Goal: Task Accomplishment & Management: Use online tool/utility

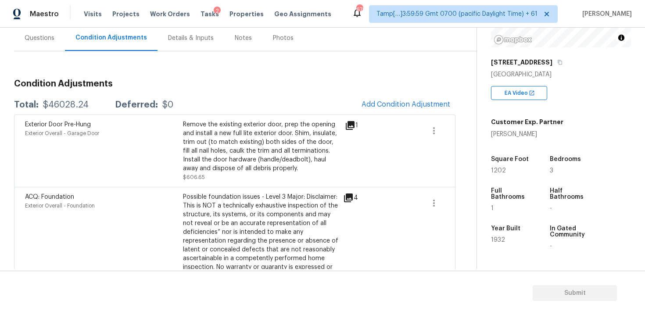
scroll to position [132, 0]
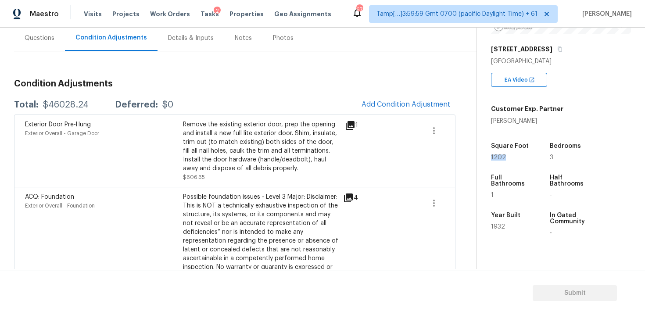
drag, startPoint x: 490, startPoint y: 158, endPoint x: 525, endPoint y: 158, distance: 35.1
click at [525, 158] on div "Property Details © Mapbox © OpenStreetMap Improve this map [STREET_ADDRESS] EA …" at bounding box center [554, 123] width 154 height 455
copy span "1202"
click at [384, 97] on button "Add Condition Adjustment" at bounding box center [405, 104] width 99 height 18
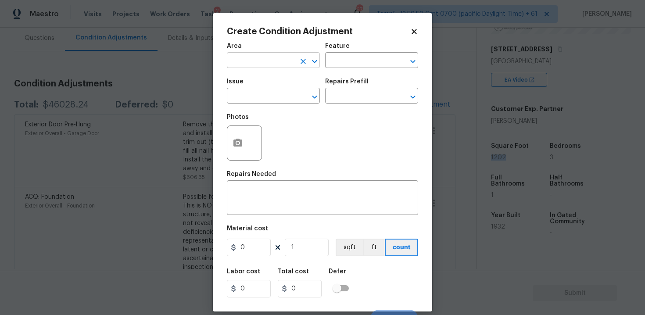
click at [275, 56] on input "text" at bounding box center [261, 61] width 68 height 14
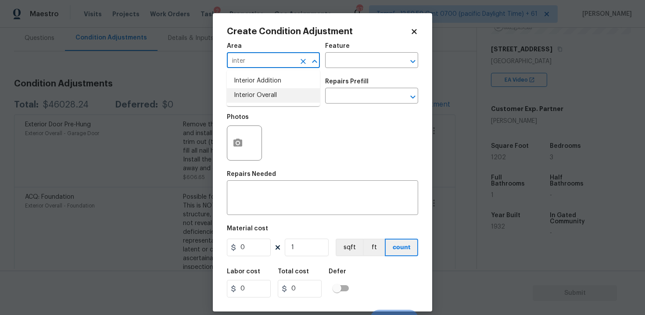
click at [270, 92] on li "Interior Overall" at bounding box center [273, 95] width 93 height 14
type input "Interior Overall"
click at [270, 92] on input "text" at bounding box center [261, 97] width 68 height 14
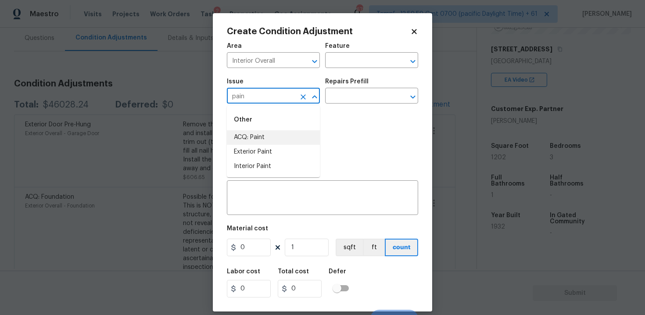
click at [274, 137] on li "ACQ: Paint" at bounding box center [273, 137] width 93 height 14
type input "ACQ: Paint"
click at [337, 104] on body "Maestro Visits Projects Work Orders Tasks 2 Properties Geo Assignments 678 Tamp…" at bounding box center [322, 157] width 645 height 315
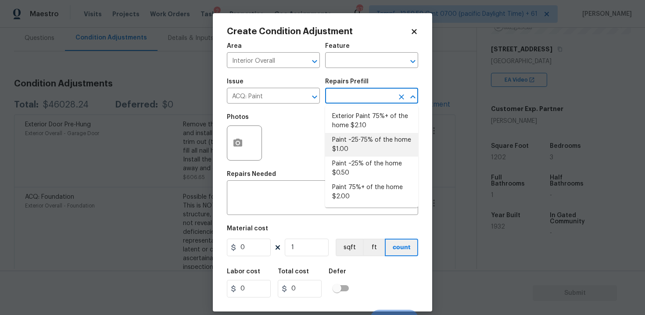
click at [356, 147] on li "Paint ~25-75% of the home $1.00" at bounding box center [371, 145] width 93 height 24
type input "Acquisition"
type textarea "Acquisition Scope: ~25 - 75% of the home needs interior paint"
type input "1"
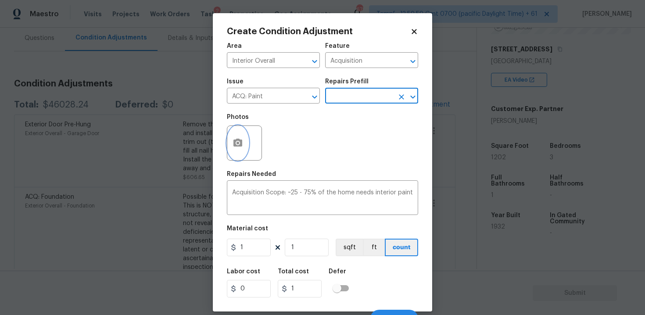
click at [244, 138] on button "button" at bounding box center [237, 143] width 21 height 34
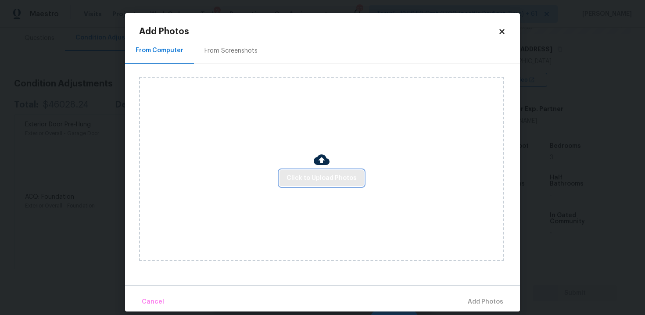
click at [299, 180] on span "Click to Upload Photos" at bounding box center [322, 178] width 70 height 11
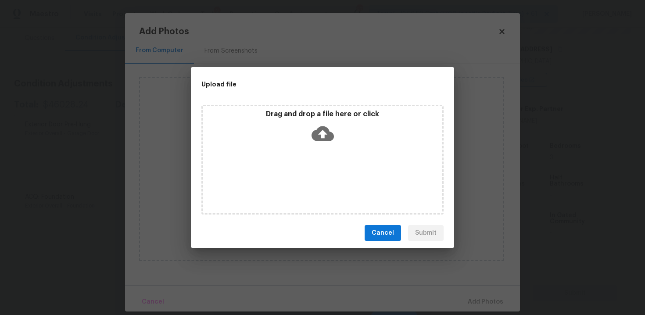
click at [319, 120] on div "Drag and drop a file here or click" at bounding box center [323, 129] width 240 height 38
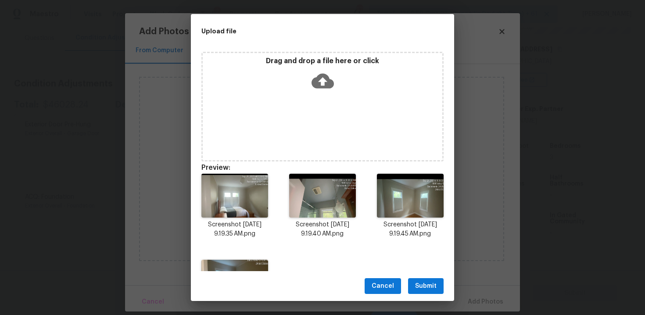
scroll to position [64, 0]
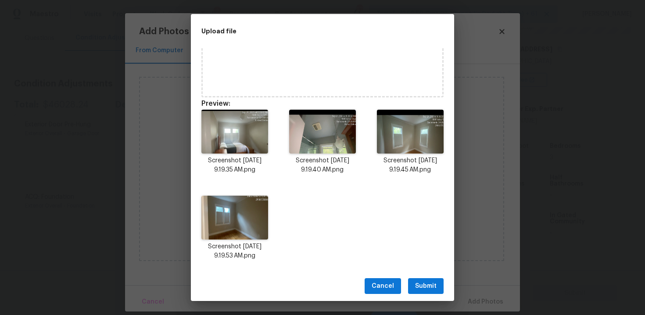
click at [437, 287] on button "Submit" at bounding box center [426, 286] width 36 height 16
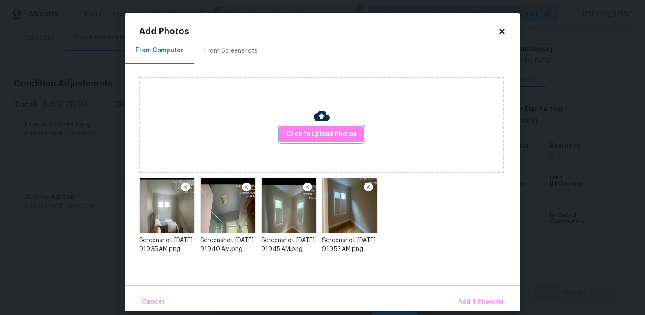
scroll to position [0, 0]
click at [467, 305] on span "Add 4 Photo(s)" at bounding box center [480, 302] width 45 height 11
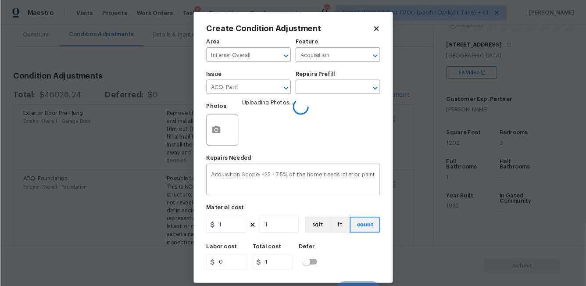
scroll to position [13, 0]
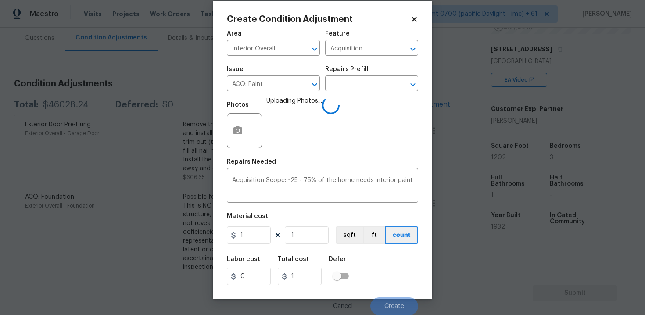
click at [305, 225] on figure "Material cost 1 1 sqft ft count" at bounding box center [322, 229] width 191 height 32
click at [305, 228] on input "1" at bounding box center [307, 235] width 44 height 18
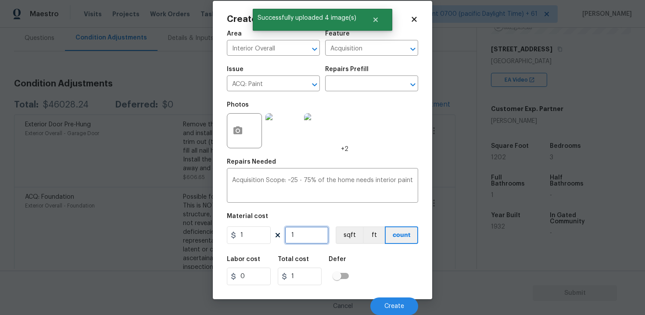
type input "0"
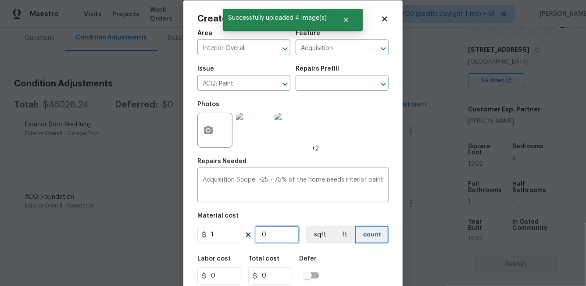
paste input "1202"
type input "1202"
click at [324, 225] on figure "Material cost 1 1202 sqft ft count" at bounding box center [292, 229] width 191 height 32
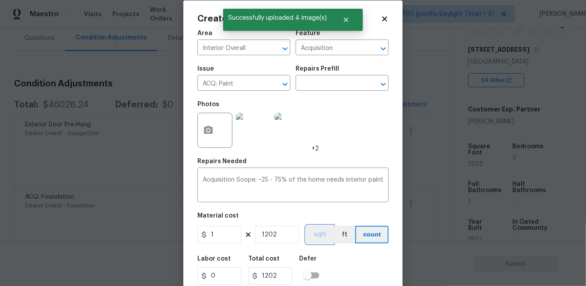
click at [326, 229] on button "sqft" at bounding box center [319, 235] width 27 height 18
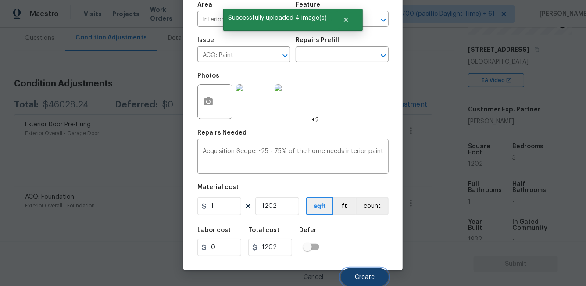
click at [369, 272] on button "Create" at bounding box center [365, 278] width 48 height 18
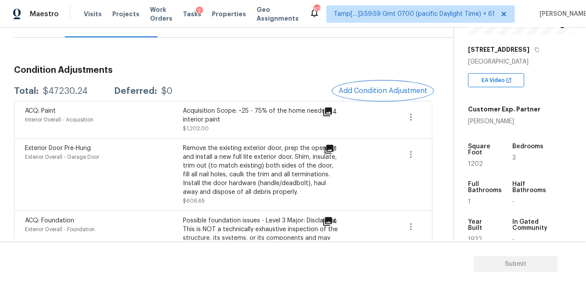
scroll to position [80, 0]
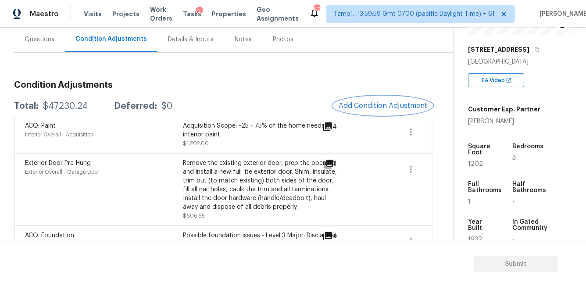
click at [364, 108] on span "Add Condition Adjustment" at bounding box center [383, 106] width 89 height 8
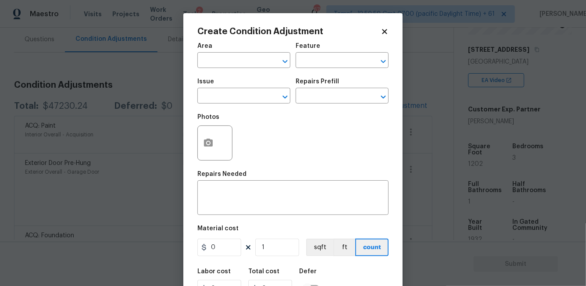
click at [364, 108] on div "Issue ​ Repairs Prefill ​" at bounding box center [292, 91] width 191 height 36
click at [240, 55] on input "text" at bounding box center [231, 61] width 68 height 14
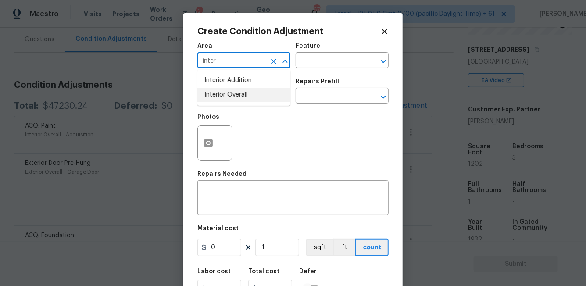
click at [243, 93] on li "Interior Overall" at bounding box center [243, 95] width 93 height 14
type input "Interior Overall"
click at [243, 93] on input "text" at bounding box center [231, 97] width 68 height 14
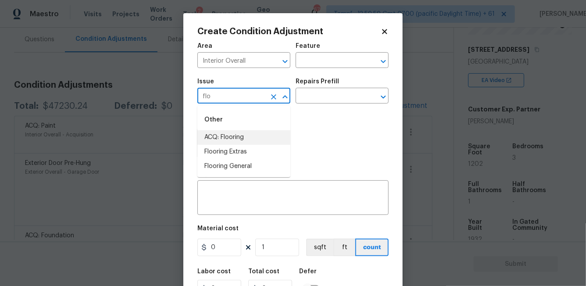
click at [246, 135] on li "ACQ: Flooring" at bounding box center [243, 137] width 93 height 14
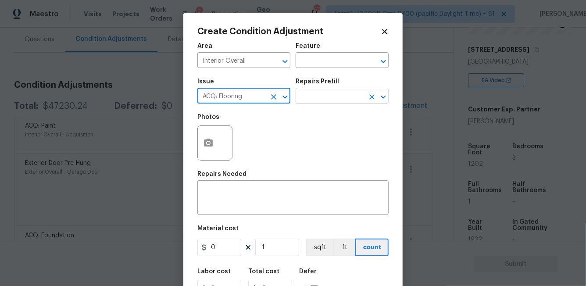
type input "ACQ: Flooring"
click at [315, 96] on input "text" at bounding box center [330, 97] width 68 height 14
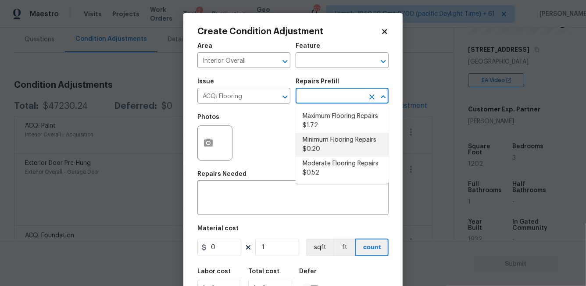
click at [320, 139] on li "Minimum Flooring Repairs $0.20" at bounding box center [342, 145] width 93 height 24
type input "Acquisition"
type textarea "Acquisition Scope: Minimum flooring repairs"
type input "0.2"
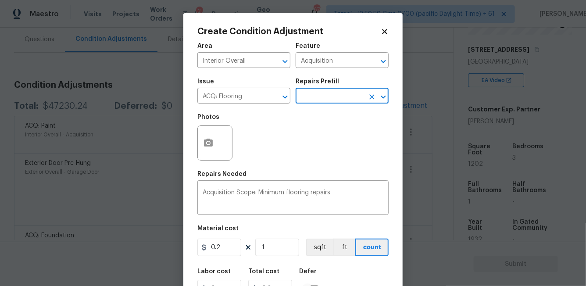
scroll to position [41, 0]
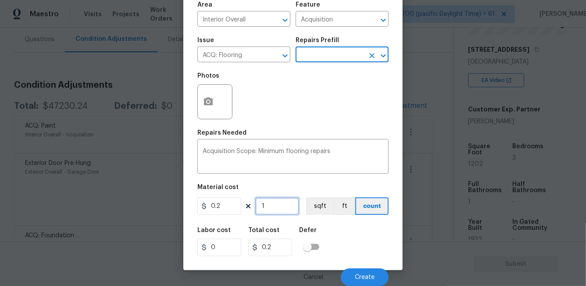
click at [276, 213] on input "1" at bounding box center [277, 206] width 44 height 18
type input "0"
paste input "1202"
type input "1202"
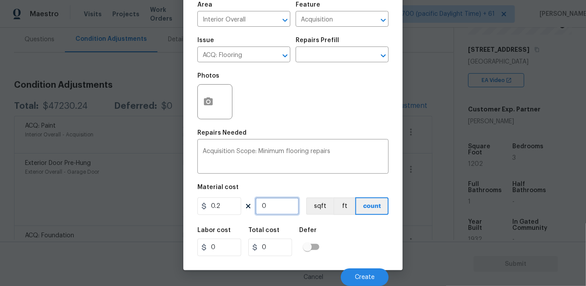
type input "240.4"
type input "1202"
click at [311, 216] on figure "Material cost 0.2 1202 sqft ft count" at bounding box center [292, 200] width 191 height 32
click at [316, 210] on button "sqft" at bounding box center [319, 206] width 27 height 18
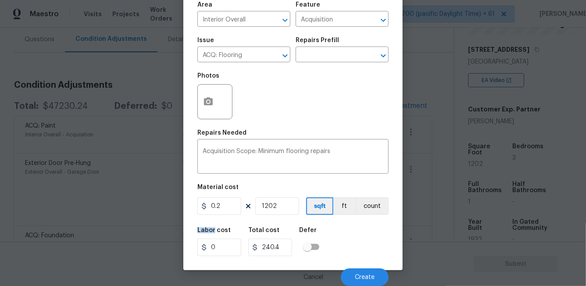
click at [363, 269] on div "Cancel Create" at bounding box center [292, 274] width 191 height 25
click at [366, 277] on span "Create" at bounding box center [365, 277] width 20 height 7
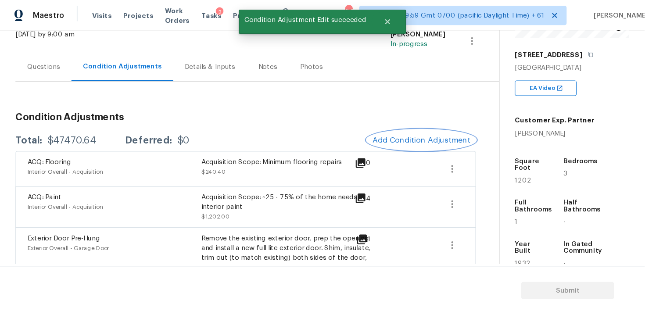
scroll to position [58, 0]
click at [371, 124] on span "Add Condition Adjustment" at bounding box center [383, 128] width 89 height 8
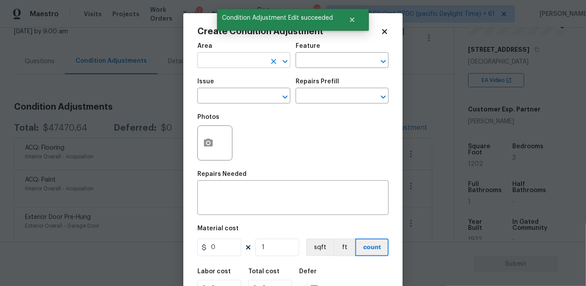
click at [238, 59] on input "text" at bounding box center [231, 61] width 68 height 14
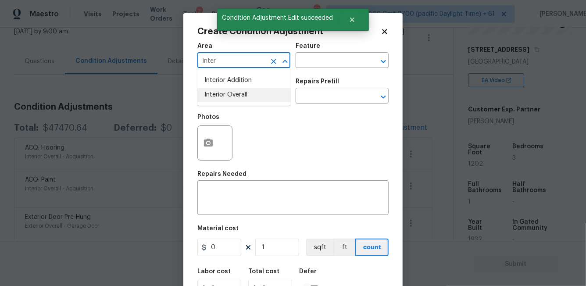
click at [238, 97] on li "Interior Overall" at bounding box center [243, 95] width 93 height 14
type input "Interior Overall"
click at [238, 97] on input "text" at bounding box center [231, 97] width 68 height 14
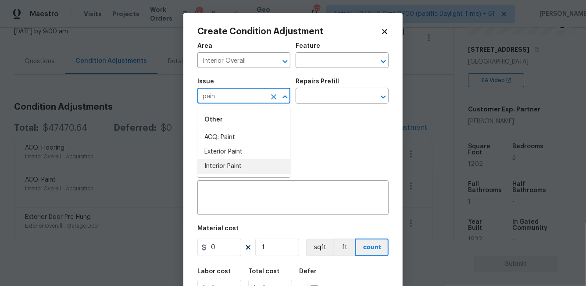
click at [236, 164] on li "Interior Paint" at bounding box center [243, 166] width 93 height 14
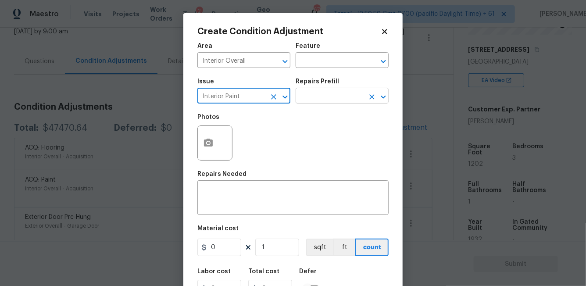
type input "Interior Paint"
click at [301, 97] on input "text" at bounding box center [330, 97] width 68 height 14
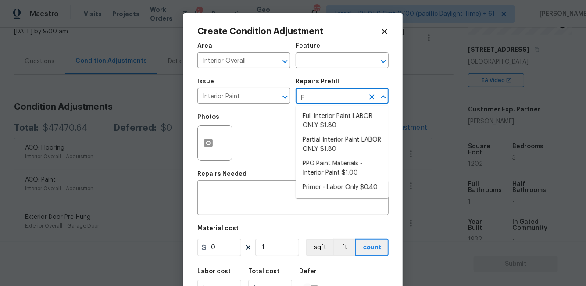
type input "pr"
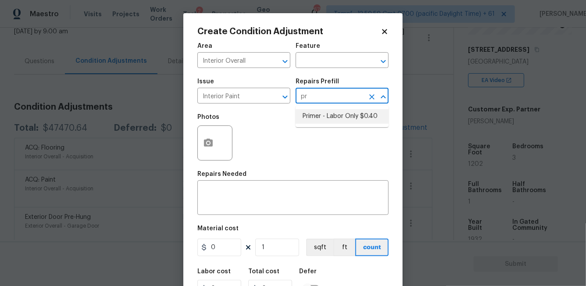
click at [312, 120] on li "Primer - Labor Only $0.40" at bounding box center [342, 116] width 93 height 14
type input "Overall Paint"
type textarea "Interior primer - PRIMER PROVIDED BY OPENDOOR - All nails, screws, drywall anch…"
type input "0.4"
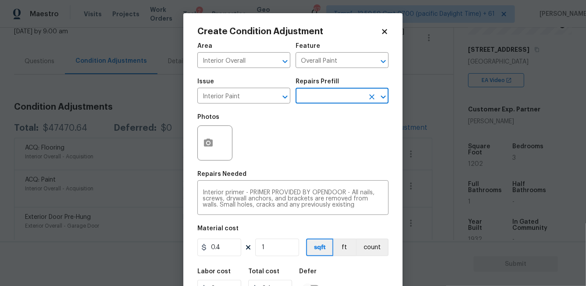
click at [222, 141] on div at bounding box center [214, 142] width 35 height 35
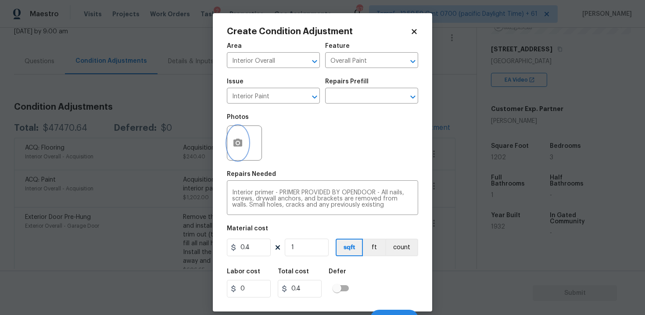
click at [233, 148] on icon "button" at bounding box center [238, 143] width 11 height 11
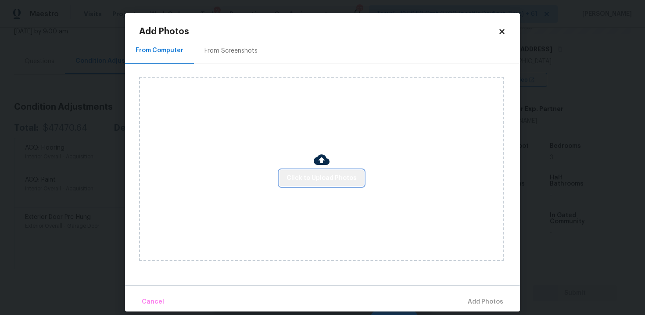
click at [325, 176] on span "Click to Upload Photos" at bounding box center [322, 178] width 70 height 11
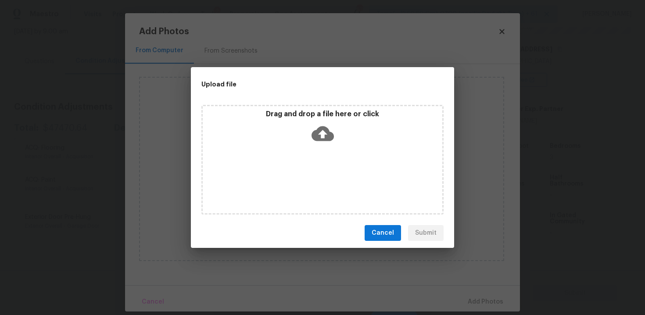
click at [323, 142] on icon at bounding box center [323, 133] width 22 height 22
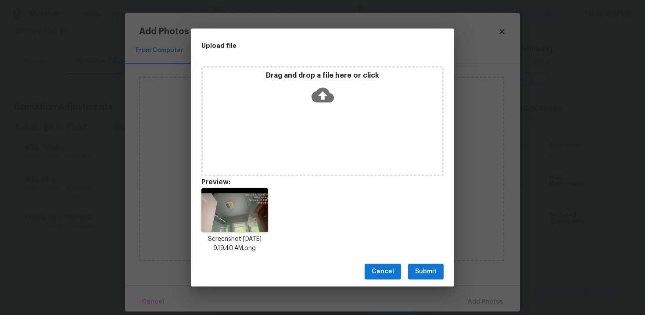
click at [434, 283] on div "Cancel Submit" at bounding box center [322, 272] width 263 height 30
click at [434, 272] on span "Submit" at bounding box center [426, 271] width 22 height 11
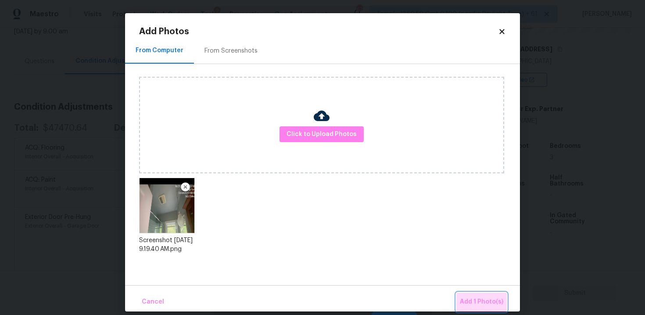
click at [471, 296] on button "Add 1 Photo(s)" at bounding box center [481, 302] width 50 height 19
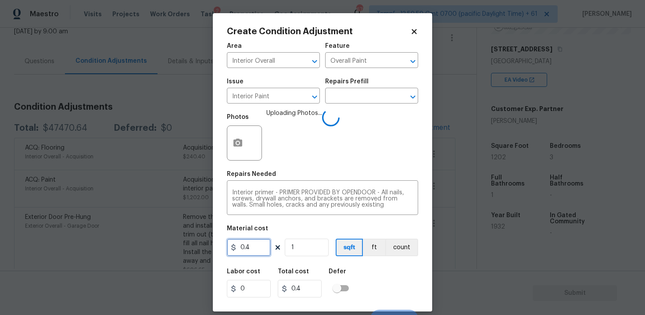
click at [247, 251] on input "0.4" at bounding box center [249, 248] width 44 height 18
type input "100"
click at [361, 266] on div "Labor cost 0 Total cost 100 Defer" at bounding box center [322, 282] width 191 height 39
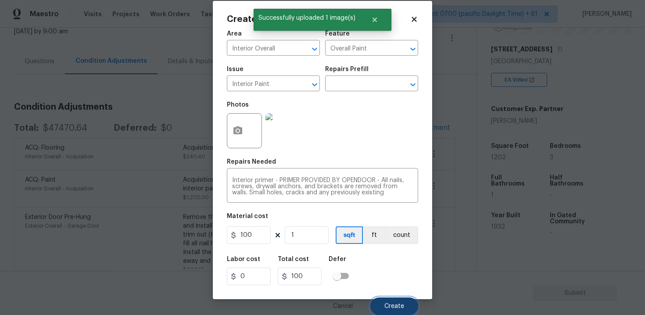
click at [394, 302] on button "Create" at bounding box center [394, 306] width 48 height 18
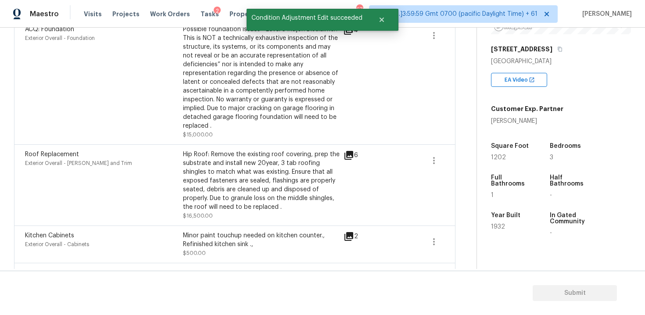
scroll to position [0, 0]
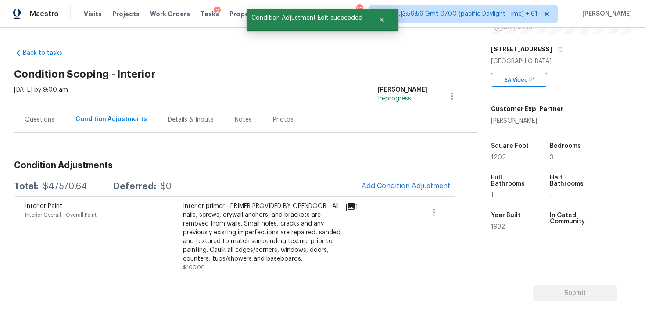
click at [37, 125] on div "Questions" at bounding box center [39, 120] width 51 height 26
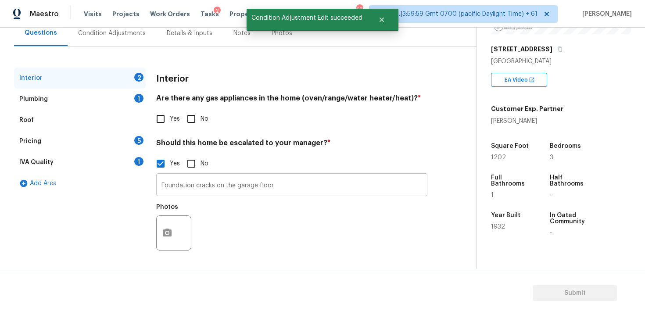
scroll to position [86, 0]
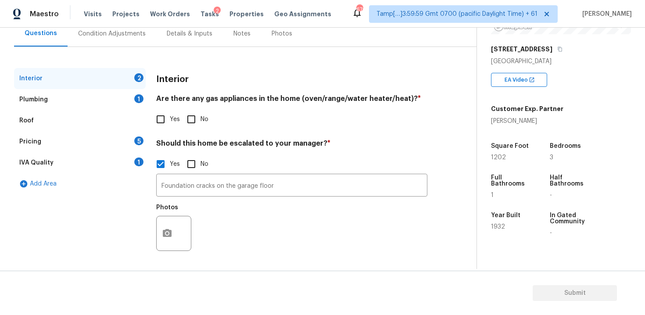
click at [197, 114] on input "No" at bounding box center [191, 119] width 18 height 18
checkbox input "true"
click at [285, 194] on input "Foundation cracks on the garage floor" at bounding box center [291, 186] width 271 height 21
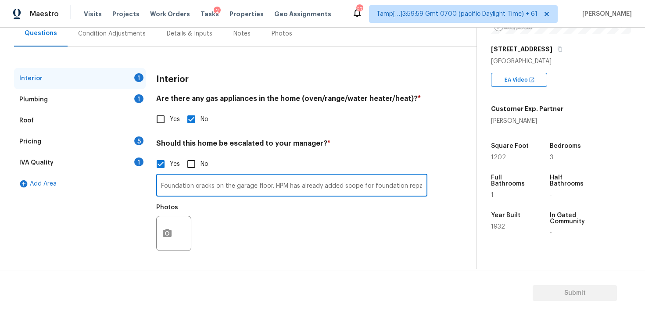
scroll to position [0, 2]
type input "Foundation cracks on the garage floor. HPM has already added scope for foundati…"
click at [174, 229] on button "button" at bounding box center [167, 233] width 21 height 34
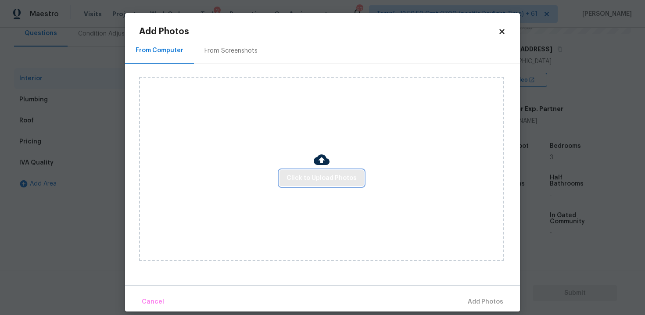
click at [334, 181] on span "Click to Upload Photos" at bounding box center [322, 178] width 70 height 11
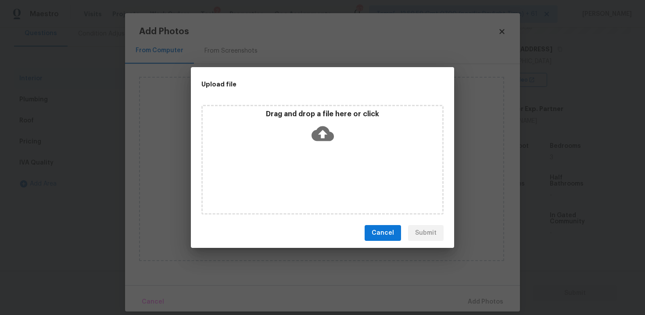
click at [313, 145] on div "Drag and drop a file here or click" at bounding box center [323, 129] width 240 height 38
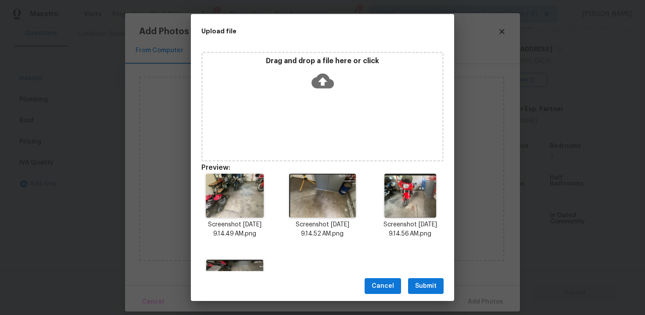
click at [437, 286] on button "Submit" at bounding box center [426, 286] width 36 height 16
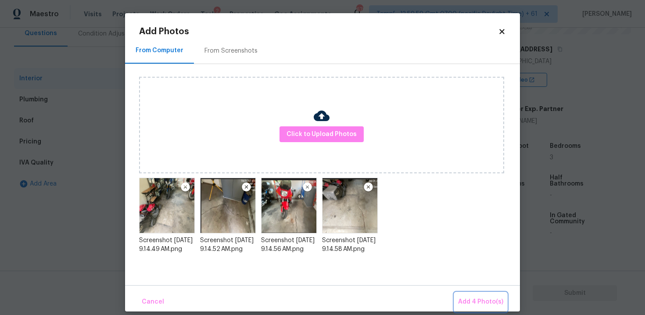
click at [475, 299] on span "Add 4 Photo(s)" at bounding box center [480, 302] width 45 height 11
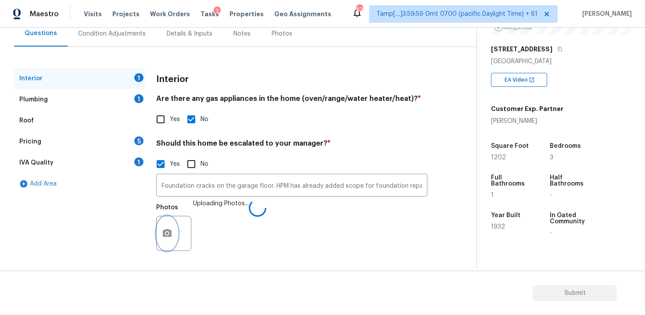
scroll to position [86, 0]
click at [141, 94] on div "1" at bounding box center [138, 98] width 9 height 9
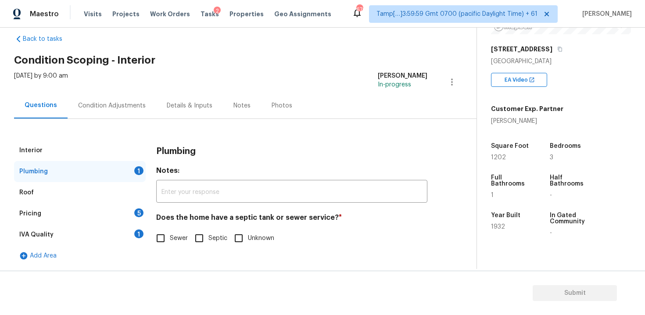
click at [158, 244] on input "Sewer" at bounding box center [160, 238] width 18 height 18
checkbox input "true"
click at [130, 204] on div "Pricing 5" at bounding box center [80, 213] width 132 height 21
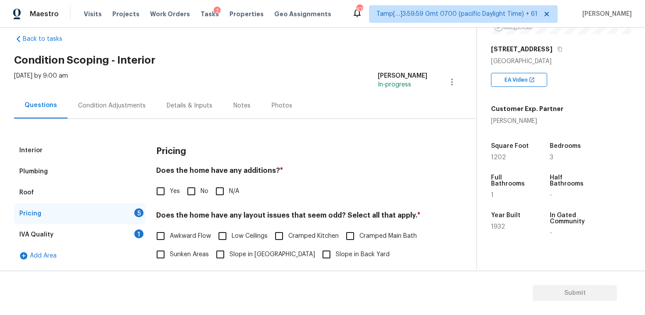
click at [194, 197] on input "No" at bounding box center [191, 191] width 18 height 18
checkbox input "true"
click at [96, 150] on div "Interior" at bounding box center [80, 150] width 132 height 21
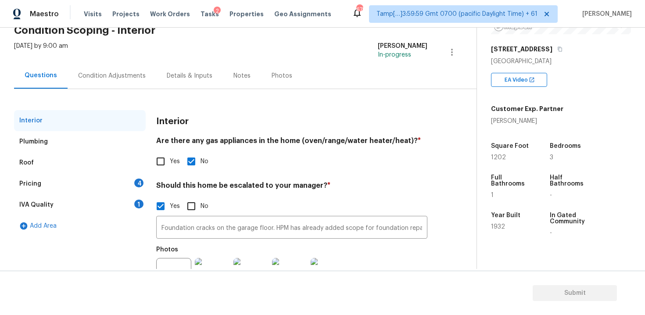
scroll to position [48, 0]
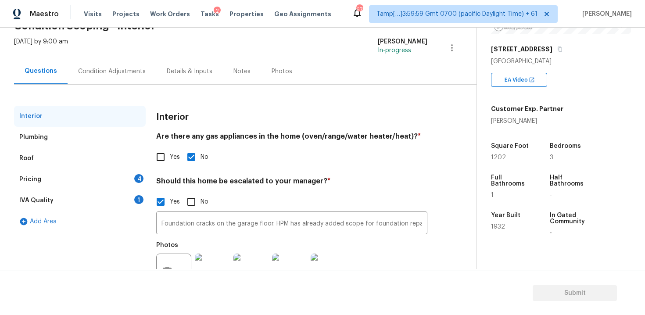
click at [173, 158] on span "Yes" at bounding box center [175, 157] width 10 height 9
click at [170, 158] on input "Yes" at bounding box center [160, 157] width 18 height 18
checkbox input "true"
checkbox input "false"
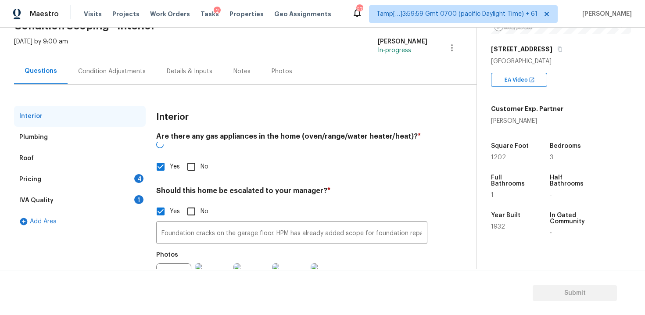
click at [114, 188] on div "Pricing 4" at bounding box center [80, 179] width 132 height 21
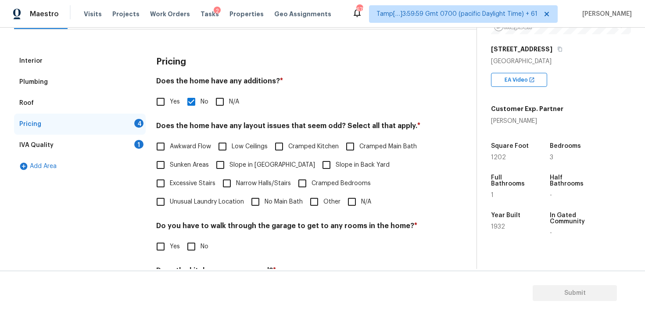
scroll to position [129, 0]
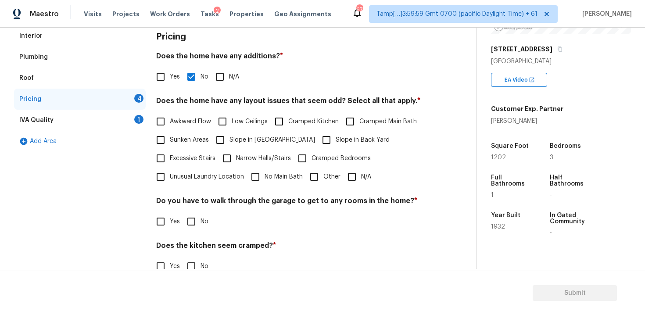
click at [348, 176] on input "N/A" at bounding box center [352, 177] width 18 height 18
checkbox input "true"
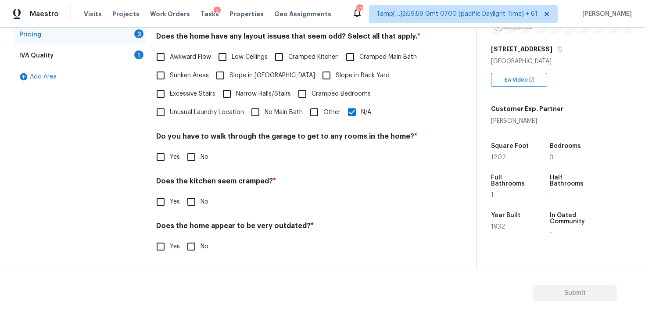
scroll to position [193, 0]
click at [196, 153] on input "No" at bounding box center [191, 157] width 18 height 18
checkbox input "true"
click at [201, 210] on label "No" at bounding box center [195, 203] width 26 height 18
click at [201, 210] on input "No" at bounding box center [191, 203] width 18 height 18
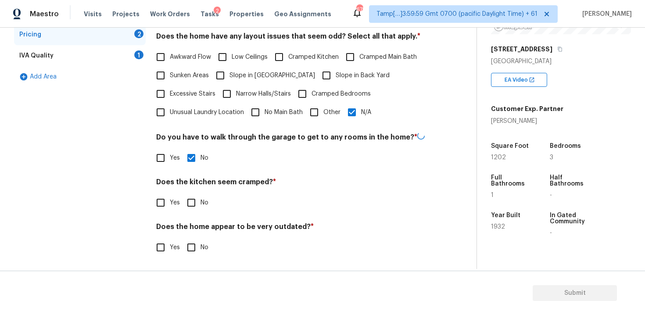
checkbox input "true"
click at [198, 248] on input "No" at bounding box center [191, 247] width 18 height 18
checkbox input "true"
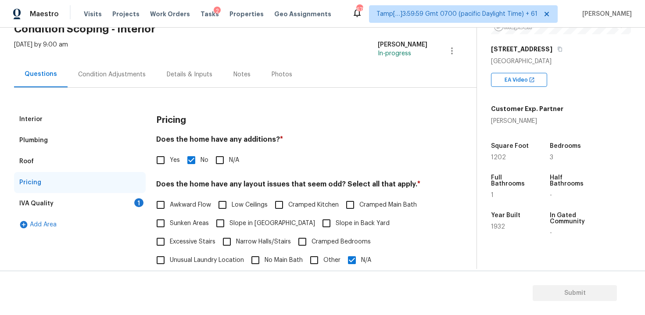
click at [140, 197] on div "IVA Quality 1" at bounding box center [80, 203] width 132 height 21
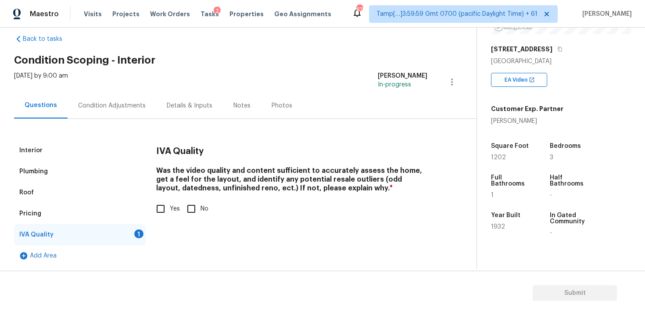
click at [165, 214] on input "Yes" at bounding box center [160, 209] width 18 height 18
checkbox input "true"
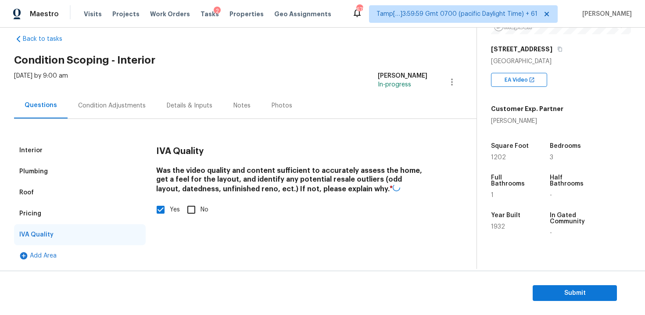
click at [88, 103] on div "Condition Adjustments" at bounding box center [112, 105] width 68 height 9
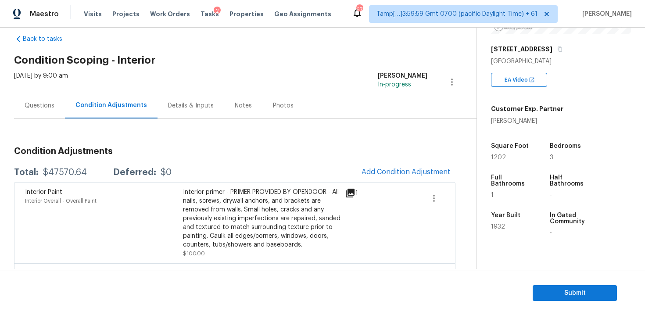
drag, startPoint x: 43, startPoint y: 168, endPoint x: 83, endPoint y: 165, distance: 39.6
click at [83, 166] on div "Total: $47570.64 Deferred: $0 Add Condition Adjustment" at bounding box center [234, 172] width 441 height 19
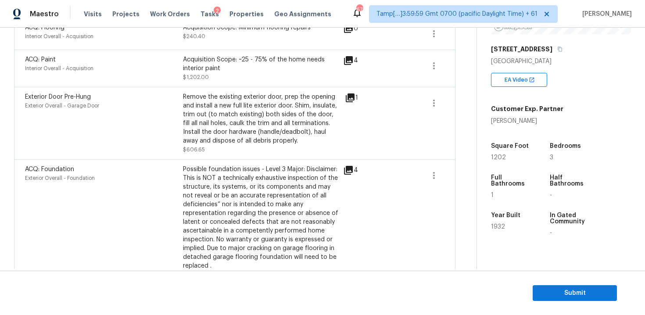
scroll to position [287, 0]
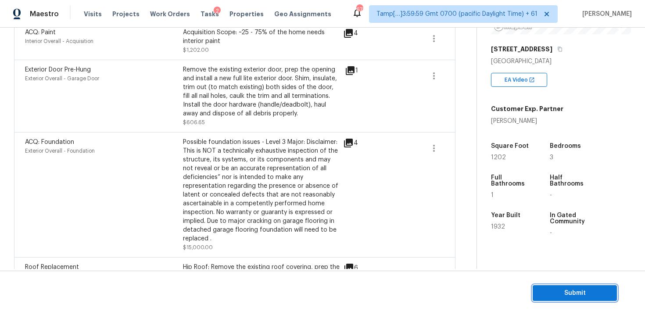
click at [572, 292] on span "Submit" at bounding box center [575, 293] width 70 height 11
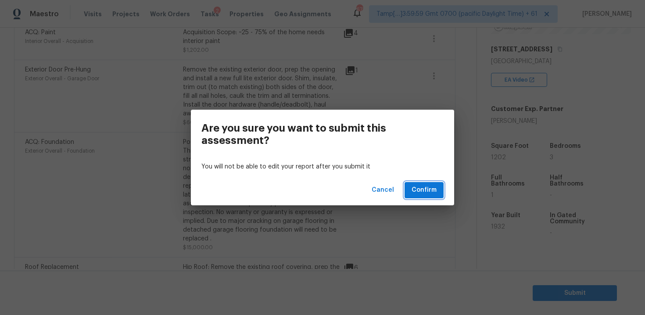
click at [412, 187] on button "Confirm" at bounding box center [424, 190] width 39 height 16
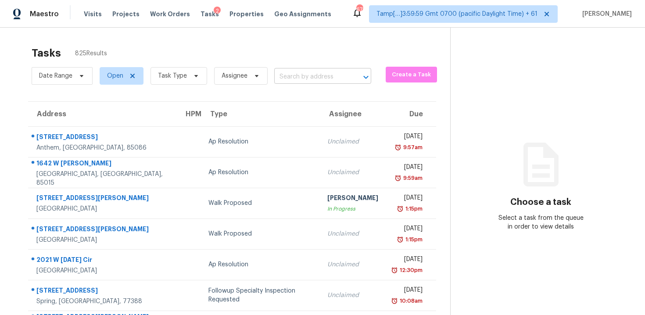
click at [324, 71] on input "text" at bounding box center [310, 77] width 72 height 14
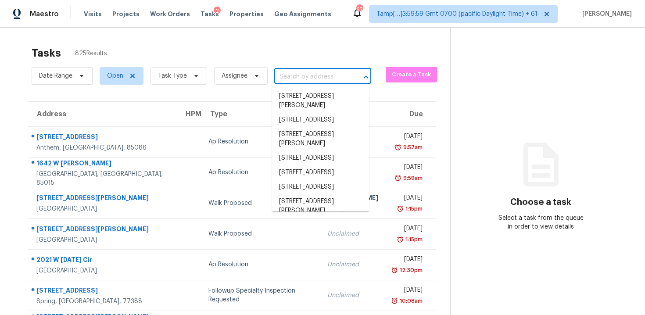
paste input "5141 Austen Ln, Cleveland, OH, 44143"
type input "5141 Austen Ln, Cleveland, OH, 44143"
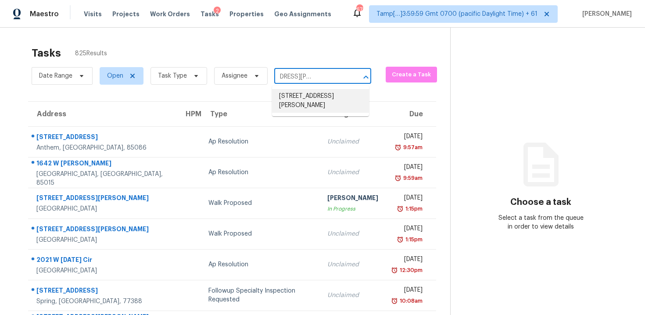
click at [332, 97] on li "5141 Austen Ln, Cleveland, OH 44143" at bounding box center [320, 101] width 97 height 24
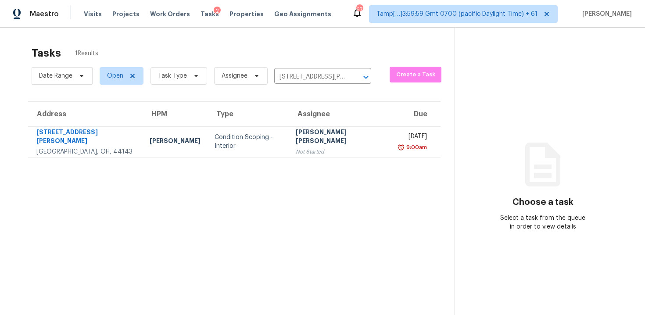
click at [307, 139] on div "Jishnu Manoj" at bounding box center [341, 138] width 90 height 20
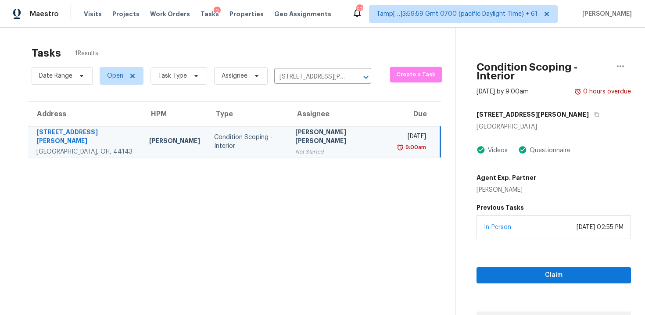
click at [214, 140] on div "Condition Scoping - Interior" at bounding box center [247, 142] width 67 height 18
click at [529, 270] on span "Claim" at bounding box center [554, 275] width 140 height 11
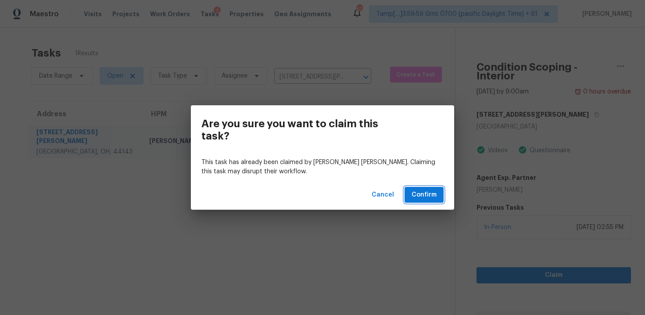
click at [423, 194] on span "Confirm" at bounding box center [424, 195] width 25 height 11
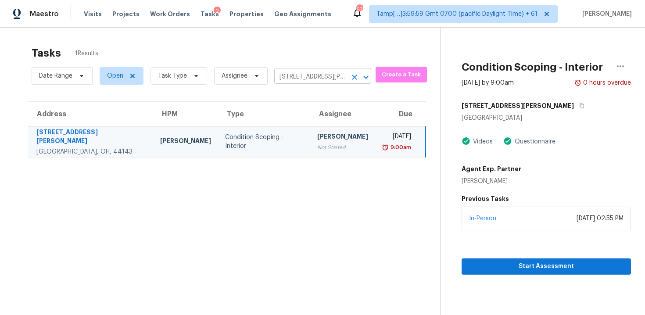
click at [350, 74] on icon "Clear" at bounding box center [354, 77] width 9 height 9
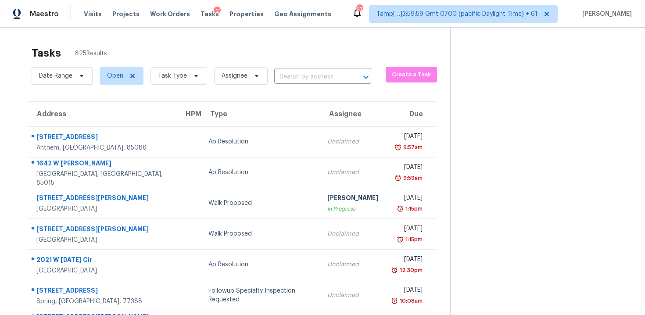
click at [287, 85] on div "Date Range Open Task Type Assignee ​" at bounding box center [202, 76] width 340 height 23
click at [288, 82] on input "text" at bounding box center [310, 77] width 72 height 14
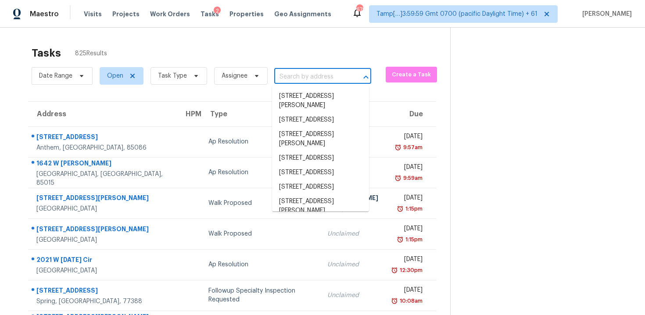
paste input "96 Ryan Way, Hoschton, GA 30548"
type input "96 Ryan Way, Hoschton, GA 30548"
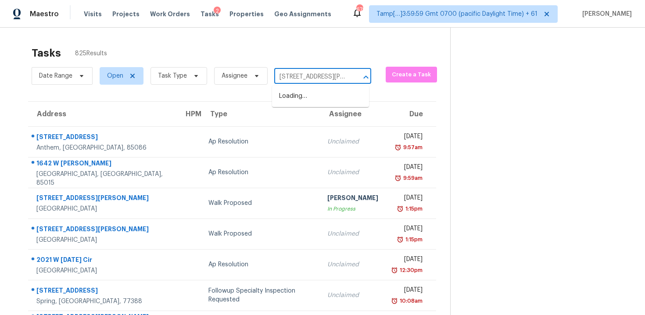
scroll to position [0, 33]
click at [320, 101] on li "96 Ryan Way, Hoschton, GA 30548" at bounding box center [320, 101] width 97 height 24
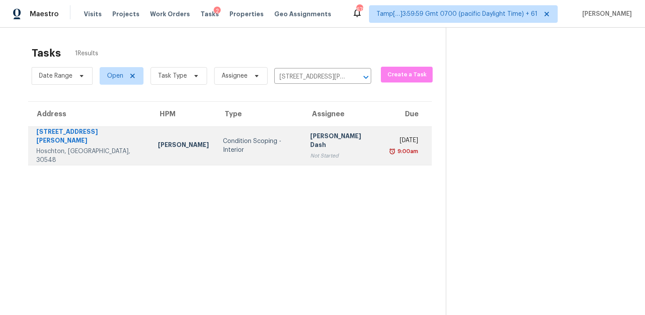
click at [332, 137] on div "[PERSON_NAME] Dash" at bounding box center [342, 142] width 65 height 20
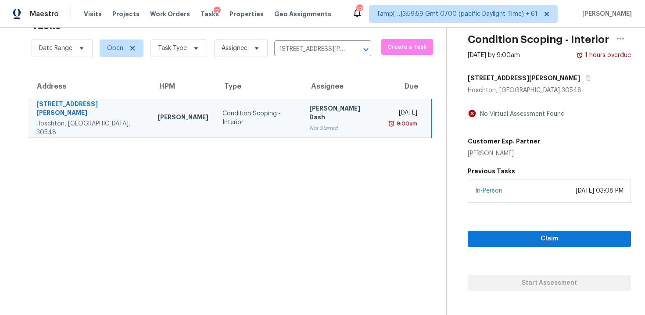
scroll to position [27, 0]
click at [353, 48] on icon "Clear" at bounding box center [354, 50] width 9 height 9
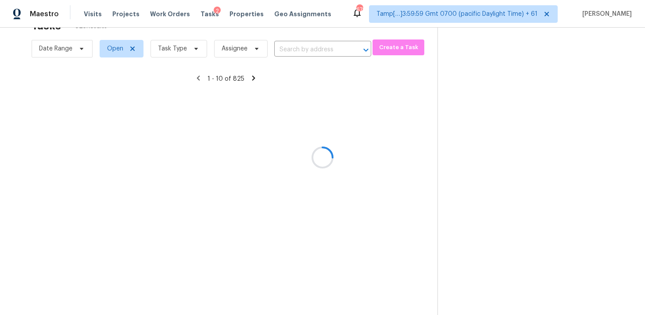
click at [321, 34] on div at bounding box center [322, 157] width 645 height 315
click at [319, 45] on div at bounding box center [322, 157] width 645 height 315
click at [305, 45] on div at bounding box center [322, 157] width 645 height 315
click at [305, 55] on div at bounding box center [322, 157] width 645 height 315
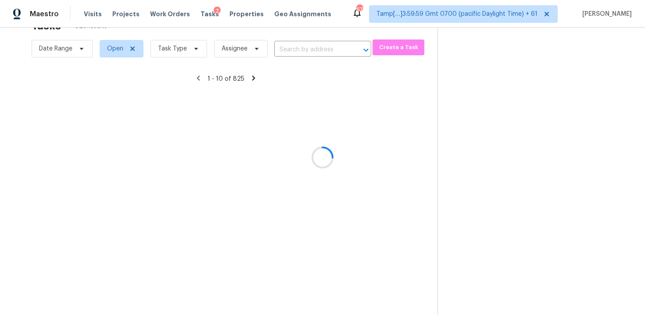
click at [301, 47] on input "text" at bounding box center [310, 50] width 72 height 14
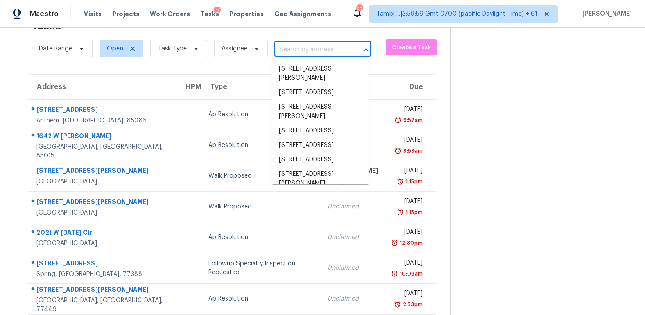
paste input "105 Kimberly Dr, Carrollton, GA, 30117"
type input "105 Kimberly Dr, Carrollton, GA, 30117"
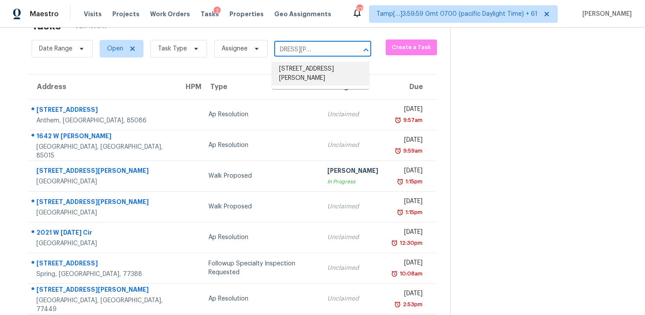
click at [320, 76] on li "105 Kimberly Dr, Carrollton, GA 30117" at bounding box center [320, 74] width 97 height 24
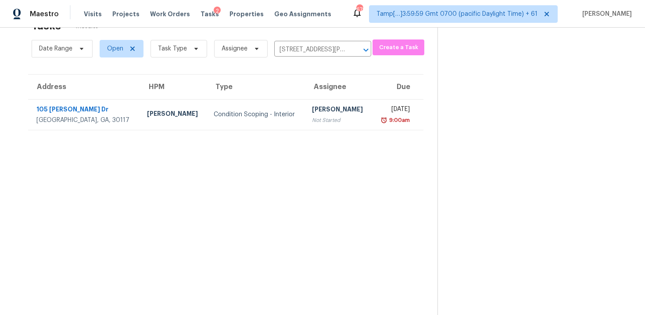
click at [326, 118] on div "Not Started" at bounding box center [338, 120] width 53 height 9
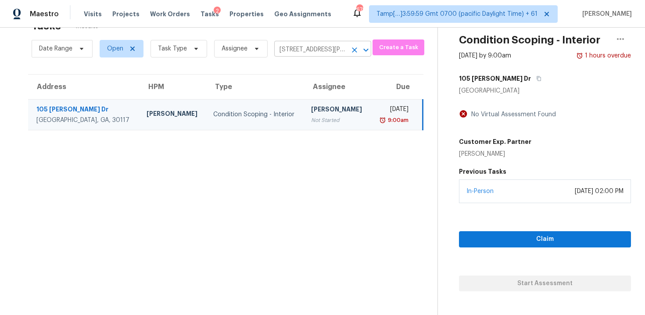
click at [350, 46] on icon "Clear" at bounding box center [354, 50] width 9 height 9
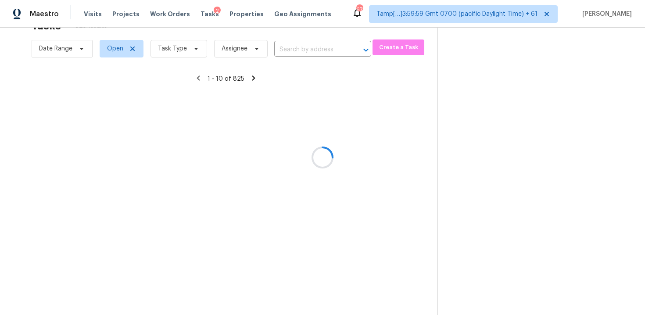
click at [180, 51] on div at bounding box center [322, 157] width 645 height 315
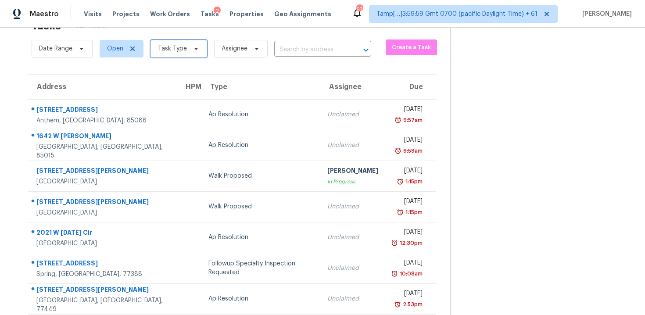
click at [180, 51] on span "Task Type" at bounding box center [172, 48] width 29 height 9
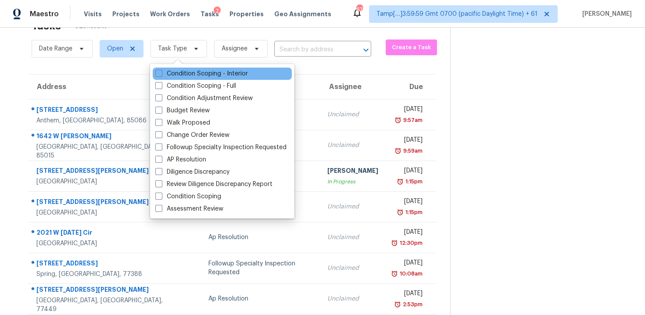
click at [196, 79] on div "Condition Scoping - Interior" at bounding box center [222, 74] width 139 height 12
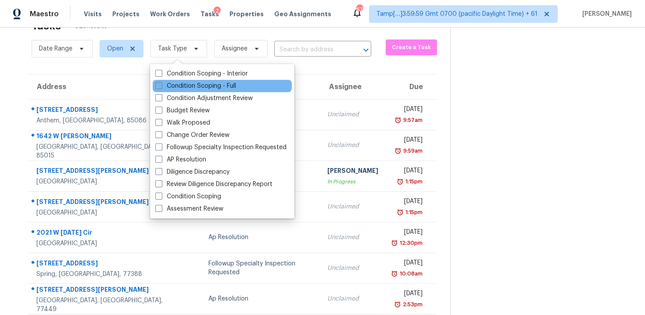
click at [198, 85] on label "Condition Scoping - Full" at bounding box center [195, 86] width 81 height 9
click at [161, 85] on input "Condition Scoping - Full" at bounding box center [158, 85] width 6 height 6
checkbox input "true"
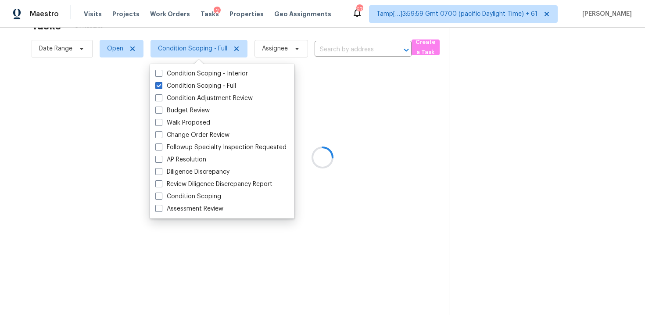
click at [397, 128] on div at bounding box center [322, 157] width 645 height 315
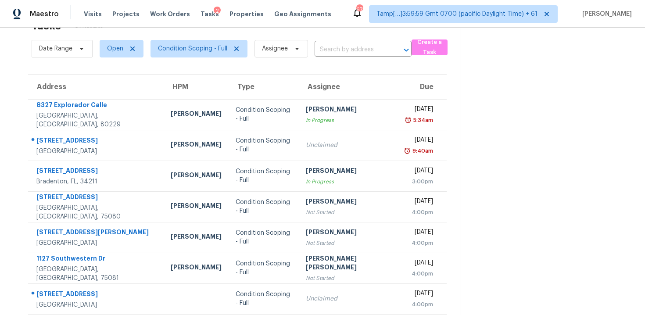
scroll to position [142, 0]
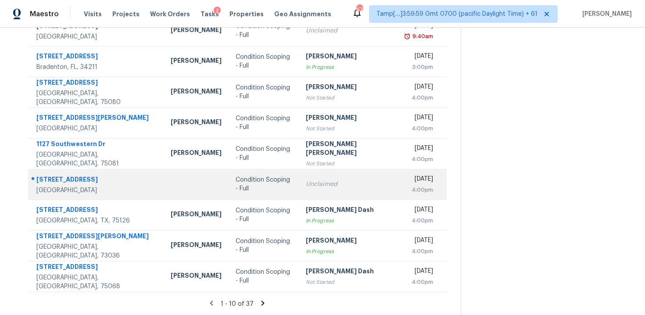
click at [325, 185] on div "Unclaimed" at bounding box center [349, 184] width 86 height 9
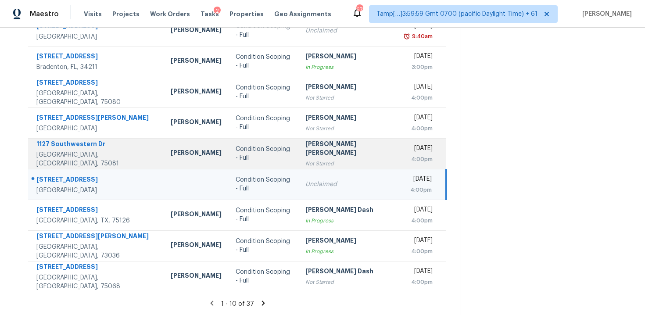
click at [324, 161] on div "Not Started" at bounding box center [348, 163] width 86 height 9
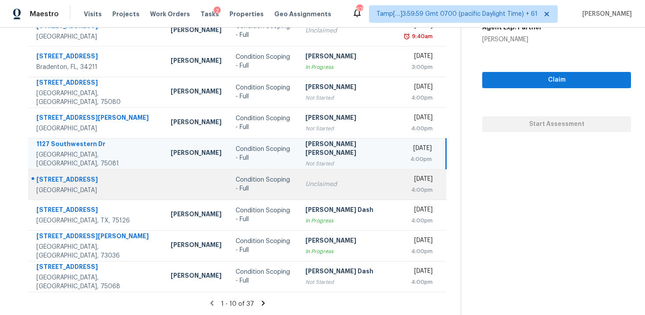
click at [323, 180] on div "Unclaimed" at bounding box center [348, 184] width 86 height 9
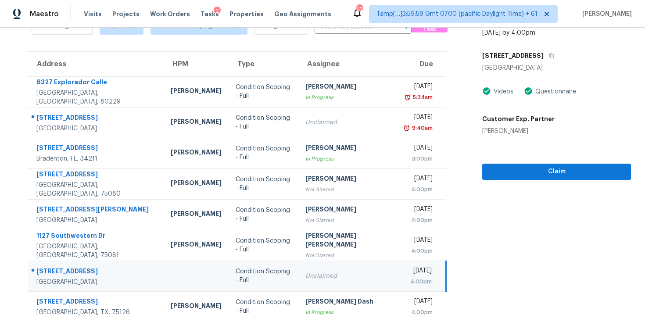
scroll to position [47, 0]
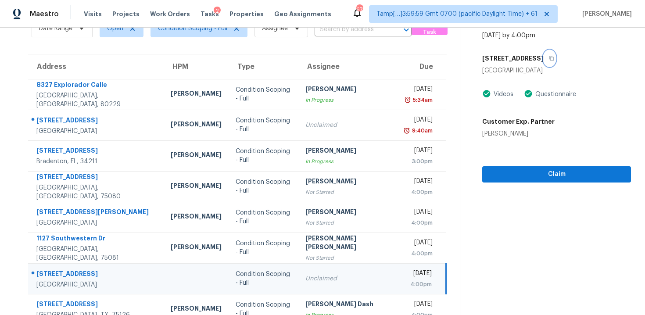
click at [546, 56] on button "button" at bounding box center [550, 58] width 12 height 16
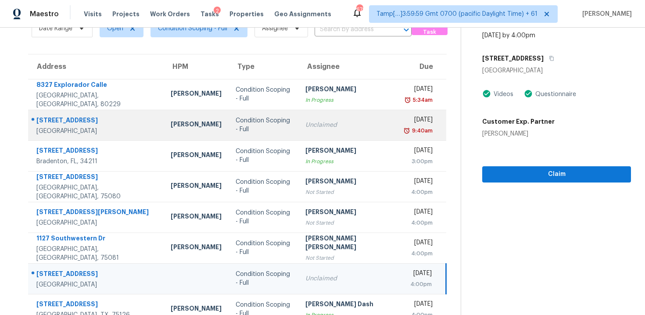
click at [240, 119] on td "Condition Scoping - Full" at bounding box center [264, 125] width 70 height 31
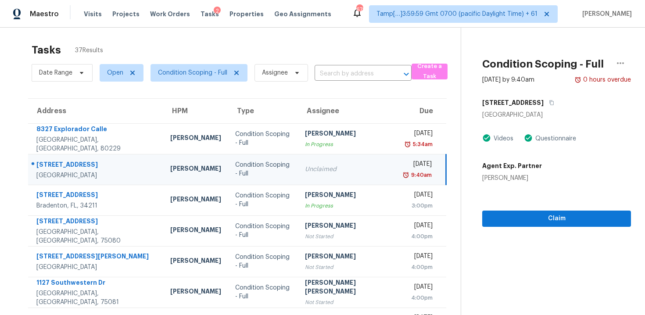
scroll to position [0, 0]
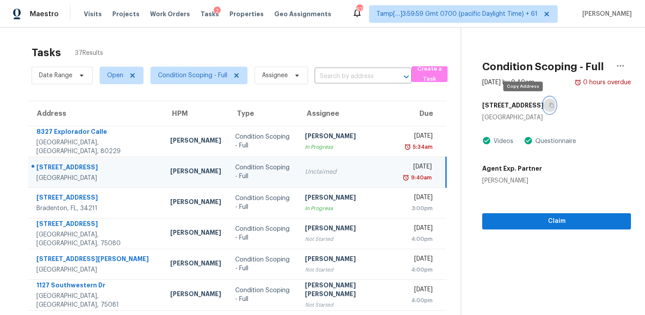
click at [544, 108] on button "button" at bounding box center [550, 105] width 12 height 16
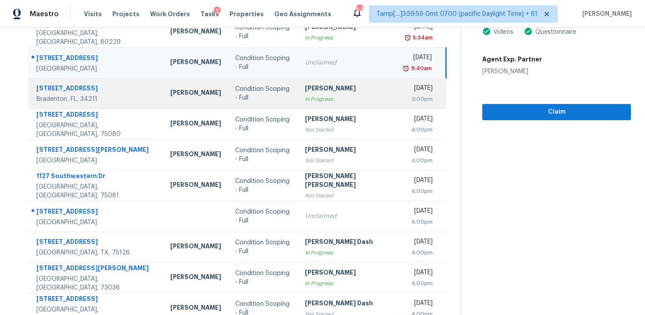
scroll to position [142, 0]
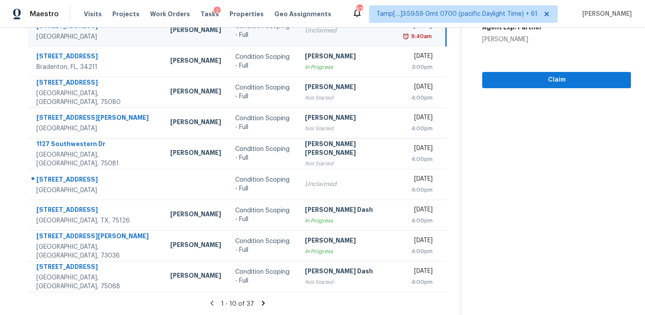
click at [262, 301] on icon at bounding box center [263, 303] width 3 height 5
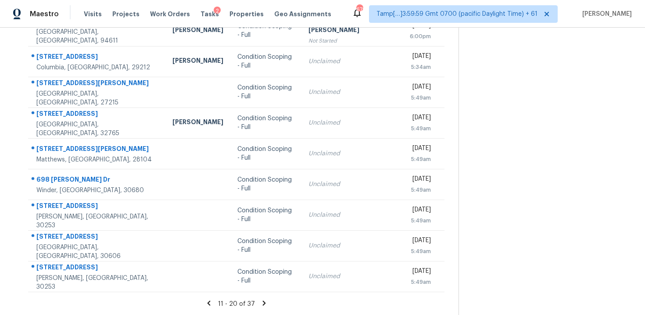
click at [205, 301] on icon at bounding box center [209, 303] width 8 height 8
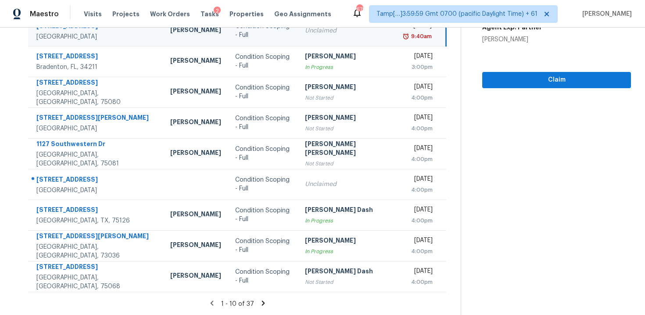
click at [262, 304] on icon at bounding box center [263, 303] width 3 height 5
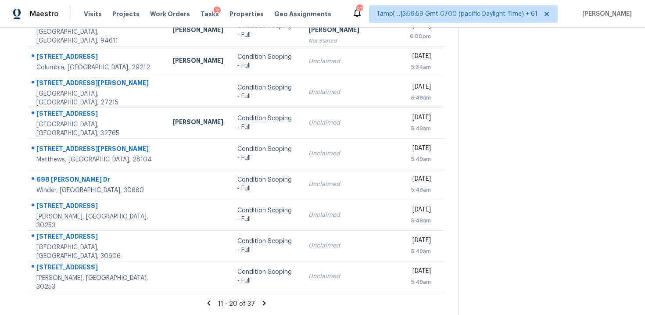
click at [262, 302] on icon at bounding box center [263, 303] width 3 height 5
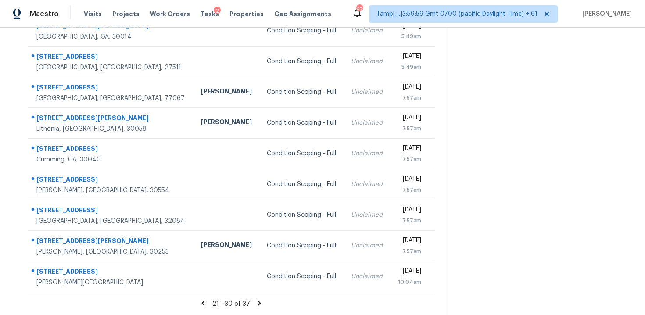
click at [209, 301] on div "21 - 30 of 37" at bounding box center [231, 303] width 435 height 9
click at [207, 299] on icon at bounding box center [203, 303] width 8 height 8
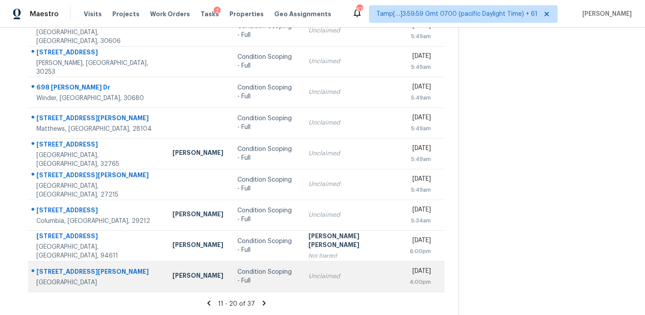
scroll to position [0, 0]
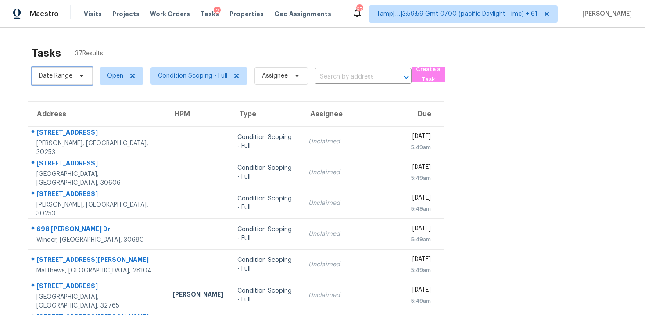
click at [74, 76] on span "Date Range" at bounding box center [62, 76] width 61 height 18
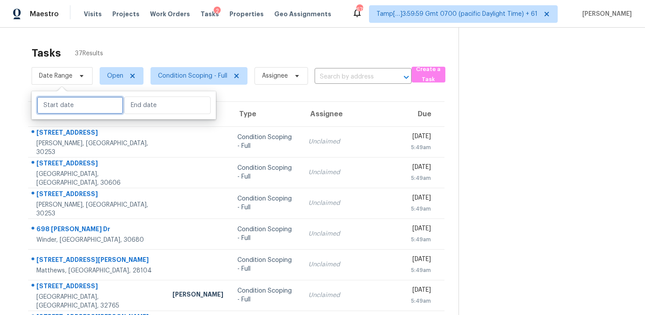
click at [73, 106] on input "text" at bounding box center [80, 106] width 86 height 18
select select "8"
select select "2025"
select select "9"
select select "2025"
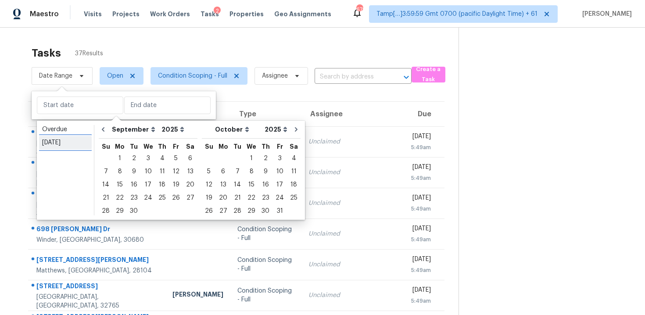
click at [69, 140] on div "Today" at bounding box center [65, 142] width 47 height 9
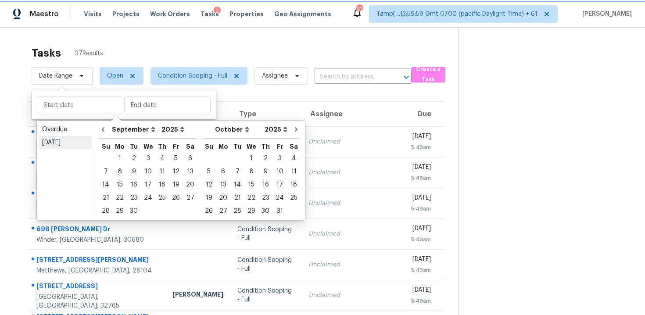
type input "Thu, Sep 25"
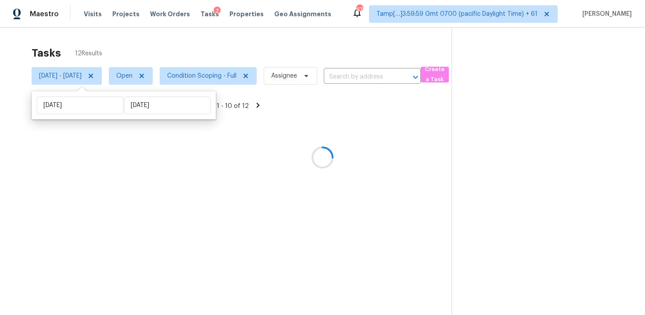
click at [109, 59] on div "Tasks 12 Results" at bounding box center [242, 53] width 420 height 23
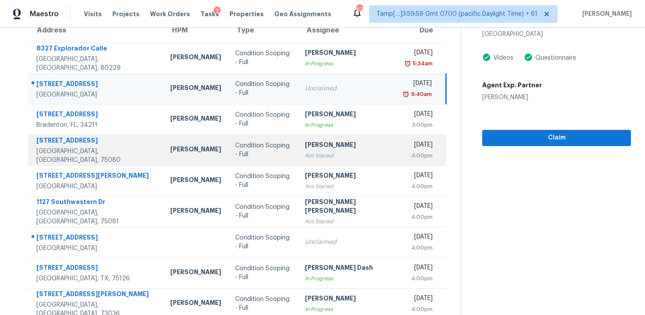
scroll to position [142, 0]
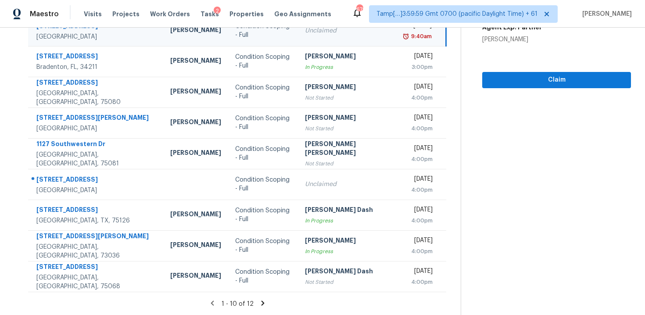
click at [259, 301] on icon at bounding box center [263, 303] width 8 height 8
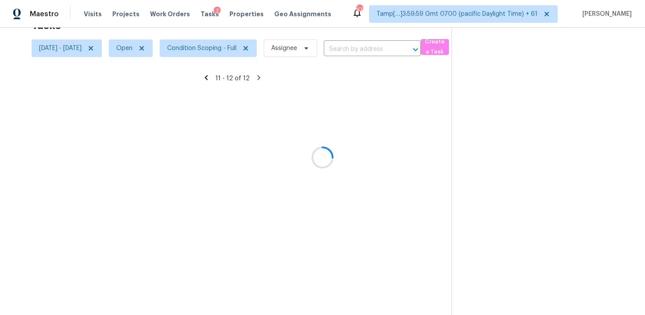
scroll to position [28, 0]
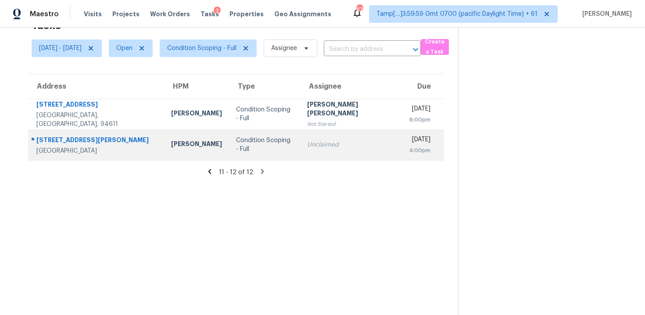
click at [281, 155] on td "Condition Scoping - Full" at bounding box center [264, 144] width 71 height 31
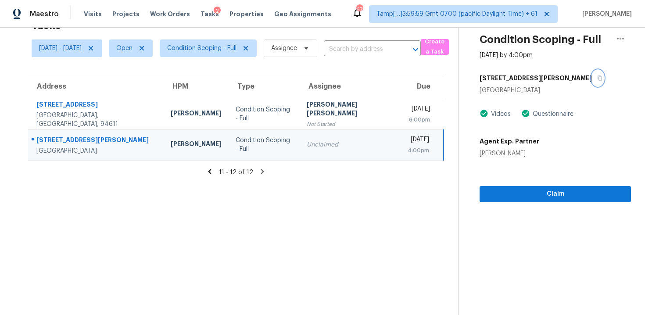
click at [597, 80] on icon "button" at bounding box center [599, 77] width 5 height 5
click at [323, 138] on td "Unclaimed" at bounding box center [350, 144] width 101 height 31
click at [527, 183] on div "Claim" at bounding box center [555, 180] width 151 height 44
click at [527, 190] on span "Claim" at bounding box center [555, 194] width 137 height 11
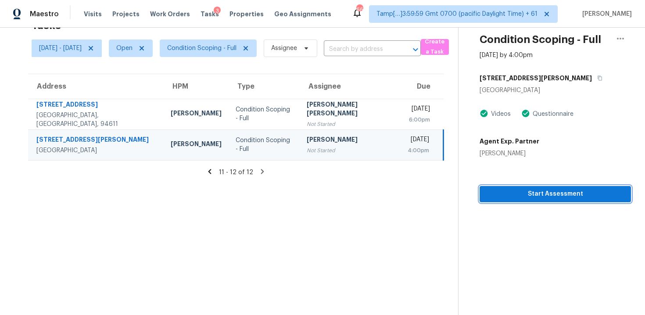
click at [499, 190] on span "Start Assessment" at bounding box center [555, 194] width 137 height 11
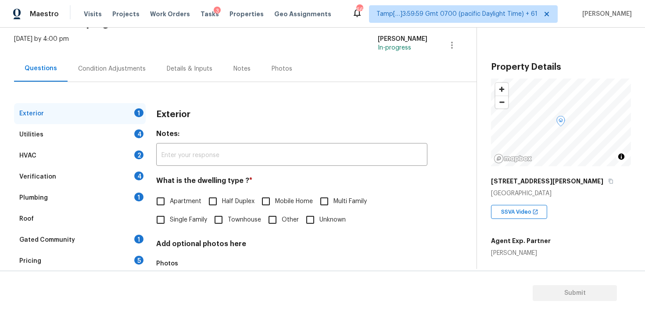
scroll to position [63, 0]
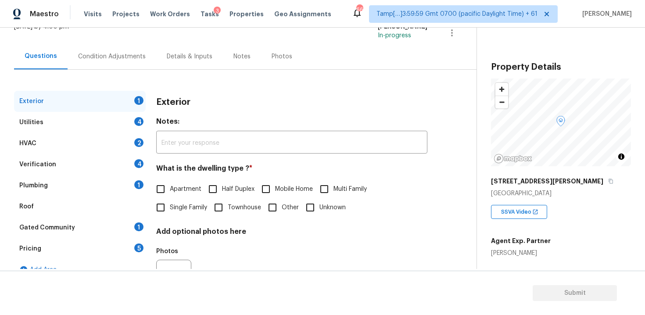
click at [160, 208] on input "Single Family" at bounding box center [160, 207] width 18 height 18
checkbox input "true"
click at [122, 65] on div "Condition Adjustments" at bounding box center [112, 56] width 89 height 26
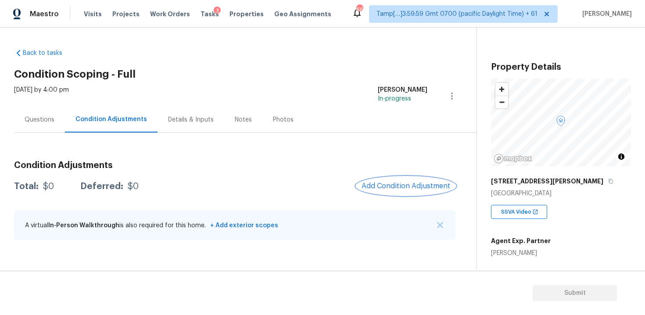
click at [395, 186] on span "Add Condition Adjustment" at bounding box center [406, 186] width 89 height 8
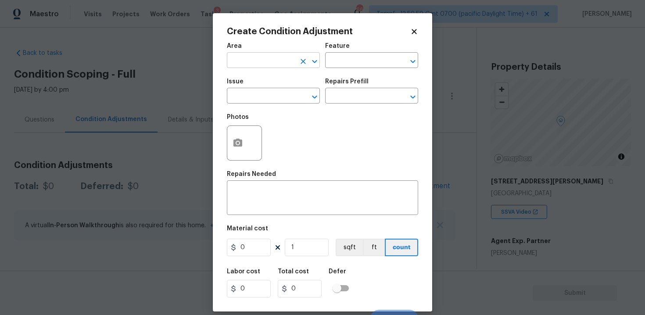
click at [269, 55] on input "text" at bounding box center [261, 61] width 68 height 14
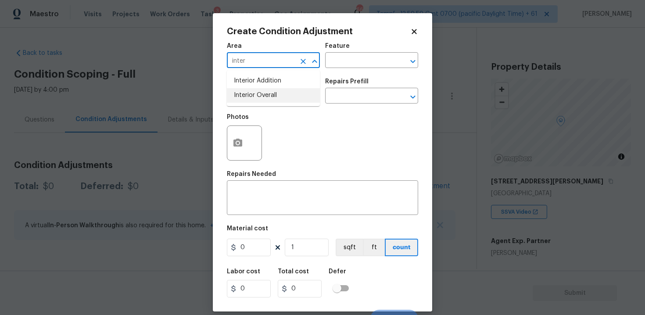
click at [272, 92] on li "Interior Overall" at bounding box center [273, 95] width 93 height 14
type input "Interior Overall"
click at [272, 92] on input "text" at bounding box center [261, 97] width 68 height 14
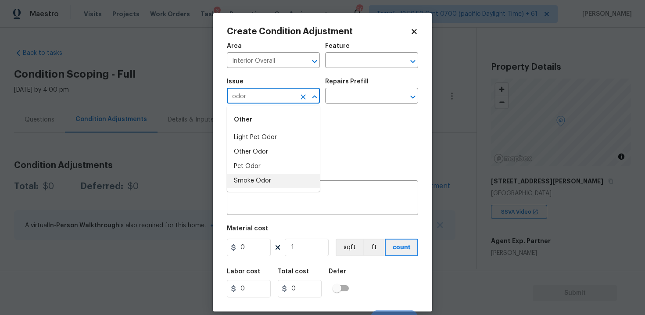
click at [277, 177] on li "Smoke Odor" at bounding box center [273, 181] width 93 height 14
type input "Smoke Odor"
click at [334, 106] on div "Issue Smoke Odor ​ Repairs Prefill ​" at bounding box center [322, 91] width 191 height 36
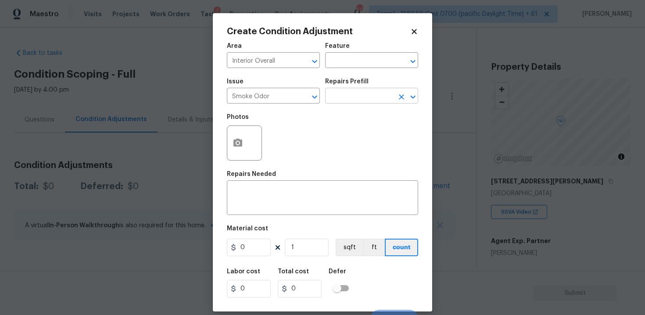
click at [344, 94] on input "text" at bounding box center [359, 97] width 68 height 14
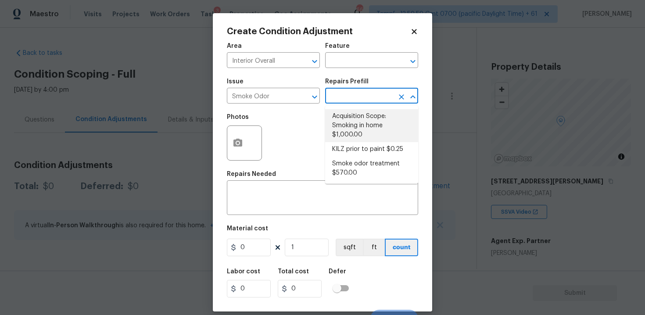
click at [348, 109] on li "Acquisition Scope: Smoking in home $1,000.00" at bounding box center [371, 125] width 93 height 33
type textarea "Acquisition Scope: Smoking in home"
type input "1000"
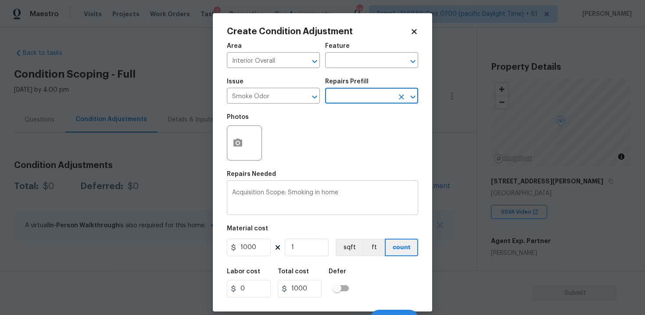
scroll to position [13, 0]
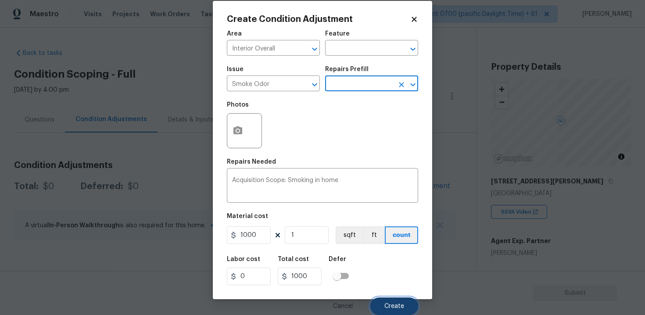
click at [403, 301] on button "Create" at bounding box center [394, 306] width 48 height 18
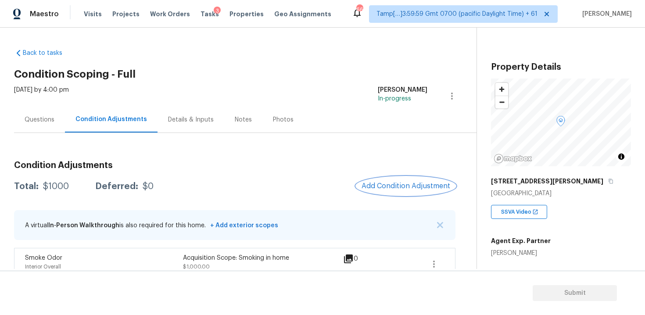
scroll to position [0, 0]
click at [390, 174] on div "Condition Adjustments Total: $1000 Deferred: $0 Add Condition Adjustment A virt…" at bounding box center [234, 217] width 441 height 126
click at [391, 178] on button "Add Condition Adjustment" at bounding box center [405, 186] width 99 height 18
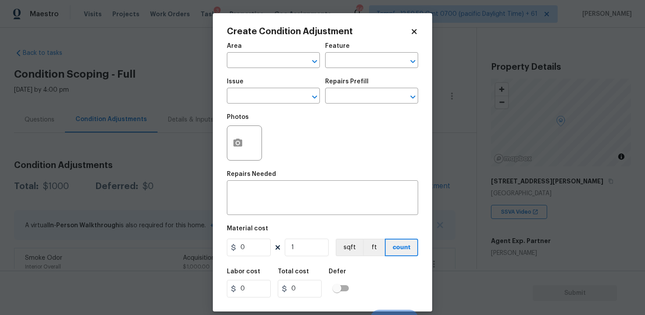
click at [258, 71] on span "Area ​" at bounding box center [273, 56] width 93 height 36
click at [256, 61] on input "text" at bounding box center [261, 61] width 68 height 14
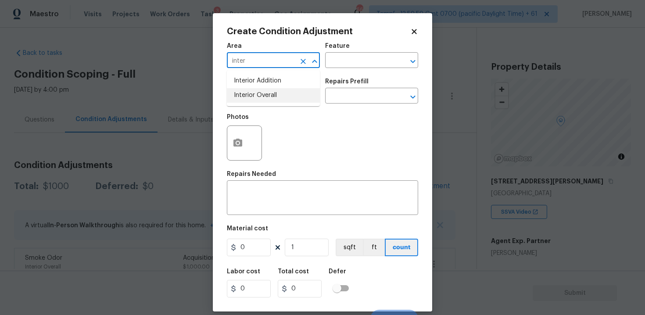
click at [256, 99] on li "Interior Overall" at bounding box center [273, 95] width 93 height 14
type input "Interior Overall"
click at [256, 99] on input "text" at bounding box center [261, 97] width 68 height 14
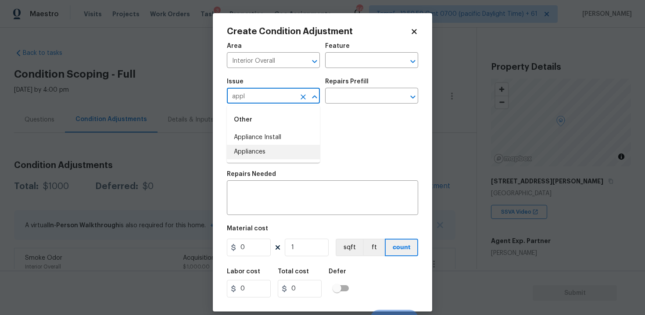
click at [266, 149] on li "Appliances" at bounding box center [273, 152] width 93 height 14
type input "Appliances"
click at [335, 98] on input "text" at bounding box center [359, 97] width 68 height 14
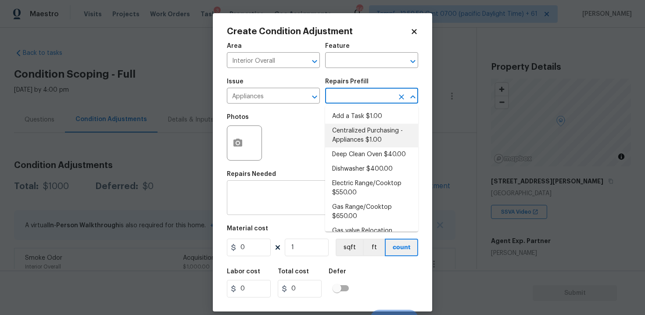
click at [293, 193] on textarea at bounding box center [322, 199] width 181 height 18
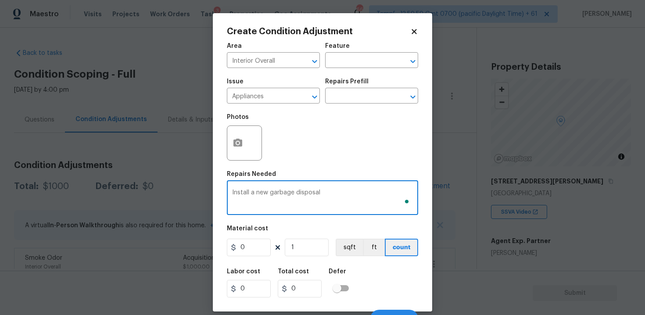
type textarea "Install a new garbage disposal"
click at [265, 242] on input "0" at bounding box center [249, 248] width 44 height 18
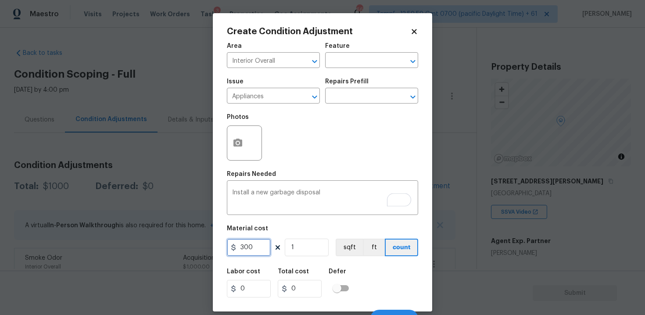
type input "300"
click at [420, 277] on div "Create Condition Adjustment Area Interior Overall ​ Feature ​ Issue Appliances …" at bounding box center [322, 162] width 219 height 298
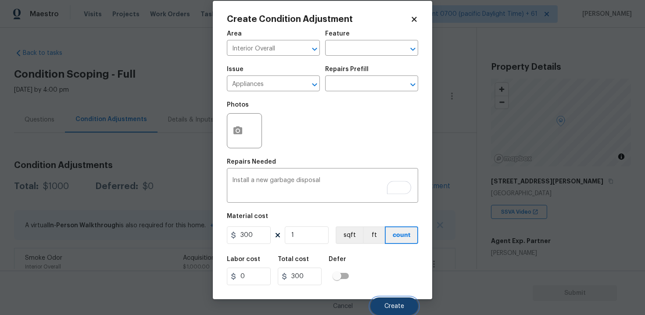
click at [413, 301] on button "Create" at bounding box center [394, 306] width 48 height 18
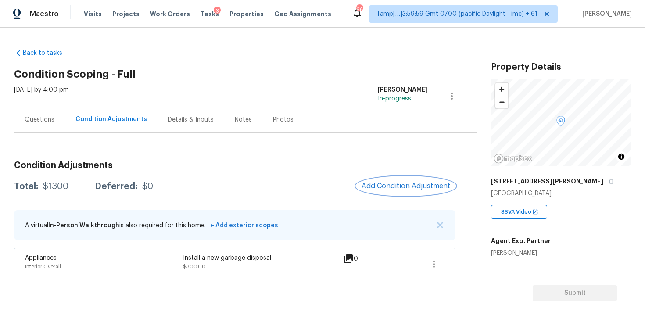
scroll to position [46, 0]
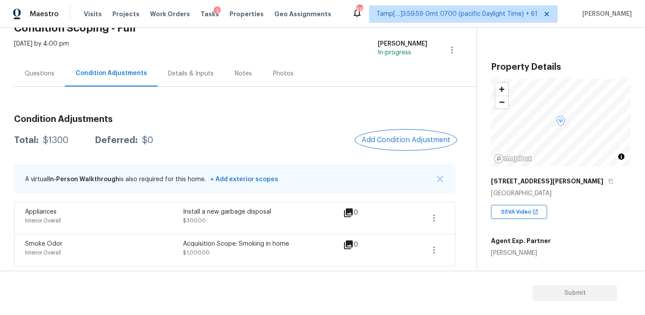
click at [382, 134] on button "Add Condition Adjustment" at bounding box center [405, 140] width 99 height 18
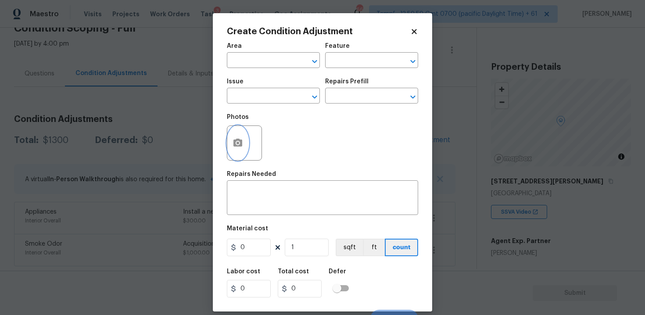
click at [243, 140] on icon "button" at bounding box center [238, 143] width 11 height 11
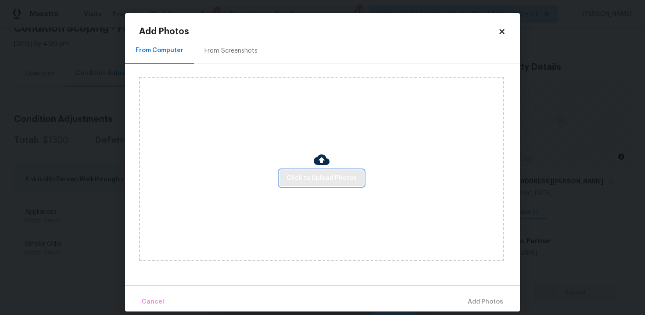
click at [316, 176] on span "Click to Upload Photos" at bounding box center [322, 178] width 70 height 11
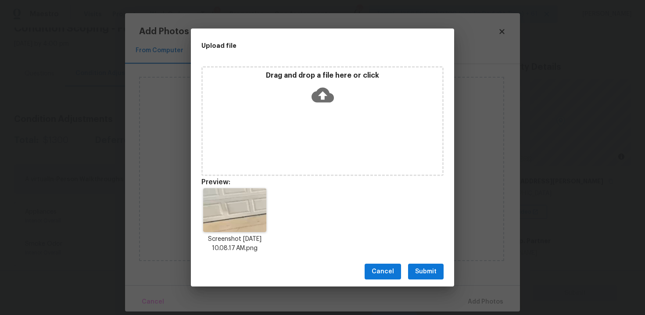
click at [435, 263] on div "Cancel Submit" at bounding box center [322, 272] width 263 height 30
click at [441, 273] on button "Submit" at bounding box center [426, 272] width 36 height 16
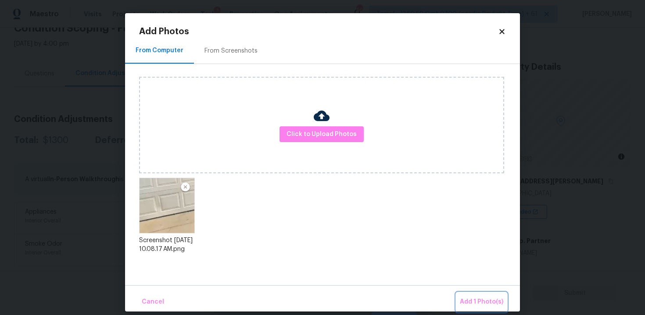
click at [481, 297] on span "Add 1 Photo(s)" at bounding box center [481, 302] width 43 height 11
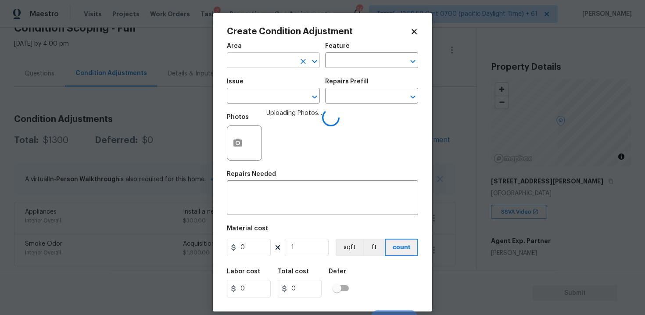
click at [285, 68] on input "text" at bounding box center [261, 61] width 68 height 14
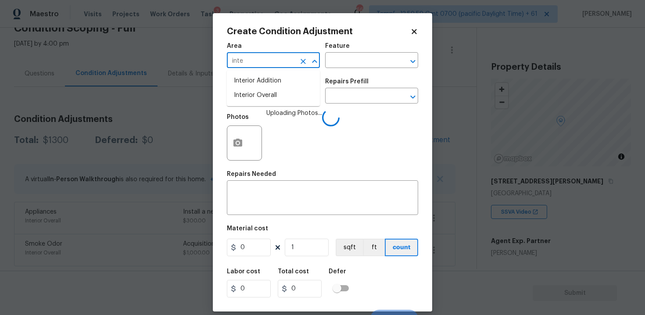
type input "inter"
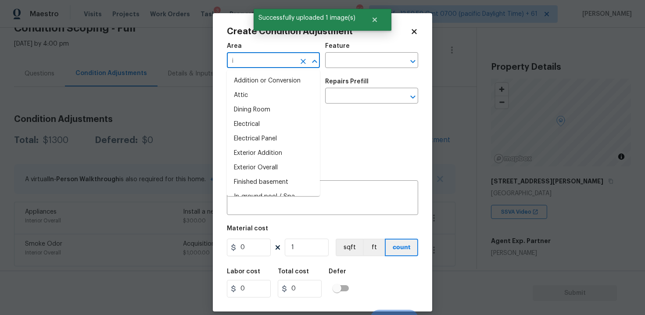
type input "in"
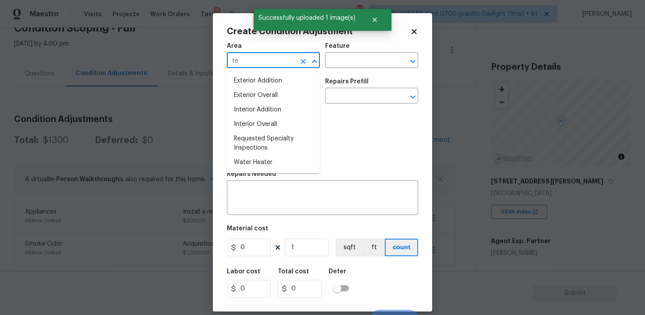
type input "ter"
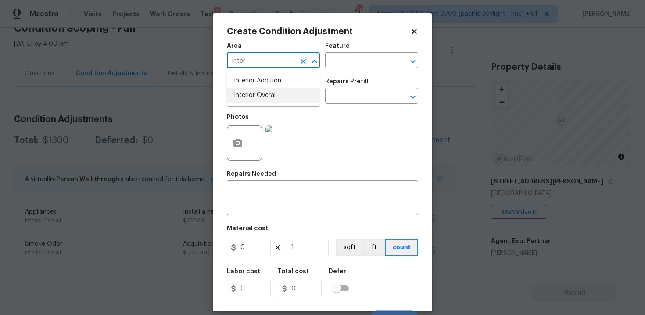
click at [291, 97] on li "Interior Overall" at bounding box center [273, 95] width 93 height 14
type input "Interior Overall"
click at [291, 97] on input "text" at bounding box center [261, 97] width 68 height 14
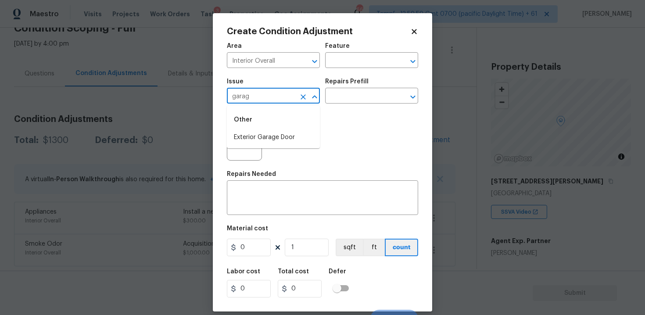
click at [259, 134] on li "Exterior Garage Door" at bounding box center [273, 137] width 93 height 14
type input "Exterior Garage Door"
click at [333, 100] on input "text" at bounding box center [359, 97] width 68 height 14
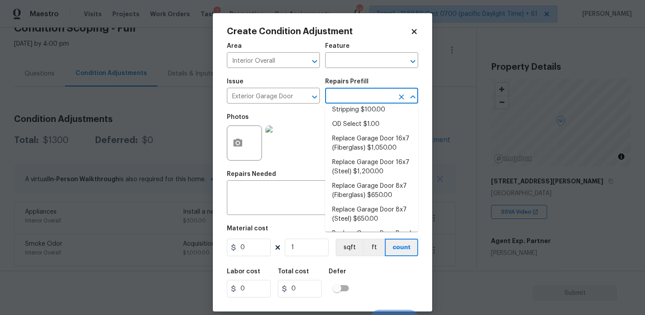
scroll to position [100, 0]
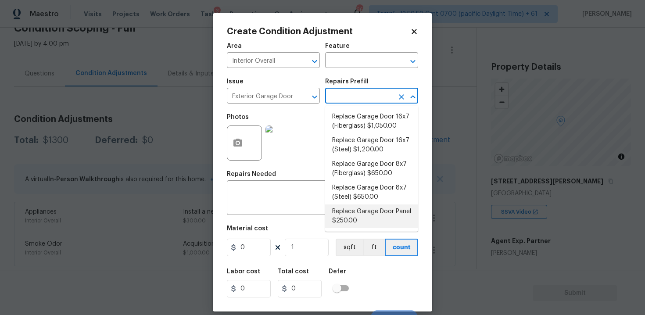
click at [363, 213] on li "Replace Garage Door Panel $250.00" at bounding box center [371, 216] width 93 height 24
type input "Interior Door"
type textarea "Remove the existing damaged garage door panel and replace with a new garage doo…"
type input "250"
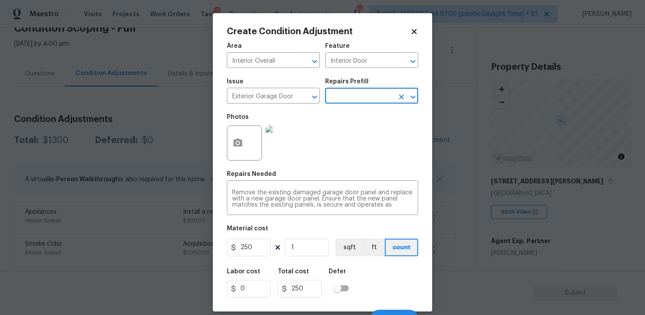
click at [380, 281] on div "Labor cost 0 Total cost 250 Defer" at bounding box center [322, 282] width 191 height 39
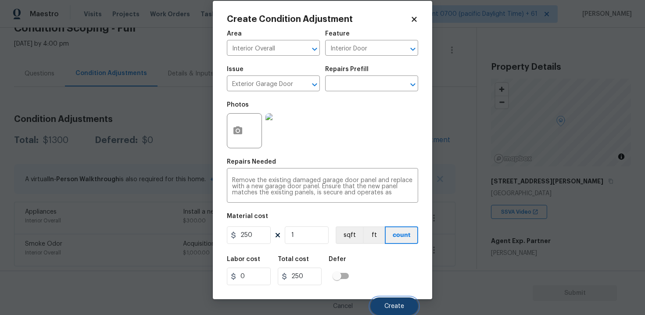
click at [394, 301] on button "Create" at bounding box center [394, 306] width 48 height 18
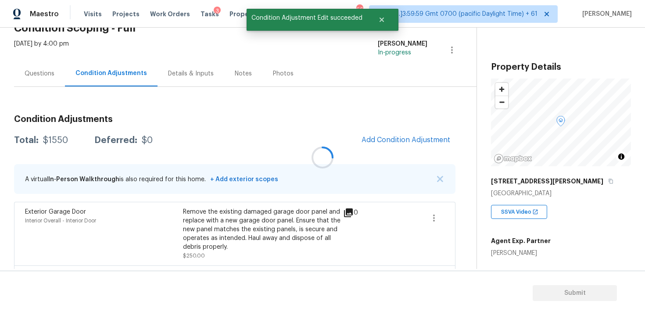
scroll to position [0, 0]
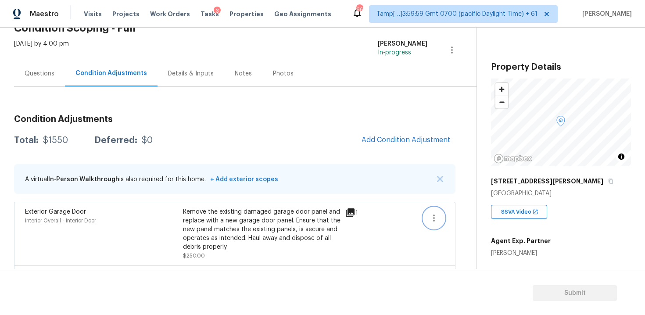
click at [432, 219] on icon "button" at bounding box center [434, 218] width 11 height 11
click at [467, 212] on div "Edit" at bounding box center [484, 216] width 68 height 9
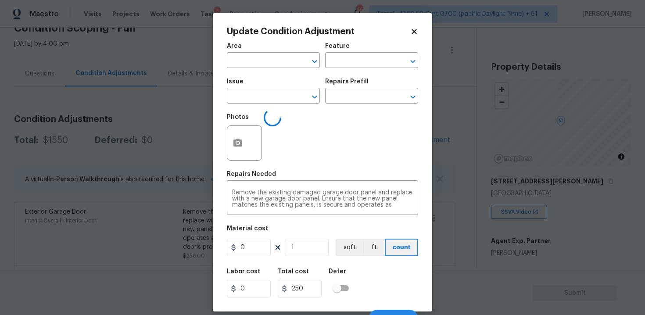
type input "Interior Overall"
type input "Interior Door"
type input "Exterior Garage Door"
type input "250"
click at [261, 247] on input "250" at bounding box center [249, 248] width 44 height 18
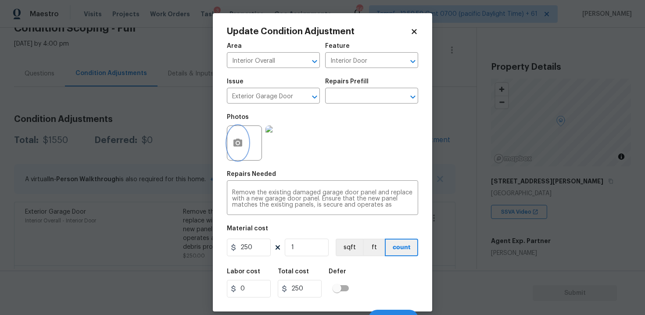
click at [237, 138] on icon "button" at bounding box center [238, 143] width 11 height 11
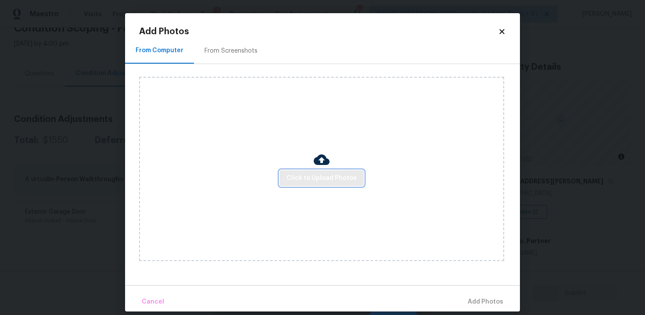
click at [323, 181] on span "Click to Upload Photos" at bounding box center [322, 178] width 70 height 11
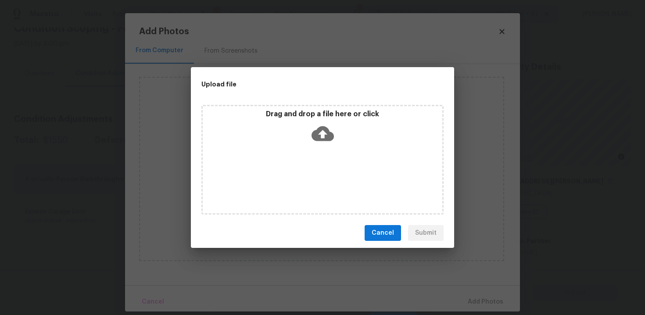
click at [295, 124] on div "Drag and drop a file here or click" at bounding box center [323, 129] width 240 height 38
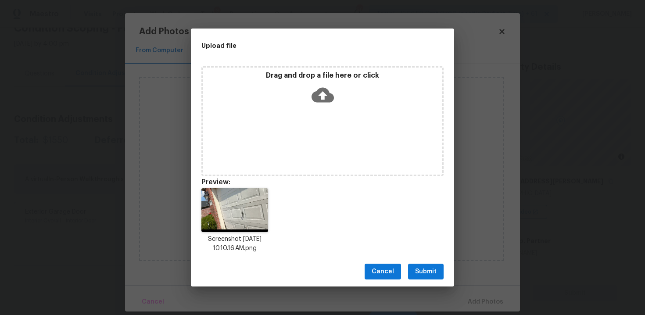
click at [426, 266] on button "Submit" at bounding box center [426, 272] width 36 height 16
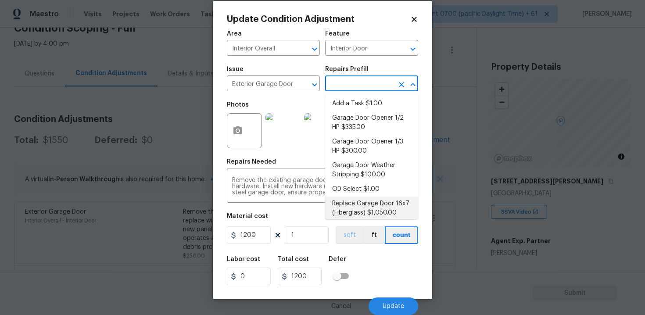
scroll to position [25, 0]
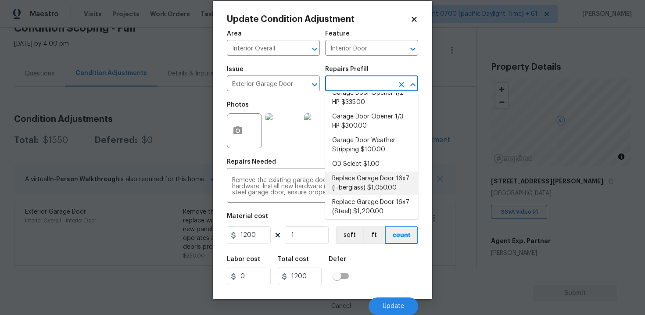
click at [391, 282] on div "Labor cost 0 Total cost 1200 Defer" at bounding box center [322, 270] width 191 height 39
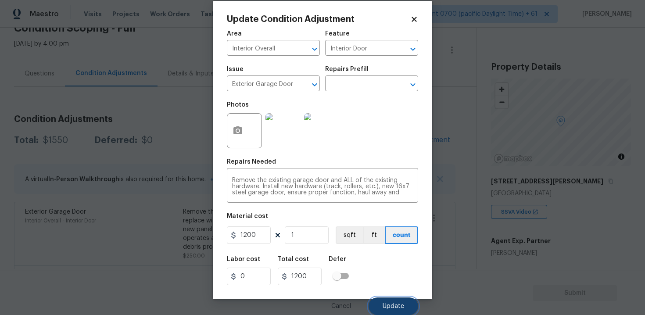
click at [400, 302] on button "Update" at bounding box center [394, 306] width 50 height 18
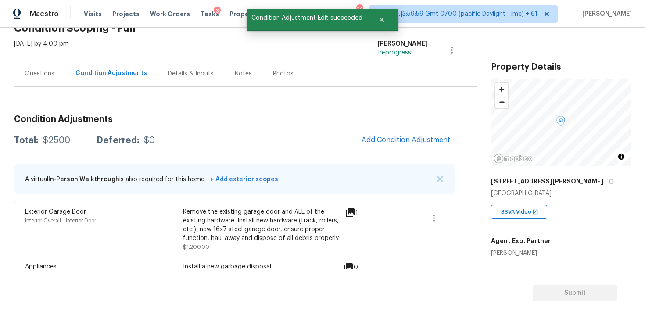
scroll to position [0, 0]
click at [397, 141] on span "Add Condition Adjustment" at bounding box center [406, 140] width 89 height 8
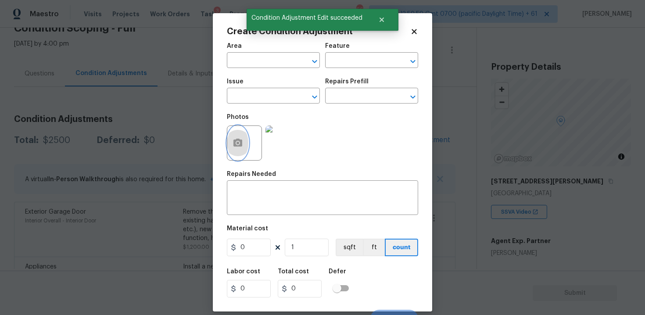
click at [240, 139] on icon "button" at bounding box center [238, 143] width 11 height 11
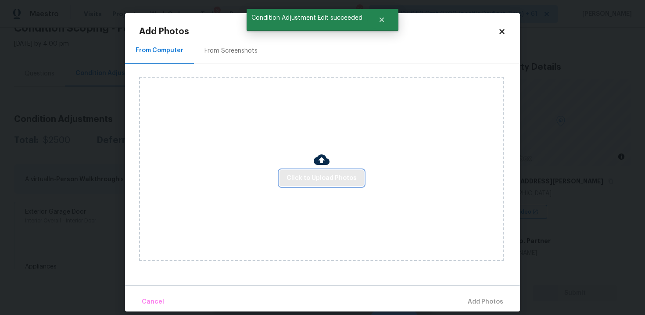
click at [304, 175] on span "Click to Upload Photos" at bounding box center [322, 178] width 70 height 11
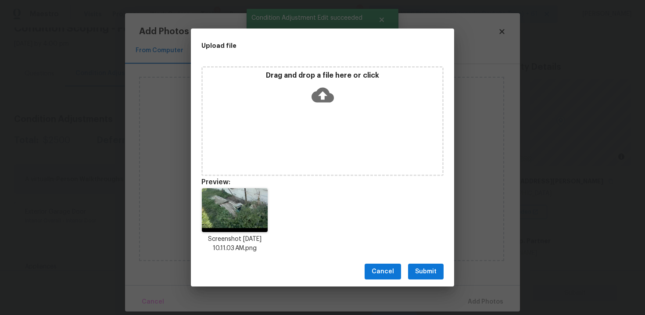
click at [426, 272] on span "Submit" at bounding box center [426, 271] width 22 height 11
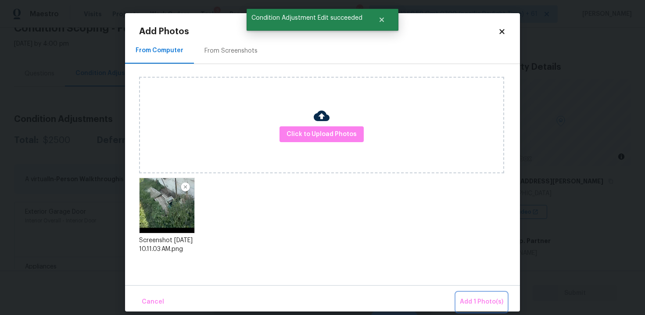
click at [472, 297] on span "Add 1 Photo(s)" at bounding box center [481, 302] width 43 height 11
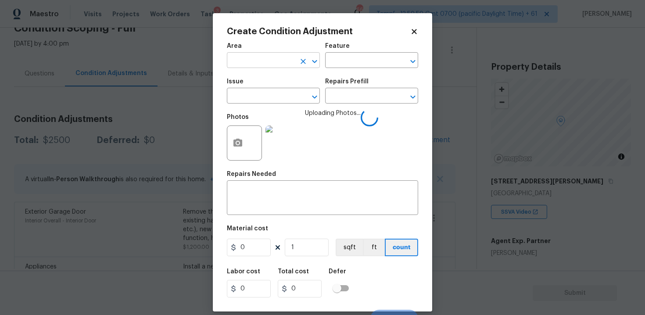
click at [265, 66] on input "text" at bounding box center [261, 61] width 68 height 14
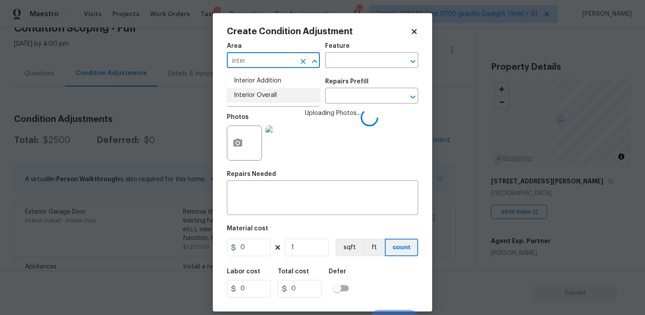
type input "inter"
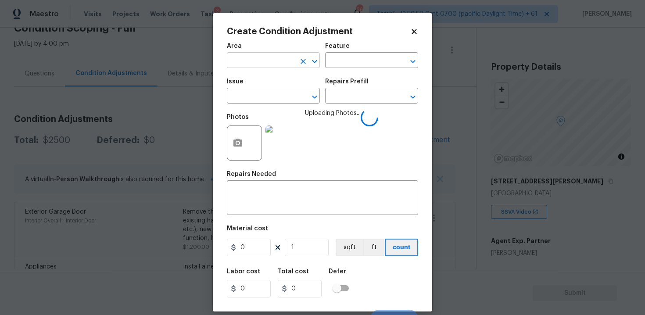
click at [262, 66] on input "text" at bounding box center [261, 61] width 68 height 14
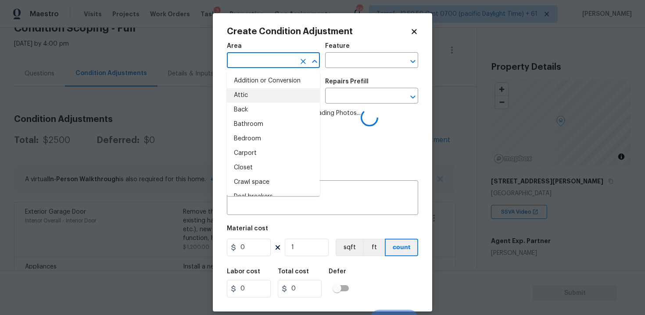
type input "i"
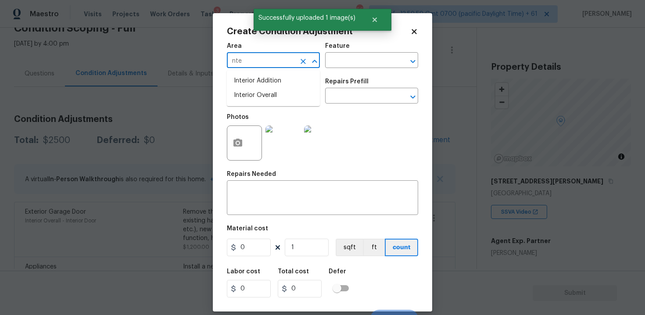
type input "nter"
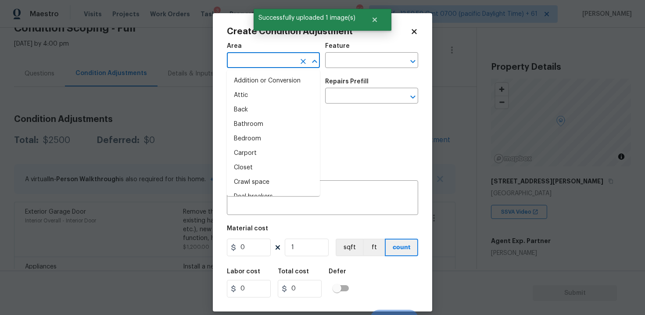
click at [259, 93] on li "Attic" at bounding box center [273, 95] width 93 height 14
type input "Attic"
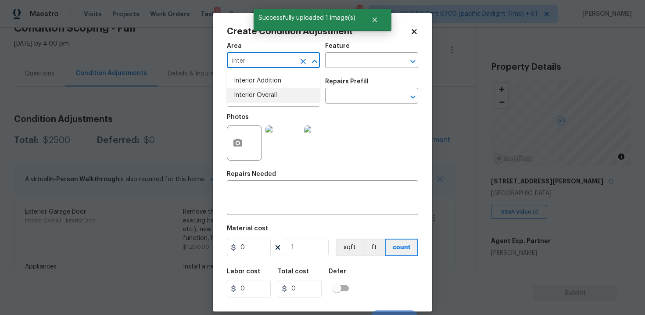
click at [264, 93] on li "Interior Overall" at bounding box center [273, 95] width 93 height 14
type input "Interior Overall"
click at [264, 93] on input "text" at bounding box center [261, 97] width 68 height 14
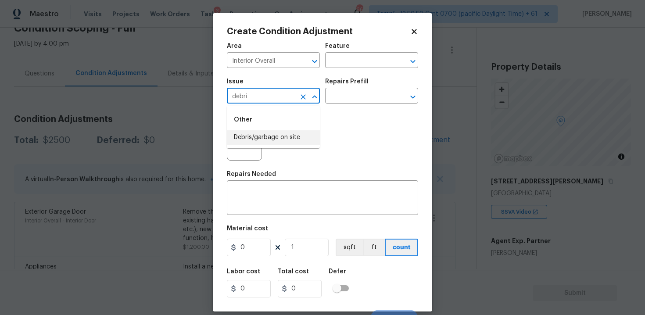
click at [275, 136] on li "Debris/garbage on site" at bounding box center [273, 137] width 93 height 14
type input "Debris/garbage on site"
click at [353, 91] on input "text" at bounding box center [359, 97] width 68 height 14
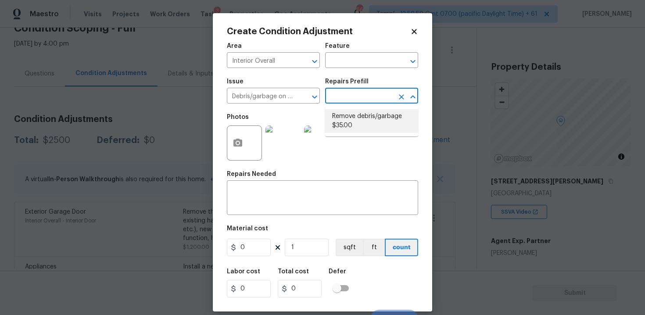
click at [352, 133] on li "Remove debris/garbage $35.00" at bounding box center [371, 121] width 93 height 24
type textarea "Remove, haul off, and properly dispose of any debris left by seller to offsite …"
type input "35"
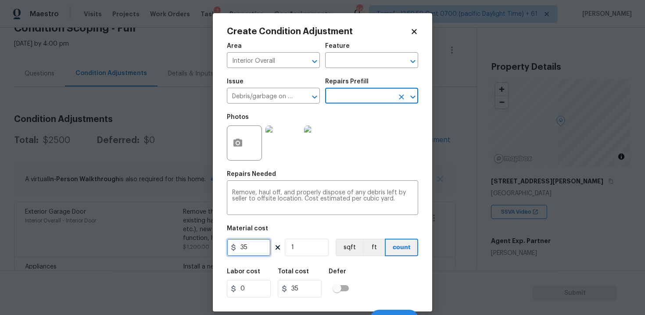
click at [263, 255] on input "35" at bounding box center [249, 248] width 44 height 18
type input "200"
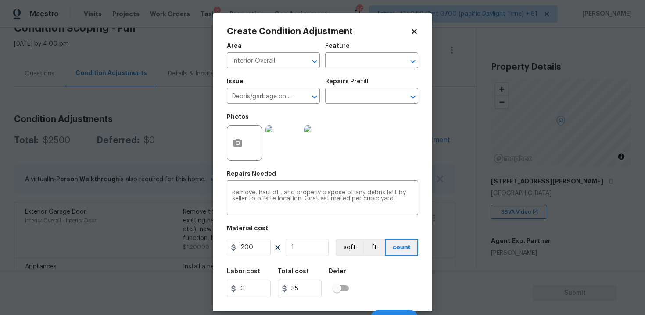
type input "200"
click at [377, 275] on div "Labor cost 0 Total cost 200 Defer" at bounding box center [322, 282] width 191 height 39
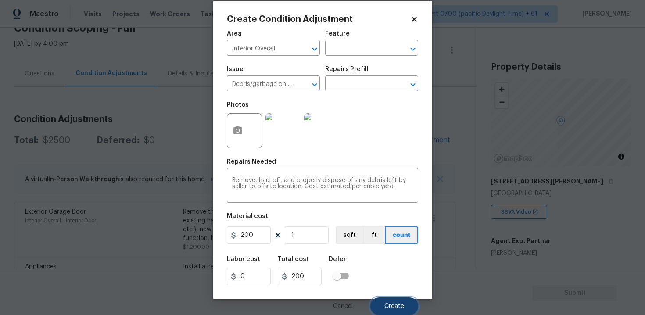
click at [396, 310] on button "Create" at bounding box center [394, 306] width 48 height 18
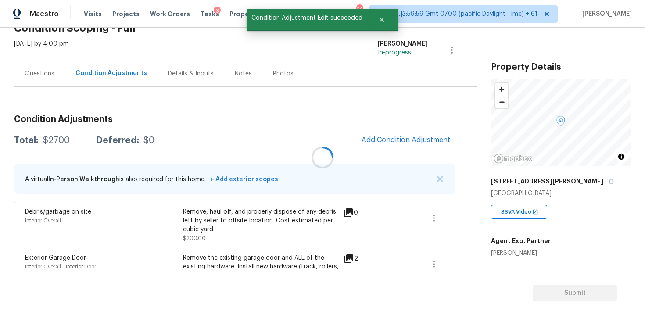
scroll to position [0, 0]
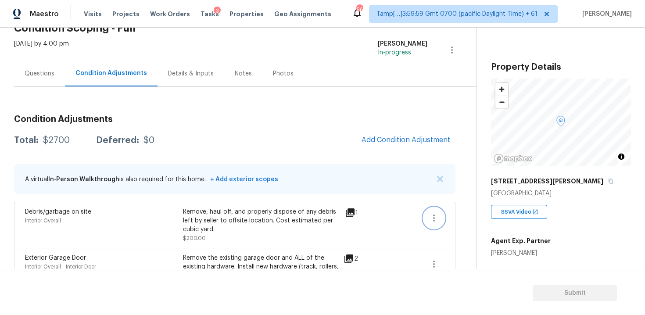
click at [433, 219] on icon "button" at bounding box center [434, 218] width 11 height 11
click at [468, 219] on div "Edit" at bounding box center [484, 216] width 68 height 9
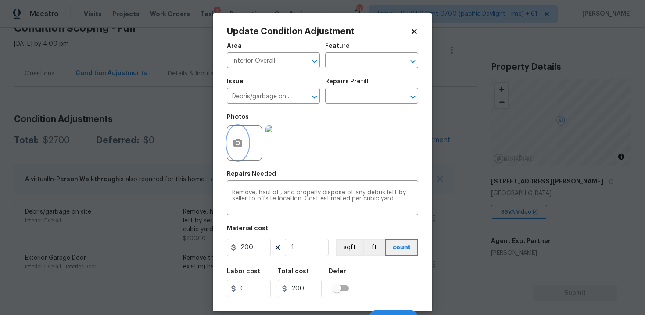
click at [231, 141] on button "button" at bounding box center [237, 143] width 21 height 34
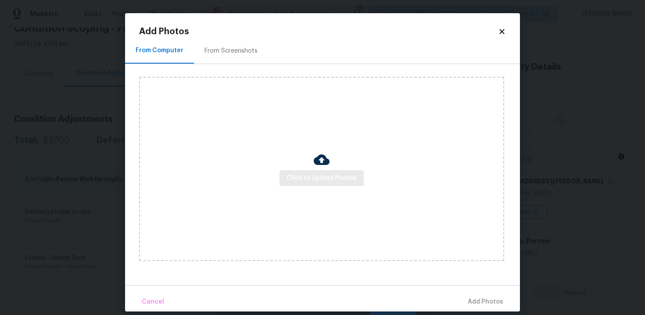
click at [342, 186] on div "Click to Upload Photos" at bounding box center [321, 169] width 365 height 184
click at [327, 174] on span "Click to Upload Photos" at bounding box center [322, 178] width 70 height 11
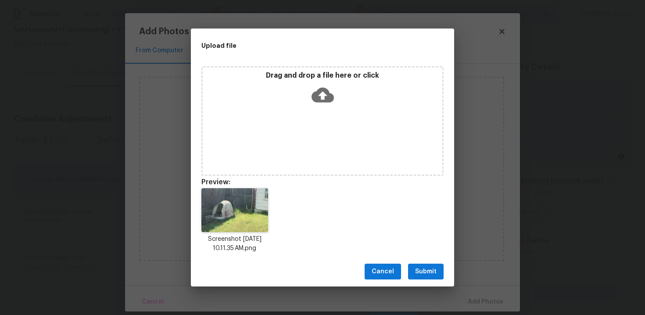
click at [424, 267] on span "Submit" at bounding box center [426, 271] width 22 height 11
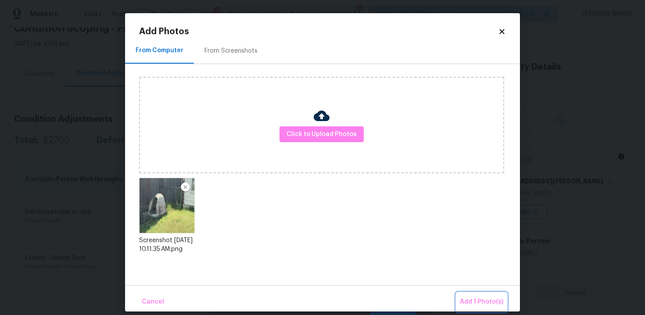
click at [466, 297] on span "Add 1 Photo(s)" at bounding box center [481, 302] width 43 height 11
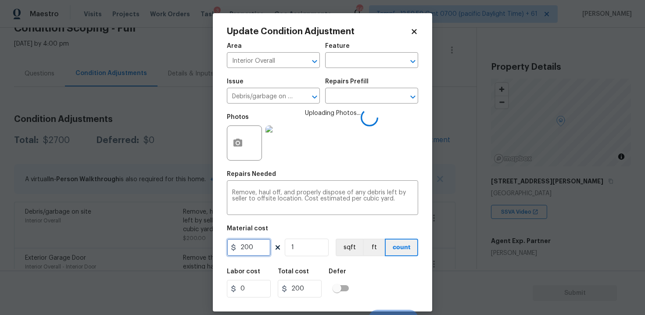
click at [259, 247] on input "200" at bounding box center [249, 248] width 44 height 18
type input "300"
click at [360, 266] on div "Labor cost 0 Total cost 300 Defer" at bounding box center [322, 282] width 191 height 39
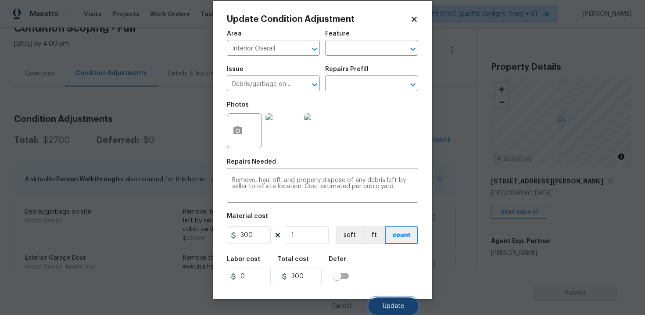
click at [399, 302] on button "Update" at bounding box center [394, 306] width 50 height 18
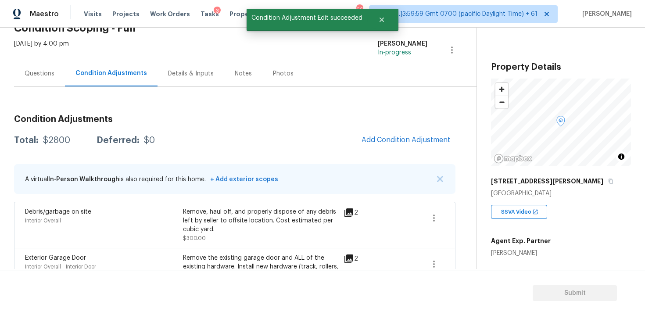
scroll to position [39, 0]
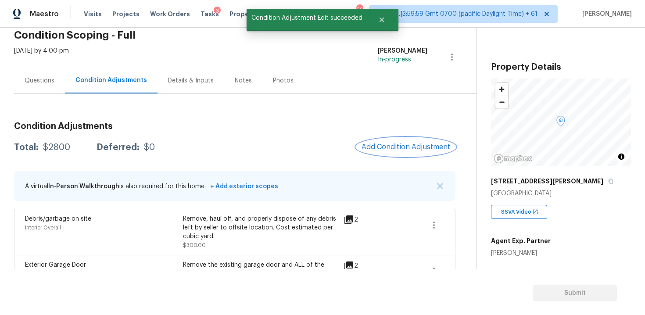
click at [396, 153] on button "Add Condition Adjustment" at bounding box center [405, 147] width 99 height 18
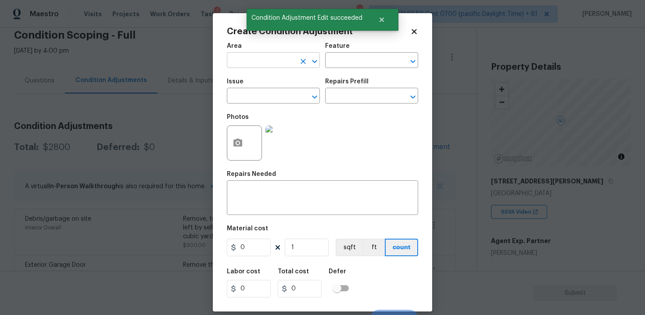
click at [265, 63] on input "text" at bounding box center [261, 61] width 68 height 14
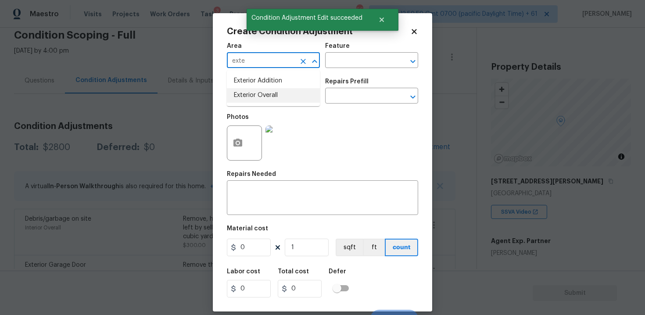
click at [262, 97] on li "Exterior Overall" at bounding box center [273, 95] width 93 height 14
type input "Exterior Overall"
click at [262, 97] on input "text" at bounding box center [261, 97] width 68 height 14
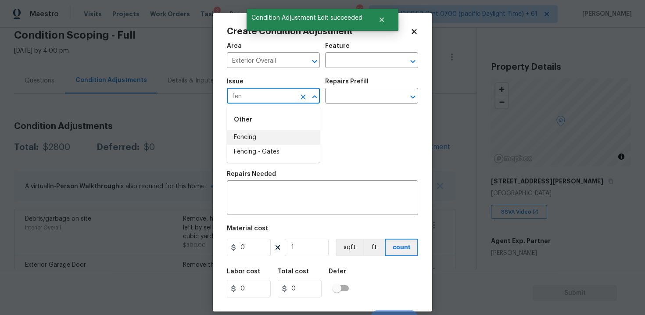
click at [264, 133] on li "Fencing" at bounding box center [273, 137] width 93 height 14
type input "Fencing"
click at [269, 188] on div "x ​" at bounding box center [322, 199] width 191 height 32
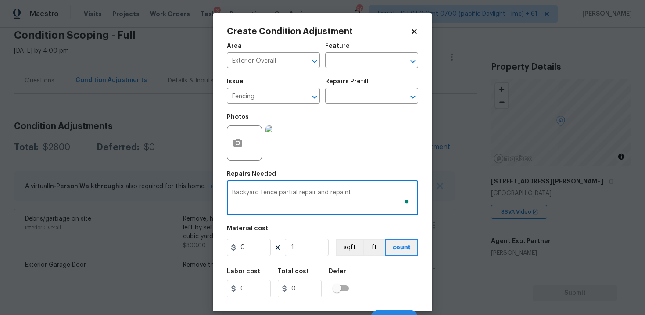
type textarea "Backyard fence partial repair and repaint"
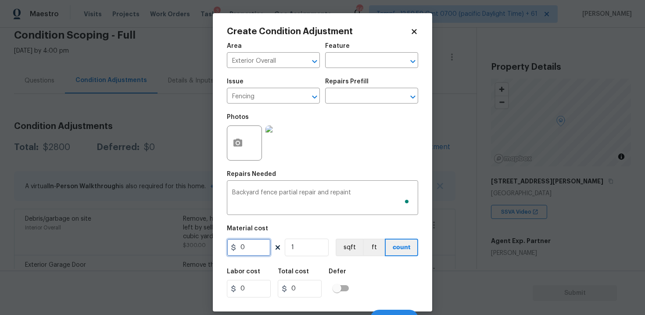
click at [259, 250] on input "0" at bounding box center [249, 248] width 44 height 18
type input "2000"
click at [240, 154] on button "button" at bounding box center [237, 143] width 21 height 34
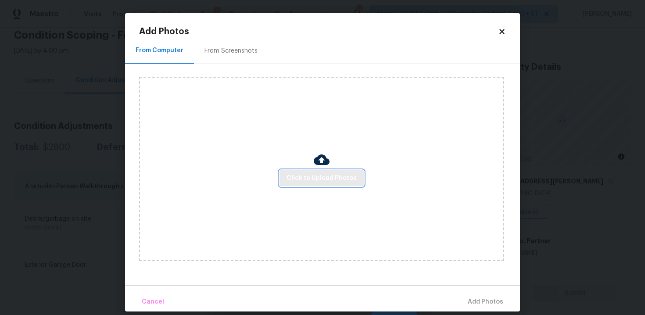
click at [331, 171] on button "Click to Upload Photos" at bounding box center [322, 178] width 84 height 16
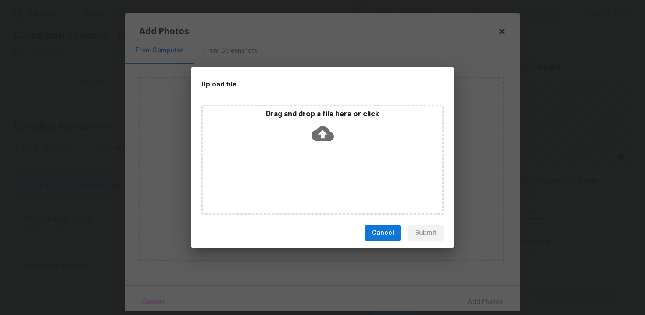
click at [326, 122] on icon at bounding box center [323, 133] width 22 height 22
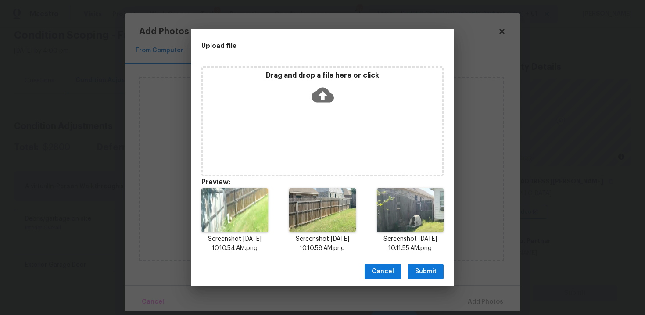
scroll to position [7, 0]
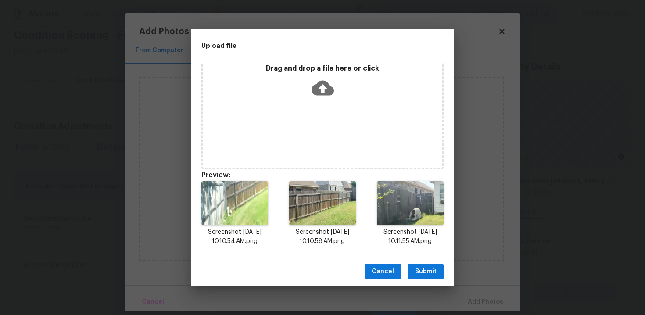
click at [423, 272] on span "Submit" at bounding box center [426, 271] width 22 height 11
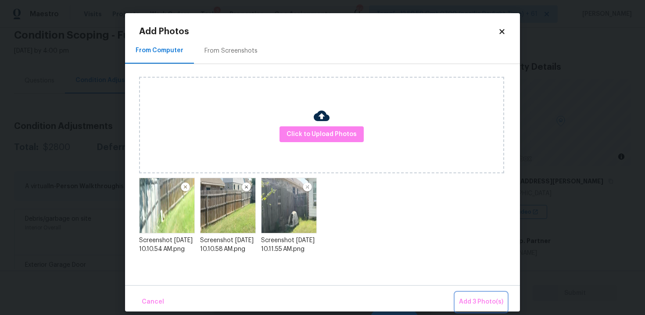
click at [474, 298] on span "Add 3 Photo(s)" at bounding box center [481, 302] width 44 height 11
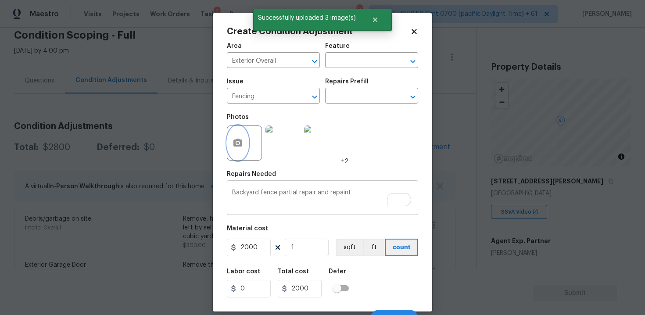
scroll to position [13, 0]
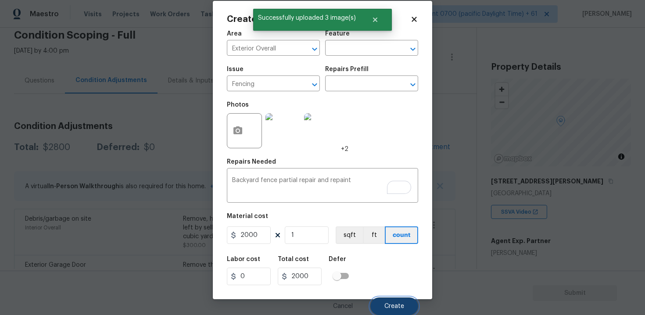
click at [391, 307] on span "Create" at bounding box center [394, 306] width 20 height 7
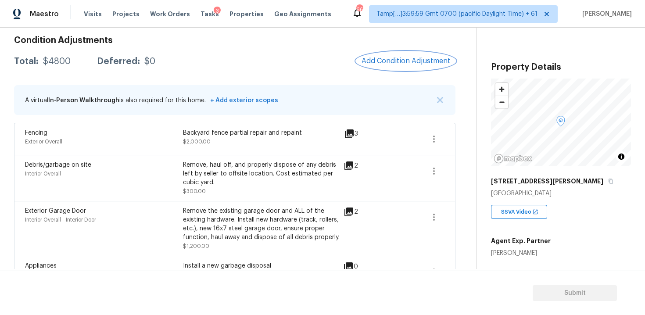
scroll to position [124, 0]
click at [409, 50] on div "Condition Adjustments Total: $4800 Deferred: $0 Add Condition Adjustment A virt…" at bounding box center [234, 175] width 441 height 291
click at [400, 63] on span "Add Condition Adjustment" at bounding box center [406, 62] width 89 height 8
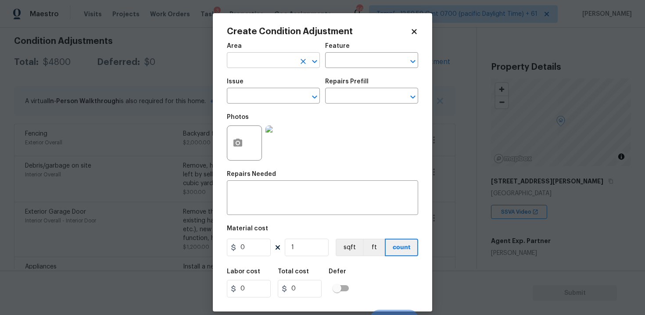
click at [267, 61] on input "text" at bounding box center [261, 61] width 68 height 14
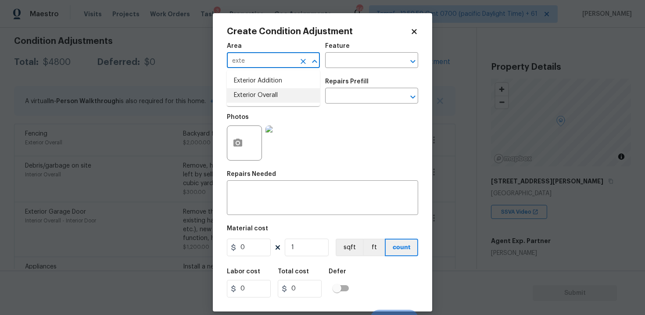
click at [247, 100] on li "Exterior Overall" at bounding box center [273, 95] width 93 height 14
type input "Exterior Overall"
click at [247, 100] on input "text" at bounding box center [261, 97] width 68 height 14
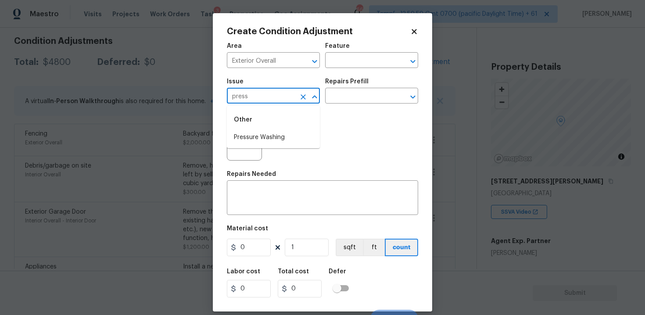
click at [251, 137] on li "Pressure Washing" at bounding box center [273, 137] width 93 height 14
type input "Pressure Washing"
click at [349, 91] on input "text" at bounding box center [359, 97] width 68 height 14
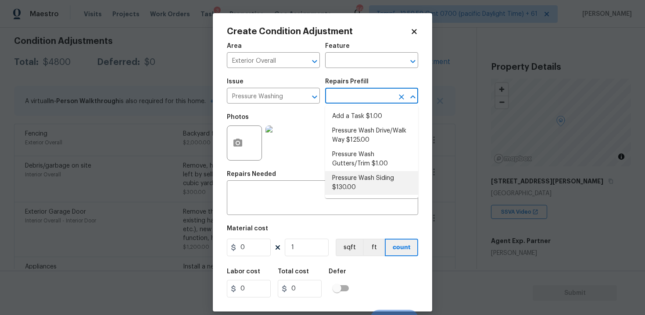
click at [359, 179] on li "Pressure Wash Siding $130.00" at bounding box center [371, 183] width 93 height 24
type input "Siding"
type textarea "Protect areas as needed for pressure washing. Pressure wash the siding on the h…"
type input "130"
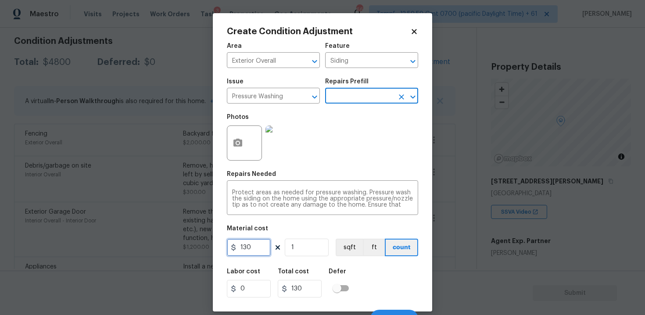
click at [261, 246] on input "130" at bounding box center [249, 248] width 44 height 18
type input "400"
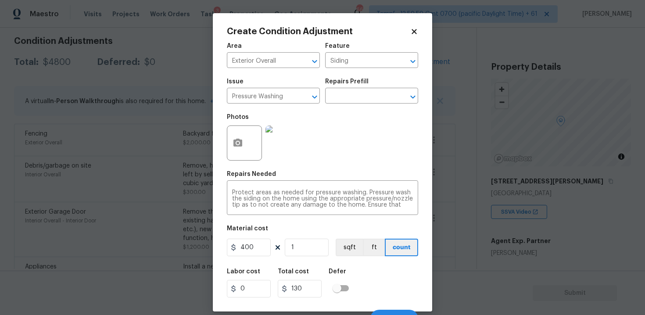
click at [372, 265] on div "Labor cost 0 Total cost 130 Defer" at bounding box center [322, 282] width 191 height 39
type input "400"
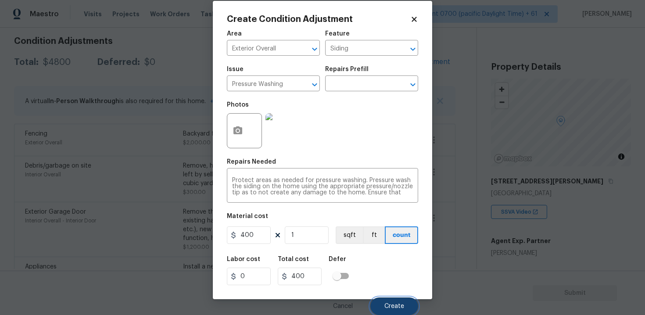
click at [392, 305] on span "Create" at bounding box center [394, 306] width 20 height 7
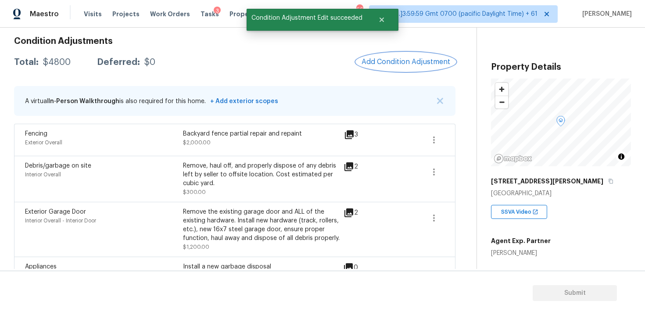
scroll to position [0, 0]
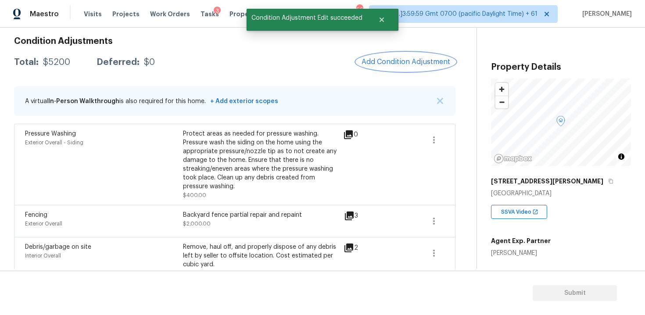
click at [387, 61] on span "Add Condition Adjustment" at bounding box center [406, 62] width 89 height 8
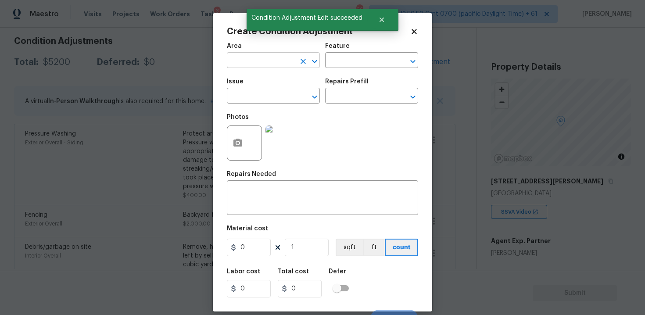
click at [259, 61] on input "text" at bounding box center [261, 61] width 68 height 14
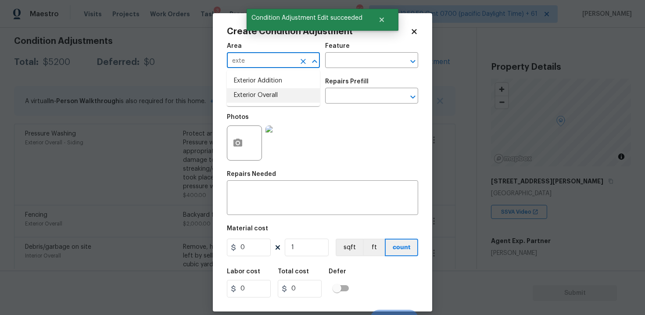
click at [257, 94] on li "Exterior Overall" at bounding box center [273, 95] width 93 height 14
type input "Exterior Overall"
click at [257, 94] on input "text" at bounding box center [261, 97] width 68 height 14
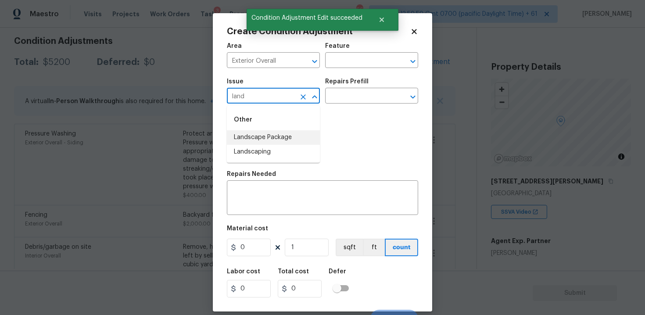
click at [265, 131] on li "Landscape Package" at bounding box center [273, 137] width 93 height 14
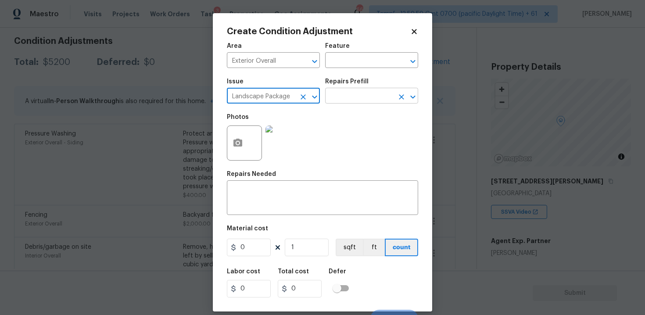
type input "Landscape Package"
click at [357, 90] on input "text" at bounding box center [359, 97] width 68 height 14
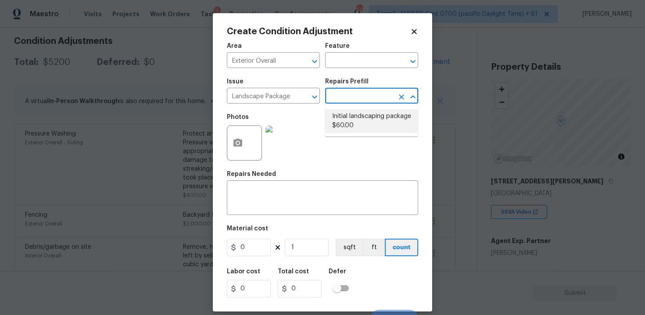
click at [355, 114] on li "Initial landscaping package $60.00" at bounding box center [371, 121] width 93 height 24
type input "Home Readiness Packages"
type textarea "Mowing of grass up to 6" in height. Mow, edge along driveways & sidewalks, trim…"
type input "60"
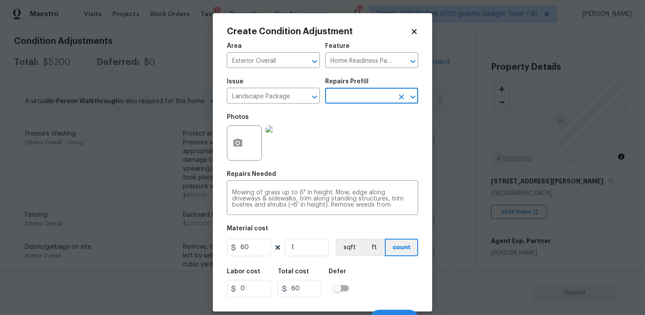
click at [260, 234] on div "Material cost" at bounding box center [322, 231] width 191 height 11
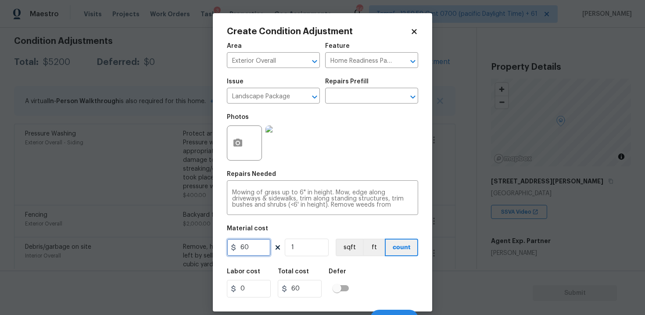
click at [260, 242] on input "60" at bounding box center [249, 248] width 44 height 18
type input "300"
click at [368, 264] on div "Labor cost 0 Total cost 300 Defer" at bounding box center [322, 282] width 191 height 39
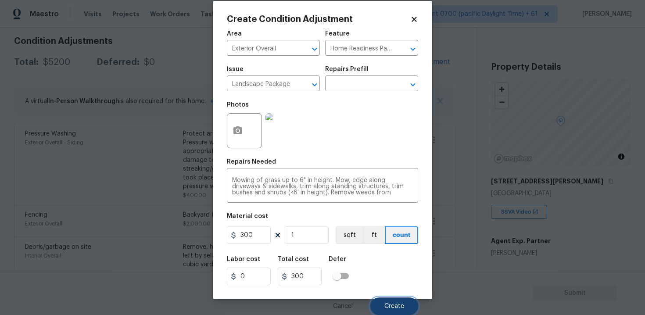
click at [392, 305] on span "Create" at bounding box center [394, 306] width 20 height 7
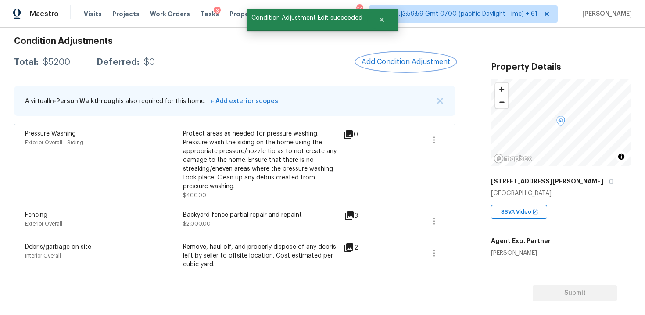
scroll to position [0, 0]
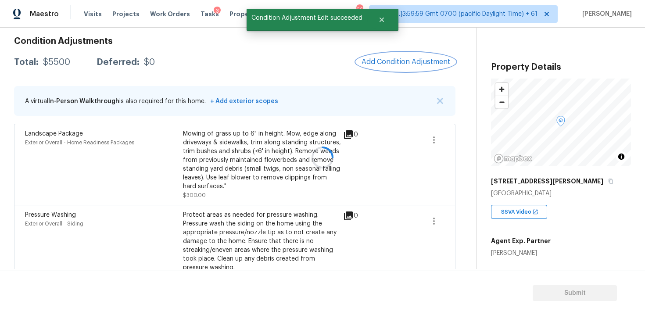
click at [400, 60] on span "Add Condition Adjustment" at bounding box center [406, 62] width 89 height 8
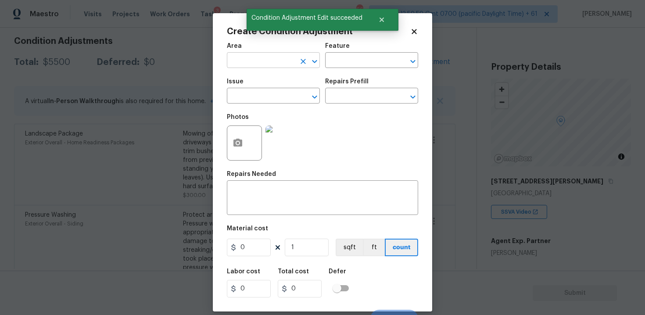
click at [256, 62] on input "text" at bounding box center [261, 61] width 68 height 14
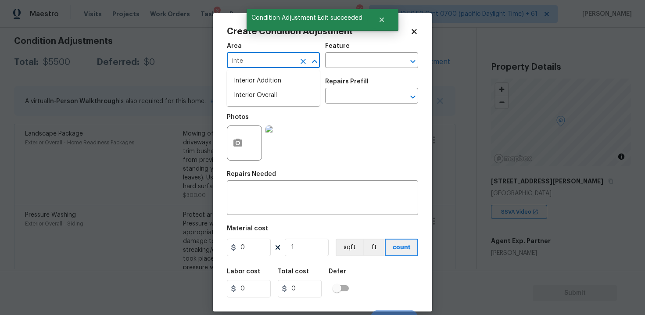
type input "inter"
click at [258, 103] on ul "Exterior Addition Exterior Overall" at bounding box center [273, 88] width 93 height 36
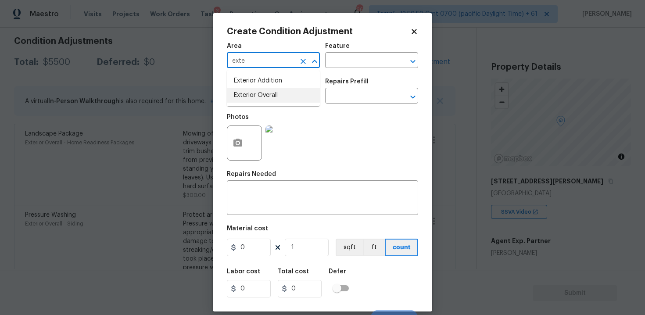
click at [256, 92] on li "Exterior Overall" at bounding box center [273, 95] width 93 height 14
type input "Exterior Overall"
click at [256, 92] on input "text" at bounding box center [261, 97] width 68 height 14
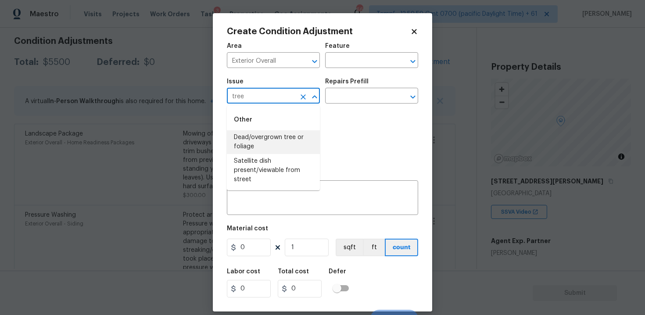
click at [268, 136] on li "Dead/overgrown tree or foliage" at bounding box center [273, 142] width 93 height 24
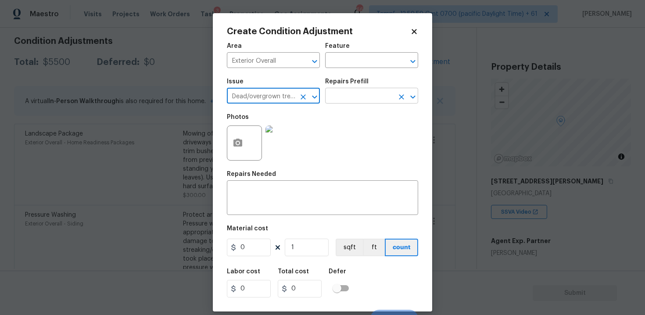
type input "Dead/overgrown tree or foliage"
click at [334, 104] on input "text" at bounding box center [359, 97] width 68 height 14
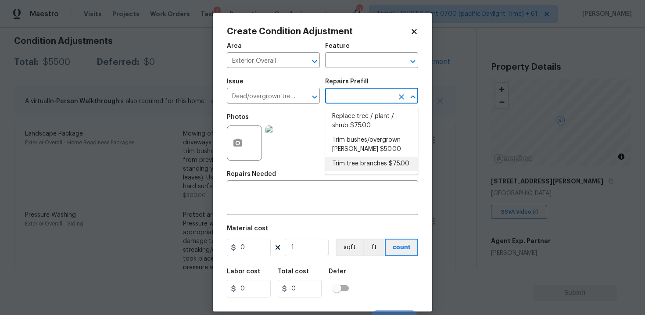
click at [369, 158] on li "Trim tree branches $75.00" at bounding box center [371, 164] width 93 height 14
type textarea "Trim back overgrown tree branches in contact with home & branches hanging low o…"
type input "75"
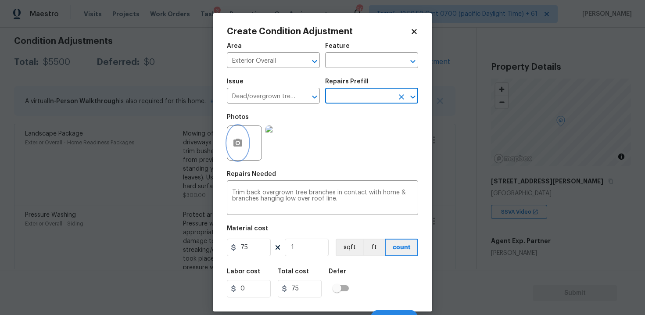
click at [243, 149] on button "button" at bounding box center [237, 143] width 21 height 34
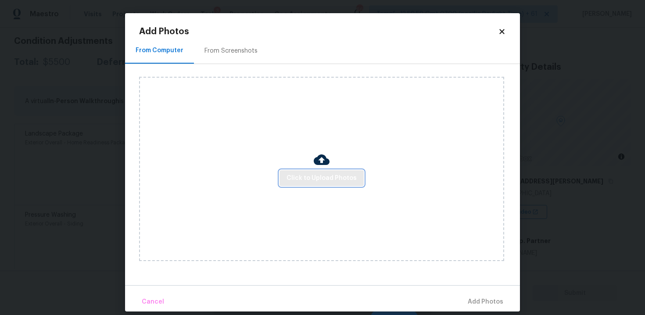
click at [293, 186] on button "Click to Upload Photos" at bounding box center [322, 178] width 84 height 16
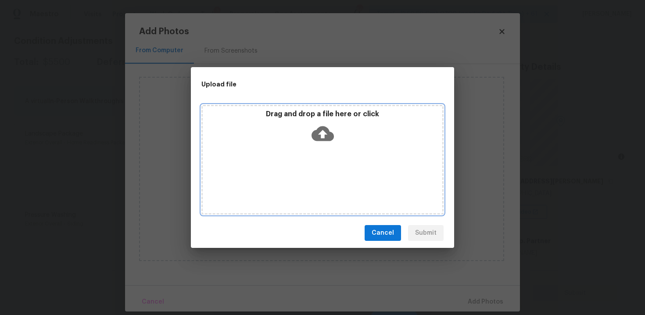
click at [312, 129] on icon at bounding box center [323, 133] width 22 height 22
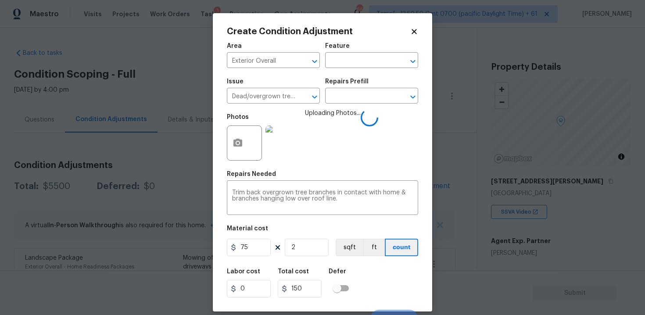
scroll to position [13, 0]
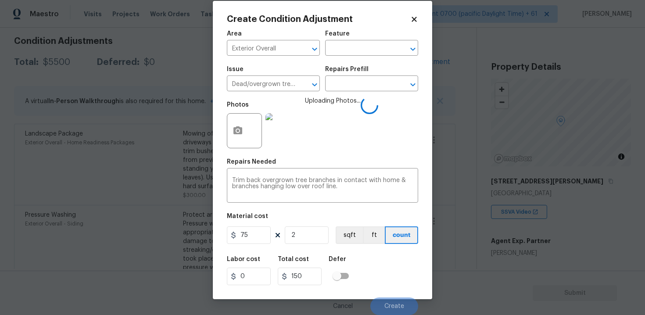
click at [370, 279] on div "Labor cost 0 Total cost 150 Defer" at bounding box center [322, 270] width 191 height 39
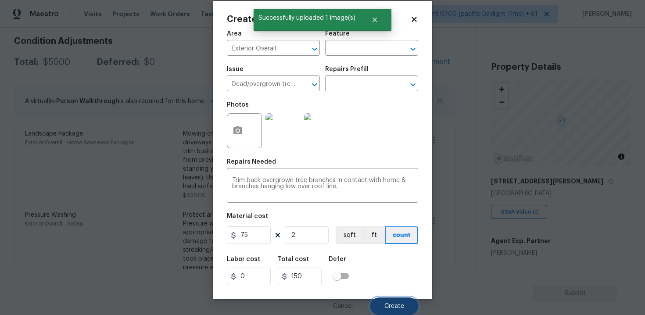
click at [396, 306] on span "Create" at bounding box center [394, 306] width 20 height 7
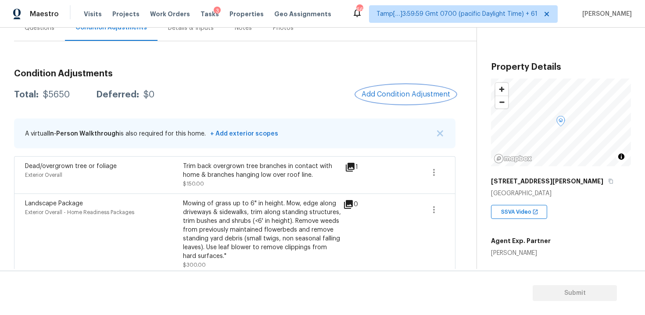
scroll to position [71, 0]
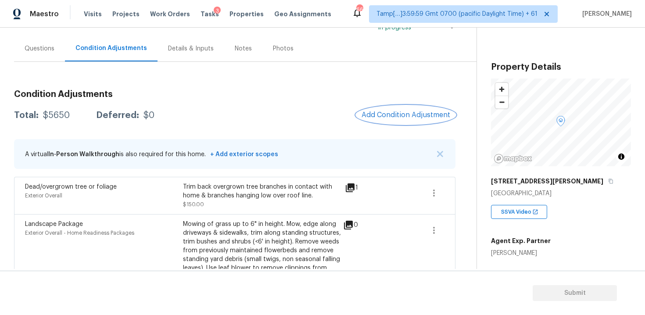
click at [391, 108] on button "Add Condition Adjustment" at bounding box center [405, 115] width 99 height 18
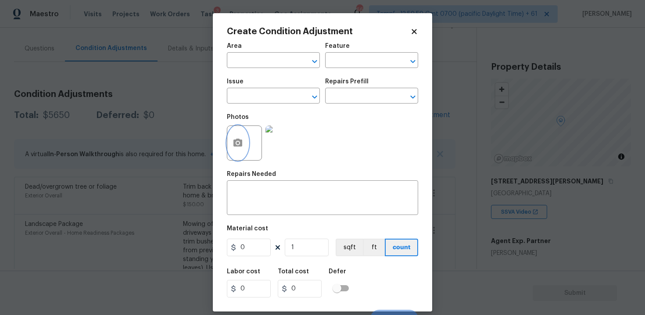
click at [243, 143] on icon "button" at bounding box center [238, 143] width 11 height 11
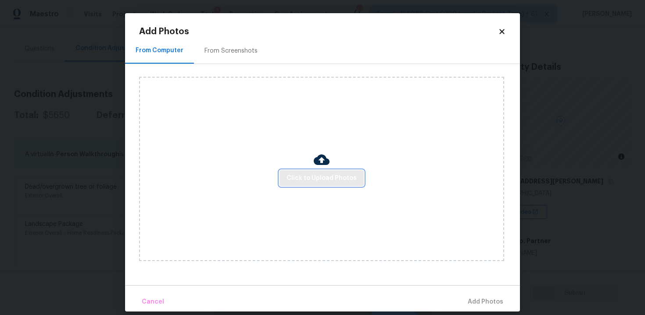
click at [342, 180] on span "Click to Upload Photos" at bounding box center [322, 178] width 70 height 11
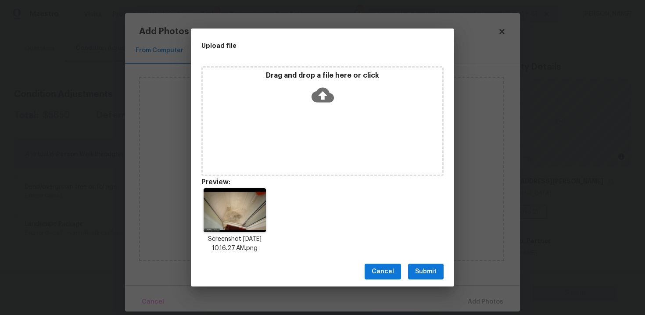
click at [419, 272] on span "Submit" at bounding box center [426, 271] width 22 height 11
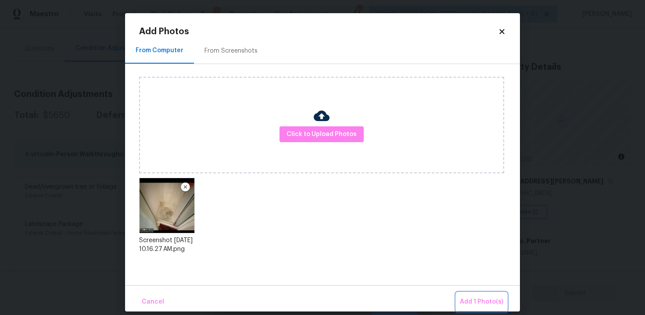
click at [470, 296] on button "Add 1 Photo(s)" at bounding box center [481, 302] width 50 height 19
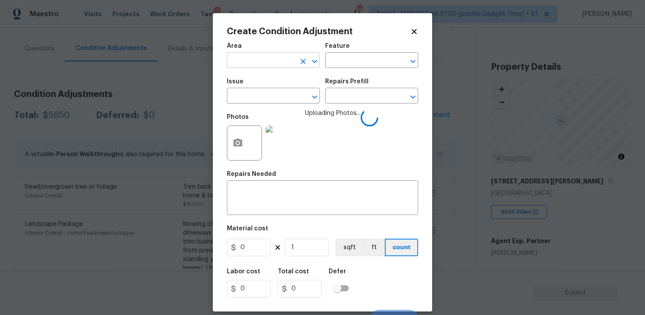
click at [272, 62] on input "text" at bounding box center [261, 61] width 68 height 14
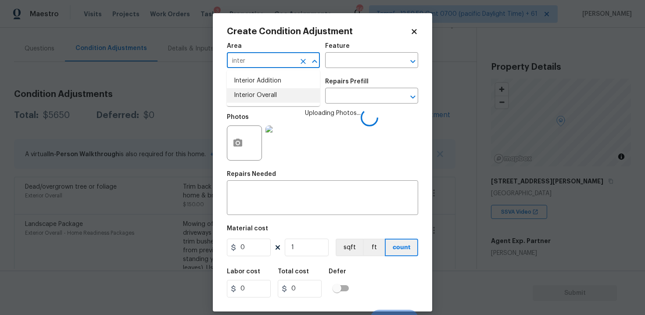
click at [272, 96] on li "Interior Overall" at bounding box center [273, 95] width 93 height 14
type input "Interior Overall"
click at [272, 96] on input "text" at bounding box center [261, 97] width 68 height 14
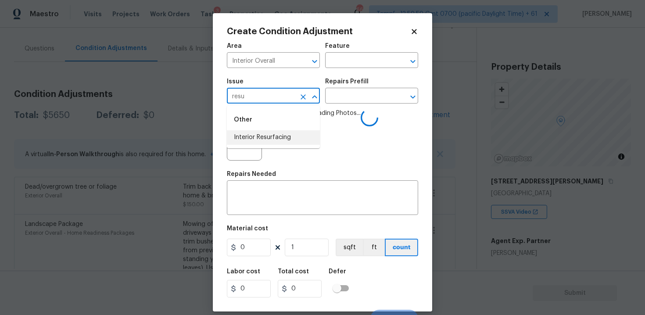
click at [275, 143] on li "Interior Resurfacing" at bounding box center [273, 137] width 93 height 14
type input "Interior Resurfacing"
click at [340, 100] on input "text" at bounding box center [359, 97] width 68 height 14
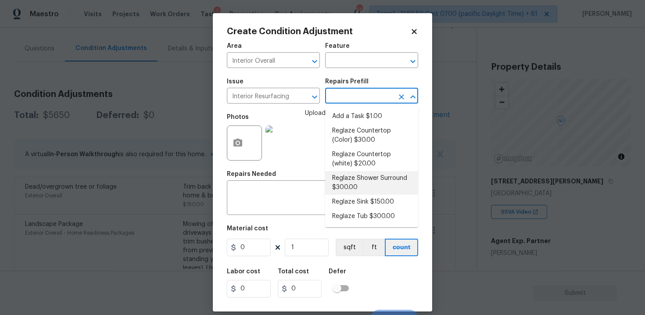
click at [349, 176] on li "Reglaze Shower Surround $300.00" at bounding box center [371, 183] width 93 height 24
type textarea "Prep, mask, clean and reglaze the fiberglass shower surround (white) both on th…"
type input "300"
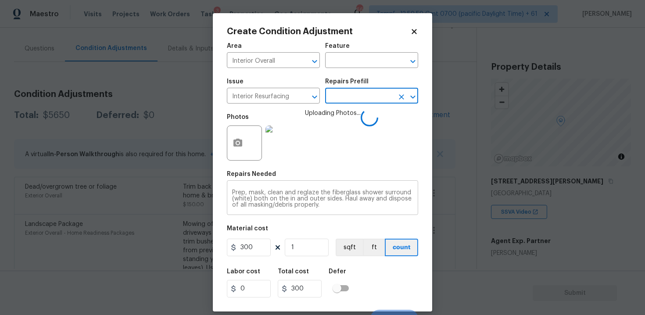
scroll to position [13, 0]
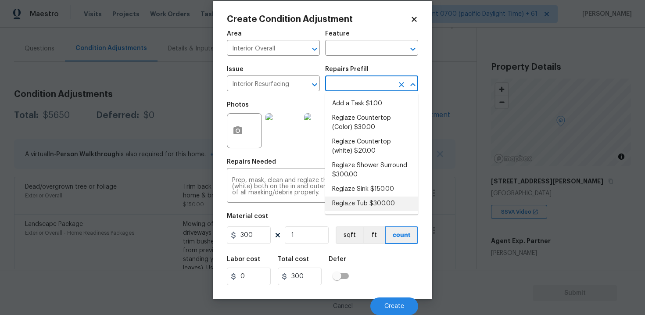
click at [388, 277] on div "Labor cost 0 Total cost 300 Defer" at bounding box center [322, 270] width 191 height 39
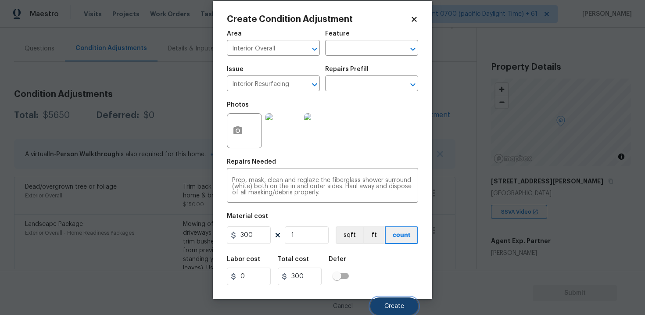
click at [397, 305] on span "Create" at bounding box center [394, 306] width 20 height 7
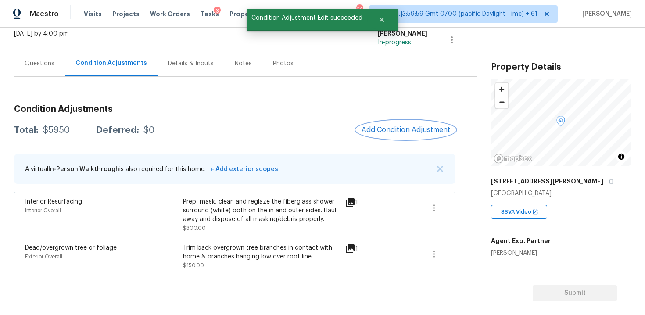
scroll to position [56, 0]
click at [394, 126] on span "Add Condition Adjustment" at bounding box center [406, 130] width 89 height 8
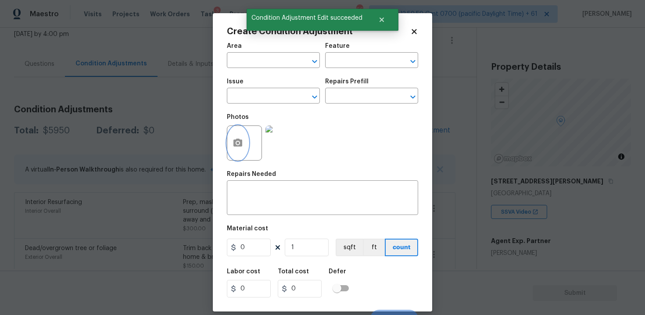
click at [227, 145] on button "button" at bounding box center [237, 143] width 21 height 34
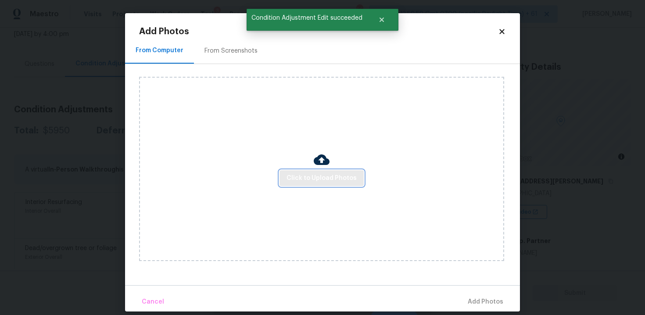
click at [302, 182] on span "Click to Upload Photos" at bounding box center [322, 178] width 70 height 11
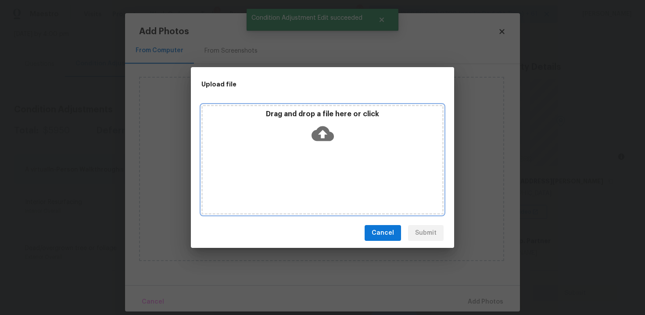
click at [306, 141] on div "Drag and drop a file here or click" at bounding box center [323, 129] width 240 height 38
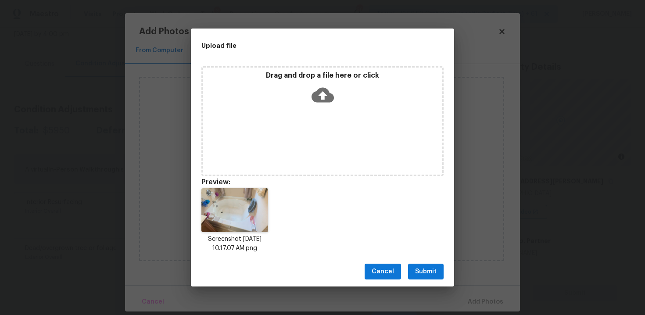
scroll to position [7, 0]
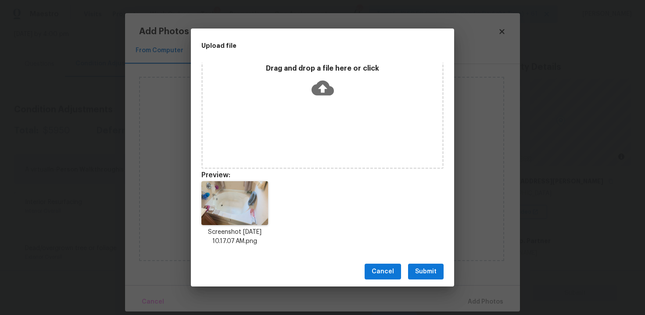
click at [422, 265] on button "Submit" at bounding box center [426, 272] width 36 height 16
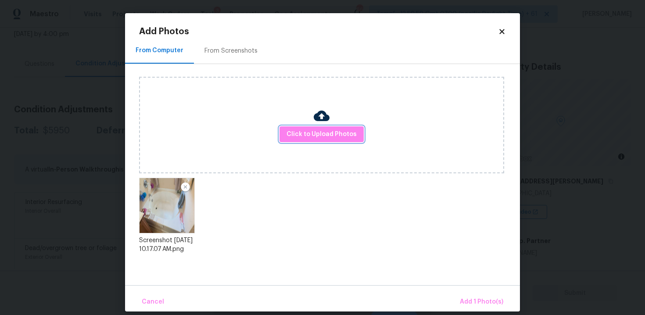
scroll to position [0, 0]
click at [477, 299] on span "Add 1 Photo(s)" at bounding box center [481, 302] width 43 height 11
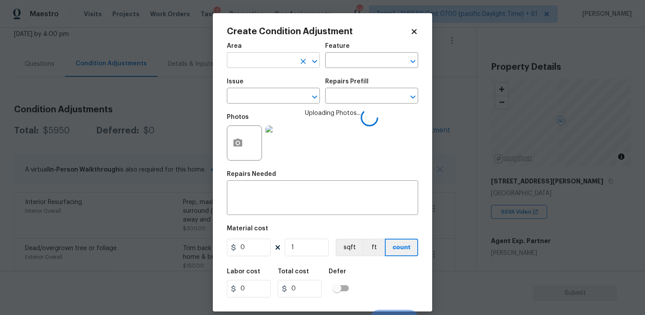
click at [248, 61] on input "text" at bounding box center [261, 61] width 68 height 14
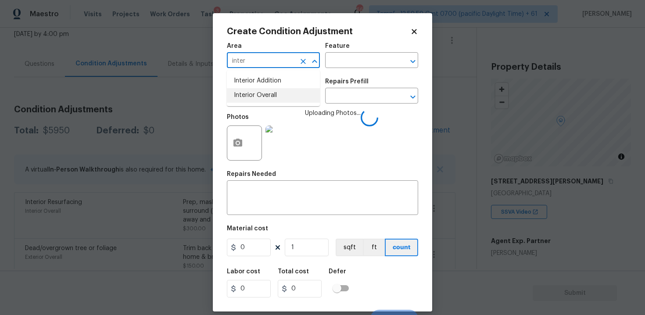
click at [247, 101] on li "Interior Overall" at bounding box center [273, 95] width 93 height 14
type input "Interior Overall"
click at [247, 101] on input "text" at bounding box center [261, 97] width 68 height 14
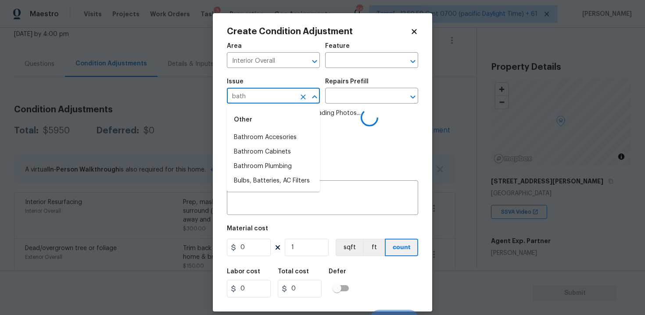
type input "bathr"
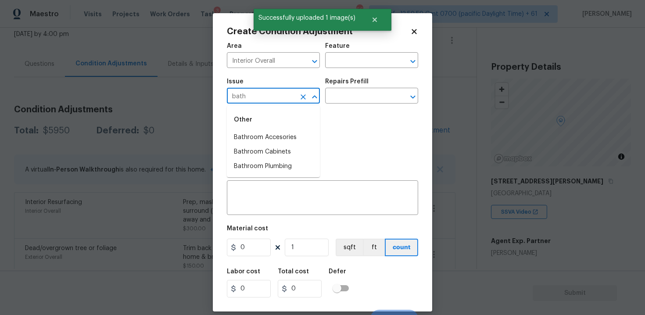
type input "bathr"
click at [272, 173] on li "Bathroom Plumbing" at bounding box center [273, 166] width 93 height 14
type input "Bathroom Plumbing"
click at [343, 101] on input "text" at bounding box center [359, 97] width 68 height 14
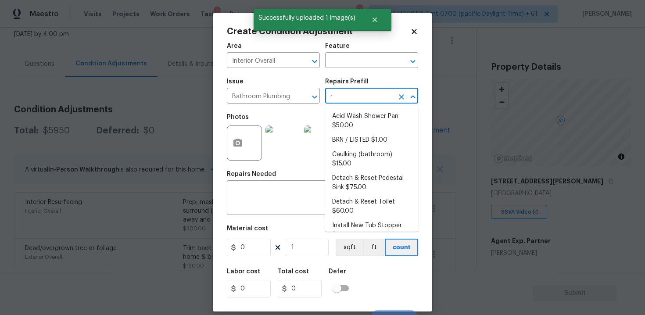
type input "re"
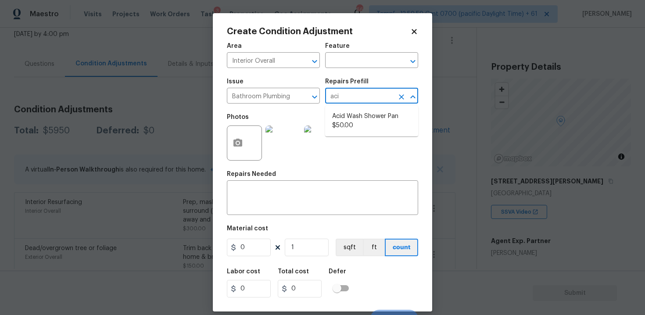
type input "acid"
click at [342, 124] on li "Acid Wash Shower Pan $50.00" at bounding box center [371, 121] width 93 height 24
type input "Plumbing"
type textarea "Prep and acid wash/deep clean the shower pan."
type input "50"
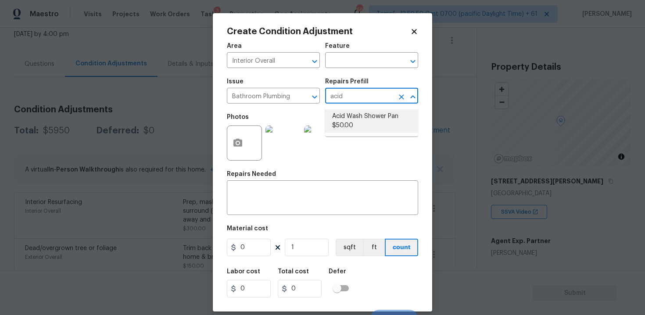
type input "50"
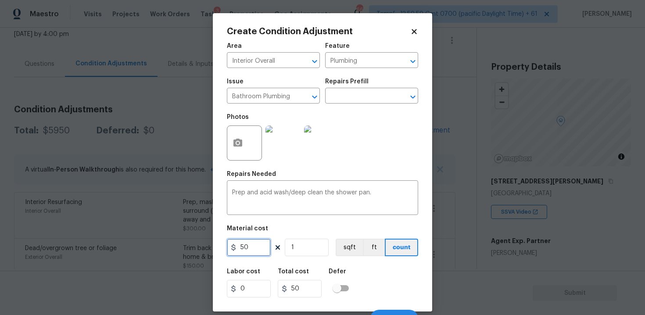
click at [245, 249] on input "50" at bounding box center [249, 248] width 44 height 18
type input "80"
click at [351, 278] on div "Defer" at bounding box center [341, 274] width 25 height 11
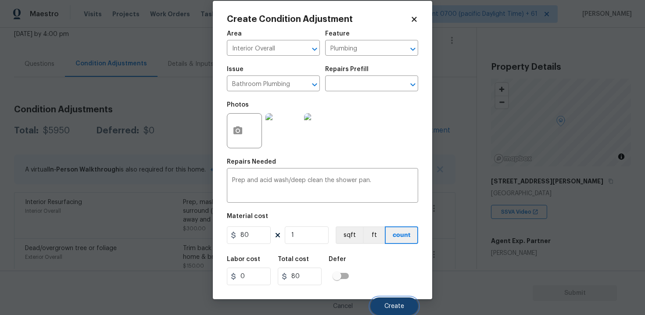
click at [395, 308] on span "Create" at bounding box center [394, 306] width 20 height 7
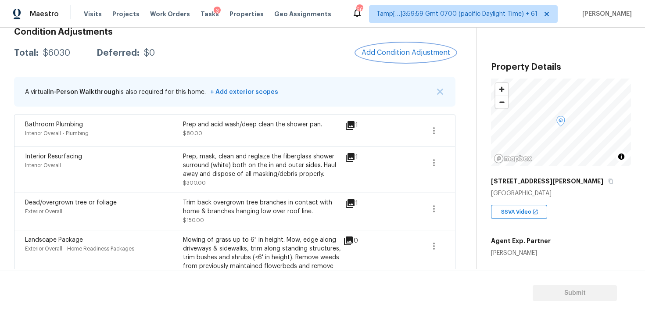
scroll to position [120, 0]
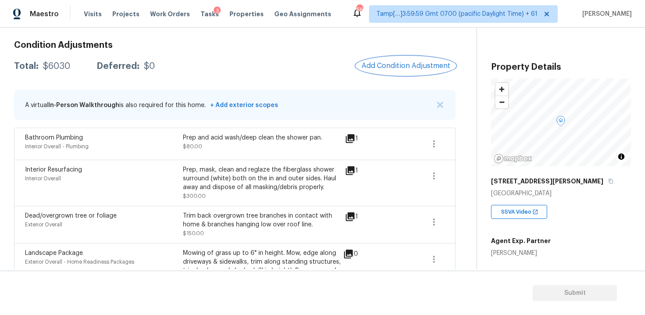
click at [409, 68] on span "Add Condition Adjustment" at bounding box center [406, 66] width 89 height 8
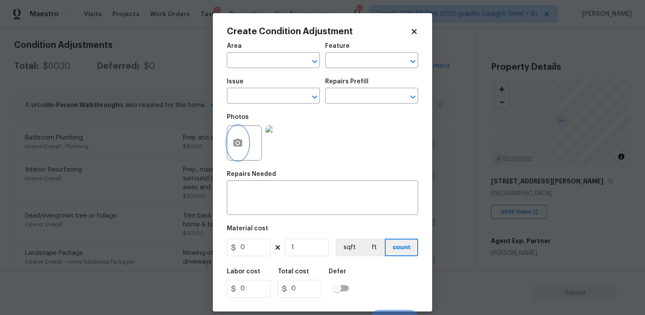
click at [244, 140] on button "button" at bounding box center [237, 143] width 21 height 34
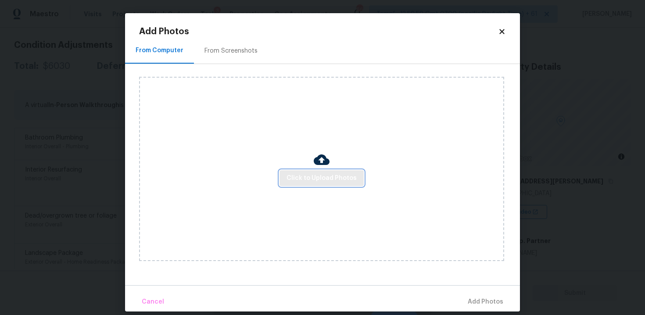
click at [321, 176] on span "Click to Upload Photos" at bounding box center [322, 178] width 70 height 11
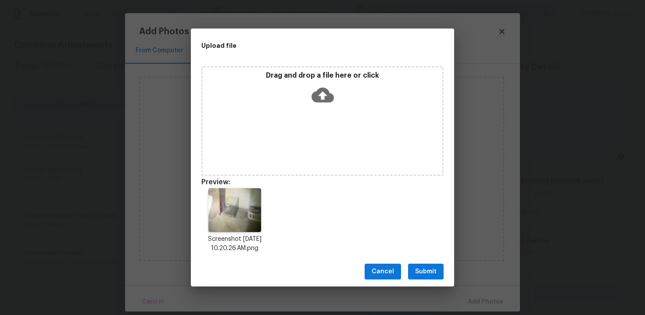
click at [431, 277] on button "Submit" at bounding box center [426, 272] width 36 height 16
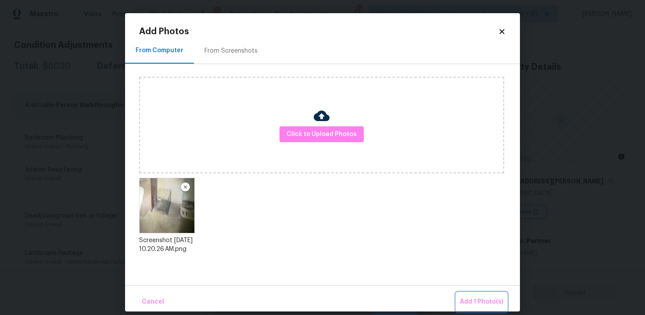
click at [473, 294] on button "Add 1 Photo(s)" at bounding box center [481, 302] width 50 height 19
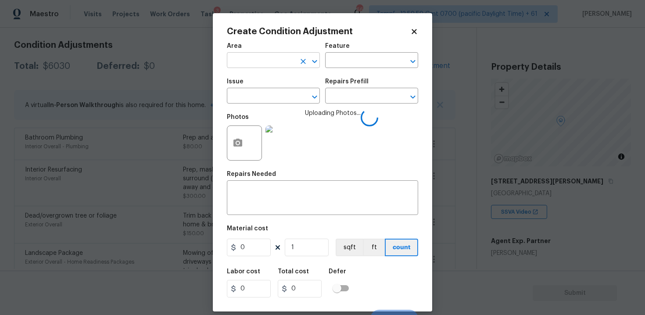
click at [280, 59] on input "text" at bounding box center [261, 61] width 68 height 14
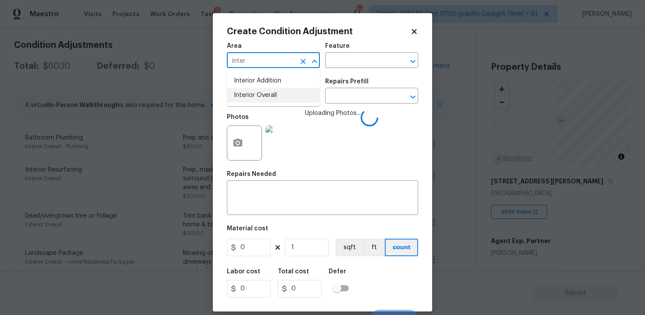
click at [280, 97] on li "Interior Overall" at bounding box center [273, 95] width 93 height 14
type input "Interior Overall"
click at [280, 97] on input "text" at bounding box center [261, 97] width 68 height 14
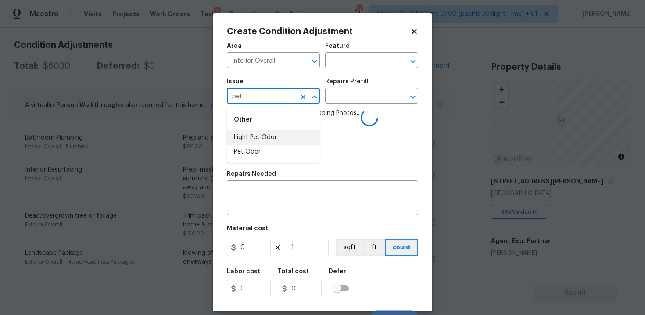
click at [278, 142] on li "Light Pet Odor" at bounding box center [273, 137] width 93 height 14
type input "Light Pet Odor"
click at [350, 97] on input "text" at bounding box center [359, 97] width 68 height 14
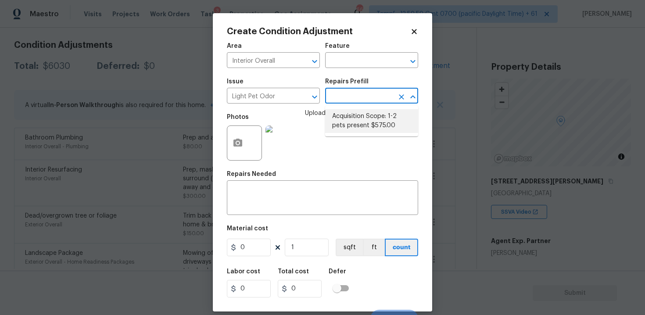
click at [354, 117] on li "Acquisition Scope: 1-2 pets present $575.00" at bounding box center [371, 121] width 93 height 24
type textarea "Acquisition Scope: 1-2 pets present"
type input "575"
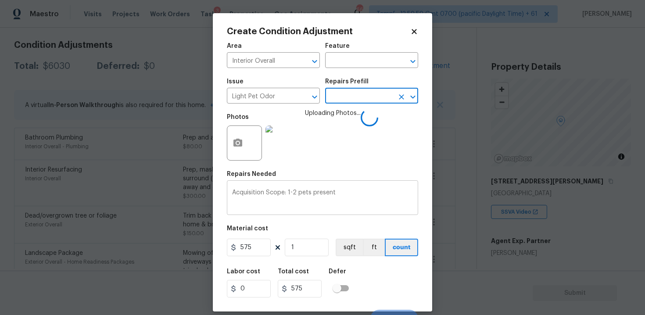
scroll to position [13, 0]
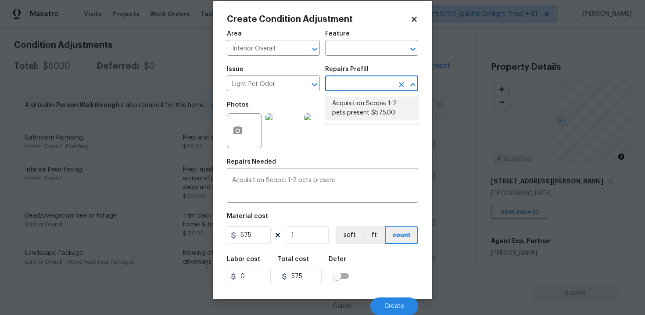
click at [377, 116] on li "Acquisition Scope: 1-2 pets present $575.00" at bounding box center [371, 109] width 93 height 24
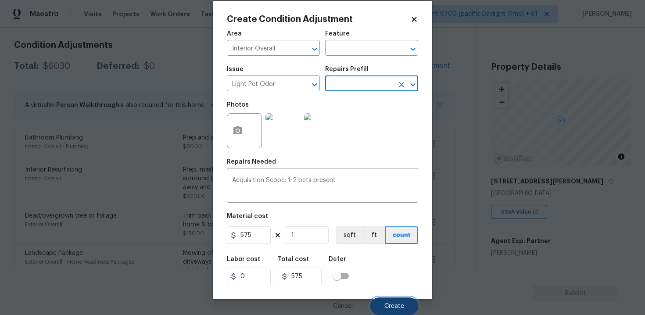
click at [389, 302] on button "Create" at bounding box center [394, 306] width 48 height 18
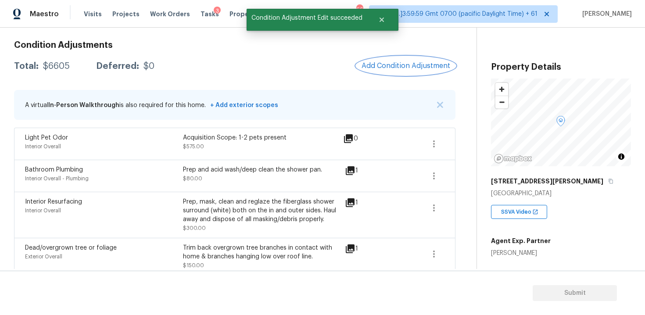
scroll to position [116, 0]
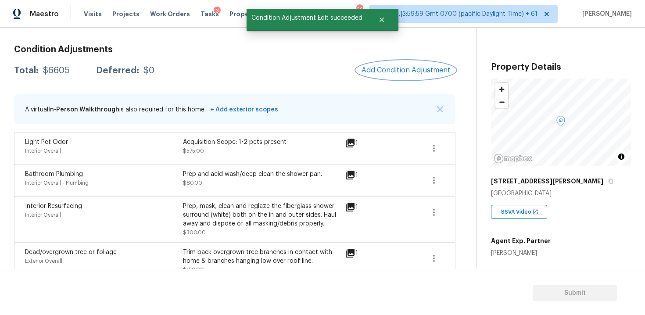
click at [400, 61] on button "Add Condition Adjustment" at bounding box center [405, 70] width 99 height 18
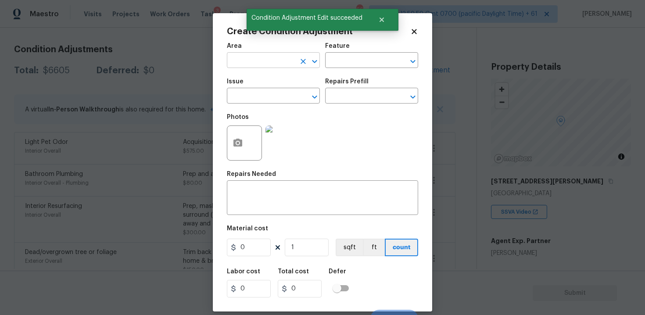
click at [268, 59] on input "text" at bounding box center [261, 61] width 68 height 14
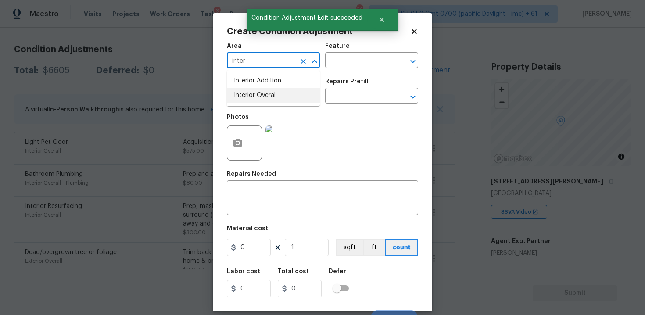
click at [269, 97] on li "Interior Overall" at bounding box center [273, 95] width 93 height 14
type input "Interior Overall"
click at [269, 97] on input "text" at bounding box center [261, 97] width 68 height 14
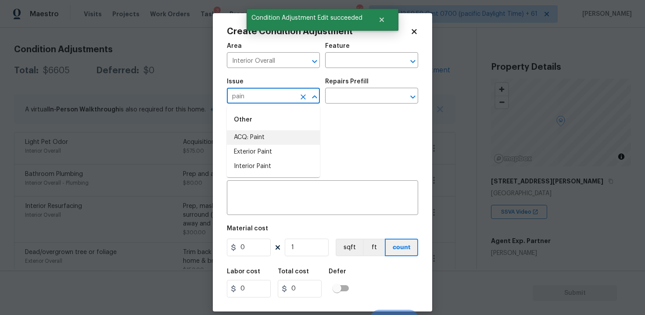
click at [285, 137] on li "ACQ: Paint" at bounding box center [273, 137] width 93 height 14
type input "ACQ: Paint"
click at [342, 96] on input "text" at bounding box center [359, 97] width 68 height 14
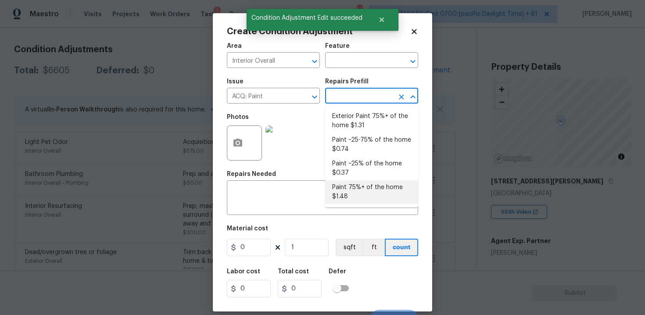
click at [361, 183] on li "Paint 75%+ of the home $1.48" at bounding box center [371, 192] width 93 height 24
type input "Acquisition"
type textarea "Acquisition Scope: 75%+ of the home will likely require interior paint"
type input "1.48"
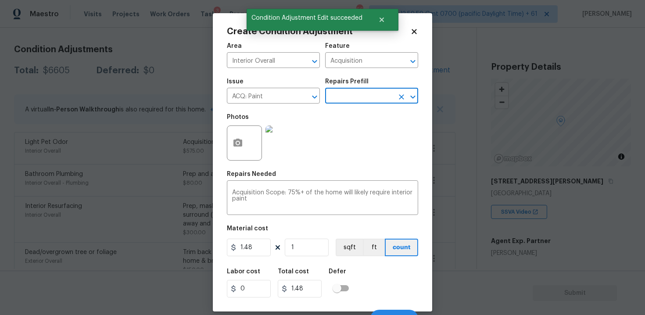
scroll to position [13, 0]
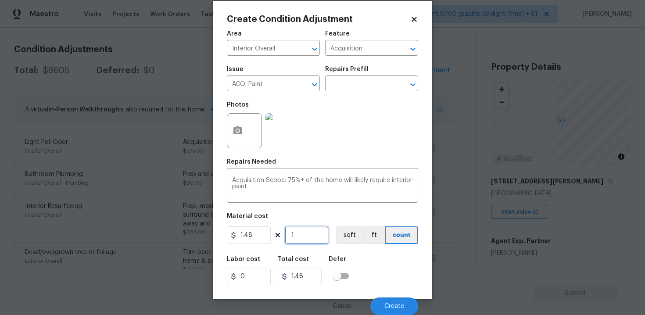
click at [301, 237] on input "1" at bounding box center [307, 235] width 44 height 18
type input "0"
paste input "1472"
type input "1472"
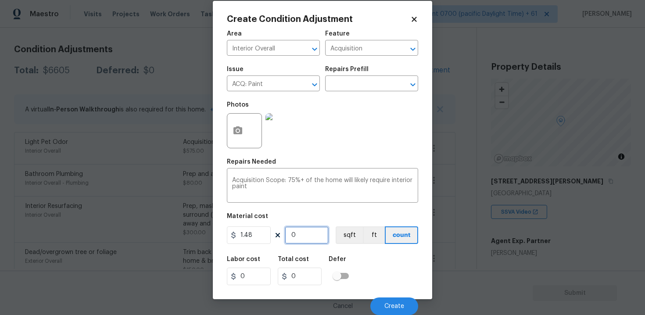
type input "2178.56"
type input "1472"
click at [344, 236] on button "sqft" at bounding box center [349, 235] width 27 height 18
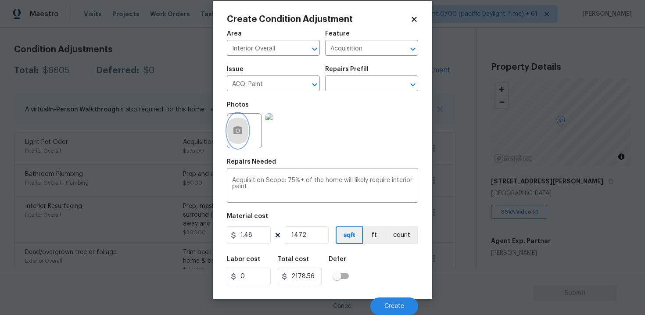
click at [238, 136] on button "button" at bounding box center [237, 131] width 21 height 34
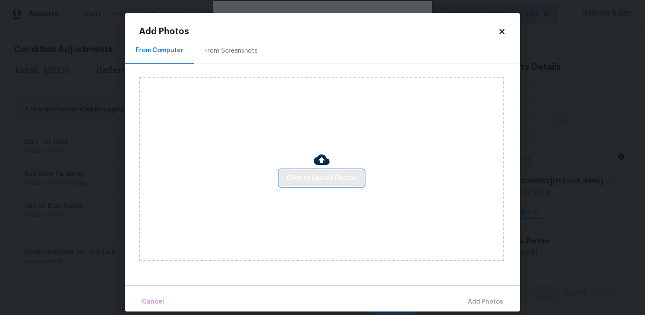
click at [320, 181] on span "Click to Upload Photos" at bounding box center [322, 178] width 70 height 11
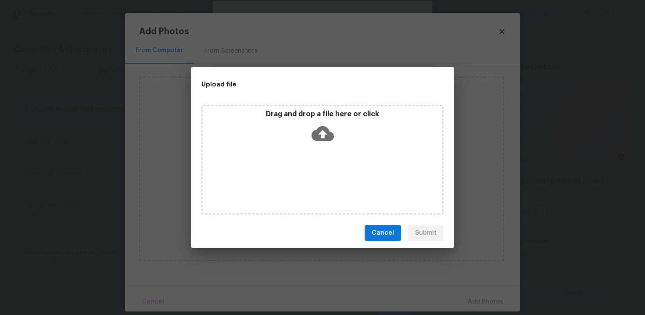
click at [320, 146] on div "Drag and drop a file here or click" at bounding box center [323, 129] width 240 height 38
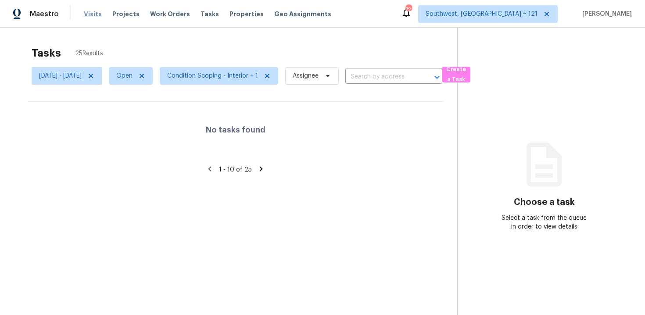
click at [89, 14] on span "Visits" at bounding box center [93, 14] width 18 height 9
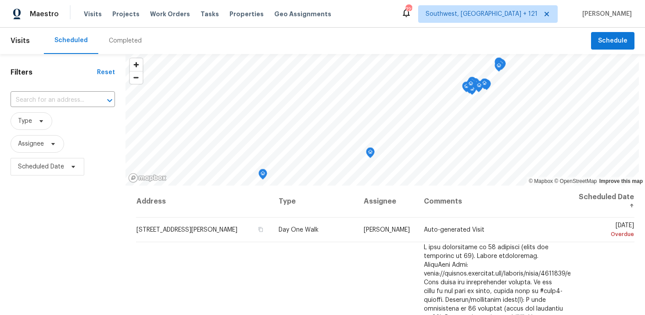
click at [138, 38] on div "Completed" at bounding box center [125, 41] width 54 height 26
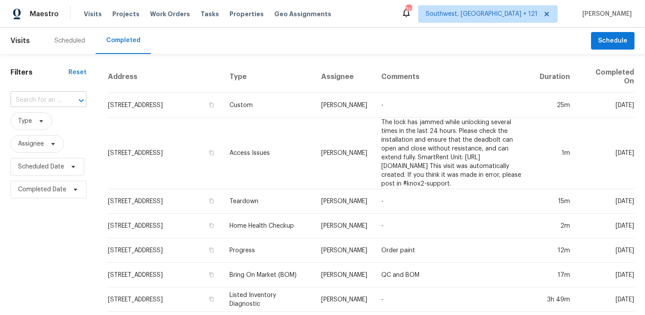
click at [22, 100] on input "text" at bounding box center [36, 100] width 51 height 14
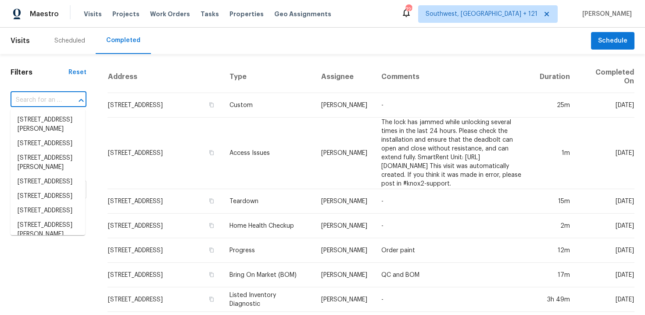
paste input "[STREET_ADDRESS]"
type input "[STREET_ADDRESS]"
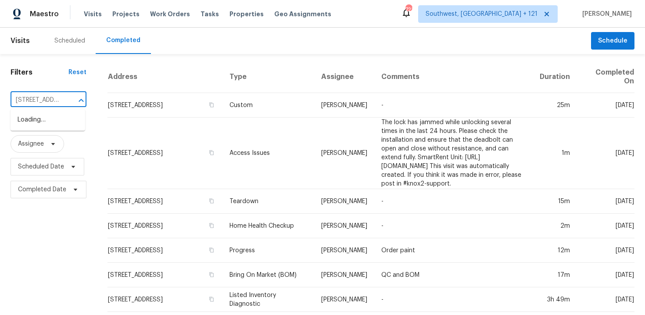
scroll to position [0, 67]
click at [44, 119] on li "[STREET_ADDRESS]" at bounding box center [48, 120] width 75 height 14
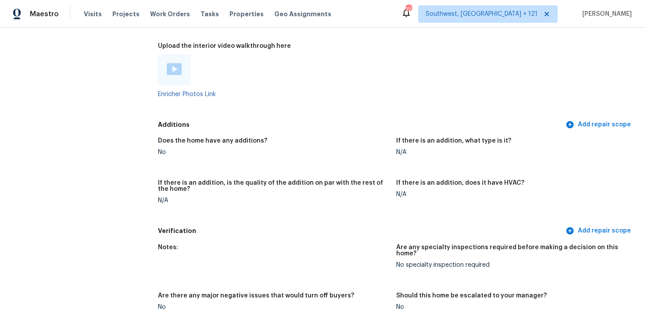
scroll to position [1771, 0]
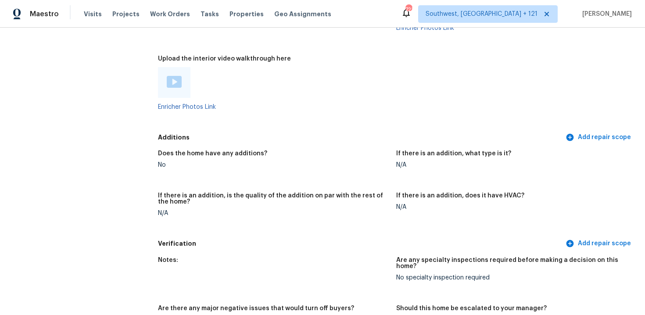
click at [176, 80] on img at bounding box center [174, 82] width 15 height 12
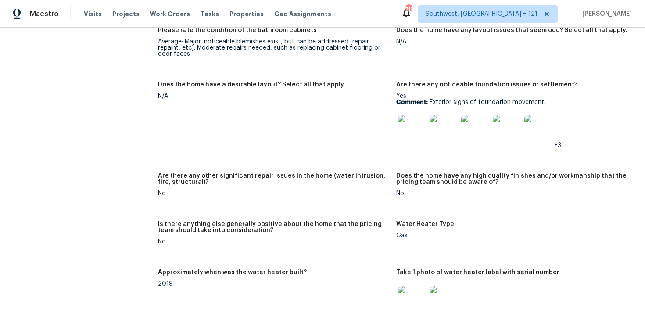
scroll to position [1398, 0]
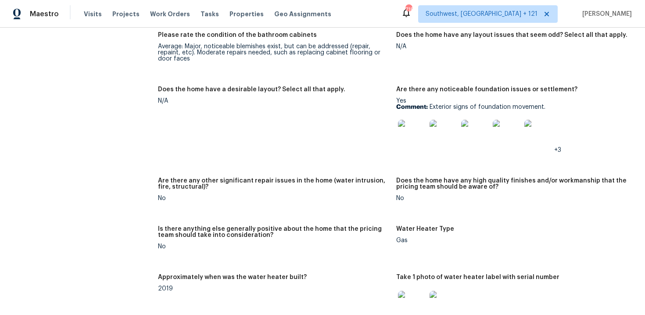
click at [415, 124] on img at bounding box center [412, 134] width 28 height 28
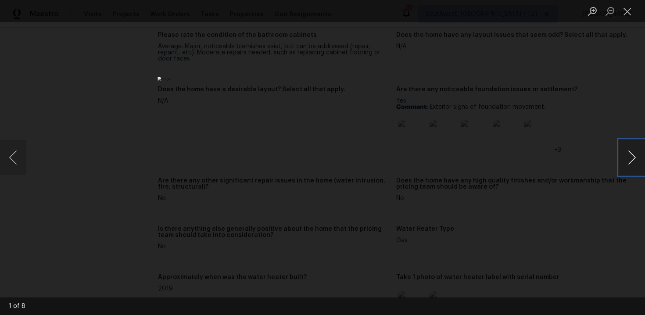
click at [626, 145] on button "Next image" at bounding box center [632, 157] width 26 height 35
click at [634, 152] on button "Next image" at bounding box center [632, 157] width 26 height 35
click at [622, 165] on button "Next image" at bounding box center [632, 157] width 26 height 35
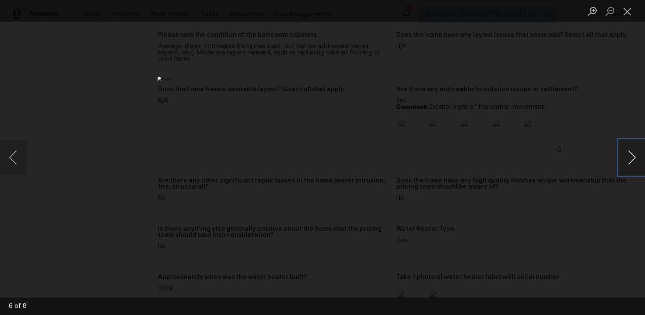
click at [631, 152] on button "Next image" at bounding box center [632, 157] width 26 height 35
click at [626, 151] on button "Next image" at bounding box center [632, 157] width 26 height 35
click at [601, 99] on div "Lightbox" at bounding box center [322, 157] width 645 height 315
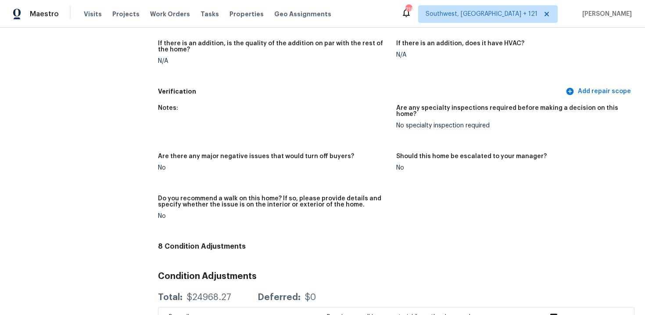
scroll to position [1707, 0]
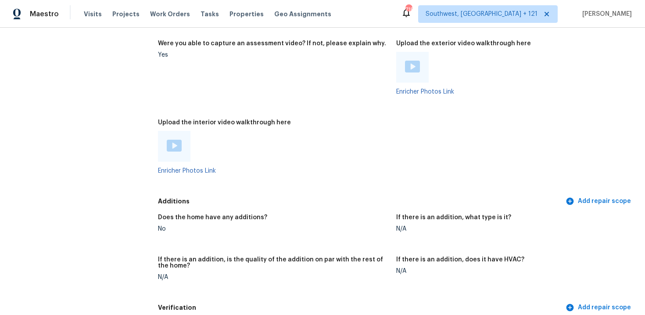
click at [269, 71] on figure "Were you able to capture an assessment video? If not, please explain why. Yes" at bounding box center [277, 74] width 238 height 68
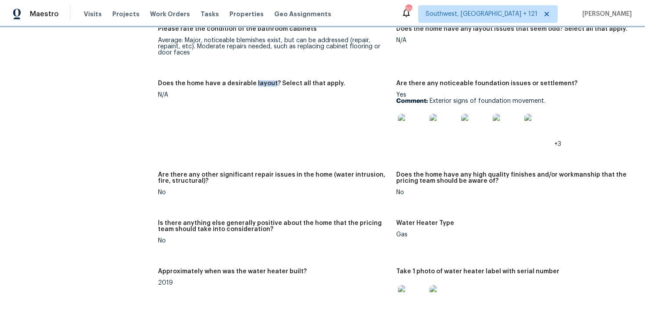
scroll to position [1341, 0]
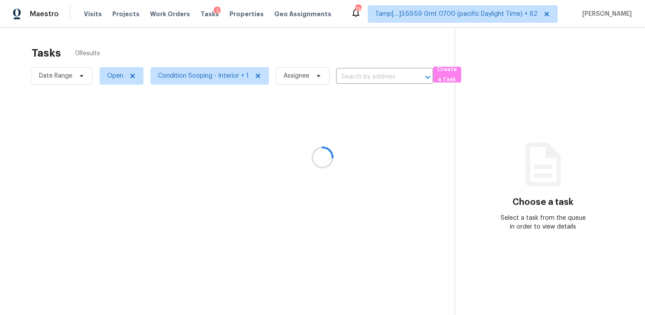
click at [488, 13] on div at bounding box center [322, 157] width 645 height 315
click at [488, 11] on span "Tamp[…]3:59:59 Gmt 0700 (pacific Daylight Time) + 62" at bounding box center [456, 14] width 162 height 9
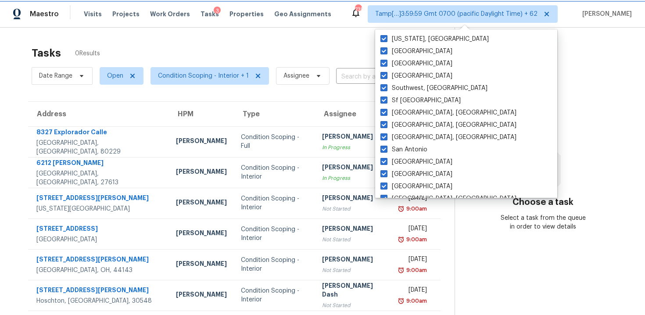
click at [488, 11] on span "Tamp[…]3:59:59 Gmt 0700 (pacific Daylight Time) + 62" at bounding box center [456, 14] width 162 height 9
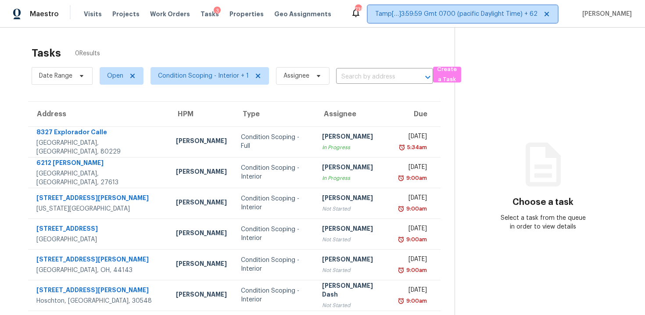
click at [488, 11] on span "Tamp[…]3:59:59 Gmt 0700 (pacific Daylight Time) + 62" at bounding box center [456, 14] width 162 height 9
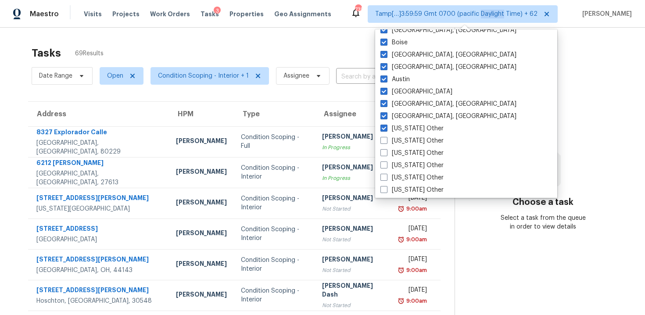
scroll to position [681, 0]
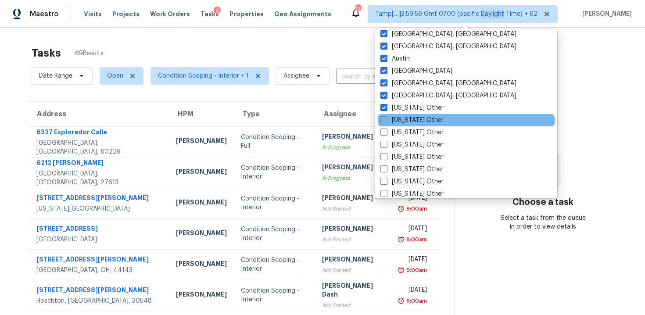
click at [432, 119] on label "[US_STATE] Other" at bounding box center [411, 120] width 63 height 9
click at [386, 119] on input "[US_STATE] Other" at bounding box center [383, 119] width 6 height 6
checkbox input "true"
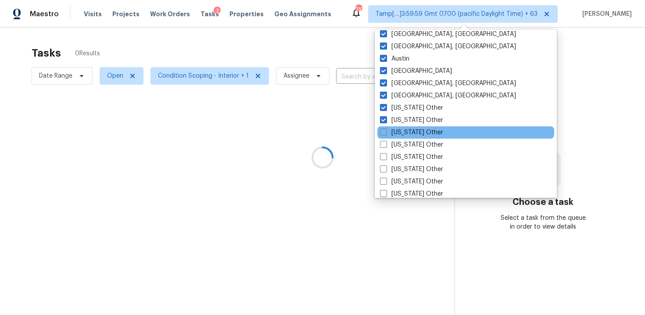
click at [432, 127] on div "[US_STATE] Other" at bounding box center [465, 132] width 177 height 12
click at [431, 133] on label "[US_STATE] Other" at bounding box center [411, 132] width 63 height 9
click at [386, 133] on input "[US_STATE] Other" at bounding box center [383, 131] width 6 height 6
checkbox input "true"
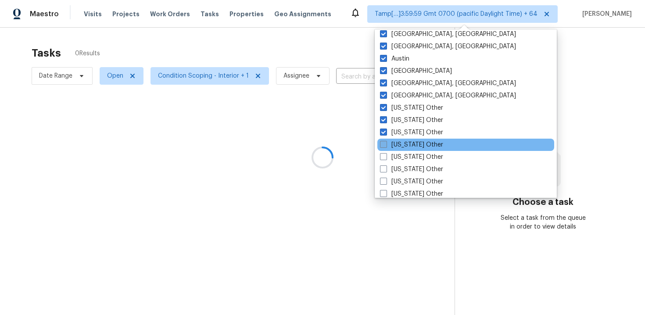
click at [432, 143] on label "[US_STATE] Other" at bounding box center [411, 144] width 63 height 9
click at [386, 143] on input "[US_STATE] Other" at bounding box center [383, 143] width 6 height 6
checkbox input "true"
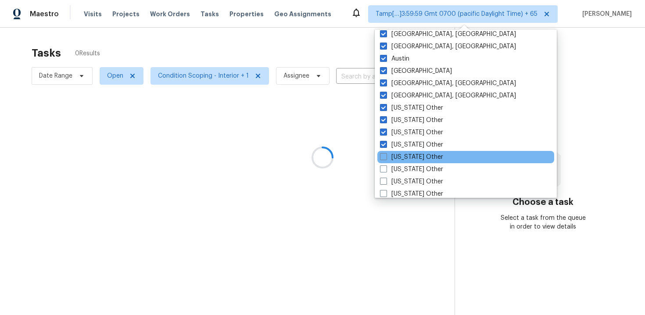
click at [432, 151] on div "[US_STATE] Other" at bounding box center [465, 157] width 177 height 12
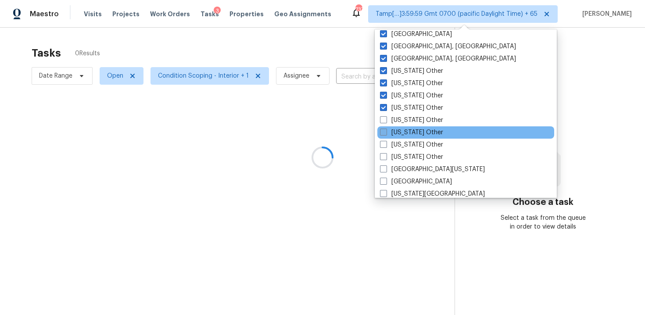
click at [430, 136] on label "[US_STATE] Other" at bounding box center [411, 132] width 63 height 9
click at [386, 134] on input "[US_STATE] Other" at bounding box center [383, 131] width 6 height 6
checkbox input "true"
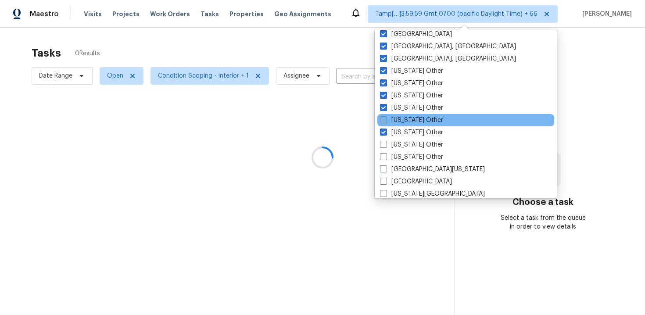
click at [428, 122] on label "[US_STATE] Other" at bounding box center [411, 120] width 63 height 9
click at [386, 122] on input "[US_STATE] Other" at bounding box center [383, 119] width 6 height 6
checkbox input "true"
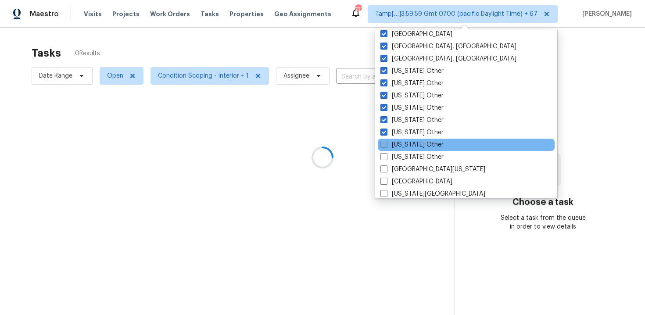
click at [430, 141] on label "[US_STATE] Other" at bounding box center [411, 144] width 63 height 9
click at [386, 141] on input "[US_STATE] Other" at bounding box center [383, 143] width 6 height 6
checkbox input "true"
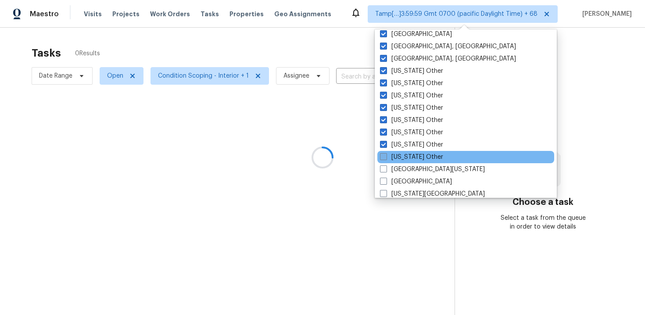
click at [431, 157] on label "[US_STATE] Other" at bounding box center [411, 157] width 63 height 9
click at [386, 157] on input "[US_STATE] Other" at bounding box center [383, 156] width 6 height 6
checkbox input "true"
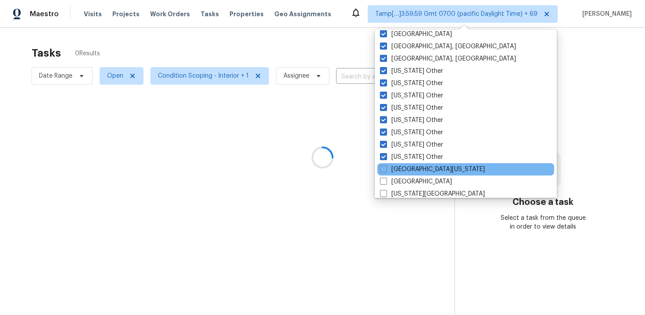
click at [429, 170] on div "[GEOGRAPHIC_DATA][US_STATE]" at bounding box center [465, 169] width 177 height 12
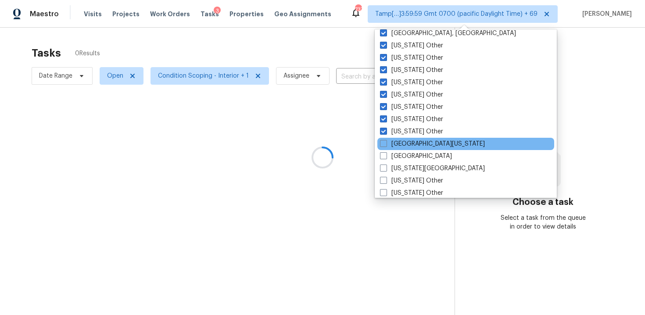
click at [424, 147] on div "[GEOGRAPHIC_DATA][US_STATE]" at bounding box center [465, 144] width 177 height 12
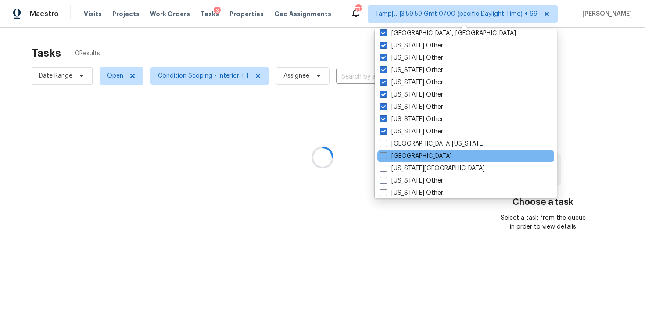
click at [423, 153] on div "[GEOGRAPHIC_DATA]" at bounding box center [465, 156] width 177 height 12
click at [404, 153] on label "[GEOGRAPHIC_DATA]" at bounding box center [416, 156] width 72 height 9
click at [386, 153] on input "[GEOGRAPHIC_DATA]" at bounding box center [383, 155] width 6 height 6
checkbox input "true"
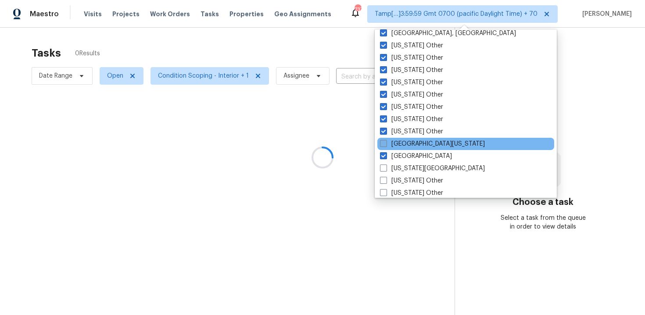
click at [391, 145] on label "[GEOGRAPHIC_DATA][US_STATE]" at bounding box center [432, 144] width 105 height 9
click at [386, 145] on input "[GEOGRAPHIC_DATA][US_STATE]" at bounding box center [383, 143] width 6 height 6
checkbox input "true"
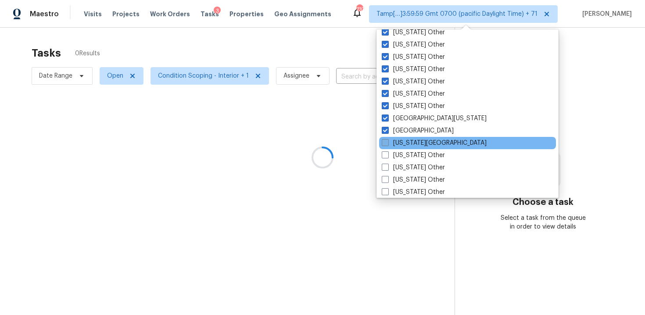
click at [391, 142] on label "[US_STATE][GEOGRAPHIC_DATA]" at bounding box center [434, 143] width 105 height 9
click at [387, 142] on input "[US_STATE][GEOGRAPHIC_DATA]" at bounding box center [385, 142] width 6 height 6
checkbox input "true"
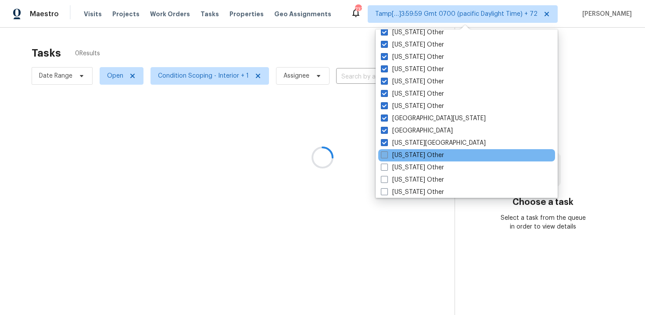
click at [389, 152] on label "[US_STATE] Other" at bounding box center [412, 155] width 63 height 9
click at [387, 152] on input "[US_STATE] Other" at bounding box center [384, 154] width 6 height 6
checkbox input "true"
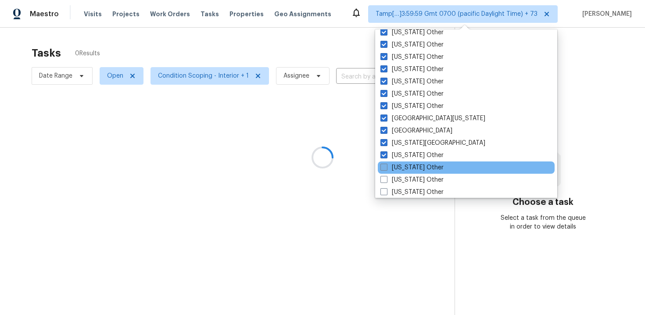
click at [390, 166] on label "[US_STATE] Other" at bounding box center [411, 167] width 63 height 9
click at [386, 166] on input "[US_STATE] Other" at bounding box center [383, 166] width 6 height 6
checkbox input "true"
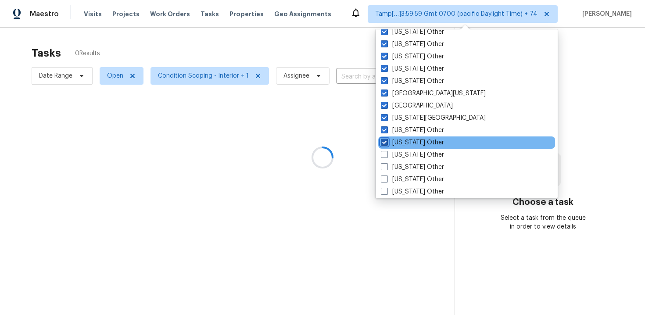
scroll to position [795, 0]
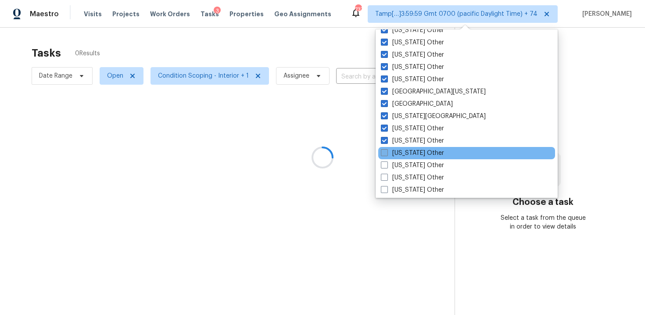
click at [389, 155] on label "[US_STATE] Other" at bounding box center [412, 153] width 63 height 9
click at [387, 154] on input "[US_STATE] Other" at bounding box center [384, 152] width 6 height 6
checkbox input "true"
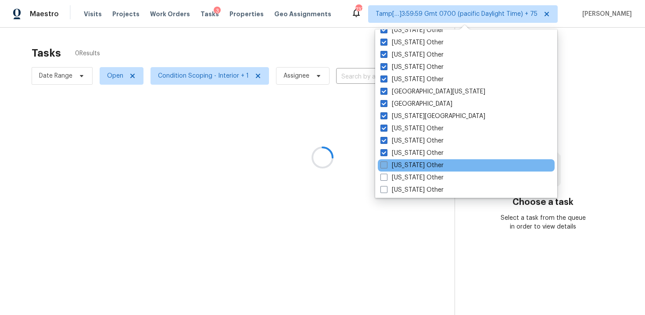
click at [390, 164] on label "[US_STATE] Other" at bounding box center [411, 165] width 63 height 9
click at [386, 164] on input "[US_STATE] Other" at bounding box center [383, 164] width 6 height 6
checkbox input "true"
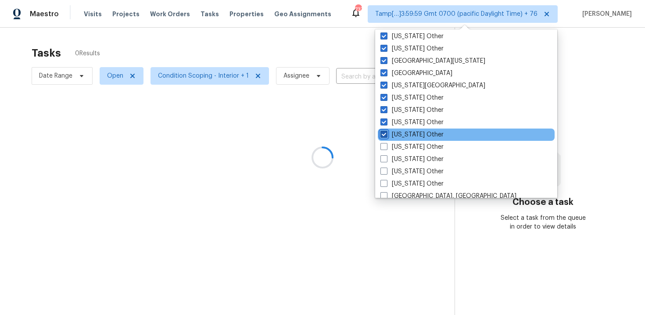
scroll to position [829, 0]
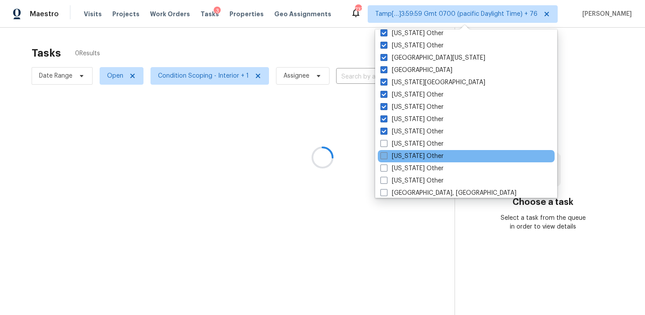
click at [390, 155] on label "[US_STATE] Other" at bounding box center [411, 156] width 63 height 9
click at [386, 155] on input "[US_STATE] Other" at bounding box center [383, 155] width 6 height 6
checkbox input "true"
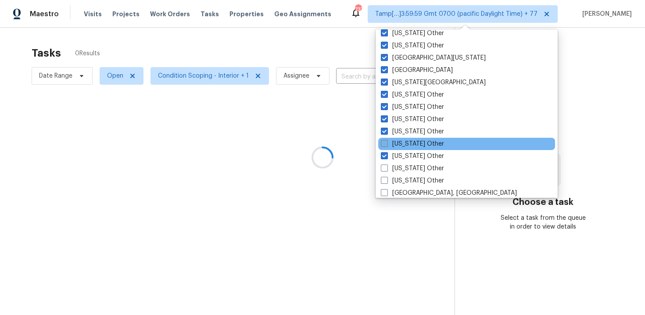
click at [389, 146] on label "[US_STATE] Other" at bounding box center [412, 144] width 63 height 9
click at [387, 145] on input "[US_STATE] Other" at bounding box center [384, 143] width 6 height 6
checkbox input "true"
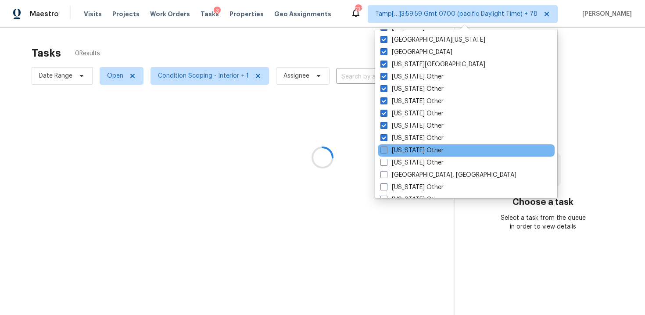
click at [392, 151] on label "[US_STATE] Other" at bounding box center [411, 150] width 63 height 9
click at [386, 151] on input "[US_STATE] Other" at bounding box center [383, 149] width 6 height 6
checkbox input "true"
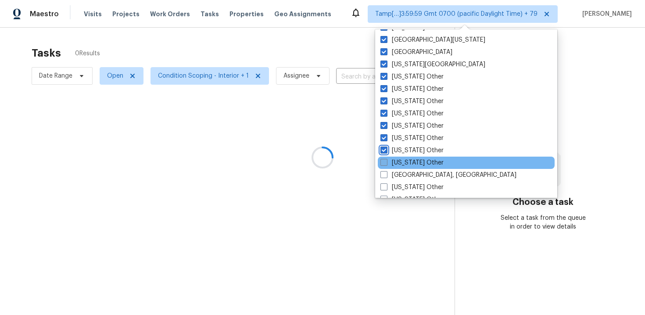
scroll to position [867, 0]
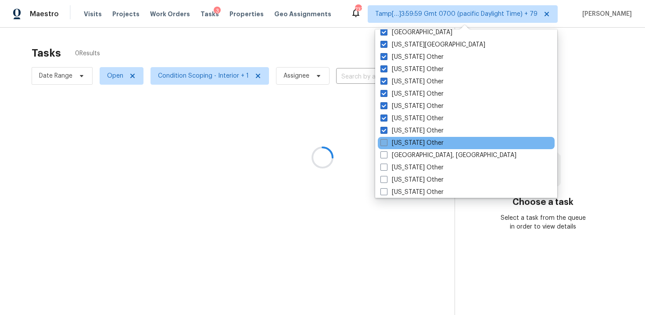
click at [395, 140] on label "[US_STATE] Other" at bounding box center [411, 143] width 63 height 9
click at [386, 140] on input "[US_STATE] Other" at bounding box center [383, 142] width 6 height 6
checkbox input "true"
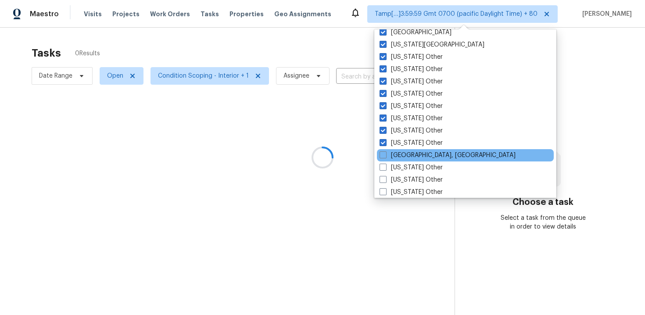
click at [397, 150] on div "[GEOGRAPHIC_DATA], [GEOGRAPHIC_DATA]" at bounding box center [465, 155] width 177 height 12
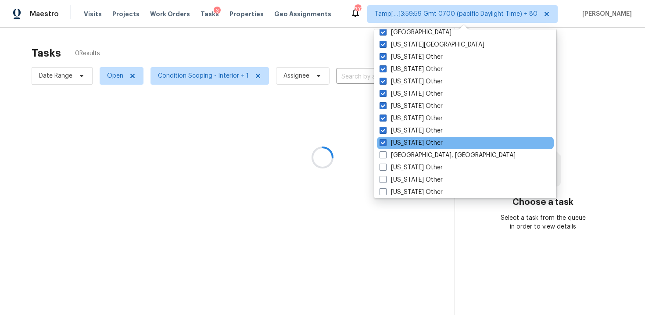
click at [396, 148] on div "[US_STATE] Other" at bounding box center [465, 143] width 177 height 12
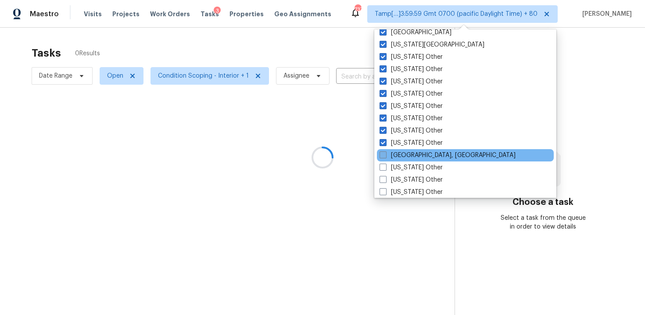
click at [397, 156] on label "[GEOGRAPHIC_DATA], [GEOGRAPHIC_DATA]" at bounding box center [448, 155] width 136 height 9
click at [385, 156] on input "[GEOGRAPHIC_DATA], [GEOGRAPHIC_DATA]" at bounding box center [383, 154] width 6 height 6
checkbox input "true"
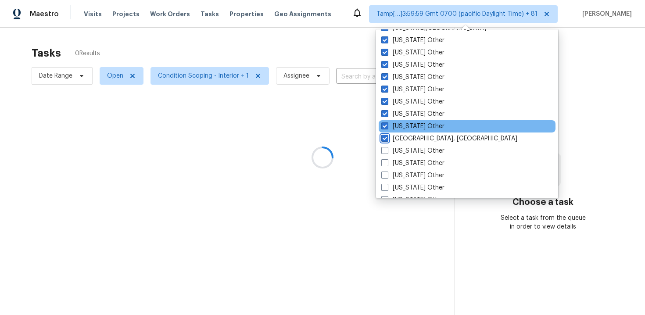
scroll to position [889, 0]
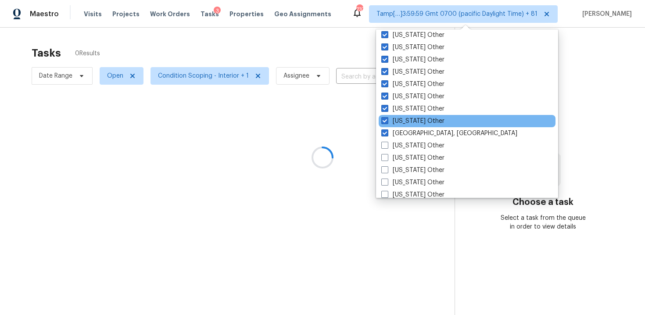
click at [397, 147] on label "Louisiana Other" at bounding box center [412, 145] width 63 height 9
click at [387, 147] on input "Louisiana Other" at bounding box center [384, 144] width 6 height 6
checkbox input "true"
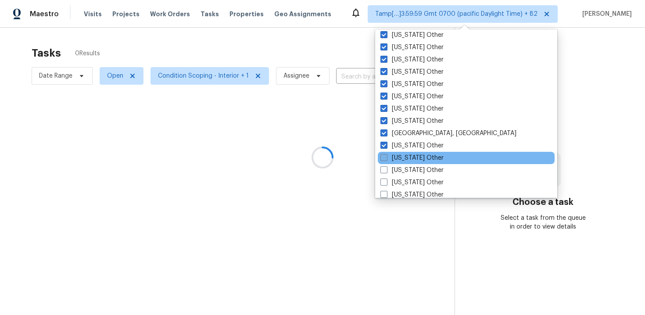
click at [398, 153] on div "Maine Other" at bounding box center [466, 158] width 177 height 12
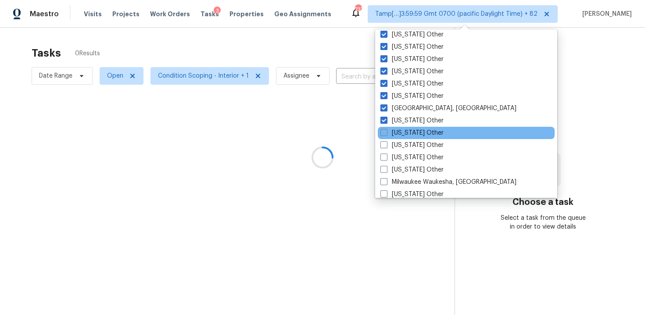
scroll to position [918, 0]
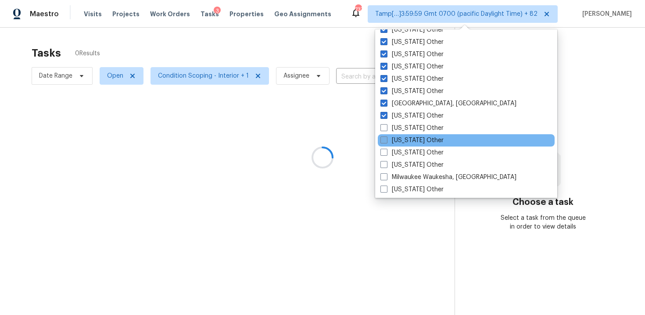
click at [397, 143] on label "Maryland Other" at bounding box center [411, 140] width 63 height 9
click at [386, 142] on input "Maryland Other" at bounding box center [383, 139] width 6 height 6
checkbox input "true"
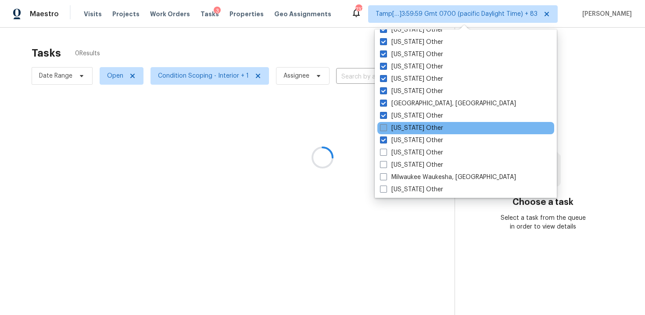
click at [385, 132] on label "Maine Other" at bounding box center [411, 128] width 63 height 9
click at [385, 129] on input "Maine Other" at bounding box center [383, 127] width 6 height 6
checkbox input "true"
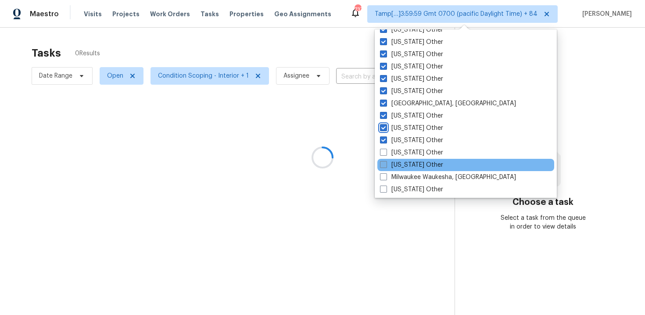
scroll to position [948, 0]
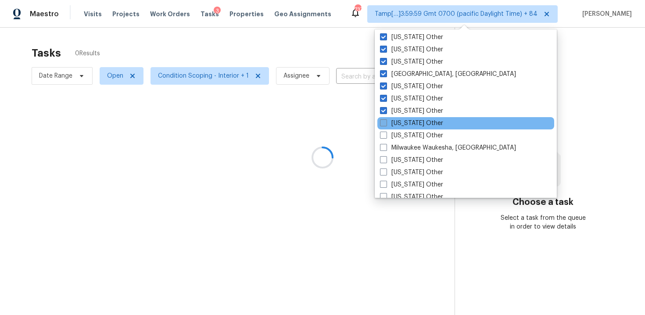
click at [381, 127] on label "Massachusetts Other" at bounding box center [411, 123] width 63 height 9
click at [381, 125] on input "Massachusetts Other" at bounding box center [383, 122] width 6 height 6
checkbox input "true"
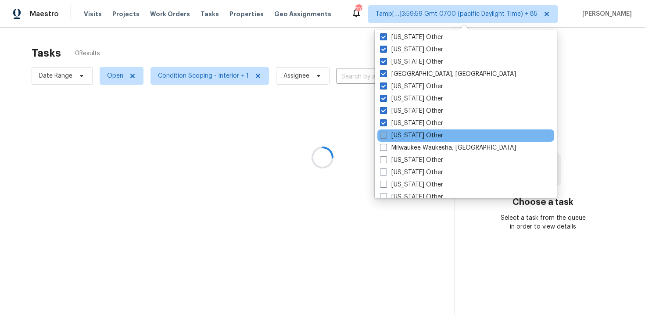
click at [382, 135] on span at bounding box center [383, 135] width 7 height 7
click at [382, 135] on input "Michigan Other" at bounding box center [383, 134] width 6 height 6
checkbox input "true"
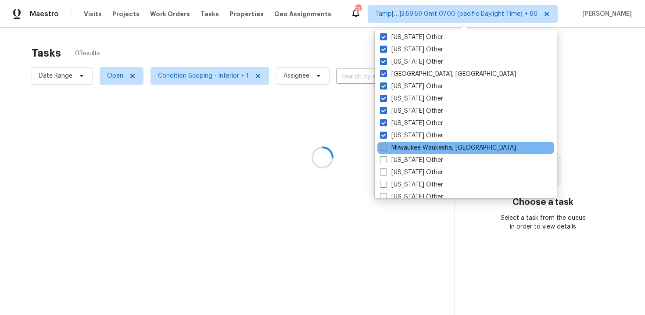
click at [383, 145] on span at bounding box center [383, 147] width 7 height 7
click at [383, 145] on input "Milwaukee Waukesha, WI" at bounding box center [383, 146] width 6 height 6
checkbox input "true"
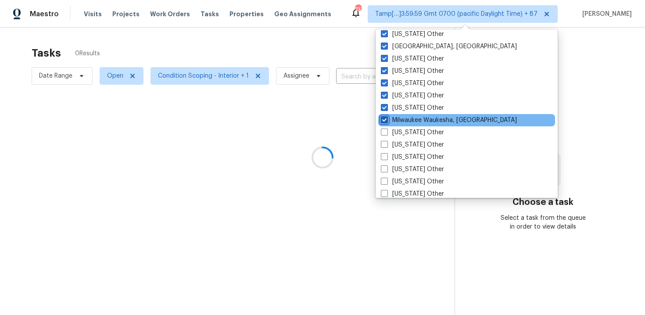
scroll to position [979, 0]
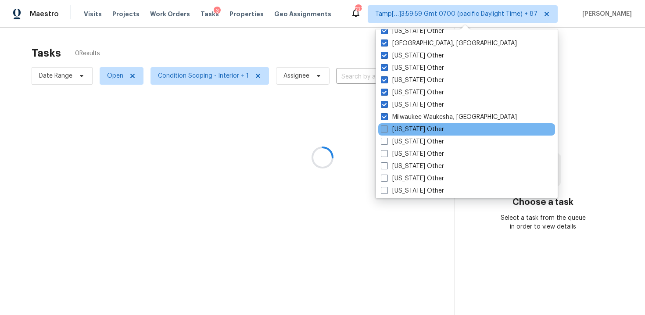
click at [382, 132] on span at bounding box center [384, 128] width 7 height 7
click at [382, 131] on input "Minnesota Other" at bounding box center [384, 128] width 6 height 6
checkbox input "true"
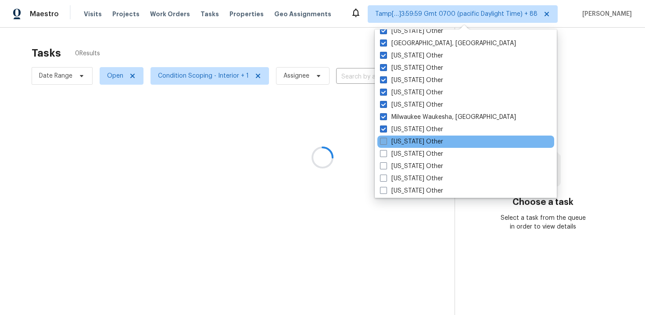
click at [383, 141] on span at bounding box center [383, 141] width 7 height 7
click at [383, 141] on input "Mississippi Other" at bounding box center [383, 140] width 6 height 6
checkbox input "true"
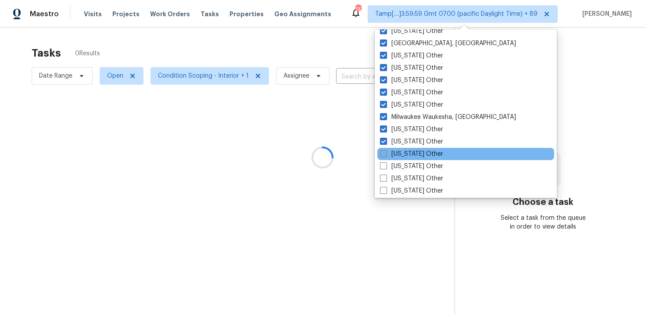
click at [384, 151] on span at bounding box center [383, 153] width 7 height 7
click at [384, 151] on input "Missouri Other" at bounding box center [383, 153] width 6 height 6
checkbox input "true"
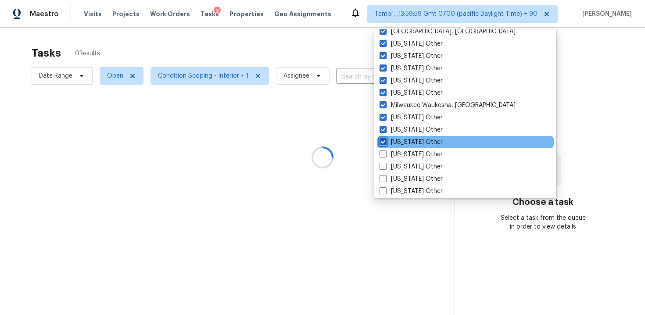
scroll to position [992, 0]
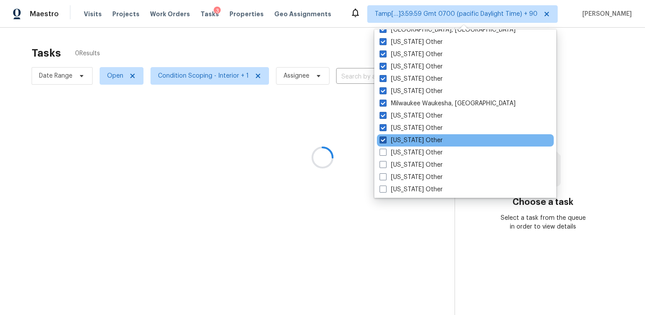
click at [381, 157] on div "Montana Other" at bounding box center [465, 153] width 177 height 12
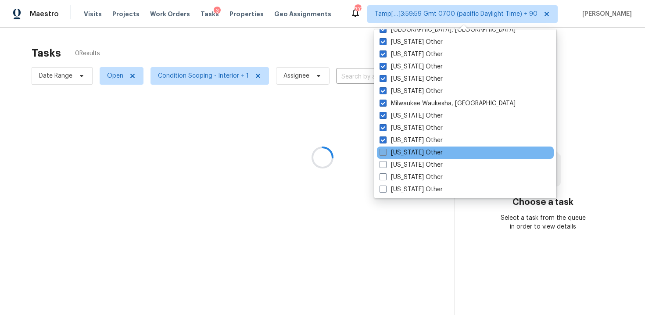
click at [384, 150] on span at bounding box center [383, 152] width 7 height 7
click at [384, 150] on input "Montana Other" at bounding box center [383, 151] width 6 height 6
checkbox input "true"
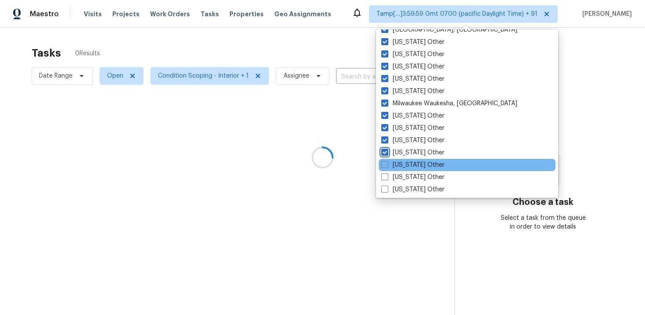
scroll to position [1034, 0]
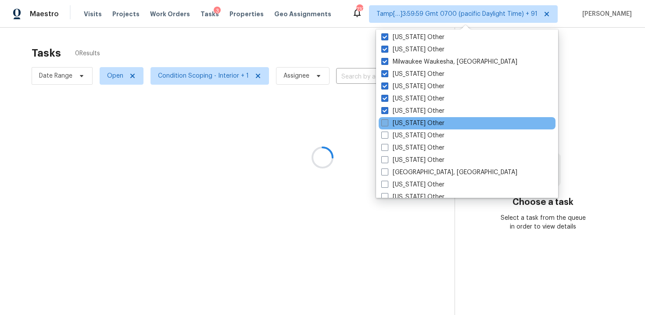
click at [383, 122] on span at bounding box center [384, 122] width 7 height 7
click at [383, 122] on input "Nebraska Other" at bounding box center [384, 122] width 6 height 6
checkbox input "true"
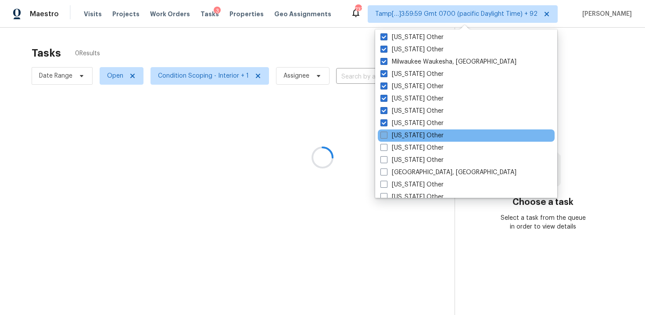
click at [385, 133] on span at bounding box center [383, 135] width 7 height 7
click at [385, 133] on input "Nevada Other" at bounding box center [383, 134] width 6 height 6
checkbox input "true"
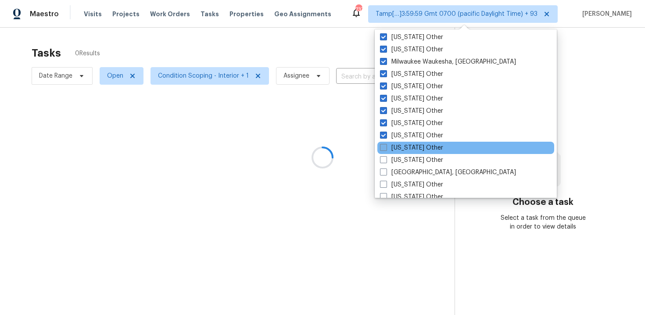
click at [385, 147] on span at bounding box center [383, 147] width 7 height 7
click at [385, 147] on input "New Hampshire Other" at bounding box center [383, 146] width 6 height 6
checkbox input "true"
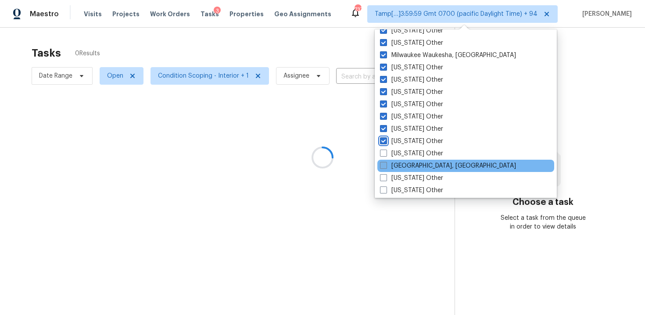
scroll to position [1041, 0]
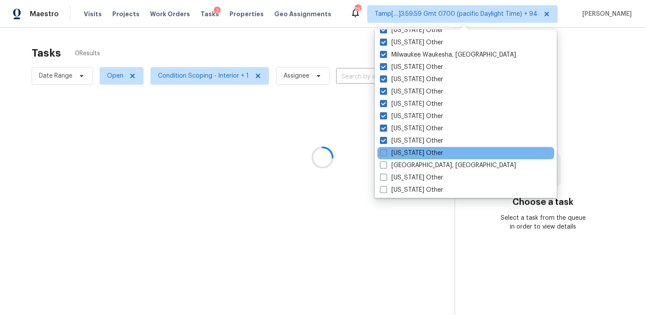
click at [388, 151] on label "New Mexico Other" at bounding box center [411, 153] width 63 height 9
click at [386, 151] on input "New Mexico Other" at bounding box center [383, 152] width 6 height 6
checkbox input "true"
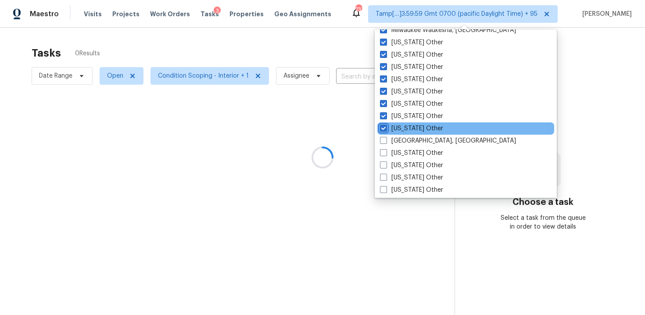
scroll to position [1070, 0]
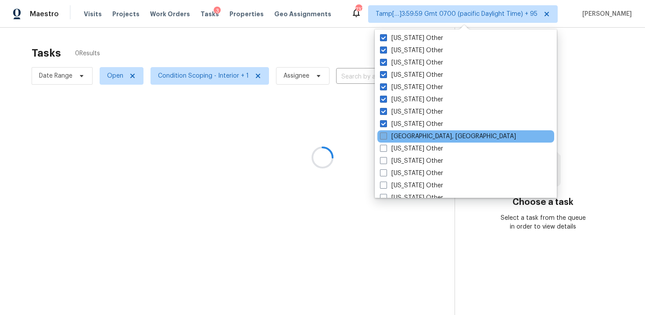
click at [393, 138] on label "New Orleans, LA" at bounding box center [448, 136] width 136 height 9
click at [386, 138] on input "New Orleans, LA" at bounding box center [383, 135] width 6 height 6
checkbox input "true"
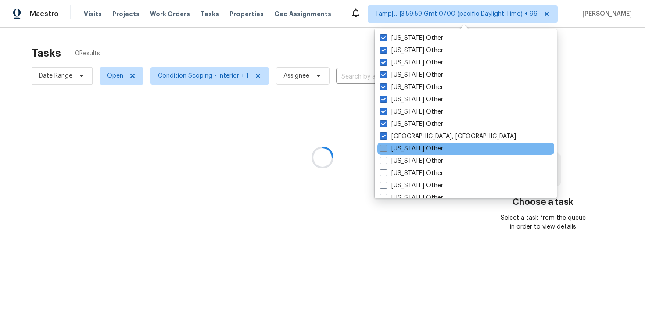
click at [397, 150] on label "New York Other" at bounding box center [411, 148] width 63 height 9
click at [386, 150] on input "New York Other" at bounding box center [383, 147] width 6 height 6
checkbox input "true"
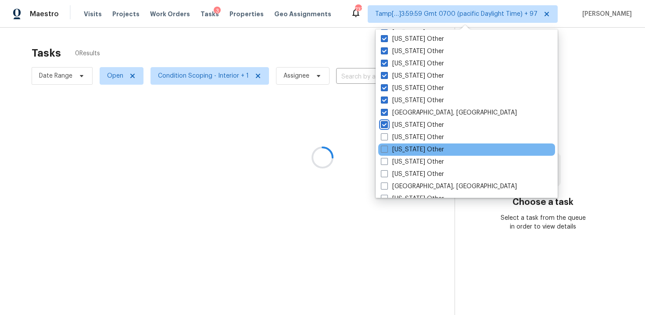
scroll to position [1097, 0]
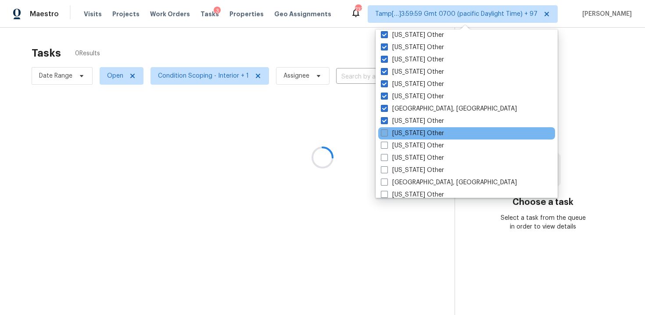
click at [398, 136] on label "North Carolina Other" at bounding box center [412, 133] width 63 height 9
click at [387, 135] on input "North Carolina Other" at bounding box center [384, 132] width 6 height 6
checkbox input "true"
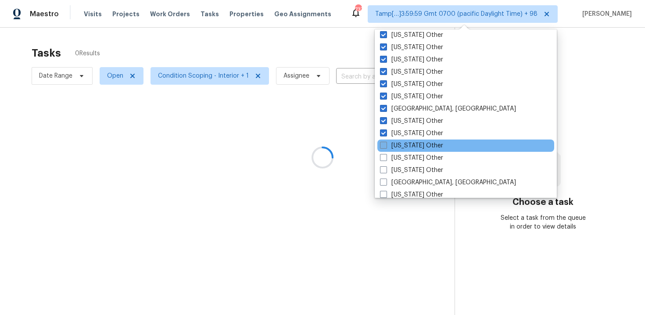
click at [400, 143] on label "North Dakota Other" at bounding box center [411, 145] width 63 height 9
click at [386, 143] on input "North Dakota Other" at bounding box center [383, 144] width 6 height 6
checkbox input "true"
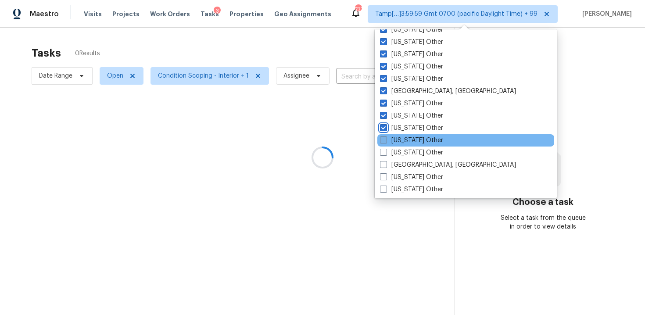
scroll to position [1116, 0]
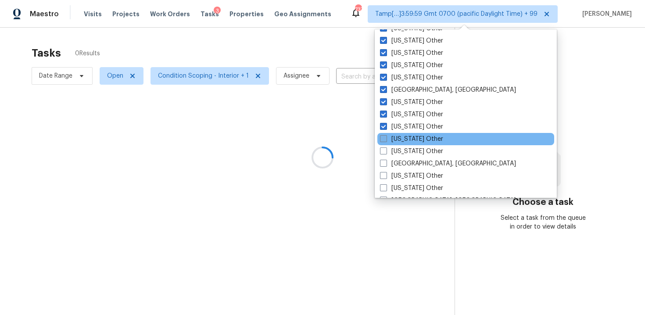
click at [402, 142] on label "Ohio Other" at bounding box center [411, 139] width 63 height 9
click at [386, 140] on input "Ohio Other" at bounding box center [383, 138] width 6 height 6
checkbox input "true"
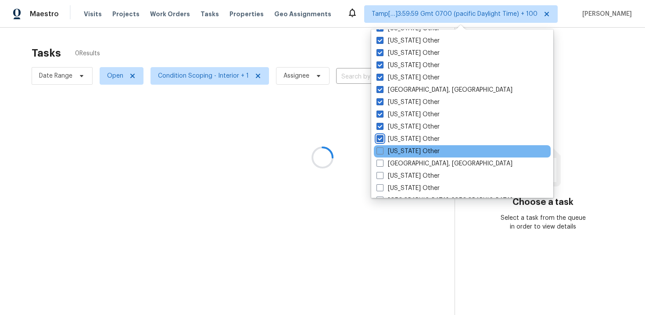
scroll to position [1149, 0]
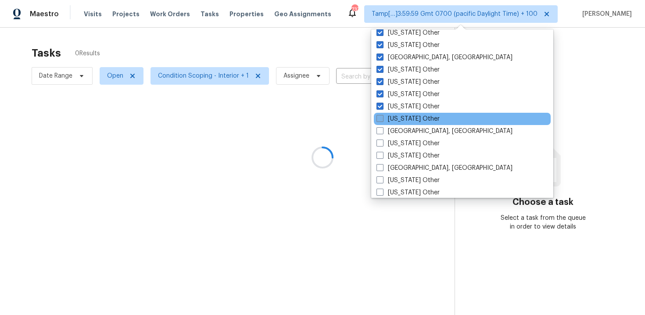
click at [399, 121] on label "Oklahoma Other" at bounding box center [407, 119] width 63 height 9
click at [382, 120] on input "Oklahoma Other" at bounding box center [379, 118] width 6 height 6
checkbox input "true"
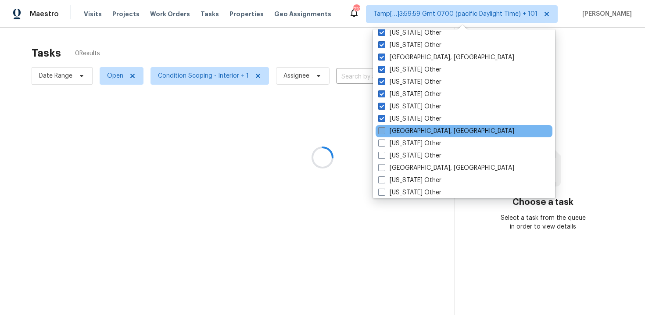
click at [401, 135] on label "Omaha, NE" at bounding box center [446, 131] width 136 height 9
click at [384, 133] on input "Omaha, NE" at bounding box center [381, 130] width 6 height 6
checkbox input "true"
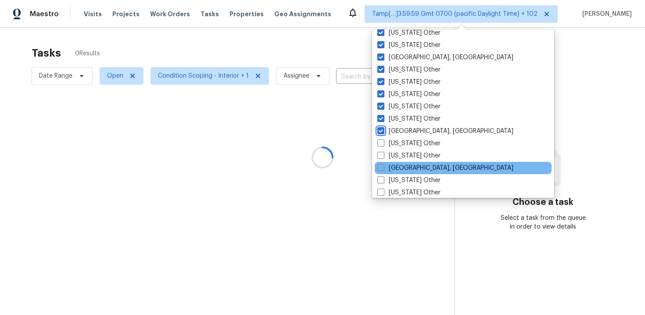
scroll to position [1156, 0]
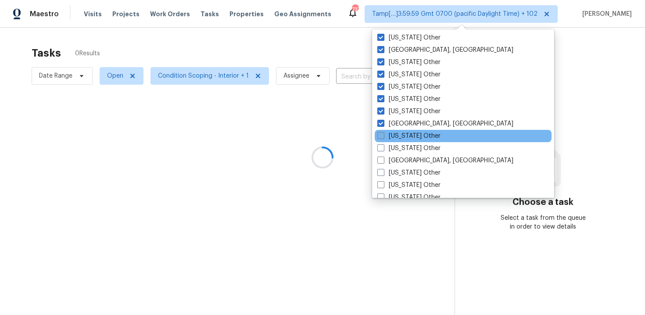
click at [398, 138] on label "Oregon Other" at bounding box center [408, 136] width 63 height 9
click at [383, 137] on input "Oregon Other" at bounding box center [380, 135] width 6 height 6
checkbox input "true"
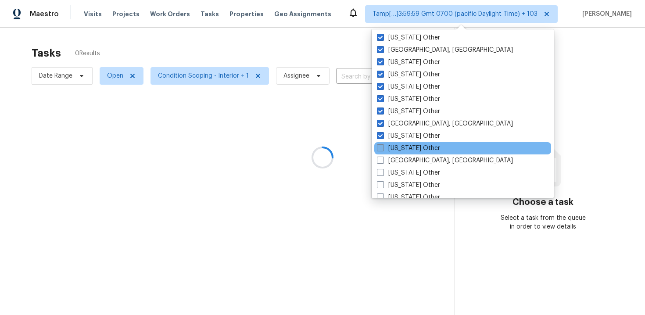
click at [402, 148] on label "Pennsylvania Other" at bounding box center [408, 148] width 63 height 9
click at [383, 148] on input "Pennsylvania Other" at bounding box center [380, 147] width 6 height 6
checkbox input "true"
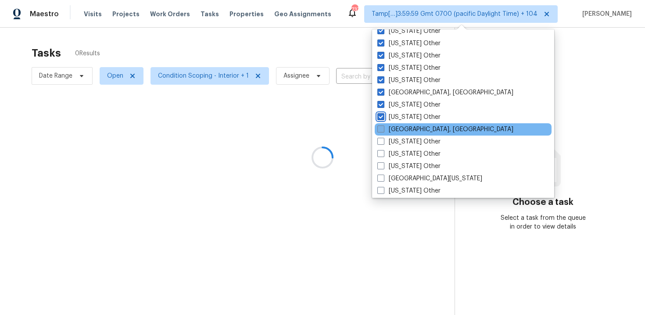
scroll to position [1190, 0]
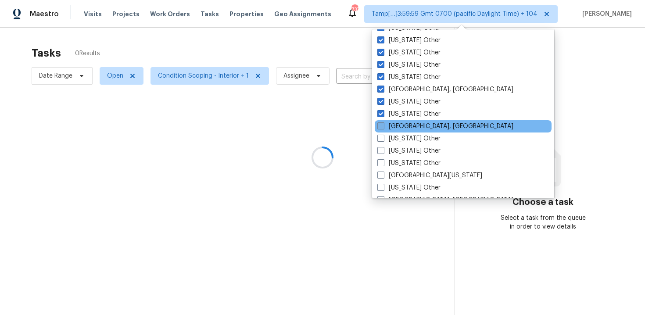
click at [404, 126] on label "Pittsburgh, PA" at bounding box center [445, 126] width 136 height 9
click at [383, 126] on input "Pittsburgh, PA" at bounding box center [380, 125] width 6 height 6
checkbox input "true"
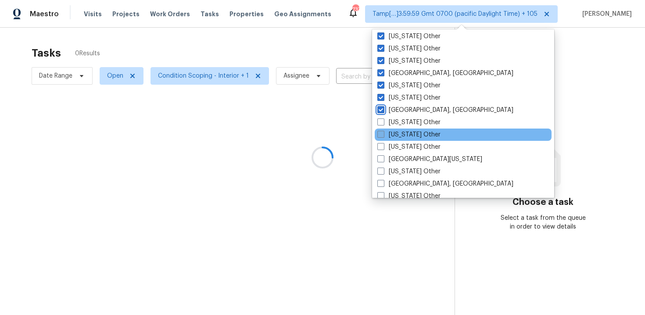
scroll to position [1208, 0]
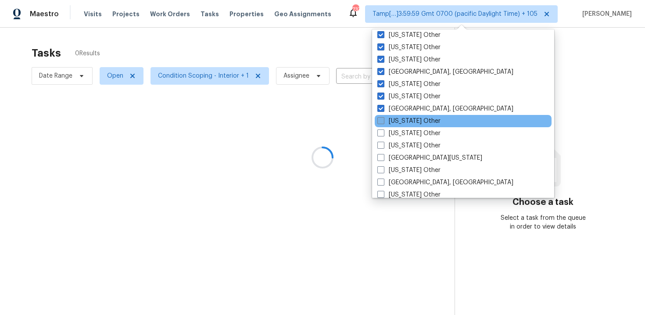
click at [405, 124] on label "Puerto Rico Other" at bounding box center [408, 121] width 63 height 9
click at [383, 122] on input "Puerto Rico Other" at bounding box center [380, 120] width 6 height 6
checkbox input "true"
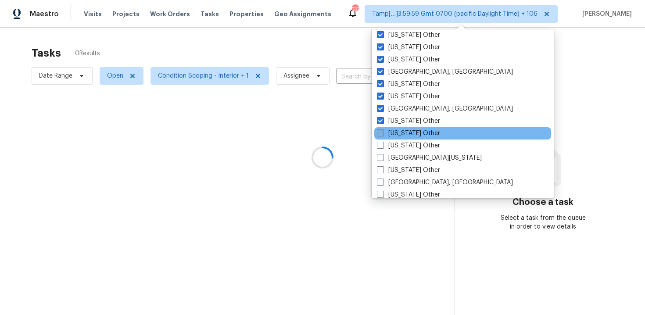
click at [405, 129] on label "South Carolina Other" at bounding box center [408, 133] width 63 height 9
click at [383, 129] on input "South Carolina Other" at bounding box center [380, 132] width 6 height 6
checkbox input "true"
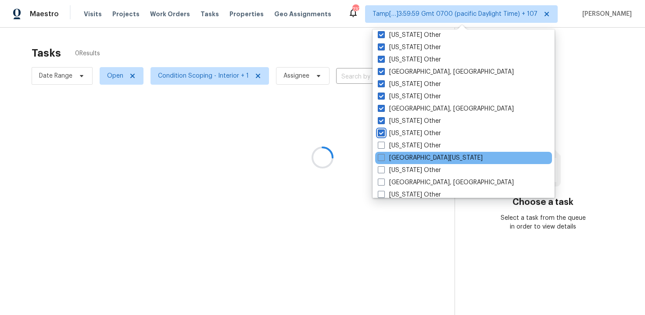
scroll to position [1233, 0]
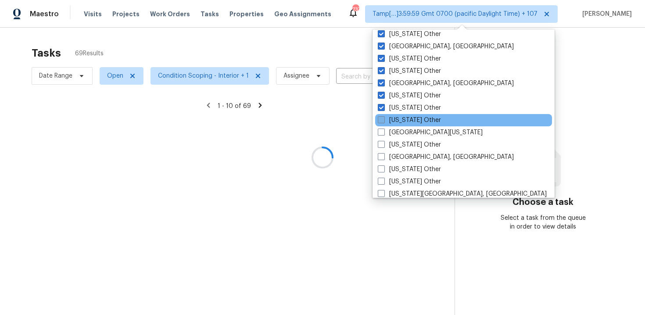
click at [410, 117] on label "South Dakota Other" at bounding box center [409, 120] width 63 height 9
click at [384, 117] on input "South Dakota Other" at bounding box center [381, 119] width 6 height 6
checkbox input "true"
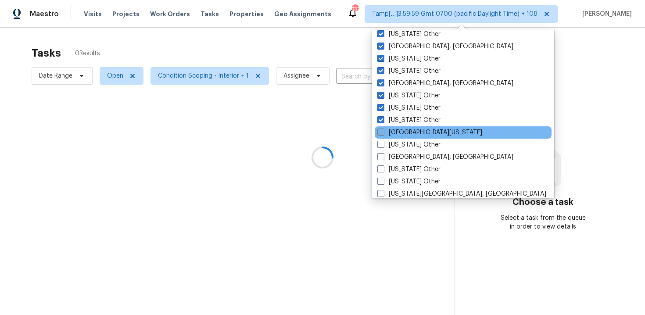
click at [409, 130] on label "South Texas" at bounding box center [429, 132] width 105 height 9
click at [383, 130] on input "South Texas" at bounding box center [380, 131] width 6 height 6
checkbox input "true"
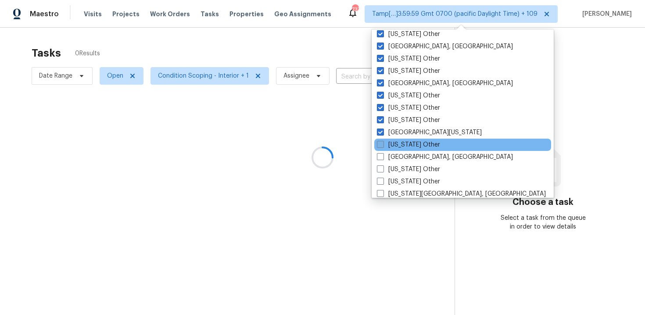
click at [408, 146] on label "Tennessee Other" at bounding box center [408, 144] width 63 height 9
click at [383, 146] on input "Tennessee Other" at bounding box center [380, 143] width 6 height 6
checkbox input "true"
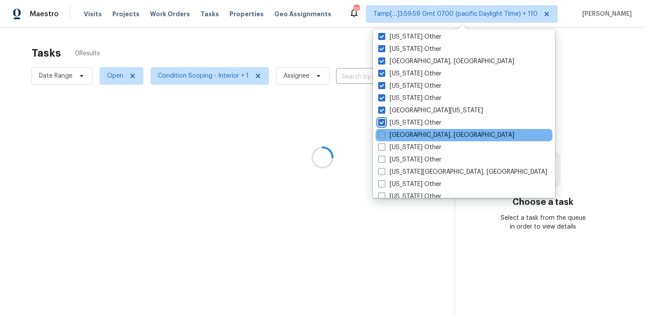
scroll to position [1257, 0]
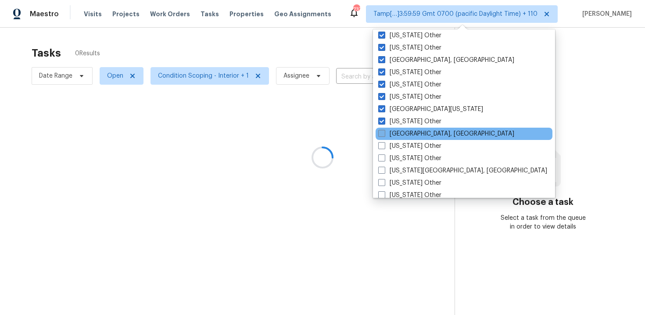
click at [409, 134] on label "Tulsa, OK" at bounding box center [446, 133] width 136 height 9
click at [384, 134] on input "Tulsa, OK" at bounding box center [381, 132] width 6 height 6
checkbox input "true"
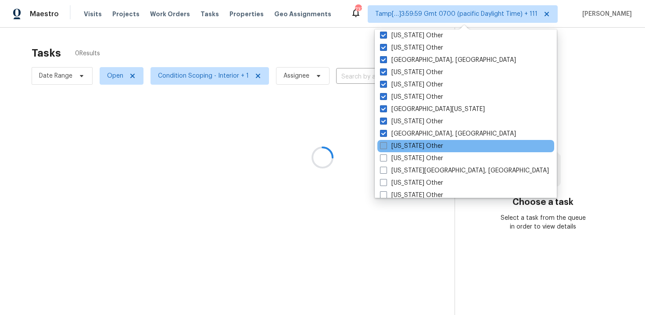
click at [409, 145] on label "Utah Other" at bounding box center [411, 146] width 63 height 9
click at [386, 145] on input "Utah Other" at bounding box center [383, 145] width 6 height 6
checkbox input "true"
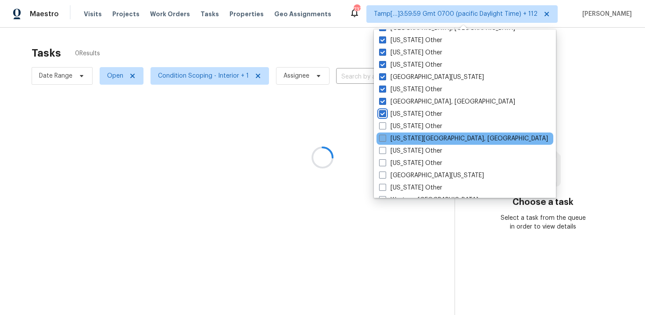
scroll to position [1293, 0]
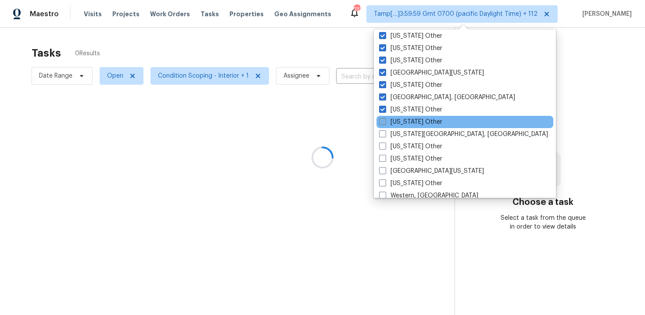
click at [406, 125] on label "Vermont Other" at bounding box center [410, 122] width 63 height 9
click at [385, 123] on input "Vermont Other" at bounding box center [382, 121] width 6 height 6
checkbox input "true"
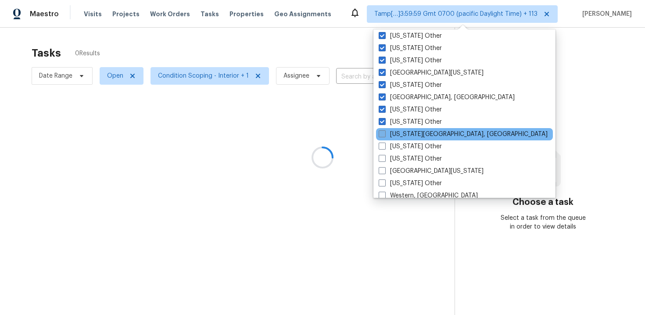
click at [408, 131] on label "Virginia Beach, VA" at bounding box center [463, 134] width 169 height 9
click at [384, 131] on input "Virginia Beach, VA" at bounding box center [382, 133] width 6 height 6
checkbox input "true"
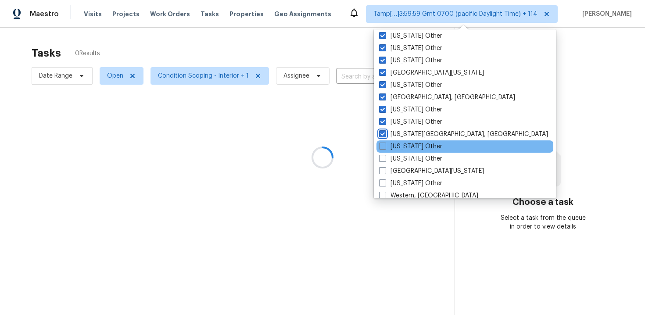
scroll to position [1304, 0]
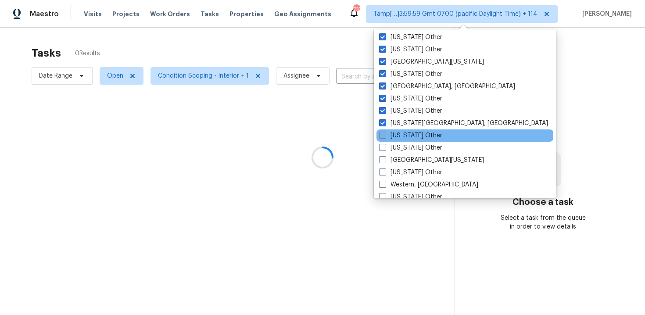
click at [410, 135] on label "Virginia Other" at bounding box center [410, 135] width 63 height 9
click at [385, 135] on input "Virginia Other" at bounding box center [382, 134] width 6 height 6
checkbox input "true"
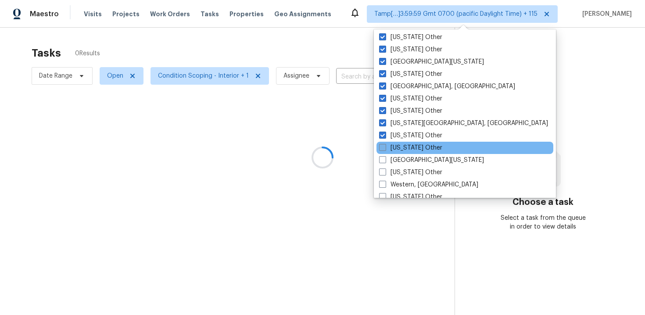
click at [411, 147] on label "Washington Other" at bounding box center [410, 147] width 63 height 9
click at [385, 147] on input "Washington Other" at bounding box center [382, 146] width 6 height 6
checkbox input "true"
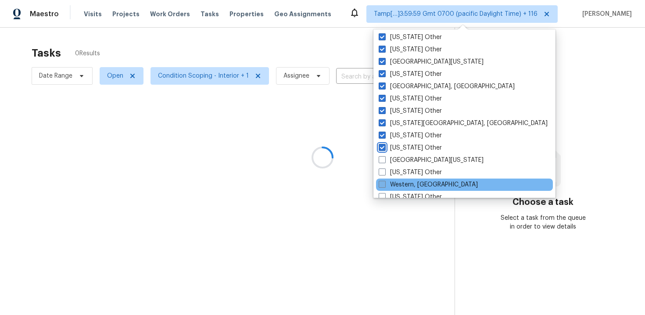
scroll to position [1325, 0]
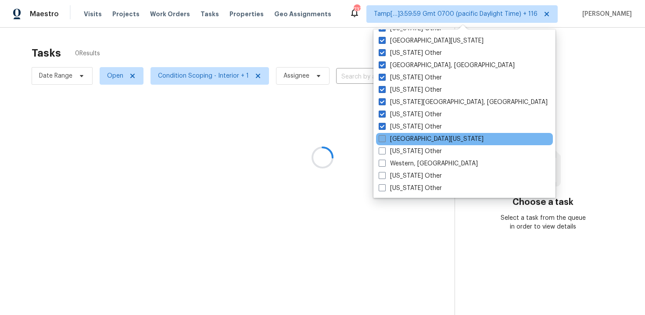
click at [406, 141] on label "West Texas" at bounding box center [431, 139] width 105 height 9
click at [384, 140] on input "West Texas" at bounding box center [382, 138] width 6 height 6
checkbox input "true"
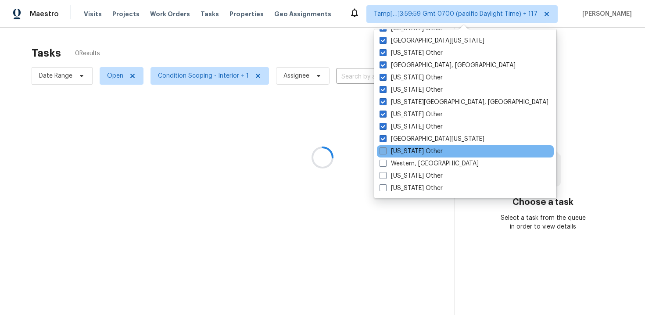
click at [410, 151] on label "West Virginia Other" at bounding box center [411, 151] width 63 height 9
click at [385, 151] on input "West Virginia Other" at bounding box center [383, 150] width 6 height 6
checkbox input "true"
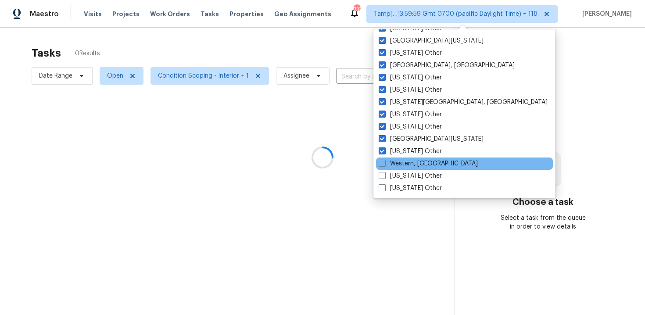
click at [412, 158] on div "Western, NY" at bounding box center [464, 164] width 177 height 12
click at [412, 162] on label "Western, NY" at bounding box center [428, 163] width 99 height 9
click at [384, 162] on input "Western, NY" at bounding box center [382, 162] width 6 height 6
checkbox input "true"
click at [412, 170] on div "Wisconsin Other" at bounding box center [464, 176] width 177 height 12
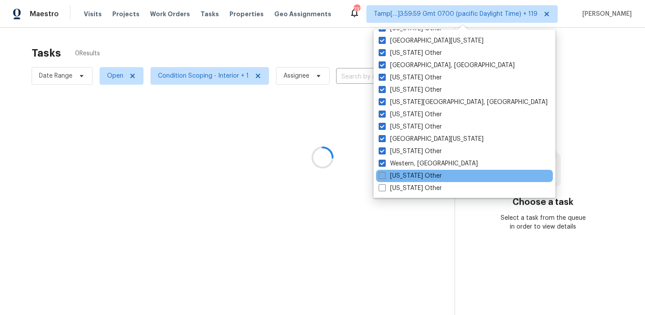
click at [413, 177] on label "Wisconsin Other" at bounding box center [410, 176] width 63 height 9
click at [384, 177] on input "Wisconsin Other" at bounding box center [382, 175] width 6 height 6
checkbox input "true"
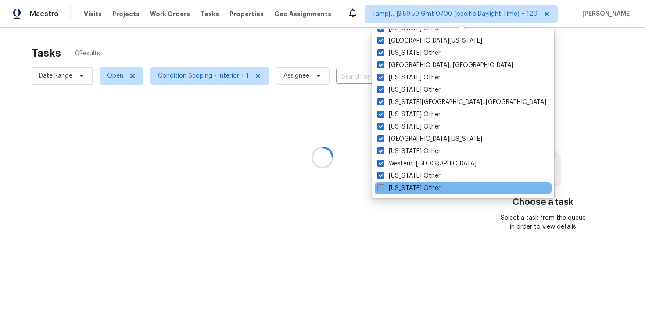
click at [413, 183] on div "Wyoming Other" at bounding box center [463, 188] width 177 height 12
click at [415, 188] on label "Wyoming Other" at bounding box center [408, 188] width 63 height 9
click at [383, 188] on input "Wyoming Other" at bounding box center [380, 187] width 6 height 6
checkbox input "true"
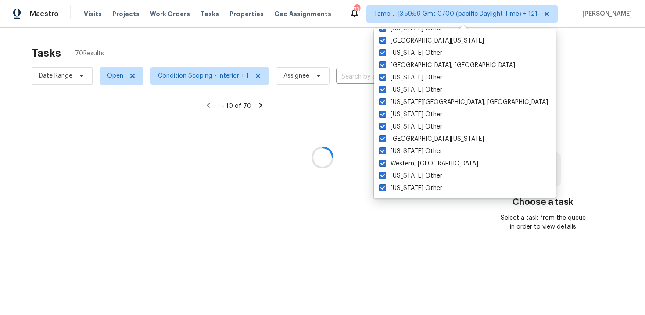
click at [500, 161] on div at bounding box center [322, 157] width 645 height 315
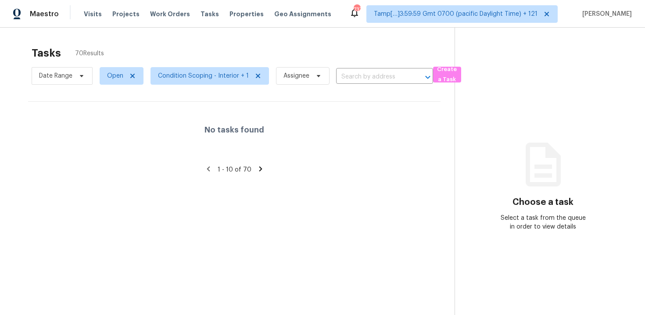
click at [234, 171] on span "1 - 10 of 70" at bounding box center [235, 170] width 34 height 6
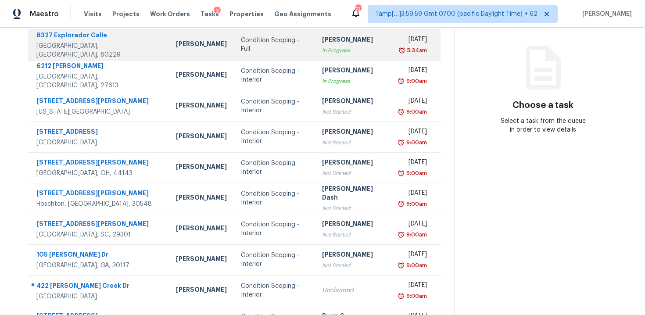
scroll to position [142, 0]
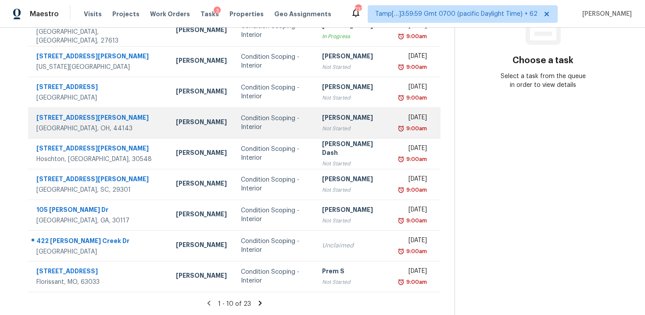
click at [277, 122] on div "Condition Scoping - Interior" at bounding box center [274, 123] width 67 height 18
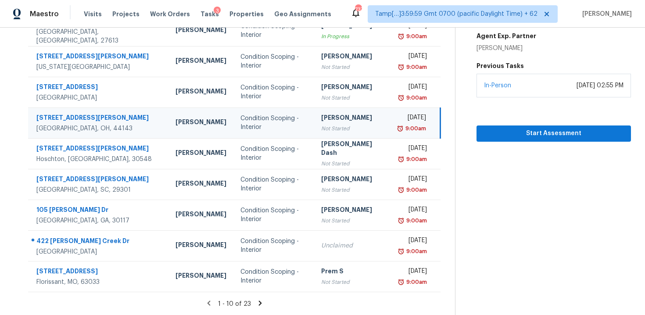
click at [264, 302] on icon at bounding box center [260, 303] width 8 height 8
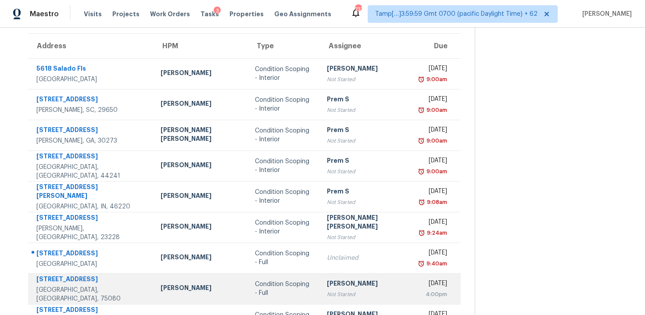
scroll to position [0, 0]
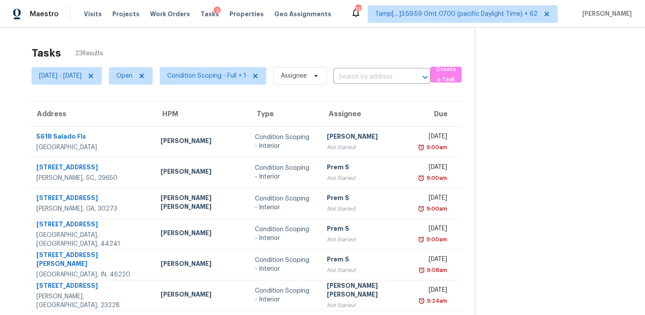
click at [263, 125] on th "Type" at bounding box center [284, 114] width 72 height 25
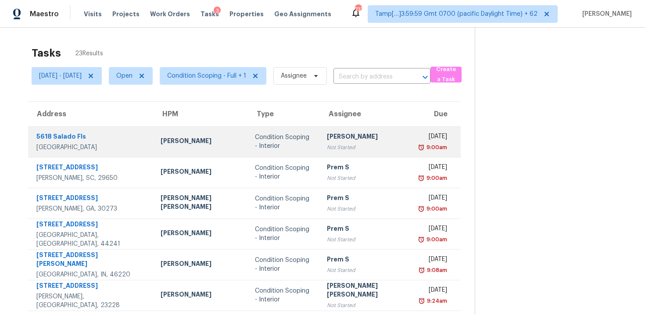
click at [273, 137] on div "Condition Scoping - Interior" at bounding box center [284, 142] width 58 height 18
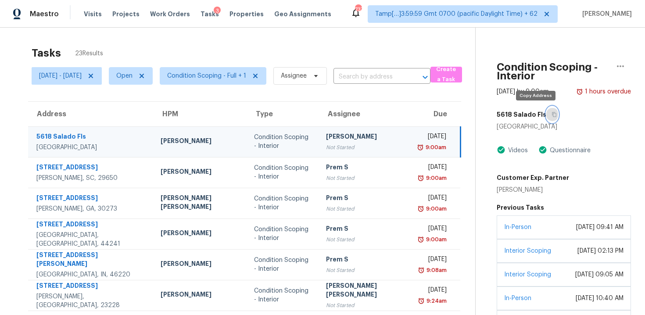
click at [546, 118] on button "button" at bounding box center [552, 115] width 12 height 16
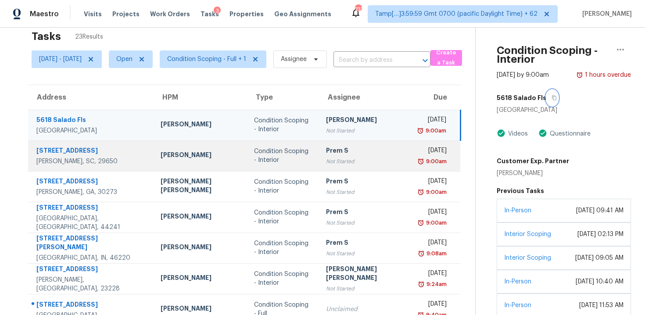
scroll to position [3, 0]
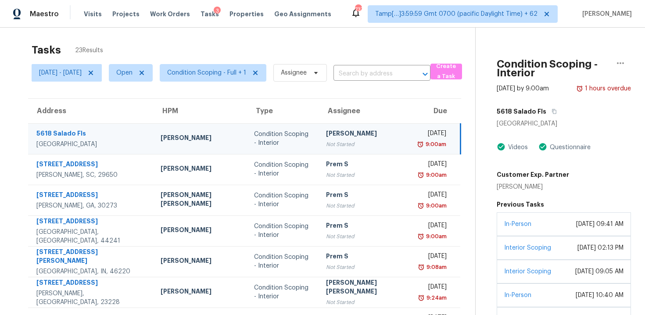
click at [326, 137] on div "[PERSON_NAME]" at bounding box center [366, 134] width 80 height 11
click at [552, 110] on icon "button" at bounding box center [554, 111] width 5 height 5
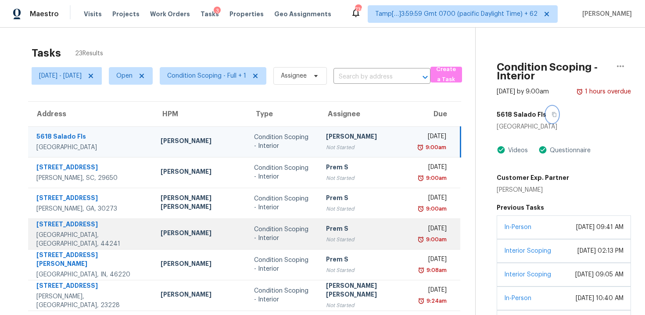
scroll to position [0, 0]
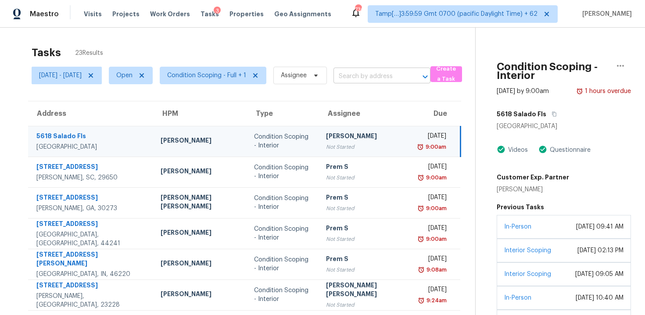
click at [403, 76] on input "text" at bounding box center [369, 77] width 72 height 14
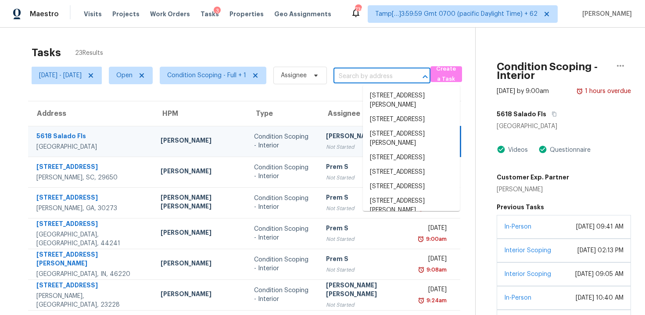
paste input "[STREET_ADDRESS]"
type input "[STREET_ADDRESS]"
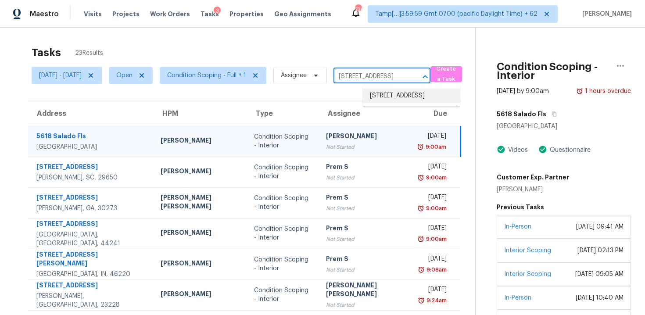
click at [416, 93] on li "[STREET_ADDRESS]" at bounding box center [411, 96] width 97 height 14
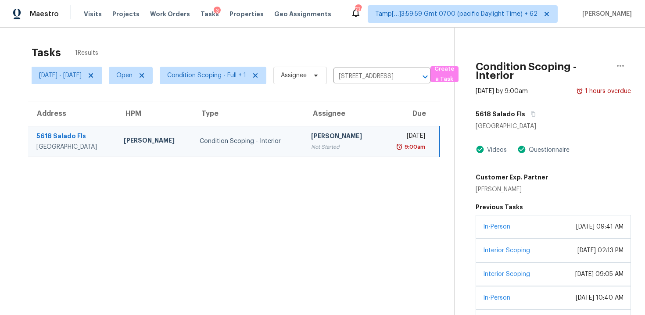
click at [380, 136] on td "[DATE] 9:00am" at bounding box center [409, 141] width 59 height 31
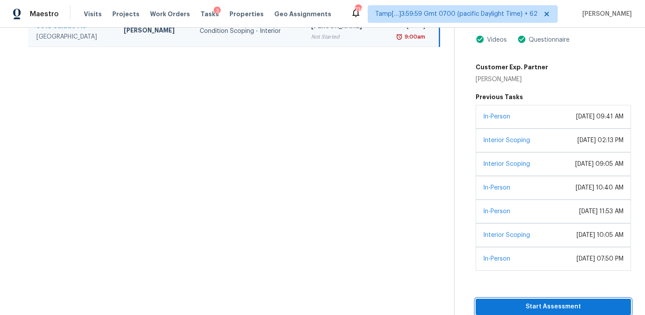
click at [565, 303] on span "Start Assessment" at bounding box center [553, 306] width 141 height 11
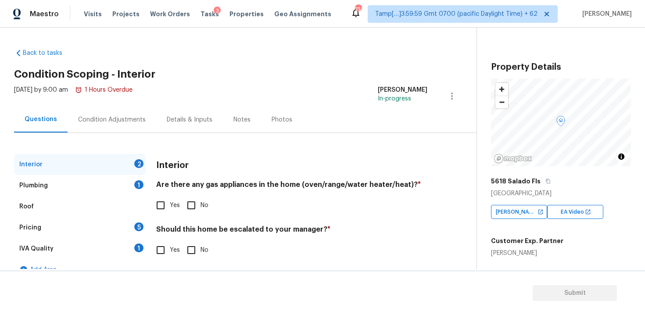
scroll to position [14, 0]
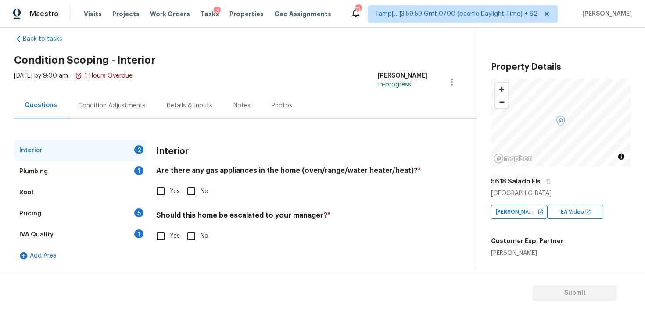
click at [171, 242] on label "Yes" at bounding box center [165, 236] width 29 height 18
click at [170, 242] on input "Yes" at bounding box center [160, 236] width 18 height 18
checkbox input "true"
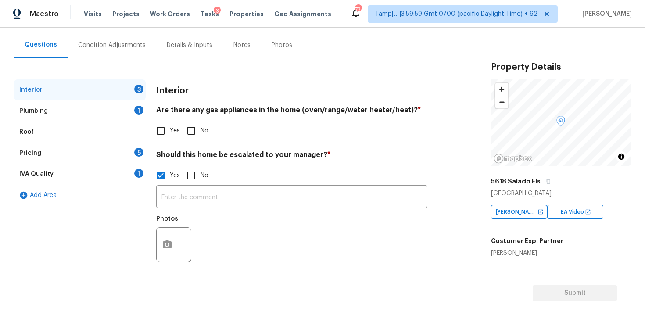
scroll to position [86, 0]
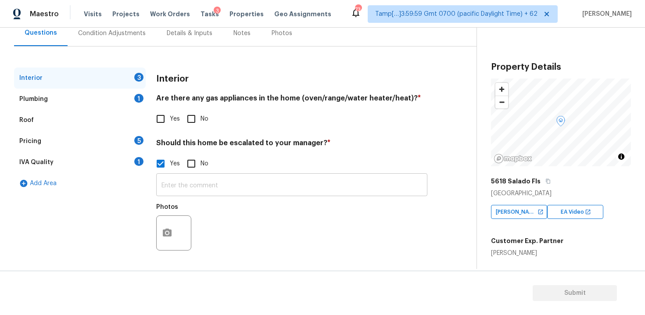
click at [264, 182] on input "text" at bounding box center [291, 186] width 271 height 21
drag, startPoint x: 182, startPoint y: 229, endPoint x: 174, endPoint y: 229, distance: 7.9
click at [180, 229] on div at bounding box center [173, 233] width 35 height 35
click at [165, 230] on icon "button" at bounding box center [167, 233] width 9 height 8
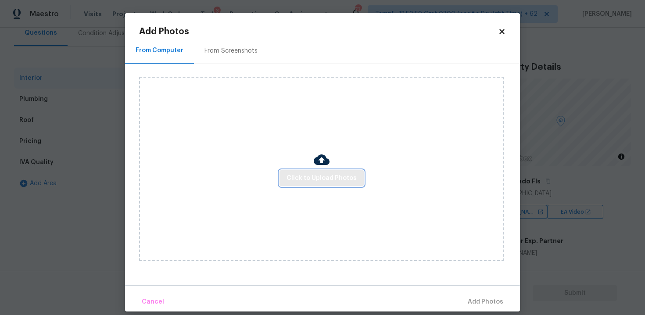
click at [294, 178] on span "Click to Upload Photos" at bounding box center [322, 178] width 70 height 11
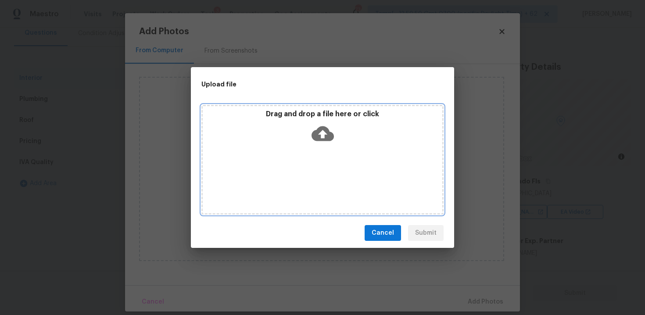
click at [327, 132] on icon at bounding box center [323, 133] width 22 height 15
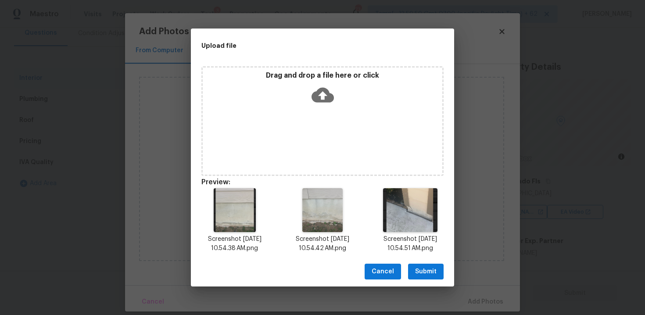
scroll to position [7, 0]
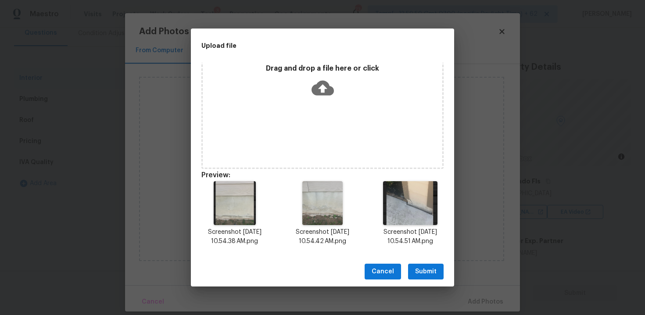
click at [420, 262] on div "Cancel Submit" at bounding box center [322, 272] width 263 height 30
click at [428, 272] on span "Submit" at bounding box center [426, 271] width 22 height 11
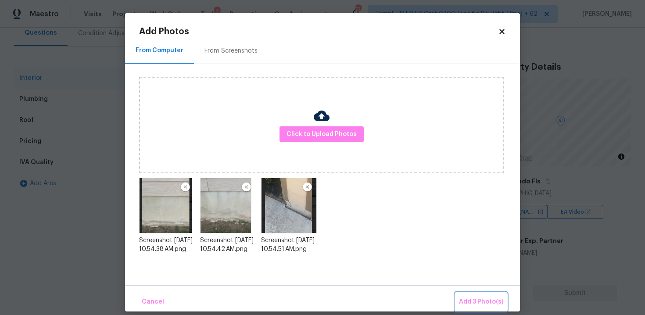
click at [477, 296] on button "Add 3 Photo(s)" at bounding box center [480, 302] width 51 height 19
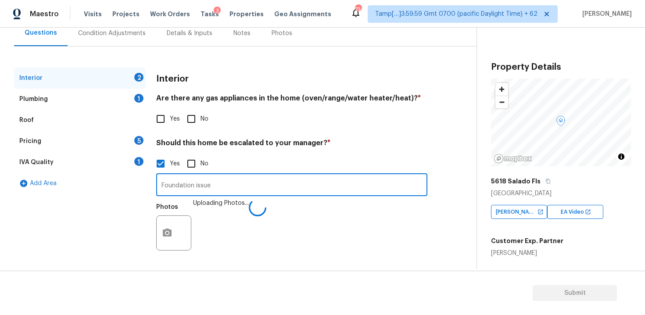
click at [328, 194] on input "Foundation issue" at bounding box center [291, 186] width 271 height 21
type input "Foundation issue"
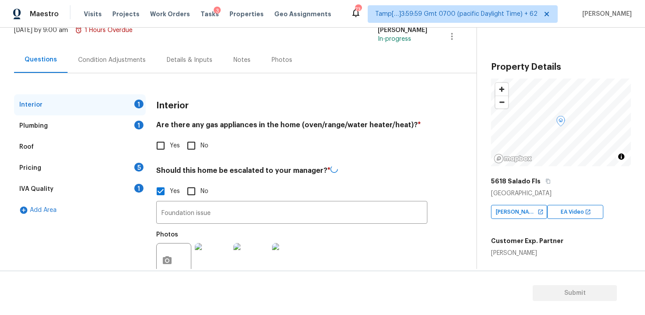
click at [116, 54] on div "Condition Adjustments" at bounding box center [112, 60] width 89 height 26
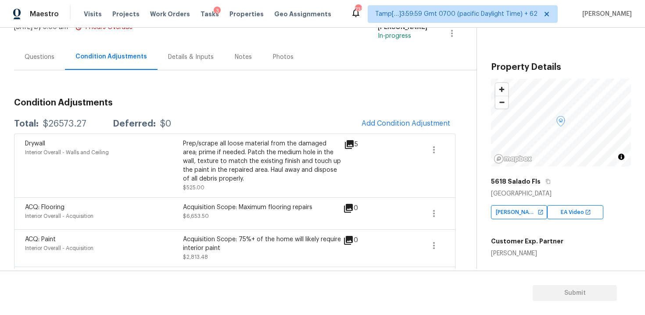
scroll to position [53, 0]
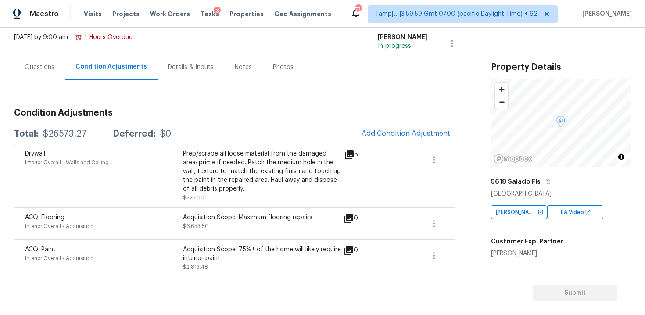
click at [337, 136] on div "Total: $26573.27 Deferred: $0 Add Condition Adjustment" at bounding box center [234, 133] width 441 height 19
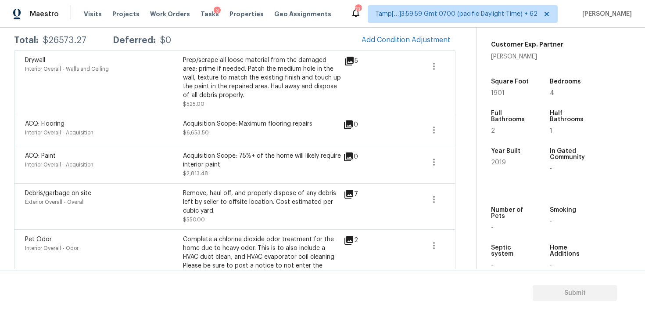
scroll to position [0, 0]
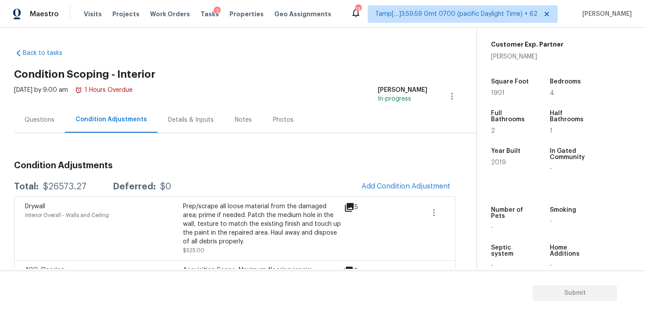
click at [46, 130] on div "Questions" at bounding box center [39, 120] width 51 height 26
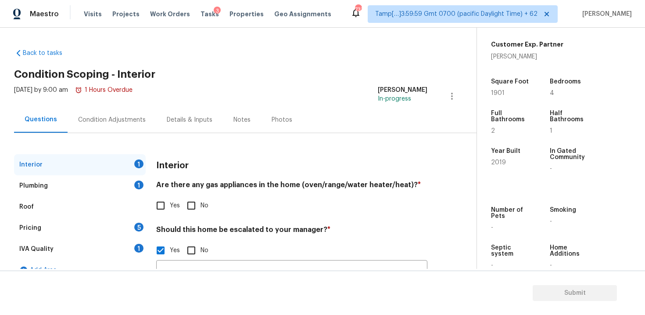
scroll to position [87, 0]
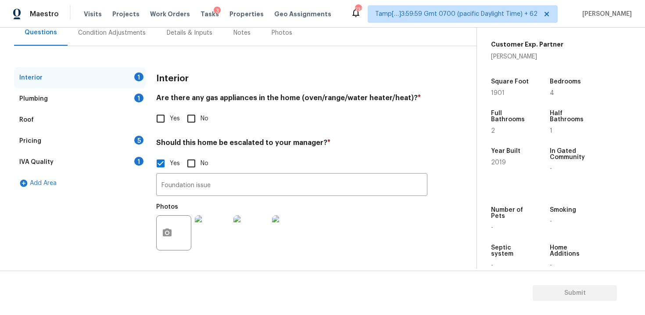
click at [166, 116] on input "Yes" at bounding box center [160, 118] width 18 height 18
checkbox input "true"
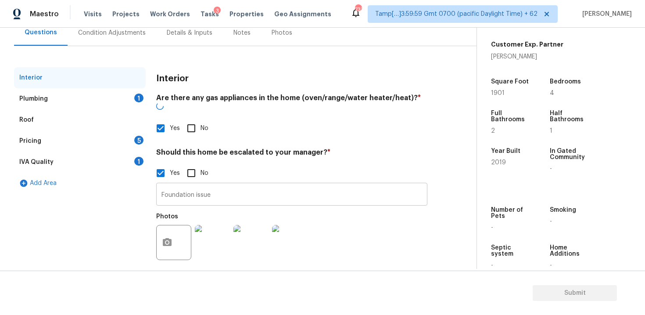
click at [260, 185] on input "Foundation issue" at bounding box center [291, 195] width 271 height 21
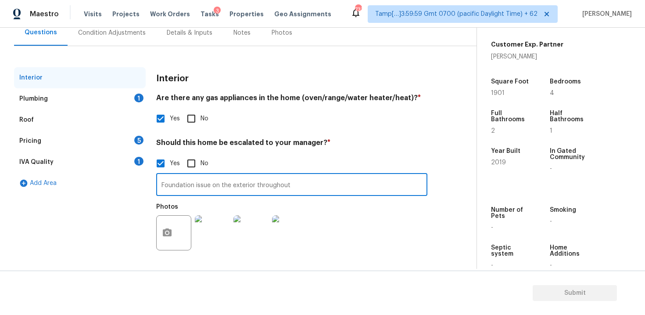
click at [250, 184] on input "Foundation issue on the exterior throughout" at bounding box center [291, 185] width 271 height 21
type input "Foundation issue on the exterior stem wall throughout. Scope has been added for…"
click at [261, 238] on img at bounding box center [250, 232] width 35 height 35
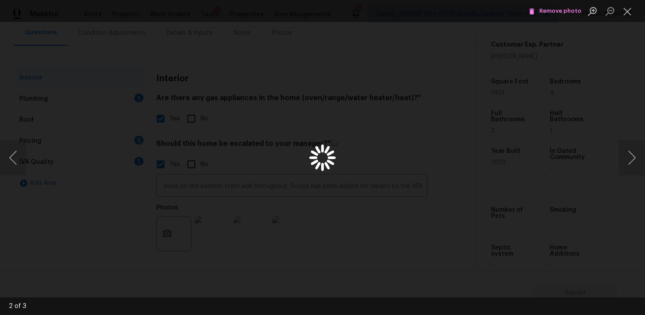
scroll to position [0, 0]
click at [628, 10] on button "Close lightbox" at bounding box center [628, 11] width 18 height 15
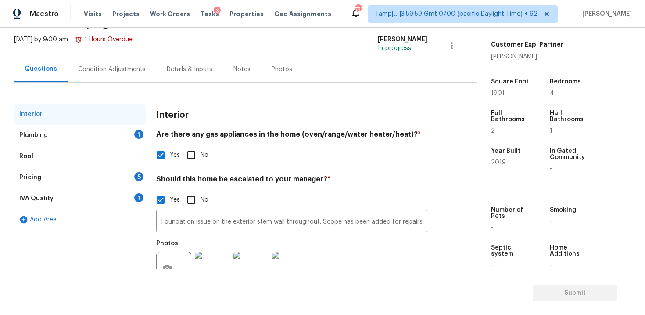
click at [128, 134] on div "Plumbing 1" at bounding box center [80, 135] width 132 height 21
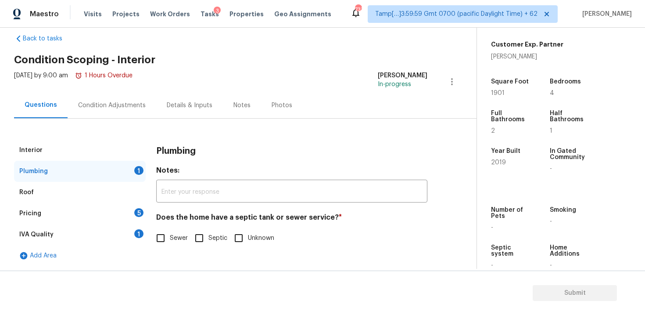
scroll to position [14, 0]
click at [164, 246] on input "Sewer" at bounding box center [160, 238] width 18 height 18
checkbox input "true"
click at [136, 214] on div "5" at bounding box center [138, 212] width 9 height 9
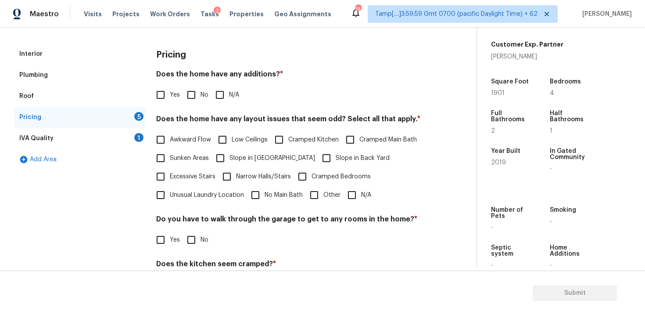
click at [184, 97] on input "No" at bounding box center [191, 95] width 18 height 18
checkbox input "true"
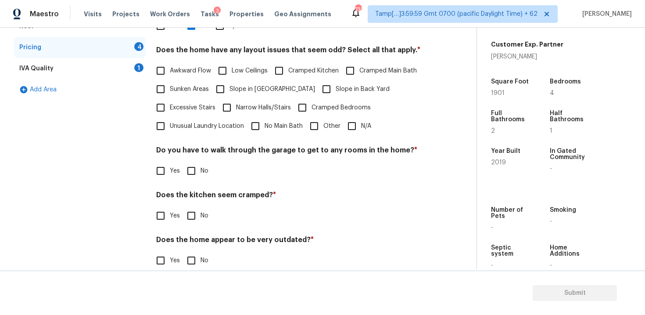
scroll to position [191, 0]
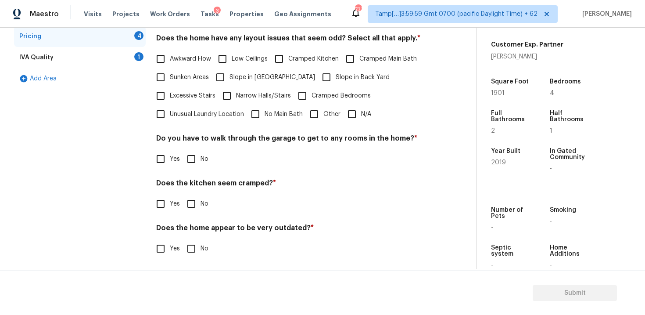
click at [351, 116] on input "N/A" at bounding box center [352, 114] width 18 height 18
checkbox input "true"
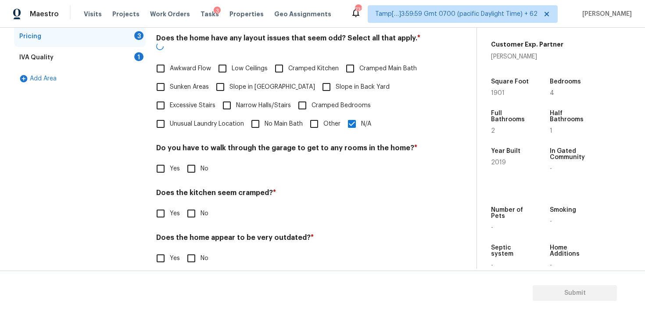
scroll to position [194, 0]
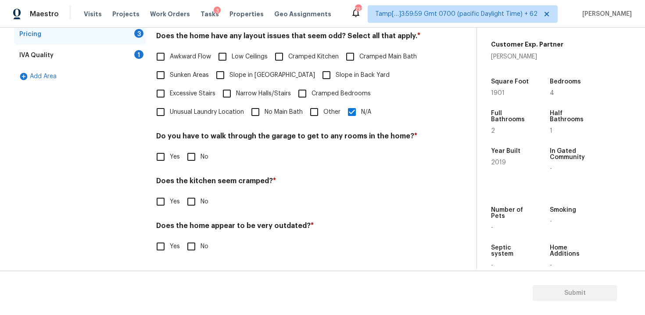
click at [186, 147] on input "No" at bounding box center [191, 156] width 18 height 18
checkbox input "true"
click at [194, 202] on input "No" at bounding box center [191, 202] width 18 height 18
checkbox input "true"
click at [198, 244] on input "No" at bounding box center [191, 247] width 18 height 18
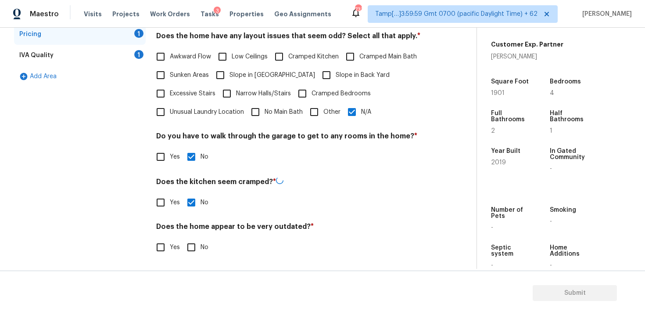
checkbox input "true"
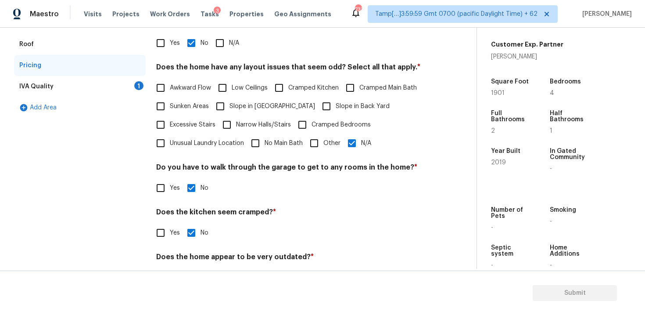
click at [131, 90] on div "IVA Quality 1" at bounding box center [80, 86] width 132 height 21
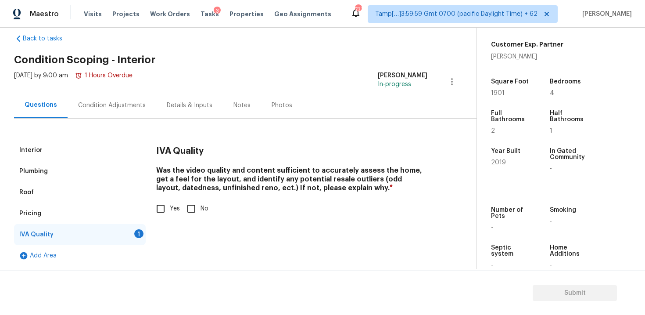
scroll to position [14, 0]
click at [165, 204] on input "Yes" at bounding box center [160, 208] width 18 height 18
checkbox input "true"
click at [113, 215] on div "Pricing" at bounding box center [80, 213] width 132 height 21
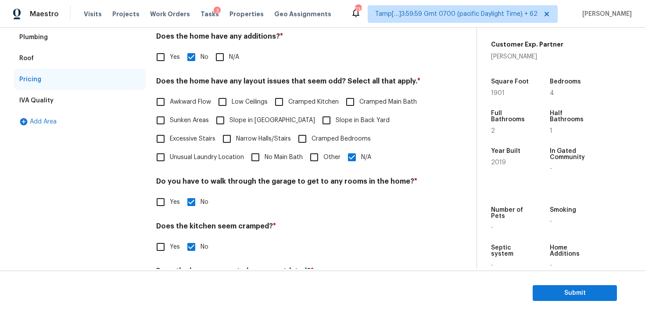
scroll to position [194, 0]
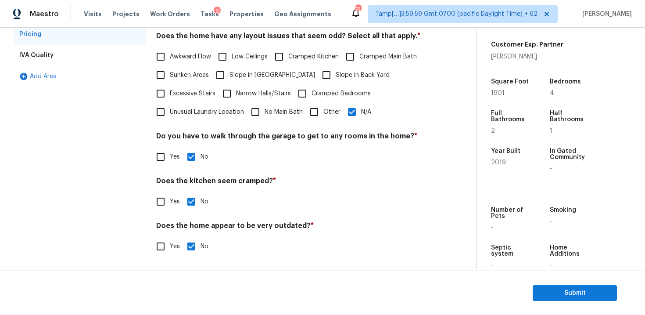
drag, startPoint x: 156, startPoint y: 226, endPoint x: 340, endPoint y: 226, distance: 184.3
click at [340, 226] on div "Interior Plumbing Roof Pricing IVA Quality Add Area Pricing Does the home have …" at bounding box center [234, 113] width 441 height 305
click at [340, 226] on h4 "Does the home appear to be very outdated? *" at bounding box center [291, 227] width 271 height 12
drag, startPoint x: 157, startPoint y: 179, endPoint x: 284, endPoint y: 179, distance: 127.2
click at [284, 179] on h4 "Does the kitchen seem cramped? *" at bounding box center [291, 182] width 271 height 12
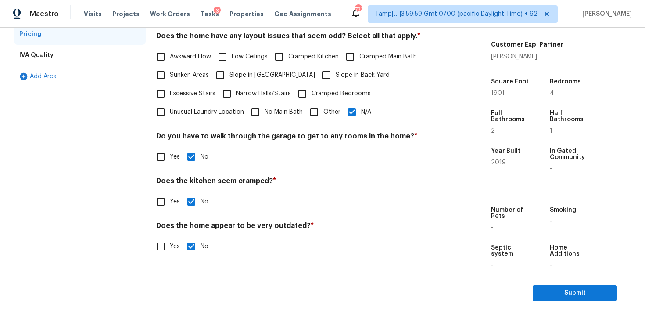
click at [284, 179] on h4 "Does the kitchen seem cramped? *" at bounding box center [291, 182] width 271 height 12
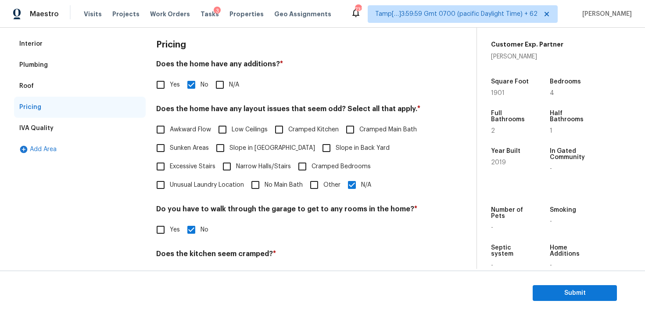
scroll to position [0, 0]
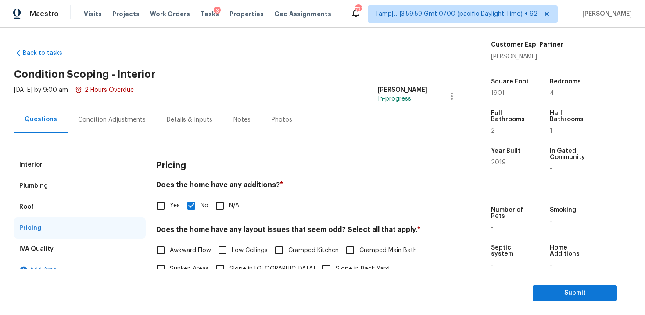
click at [135, 111] on div "Condition Adjustments" at bounding box center [112, 120] width 89 height 26
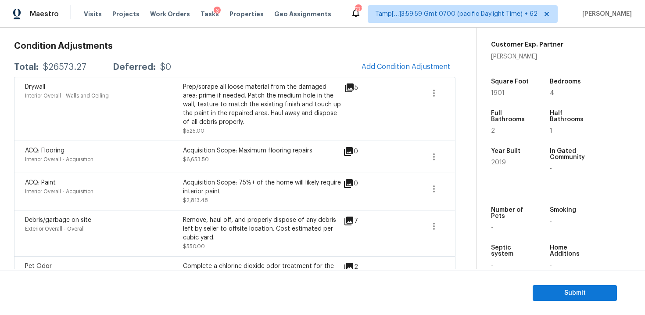
scroll to position [133, 0]
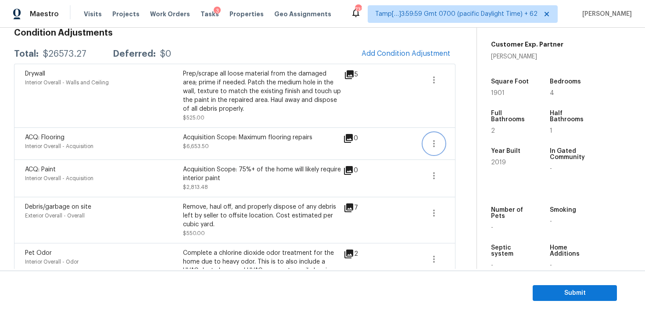
click at [434, 137] on button "button" at bounding box center [433, 143] width 21 height 21
click at [456, 137] on link "Edit" at bounding box center [484, 142] width 75 height 13
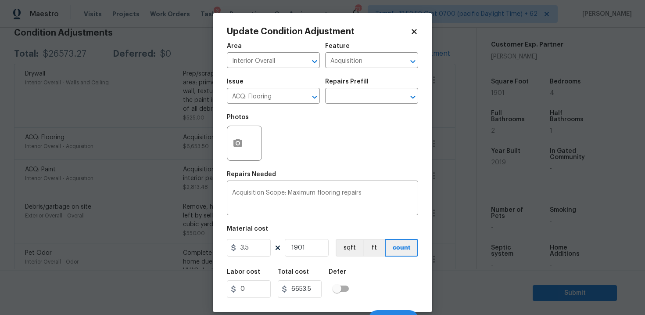
click at [444, 90] on body "Maestro Visits Projects Work Orders Tasks 3 Properties Geo Assignments 733 Tamp…" at bounding box center [322, 157] width 645 height 315
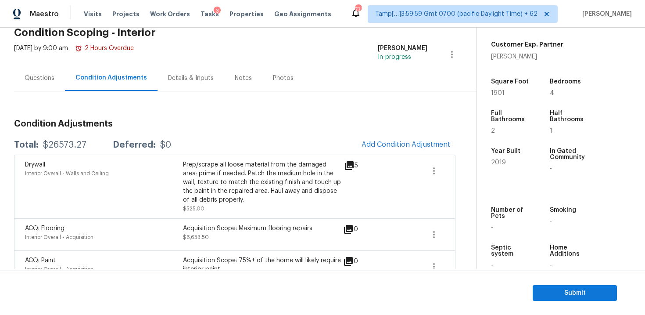
scroll to position [24, 0]
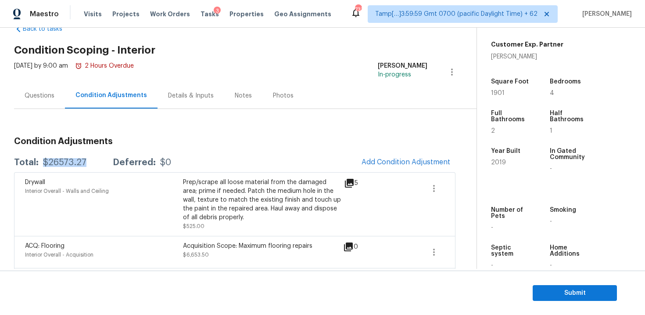
drag, startPoint x: 44, startPoint y: 163, endPoint x: 93, endPoint y: 163, distance: 48.7
click at [93, 163] on div "Total: $26573.27 Deferred: $0" at bounding box center [92, 162] width 157 height 9
copy div "$26573.27"
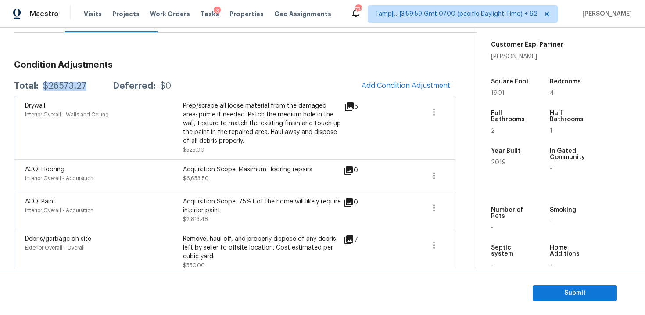
scroll to position [89, 0]
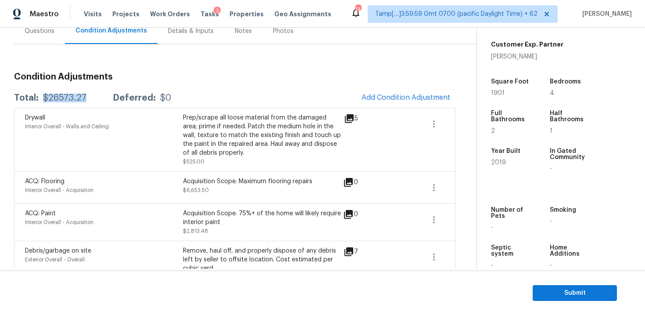
click at [190, 137] on div "Prep/scrape all loose material from the damaged area; prime if needed. Patch th…" at bounding box center [262, 135] width 158 height 44
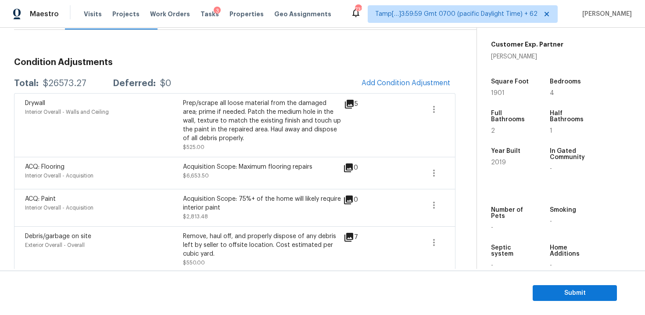
scroll to position [104, 0]
click at [197, 133] on div "Prep/scrape all loose material from the damaged area; prime if needed. Patch th…" at bounding box center [262, 120] width 158 height 44
click at [203, 186] on div "ACQ: Flooring Interior Overall - Acquisition Acquisition Scope: Maximum floorin…" at bounding box center [234, 172] width 441 height 32
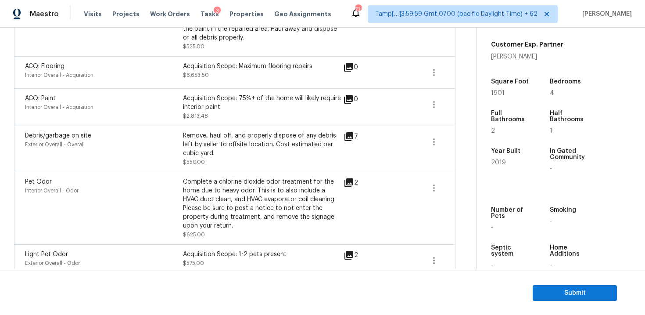
scroll to position [0, 0]
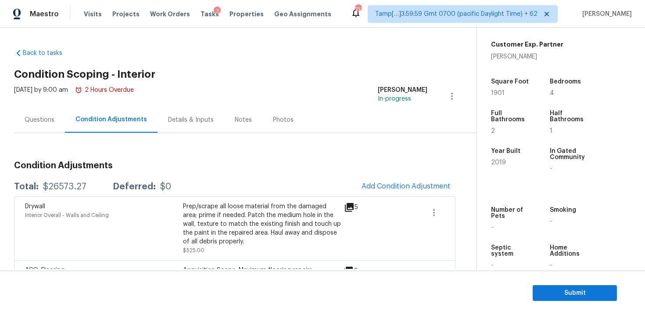
click at [165, 178] on div "Total: $26573.27 Deferred: $0 Add Condition Adjustment" at bounding box center [234, 186] width 441 height 19
click at [50, 123] on div "Questions" at bounding box center [40, 119] width 30 height 9
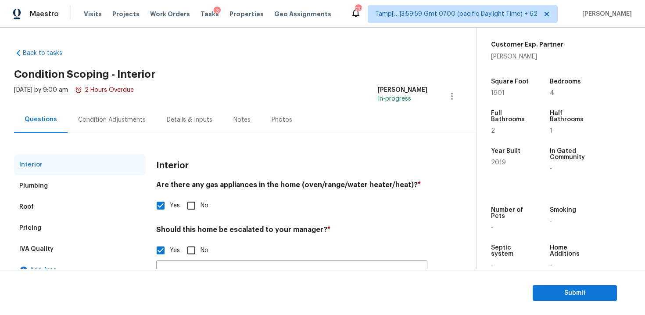
scroll to position [87, 0]
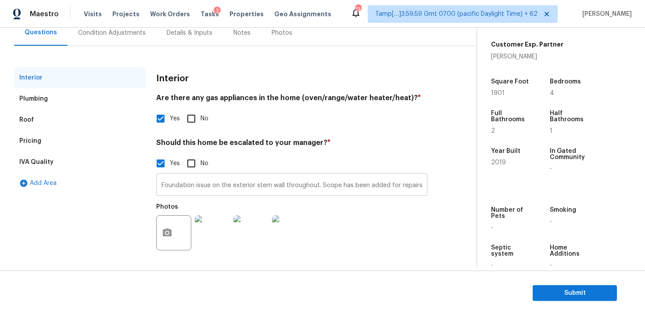
click at [200, 189] on input "Foundation issue on the exterior stem wall throughout. Scope has been added for…" at bounding box center [291, 185] width 271 height 21
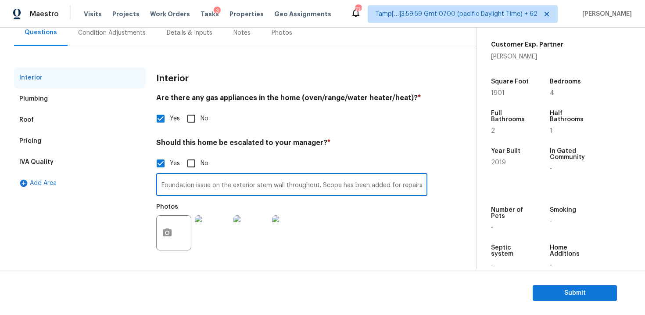
click at [200, 189] on input "Foundation issue on the exterior stem wall throughout. Scope has been added for…" at bounding box center [291, 185] width 271 height 21
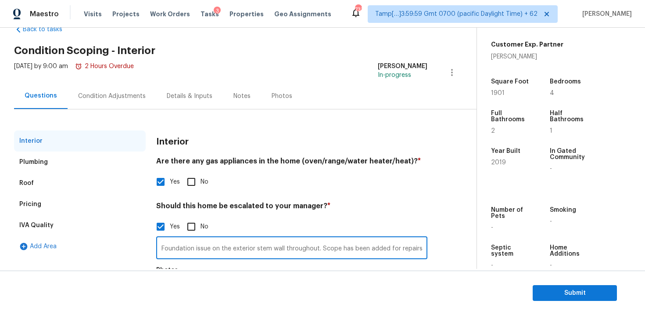
scroll to position [22, 0]
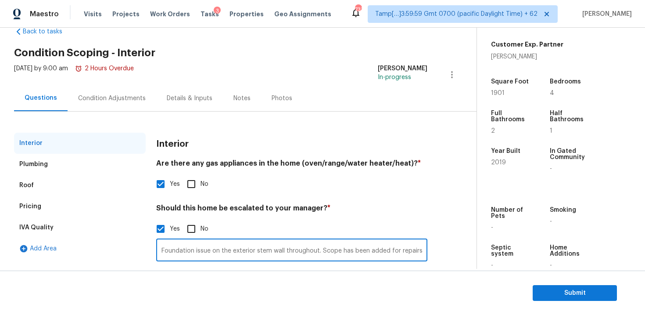
click at [122, 95] on div "Condition Adjustments" at bounding box center [112, 98] width 68 height 9
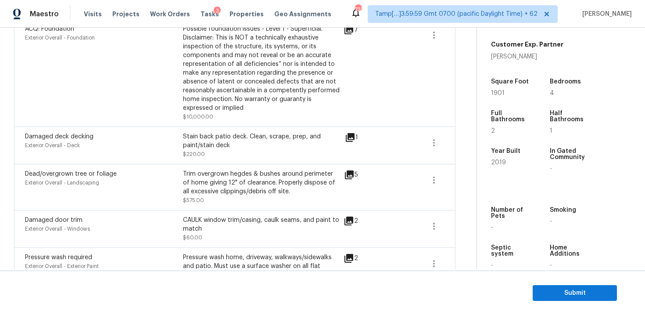
scroll to position [641, 0]
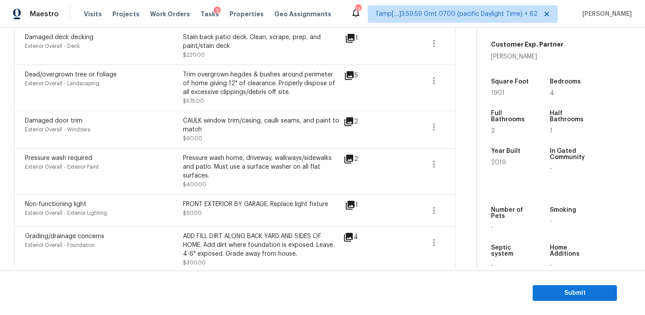
click at [545, 301] on section "Submit" at bounding box center [322, 292] width 645 height 45
click at [543, 294] on span "Submit" at bounding box center [575, 292] width 70 height 11
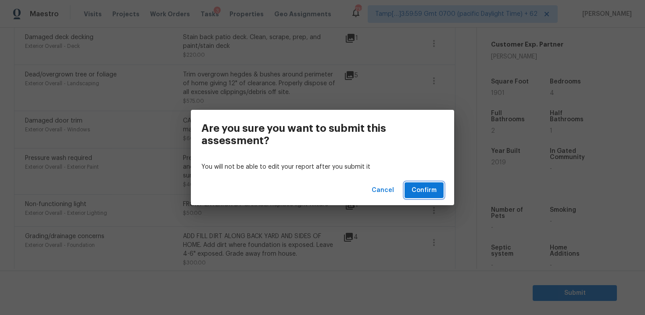
click at [419, 183] on button "Confirm" at bounding box center [424, 190] width 39 height 16
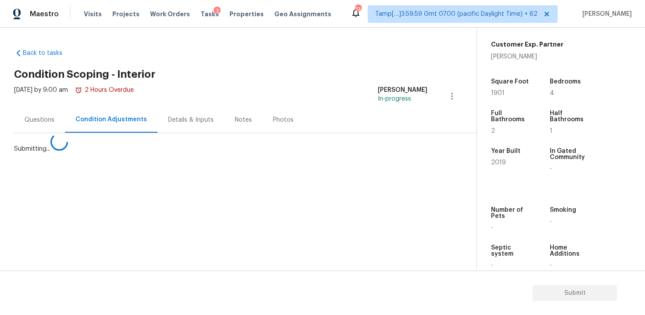
scroll to position [0, 0]
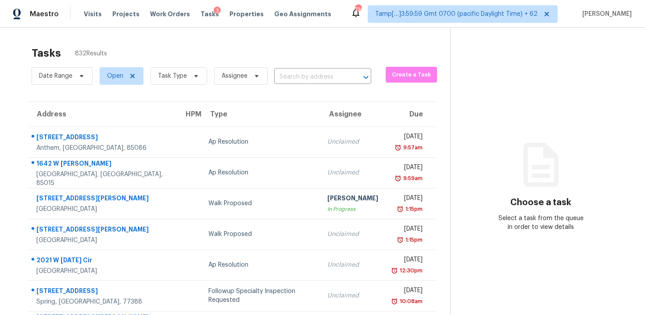
click at [301, 84] on div "Date Range Open Task Type Assignee ​" at bounding box center [202, 76] width 340 height 23
click at [299, 74] on input "text" at bounding box center [310, 77] width 72 height 14
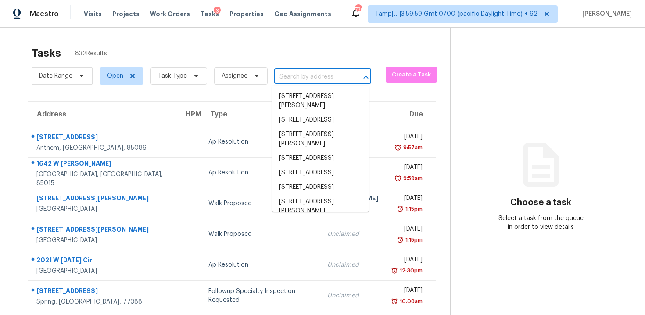
paste input "157 Kinsale Ct, Garner, NC 27529"
type input "157 Kinsale Ct, Garner, NC 27529"
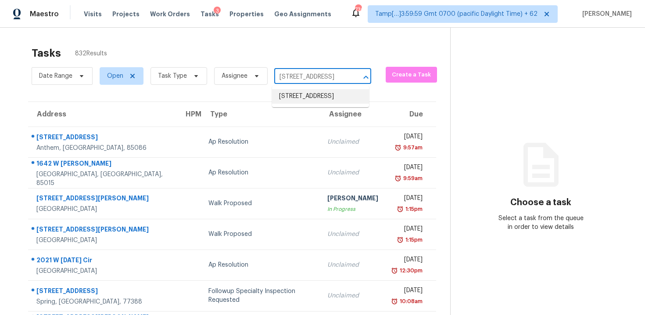
click at [310, 104] on li "157 Kinsale Ct, Garner, NC 27529" at bounding box center [320, 96] width 97 height 14
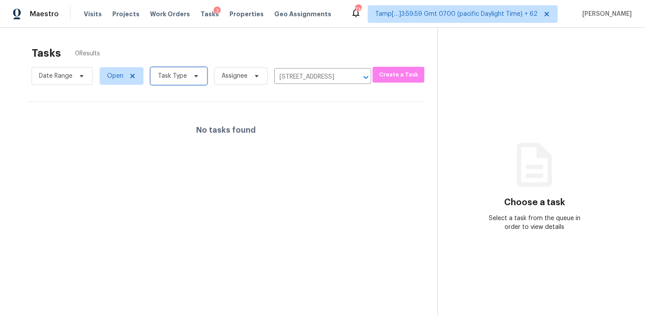
click at [192, 72] on span "Task Type" at bounding box center [179, 76] width 57 height 18
click at [176, 52] on div "Tasks 0 Results" at bounding box center [235, 53] width 406 height 23
click at [118, 76] on span "Open" at bounding box center [115, 76] width 16 height 9
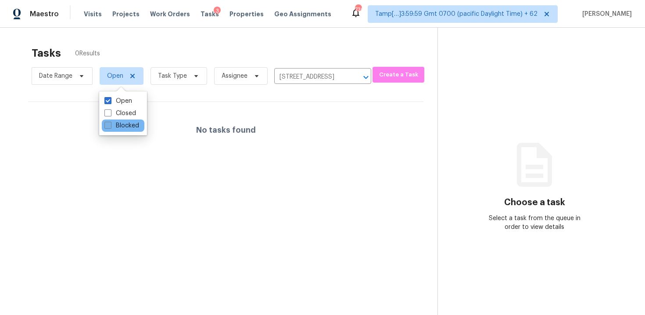
click at [122, 122] on label "Blocked" at bounding box center [121, 125] width 35 height 9
click at [110, 122] on input "Blocked" at bounding box center [107, 124] width 6 height 6
checkbox input "true"
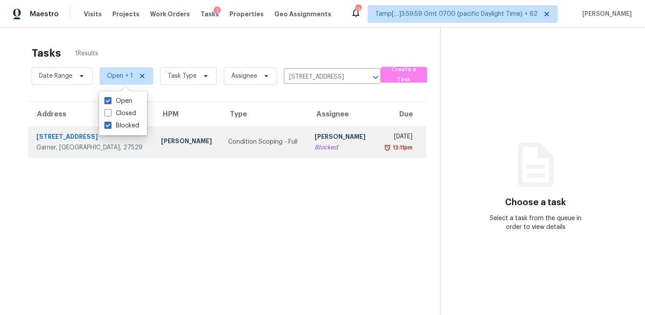
click at [221, 132] on td "Condition Scoping - Full" at bounding box center [264, 141] width 86 height 31
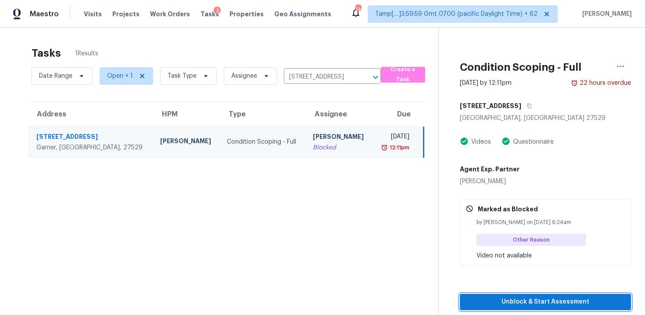
click at [512, 296] on span "Unblock & Start Assessment" at bounding box center [545, 301] width 157 height 11
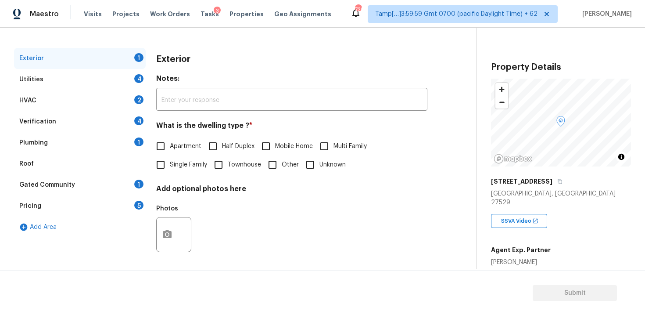
scroll to position [108, 0]
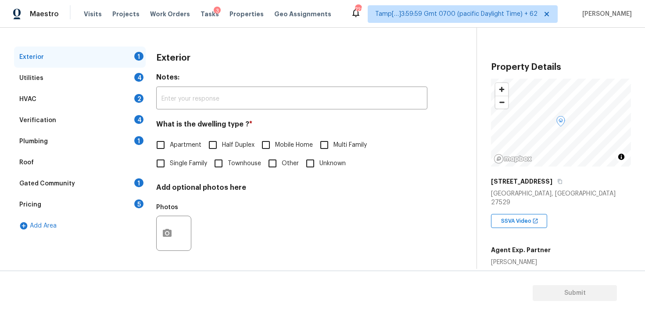
click at [179, 174] on div "Exterior Notes: ​ What is the dwelling type ? * Apartment Half Duplex Mobile Ho…" at bounding box center [291, 157] width 271 height 220
click at [176, 167] on span "Single Family" at bounding box center [188, 163] width 37 height 9
click at [170, 167] on input "Single Family" at bounding box center [160, 163] width 18 height 18
checkbox input "true"
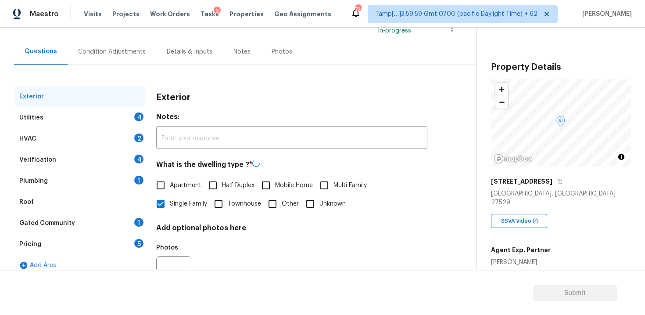
scroll to position [48, 0]
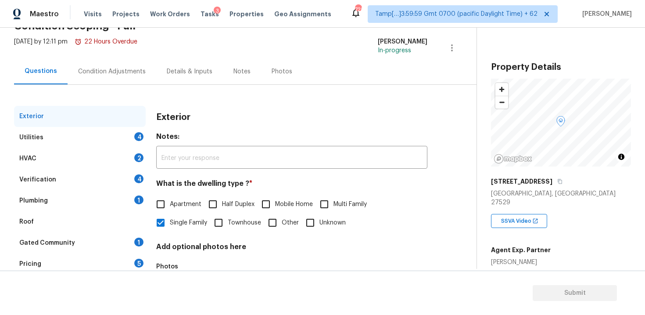
click at [125, 82] on div "Condition Adjustments" at bounding box center [112, 71] width 89 height 26
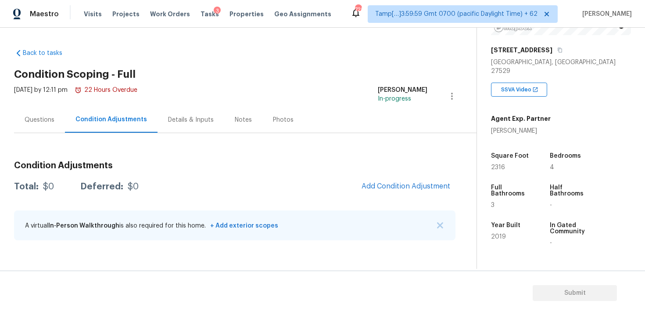
scroll to position [134, 0]
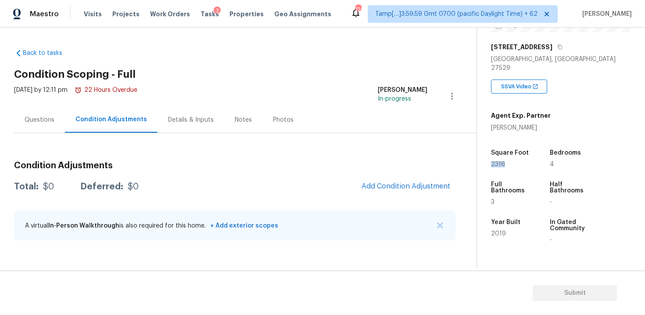
drag, startPoint x: 489, startPoint y: 155, endPoint x: 516, endPoint y: 155, distance: 27.2
click at [516, 155] on div "Property Details © Mapbox © OpenStreetMap Improve this map [STREET_ADDRESS] SSV…" at bounding box center [554, 124] width 154 height 463
copy span "2316"
click at [411, 179] on button "Add Condition Adjustment" at bounding box center [405, 186] width 99 height 18
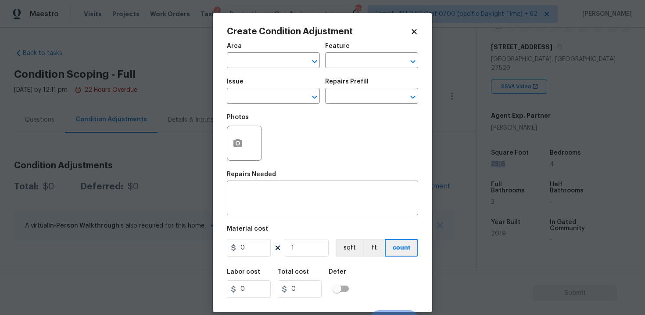
click at [250, 47] on div "Area" at bounding box center [273, 48] width 93 height 11
click at [253, 59] on input "text" at bounding box center [261, 61] width 68 height 14
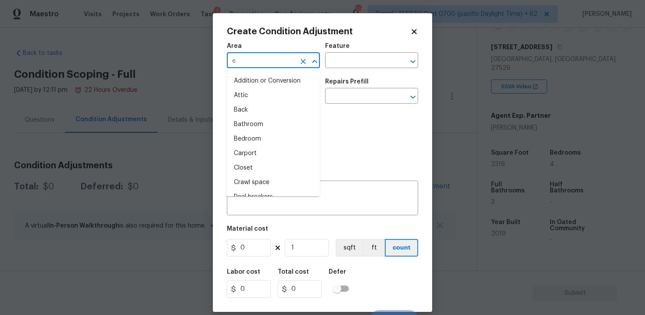
type input "ex"
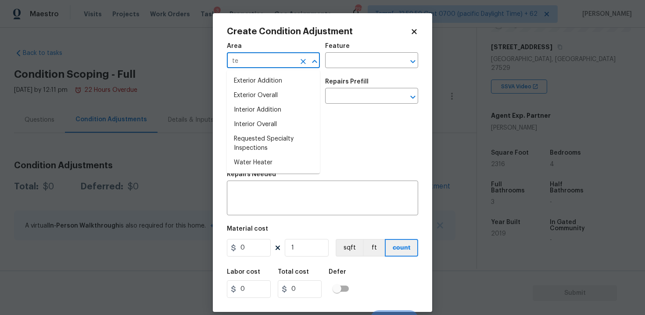
type input "t"
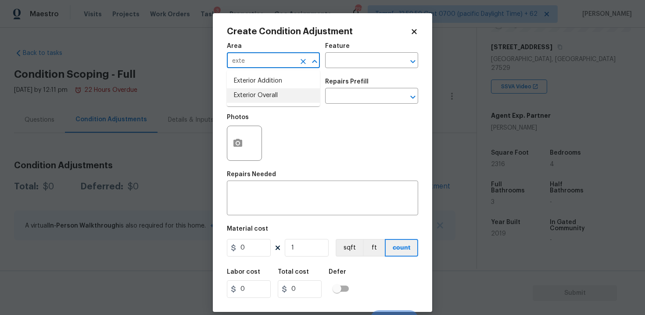
click at [251, 90] on li "Exterior Overall" at bounding box center [273, 95] width 93 height 14
type input "Exterior Overall"
click at [251, 90] on div "Issue" at bounding box center [273, 84] width 93 height 11
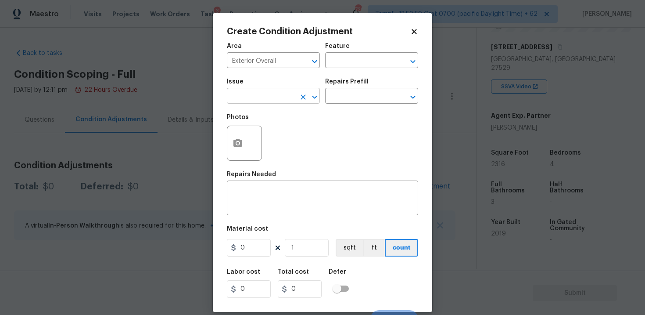
click at [253, 93] on input "text" at bounding box center [261, 97] width 68 height 14
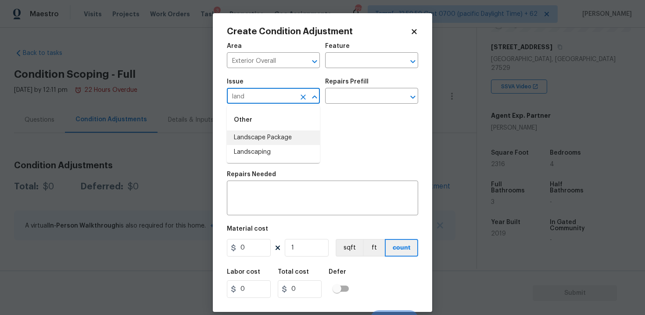
click at [264, 132] on li "Landscape Package" at bounding box center [273, 137] width 93 height 14
type input "Landscape Package"
click at [366, 88] on div "Repairs Prefill" at bounding box center [371, 84] width 93 height 11
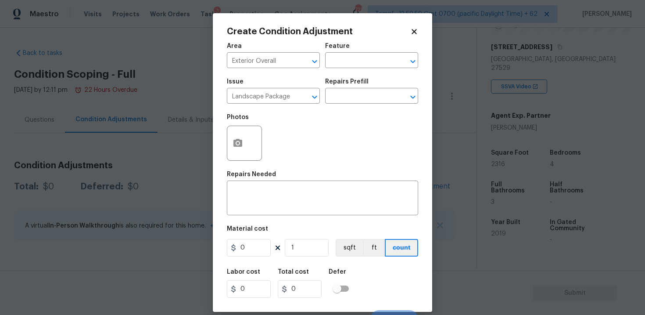
click at [366, 88] on div "Repairs Prefill" at bounding box center [371, 84] width 93 height 11
click at [366, 94] on input "text" at bounding box center [359, 97] width 68 height 14
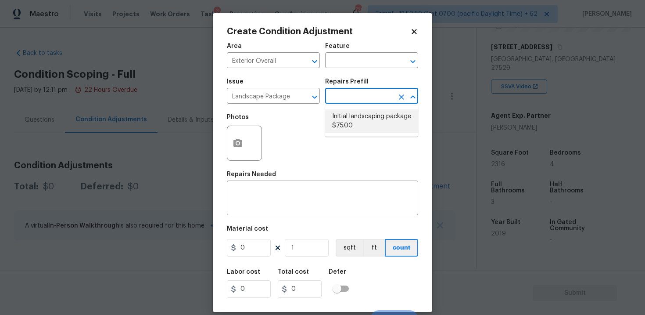
click at [355, 127] on li "Initial landscaping package $75.00" at bounding box center [371, 121] width 93 height 24
type input "Home Readiness Packages"
type textarea "Mowing of grass up to 6" in height. Mow, edge along driveways & sidewalks, trim…"
type input "75"
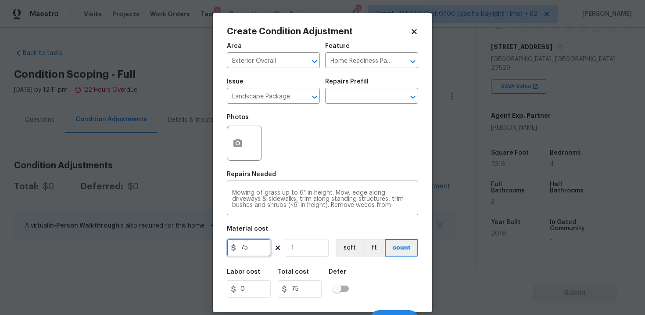
click at [258, 247] on input "75" at bounding box center [249, 248] width 44 height 18
type input "300"
click at [333, 277] on div "Defer" at bounding box center [341, 274] width 25 height 11
type input "300"
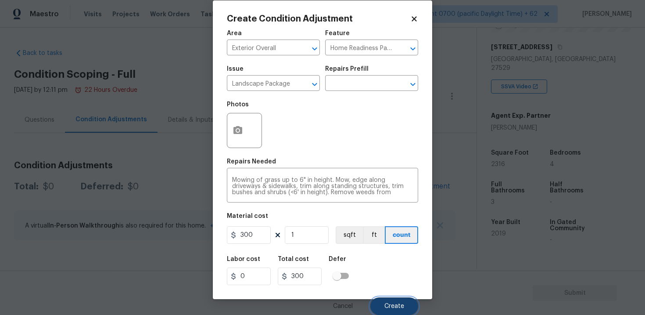
click at [375, 308] on button "Create" at bounding box center [394, 306] width 48 height 18
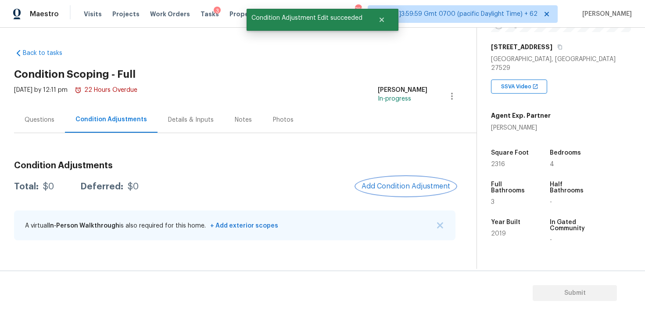
scroll to position [0, 0]
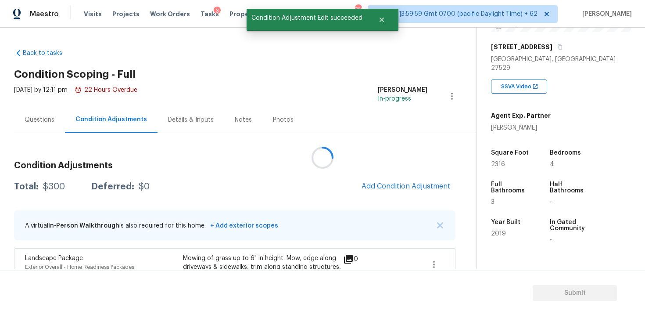
click at [391, 194] on div at bounding box center [322, 157] width 645 height 315
click at [386, 185] on span "Add Condition Adjustment" at bounding box center [406, 186] width 89 height 8
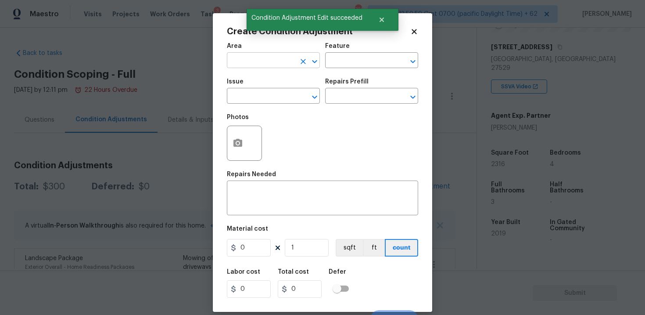
click at [262, 66] on input "text" at bounding box center [261, 61] width 68 height 14
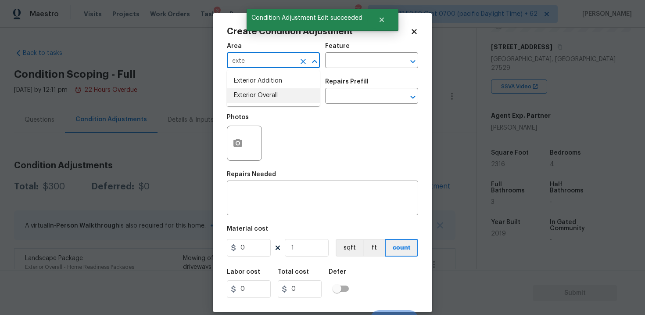
click at [264, 94] on li "Exterior Overall" at bounding box center [273, 95] width 93 height 14
type input "Exterior Overall"
click at [264, 94] on input "text" at bounding box center [261, 97] width 68 height 14
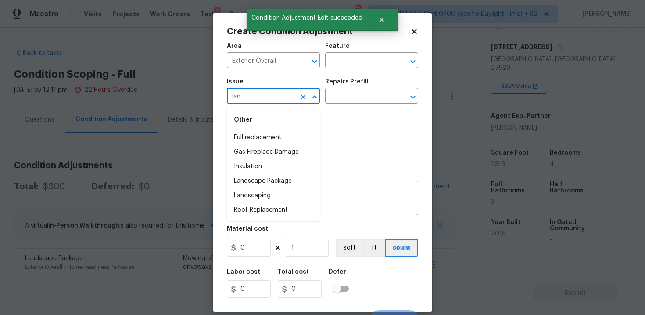
type input "land"
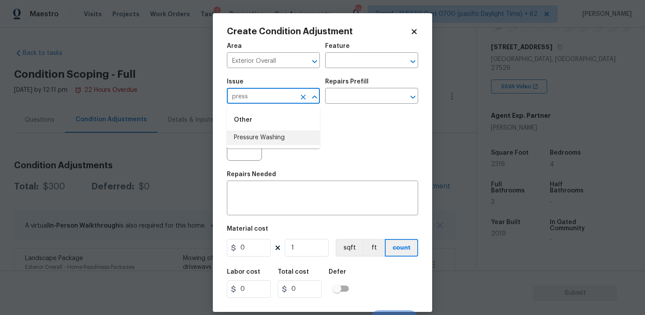
click at [264, 137] on li "Pressure Washing" at bounding box center [273, 137] width 93 height 14
type input "Pressure Washing"
click at [346, 97] on input "text" at bounding box center [359, 97] width 68 height 14
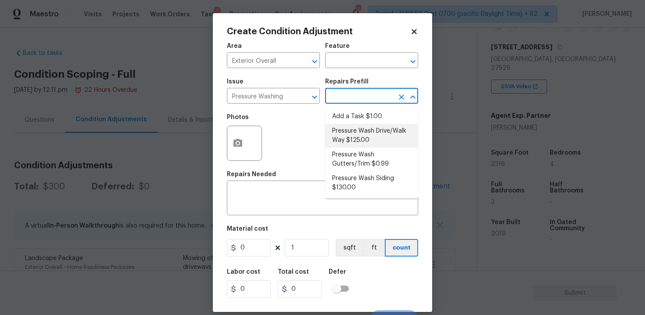
click at [353, 140] on li "Pressure Wash Drive/Walk Way $125.00" at bounding box center [371, 136] width 93 height 24
type input "Siding"
type textarea "Pressure wash the driveways/walkways as directed by the PM. Ensure that all deb…"
type input "125"
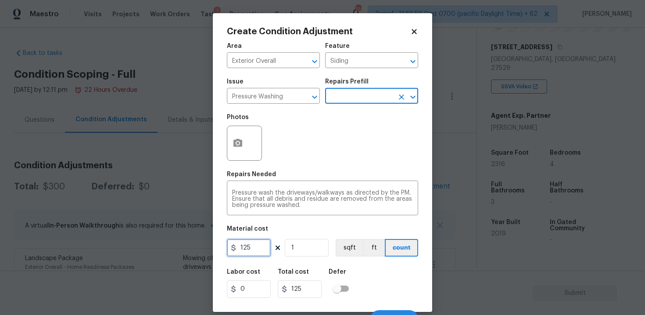
click at [258, 252] on input "125" at bounding box center [249, 248] width 44 height 18
type input "200"
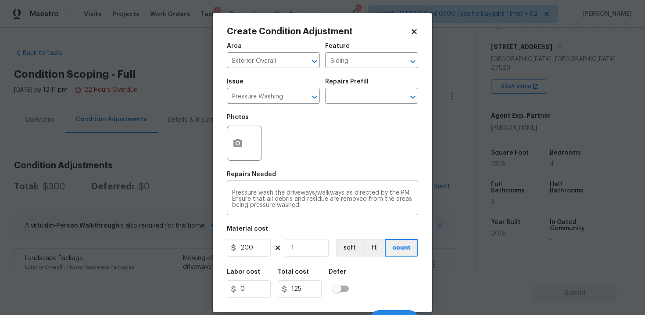
type input "200"
click at [423, 277] on div "Create Condition Adjustment Area Exterior Overall ​ Feature Siding ​ Issue Pres…" at bounding box center [322, 162] width 219 height 298
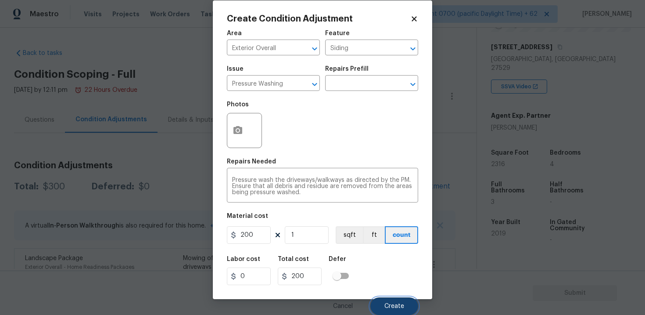
click at [380, 301] on button "Create" at bounding box center [394, 306] width 48 height 18
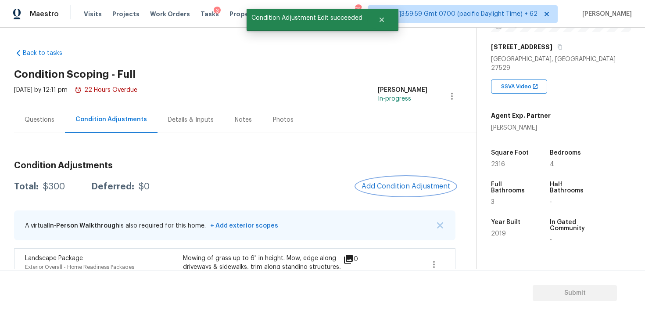
scroll to position [0, 0]
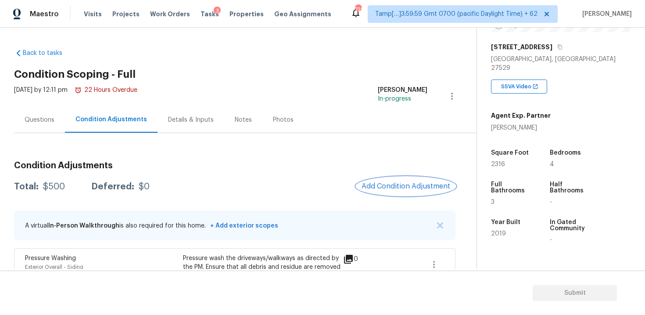
click at [416, 177] on button "Add Condition Adjustment" at bounding box center [405, 186] width 99 height 18
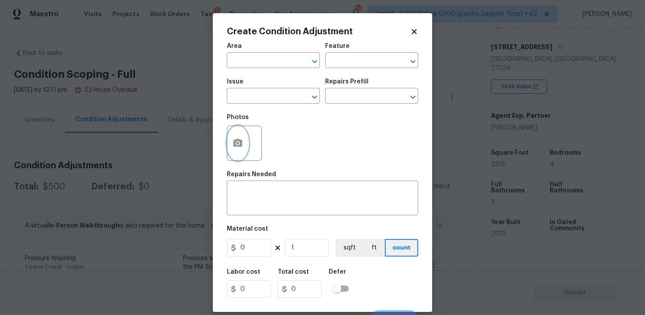
click at [237, 150] on button "button" at bounding box center [237, 143] width 21 height 34
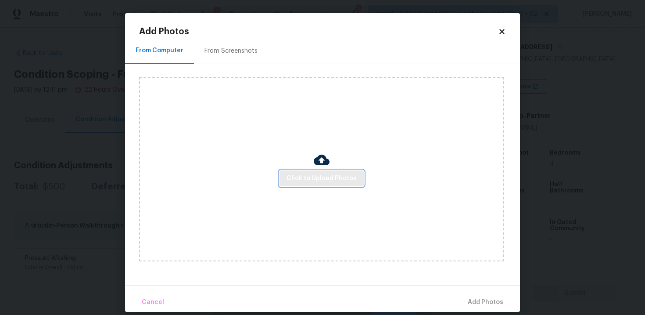
click at [307, 177] on span "Click to Upload Photos" at bounding box center [322, 178] width 70 height 11
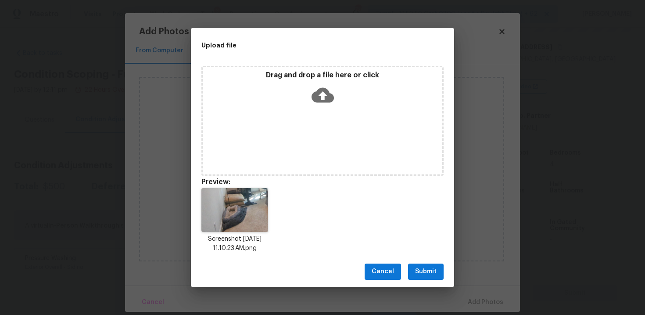
click at [423, 268] on span "Submit" at bounding box center [426, 271] width 22 height 11
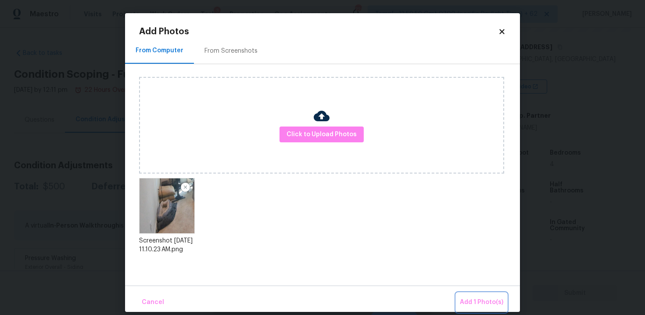
click at [461, 296] on button "Add 1 Photo(s)" at bounding box center [481, 302] width 50 height 19
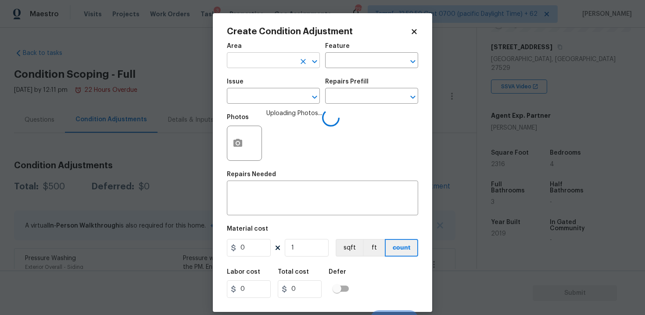
click at [295, 60] on input "text" at bounding box center [261, 61] width 68 height 14
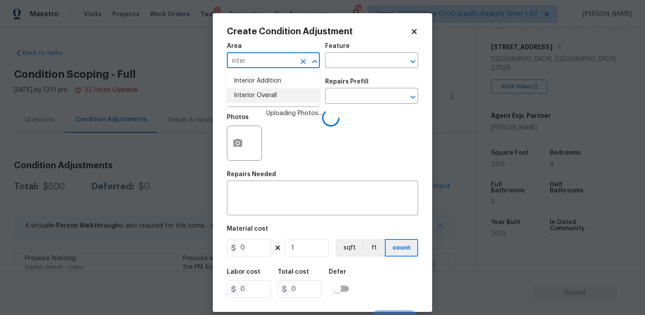
click at [287, 93] on li "Interior Overall" at bounding box center [273, 95] width 93 height 14
type input "Interior Overall"
click at [287, 93] on input "text" at bounding box center [261, 97] width 68 height 14
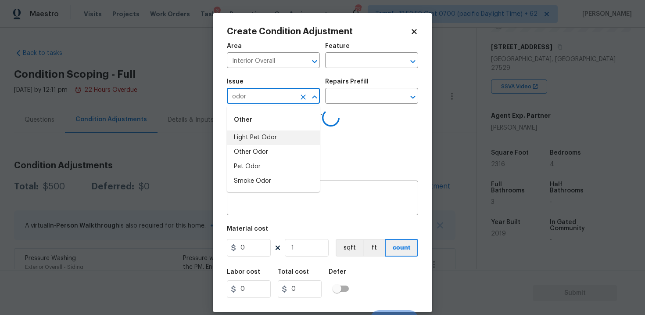
click at [272, 136] on li "Light Pet Odor" at bounding box center [273, 137] width 93 height 14
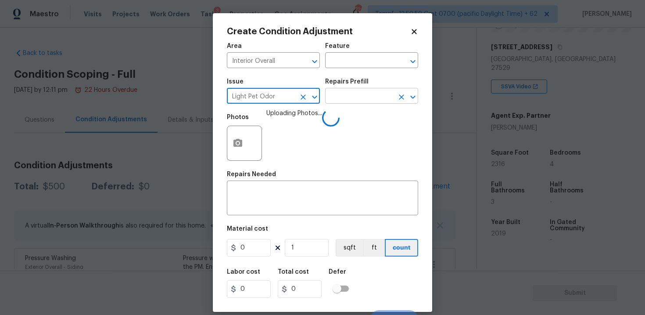
type input "Light Pet Odor"
click at [347, 103] on input "text" at bounding box center [359, 97] width 68 height 14
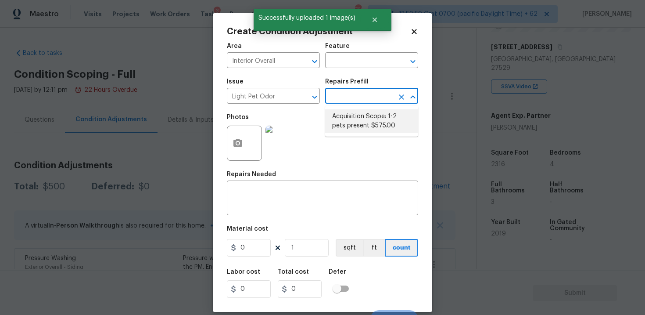
click at [349, 126] on li "Acquisition Scope: 1-2 pets present $575.00" at bounding box center [371, 121] width 93 height 24
type textarea "Acquisition Scope: 1-2 pets present"
type input "575"
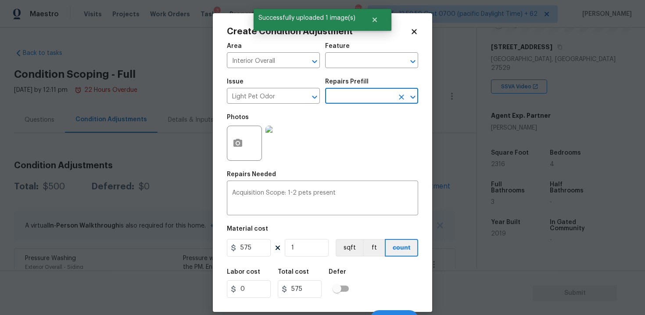
scroll to position [13, 0]
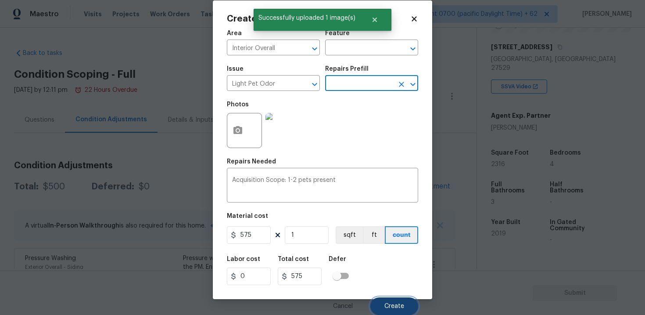
click at [382, 304] on button "Create" at bounding box center [394, 306] width 48 height 18
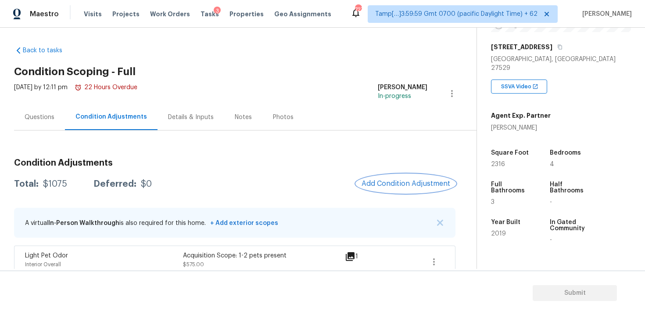
scroll to position [0, 0]
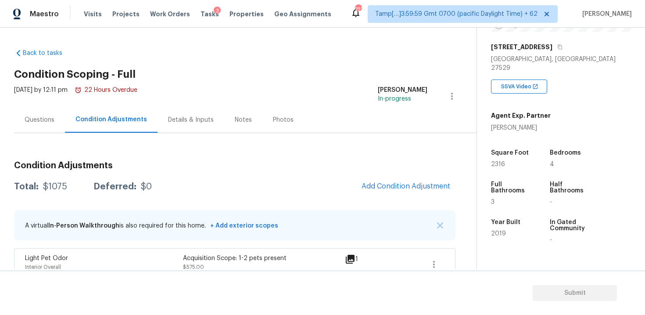
click at [46, 119] on div "Questions" at bounding box center [40, 119] width 30 height 9
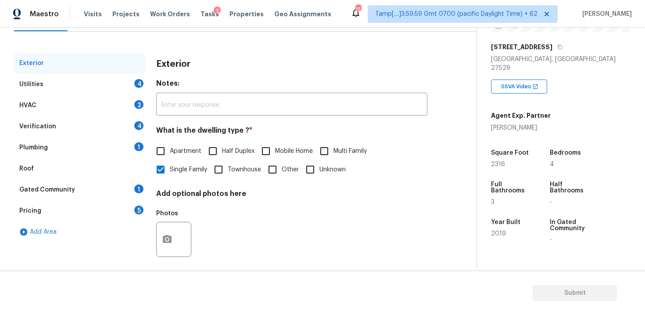
scroll to position [108, 0]
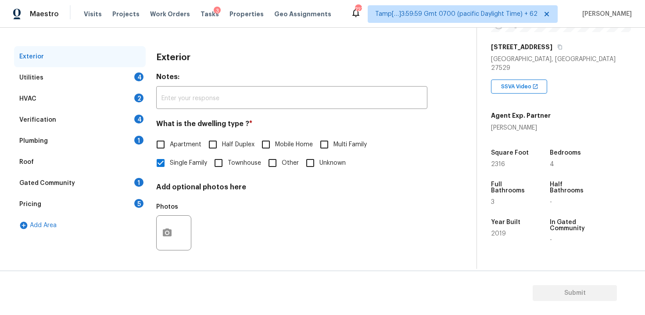
click at [91, 126] on div "Verification 4" at bounding box center [80, 119] width 132 height 21
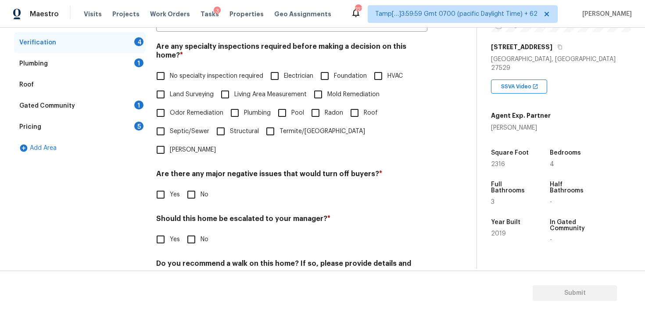
scroll to position [196, 0]
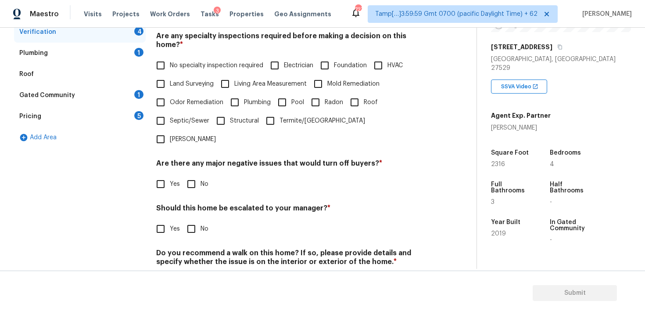
click at [156, 219] on input "Yes" at bounding box center [160, 228] width 18 height 18
checkbox input "true"
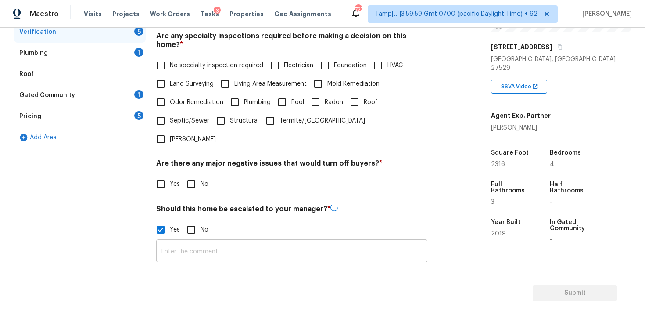
click at [188, 241] on input "text" at bounding box center [291, 251] width 271 height 21
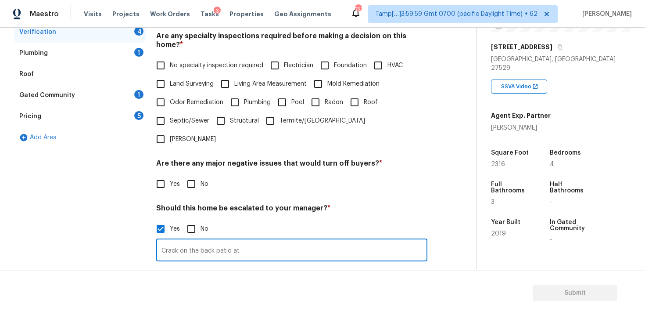
click at [279, 240] on input "Crack on the back patio at" at bounding box center [291, 250] width 271 height 21
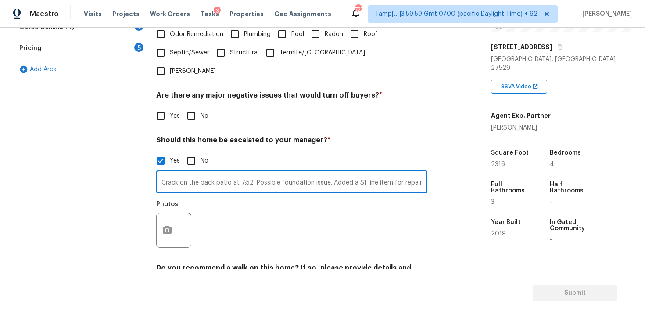
scroll to position [273, 0]
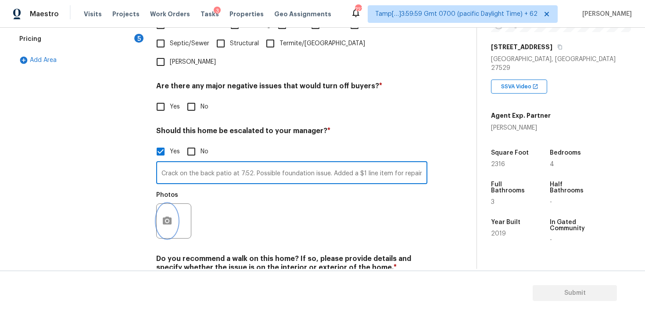
click at [171, 216] on icon "button" at bounding box center [167, 220] width 9 height 8
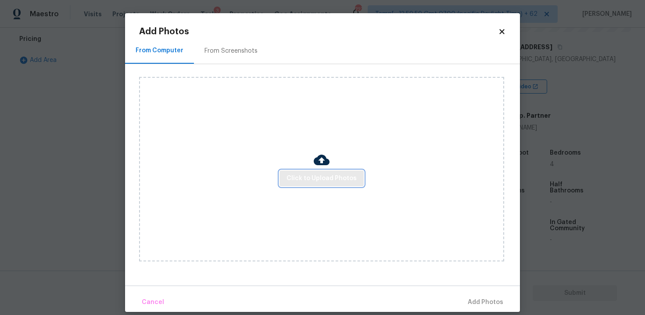
click at [300, 183] on button "Click to Upload Photos" at bounding box center [322, 178] width 84 height 16
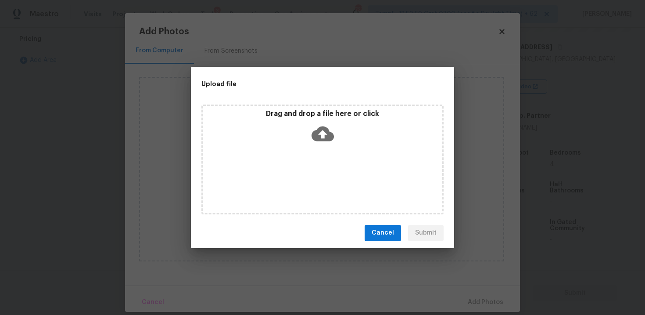
click at [309, 143] on div "Drag and drop a file here or click" at bounding box center [323, 128] width 240 height 38
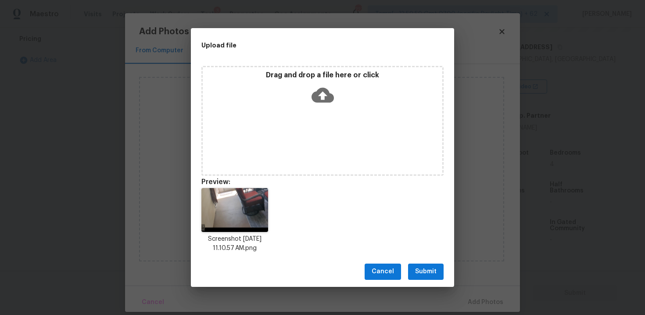
scroll to position [7, 0]
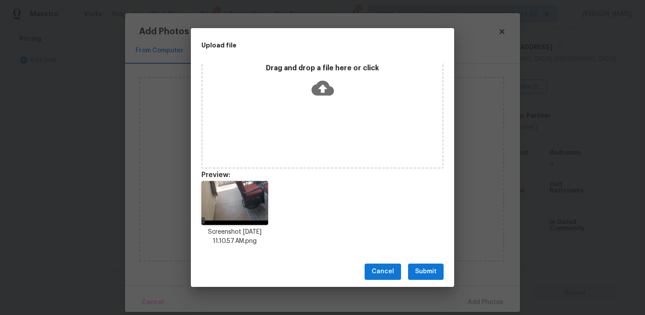
click at [426, 271] on span "Submit" at bounding box center [426, 271] width 22 height 11
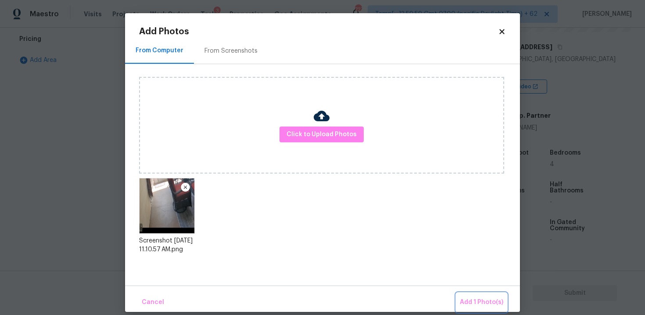
click at [475, 299] on span "Add 1 Photo(s)" at bounding box center [481, 302] width 43 height 11
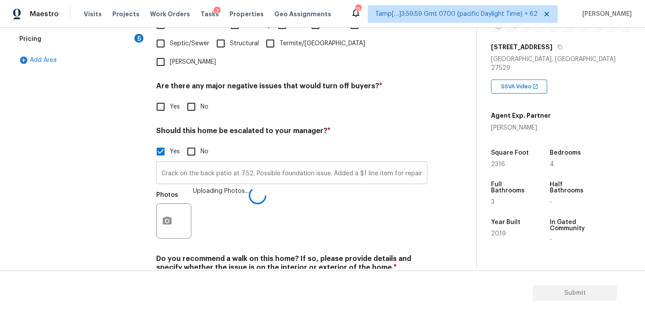
click at [363, 163] on input "Crack on the back patio at 7:52. Possible foundation issue. Added a $1 line ite…" at bounding box center [291, 173] width 271 height 21
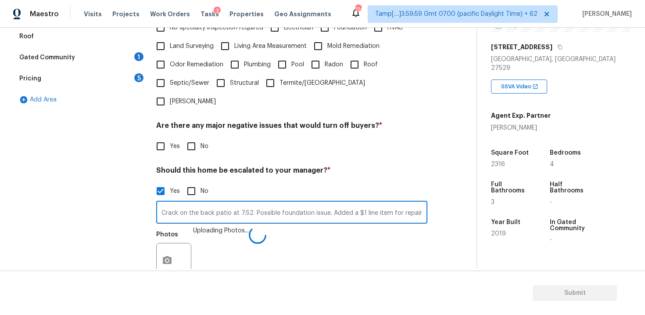
scroll to position [233, 0]
type input "Crack on the back patio at 7:52. Possible foundation issue. Added a $1 line ite…"
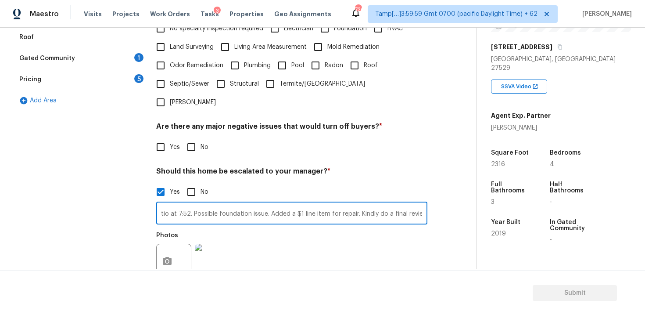
click at [265, 183] on div "Yes No" at bounding box center [291, 192] width 271 height 18
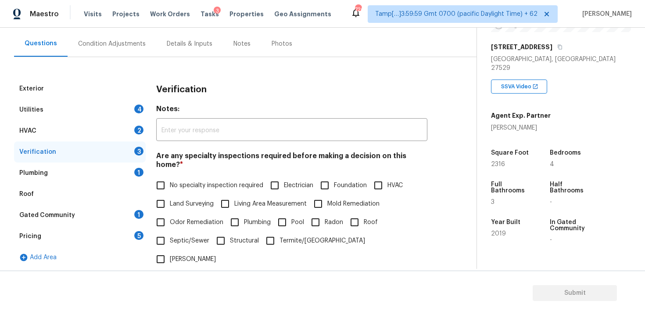
scroll to position [61, 0]
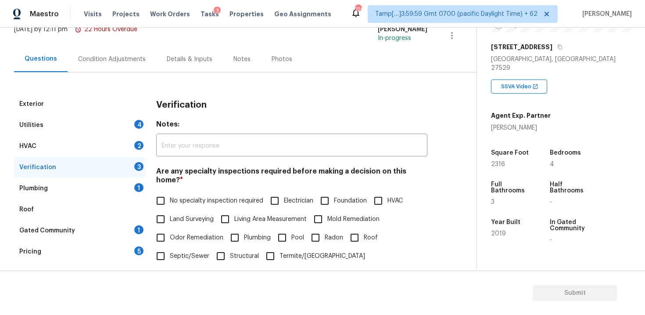
click at [136, 69] on div "Condition Adjustments" at bounding box center [112, 59] width 89 height 26
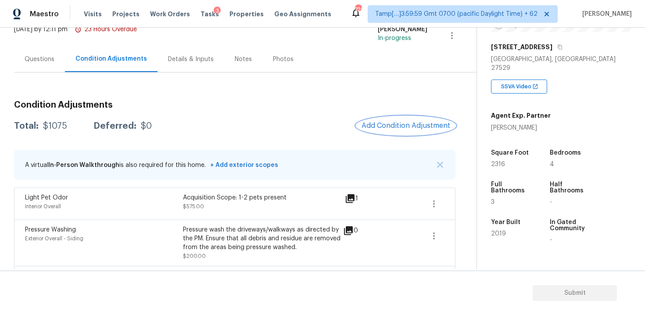
click at [401, 124] on span "Add Condition Adjustment" at bounding box center [406, 126] width 89 height 8
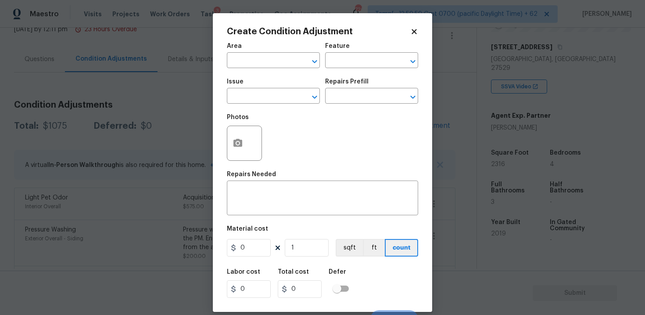
click at [262, 72] on span "Area ​" at bounding box center [273, 56] width 93 height 36
click at [258, 68] on span "Area ​" at bounding box center [273, 56] width 93 height 36
click at [251, 66] on input "text" at bounding box center [261, 61] width 68 height 14
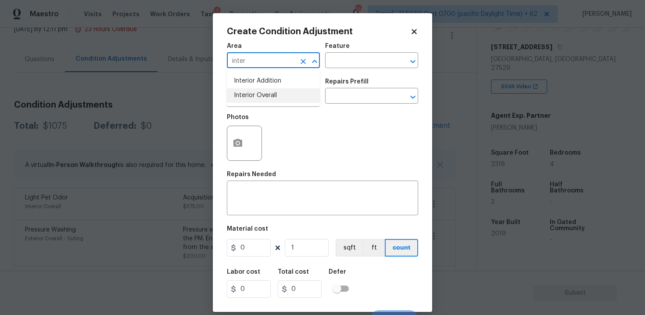
click at [262, 96] on li "Interior Overall" at bounding box center [273, 95] width 93 height 14
type input "Interior Overall"
click at [262, 96] on input "text" at bounding box center [261, 97] width 68 height 14
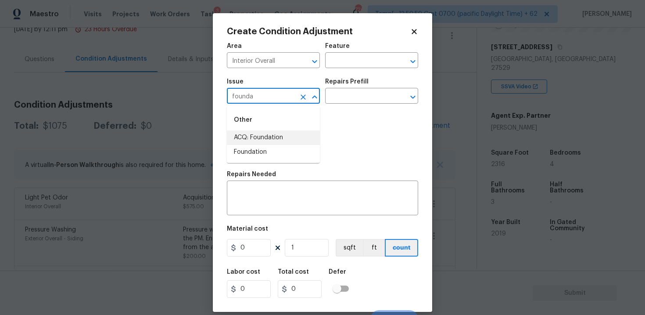
click at [275, 133] on li "ACQ: Foundation" at bounding box center [273, 137] width 93 height 14
type input "ACQ: Foundation"
click at [354, 96] on input "text" at bounding box center [359, 97] width 68 height 14
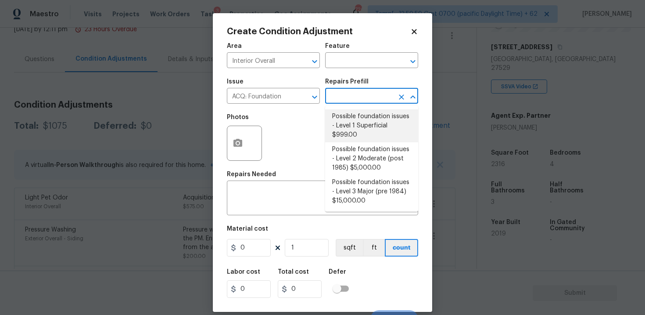
click at [349, 125] on li "Possible foundation issues - Level 1 Superficial $999.00" at bounding box center [371, 125] width 93 height 33
type input "Acquisition"
type textarea "Possible foundation issues - Level 1 - Superficial. Disclaimer: This is NOT a t…"
type input "999"
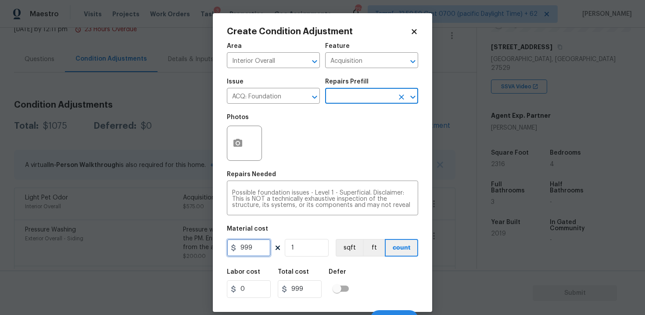
click at [258, 241] on input "999" at bounding box center [249, 248] width 44 height 18
type input "1"
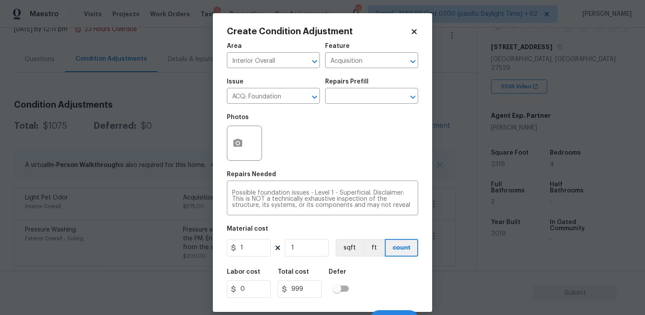
type input "1"
click at [407, 272] on div "Labor cost 0 Total cost 1 Defer" at bounding box center [322, 282] width 191 height 39
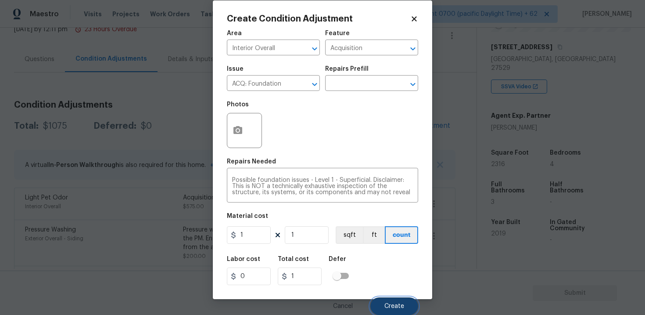
click at [404, 298] on button "Create" at bounding box center [394, 306] width 48 height 18
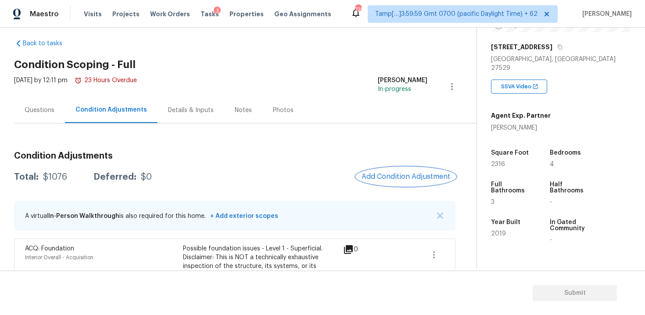
scroll to position [3, 0]
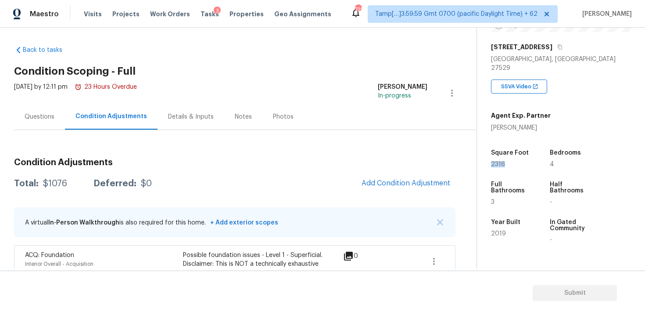
drag, startPoint x: 490, startPoint y: 156, endPoint x: 523, endPoint y: 156, distance: 32.9
click at [523, 156] on div "Property Details © Mapbox © OpenStreetMap Improve this map [STREET_ADDRESS] SSV…" at bounding box center [554, 124] width 154 height 463
copy span "2316"
click at [383, 176] on button "Add Condition Adjustment" at bounding box center [405, 183] width 99 height 18
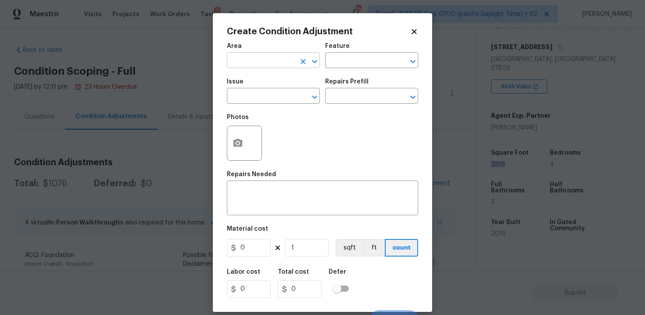
click at [281, 62] on input "text" at bounding box center [261, 61] width 68 height 14
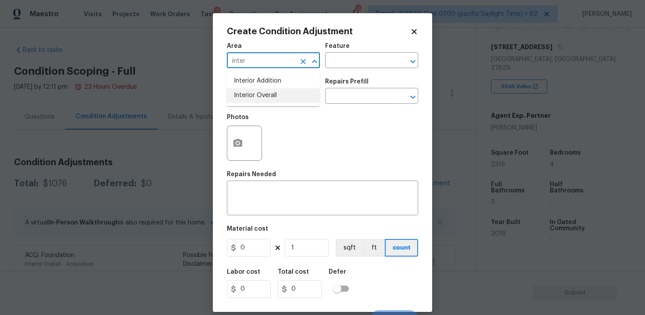
click at [287, 97] on li "Interior Overall" at bounding box center [273, 95] width 93 height 14
type input "Interior Overall"
click at [287, 97] on input "text" at bounding box center [261, 97] width 68 height 14
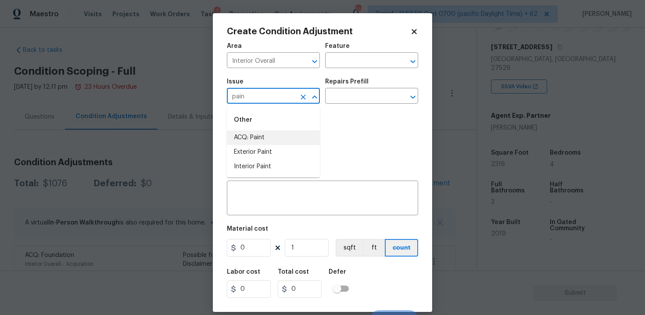
click at [279, 143] on li "ACQ: Paint" at bounding box center [273, 137] width 93 height 14
type input "ACQ: Paint"
click at [347, 101] on input "text" at bounding box center [359, 97] width 68 height 14
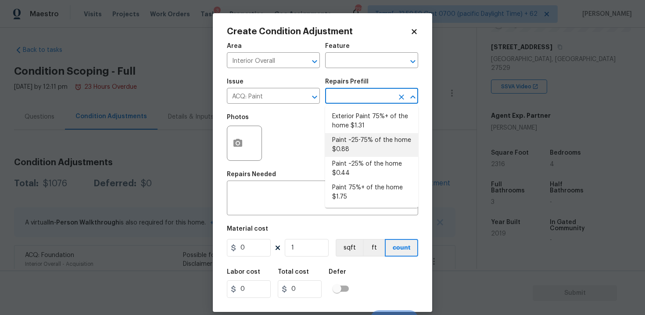
click at [348, 171] on li "Paint ~25% of the home $0.44" at bounding box center [371, 169] width 93 height 24
type input "Acquisition"
type textarea "Acquisition Scope: ~25% of the home needs interior paint"
type input "0.44"
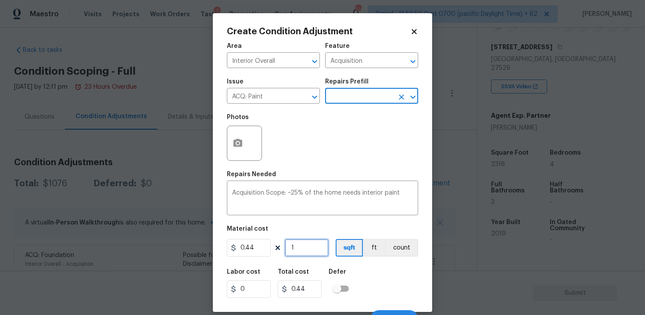
click at [310, 255] on input "1" at bounding box center [307, 248] width 44 height 18
type input "0"
paste input "2316"
type input "2316"
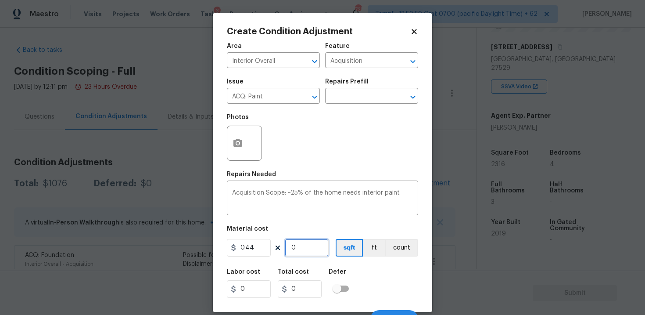
type input "1019.04"
type input "2316"
click at [387, 280] on div "Labor cost 0 Total cost 1019.04 Defer" at bounding box center [322, 282] width 191 height 39
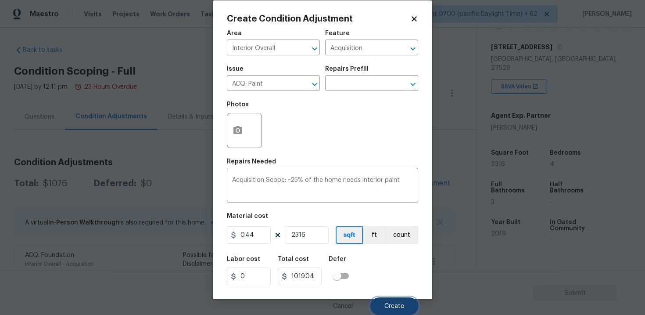
click at [394, 301] on button "Create" at bounding box center [394, 306] width 48 height 18
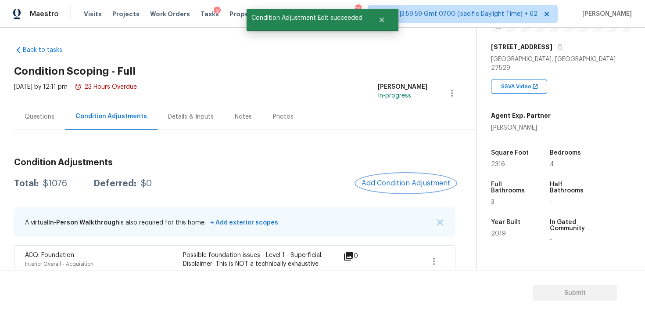
scroll to position [0, 0]
click at [405, 185] on span "Add Condition Adjustment" at bounding box center [406, 183] width 89 height 8
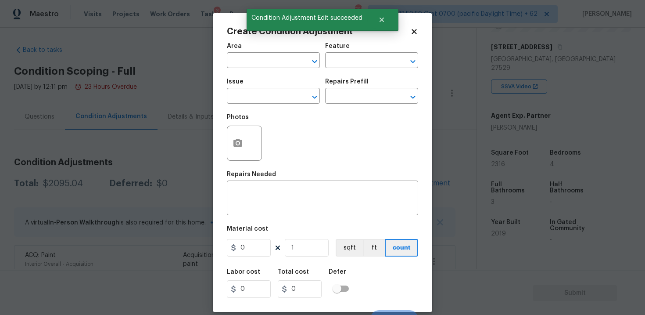
click at [266, 69] on span "Area ​" at bounding box center [273, 56] width 93 height 36
click at [266, 67] on input "text" at bounding box center [261, 61] width 68 height 14
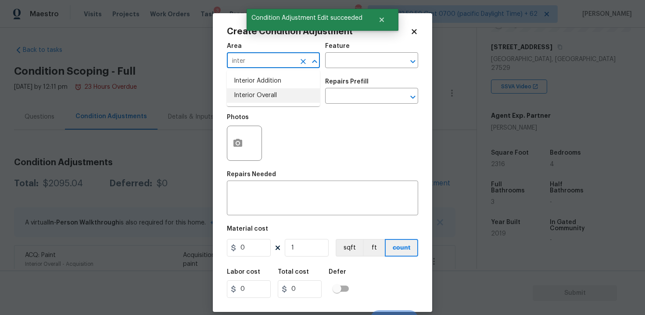
click at [267, 93] on li "Interior Overall" at bounding box center [273, 95] width 93 height 14
type input "Interior Overall"
click at [267, 93] on input "text" at bounding box center [261, 97] width 68 height 14
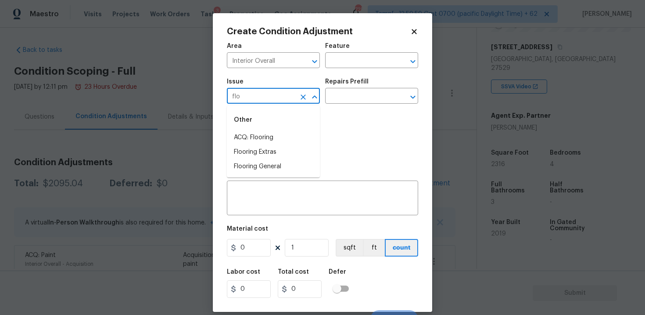
click at [276, 129] on div "Other" at bounding box center [273, 119] width 93 height 21
click at [279, 136] on li "ACQ: Flooring" at bounding box center [273, 137] width 93 height 14
type input "ACQ: Flooring"
click at [341, 103] on input "text" at bounding box center [359, 97] width 68 height 14
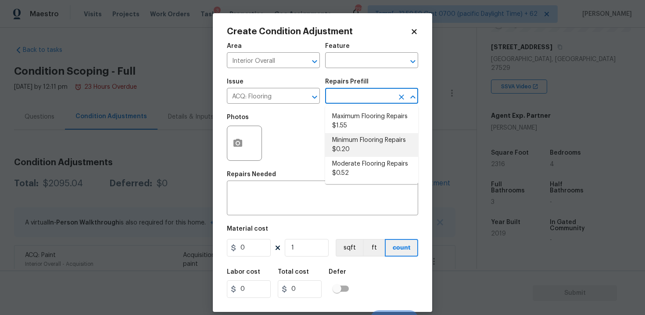
click at [345, 142] on li "Minimum Flooring Repairs $0.20" at bounding box center [371, 145] width 93 height 24
type input "Acquisition"
type textarea "Acquisition Scope: Minimum flooring repairs"
type input "0.2"
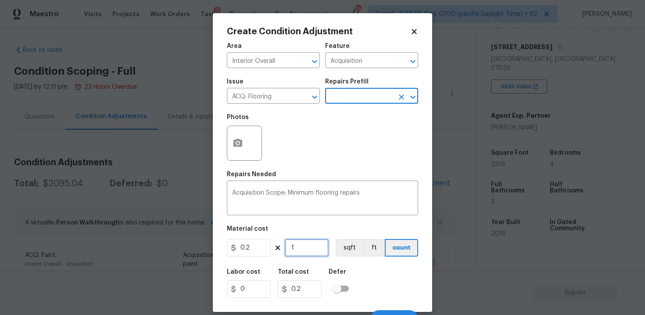
click at [301, 251] on input "1" at bounding box center [307, 248] width 44 height 18
type input "0"
paste input "2316"
type input "2316"
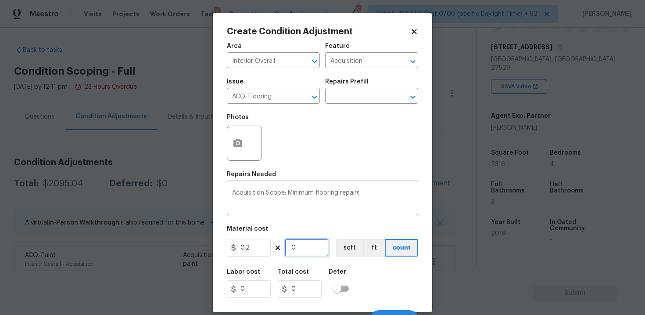
type input "463.2"
type input "2316"
click at [331, 249] on div "0.2 2316 sqft ft count" at bounding box center [322, 248] width 191 height 18
click at [350, 249] on button "sqft" at bounding box center [349, 248] width 27 height 18
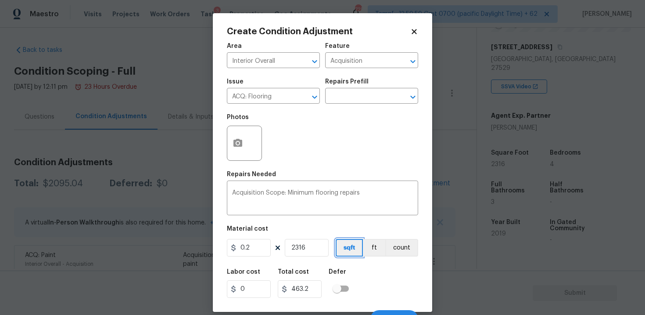
scroll to position [13, 0]
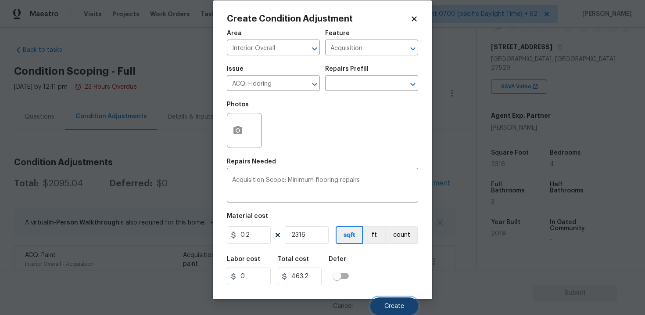
click at [398, 297] on button "Create" at bounding box center [394, 306] width 48 height 18
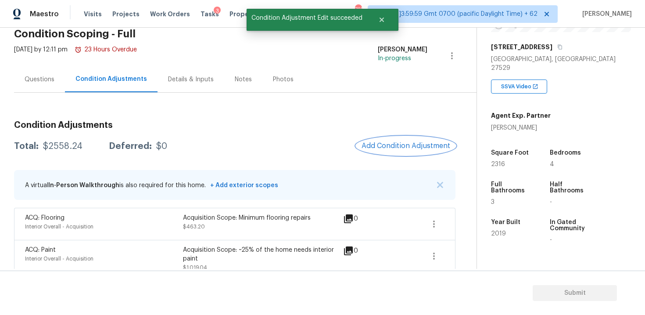
scroll to position [16, 0]
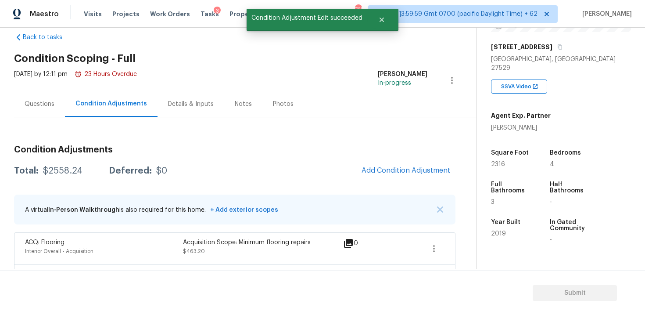
click at [34, 102] on div "Questions" at bounding box center [40, 104] width 30 height 9
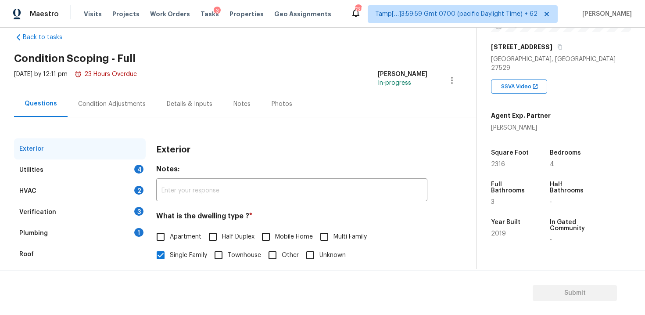
scroll to position [108, 0]
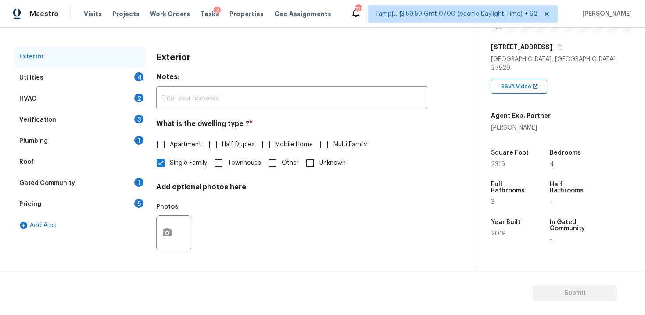
click at [122, 77] on div "Utilities 4" at bounding box center [80, 77] width 132 height 21
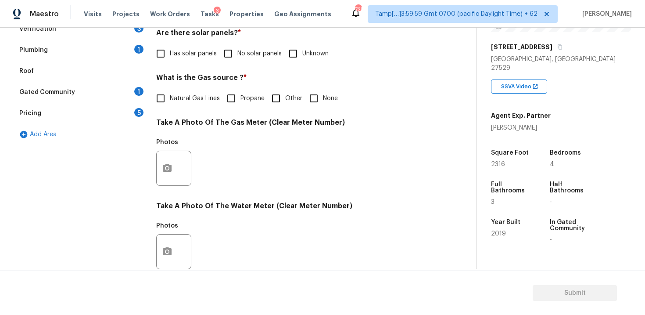
scroll to position [208, 0]
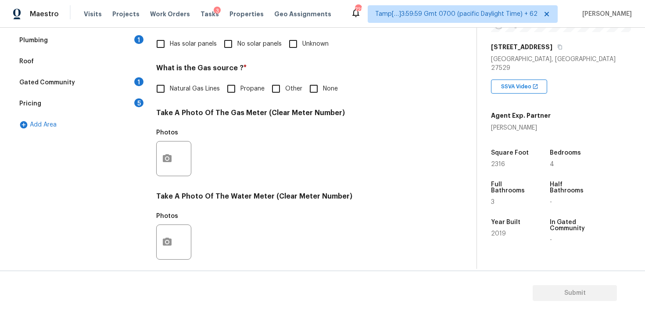
click at [228, 40] on input "No solar panels" at bounding box center [228, 44] width 18 height 18
checkbox input "true"
click at [183, 93] on label "Natural Gas Lines" at bounding box center [185, 88] width 68 height 18
click at [170, 93] on input "Natural Gas Lines" at bounding box center [160, 88] width 18 height 18
checkbox input "true"
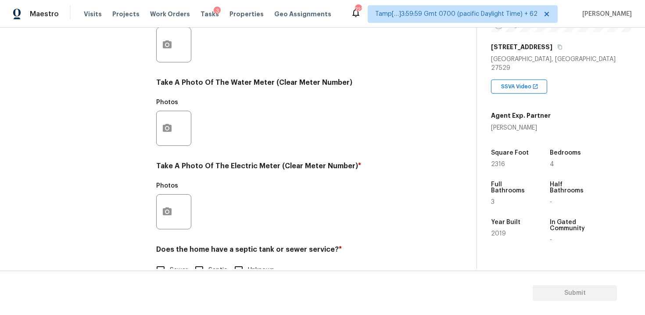
scroll to position [346, 0]
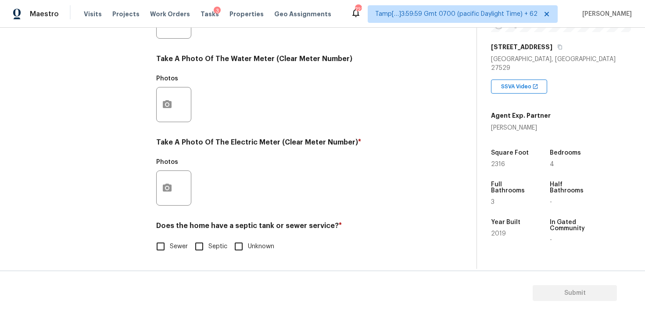
click at [176, 176] on div at bounding box center [173, 187] width 35 height 35
click at [171, 184] on icon "button" at bounding box center [167, 188] width 11 height 11
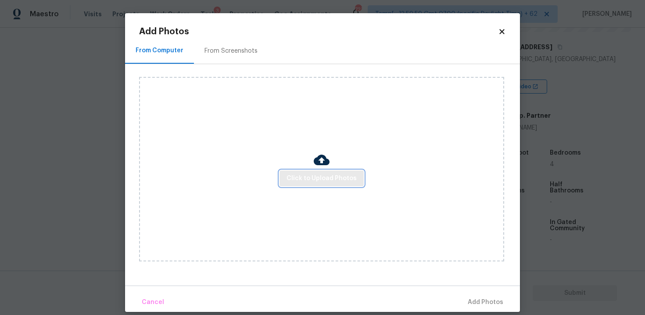
click at [296, 182] on span "Click to Upload Photos" at bounding box center [322, 178] width 70 height 11
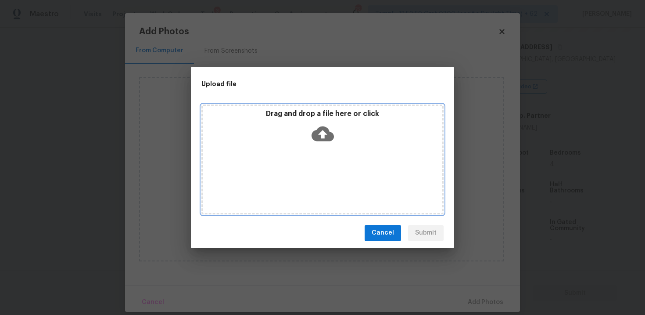
click at [331, 131] on icon at bounding box center [323, 133] width 22 height 22
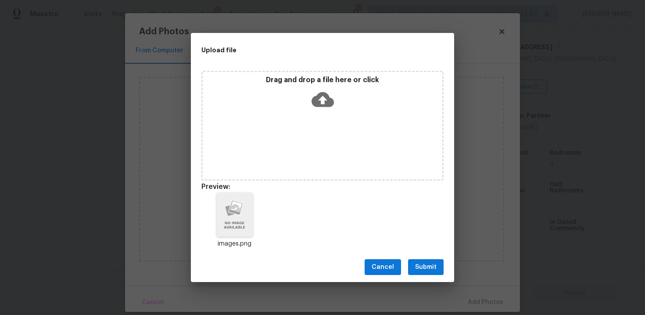
click at [425, 272] on button "Submit" at bounding box center [426, 267] width 36 height 16
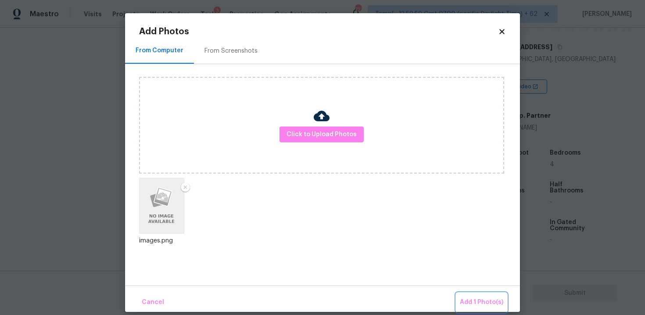
click at [473, 301] on span "Add 1 Photo(s)" at bounding box center [481, 302] width 43 height 11
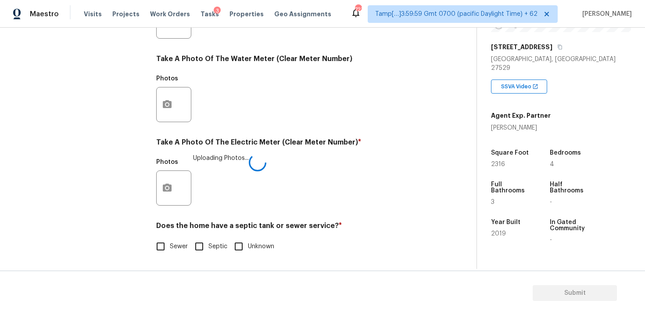
click at [165, 246] on input "Sewer" at bounding box center [160, 246] width 18 height 18
checkbox input "true"
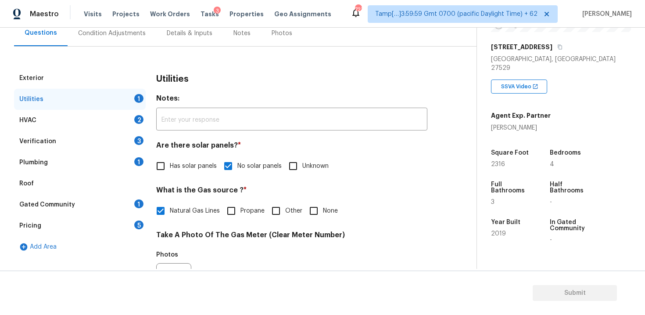
scroll to position [68, 0]
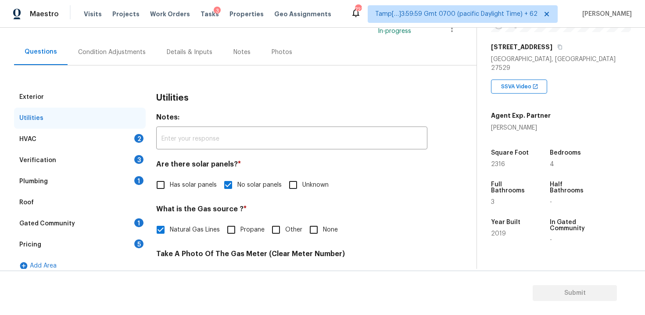
click at [131, 140] on div "HVAC 2" at bounding box center [80, 139] width 132 height 21
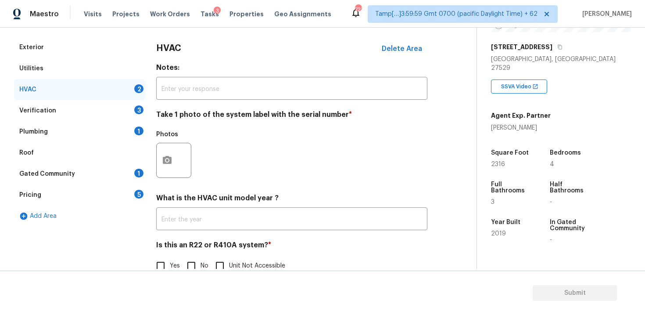
scroll to position [137, 0]
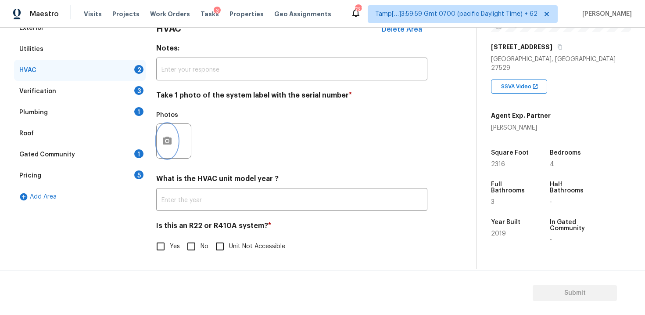
click at [162, 149] on button "button" at bounding box center [167, 141] width 21 height 34
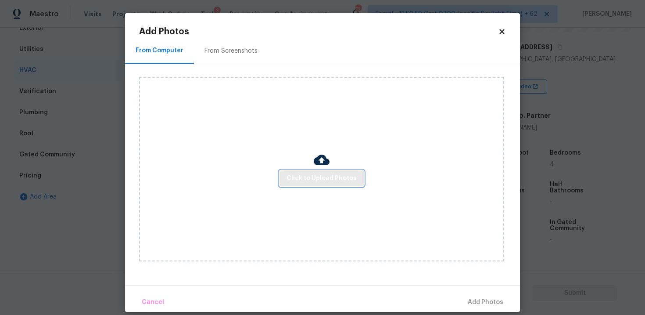
click at [306, 176] on span "Click to Upload Photos" at bounding box center [322, 178] width 70 height 11
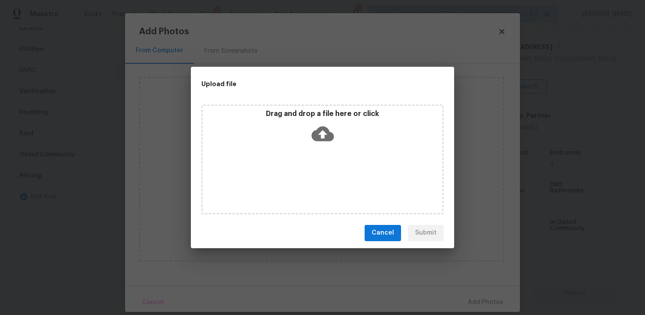
click at [315, 141] on icon at bounding box center [323, 133] width 22 height 22
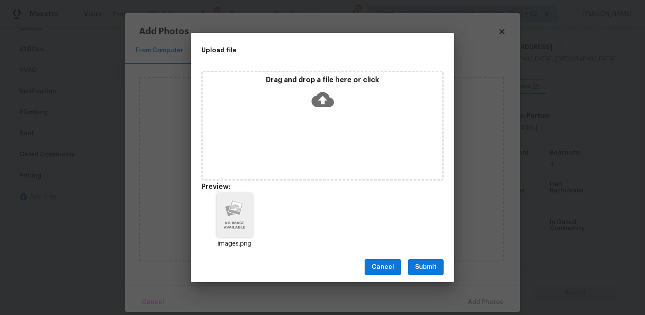
click at [427, 270] on span "Submit" at bounding box center [426, 267] width 22 height 11
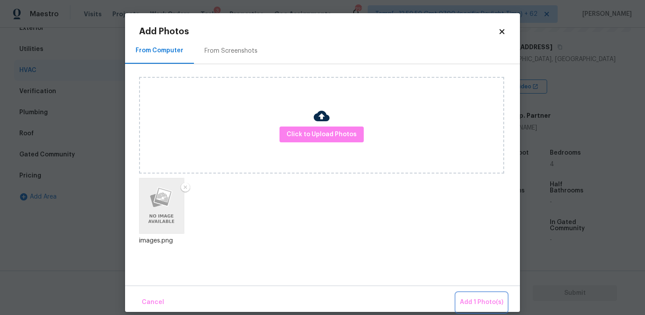
click at [470, 293] on button "Add 1 Photo(s)" at bounding box center [481, 302] width 50 height 19
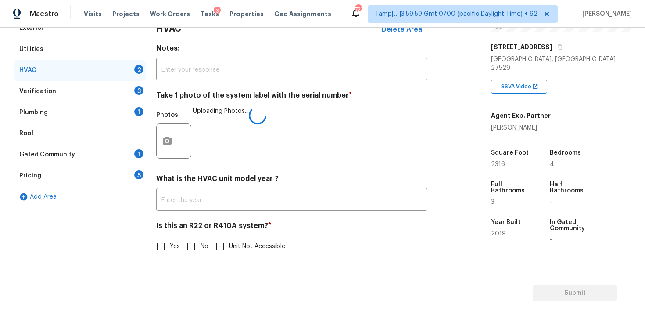
click at [196, 243] on input "No" at bounding box center [191, 246] width 18 height 18
checkbox input "true"
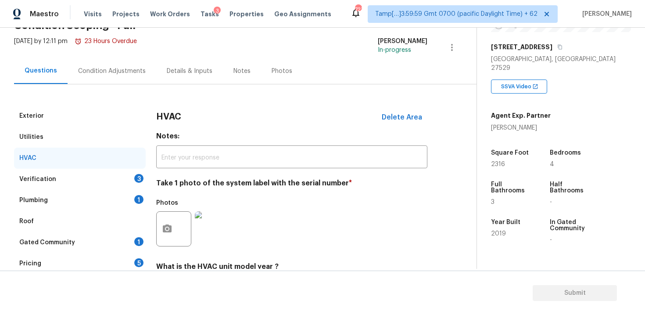
click at [118, 175] on div "Verification 3" at bounding box center [80, 178] width 132 height 21
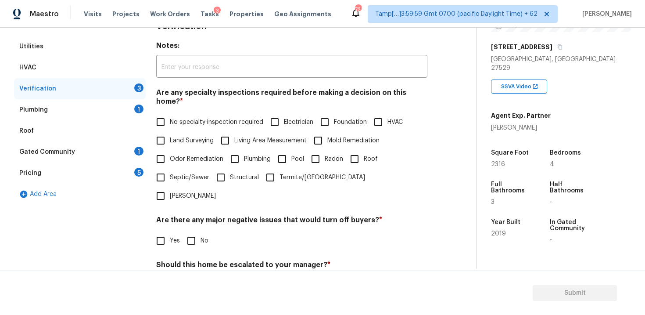
scroll to position [149, 0]
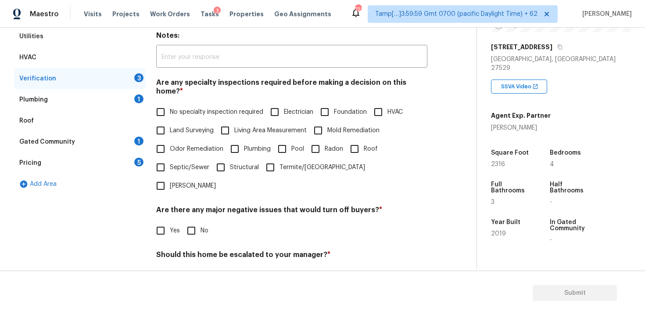
click at [166, 109] on input "No specialty inspection required" at bounding box center [160, 112] width 18 height 18
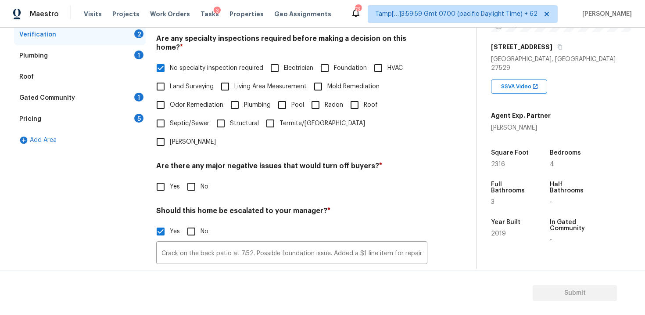
scroll to position [198, 0]
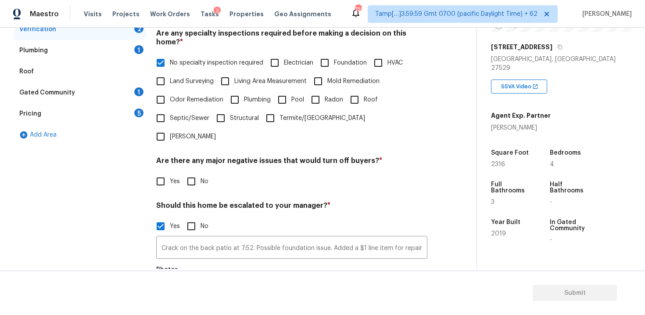
click at [181, 58] on span "No specialty inspection required" at bounding box center [216, 62] width 93 height 9
click at [170, 55] on input "No specialty inspection required" at bounding box center [160, 63] width 18 height 18
checkbox input "false"
click at [323, 55] on input "Foundation" at bounding box center [324, 63] width 18 height 18
checkbox input "true"
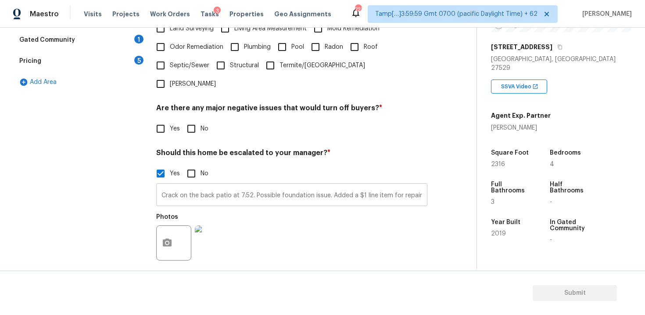
scroll to position [288, 0]
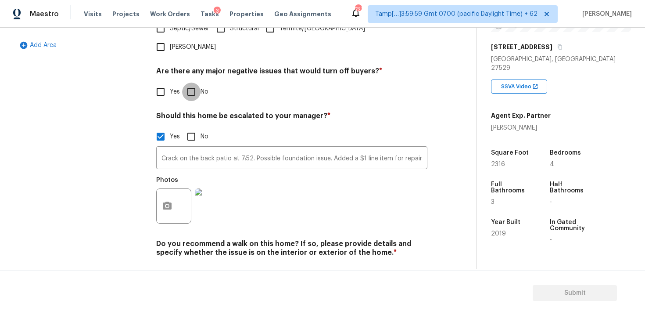
click at [195, 82] on input "No" at bounding box center [191, 91] width 18 height 18
checkbox input "true"
click at [198, 239] on div "Do you recommend a walk on this home? If so, please provide details and specify…" at bounding box center [291, 260] width 271 height 43
click at [191, 264] on input "No" at bounding box center [191, 273] width 18 height 18
checkbox input "true"
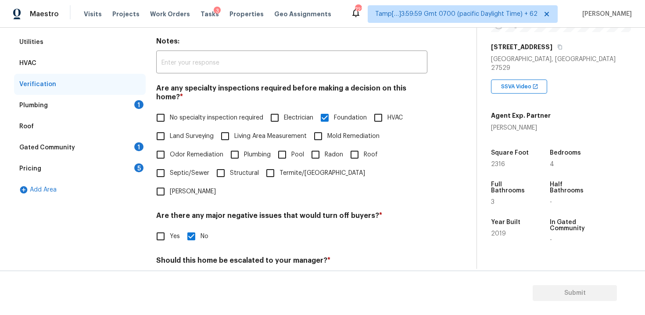
click at [128, 105] on div "Plumbing 1" at bounding box center [80, 105] width 132 height 21
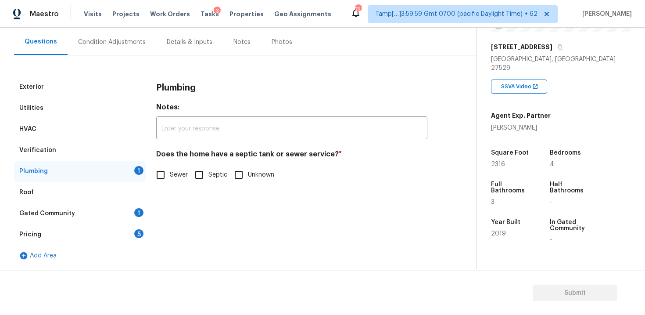
scroll to position [78, 0]
click at [151, 180] on div "Exterior Utilities HVAC Verification Plumbing 1 Roof Gated Community 1 Pricing …" at bounding box center [234, 171] width 441 height 190
click at [162, 174] on input "Sewer" at bounding box center [160, 174] width 18 height 18
checkbox input "true"
click at [138, 208] on div "1" at bounding box center [138, 212] width 9 height 9
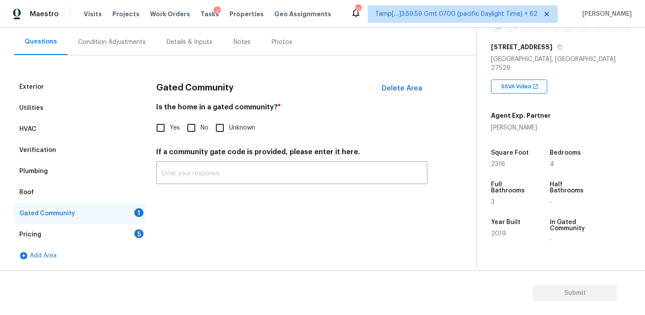
click at [194, 126] on input "No" at bounding box center [191, 127] width 18 height 18
checkbox input "true"
click at [136, 225] on div "Pricing 5" at bounding box center [80, 234] width 132 height 21
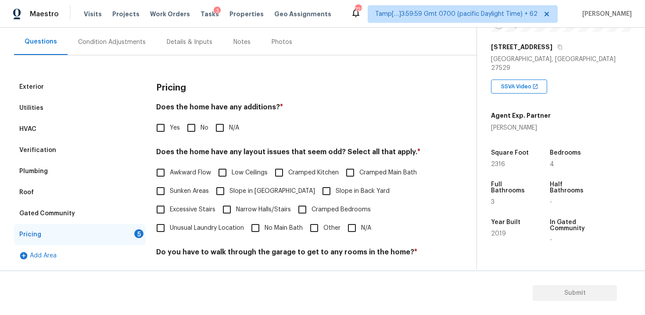
click at [187, 133] on input "No" at bounding box center [191, 127] width 18 height 18
checkbox input "true"
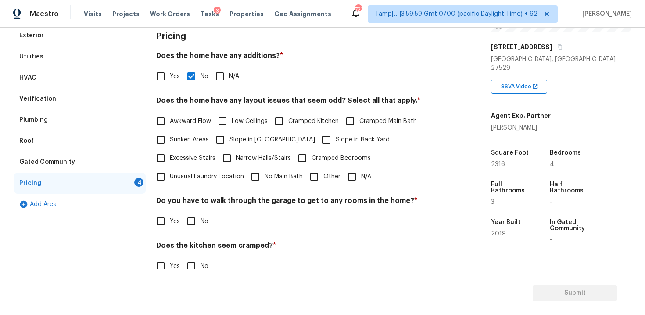
click at [336, 142] on span "Slope in Back Yard" at bounding box center [363, 139] width 54 height 9
click at [325, 142] on input "Slope in Back Yard" at bounding box center [326, 139] width 18 height 18
checkbox input "true"
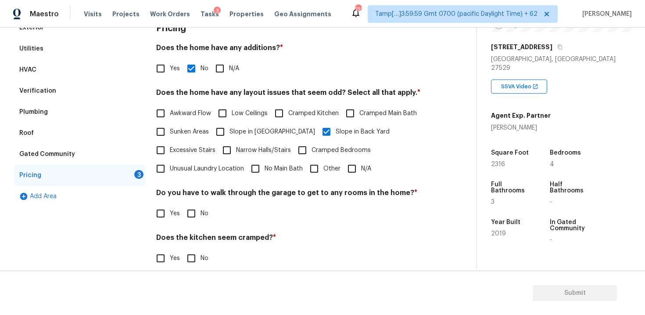
scroll to position [194, 0]
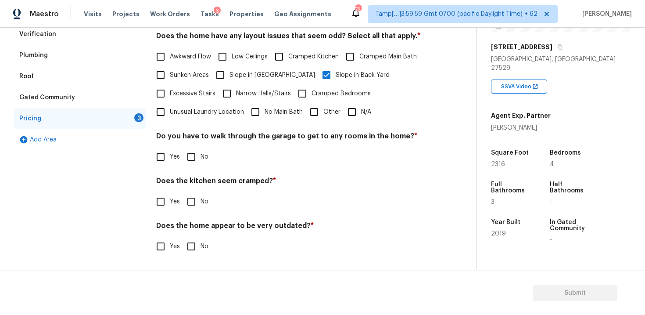
click at [193, 164] on input "No" at bounding box center [191, 156] width 18 height 18
checkbox input "true"
click at [193, 190] on div "Does the kitchen seem cramped? * Yes No" at bounding box center [291, 194] width 271 height 34
click at [192, 197] on input "No" at bounding box center [191, 201] width 18 height 18
checkbox input "true"
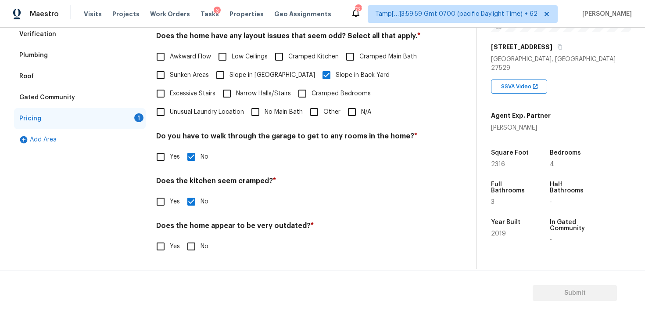
click at [194, 234] on div "Does the home appear to be very outdated? * Yes No" at bounding box center [291, 238] width 271 height 34
click at [190, 244] on input "No" at bounding box center [191, 246] width 18 height 18
checkbox input "true"
drag, startPoint x: 158, startPoint y: 225, endPoint x: 310, endPoint y: 224, distance: 151.8
click at [310, 224] on h4 "Does the home appear to be very outdated? *" at bounding box center [291, 227] width 271 height 12
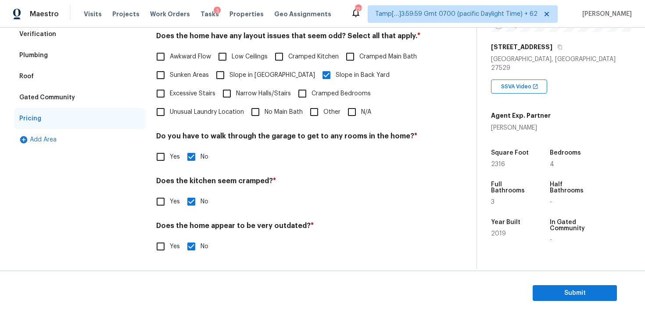
drag, startPoint x: 158, startPoint y: 181, endPoint x: 294, endPoint y: 184, distance: 135.6
click at [294, 184] on h4 "Does the kitchen seem cramped? *" at bounding box center [291, 182] width 271 height 12
click at [251, 181] on h4 "Does the kitchen seem cramped? *" at bounding box center [291, 182] width 271 height 12
drag, startPoint x: 156, startPoint y: 136, endPoint x: 436, endPoint y: 134, distance: 280.0
click at [436, 134] on div "Exterior Utilities HVAC Verification Plumbing Roof Gated Community Pricing Add …" at bounding box center [234, 113] width 441 height 305
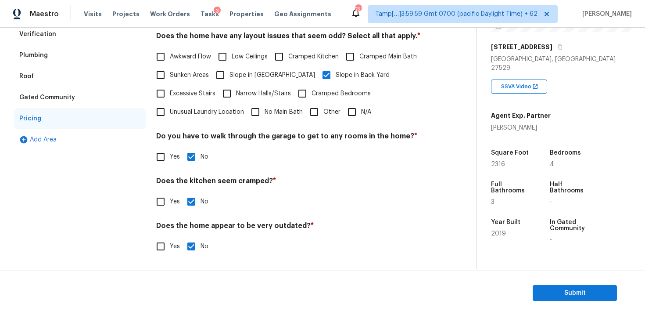
click at [436, 134] on div "Exterior Utilities HVAC Verification Plumbing Roof Gated Community Pricing Add …" at bounding box center [234, 113] width 441 height 305
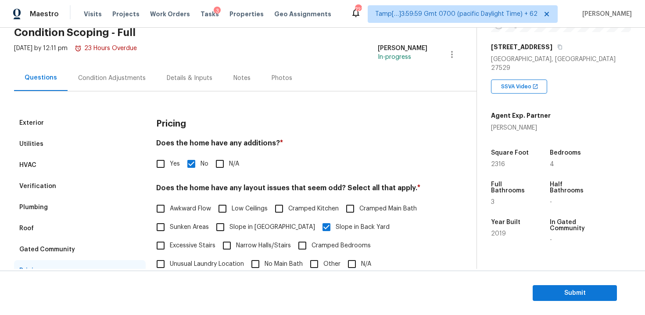
scroll to position [20, 0]
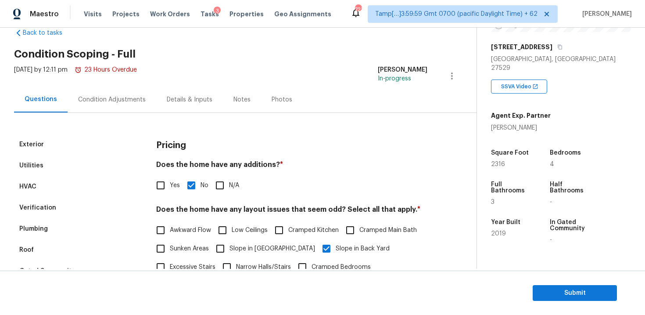
click at [109, 113] on div "Exterior Utilities HVAC Verification Plumbing Roof Gated Community Pricing Add …" at bounding box center [234, 276] width 441 height 326
click at [111, 101] on div "Condition Adjustments" at bounding box center [112, 99] width 68 height 9
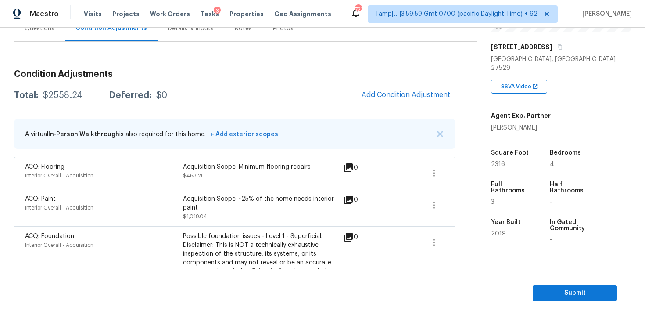
scroll to position [81, 0]
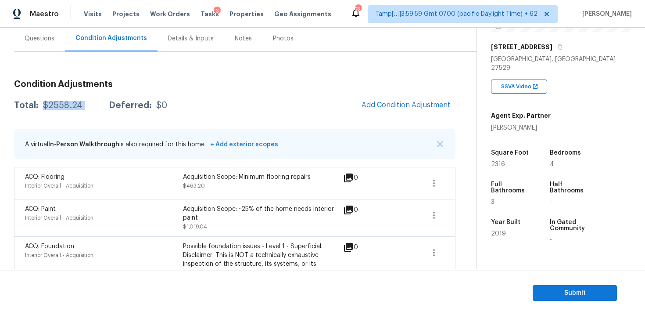
drag, startPoint x: 43, startPoint y: 105, endPoint x: 93, endPoint y: 105, distance: 50.0
click at [93, 105] on div "Total: $2558.24 Deferred: $0" at bounding box center [90, 105] width 153 height 9
copy div "$2558.24"
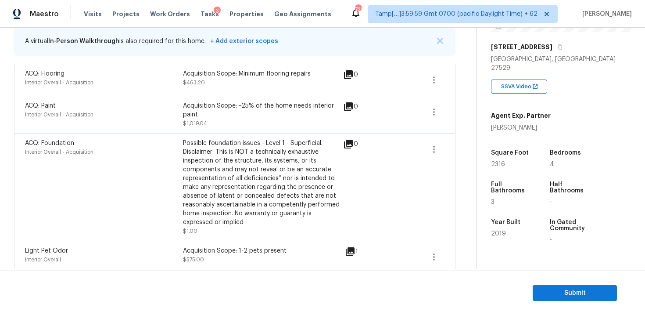
scroll to position [27, 0]
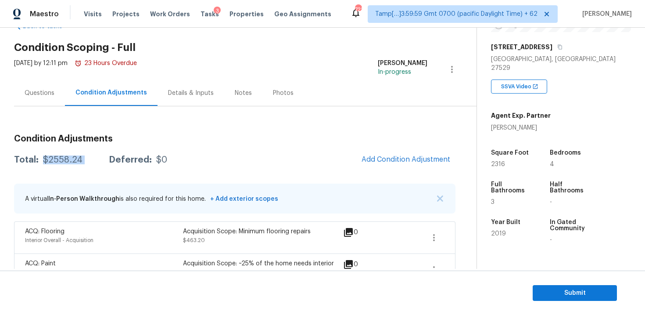
click at [54, 98] on div "Questions" at bounding box center [39, 93] width 51 height 26
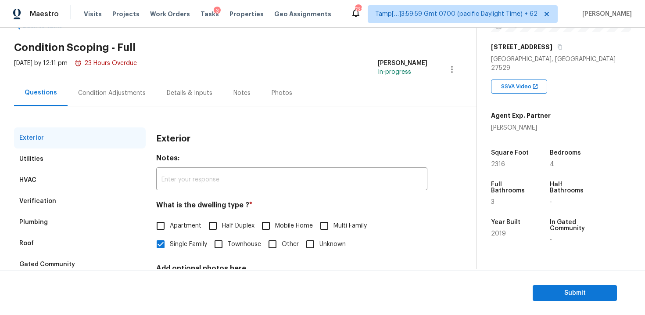
scroll to position [108, 0]
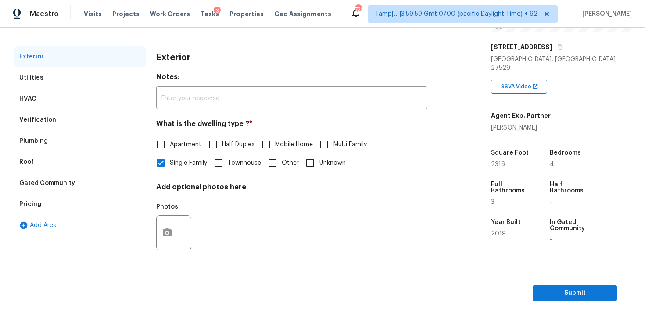
click at [106, 123] on div "Verification" at bounding box center [80, 119] width 132 height 21
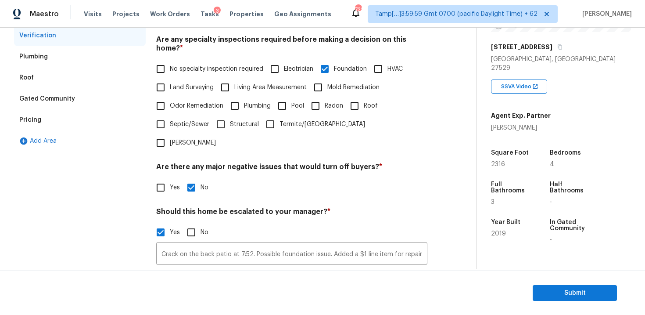
scroll to position [238, 0]
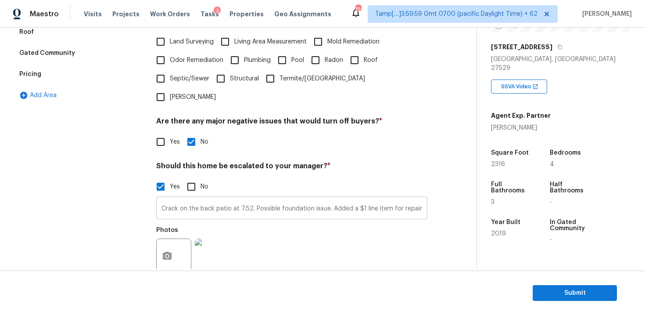
click at [276, 198] on input "Crack on the back patio at 7:52. Possible foundation issue. Added a $1 line ite…" at bounding box center [291, 208] width 271 height 21
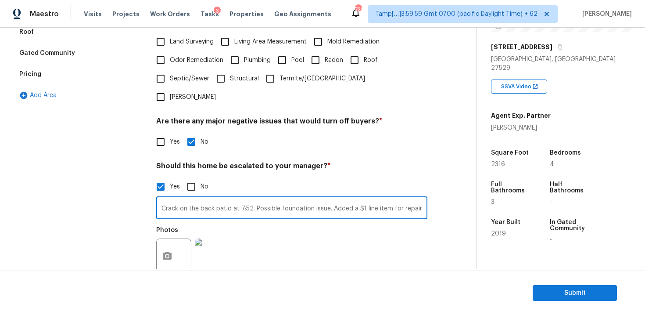
click at [276, 198] on input "Crack on the back patio at 7:52. Possible foundation issue. Added a $1 line ite…" at bounding box center [291, 208] width 271 height 21
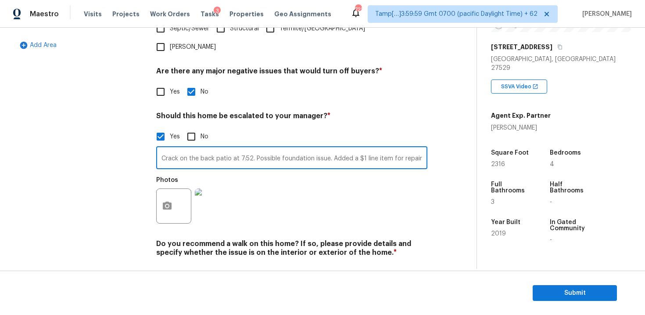
click at [545, 282] on section "Submit" at bounding box center [322, 292] width 645 height 45
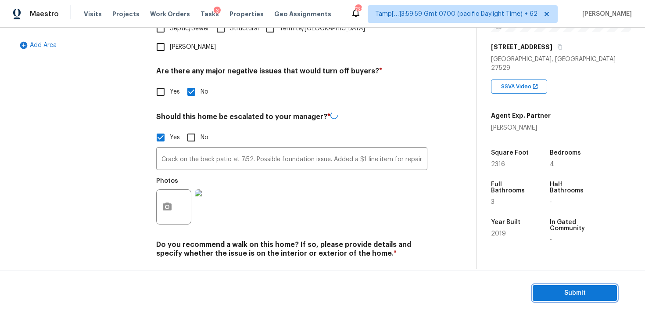
click at [546, 285] on button "Submit" at bounding box center [575, 293] width 84 height 16
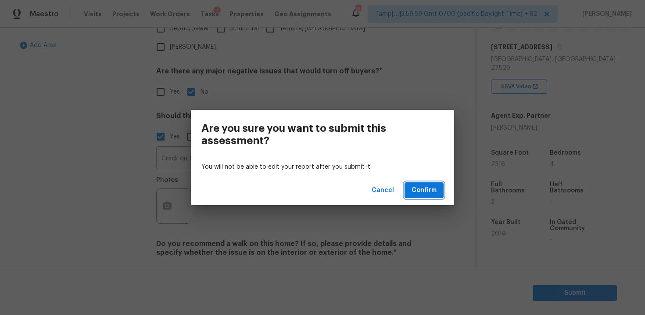
click at [436, 191] on span "Confirm" at bounding box center [424, 190] width 25 height 11
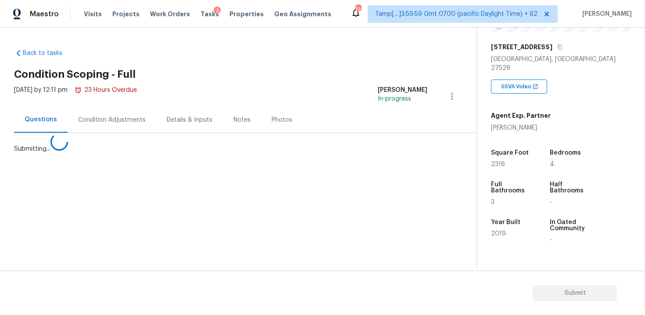
scroll to position [0, 0]
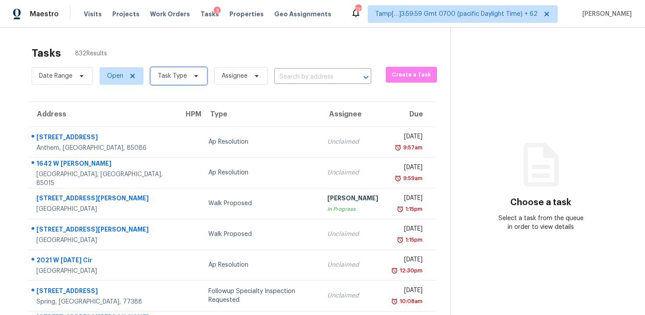
click at [201, 73] on span "Task Type" at bounding box center [179, 76] width 57 height 18
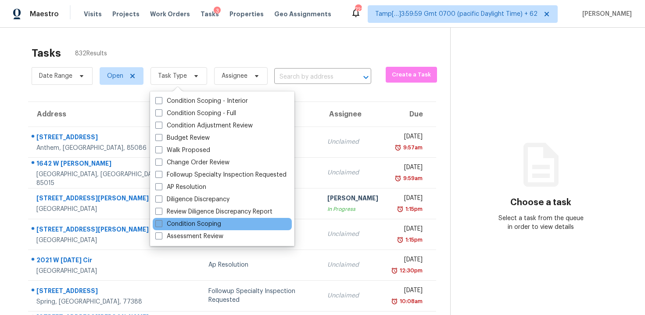
click at [203, 222] on label "Condition Scoping" at bounding box center [188, 223] width 66 height 9
click at [161, 222] on input "Condition Scoping" at bounding box center [158, 222] width 6 height 6
checkbox input "true"
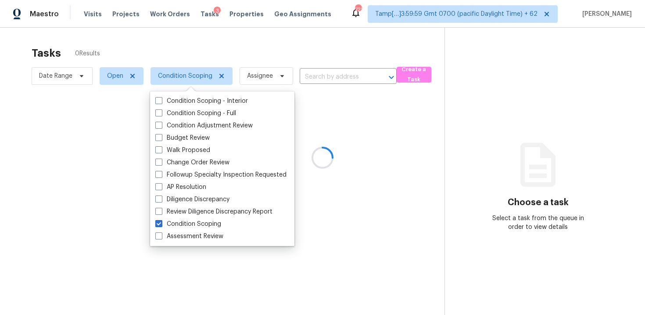
click at [287, 38] on div at bounding box center [322, 157] width 645 height 315
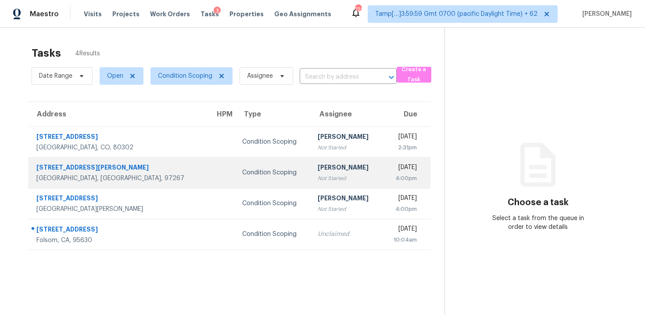
scroll to position [28, 0]
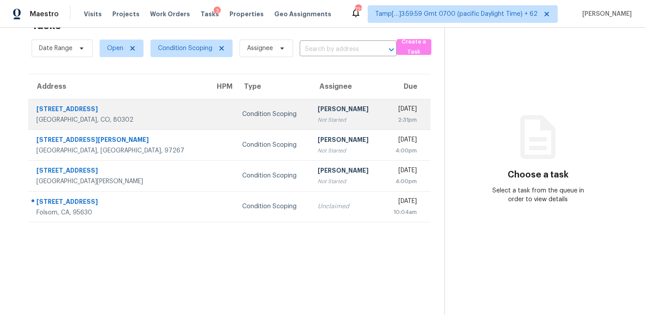
click at [318, 115] on div "Not Started" at bounding box center [346, 119] width 57 height 9
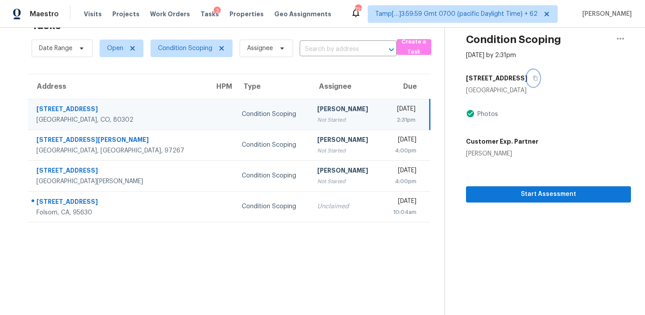
click at [533, 77] on icon "button" at bounding box center [535, 77] width 5 height 5
click at [328, 107] on td "[PERSON_NAME] Not Started" at bounding box center [346, 114] width 72 height 31
click at [538, 191] on span "Start Assessment" at bounding box center [548, 194] width 151 height 11
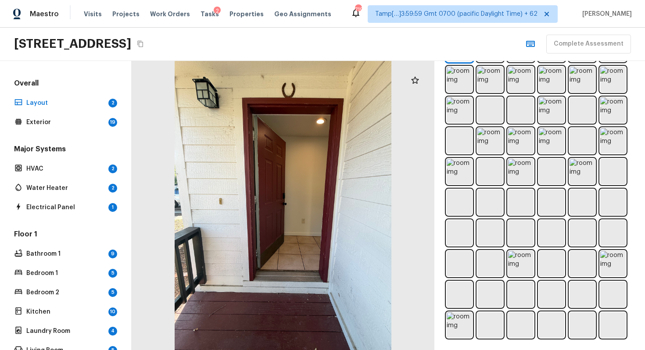
scroll to position [284, 0]
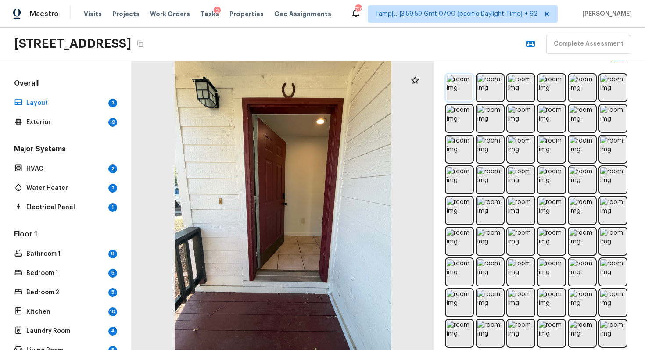
click at [463, 87] on img at bounding box center [459, 87] width 25 height 25
click at [481, 92] on img at bounding box center [489, 87] width 25 height 25
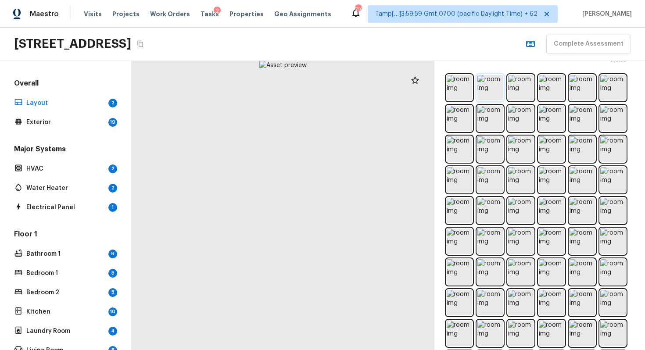
click at [491, 88] on img at bounding box center [489, 87] width 25 height 25
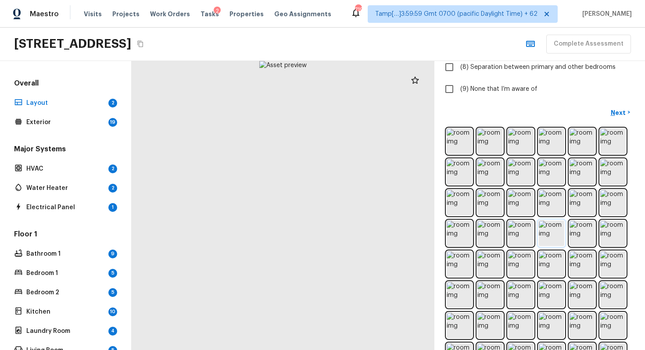
scroll to position [208, 0]
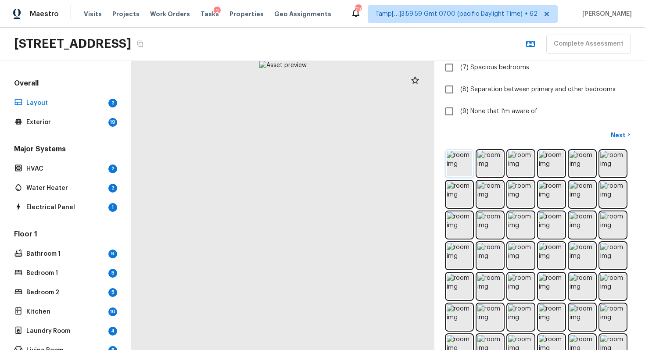
click at [466, 159] on img at bounding box center [459, 163] width 25 height 25
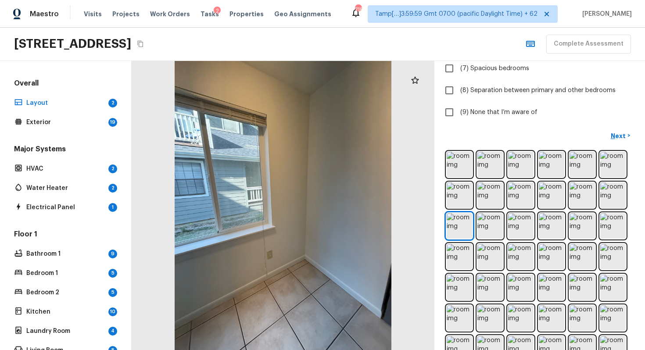
scroll to position [215, 0]
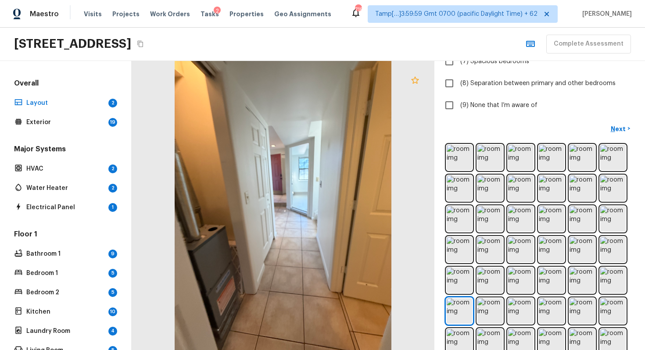
click at [414, 83] on icon at bounding box center [415, 80] width 11 height 11
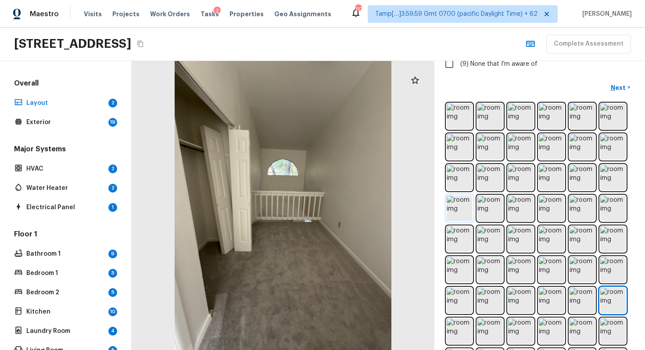
scroll to position [274, 0]
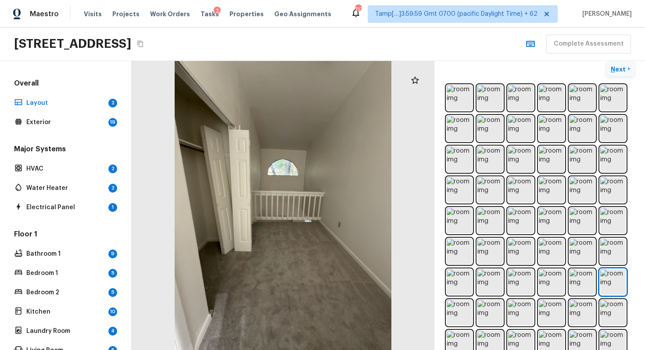
click at [611, 68] on button "Next >" at bounding box center [620, 69] width 28 height 14
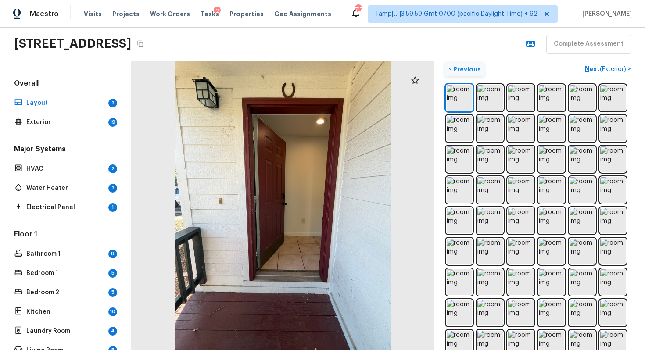
click at [472, 68] on p "Previous" at bounding box center [466, 69] width 29 height 9
click at [98, 125] on p "Exterior" at bounding box center [65, 122] width 79 height 9
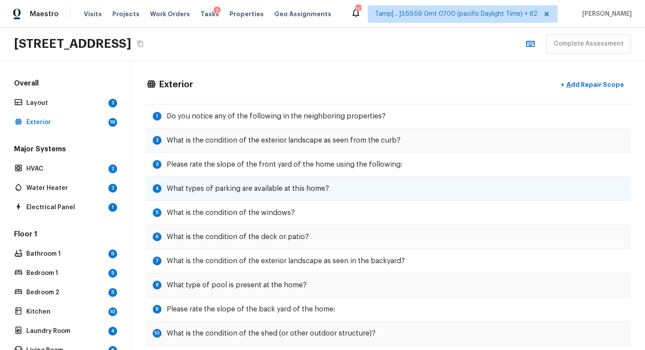
scroll to position [0, 0]
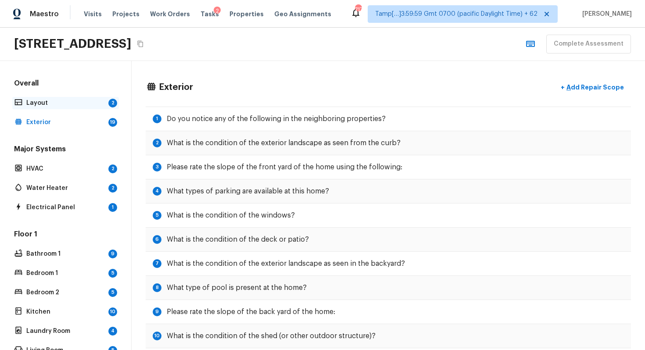
click at [96, 101] on p "Layout" at bounding box center [65, 103] width 79 height 9
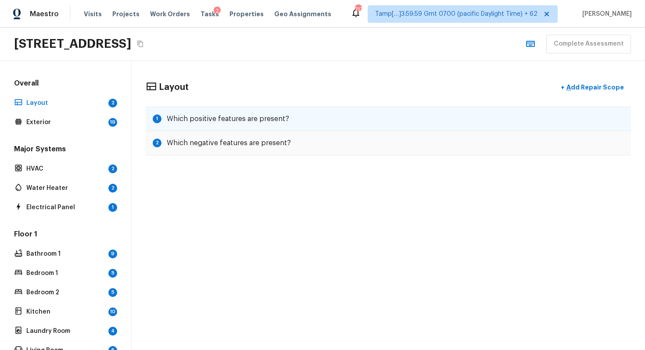
click at [343, 129] on div "1 Which positive features are present?" at bounding box center [388, 119] width 485 height 25
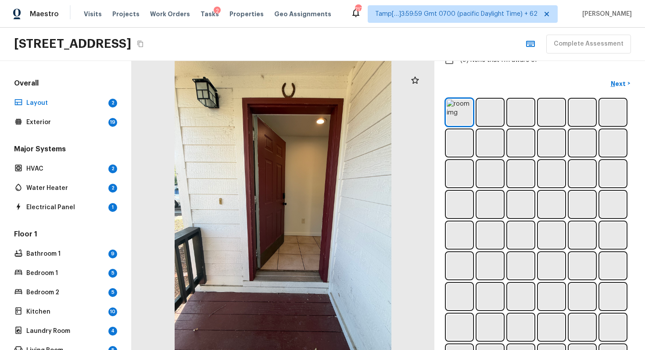
scroll to position [323, 0]
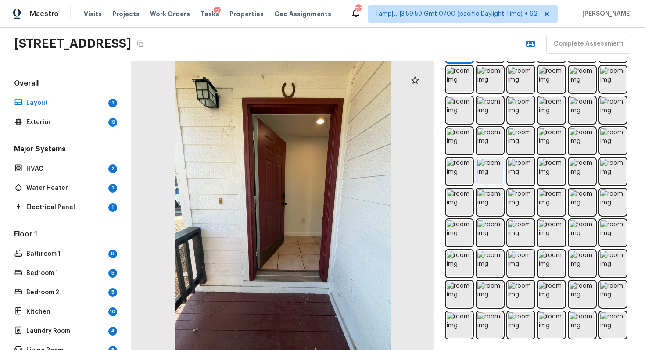
click at [481, 176] on img at bounding box center [489, 171] width 25 height 25
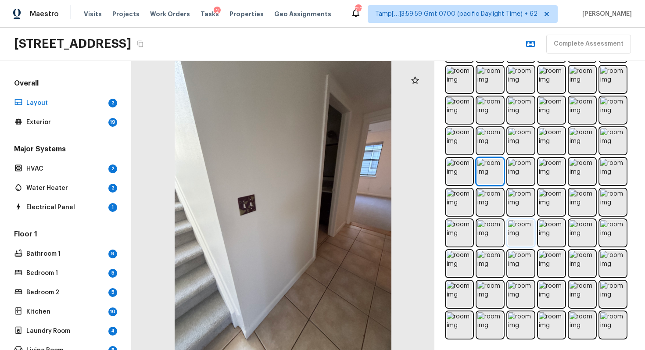
click at [524, 239] on img at bounding box center [520, 232] width 25 height 25
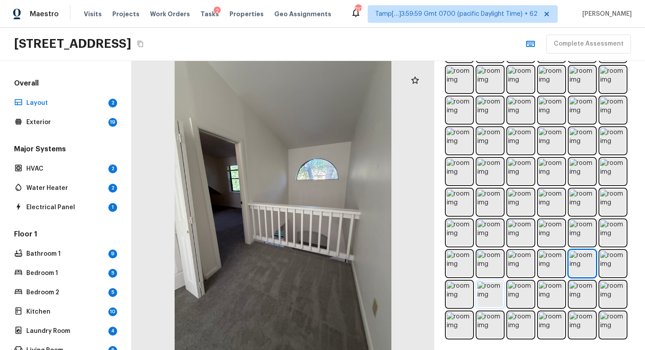
click at [480, 294] on img at bounding box center [489, 294] width 25 height 25
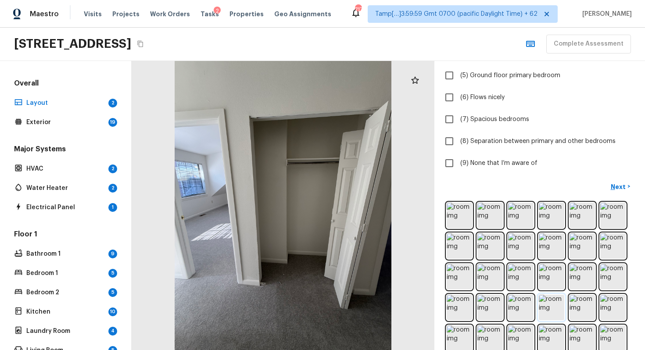
scroll to position [156, 0]
click at [618, 188] on p "Next" at bounding box center [619, 187] width 17 height 9
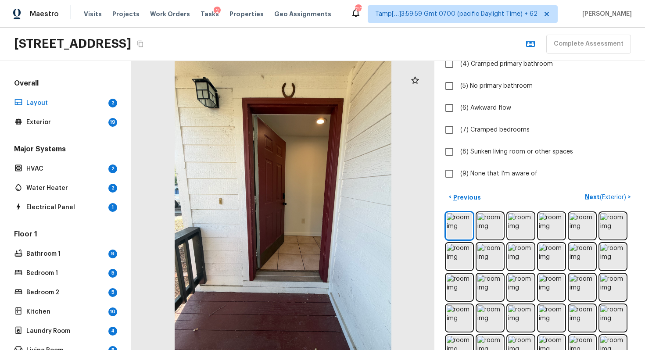
scroll to position [146, 0]
click at [467, 195] on p "Previous" at bounding box center [466, 198] width 29 height 9
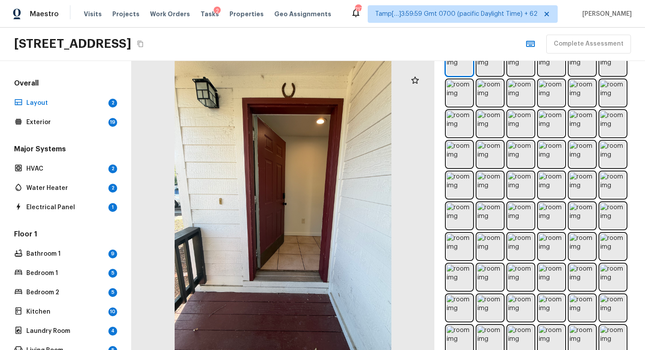
scroll to position [323, 0]
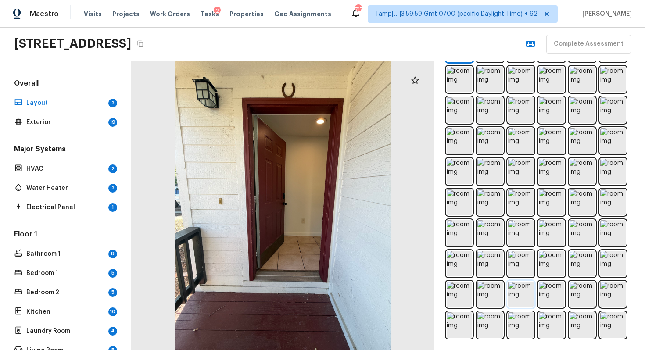
click at [519, 292] on img at bounding box center [520, 294] width 25 height 25
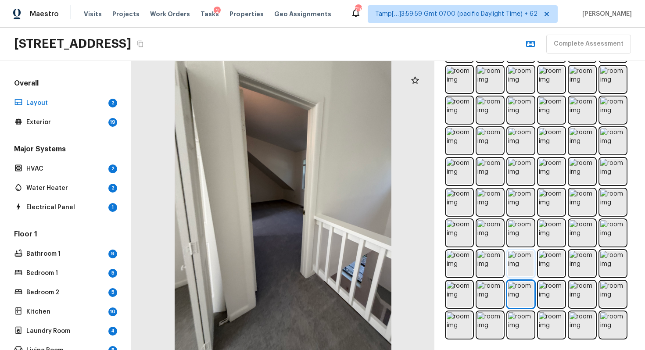
click at [515, 258] on img at bounding box center [520, 263] width 25 height 25
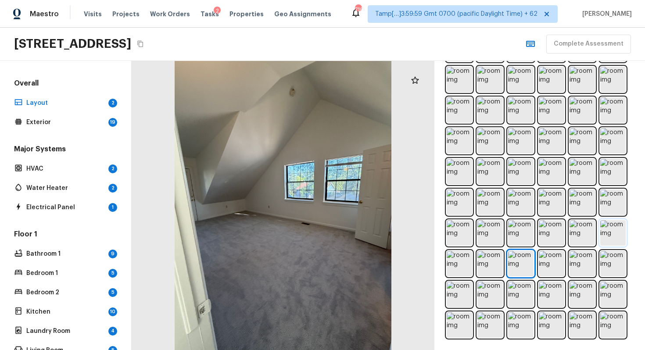
click at [603, 232] on img at bounding box center [612, 232] width 25 height 25
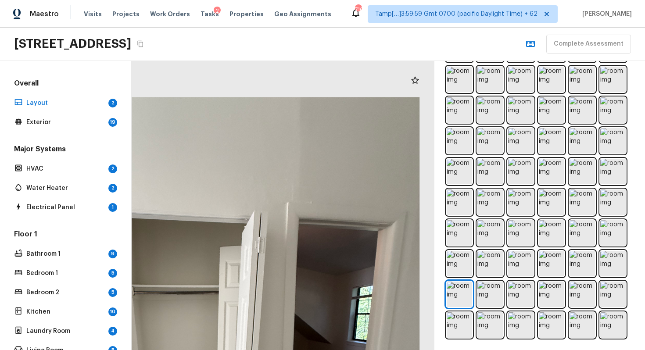
drag, startPoint x: 344, startPoint y: 100, endPoint x: 350, endPoint y: 187, distance: 87.5
click at [350, 187] on div at bounding box center [224, 357] width 545 height 521
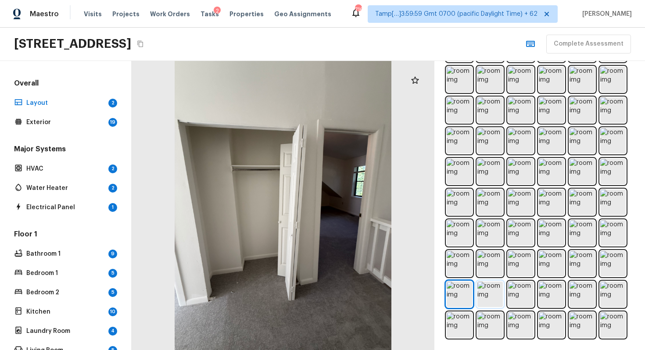
click at [491, 297] on img at bounding box center [489, 294] width 25 height 25
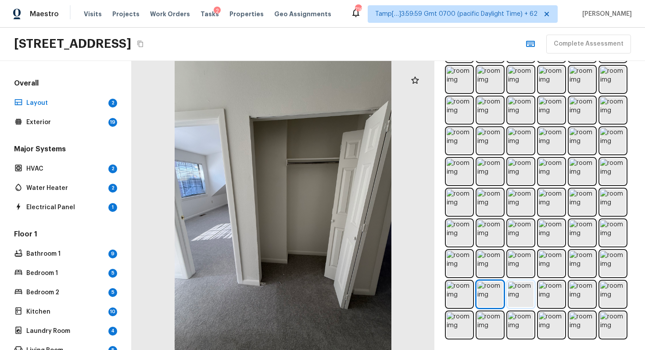
click at [520, 303] on img at bounding box center [520, 294] width 25 height 25
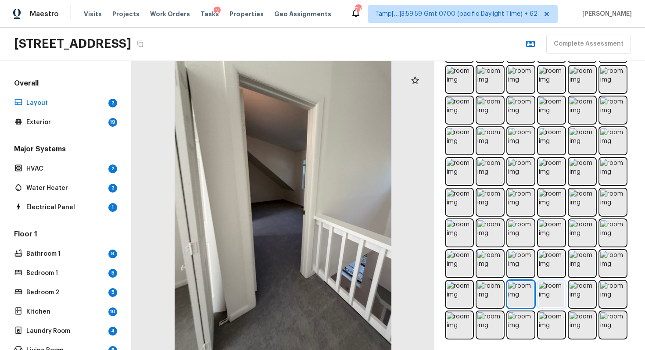
click at [554, 297] on img at bounding box center [551, 294] width 25 height 25
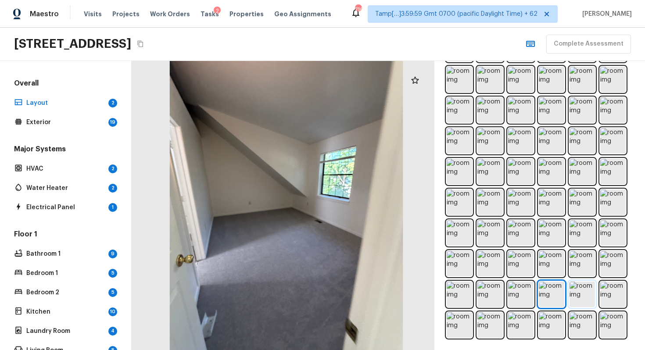
click at [581, 293] on img at bounding box center [582, 294] width 25 height 25
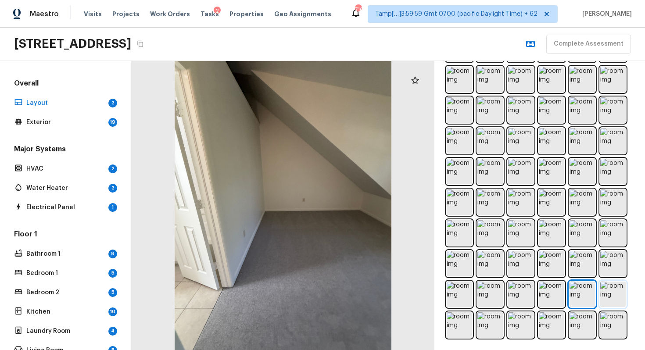
click at [614, 305] on img at bounding box center [612, 294] width 25 height 25
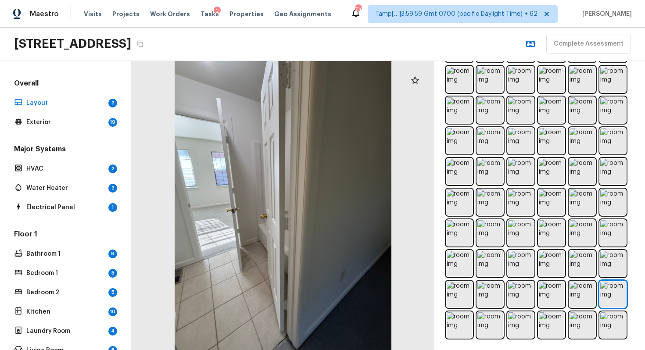
click at [468, 314] on div at bounding box center [540, 186] width 190 height 305
click at [463, 314] on img at bounding box center [459, 324] width 25 height 25
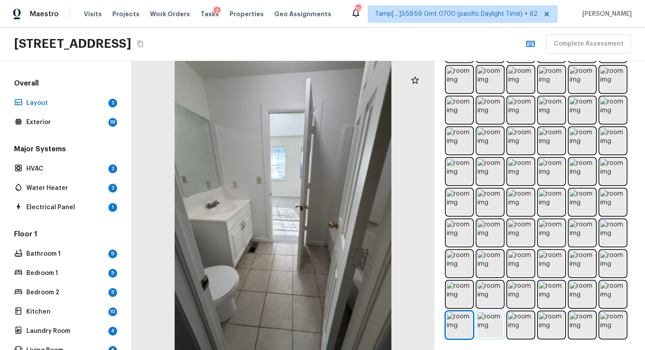
click at [499, 314] on img at bounding box center [489, 324] width 25 height 25
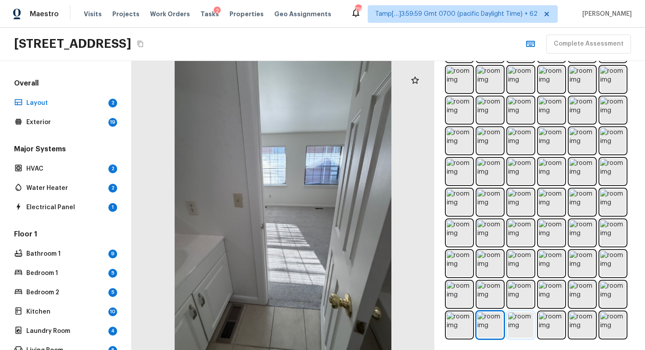
click at [523, 314] on img at bounding box center [520, 324] width 25 height 25
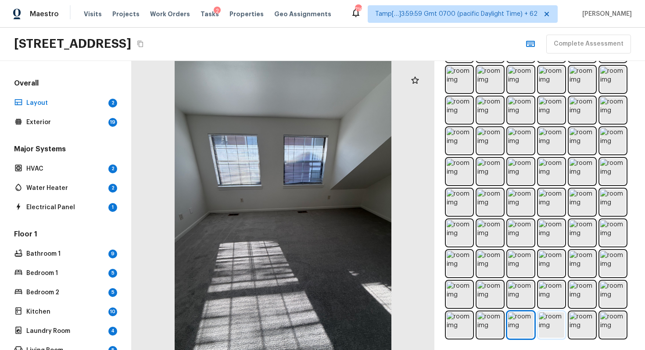
click at [552, 314] on img at bounding box center [551, 324] width 25 height 25
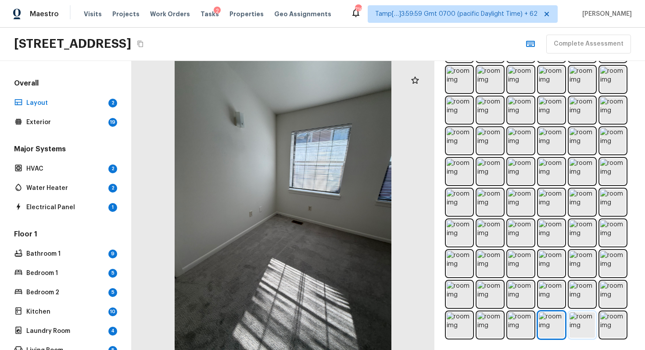
click at [580, 314] on img at bounding box center [582, 324] width 25 height 25
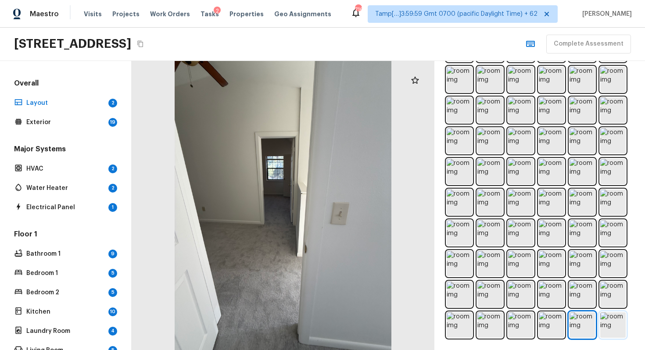
click at [602, 314] on img at bounding box center [612, 324] width 25 height 25
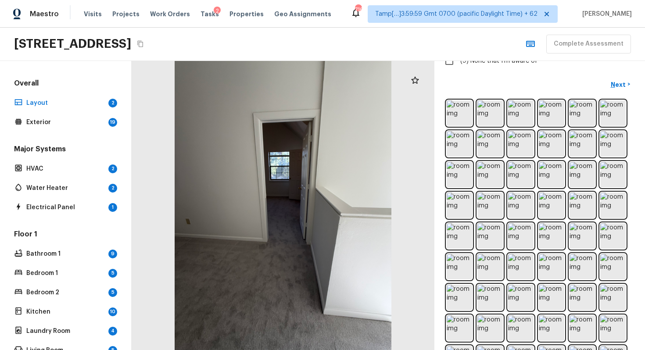
scroll to position [251, 0]
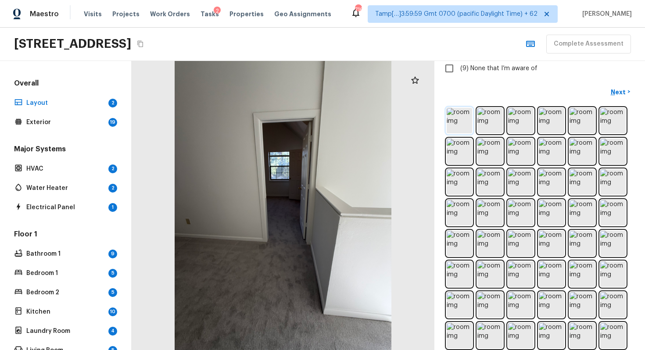
click at [447, 125] on img at bounding box center [459, 120] width 25 height 25
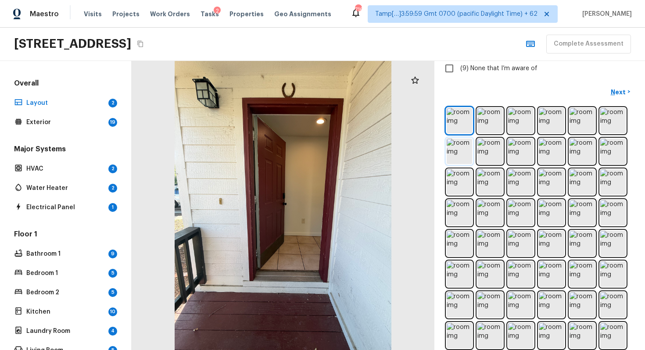
click at [457, 148] on img at bounding box center [459, 151] width 25 height 25
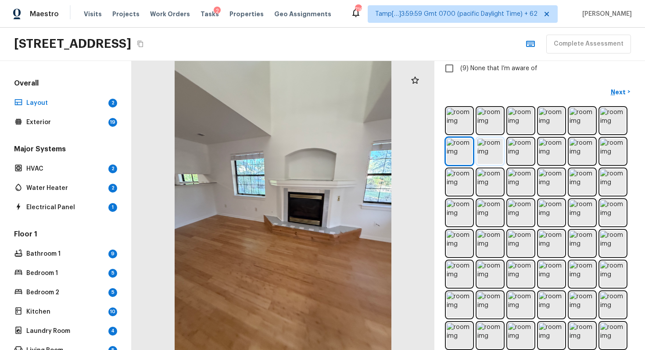
click at [484, 140] on img at bounding box center [489, 151] width 25 height 25
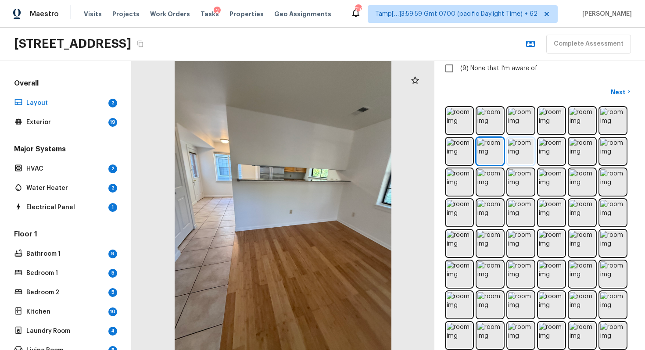
click at [523, 148] on img at bounding box center [520, 151] width 25 height 25
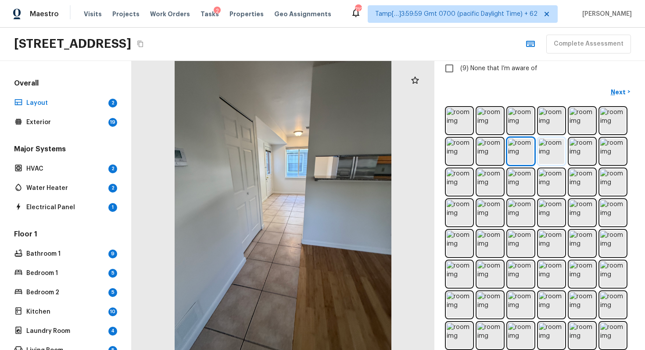
click at [547, 149] on img at bounding box center [551, 151] width 25 height 25
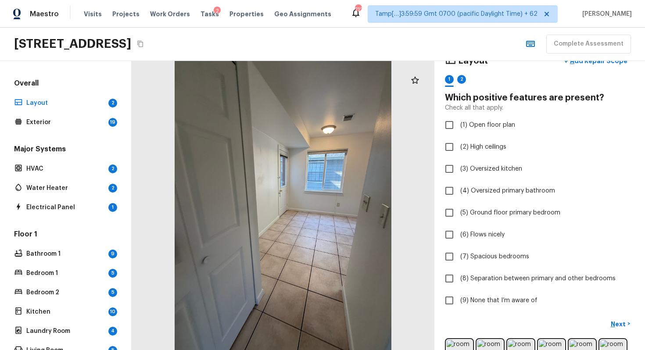
scroll to position [18, 0]
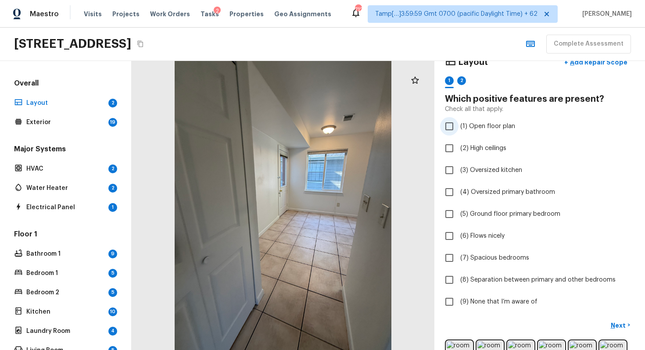
click at [492, 134] on label "(1) Open floor plan" at bounding box center [533, 126] width 187 height 18
click at [459, 134] on input "(1) Open floor plan" at bounding box center [449, 126] width 18 height 18
checkbox input "true"
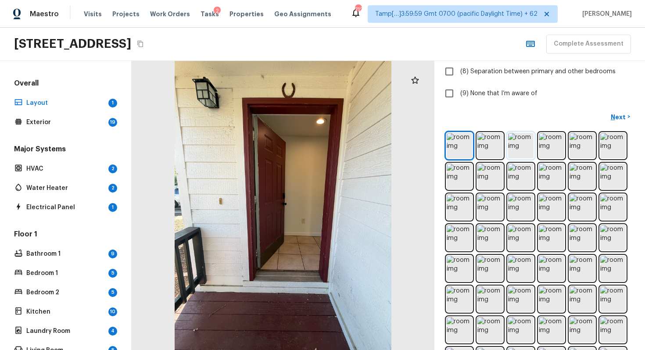
scroll to position [323, 0]
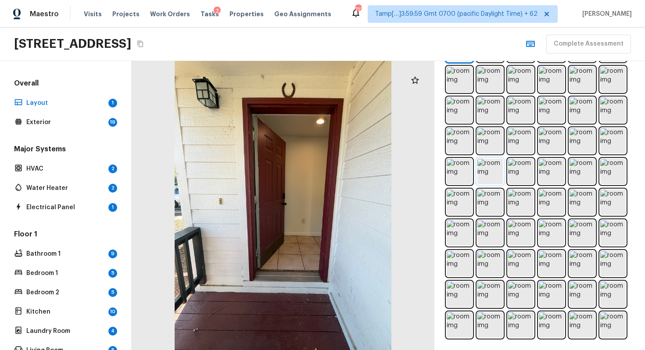
click at [491, 168] on img at bounding box center [489, 171] width 25 height 25
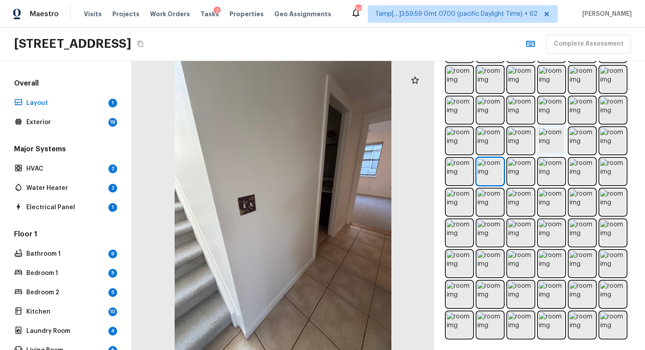
click at [553, 134] on img at bounding box center [551, 140] width 25 height 25
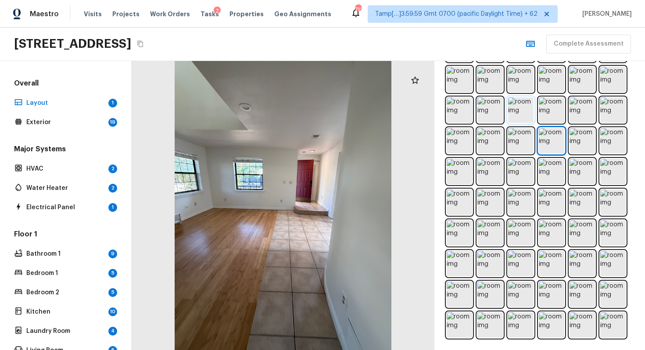
click at [527, 103] on img at bounding box center [520, 109] width 25 height 25
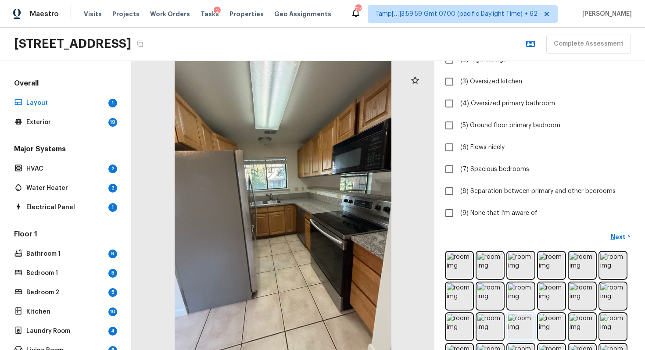
scroll to position [106, 0]
click at [491, 166] on span "(7) Spacious bedrooms" at bounding box center [494, 169] width 69 height 9
click at [459, 166] on input "(7) Spacious bedrooms" at bounding box center [449, 170] width 18 height 18
checkbox input "true"
click at [484, 149] on span "(6) Flows nicely" at bounding box center [482, 147] width 44 height 9
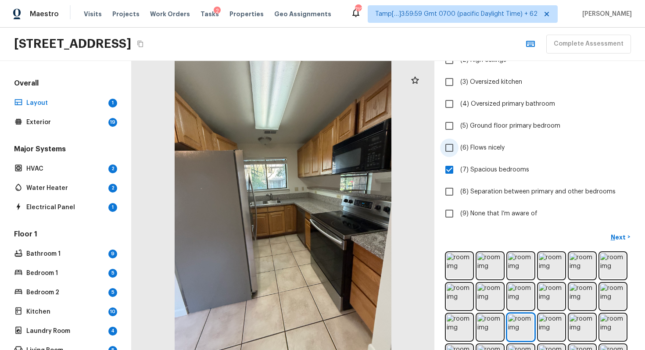
click at [459, 149] on input "(6) Flows nicely" at bounding box center [449, 148] width 18 height 18
checkbox input "true"
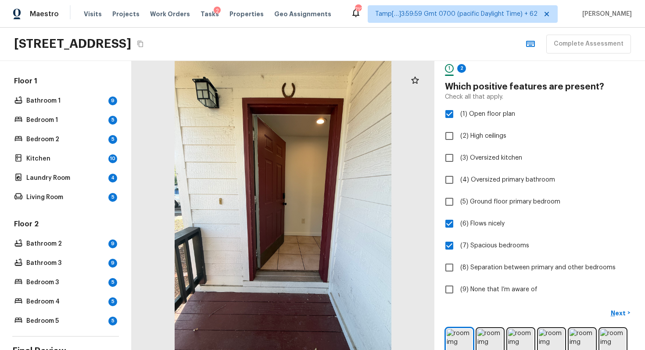
scroll to position [31, 0]
click at [460, 201] on span "(5) Ground floor primary bedroom" at bounding box center [510, 201] width 100 height 9
click at [459, 201] on input "(5) Ground floor primary bedroom" at bounding box center [449, 201] width 18 height 18
checkbox input "true"
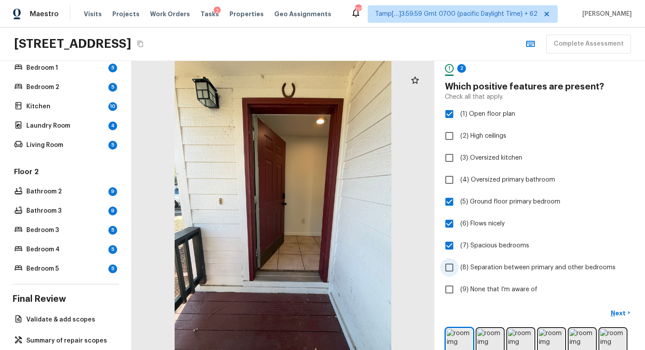
scroll to position [36, 0]
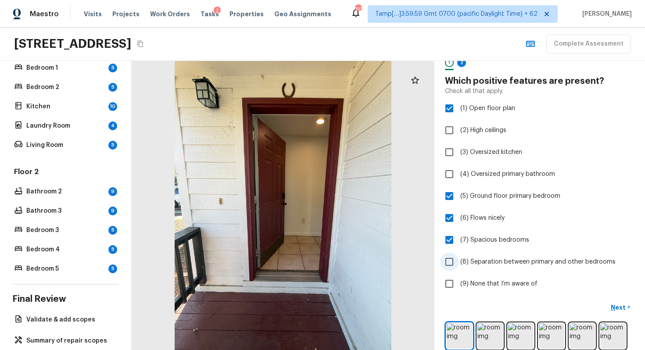
click at [509, 265] on span "(8) Separation between primary and other bedrooms" at bounding box center [537, 262] width 155 height 9
click at [459, 265] on input "(8) Separation between primary and other bedrooms" at bounding box center [449, 262] width 18 height 18
click at [538, 262] on span "(8) Separation between primary and other bedrooms" at bounding box center [537, 262] width 155 height 9
click at [459, 262] on input "(8) Separation between primary and other bedrooms" at bounding box center [449, 262] width 18 height 18
checkbox input "false"
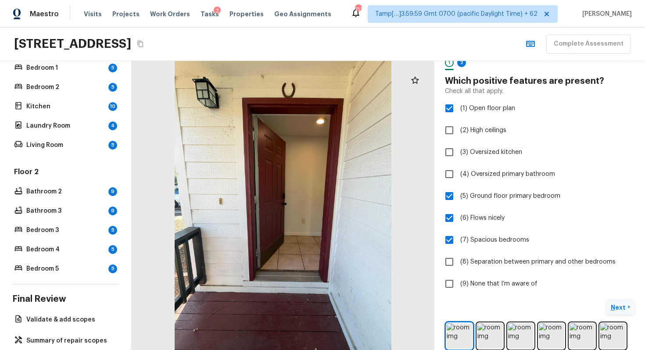
click at [616, 306] on p "Next" at bounding box center [619, 307] width 17 height 9
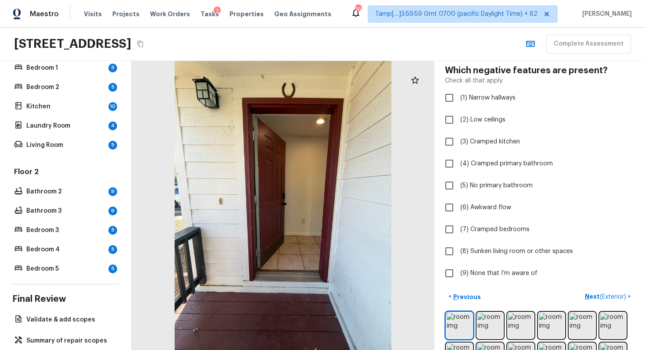
scroll to position [50, 0]
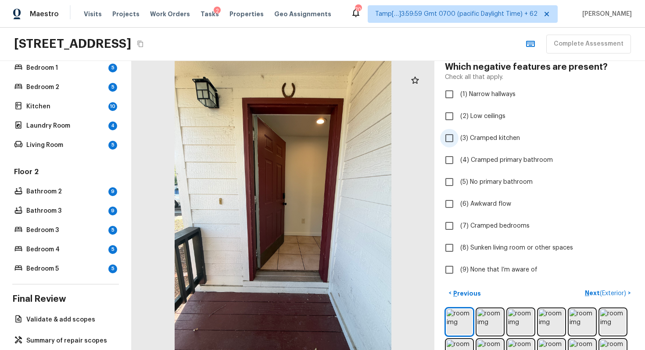
click at [461, 144] on label "(3) Cramped kitchen" at bounding box center [533, 138] width 187 height 18
click at [459, 144] on input "(3) Cramped kitchen" at bounding box center [449, 138] width 18 height 18
checkbox input "true"
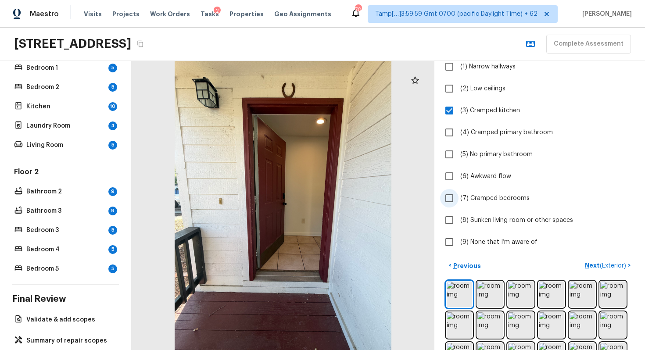
scroll to position [113, 0]
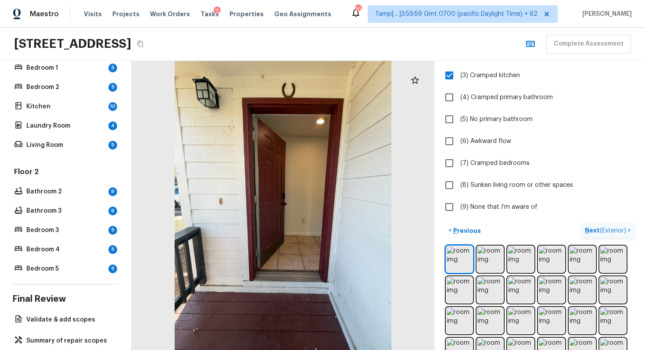
click at [598, 223] on button "Next ( Exterior ) >" at bounding box center [607, 230] width 53 height 14
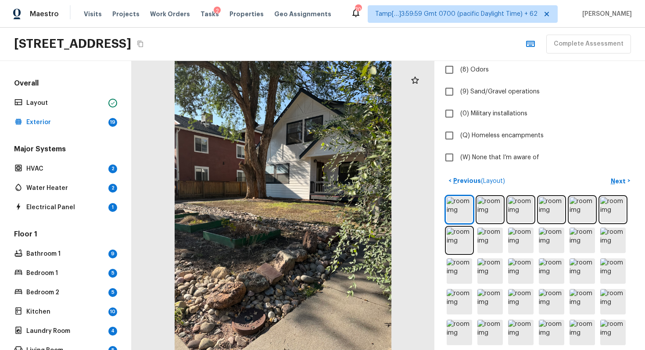
scroll to position [252, 0]
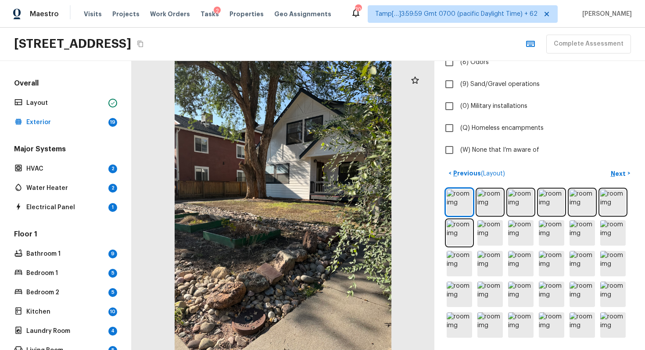
click at [536, 44] on icon "button" at bounding box center [530, 44] width 11 height 11
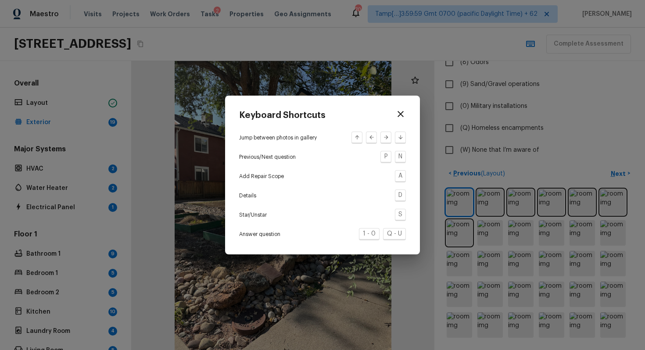
click at [429, 243] on div "Keyboard Shortcuts Jump between photos in gallery Previous/Next question P N Ad…" at bounding box center [322, 175] width 645 height 350
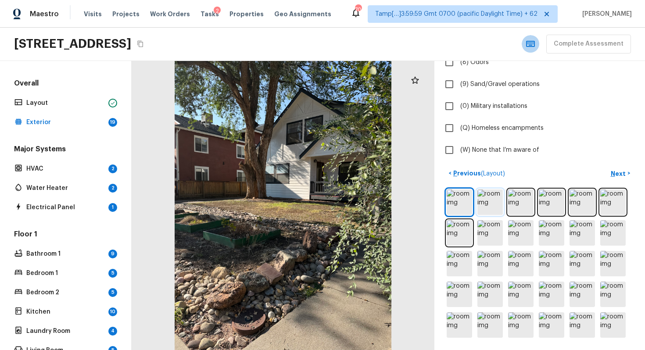
click at [496, 200] on img at bounding box center [489, 202] width 25 height 25
click at [486, 207] on img at bounding box center [489, 202] width 25 height 25
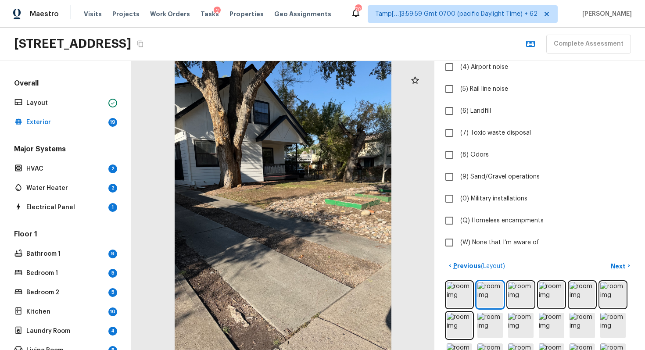
scroll to position [201, 0]
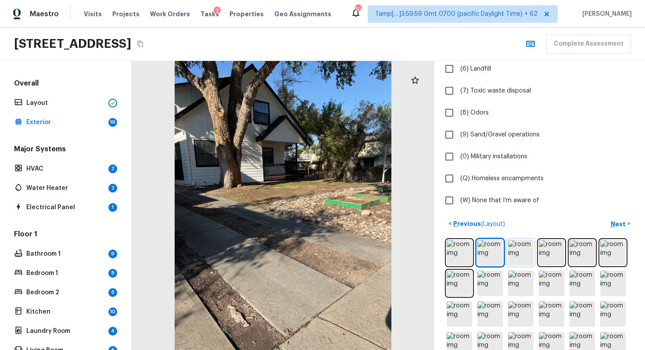
click at [519, 251] on img at bounding box center [520, 252] width 25 height 25
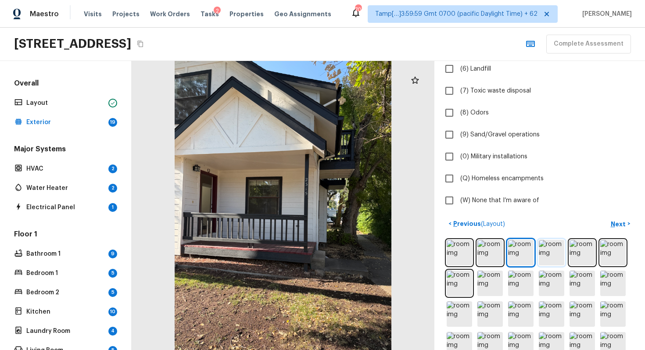
click at [552, 246] on img at bounding box center [551, 252] width 25 height 25
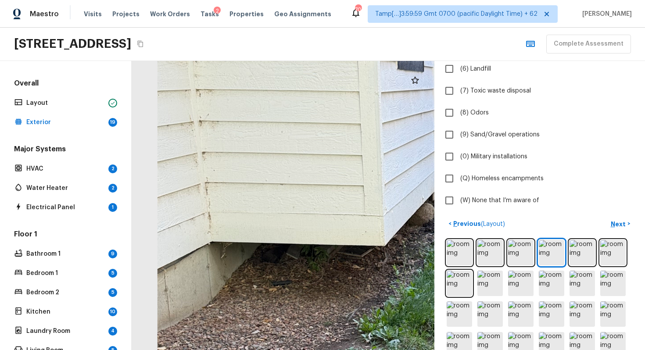
drag, startPoint x: 179, startPoint y: 138, endPoint x: 237, endPoint y: 136, distance: 57.5
click at [237, 137] on div at bounding box center [493, 349] width 938 height 896
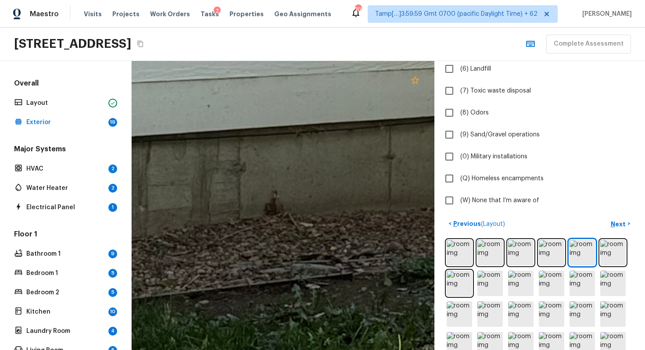
click at [419, 76] on icon at bounding box center [415, 80] width 11 height 11
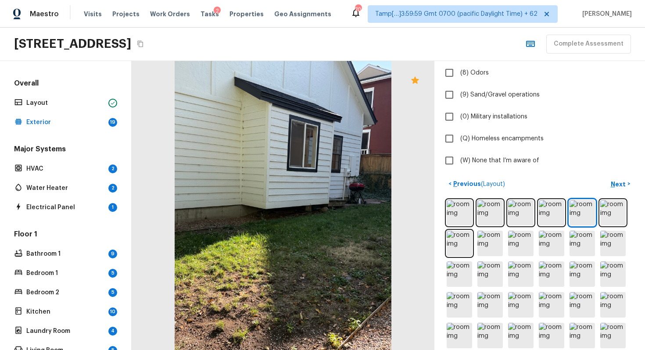
scroll to position [252, 0]
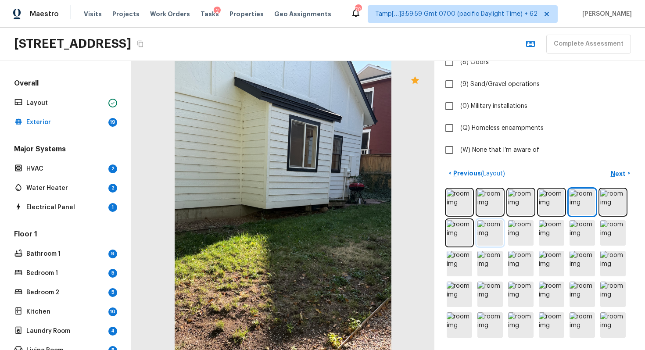
click at [483, 238] on img at bounding box center [489, 232] width 25 height 25
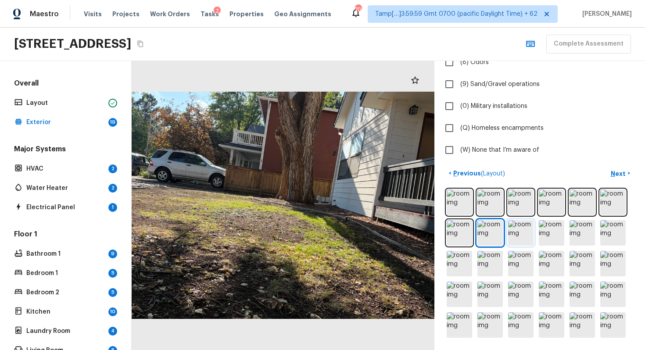
click at [516, 231] on img at bounding box center [520, 232] width 25 height 25
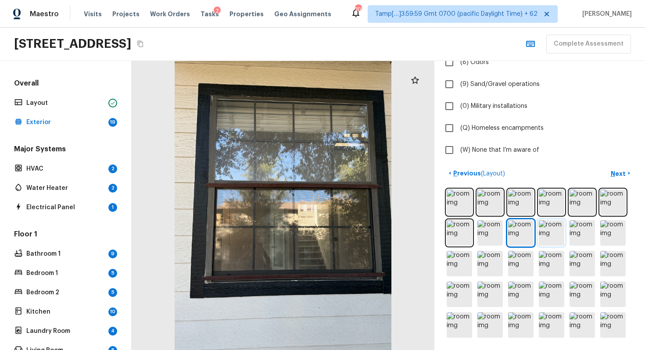
click at [543, 242] on img at bounding box center [551, 232] width 25 height 25
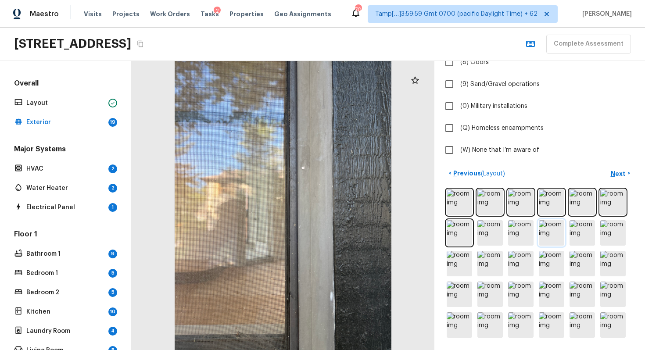
click at [543, 242] on img at bounding box center [551, 232] width 25 height 25
click at [586, 224] on img at bounding box center [582, 232] width 25 height 25
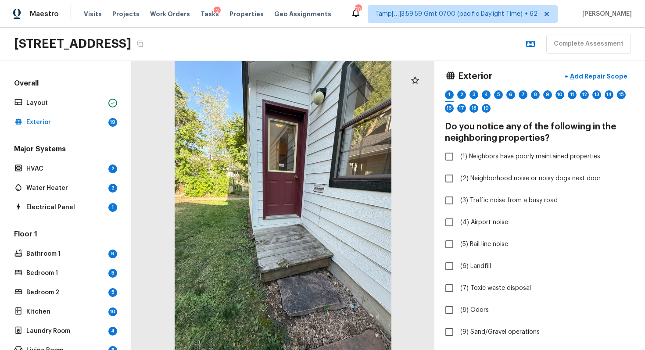
scroll to position [0, 0]
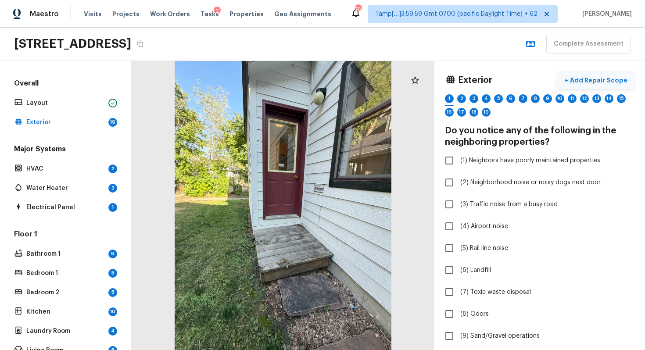
click at [596, 78] on p "Add Repair Scope" at bounding box center [597, 80] width 59 height 9
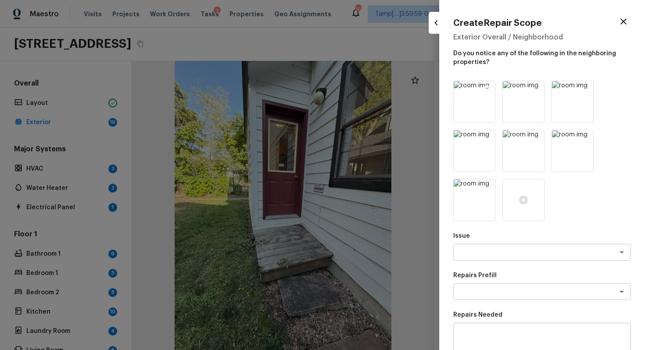
click at [486, 89] on icon at bounding box center [487, 89] width 7 height 7
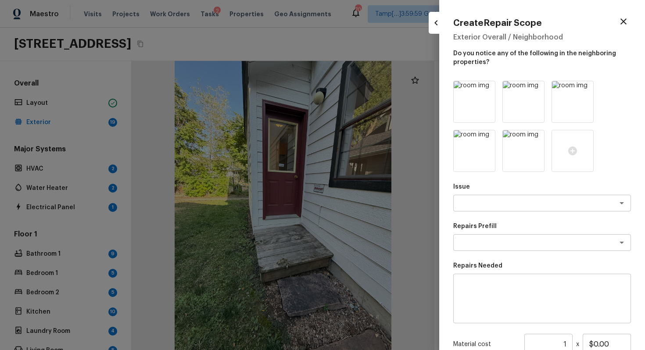
click at [486, 89] on icon at bounding box center [487, 89] width 7 height 7
click at [486, 88] on icon at bounding box center [487, 89] width 7 height 7
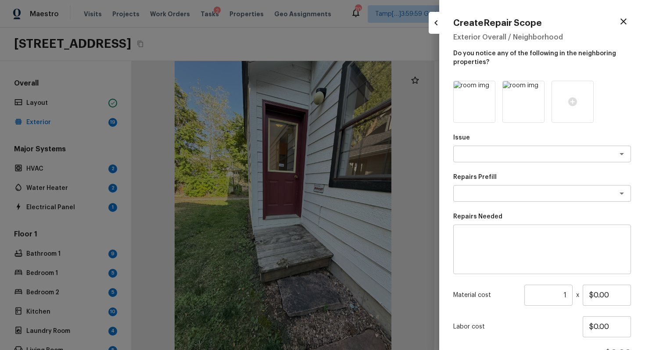
click at [486, 88] on icon at bounding box center [487, 89] width 7 height 7
click at [473, 100] on icon at bounding box center [474, 101] width 9 height 9
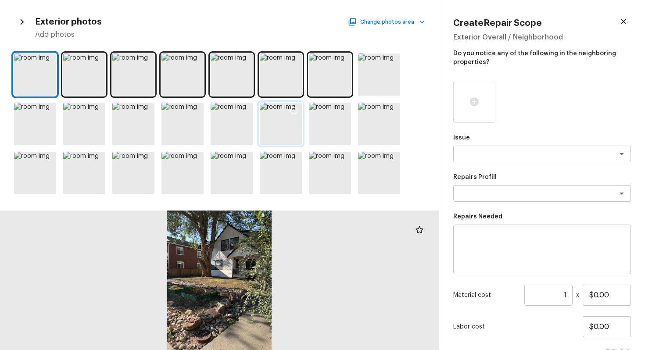
click at [297, 125] on div at bounding box center [281, 124] width 42 height 42
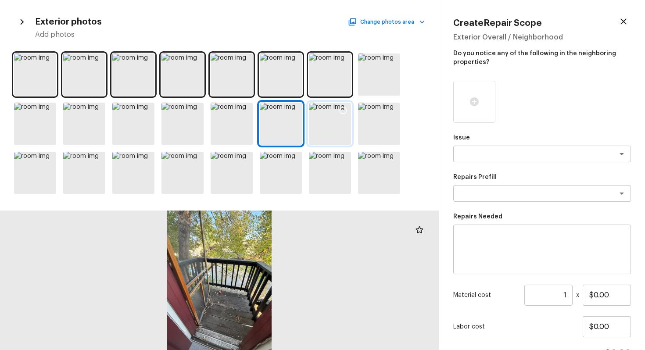
click at [335, 119] on div at bounding box center [343, 112] width 16 height 18
click at [177, 121] on div at bounding box center [182, 124] width 42 height 42
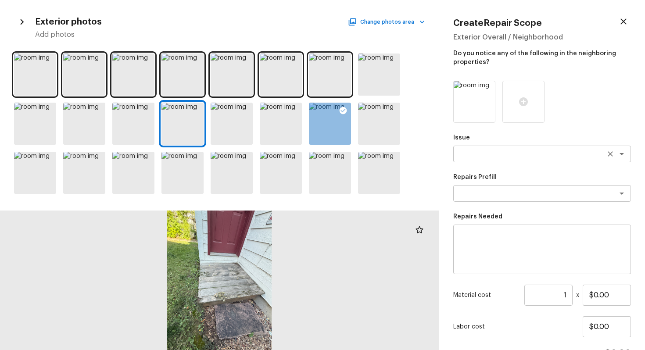
click at [503, 154] on textarea at bounding box center [529, 154] width 145 height 9
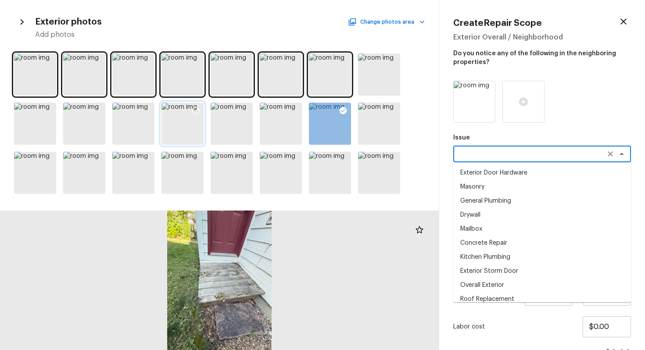
click at [193, 110] on icon at bounding box center [195, 110] width 9 height 9
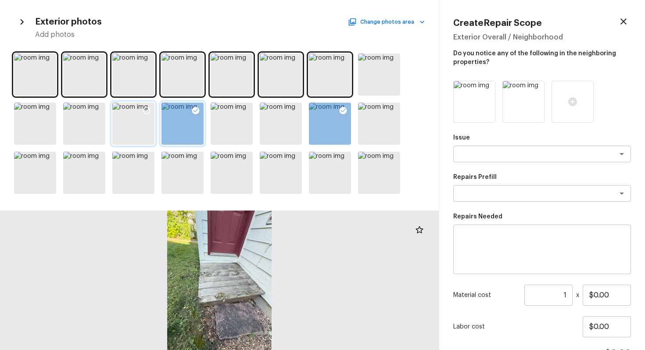
click at [147, 105] on div at bounding box center [147, 112] width 16 height 18
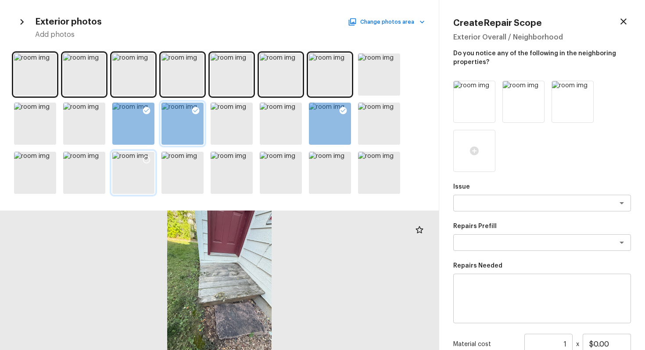
click at [150, 157] on icon at bounding box center [146, 159] width 9 height 9
click at [97, 155] on div at bounding box center [98, 161] width 16 height 18
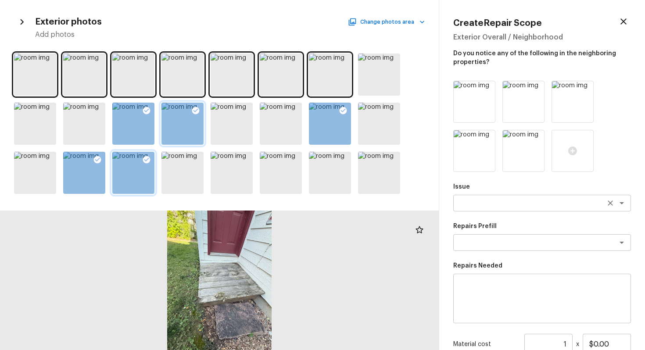
click at [510, 201] on textarea at bounding box center [529, 203] width 145 height 9
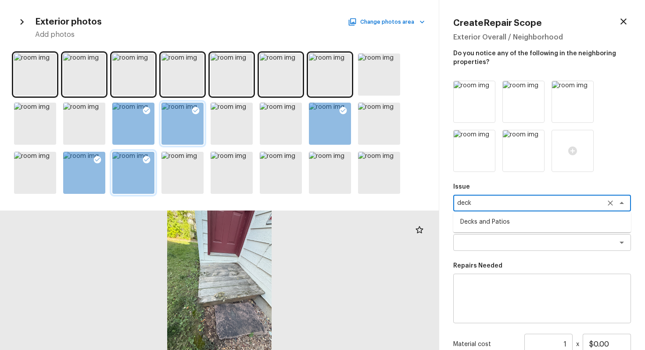
click at [517, 224] on li "Decks and Patios" at bounding box center [542, 222] width 178 height 14
click at [518, 237] on div "x ​" at bounding box center [542, 242] width 178 height 17
type textarea "Decks and Patios"
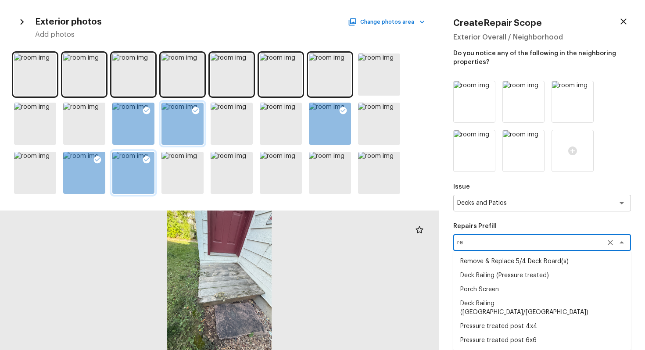
click at [558, 257] on li "Remove & Replace 5/4 Deck Board(s)" at bounding box center [542, 261] width 178 height 14
type textarea "Remove & Replace 5/4 Deck Board(s)"
type textarea "Remove and replace the existing deck boards with 5/4 wood decking. Use the prop…"
type input "$4.62"
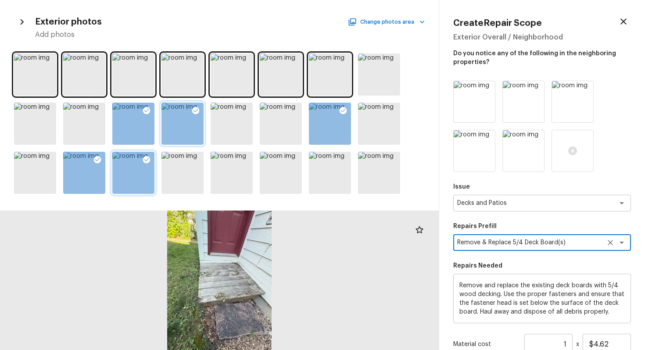
scroll to position [100, 0]
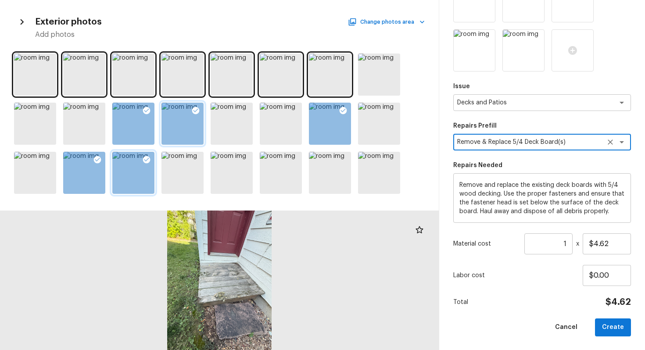
type textarea "Remove & Replace 5/4 Deck Board(s)"
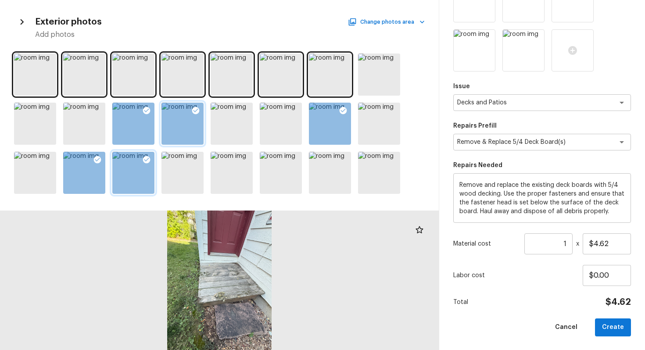
click at [575, 245] on div "Material cost 1 ​ x $4.62" at bounding box center [542, 243] width 178 height 21
click at [570, 243] on input "1" at bounding box center [548, 243] width 48 height 21
type input "2"
type input "0"
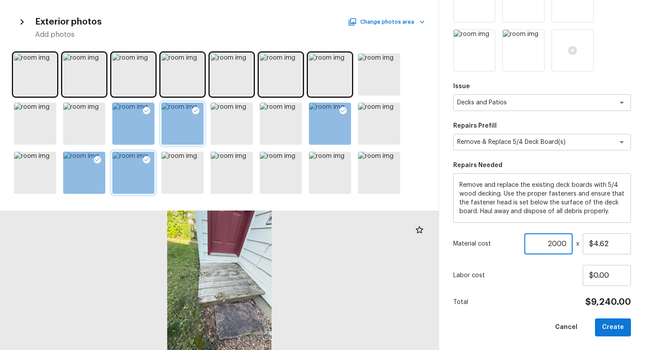
type input "2000"
click at [632, 242] on div "Create Repair Scope Exterior Overall / Neighborhood Do you notice any of the fo…" at bounding box center [542, 175] width 206 height 350
click at [622, 240] on input "$4.62" at bounding box center [607, 243] width 48 height 21
click at [600, 243] on input "$10.00" at bounding box center [607, 243] width 48 height 21
type input "$1.00"
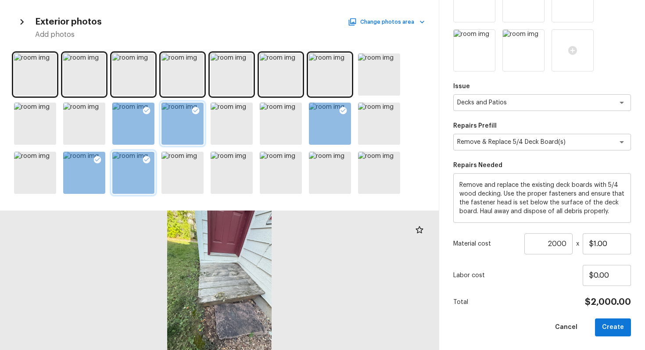
click at [569, 306] on div "Total $2,000.00" at bounding box center [542, 302] width 178 height 11
click at [613, 314] on button "Create" at bounding box center [613, 328] width 36 height 18
type input "1"
type input "$0.00"
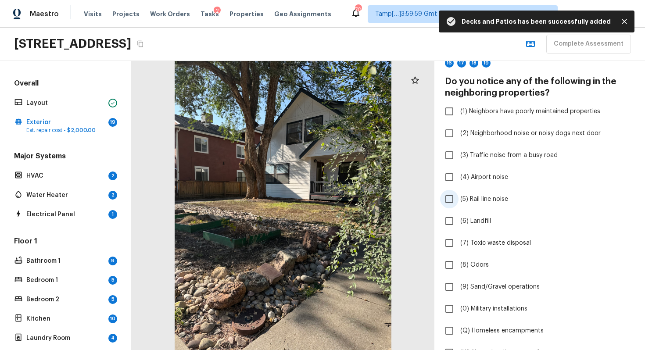
scroll to position [269, 0]
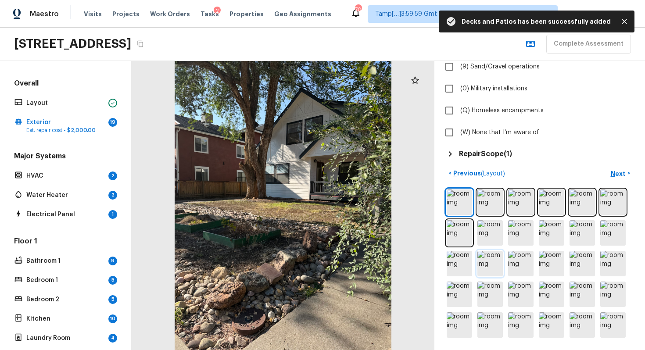
click at [502, 266] on img at bounding box center [489, 263] width 25 height 25
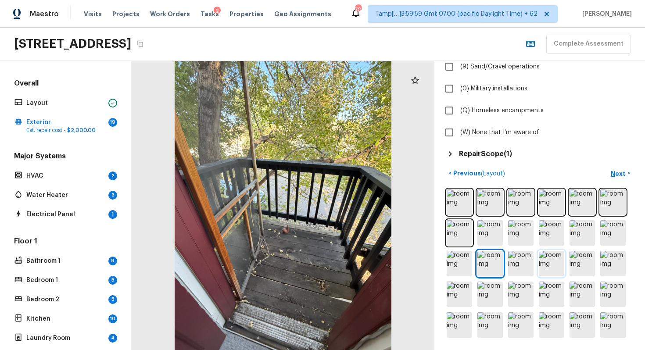
click at [545, 264] on img at bounding box center [551, 263] width 25 height 25
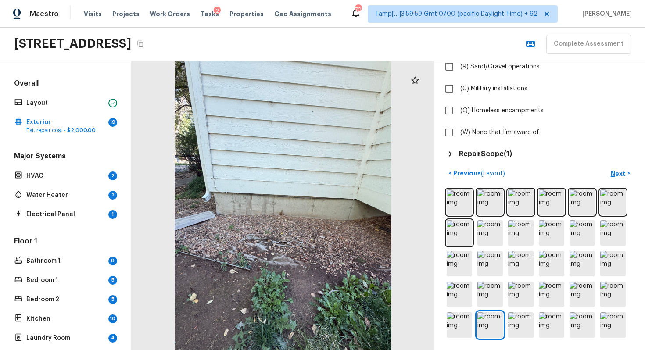
click at [483, 215] on div at bounding box center [540, 264] width 190 height 152
click at [470, 199] on img at bounding box center [459, 202] width 25 height 25
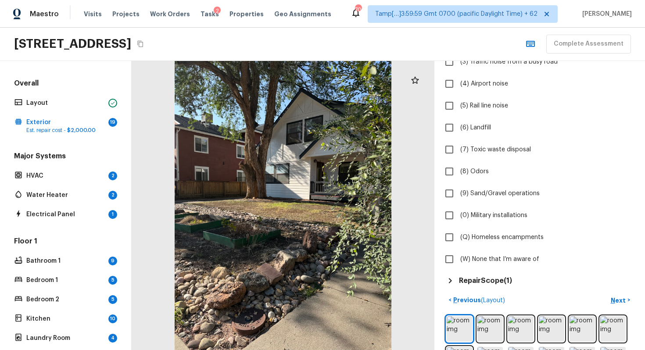
scroll to position [142, 0]
click at [472, 256] on span "(W) None that I’m aware of" at bounding box center [499, 259] width 79 height 9
click at [459, 256] on input "(W) None that I’m aware of" at bounding box center [449, 260] width 18 height 18
checkbox input "true"
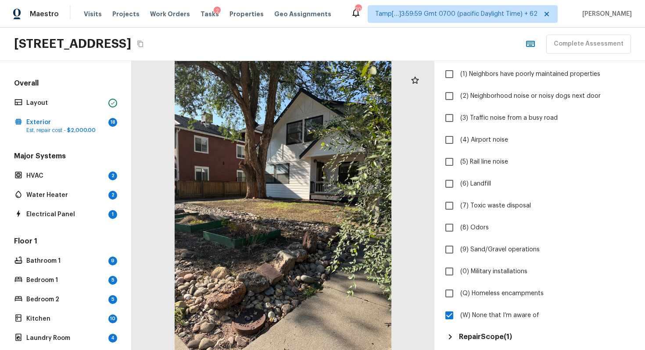
scroll to position [168, 0]
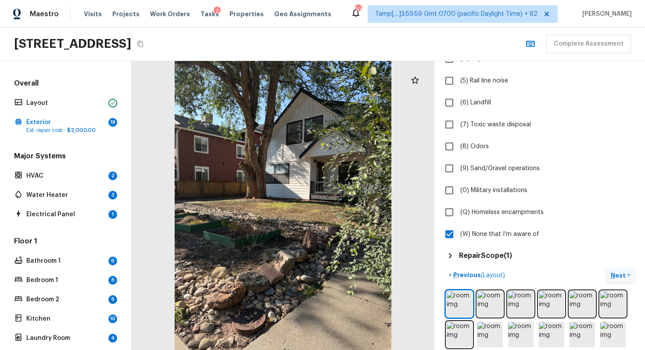
click at [616, 273] on p "Next" at bounding box center [619, 275] width 17 height 9
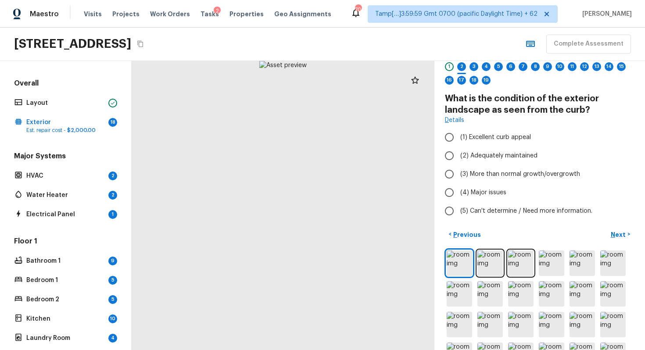
scroll to position [20, 0]
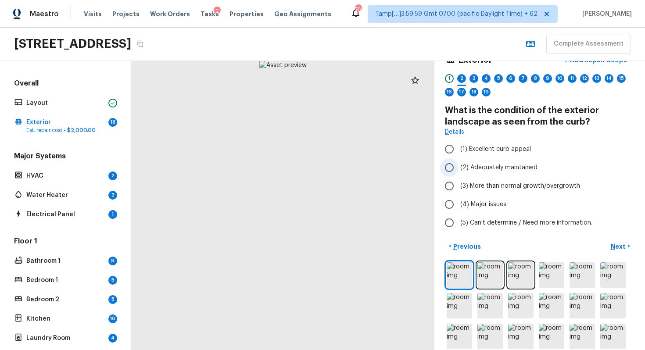
click at [489, 172] on span "(2) Adequately maintained" at bounding box center [498, 167] width 77 height 9
click at [459, 172] on input "(2) Adequately maintained" at bounding box center [449, 167] width 18 height 18
radio input "true"
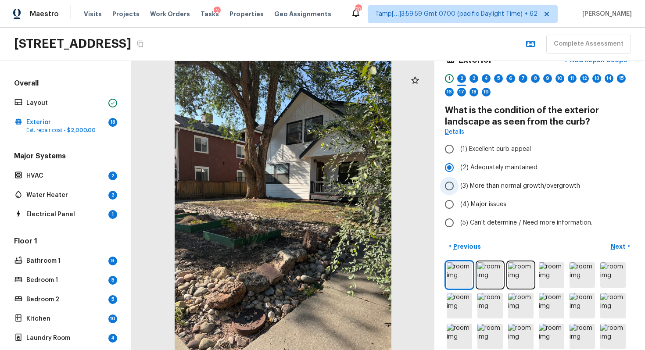
click at [491, 183] on span "(3) More than normal growth/overgrowth" at bounding box center [520, 186] width 120 height 9
click at [459, 183] on input "(3) More than normal growth/overgrowth" at bounding box center [449, 186] width 18 height 18
radio input "true"
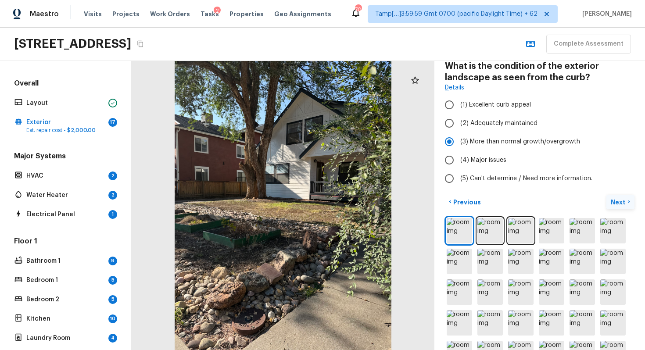
click at [609, 198] on button "Next >" at bounding box center [620, 202] width 28 height 14
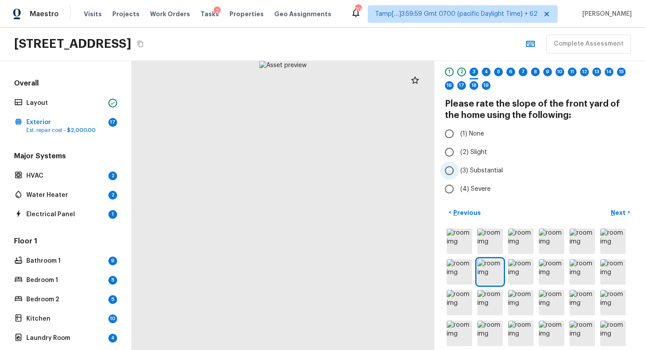
scroll to position [25, 0]
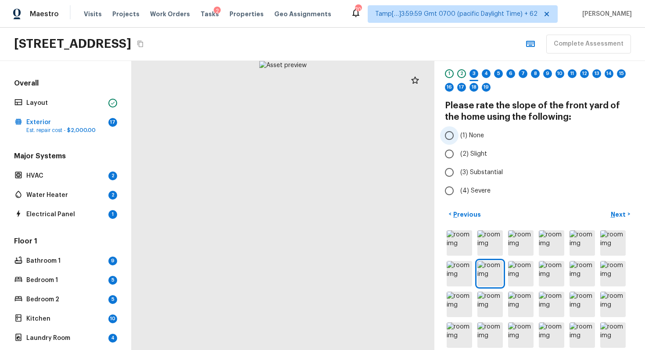
click at [450, 134] on input "(1) None" at bounding box center [449, 135] width 18 height 18
radio input "true"
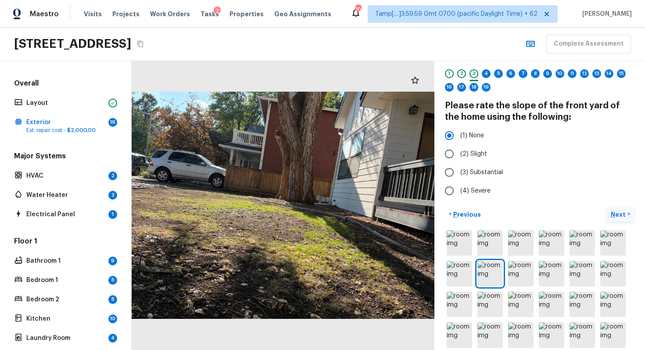
click at [616, 210] on p "Next" at bounding box center [619, 214] width 17 height 9
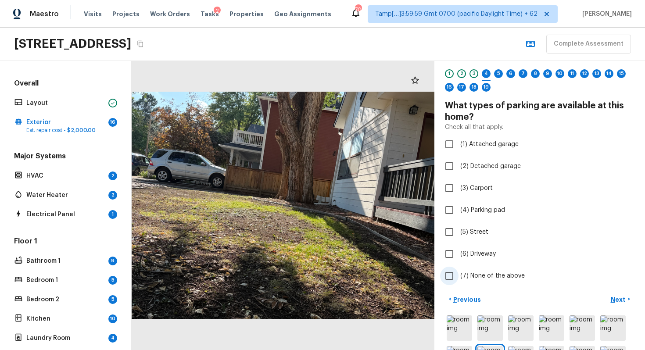
scroll to position [151, 0]
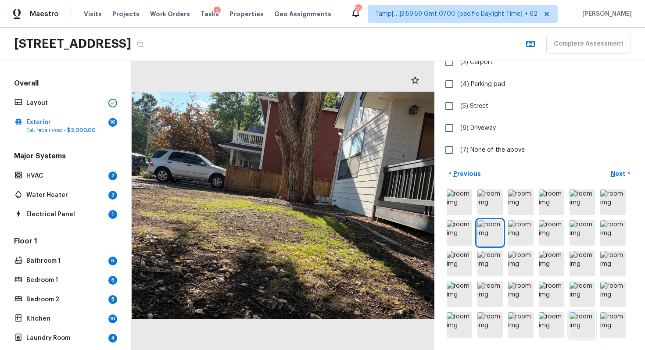
click at [591, 314] on img at bounding box center [582, 324] width 25 height 25
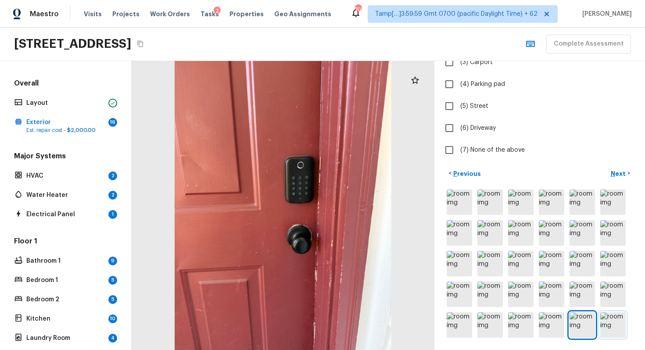
click at [604, 314] on img at bounding box center [612, 324] width 25 height 25
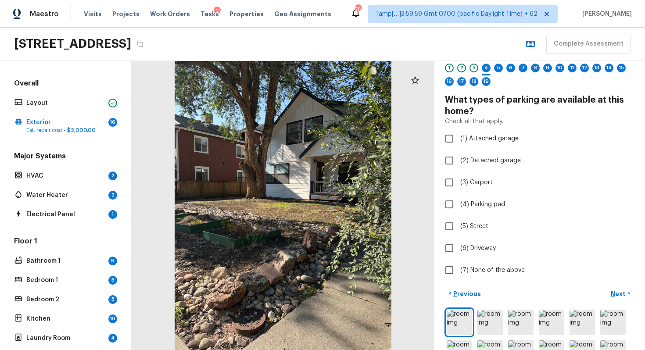
scroll to position [32, 0]
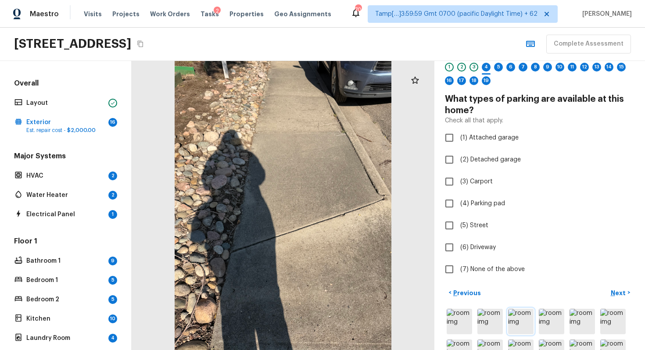
click at [523, 314] on img at bounding box center [520, 321] width 25 height 25
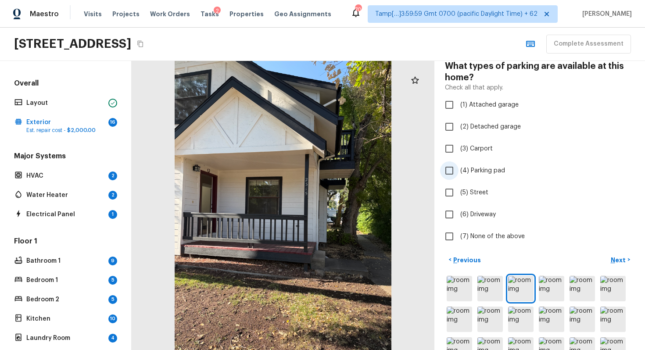
scroll to position [39, 0]
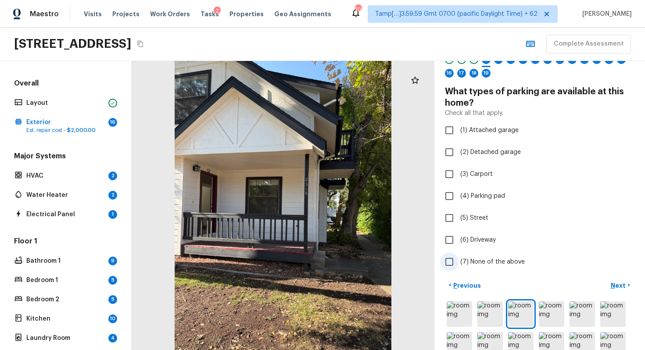
click at [467, 262] on span "(7) None of the above" at bounding box center [492, 262] width 65 height 9
click at [459, 262] on input "(7) None of the above" at bounding box center [449, 262] width 18 height 18
checkbox input "true"
click at [617, 285] on p "Next" at bounding box center [619, 285] width 17 height 9
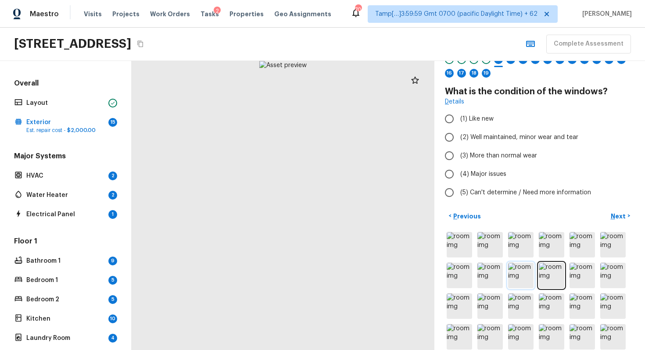
scroll to position [82, 0]
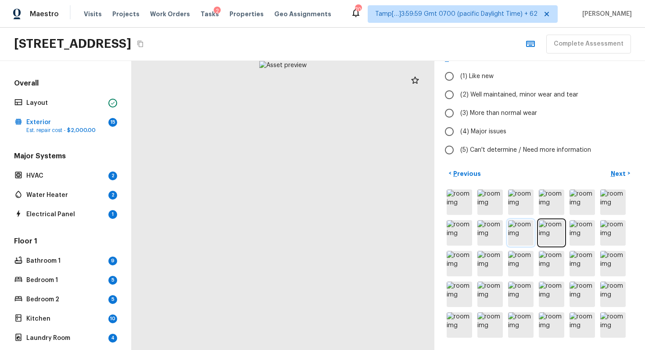
click at [513, 264] on img at bounding box center [520, 263] width 25 height 25
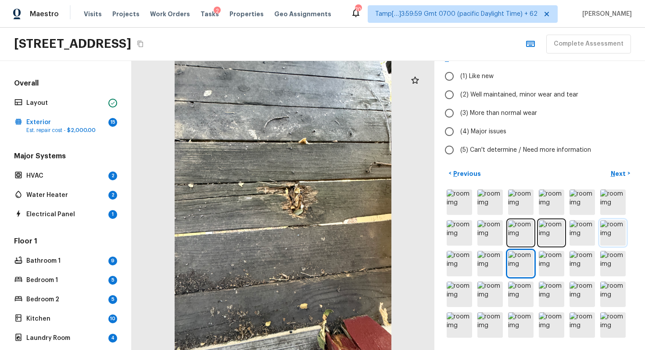
click at [624, 232] on img at bounding box center [612, 232] width 25 height 25
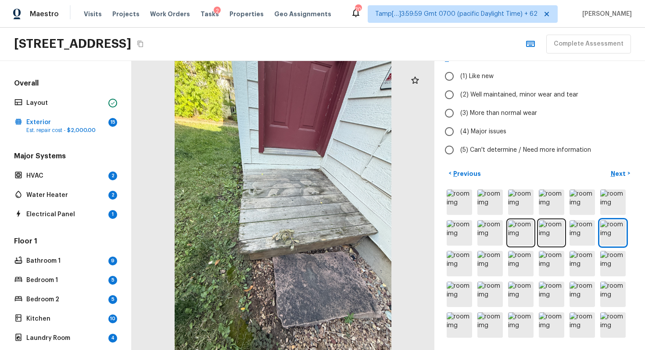
click at [505, 201] on div at bounding box center [540, 264] width 190 height 152
click at [487, 201] on img at bounding box center [489, 202] width 25 height 25
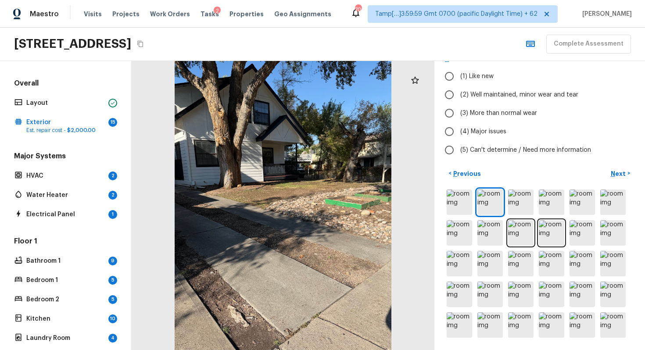
click at [507, 198] on div at bounding box center [540, 264] width 190 height 152
click at [520, 198] on img at bounding box center [520, 202] width 25 height 25
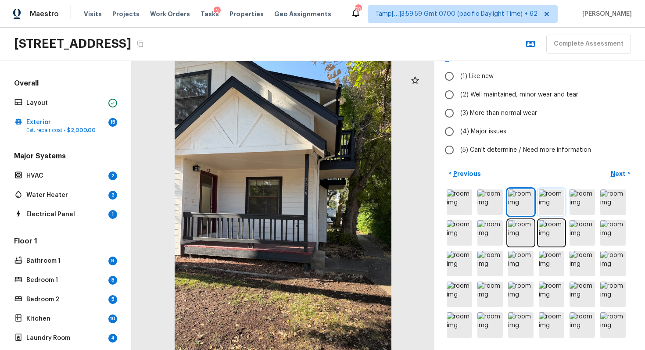
click at [548, 197] on img at bounding box center [551, 202] width 25 height 25
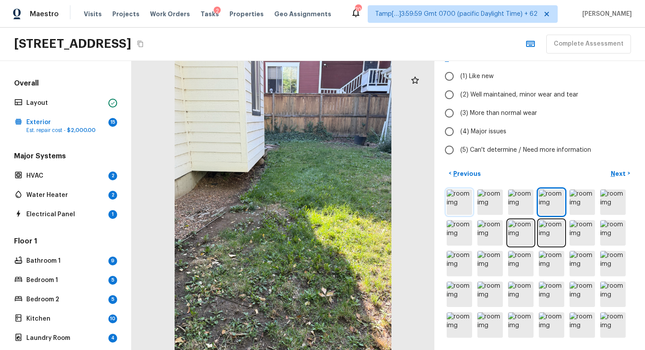
click at [462, 200] on img at bounding box center [459, 202] width 25 height 25
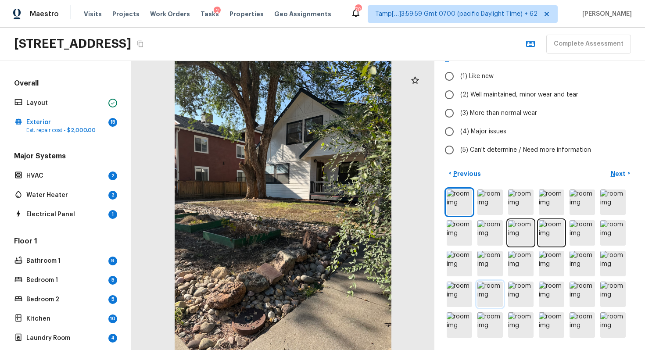
click at [486, 297] on img at bounding box center [489, 294] width 25 height 25
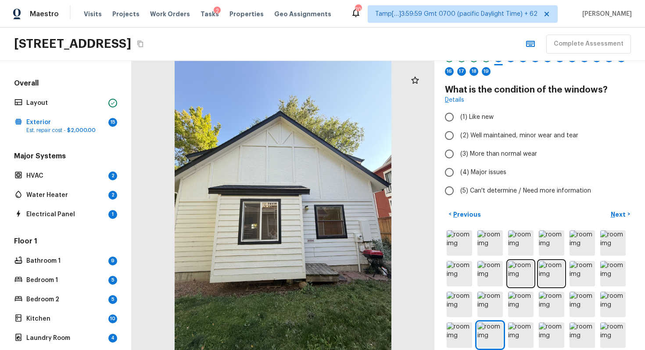
scroll to position [40, 0]
click at [458, 134] on input "(2) Well maintained, minor wear and tear" at bounding box center [449, 136] width 18 height 18
radio input "true"
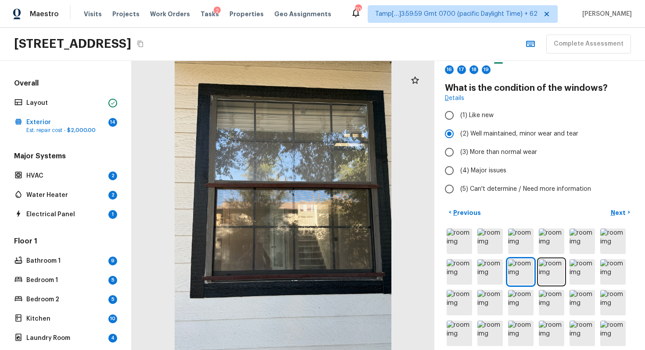
scroll to position [47, 0]
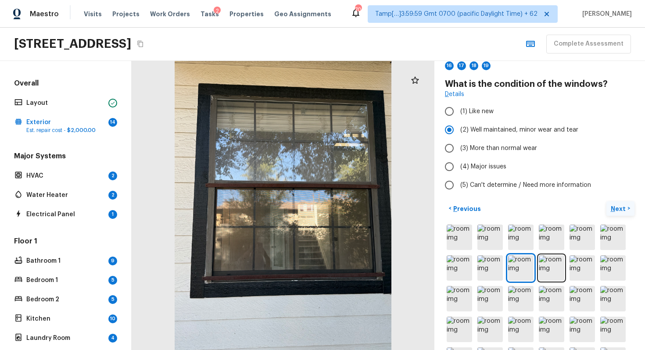
click at [619, 213] on p "Next" at bounding box center [619, 208] width 17 height 9
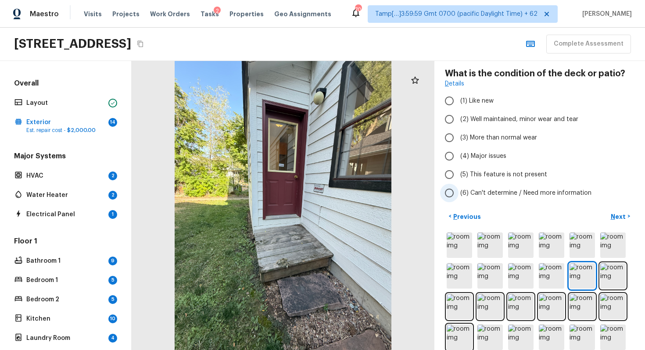
scroll to position [58, 0]
click at [457, 144] on input "(3) More than normal wear" at bounding box center [449, 137] width 18 height 18
radio input "true"
click at [457, 157] on input "(4) Major issues" at bounding box center [449, 155] width 18 height 18
radio input "true"
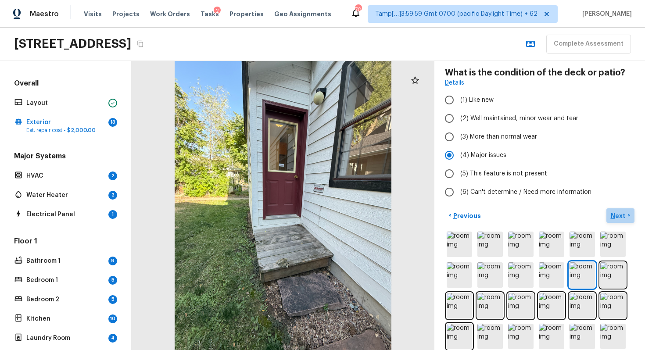
click at [618, 215] on p "Next" at bounding box center [619, 215] width 17 height 9
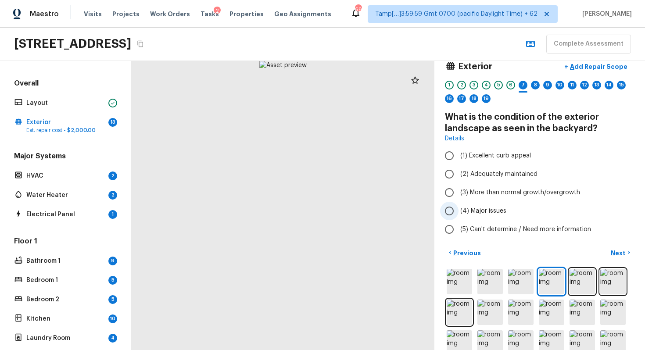
scroll to position [6, 0]
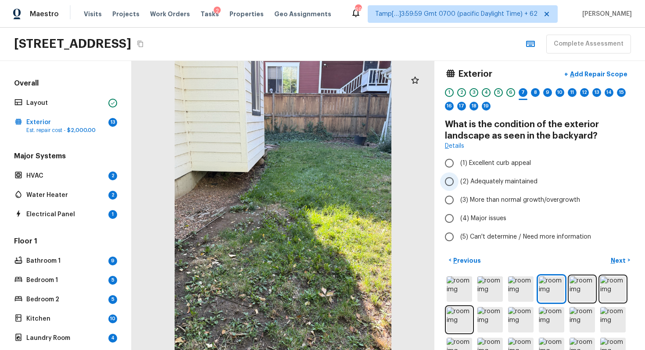
click at [460, 177] on label "(2) Adequately maintained" at bounding box center [533, 181] width 187 height 18
click at [459, 177] on input "(2) Adequately maintained" at bounding box center [449, 181] width 18 height 18
radio input "true"
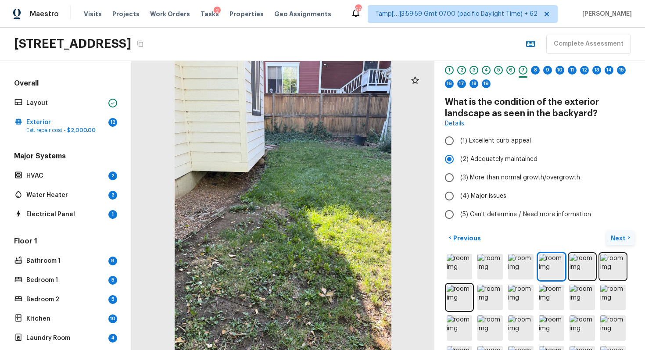
click at [617, 231] on button "Next >" at bounding box center [620, 238] width 28 height 14
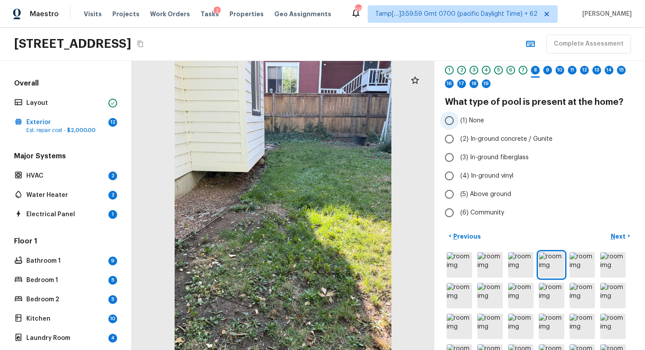
click at [456, 122] on input "(1) None" at bounding box center [449, 120] width 18 height 18
radio input "true"
click at [613, 234] on p "Next" at bounding box center [619, 236] width 17 height 9
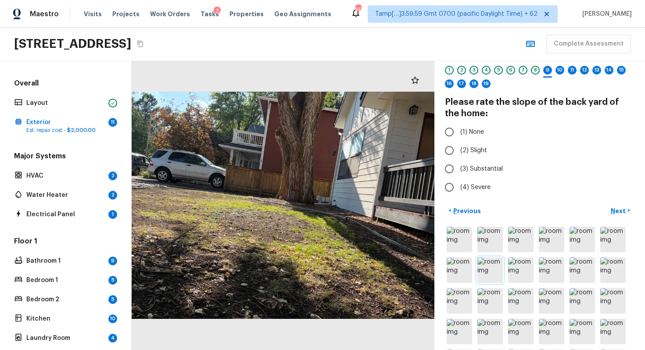
scroll to position [66, 0]
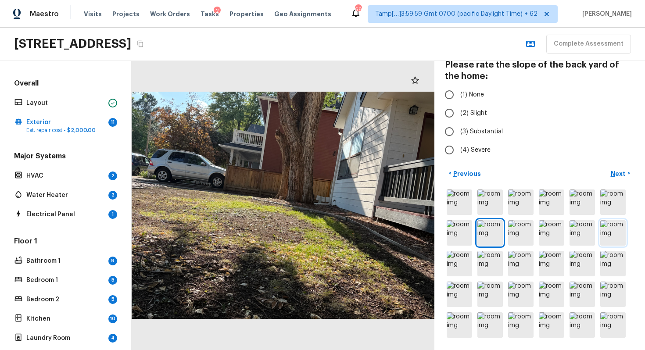
click at [606, 237] on img at bounding box center [612, 232] width 25 height 25
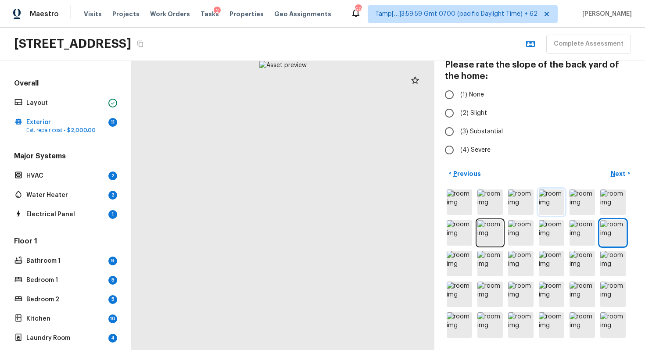
click at [558, 203] on img at bounding box center [551, 202] width 25 height 25
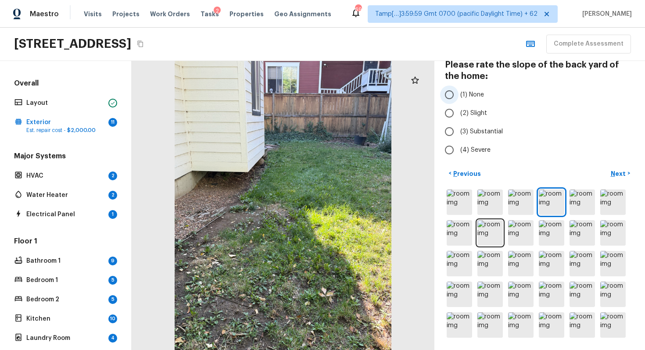
click at [448, 93] on input "(1) None" at bounding box center [449, 95] width 18 height 18
radio input "true"
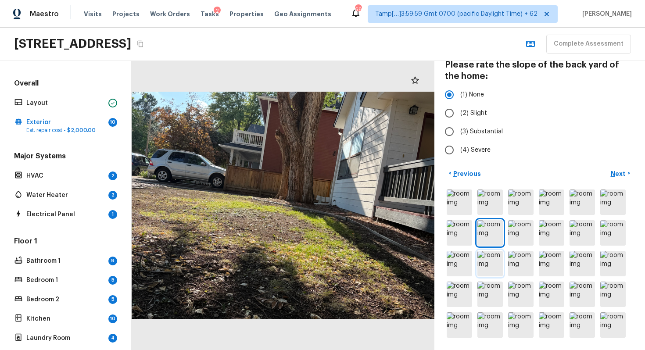
click at [496, 251] on img at bounding box center [489, 263] width 25 height 25
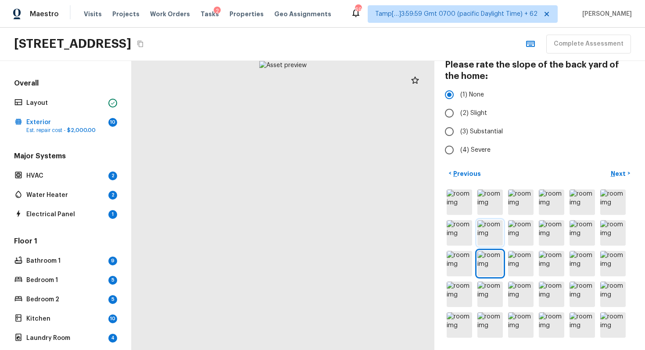
click at [492, 236] on img at bounding box center [489, 232] width 25 height 25
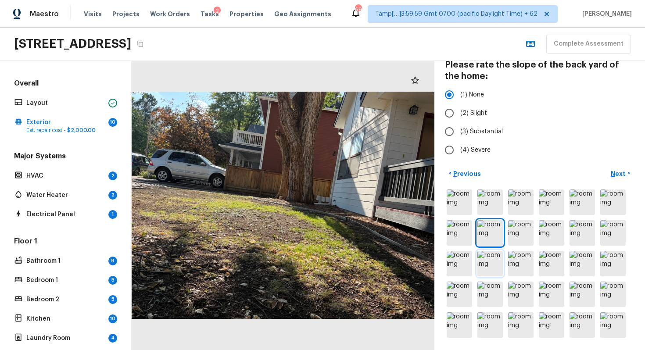
click at [480, 265] on img at bounding box center [489, 263] width 25 height 25
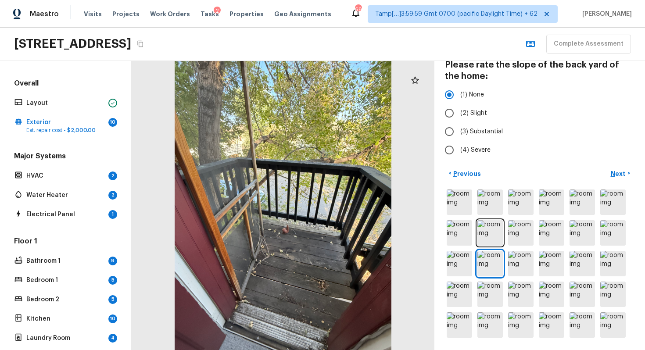
click at [546, 250] on div at bounding box center [540, 264] width 190 height 152
click at [549, 255] on img at bounding box center [551, 263] width 25 height 25
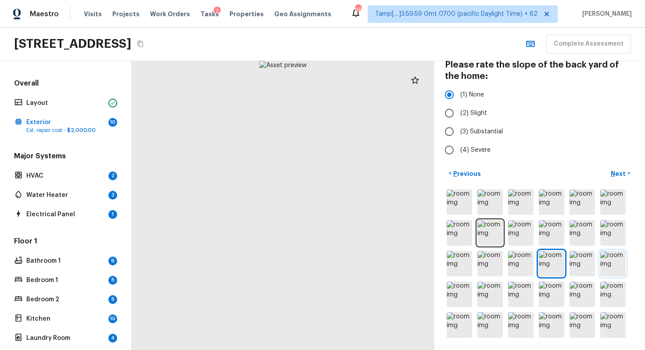
click at [620, 261] on img at bounding box center [612, 263] width 25 height 25
click at [466, 223] on img at bounding box center [459, 232] width 25 height 25
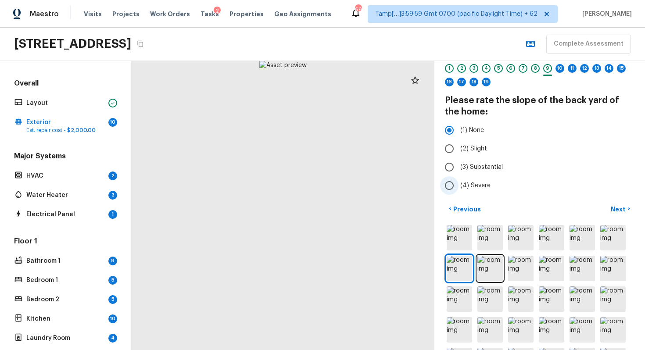
scroll to position [25, 0]
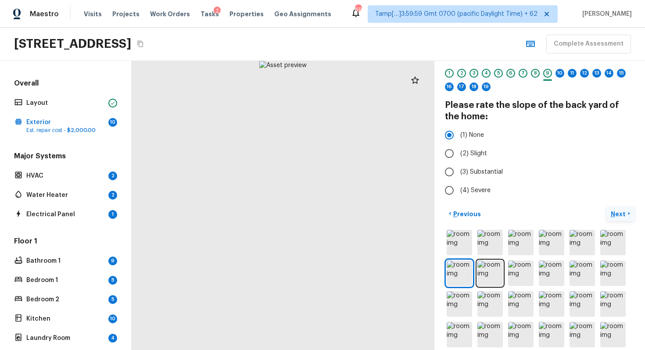
click at [617, 215] on p "Next" at bounding box center [619, 214] width 17 height 9
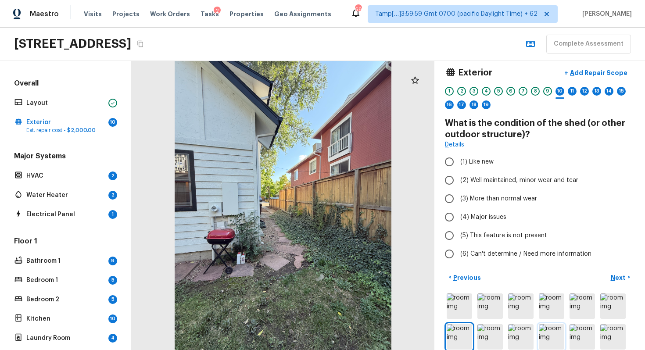
scroll to position [0, 0]
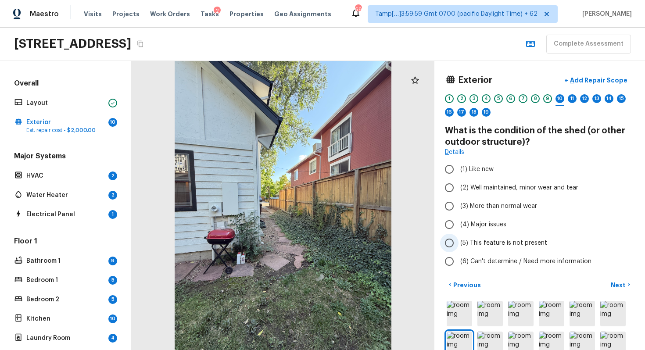
click at [470, 237] on label "(5) This feature is not present" at bounding box center [533, 243] width 187 height 18
click at [459, 237] on input "(5) This feature is not present" at bounding box center [449, 243] width 18 height 18
radio input "true"
click at [608, 280] on button "Next >" at bounding box center [620, 285] width 28 height 14
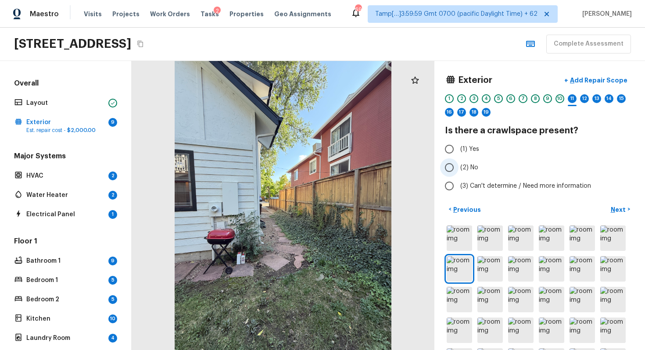
click at [447, 163] on input "(2) No" at bounding box center [449, 167] width 18 height 18
radio input "true"
click at [618, 204] on button "Next >" at bounding box center [620, 209] width 28 height 14
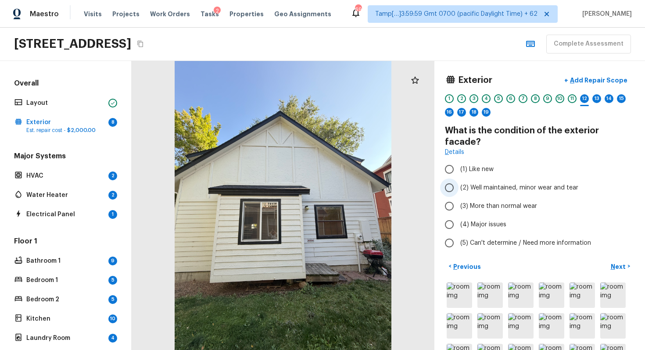
click at [456, 180] on input "(2) Well maintained, minor wear and tear" at bounding box center [449, 188] width 18 height 18
radio input "true"
click at [603, 259] on div "< Previous Next >" at bounding box center [540, 266] width 190 height 14
click at [615, 262] on p "Next" at bounding box center [619, 266] width 17 height 9
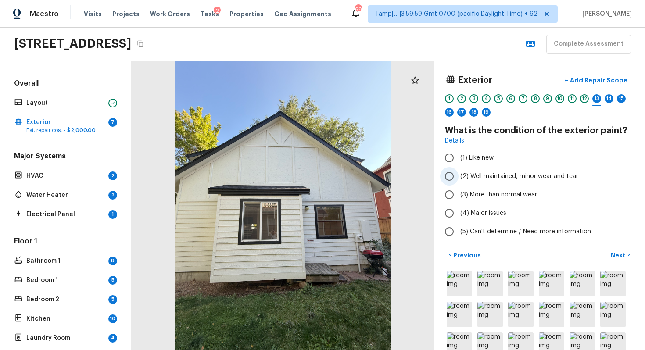
click at [482, 180] on span "(2) Well maintained, minor wear and tear" at bounding box center [519, 176] width 118 height 9
click at [459, 180] on input "(2) Well maintained, minor wear and tear" at bounding box center [449, 176] width 18 height 18
radio input "true"
click at [620, 253] on p "Next" at bounding box center [619, 255] width 17 height 9
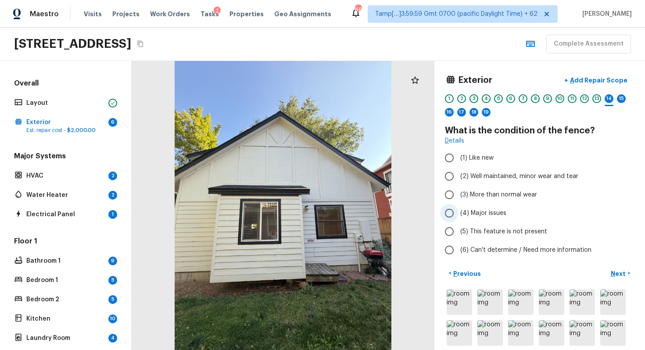
scroll to position [31, 0]
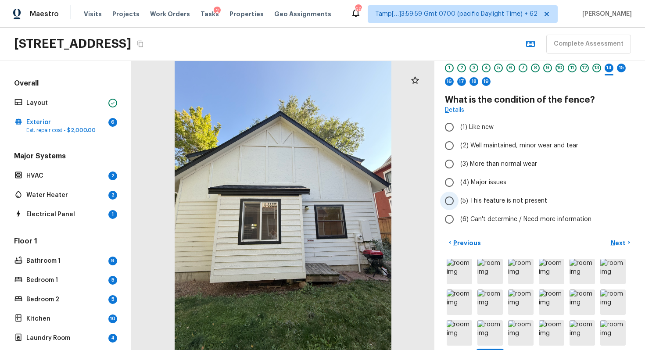
click at [455, 200] on input "(5) This feature is not present" at bounding box center [449, 201] width 18 height 18
radio input "true"
click at [620, 243] on p "Next" at bounding box center [619, 243] width 17 height 9
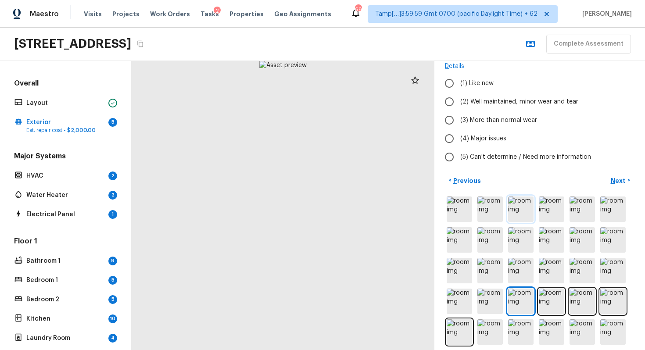
scroll to position [93, 0]
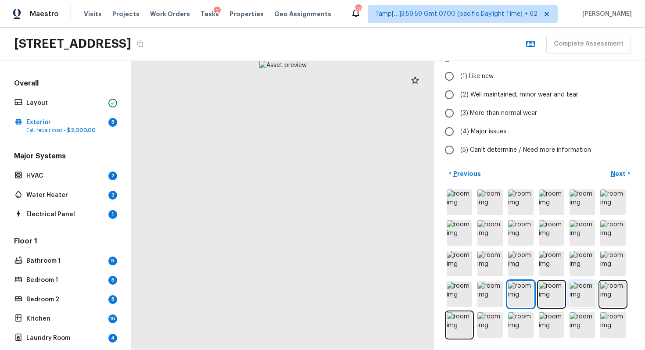
click at [584, 290] on img at bounding box center [582, 294] width 25 height 25
click at [453, 314] on img at bounding box center [459, 324] width 25 height 25
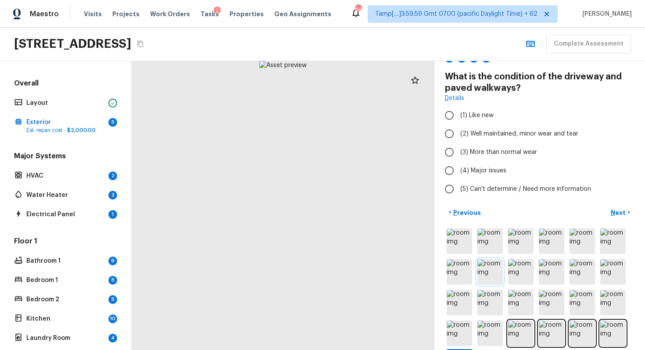
scroll to position [37, 0]
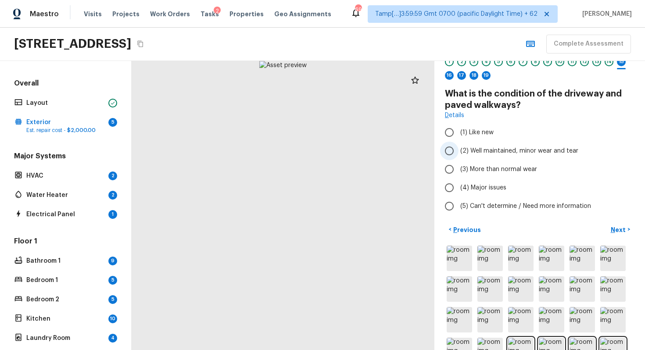
click at [458, 144] on input "(2) Well maintained, minor wear and tear" at bounding box center [449, 151] width 18 height 18
radio input "true"
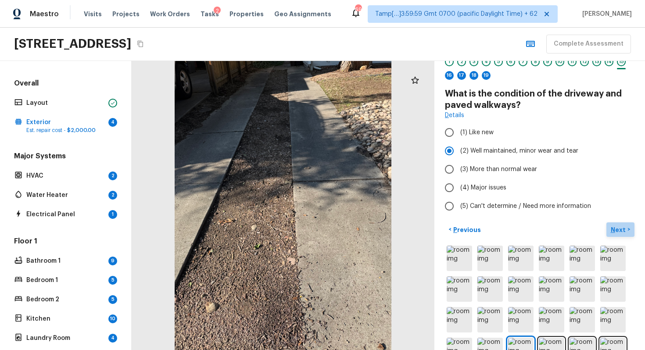
click at [616, 230] on p "Next" at bounding box center [619, 230] width 17 height 9
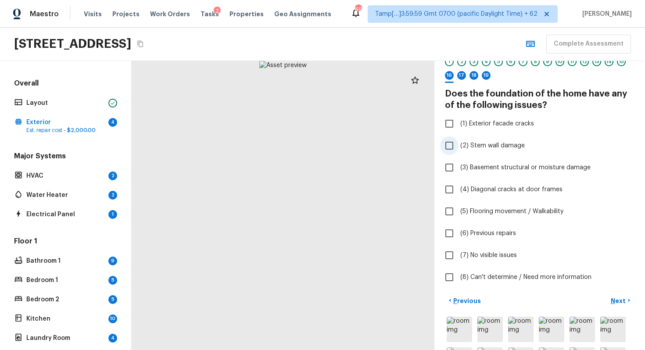
scroll to position [28, 0]
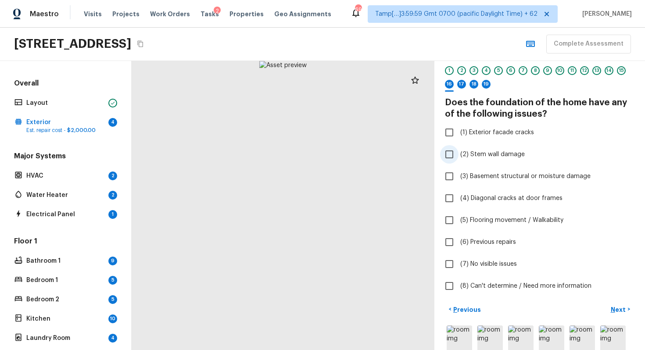
click at [454, 150] on input "(2) Stem wall damage" at bounding box center [449, 154] width 18 height 18
checkbox input "true"
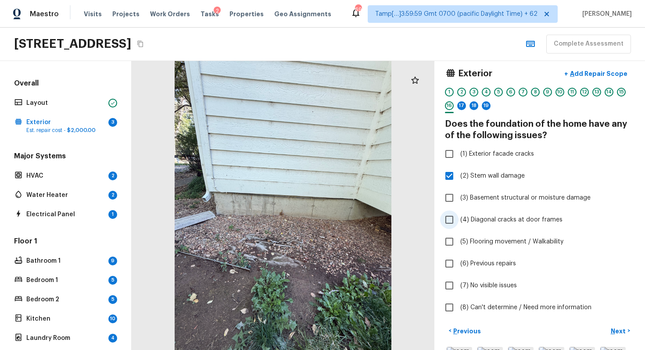
scroll to position [0, 0]
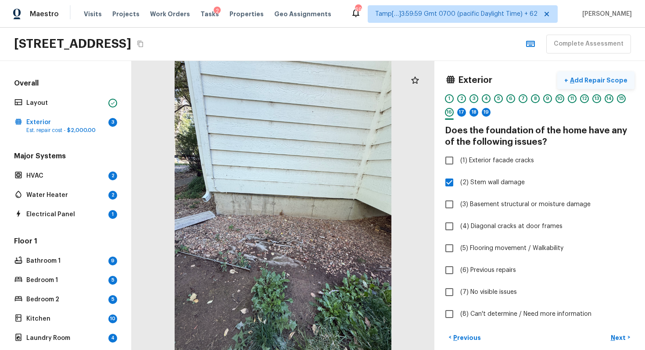
click at [603, 76] on p "Add Repair Scope" at bounding box center [597, 80] width 59 height 9
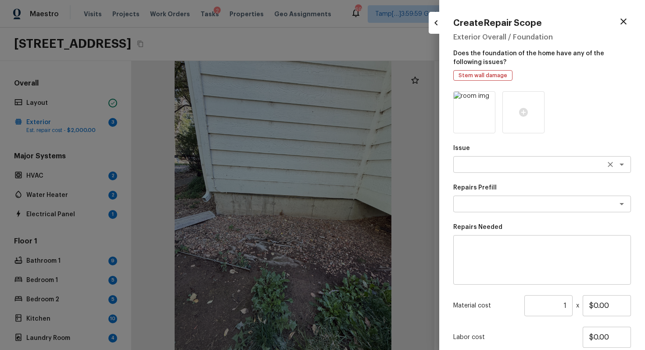
click at [485, 166] on textarea at bounding box center [529, 164] width 145 height 9
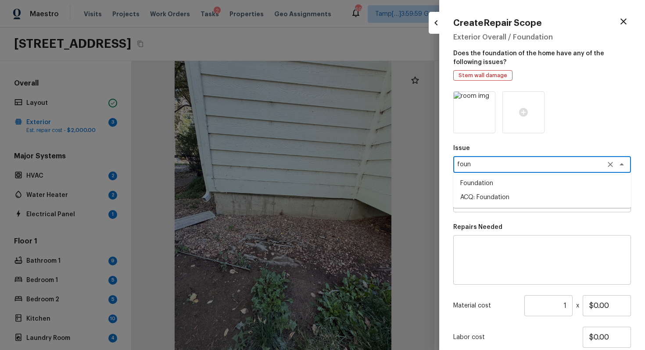
click at [495, 194] on li "ACQ: Foundation" at bounding box center [542, 197] width 178 height 14
type textarea "ACQ: Foundation"
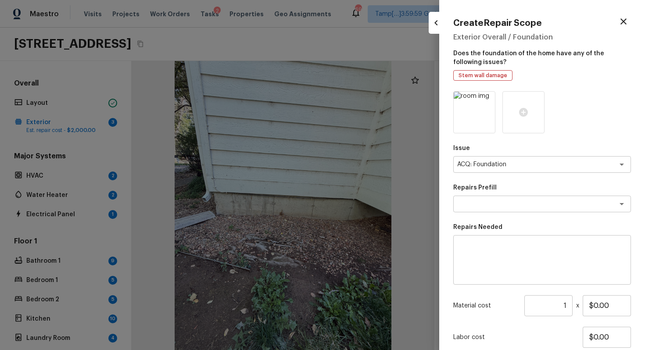
click at [495, 194] on div "Repairs Prefill x ​" at bounding box center [542, 197] width 178 height 29
click at [496, 203] on textarea at bounding box center [529, 204] width 145 height 9
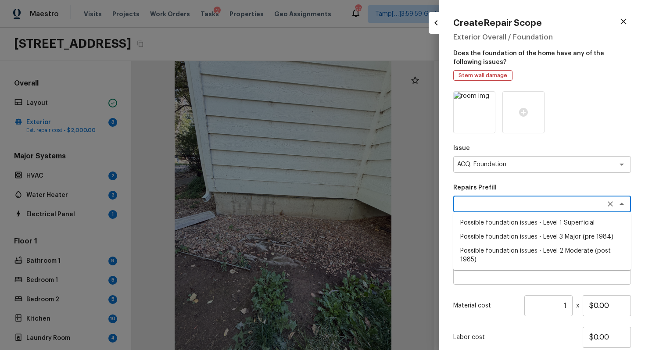
click at [530, 228] on li "Possible foundation issues - Level 1 Superficial" at bounding box center [542, 223] width 178 height 14
type textarea "Possible foundation issues - Level 1 Superficial"
type textarea "Possible foundation issues - Level 1 - Superficial. Disclaimer: This is NOT a t…"
type input "$999.00"
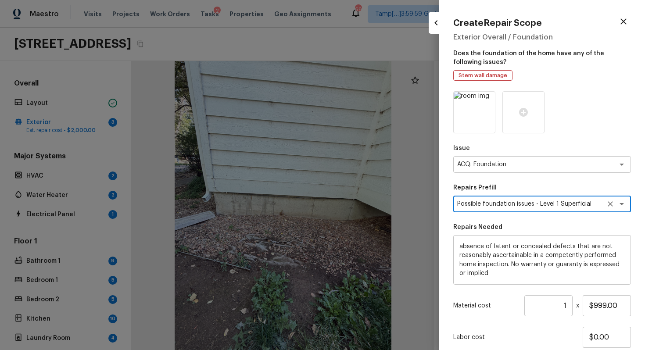
scroll to position [62, 0]
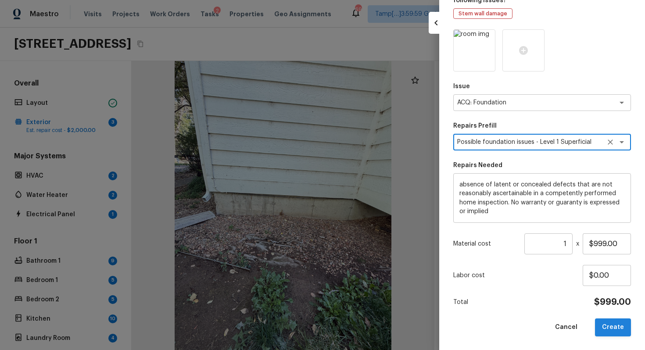
click at [613, 314] on button "Create" at bounding box center [613, 328] width 36 height 18
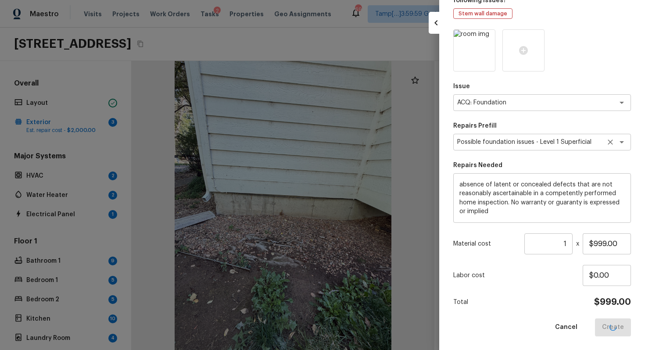
type input "$0.00"
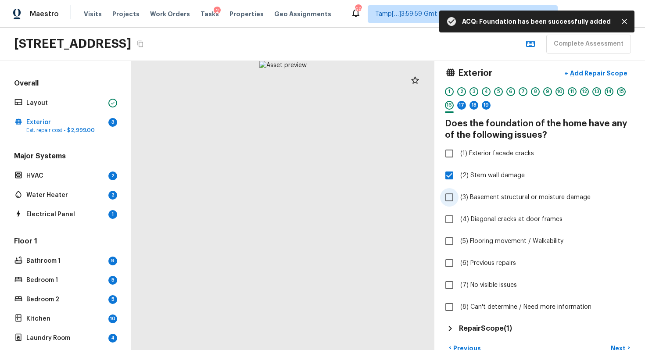
scroll to position [0, 0]
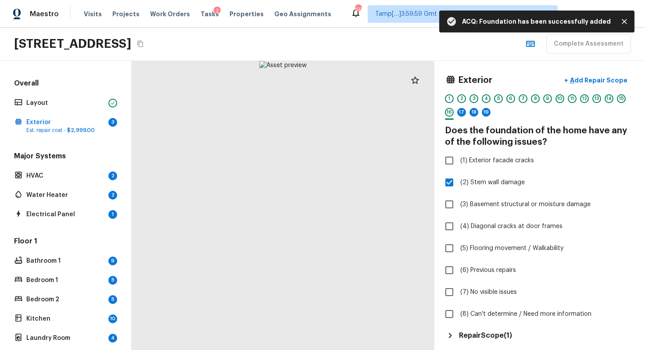
click at [410, 86] on div at bounding box center [415, 81] width 18 height 18
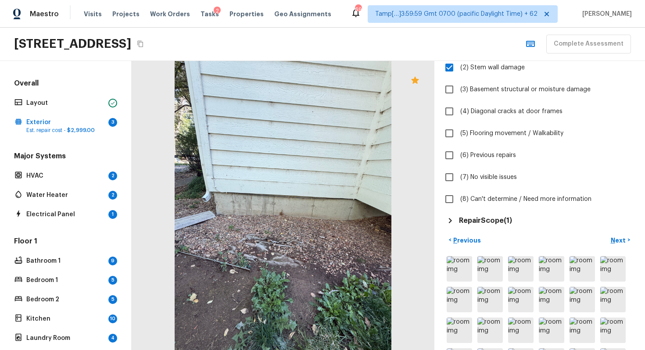
scroll to position [112, 0]
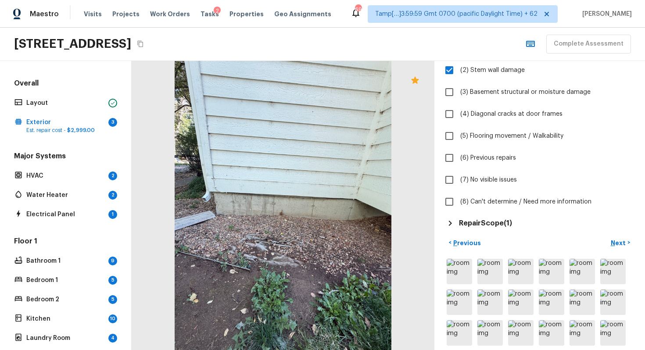
click at [506, 221] on h5 "Repair Scope ( 1 )" at bounding box center [485, 224] width 53 height 10
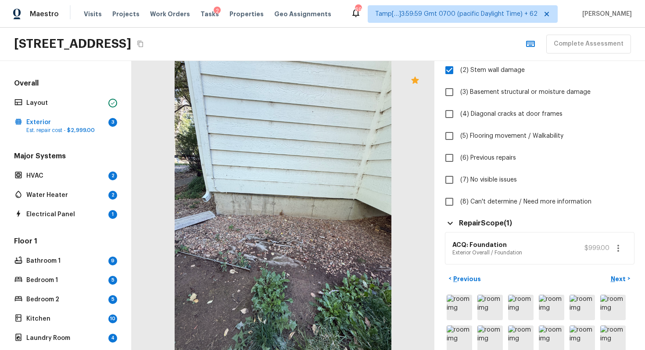
click at [506, 253] on p "Exterior Overall / Foundation" at bounding box center [487, 252] width 70 height 7
click at [612, 248] on button "button" at bounding box center [618, 249] width 18 height 18
click at [620, 273] on li "Edit" at bounding box center [617, 274] width 41 height 26
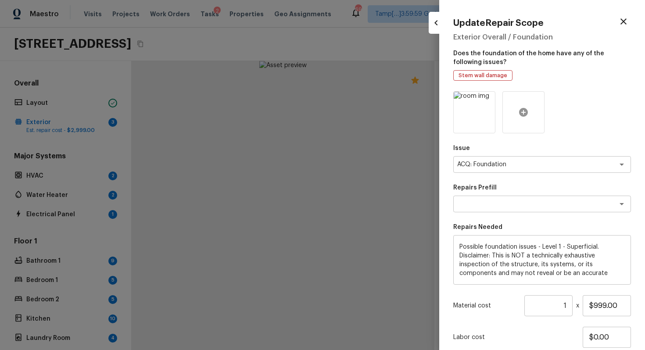
click at [521, 111] on icon at bounding box center [523, 112] width 9 height 9
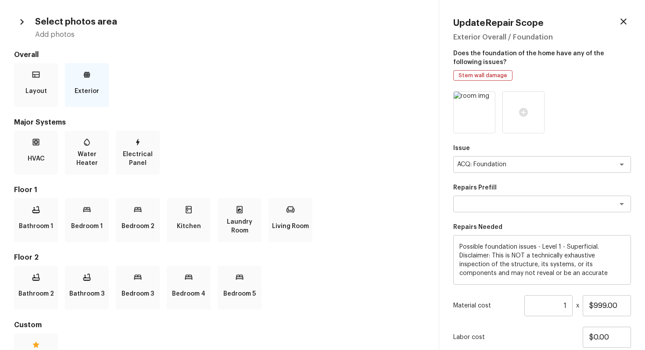
click at [73, 85] on div "Exterior" at bounding box center [87, 85] width 44 height 44
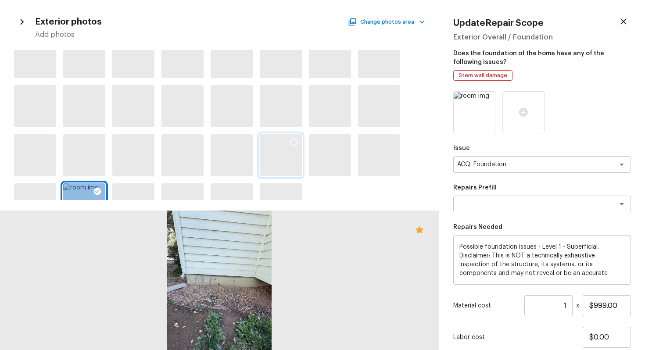
scroll to position [0, 0]
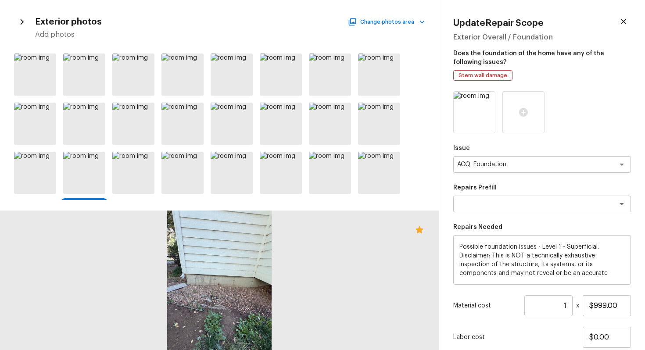
click at [623, 17] on icon "button" at bounding box center [623, 21] width 11 height 11
type input "$0.00"
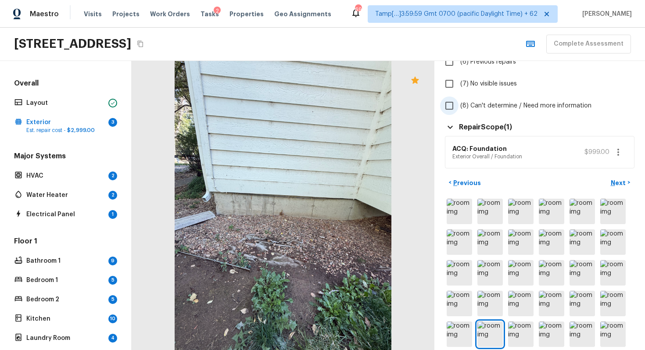
scroll to position [218, 0]
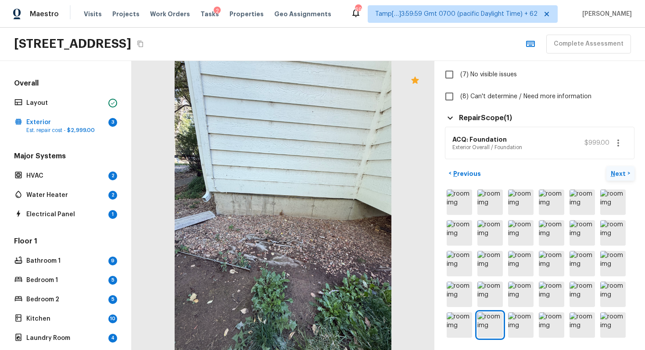
click at [621, 175] on p "Next" at bounding box center [619, 173] width 17 height 9
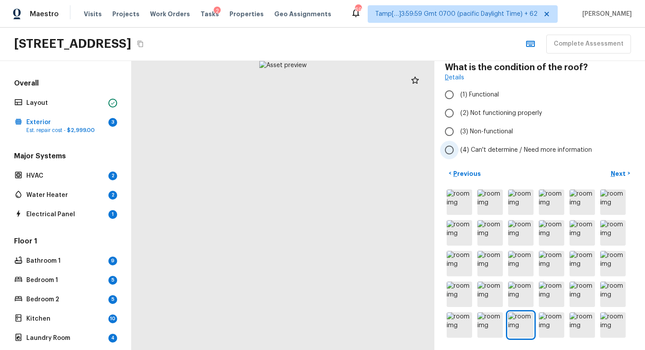
scroll to position [0, 0]
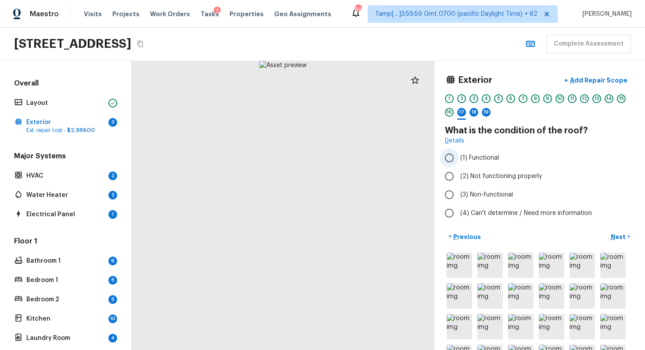
click at [451, 155] on input "(1) Functional" at bounding box center [449, 158] width 18 height 18
radio input "true"
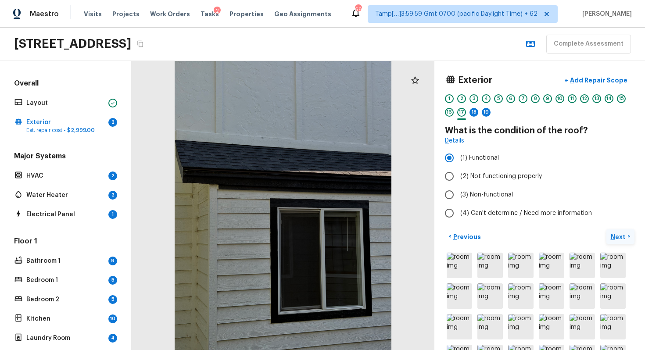
click at [608, 230] on button "Next >" at bounding box center [620, 236] width 28 height 14
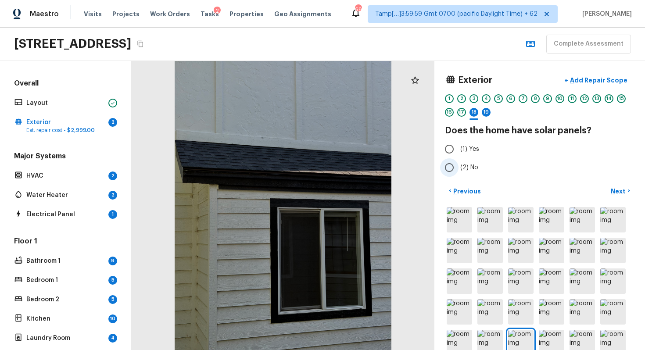
click at [455, 170] on input "(2) No" at bounding box center [449, 167] width 18 height 18
radio input "true"
click at [613, 192] on p "Next" at bounding box center [619, 191] width 17 height 9
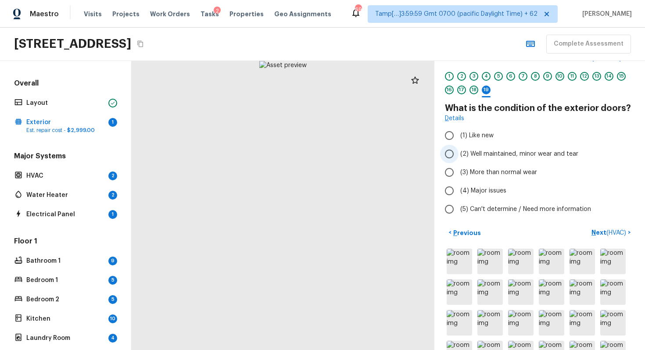
scroll to position [23, 0]
click at [451, 161] on input "(2) Well maintained, minor wear and tear" at bounding box center [449, 153] width 18 height 18
radio input "true"
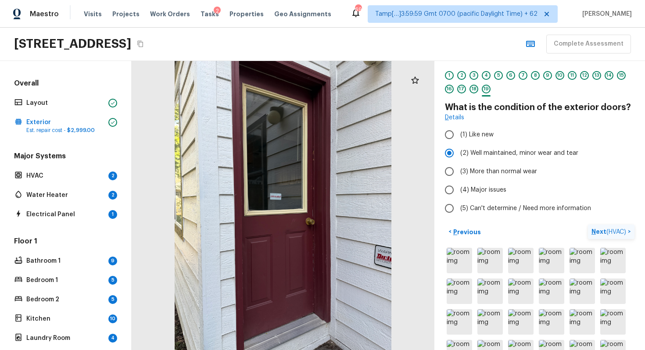
click at [595, 228] on p "Next ( HVAC )" at bounding box center [609, 231] width 36 height 9
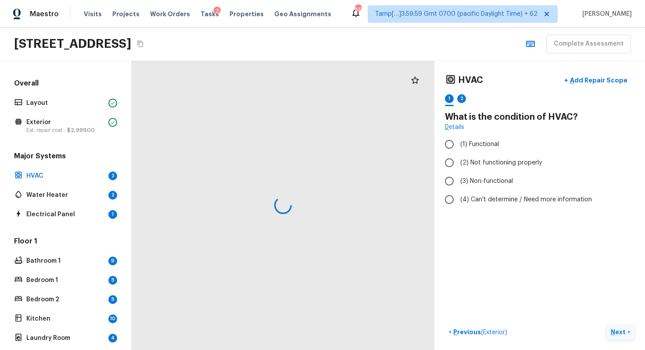
scroll to position [0, 0]
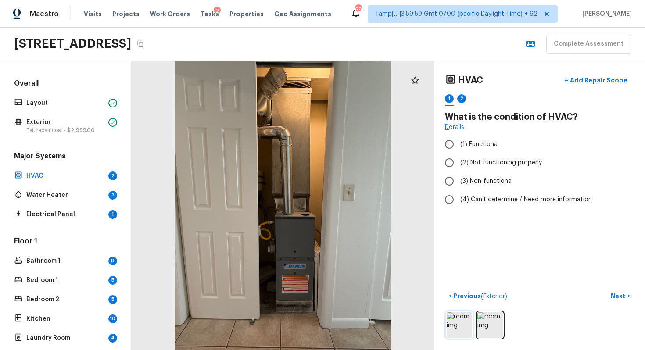
click at [459, 314] on img at bounding box center [459, 324] width 25 height 25
click at [486, 314] on img at bounding box center [489, 324] width 25 height 25
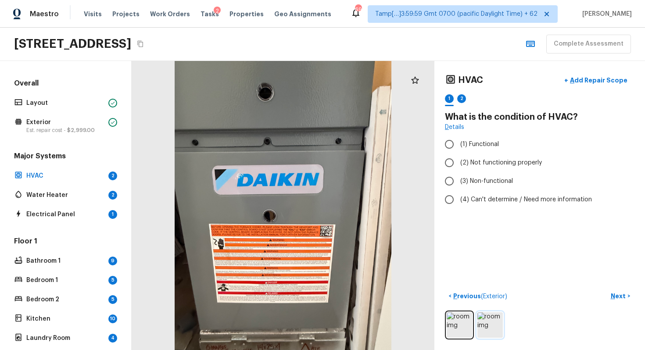
click at [490, 314] on img at bounding box center [489, 324] width 25 height 25
click at [470, 314] on img at bounding box center [459, 324] width 25 height 25
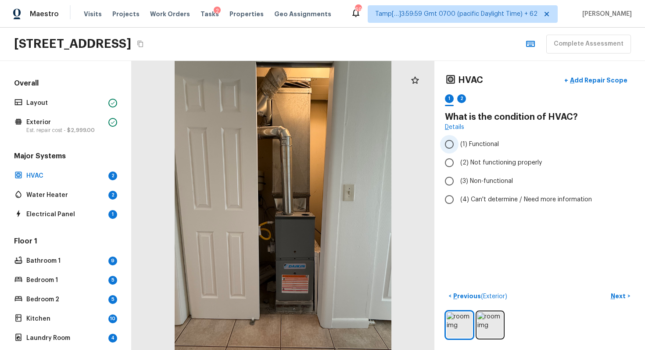
click at [451, 141] on input "(1) Functional" at bounding box center [449, 144] width 18 height 18
radio input "true"
click at [485, 314] on img at bounding box center [489, 324] width 25 height 25
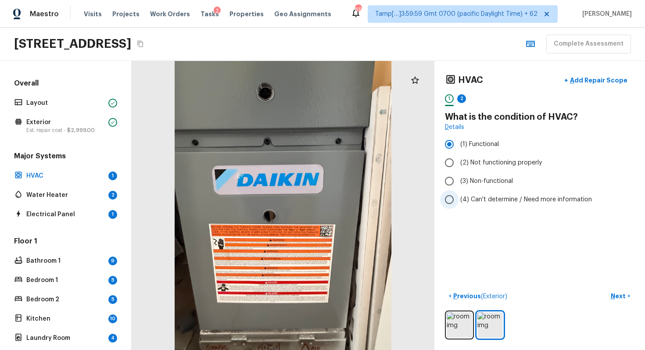
click at [476, 199] on span "(4) Can't determine / Need more information" at bounding box center [526, 199] width 132 height 9
click at [459, 199] on input "(4) Can't determine / Need more information" at bounding box center [449, 199] width 18 height 18
radio input "true"
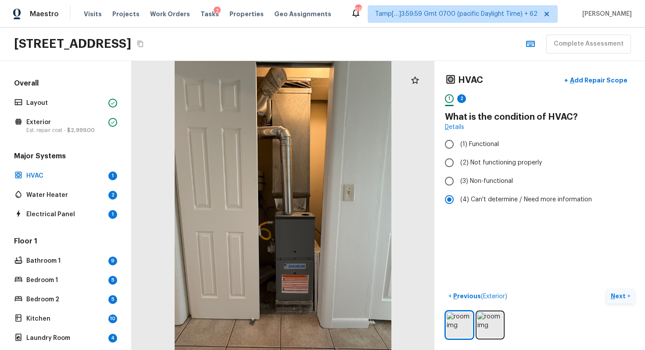
click at [620, 297] on p "Next" at bounding box center [619, 296] width 17 height 9
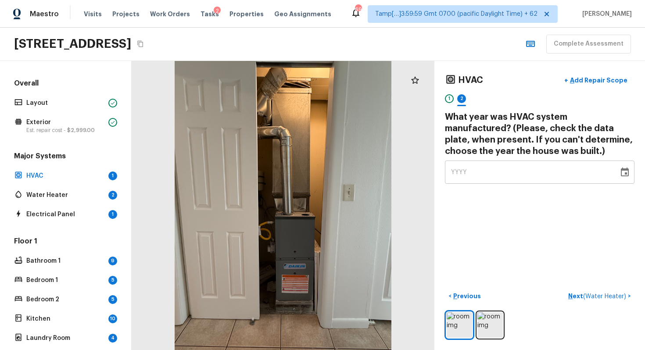
click at [501, 168] on div "YYYY" at bounding box center [531, 172] width 161 height 23
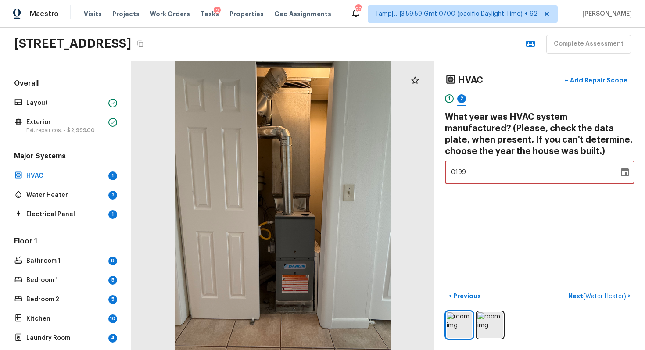
type input "1992"
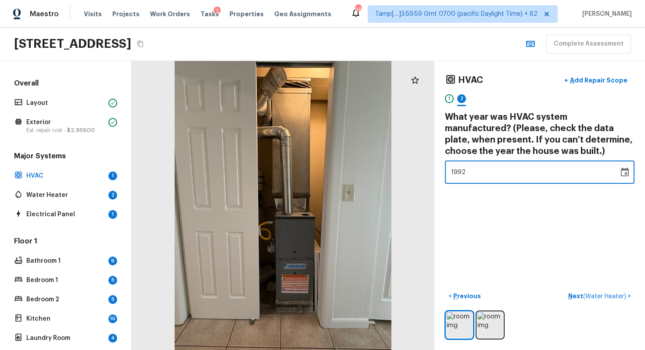
click at [500, 221] on div "HVAC + Add Repair Scope 1 2 What year was HVAC system manufactured? (Please, ch…" at bounding box center [539, 205] width 211 height 289
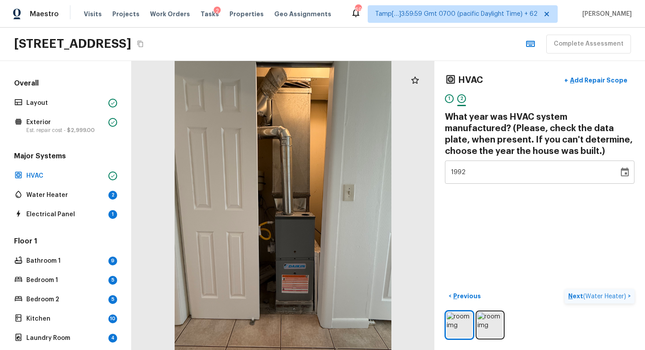
click at [592, 298] on span "( Water Heater )" at bounding box center [604, 297] width 43 height 6
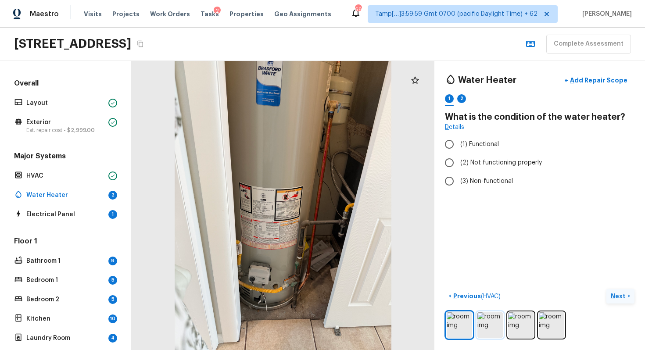
click at [491, 314] on img at bounding box center [489, 324] width 25 height 25
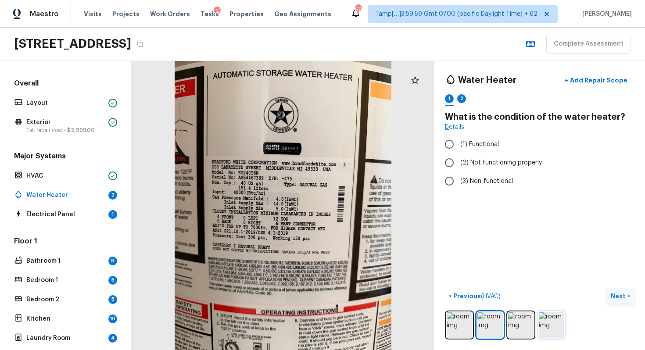
click at [551, 314] on img at bounding box center [551, 324] width 25 height 25
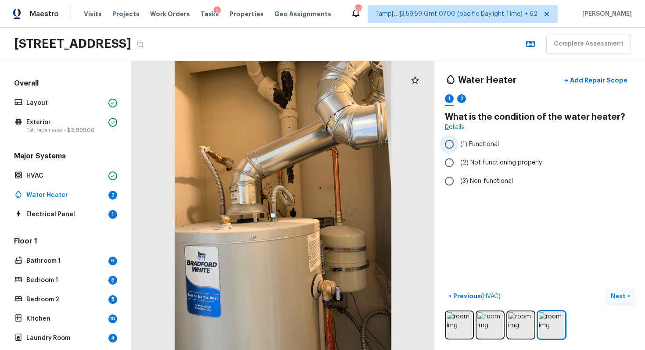
click at [448, 147] on input "(1) Functional" at bounding box center [449, 144] width 18 height 18
radio input "true"
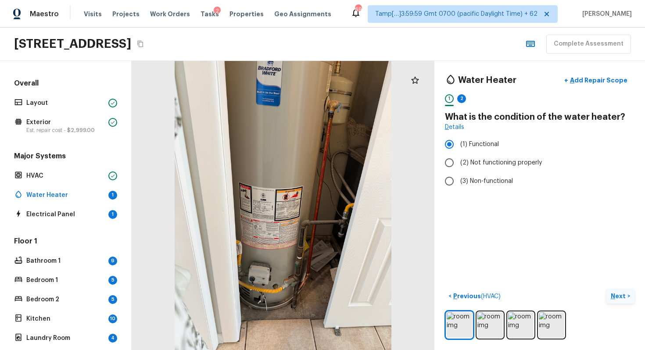
click at [616, 283] on div "Water Heater + Add Repair Scope 1 2 What is the condition of the water heater? …" at bounding box center [539, 205] width 211 height 289
click at [619, 294] on p "Next" at bounding box center [619, 296] width 17 height 9
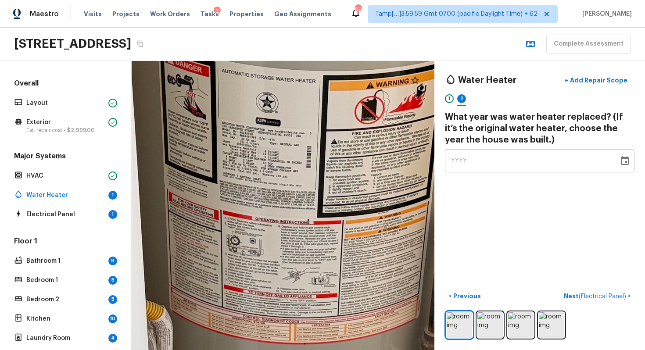
click at [478, 151] on div "YYYY" at bounding box center [531, 160] width 161 height 23
type input "1992"
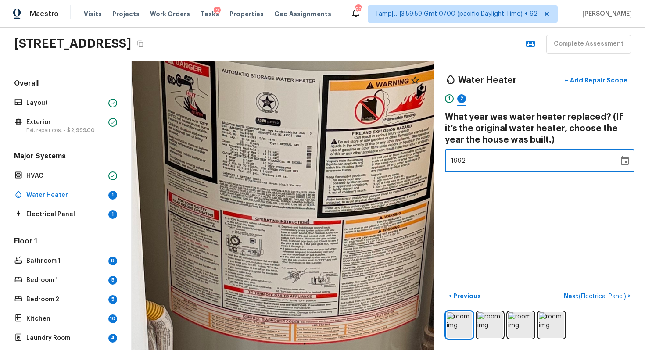
click at [498, 202] on div "Water Heater + Add Repair Scope 1 2 What year was water heater replaced? (If it…" at bounding box center [539, 205] width 211 height 289
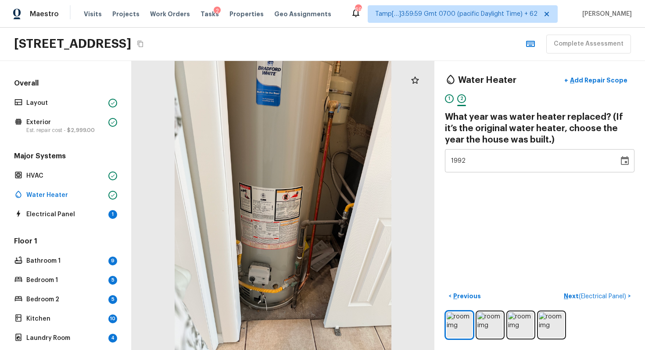
click at [528, 261] on div "Water Heater + Add Repair Scope 1 2 What year was water heater replaced? (If it…" at bounding box center [539, 205] width 211 height 289
click at [588, 306] on div "< Previous Next ( Electrical Panel ) >" at bounding box center [540, 314] width 190 height 50
click at [586, 297] on span "( Electrical Panel )" at bounding box center [602, 297] width 47 height 6
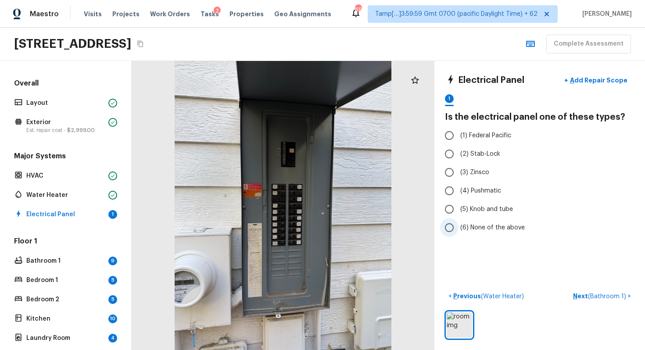
click at [475, 233] on label "(6) None of the above" at bounding box center [533, 228] width 187 height 18
click at [459, 233] on input "(6) None of the above" at bounding box center [449, 228] width 18 height 18
radio input "true"
click at [602, 295] on span "( Bathroom 1 )" at bounding box center [607, 297] width 38 height 6
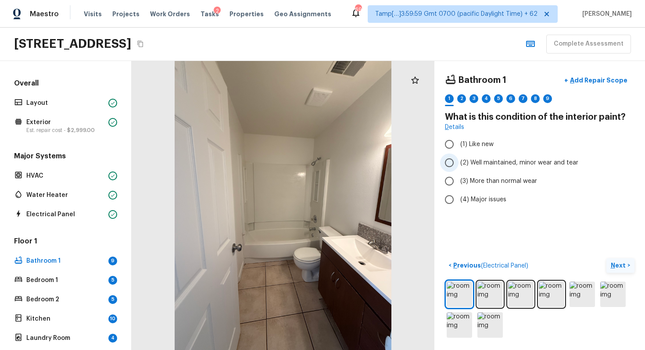
click at [460, 159] on span "(2) Well maintained, minor wear and tear" at bounding box center [519, 162] width 118 height 9
click at [459, 159] on input "(2) Well maintained, minor wear and tear" at bounding box center [449, 163] width 18 height 18
radio input "true"
click at [614, 264] on p "Next" at bounding box center [619, 265] width 17 height 9
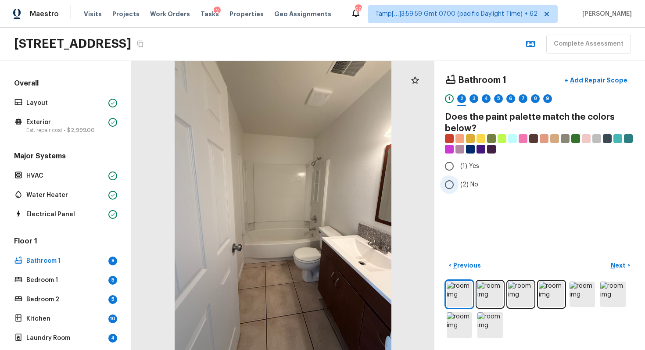
click at [464, 182] on span "(2) No" at bounding box center [469, 184] width 18 height 9
click at [459, 182] on input "(2) No" at bounding box center [449, 185] width 18 height 18
radio input "true"
click at [618, 260] on button "Next >" at bounding box center [620, 265] width 28 height 14
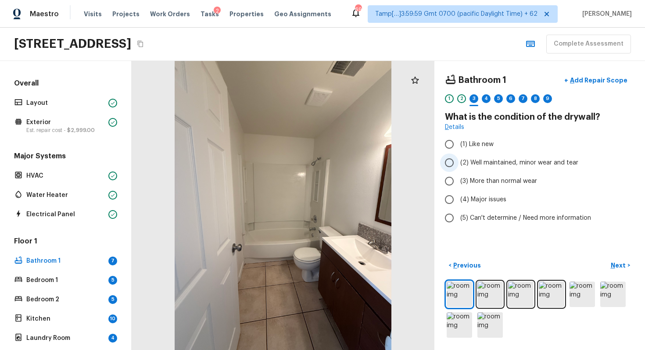
click at [479, 164] on span "(2) Well maintained, minor wear and tear" at bounding box center [519, 162] width 118 height 9
click at [459, 164] on input "(2) Well maintained, minor wear and tear" at bounding box center [449, 163] width 18 height 18
radio input "true"
click at [617, 266] on p "Next" at bounding box center [619, 265] width 17 height 9
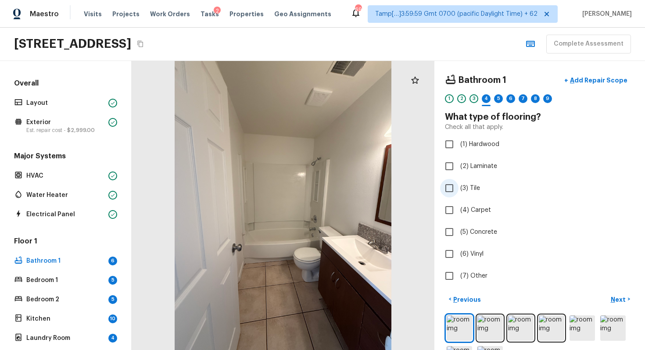
click at [448, 186] on input "(3) Tile" at bounding box center [449, 188] width 18 height 18
checkbox input "true"
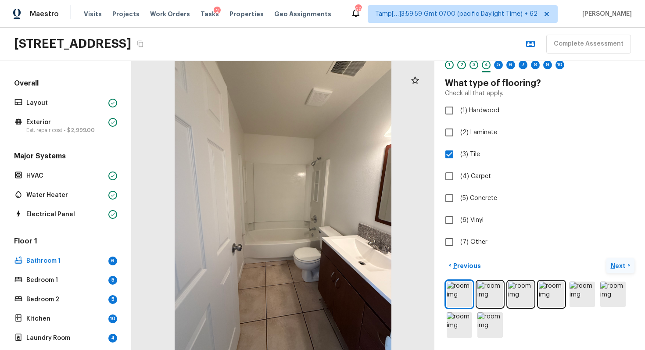
click at [614, 261] on button "Next >" at bounding box center [620, 265] width 28 height 14
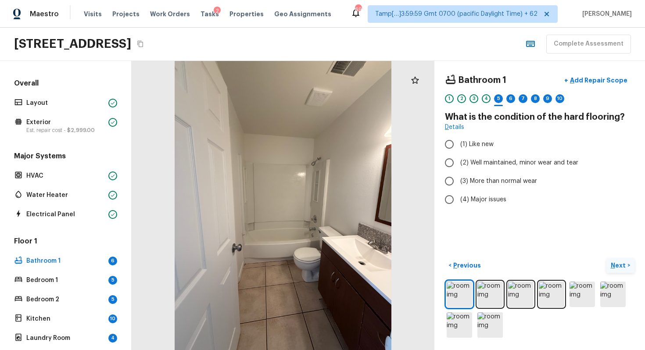
scroll to position [0, 0]
click at [446, 157] on input "(2) Well maintained, minor wear and tear" at bounding box center [449, 163] width 18 height 18
radio input "true"
click at [615, 267] on p "Next" at bounding box center [619, 265] width 17 height 9
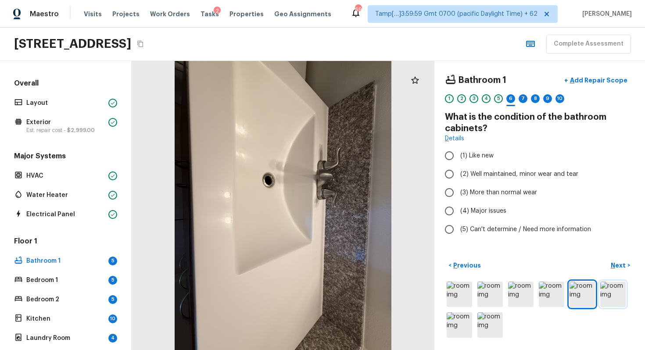
click at [618, 286] on img at bounding box center [612, 294] width 25 height 25
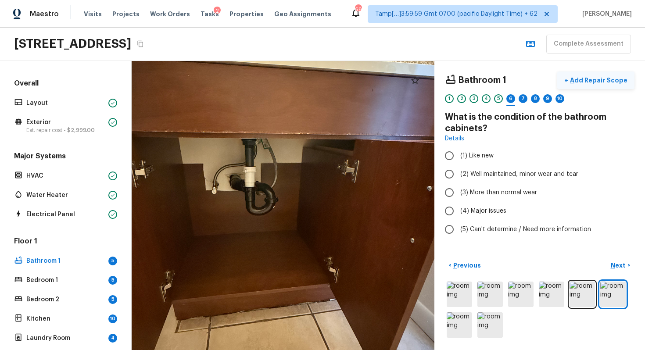
click at [585, 89] on button "+ Add Repair Scope" at bounding box center [595, 81] width 77 height 18
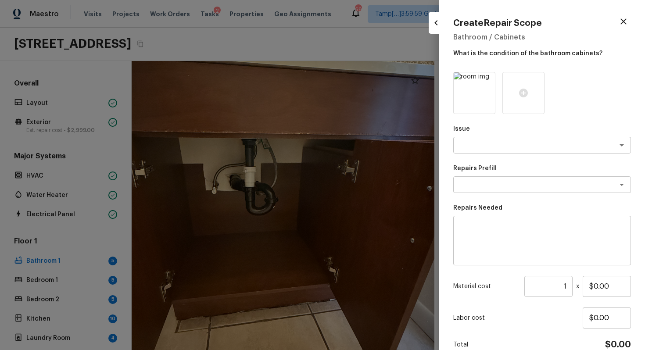
click at [586, 88] on div at bounding box center [542, 93] width 178 height 42
click at [520, 99] on div at bounding box center [523, 93] width 42 height 42
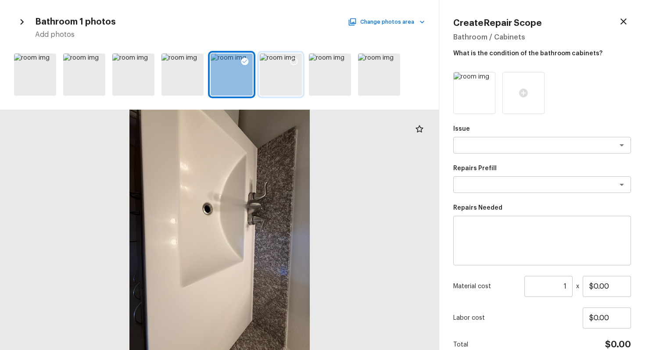
click at [294, 64] on icon at bounding box center [294, 61] width 9 height 9
click at [493, 148] on textarea at bounding box center [529, 145] width 145 height 9
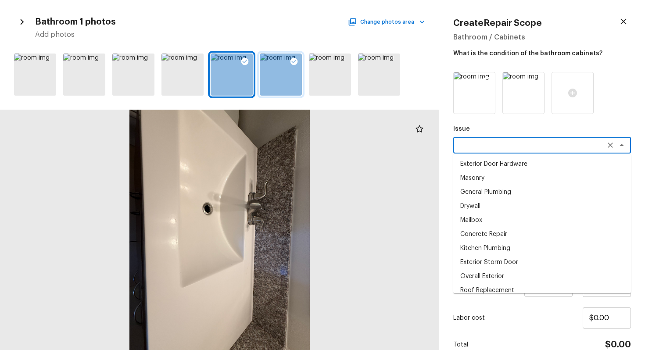
click at [486, 77] on icon at bounding box center [487, 80] width 7 height 7
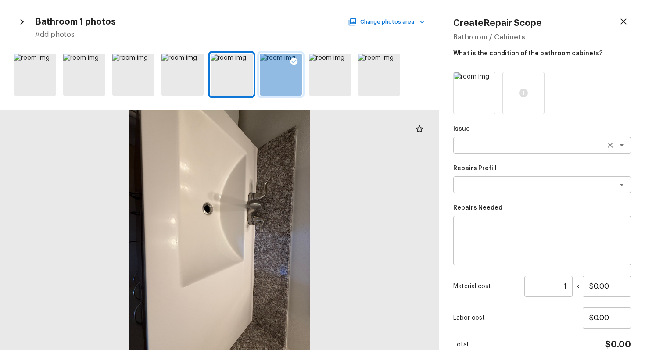
click at [497, 148] on textarea at bounding box center [529, 145] width 145 height 9
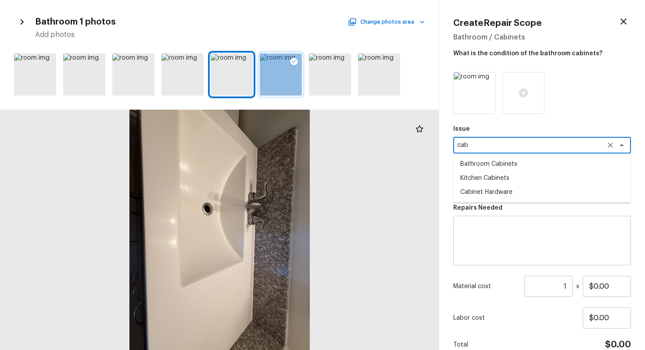
click at [502, 164] on li "Bathroom Cabinets" at bounding box center [542, 164] width 178 height 14
click at [505, 193] on div "x ​" at bounding box center [542, 184] width 178 height 17
type textarea "Bathroom Cabinets"
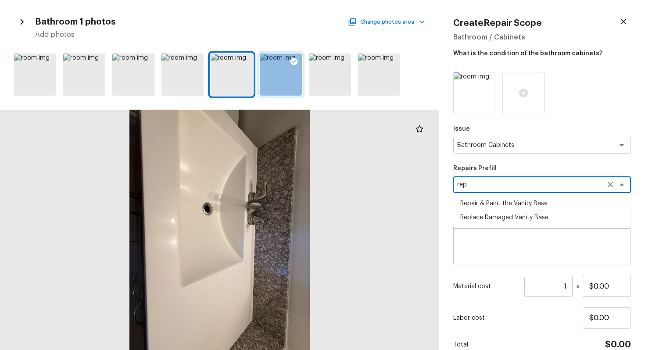
click at [507, 200] on li "Repair & Paint the Vanity Base" at bounding box center [542, 204] width 178 height 14
type textarea "Repair & Paint the Vanity Base"
type textarea "Repair and Paint the damaged vanity base to meet current standard. Remove and d…"
type input "$35.00"
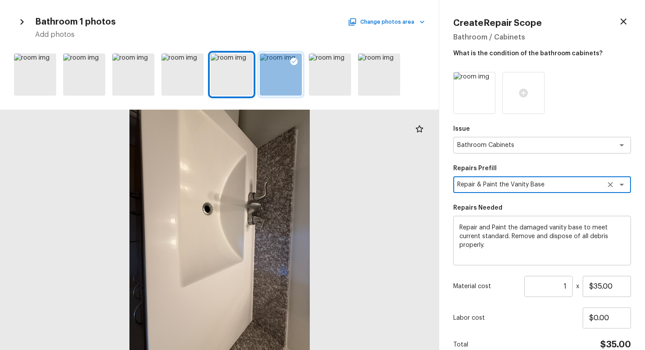
scroll to position [43, 0]
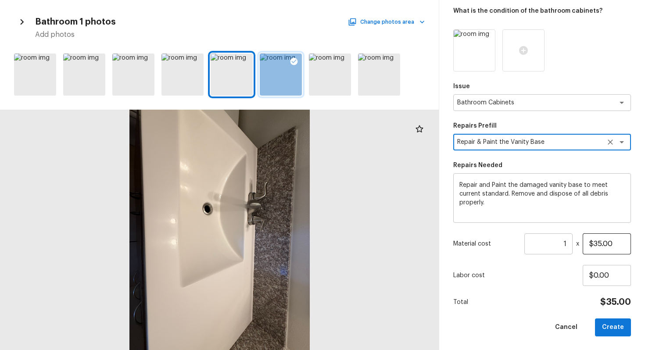
type textarea "Repair & Paint the Vanity Base"
click at [600, 240] on input "$35.00" at bounding box center [607, 243] width 48 height 21
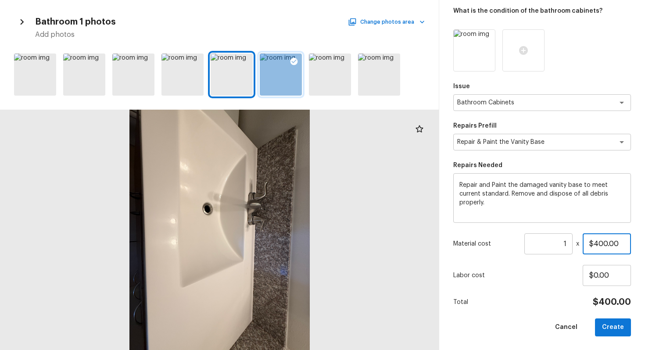
type input "$400.00"
click at [586, 301] on div "Total $400.00" at bounding box center [542, 302] width 178 height 11
click at [609, 314] on button "Create" at bounding box center [613, 328] width 36 height 18
type input "$0.00"
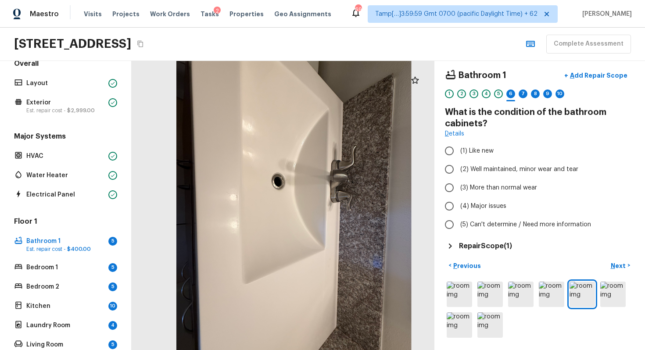
scroll to position [0, 0]
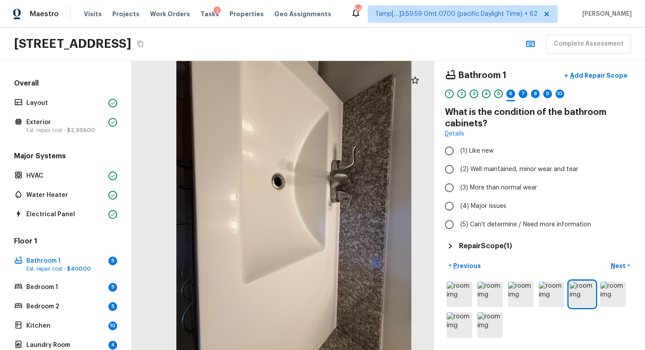
click at [596, 273] on div "< Previous Next >" at bounding box center [540, 298] width 190 height 81
click at [603, 282] on img at bounding box center [612, 294] width 25 height 25
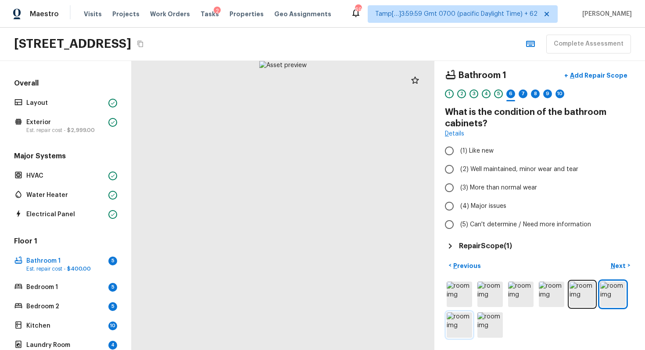
click at [460, 314] on img at bounding box center [459, 324] width 25 height 25
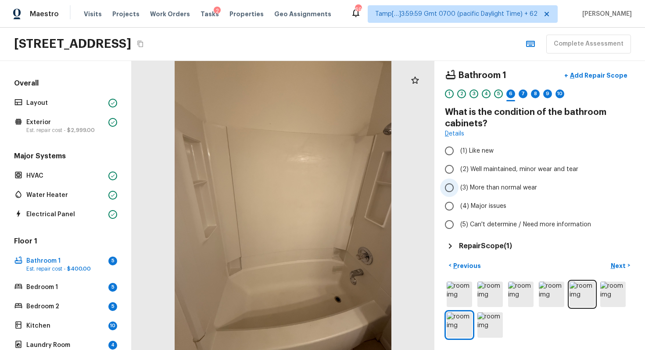
click at [462, 193] on label "(3) More than normal wear" at bounding box center [533, 188] width 187 height 18
click at [459, 193] on input "(3) More than normal wear" at bounding box center [449, 188] width 18 height 18
radio input "true"
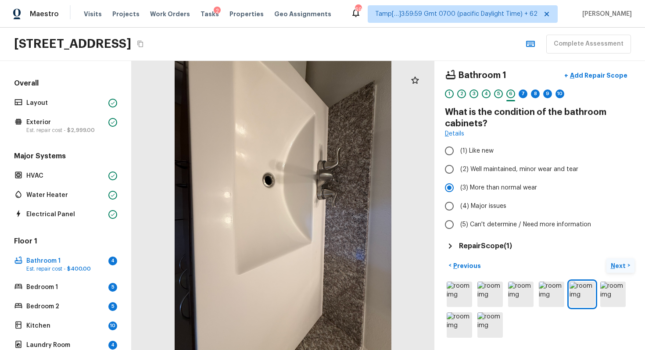
click at [617, 268] on p "Next" at bounding box center [619, 266] width 17 height 9
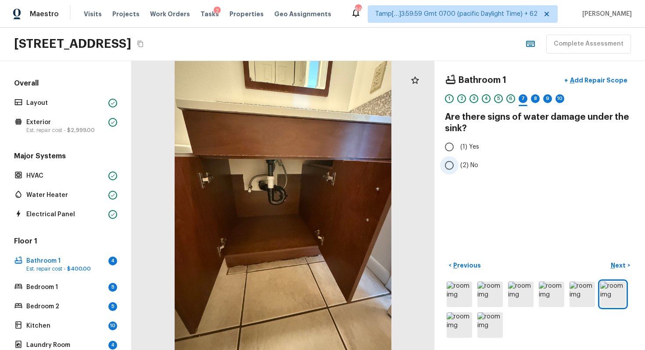
click at [462, 163] on span "(2) No" at bounding box center [469, 165] width 18 height 9
click at [459, 163] on input "(2) No" at bounding box center [449, 165] width 18 height 18
radio input "true"
click at [622, 263] on p "Next" at bounding box center [619, 265] width 17 height 9
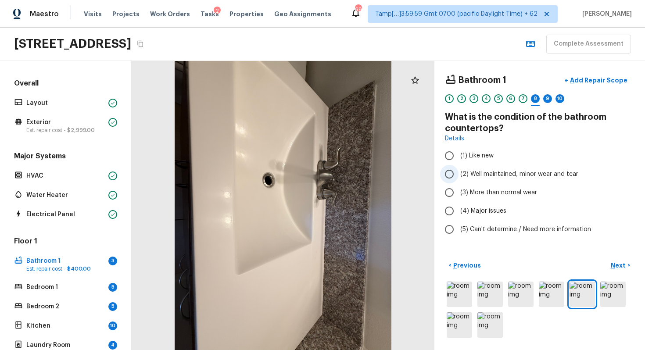
click at [455, 176] on input "(2) Well maintained, minor wear and tear" at bounding box center [449, 174] width 18 height 18
radio input "true"
click at [619, 260] on button "Next >" at bounding box center [620, 265] width 28 height 14
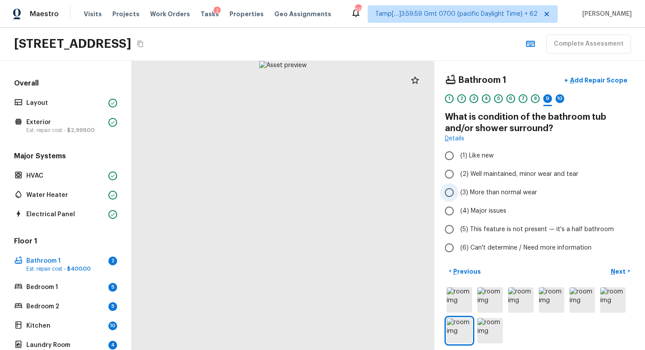
scroll to position [6, 0]
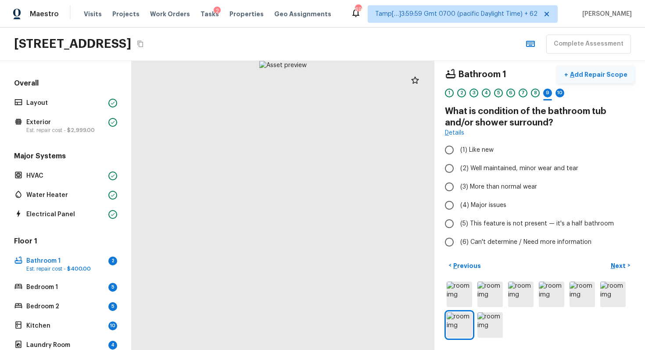
click at [598, 69] on button "+ Add Repair Scope" at bounding box center [595, 75] width 77 height 18
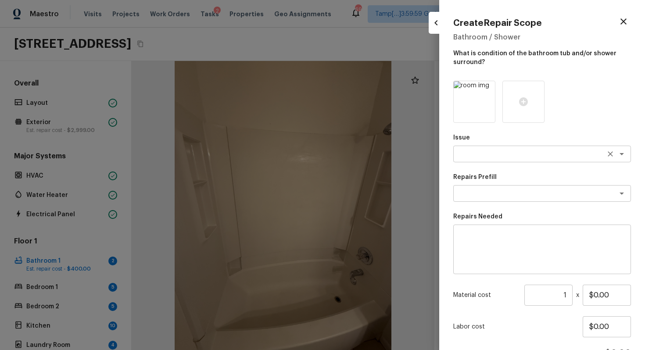
click at [512, 154] on textarea at bounding box center [529, 154] width 145 height 9
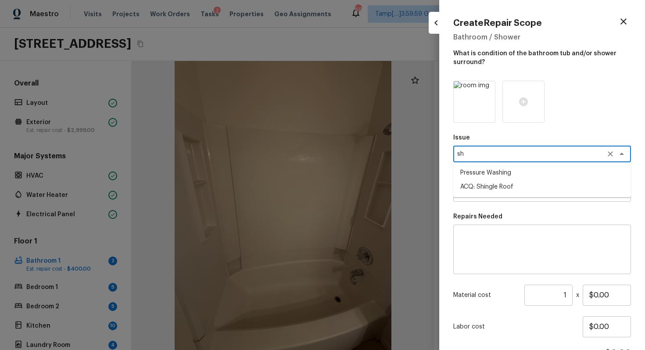
type textarea "sho"
click at [520, 169] on li "Bathroom Plumbing" at bounding box center [542, 173] width 178 height 14
type textarea "Bathroom Plumbing"
click at [516, 194] on textarea at bounding box center [529, 193] width 145 height 9
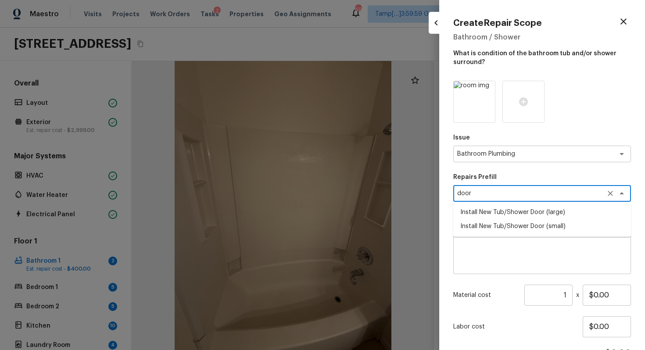
click at [520, 215] on li "Install New Tub/Shower Door (large)" at bounding box center [542, 212] width 178 height 14
type textarea "Install New Tub/Shower Door (large)"
type textarea "Prep the tub/shower surround and install a new 52''-58'' tempered shower door. …"
type input "$714.07"
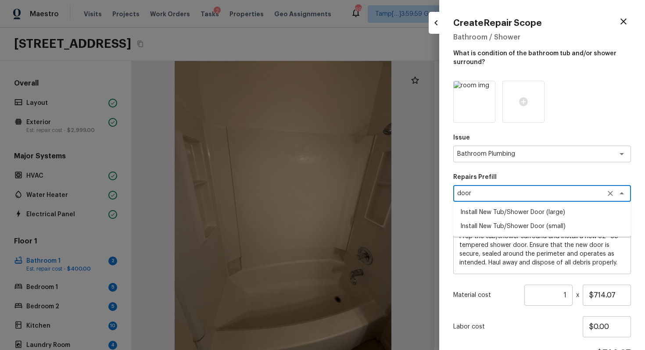
click at [569, 226] on li "Install New Tub/Shower Door (small)" at bounding box center [542, 226] width 178 height 14
type textarea "Install New Tub/Shower Door (small)"
type textarea "Prep the tub/shower surround and install a new 32''-36'' tempered shower door. …"
type input "$532.87"
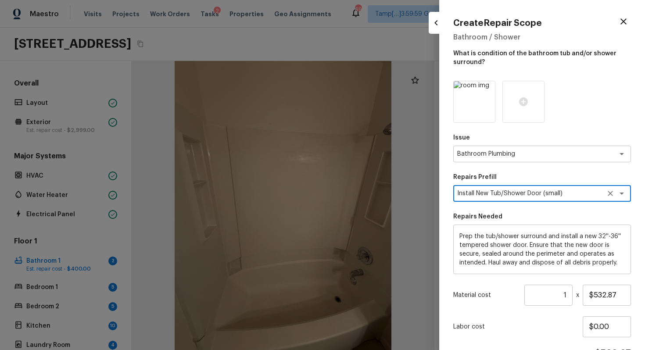
scroll to position [51, 0]
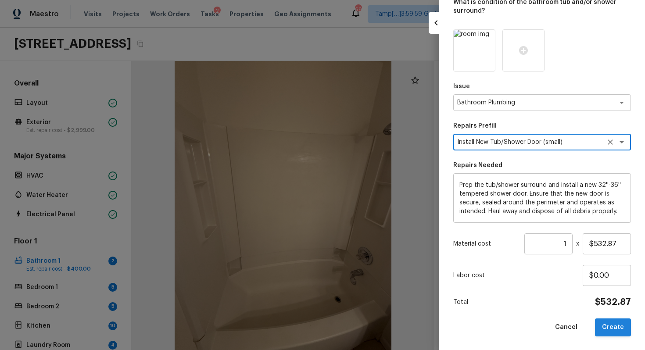
type textarea "Install New Tub/Shower Door (small)"
click at [610, 314] on button "Create" at bounding box center [613, 328] width 36 height 18
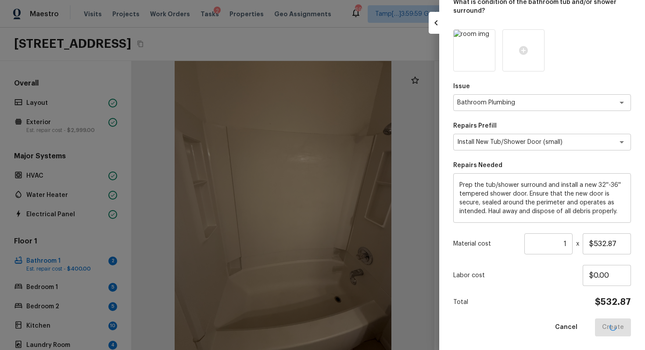
type input "$0.00"
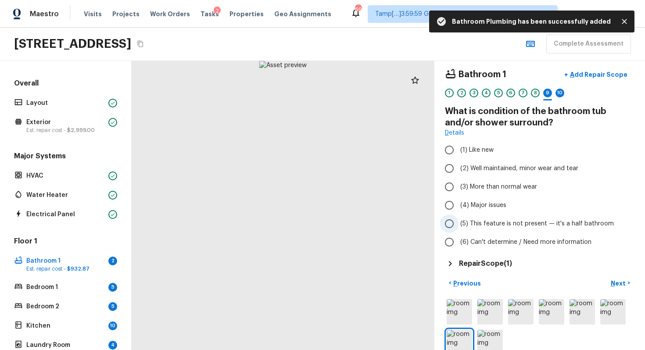
scroll to position [23, 0]
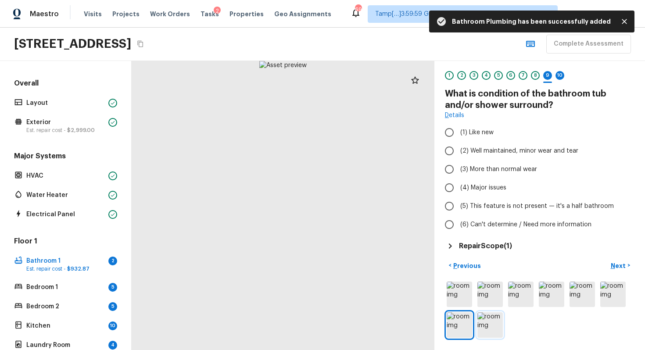
click at [490, 314] on img at bounding box center [489, 324] width 25 height 25
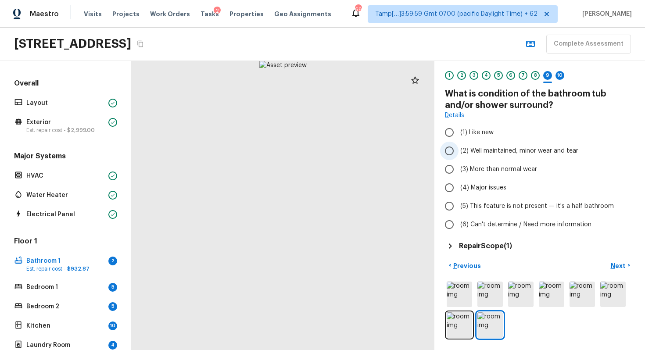
click at [452, 143] on input "(2) Well maintained, minor wear and tear" at bounding box center [449, 151] width 18 height 18
radio input "true"
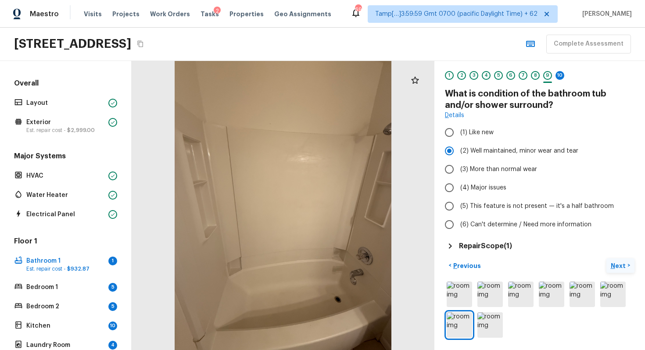
click at [627, 263] on button "Next >" at bounding box center [620, 265] width 28 height 14
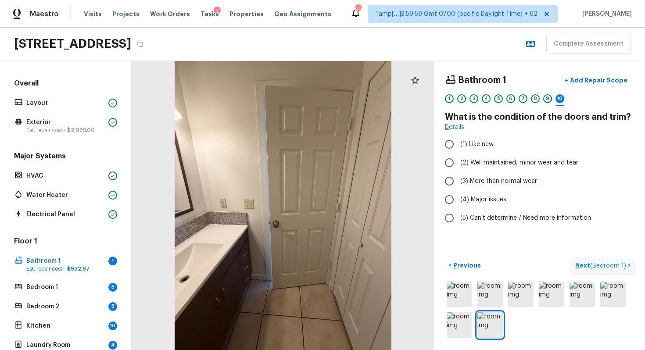
scroll to position [0, 0]
click at [454, 172] on input "(3) More than normal wear" at bounding box center [449, 181] width 18 height 18
radio input "true"
click at [454, 163] on input "(2) Well maintained, minor wear and tear" at bounding box center [449, 163] width 18 height 18
radio input "true"
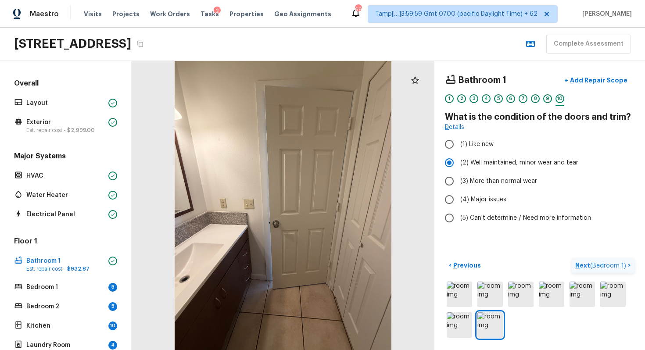
click at [594, 265] on span "( Bedroom 1 )" at bounding box center [608, 266] width 36 height 6
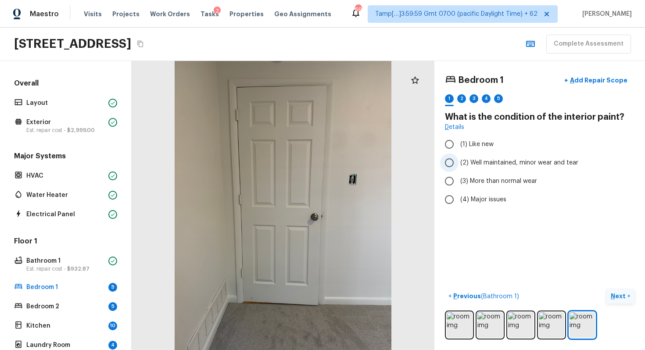
click at [456, 162] on input "(2) Well maintained, minor wear and tear" at bounding box center [449, 163] width 18 height 18
radio input "true"
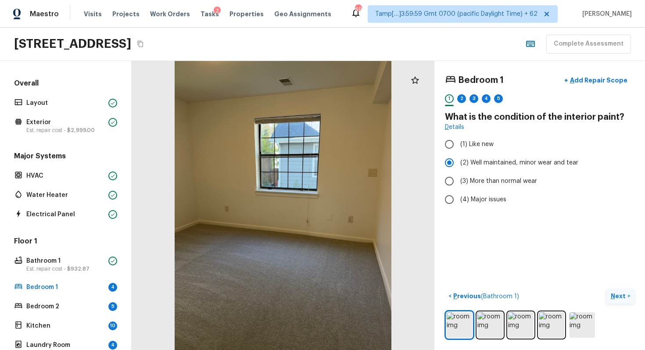
click at [621, 296] on p "Next" at bounding box center [619, 296] width 17 height 9
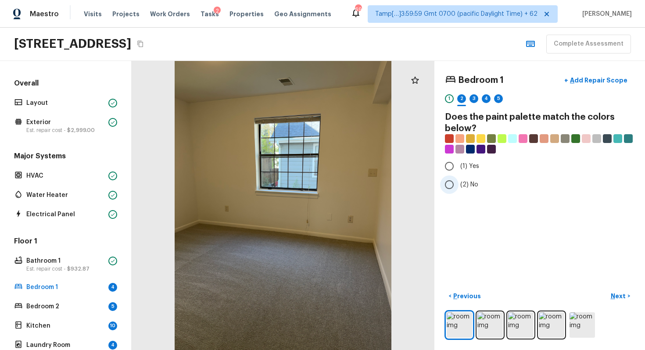
click at [460, 186] on span "(2) No" at bounding box center [469, 184] width 18 height 9
click at [459, 186] on input "(2) No" at bounding box center [449, 185] width 18 height 18
radio input "true"
click at [620, 294] on p "Next" at bounding box center [619, 296] width 17 height 9
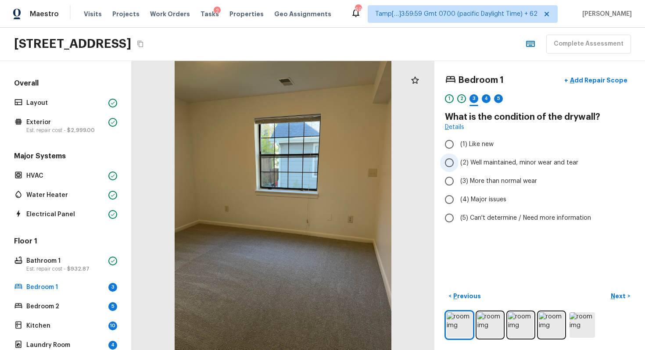
click at [473, 163] on span "(2) Well maintained, minor wear and tear" at bounding box center [519, 162] width 118 height 9
click at [459, 163] on input "(2) Well maintained, minor wear and tear" at bounding box center [449, 163] width 18 height 18
radio input "true"
click at [617, 292] on p "Next" at bounding box center [619, 296] width 17 height 9
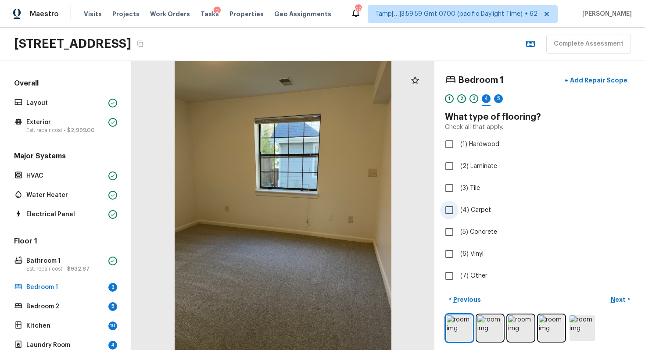
click at [455, 212] on input "(4) Carpet" at bounding box center [449, 210] width 18 height 18
checkbox input "true"
click at [619, 297] on p "Next" at bounding box center [619, 299] width 17 height 9
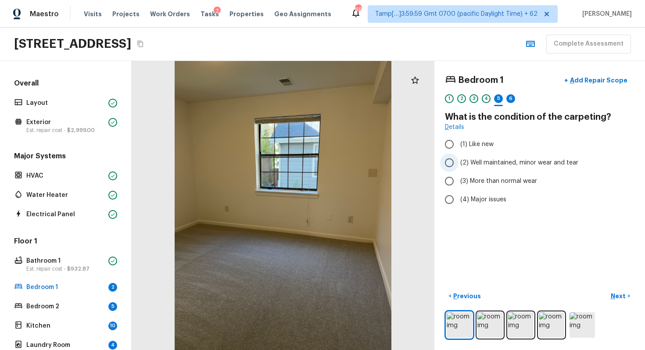
click at [473, 164] on span "(2) Well maintained, minor wear and tear" at bounding box center [519, 162] width 118 height 9
click at [459, 164] on input "(2) Well maintained, minor wear and tear" at bounding box center [449, 163] width 18 height 18
radio input "true"
click at [616, 290] on button "Next >" at bounding box center [620, 296] width 28 height 14
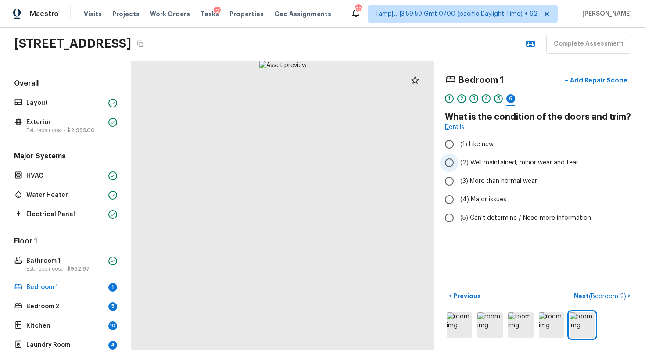
click at [452, 155] on input "(2) Well maintained, minor wear and tear" at bounding box center [449, 163] width 18 height 18
radio input "true"
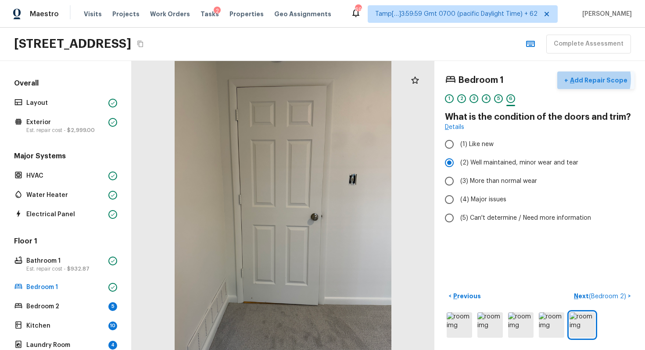
click at [596, 79] on p "Add Repair Scope" at bounding box center [597, 80] width 59 height 9
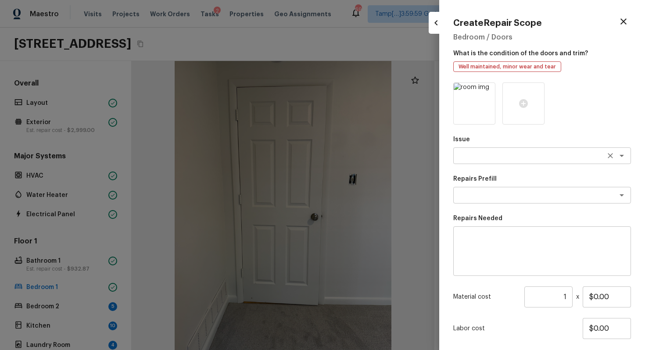
click at [493, 152] on textarea at bounding box center [529, 155] width 145 height 9
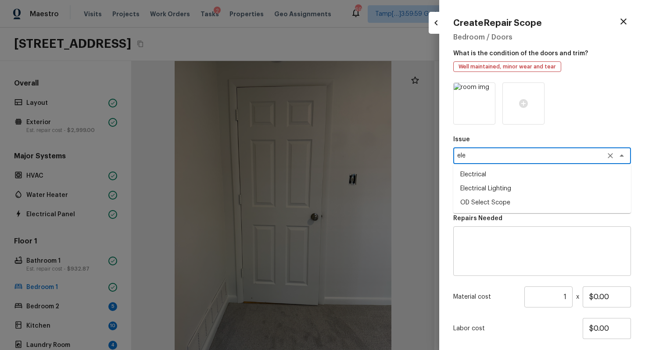
click at [500, 176] on li "Electrical" at bounding box center [542, 175] width 178 height 14
type textarea "Electrical"
click at [498, 197] on textarea at bounding box center [529, 195] width 145 height 9
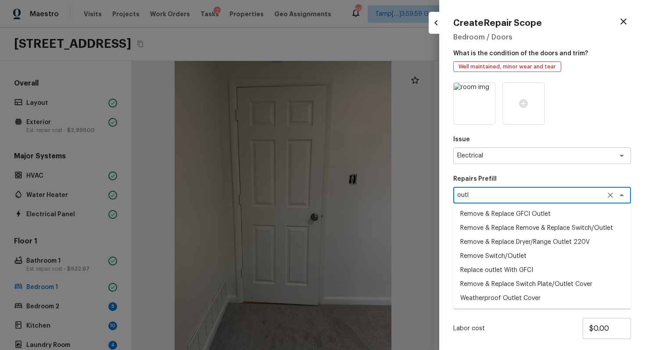
click at [514, 284] on li "Remove & Replace Switch Plate/Outlet Cover" at bounding box center [542, 284] width 178 height 14
type textarea "Remove & Replace Switch Plate/Outlet Cover"
type textarea "Remove and replace switch plates and/or outlet covers with new (covers to match…"
type input "$0.50"
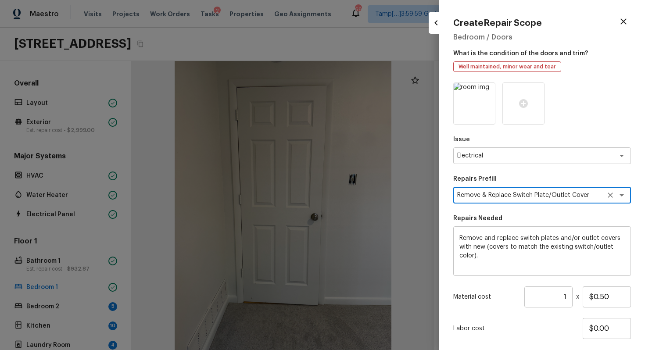
scroll to position [53, 0]
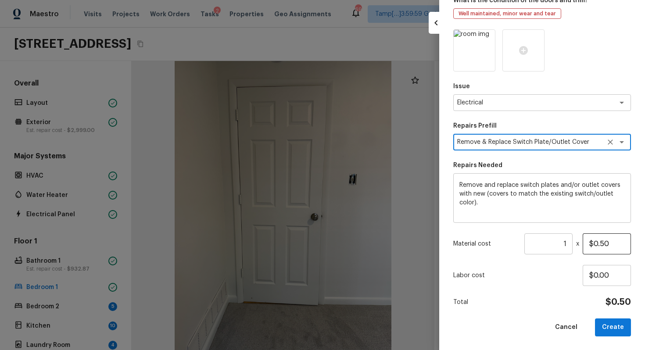
type textarea "Remove & Replace Switch Plate/Outlet Cover"
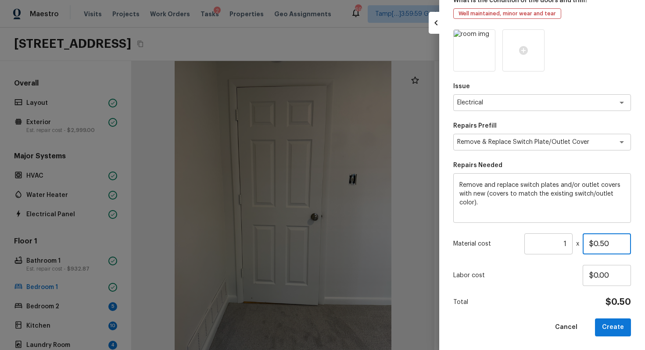
click at [609, 243] on input "$0.50" at bounding box center [607, 243] width 48 height 21
type input "$200.00"
click at [594, 272] on input "$0.00" at bounding box center [607, 275] width 48 height 21
click at [615, 314] on div "Issue Electrical x ​ Repairs Prefill Remove & Replace Switch Plate/Outlet Cover…" at bounding box center [542, 182] width 178 height 307
click at [615, 314] on button "Create" at bounding box center [613, 328] width 36 height 18
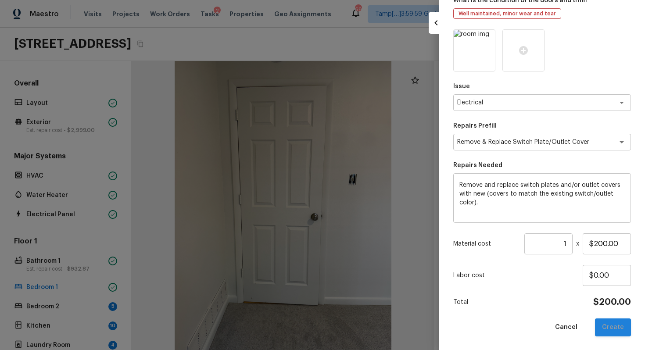
type input "$0.00"
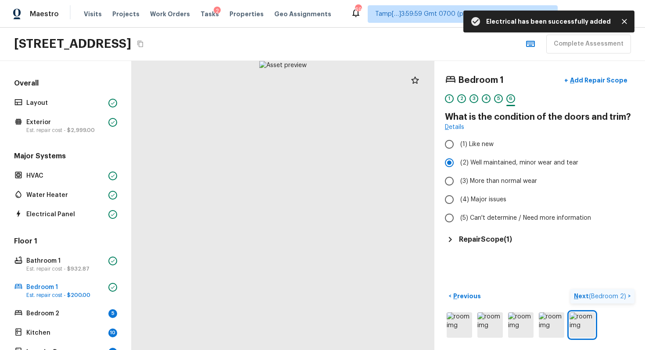
click at [599, 295] on span "( Bedroom 2 )" at bounding box center [607, 297] width 37 height 6
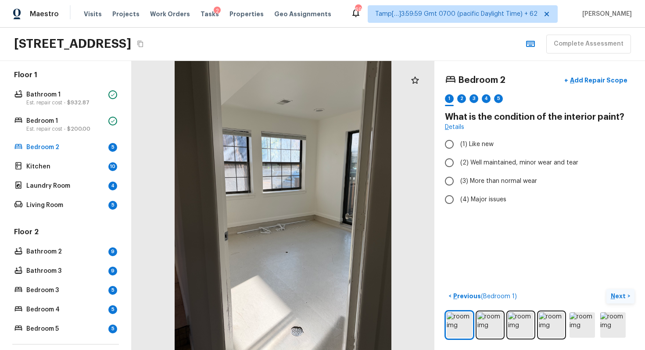
scroll to position [154, 0]
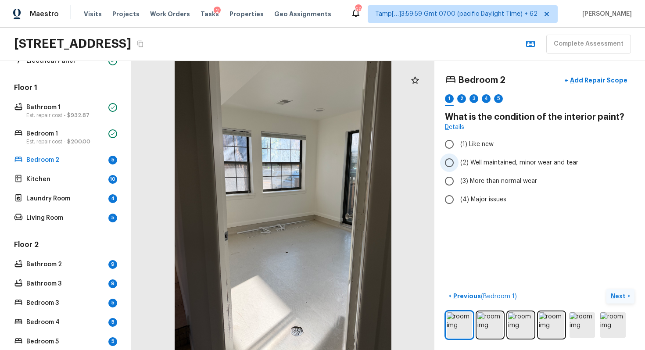
click at [449, 167] on input "(2) Well maintained, minor wear and tear" at bounding box center [449, 163] width 18 height 18
radio input "true"
click at [621, 299] on p "Next" at bounding box center [619, 296] width 17 height 9
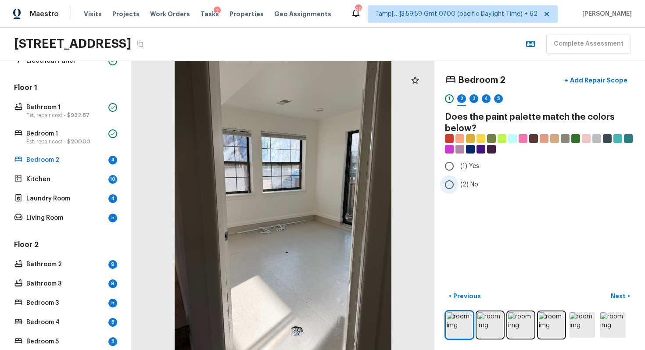
click at [464, 179] on label "(2) No" at bounding box center [533, 185] width 187 height 18
click at [459, 179] on input "(2) No" at bounding box center [449, 185] width 18 height 18
radio input "true"
click at [619, 294] on p "Next" at bounding box center [619, 296] width 17 height 9
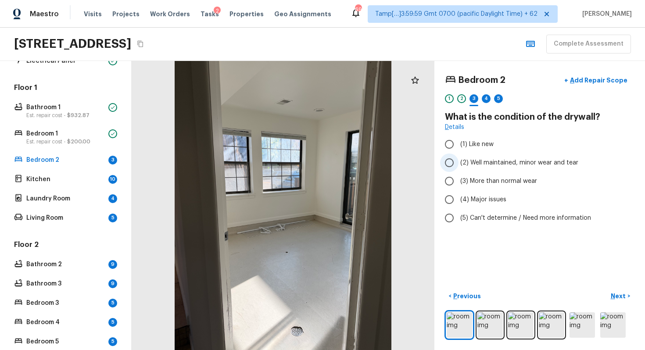
click at [457, 168] on input "(2) Well maintained, minor wear and tear" at bounding box center [449, 163] width 18 height 18
radio input "true"
click at [624, 293] on p "Next" at bounding box center [619, 296] width 17 height 9
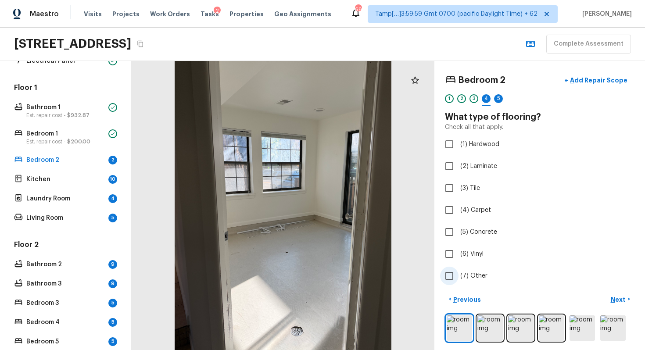
click at [453, 272] on input "(7) Other" at bounding box center [449, 276] width 18 height 18
checkbox input "false"
click at [449, 237] on input "(5) Concrete" at bounding box center [449, 232] width 18 height 18
checkbox input "true"
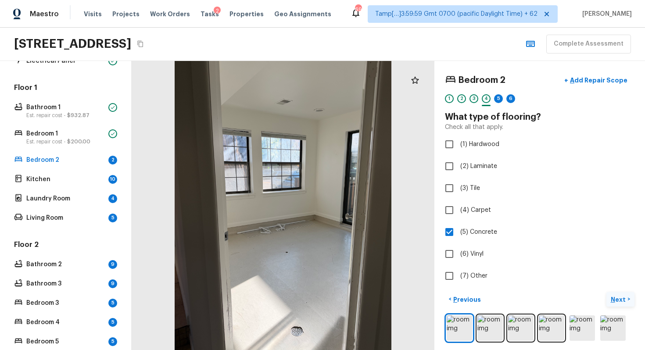
click at [618, 298] on p "Next" at bounding box center [619, 299] width 17 height 9
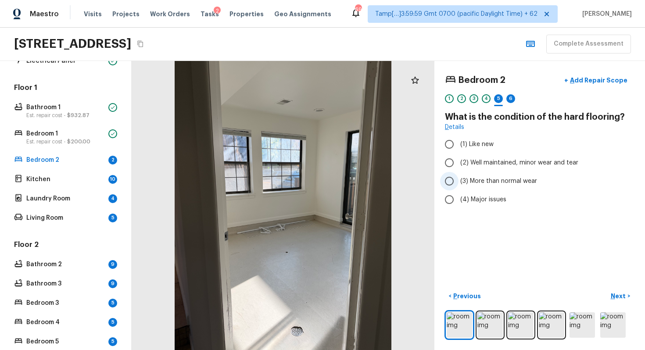
click at [459, 179] on label "(3) More than normal wear" at bounding box center [533, 181] width 187 height 18
click at [459, 179] on input "(3) More than normal wear" at bounding box center [449, 181] width 18 height 18
radio input "true"
click at [611, 297] on p "Next" at bounding box center [619, 296] width 17 height 9
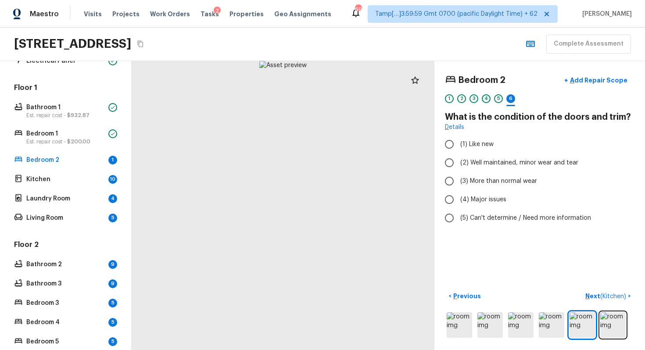
click at [488, 96] on div "4" at bounding box center [486, 98] width 9 height 9
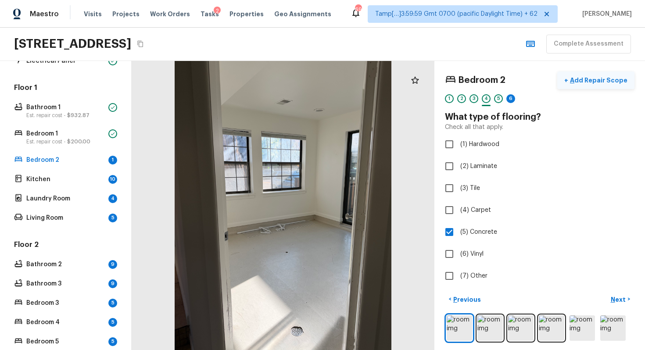
click at [601, 79] on p "Add Repair Scope" at bounding box center [597, 80] width 59 height 9
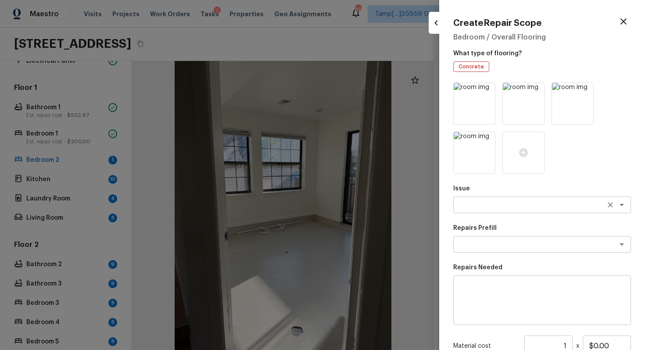
click at [501, 201] on textarea at bounding box center [529, 205] width 145 height 9
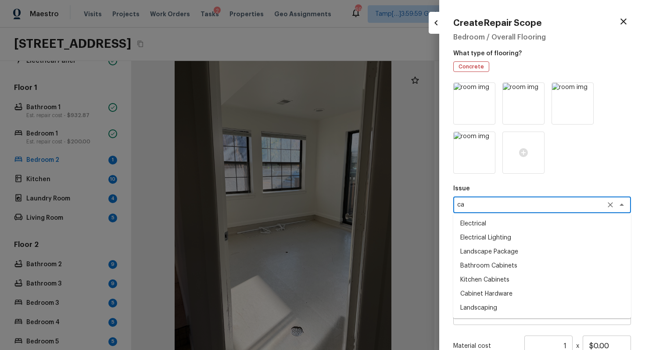
type textarea "c"
click at [505, 249] on li "Flooring General" at bounding box center [542, 252] width 178 height 14
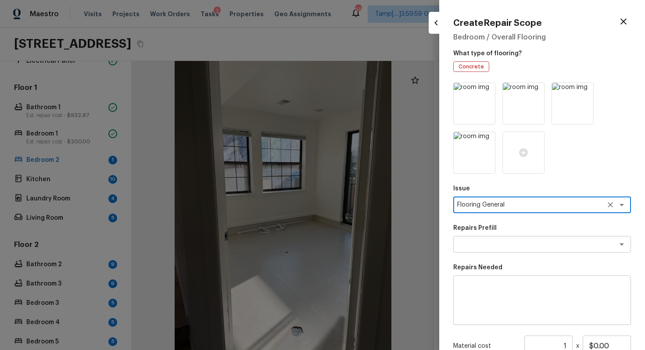
click at [505, 249] on div "x ​" at bounding box center [542, 244] width 178 height 17
type textarea "Flooring General"
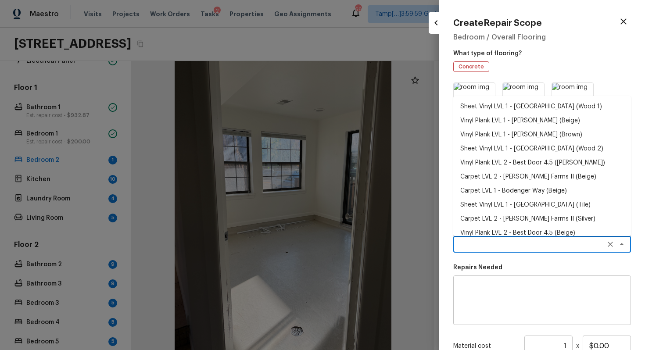
type textarea "f"
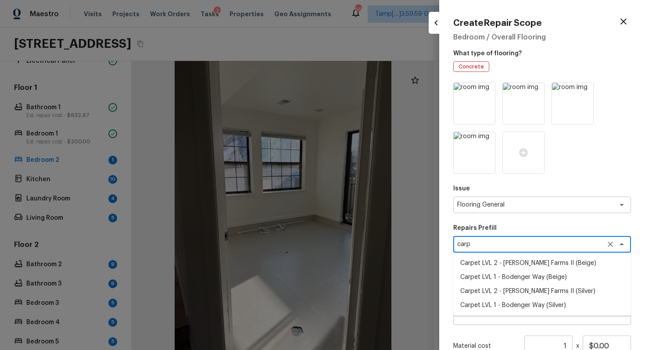
click at [519, 272] on li "Carpet LVL 1 - Bodenger Way (Beige)" at bounding box center [542, 277] width 178 height 14
type textarea "Carpet LVL 1 - Bodenger Way (Beige)"
type textarea "Install new carpet. (Bodenger Way 749 Bird Bath, Beige) at all previously carpe…"
type input "$1.59"
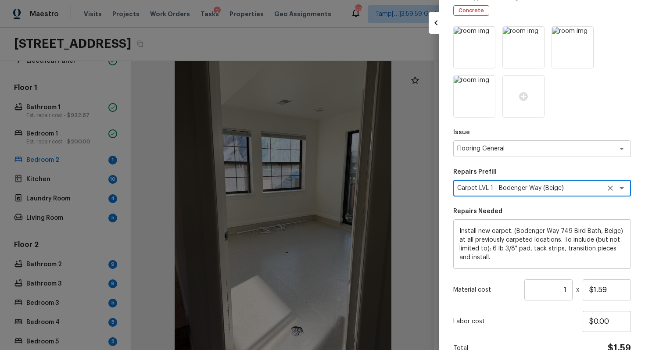
scroll to position [102, 0]
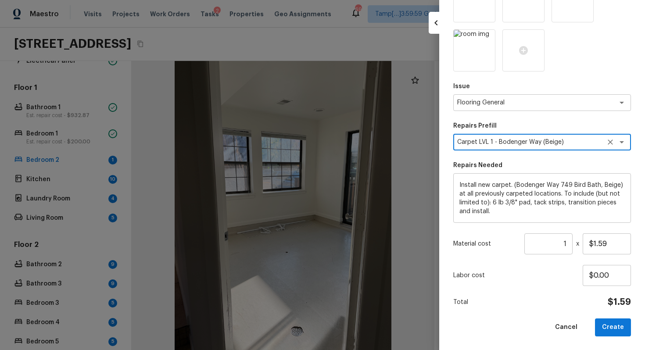
type textarea "Carpet LVL 1 - Bodenger Way (Beige)"
click at [571, 243] on input "1" at bounding box center [548, 243] width 48 height 21
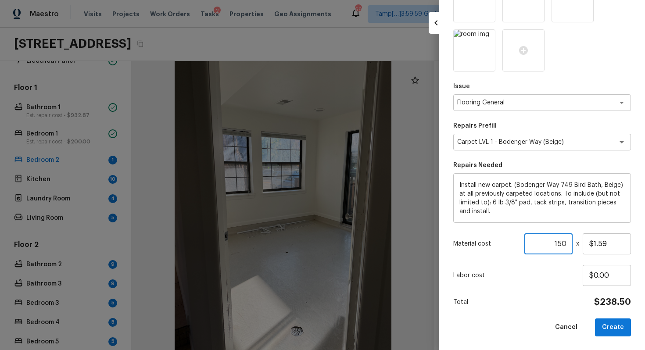
type input "150"
click at [579, 268] on div "Labor cost $0.00" at bounding box center [542, 275] width 178 height 21
click at [548, 276] on p "Labor cost" at bounding box center [517, 275] width 129 height 9
click at [606, 314] on button "Create" at bounding box center [613, 328] width 36 height 18
type input "1"
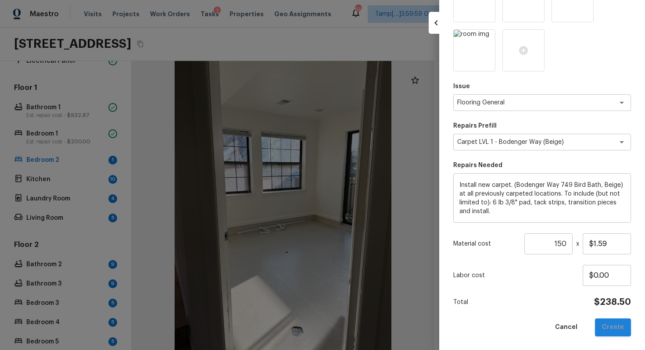
type input "$0.00"
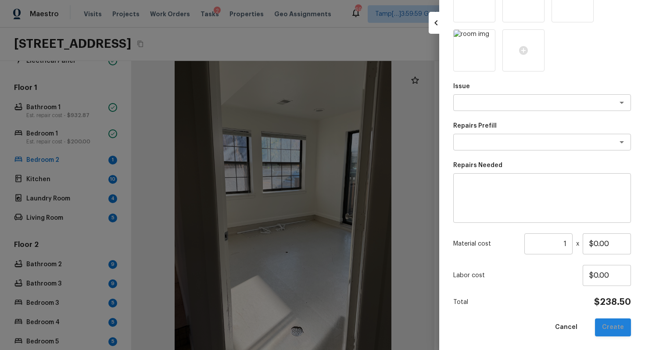
scroll to position [53, 0]
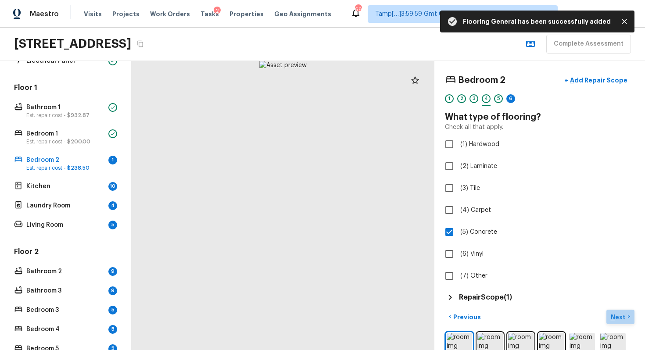
click at [632, 312] on button "Next >" at bounding box center [620, 317] width 28 height 14
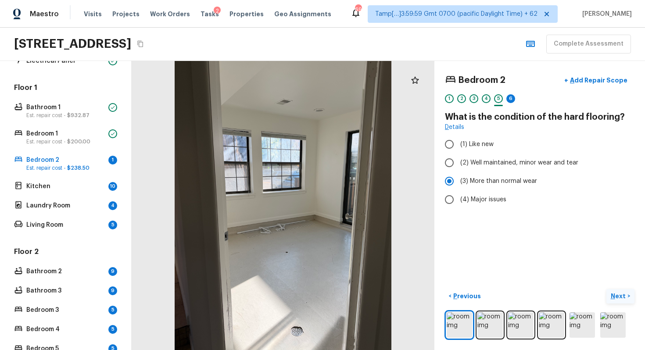
click at [615, 294] on p "Next" at bounding box center [619, 296] width 17 height 9
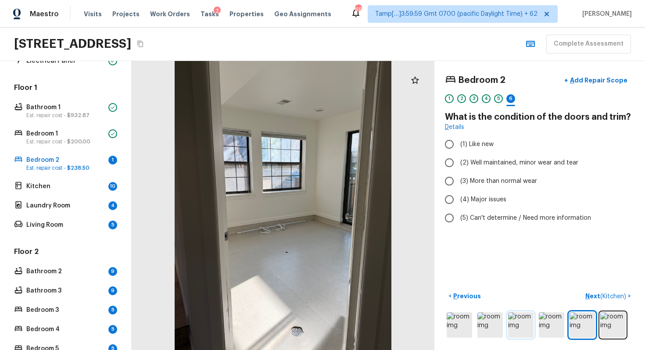
click at [517, 314] on img at bounding box center [520, 324] width 25 height 25
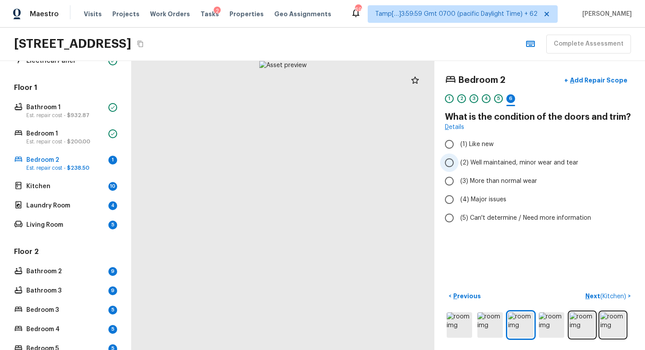
click at [457, 155] on input "(2) Well maintained, minor wear and tear" at bounding box center [449, 163] width 18 height 18
radio input "true"
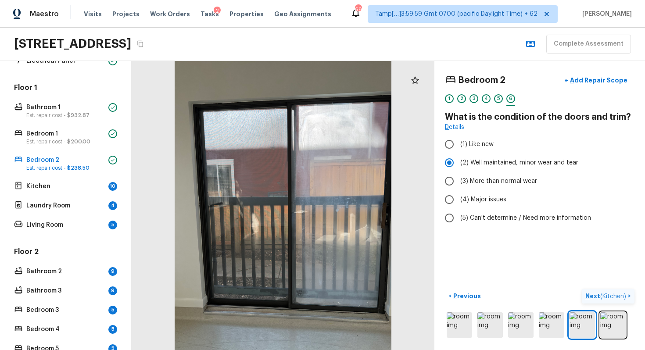
click at [606, 292] on p "Next ( Kitchen )" at bounding box center [606, 296] width 43 height 9
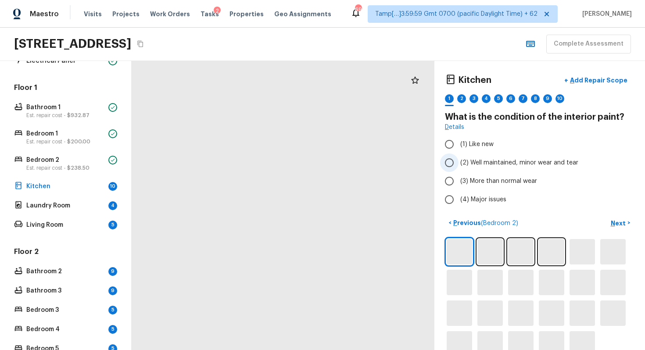
scroll to position [19, 0]
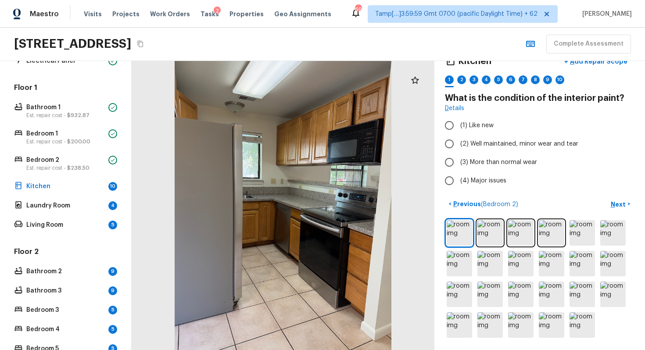
click at [567, 314] on div at bounding box center [540, 279] width 190 height 121
click at [587, 314] on img at bounding box center [582, 324] width 25 height 25
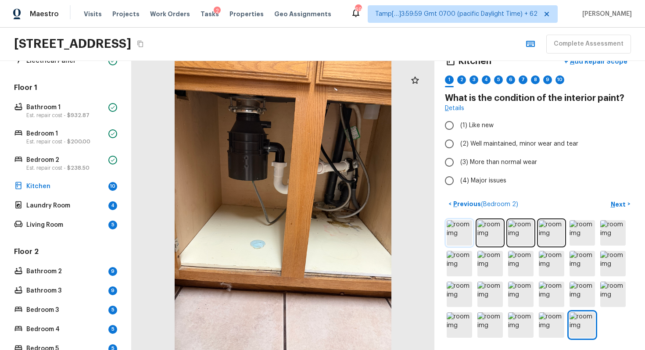
click at [470, 231] on img at bounding box center [459, 232] width 25 height 25
click at [468, 140] on span "(2) Well maintained, minor wear and tear" at bounding box center [519, 144] width 118 height 9
click at [459, 139] on input "(2) Well maintained, minor wear and tear" at bounding box center [449, 144] width 18 height 18
radio input "true"
click at [611, 206] on p "Next" at bounding box center [619, 204] width 17 height 9
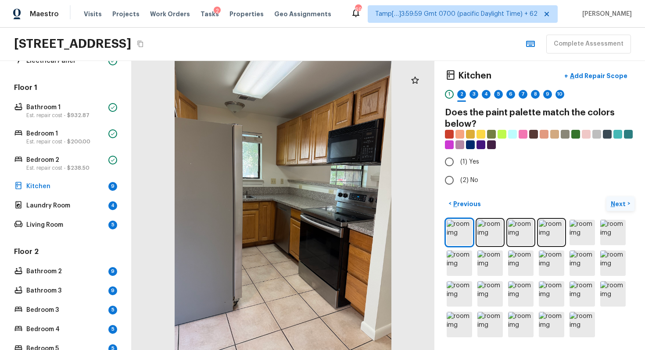
scroll to position [4, 0]
click at [466, 182] on span "(2) No" at bounding box center [469, 180] width 18 height 9
click at [459, 182] on input "(2) No" at bounding box center [449, 181] width 18 height 18
radio input "true"
click at [610, 199] on button "Next >" at bounding box center [620, 204] width 28 height 14
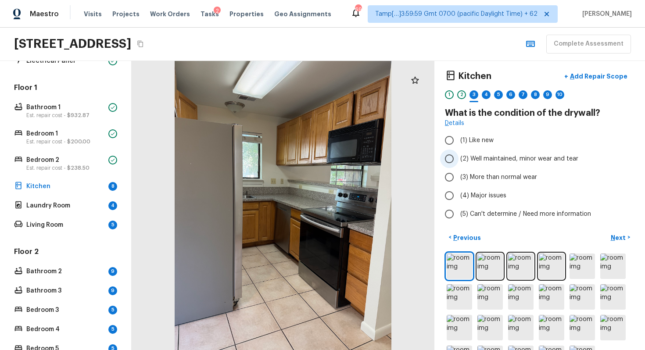
click at [447, 150] on input "(2) Well maintained, minor wear and tear" at bounding box center [449, 159] width 18 height 18
radio input "true"
click at [617, 234] on p "Next" at bounding box center [619, 237] width 17 height 9
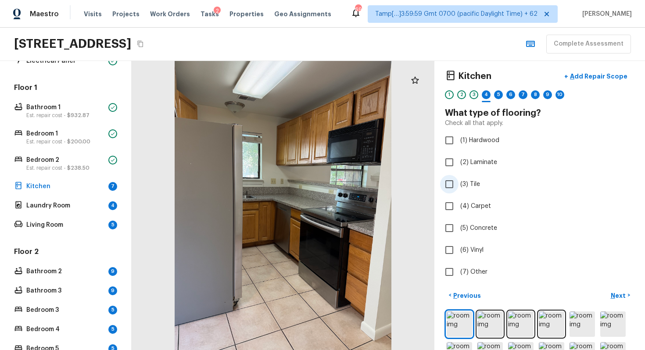
click at [465, 191] on label "(3) Tile" at bounding box center [533, 184] width 187 height 18
click at [459, 191] on input "(3) Tile" at bounding box center [449, 184] width 18 height 18
checkbox input "true"
click at [626, 293] on p "Next" at bounding box center [619, 295] width 17 height 9
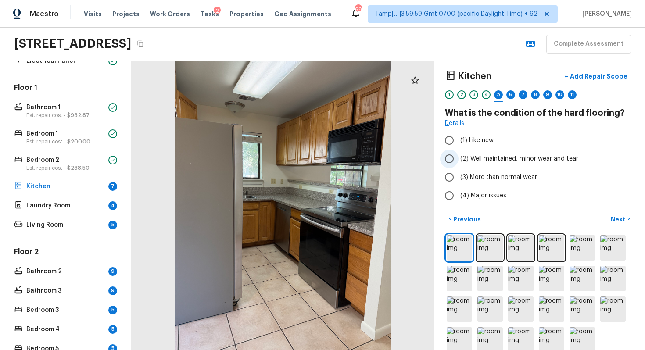
click at [451, 158] on input "(2) Well maintained, minor wear and tear" at bounding box center [449, 159] width 18 height 18
radio input "true"
click at [614, 214] on button "Next >" at bounding box center [620, 219] width 28 height 14
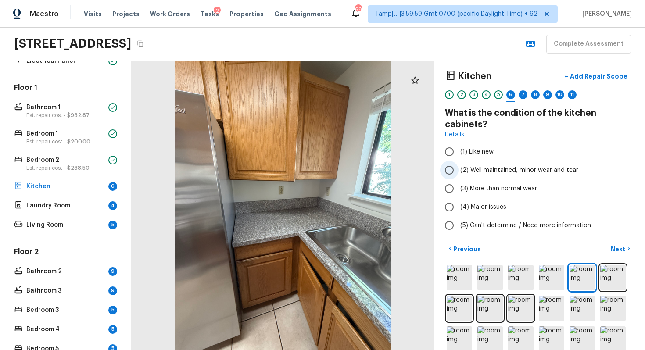
click at [456, 174] on input "(2) Well maintained, minor wear and tear" at bounding box center [449, 170] width 18 height 18
radio input "true"
click at [621, 244] on button "Next >" at bounding box center [620, 249] width 28 height 14
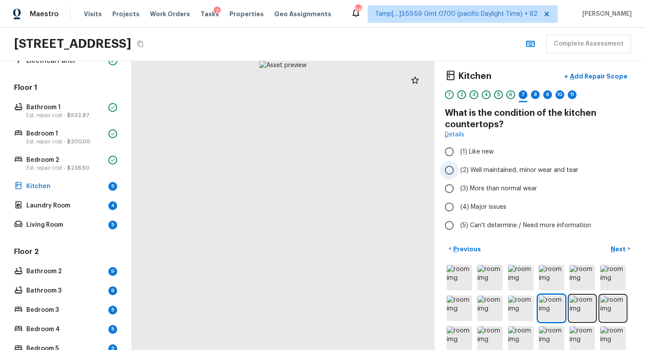
click at [456, 170] on input "(2) Well maintained, minor wear and tear" at bounding box center [449, 170] width 18 height 18
radio input "true"
click at [612, 244] on button "Next >" at bounding box center [620, 249] width 28 height 14
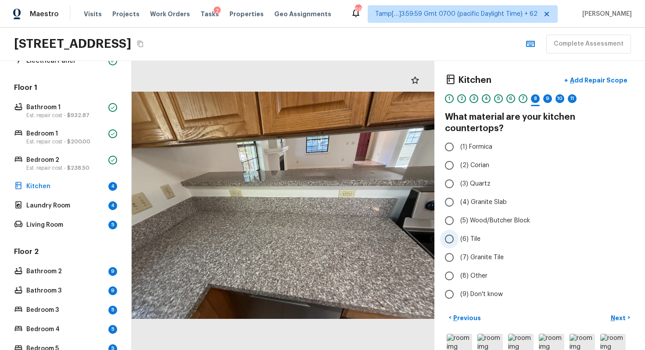
scroll to position [36, 0]
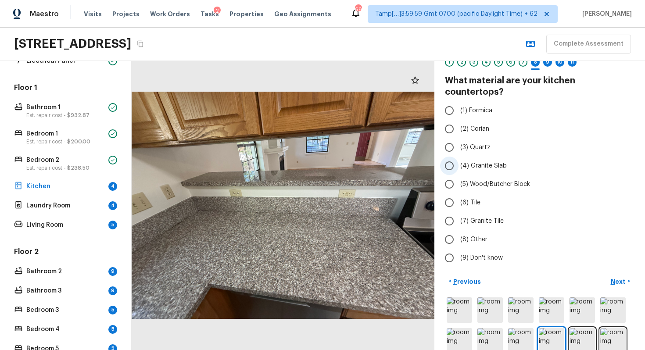
click at [449, 157] on input "(4) Granite Slab" at bounding box center [449, 166] width 18 height 18
radio input "true"
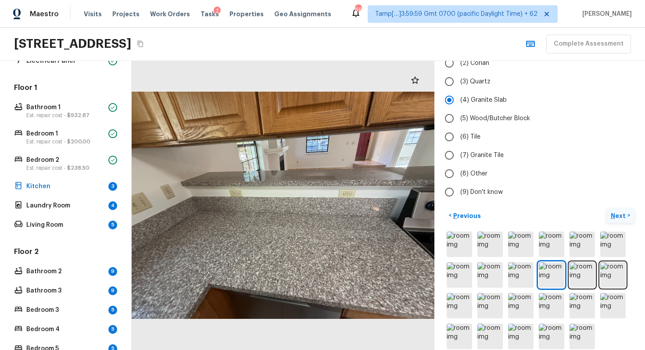
click at [620, 211] on p "Next" at bounding box center [619, 215] width 17 height 9
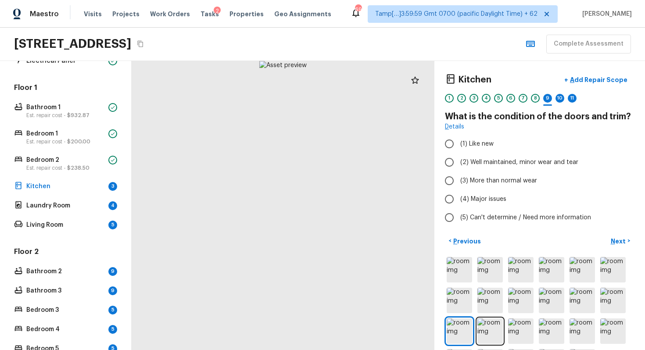
scroll to position [1, 0]
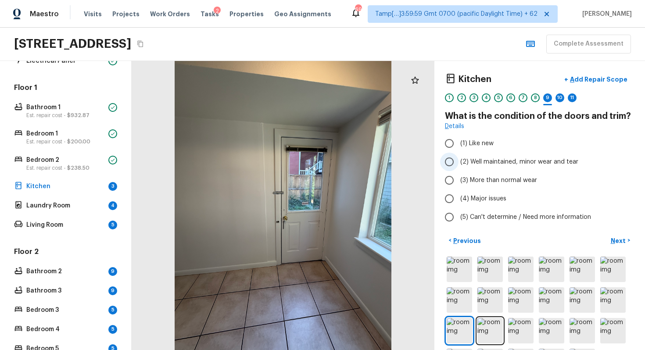
click at [456, 169] on input "(2) Well maintained, minor wear and tear" at bounding box center [449, 162] width 18 height 18
radio input "true"
click at [625, 241] on p "Next" at bounding box center [619, 241] width 17 height 9
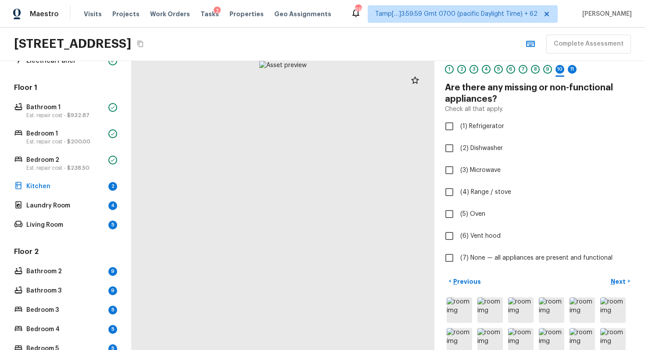
scroll to position [28, 0]
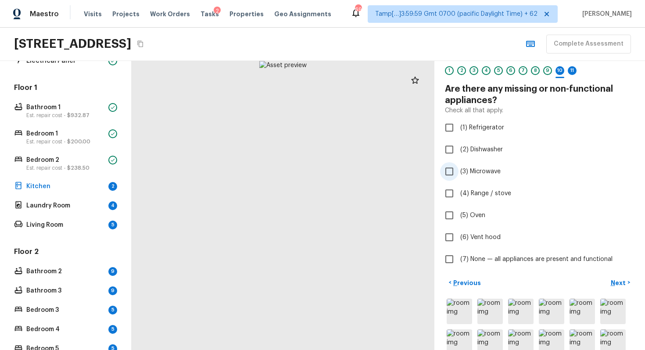
click at [450, 168] on input "(3) Microwave" at bounding box center [449, 171] width 18 height 18
checkbox input "true"
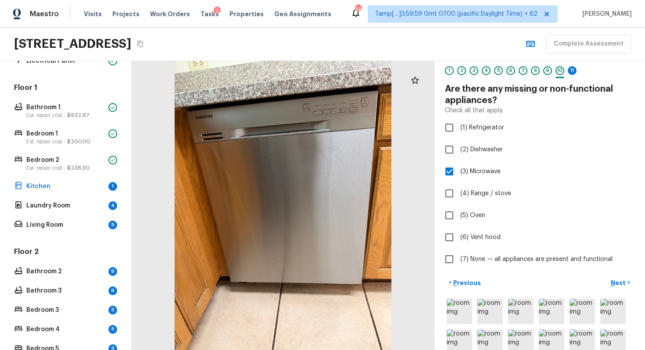
scroll to position [0, 0]
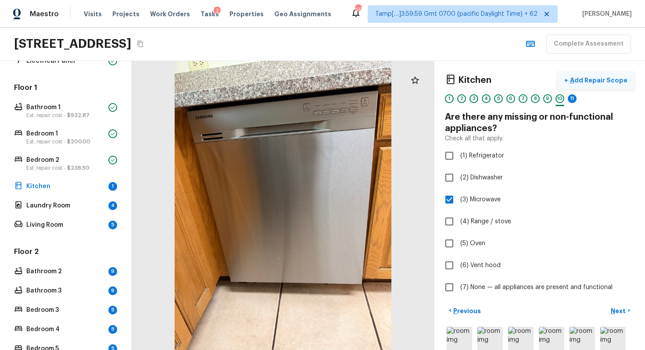
click at [589, 84] on p "Add Repair Scope" at bounding box center [597, 80] width 59 height 9
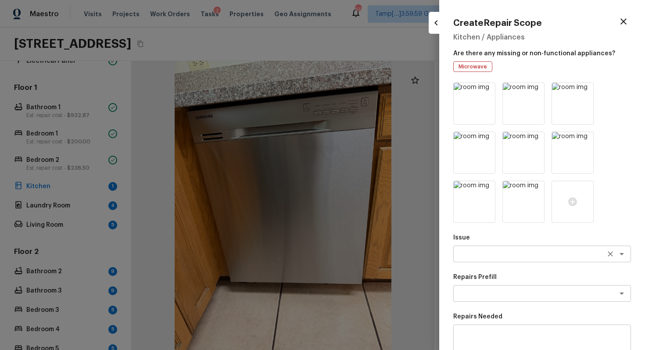
click at [505, 253] on textarea at bounding box center [529, 254] width 145 height 9
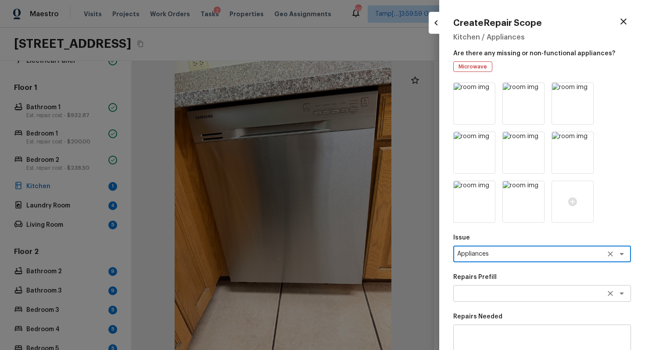
type textarea "Appliances"
click at [519, 292] on textarea at bounding box center [529, 293] width 145 height 9
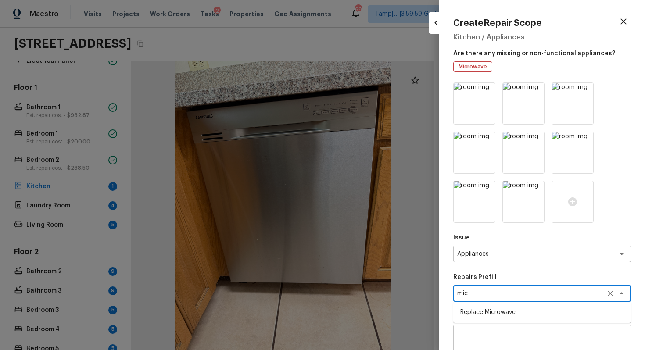
click at [521, 309] on li "Replace Microwave" at bounding box center [542, 312] width 178 height 14
type textarea "Replace Microwave"
type textarea "Remove the existing microwave and replace it with a new microwave"
type input "$225.00"
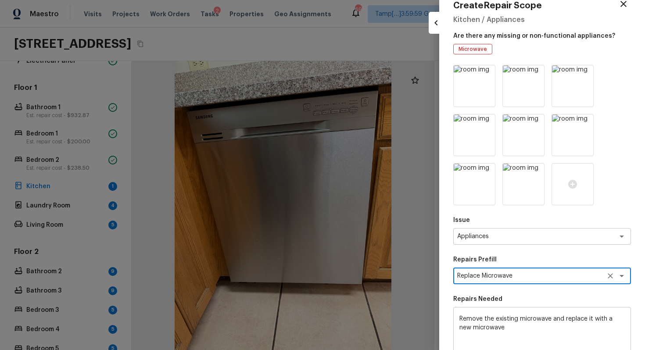
scroll to position [18, 0]
type textarea "Replace Microwave"
click at [486, 72] on icon at bounding box center [487, 72] width 7 height 7
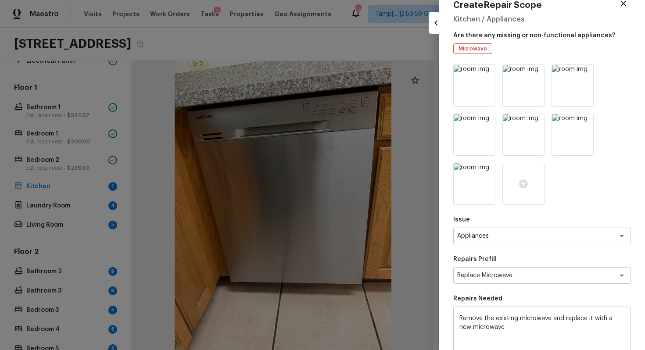
click at [486, 72] on icon at bounding box center [487, 72] width 7 height 7
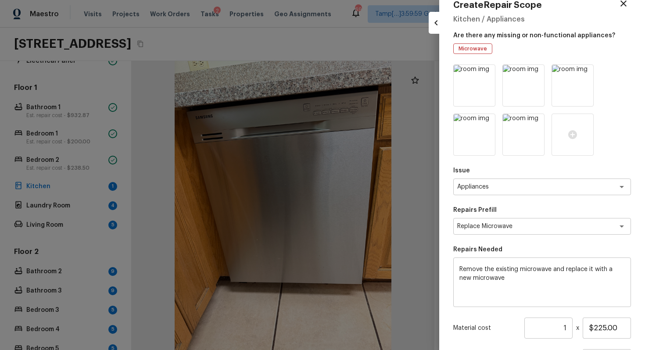
click at [486, 72] on icon at bounding box center [487, 72] width 7 height 7
click at [492, 118] on img at bounding box center [474, 134] width 41 height 41
click at [488, 118] on icon at bounding box center [487, 122] width 9 height 9
click at [582, 71] on icon at bounding box center [585, 72] width 7 height 7
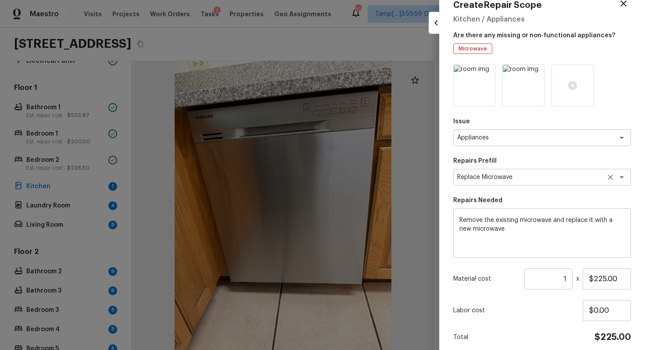
scroll to position [53, 0]
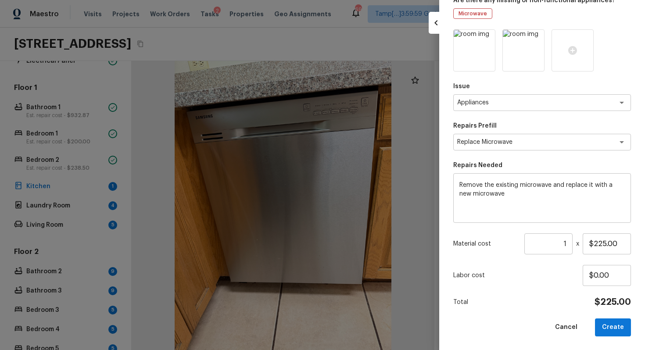
click at [566, 296] on div "Issue Appliances x ​ Repairs Prefill Replace Microwave x ​ Repairs Needed Remov…" at bounding box center [542, 182] width 178 height 307
click at [613, 314] on button "Create" at bounding box center [613, 328] width 36 height 18
type input "$0.00"
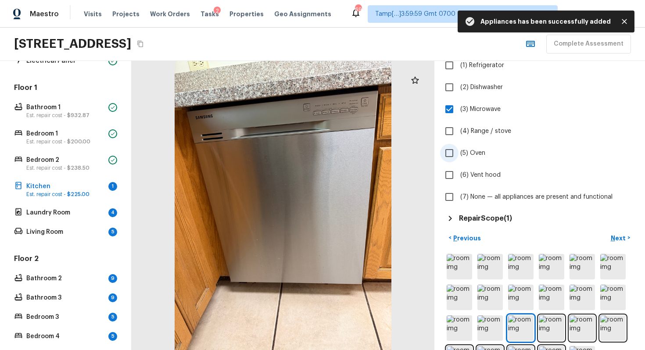
scroll to position [106, 0]
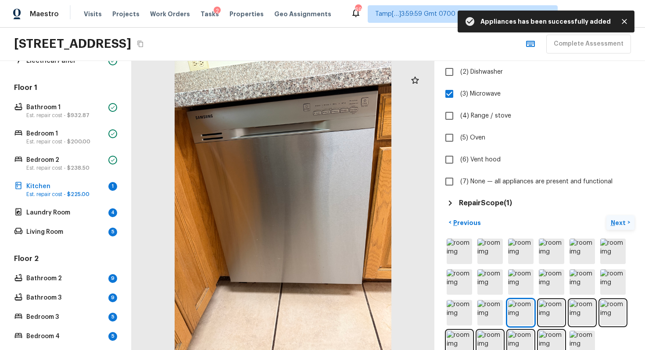
click at [628, 223] on button "Next >" at bounding box center [620, 222] width 28 height 14
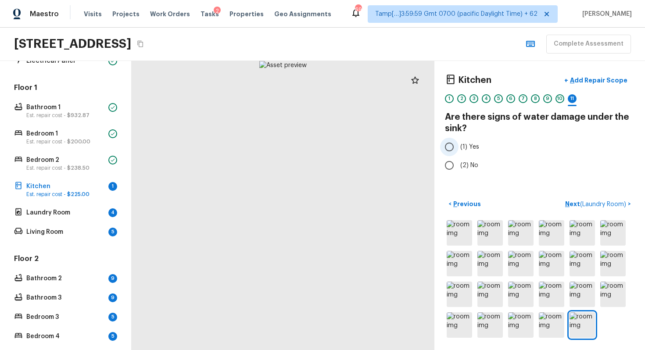
click at [454, 148] on input "(1) Yes" at bounding box center [449, 147] width 18 height 18
click at [594, 80] on p "Add Repair Scope" at bounding box center [597, 80] width 59 height 9
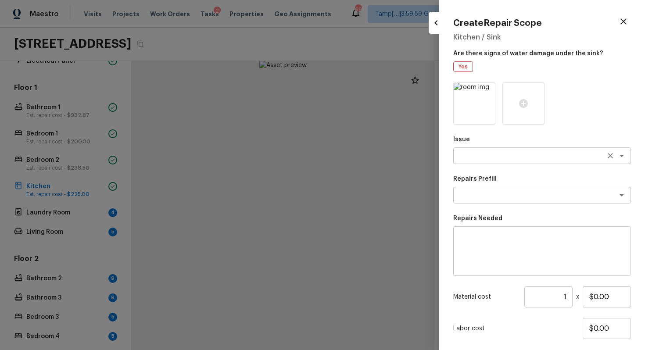
click at [544, 156] on textarea at bounding box center [529, 155] width 145 height 9
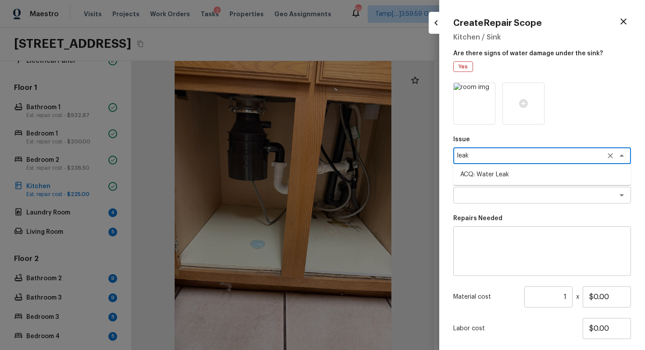
click at [543, 169] on li "ACQ: Water Leak" at bounding box center [542, 175] width 178 height 14
click at [543, 197] on textarea at bounding box center [529, 195] width 145 height 9
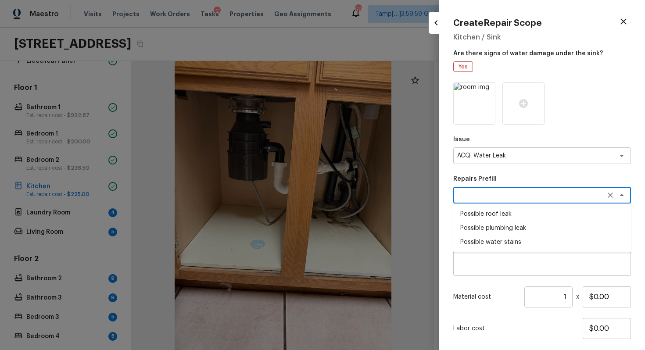
click at [531, 230] on li "Possible plumbing leak" at bounding box center [542, 228] width 178 height 14
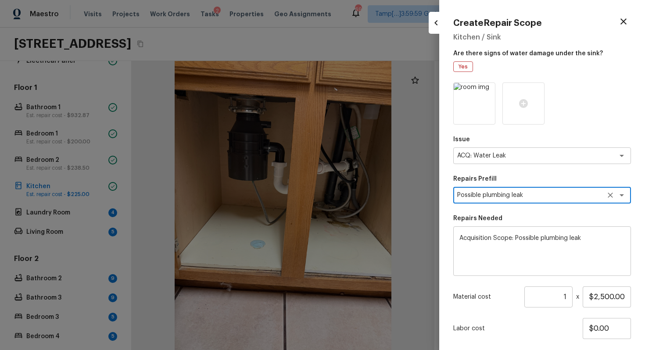
scroll to position [53, 0]
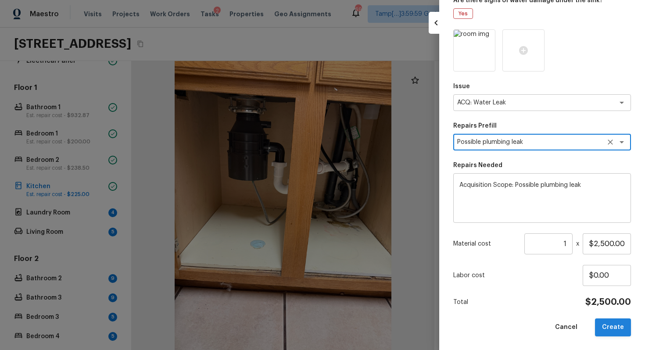
click at [612, 314] on button "Create" at bounding box center [613, 328] width 36 height 18
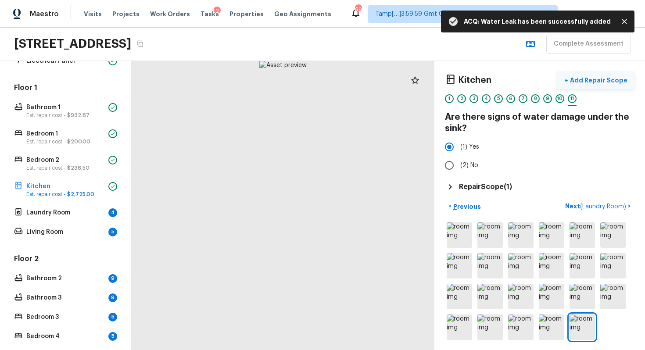
click at [614, 75] on button "+ Add Repair Scope" at bounding box center [595, 81] width 77 height 18
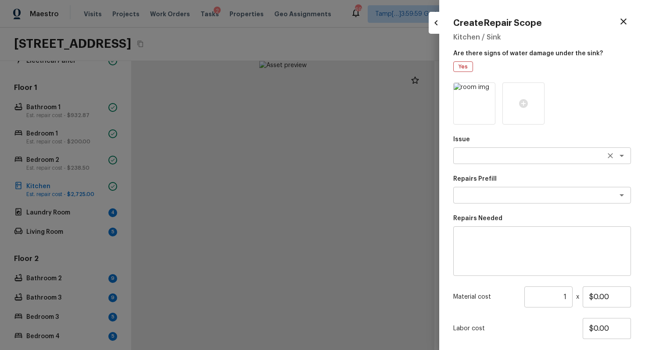
click at [506, 154] on textarea at bounding box center [529, 155] width 145 height 9
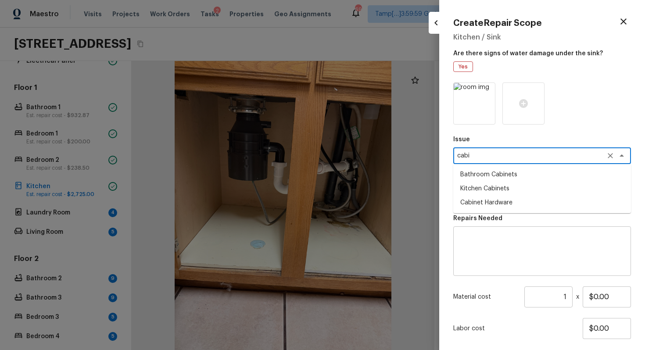
click at [503, 191] on li "Kitchen Cabinets" at bounding box center [542, 189] width 178 height 14
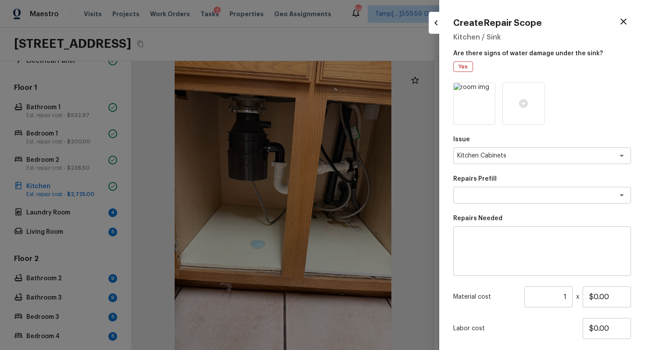
click at [504, 206] on div "Issue Kitchen Cabinets x ​ Repairs Prefill x ​ Repairs Needed x ​ Material cost…" at bounding box center [542, 235] width 178 height 307
click at [503, 199] on textarea at bounding box center [529, 195] width 145 height 9
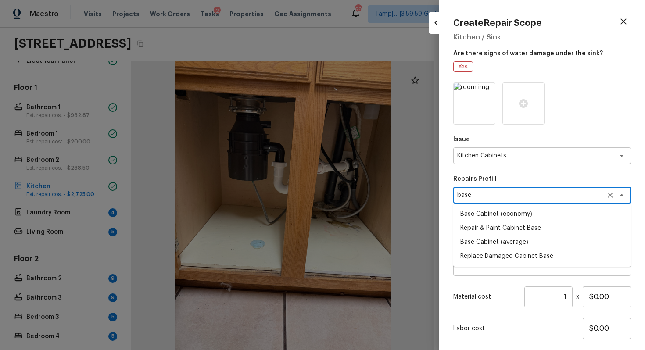
click at [517, 259] on li "Replace Damaged Cabinet Base" at bounding box center [542, 256] width 178 height 14
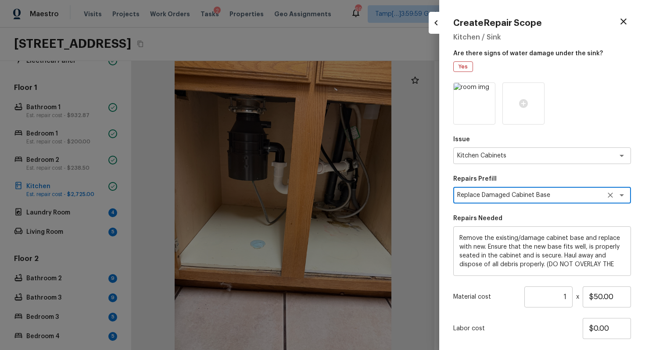
scroll to position [9, 0]
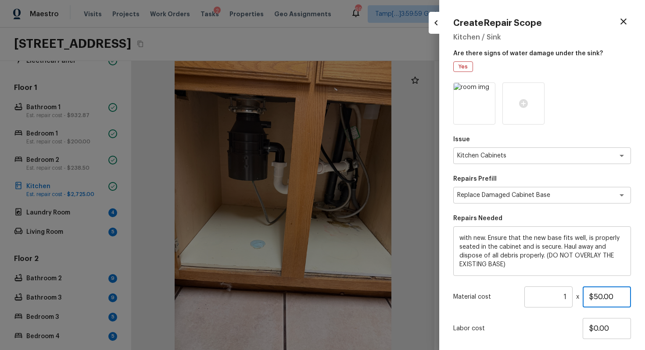
click at [601, 293] on input "$50.00" at bounding box center [607, 297] width 48 height 21
click at [598, 298] on input "$50.00" at bounding box center [607, 297] width 48 height 21
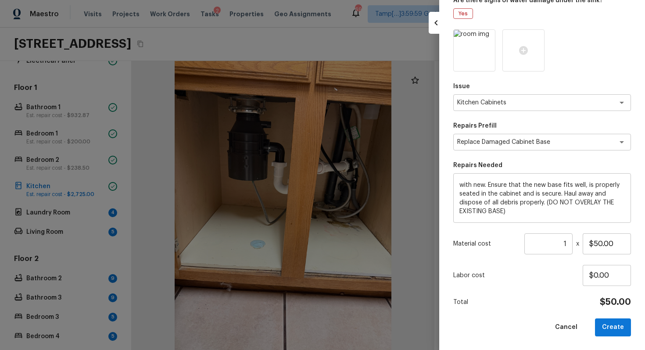
click at [604, 314] on div "Issue Kitchen Cabinets x ​ Repairs Prefill Replace Damaged Cabinet Base x ​ Rep…" at bounding box center [542, 182] width 178 height 307
click at [609, 314] on button "Create" at bounding box center [613, 328] width 36 height 18
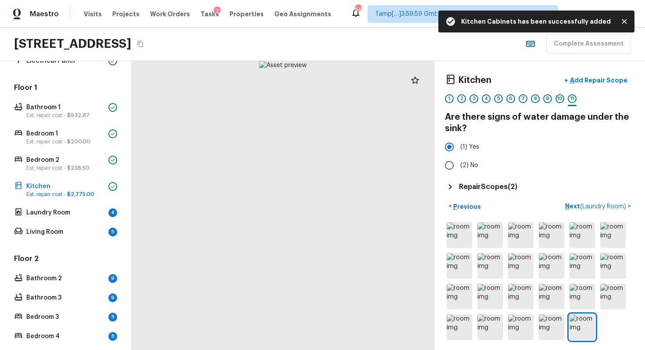
scroll to position [2, 0]
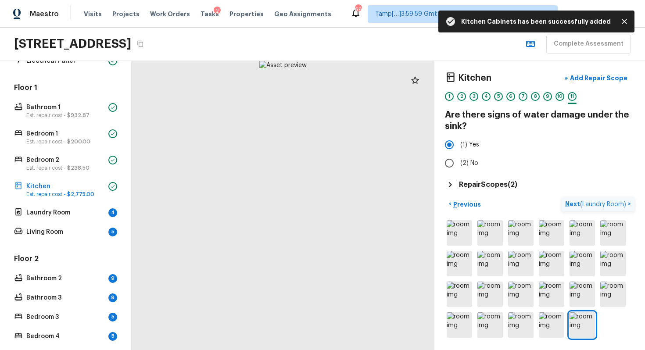
click at [585, 203] on span "( Laundry Room )" at bounding box center [603, 204] width 46 height 6
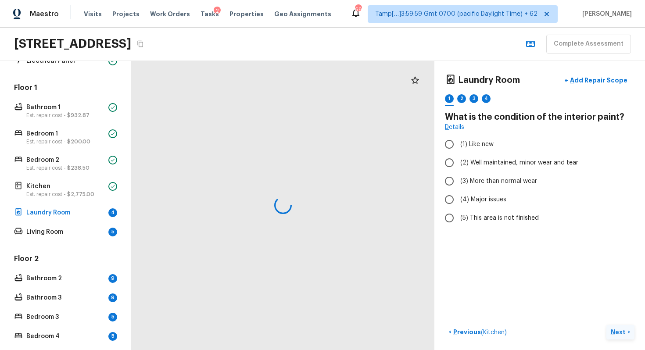
scroll to position [0, 0]
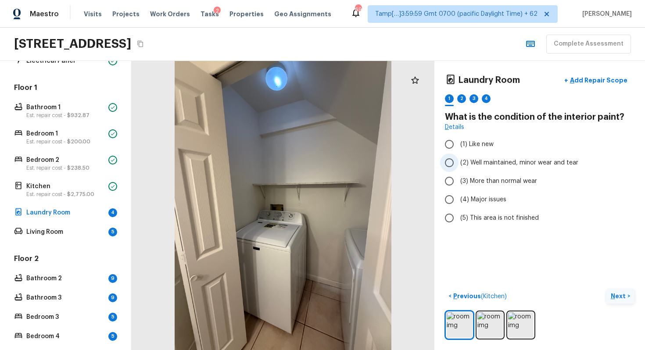
click at [448, 165] on input "(2) Well maintained, minor wear and tear" at bounding box center [449, 163] width 18 height 18
click at [495, 314] on img at bounding box center [489, 324] width 25 height 25
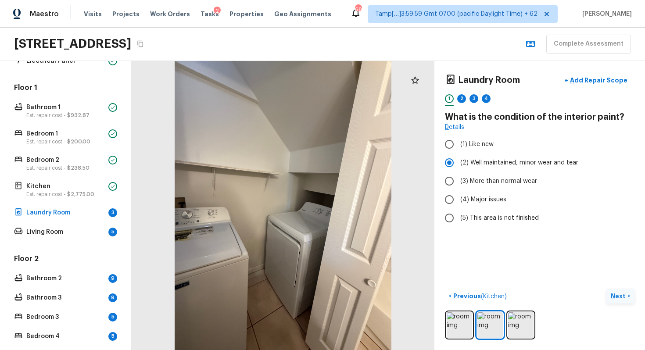
click at [617, 300] on p "Next" at bounding box center [619, 296] width 17 height 9
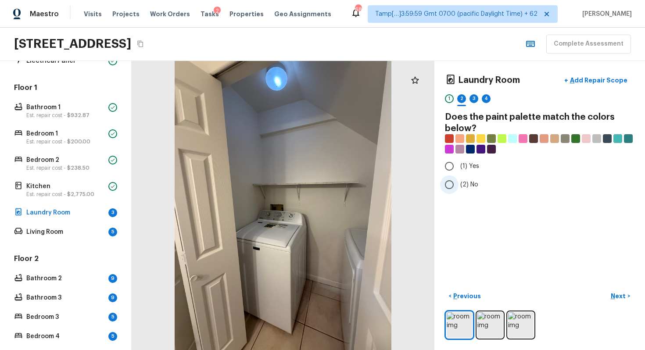
click at [461, 176] on label "(2) No" at bounding box center [533, 185] width 187 height 18
click at [459, 176] on input "(2) No" at bounding box center [449, 185] width 18 height 18
click at [613, 293] on p "Next" at bounding box center [619, 296] width 17 height 9
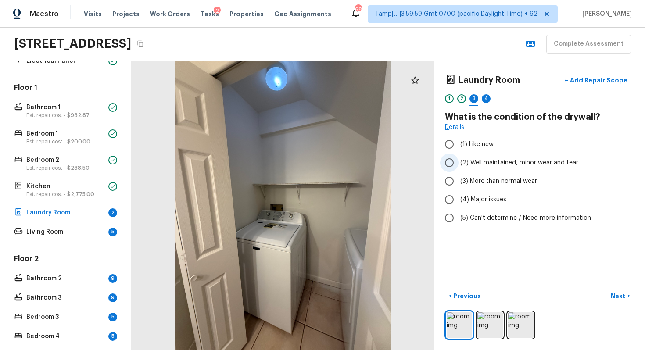
click at [474, 160] on span "(2) Well maintained, minor wear and tear" at bounding box center [519, 162] width 118 height 9
click at [459, 160] on input "(2) Well maintained, minor wear and tear" at bounding box center [449, 163] width 18 height 18
click at [618, 298] on p "Next" at bounding box center [619, 296] width 17 height 9
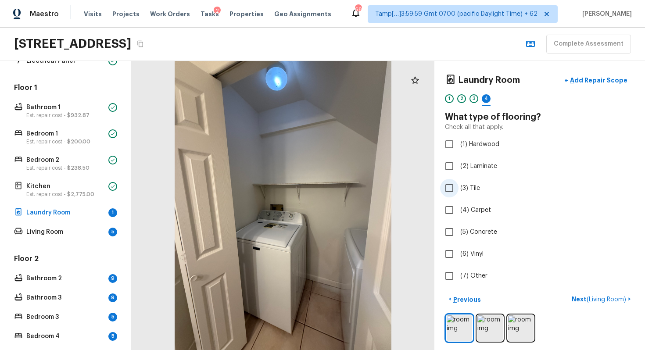
click at [476, 194] on label "(3) Tile" at bounding box center [533, 188] width 187 height 18
click at [459, 194] on input "(3) Tile" at bounding box center [449, 188] width 18 height 18
click at [612, 305] on button "Next >" at bounding box center [620, 299] width 28 height 14
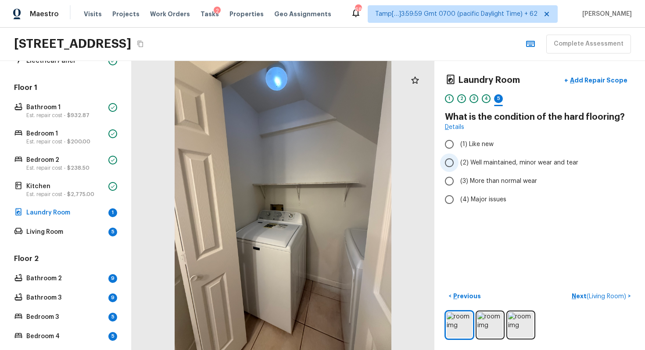
click at [463, 164] on span "(2) Well maintained, minor wear and tear" at bounding box center [519, 162] width 118 height 9
click at [459, 164] on input "(2) Well maintained, minor wear and tear" at bounding box center [449, 163] width 18 height 18
click at [593, 295] on span "( Living Room )" at bounding box center [606, 297] width 39 height 6
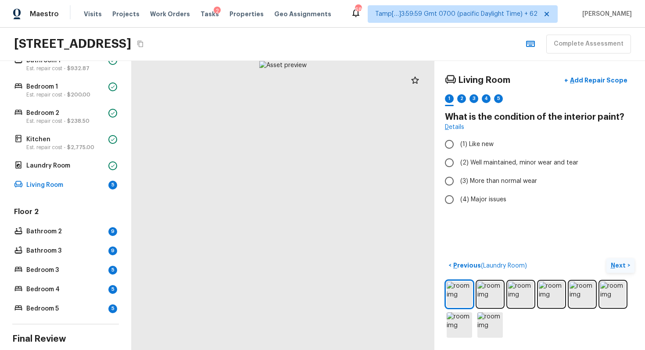
scroll to position [206, 0]
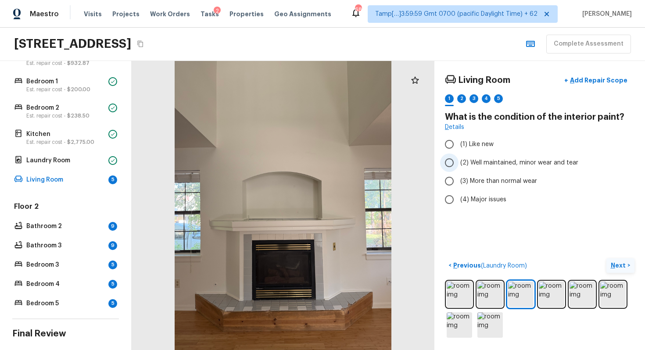
click at [449, 157] on input "(2) Well maintained, minor wear and tear" at bounding box center [449, 163] width 18 height 18
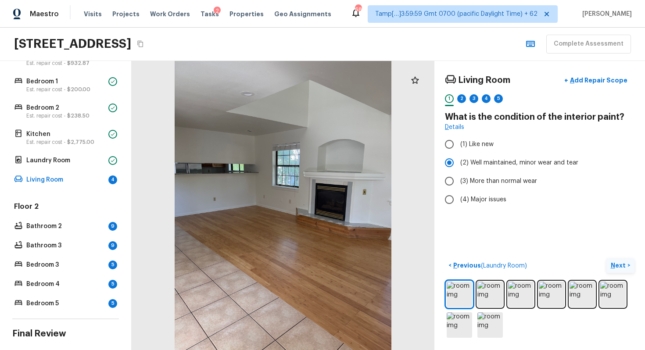
click at [628, 269] on button "Next >" at bounding box center [620, 265] width 28 height 14
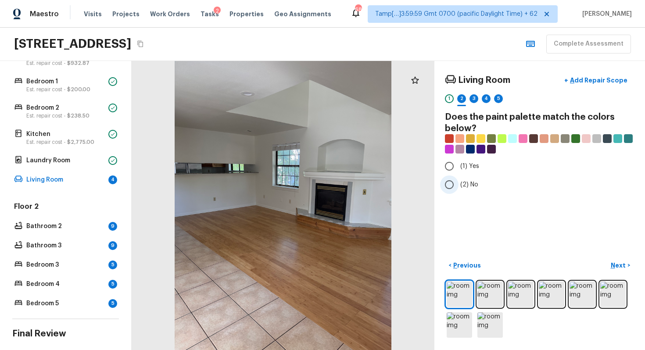
click at [457, 179] on input "(2) No" at bounding box center [449, 185] width 18 height 18
click at [616, 263] on p "Next" at bounding box center [619, 265] width 17 height 9
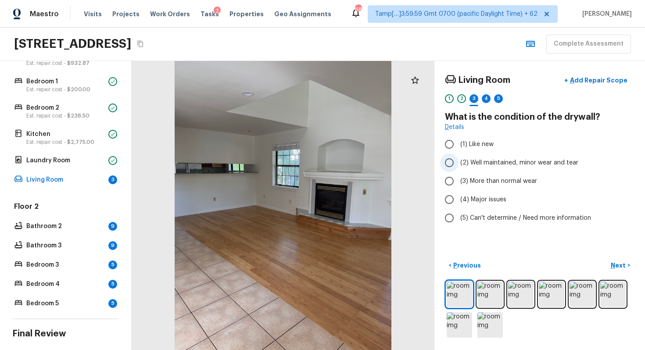
click at [470, 166] on span "(2) Well maintained, minor wear and tear" at bounding box center [519, 162] width 118 height 9
click at [459, 166] on input "(2) Well maintained, minor wear and tear" at bounding box center [449, 163] width 18 height 18
click at [618, 265] on p "Next" at bounding box center [619, 265] width 17 height 9
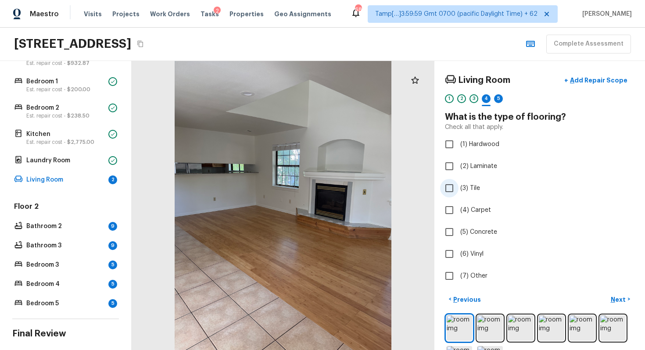
click at [459, 186] on label "(3) Tile" at bounding box center [533, 188] width 187 height 18
click at [459, 186] on input "(3) Tile" at bounding box center [449, 188] width 18 height 18
click at [454, 165] on input "(2) Laminate" at bounding box center [449, 166] width 18 height 18
click at [455, 249] on input "(6) Vinyl" at bounding box center [449, 254] width 18 height 18
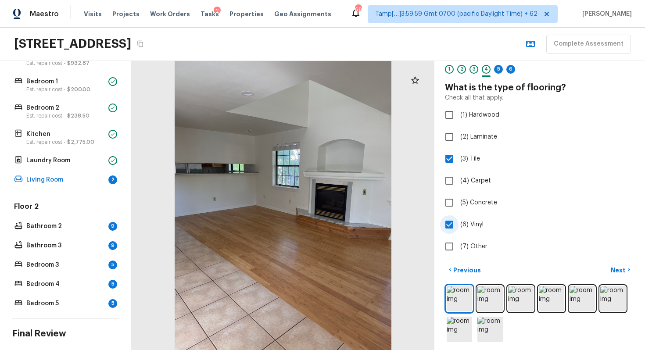
scroll to position [30, 0]
click at [456, 220] on input "(6) Vinyl" at bounding box center [449, 224] width 18 height 18
click at [452, 111] on input "(1) Hardwood" at bounding box center [449, 114] width 18 height 18
click at [612, 263] on button "Next >" at bounding box center [620, 269] width 28 height 14
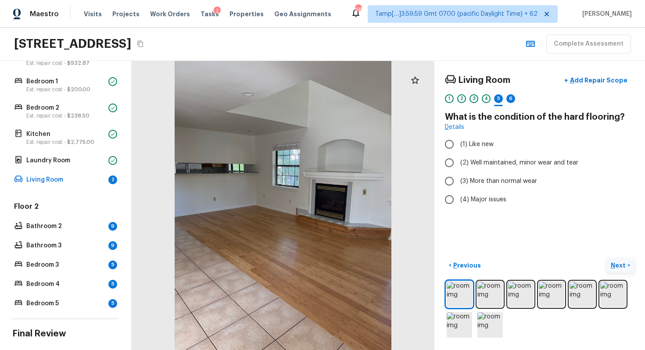
scroll to position [0, 0]
click at [477, 164] on span "(2) Well maintained, minor wear and tear" at bounding box center [519, 162] width 118 height 9
click at [459, 164] on input "(2) Well maintained, minor wear and tear" at bounding box center [449, 163] width 18 height 18
click at [612, 268] on p "Next" at bounding box center [619, 265] width 17 height 9
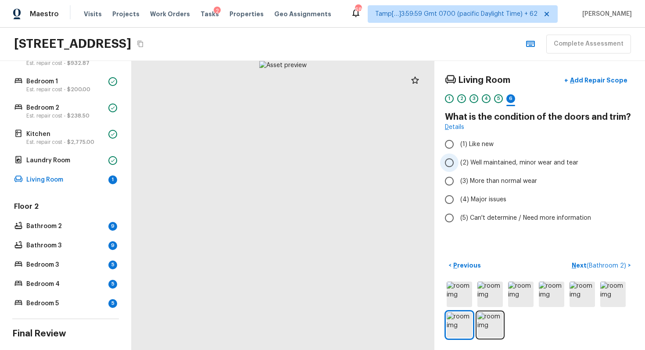
click at [499, 158] on label "(2) Well maintained, minor wear and tear" at bounding box center [533, 163] width 187 height 18
click at [459, 158] on input "(2) Well maintained, minor wear and tear" at bounding box center [449, 163] width 18 height 18
click at [600, 264] on span "( Bathroom 2 )" at bounding box center [606, 266] width 39 height 6
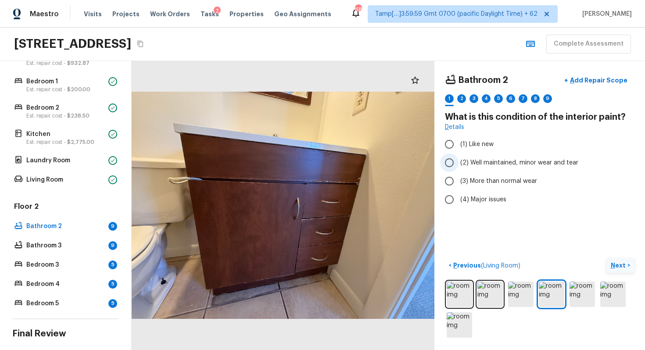
click at [473, 167] on label "(2) Well maintained, minor wear and tear" at bounding box center [533, 163] width 187 height 18
click at [459, 167] on input "(2) Well maintained, minor wear and tear" at bounding box center [449, 163] width 18 height 18
click at [627, 267] on button "Next >" at bounding box center [620, 265] width 28 height 14
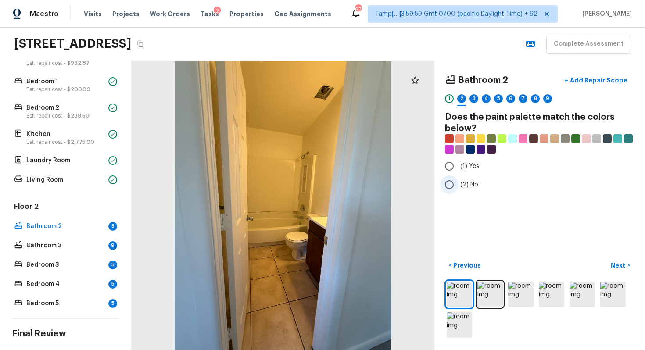
click at [462, 187] on span "(2) No" at bounding box center [469, 184] width 18 height 9
click at [459, 187] on input "(2) No" at bounding box center [449, 185] width 18 height 18
click at [619, 265] on p "Next" at bounding box center [619, 265] width 17 height 9
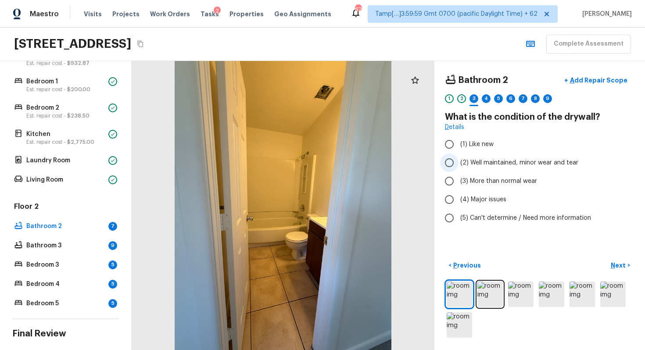
click at [480, 160] on span "(2) Well maintained, minor wear and tear" at bounding box center [519, 162] width 118 height 9
click at [459, 160] on input "(2) Well maintained, minor wear and tear" at bounding box center [449, 163] width 18 height 18
click at [581, 87] on button "+ Add Repair Scope" at bounding box center [595, 81] width 77 height 18
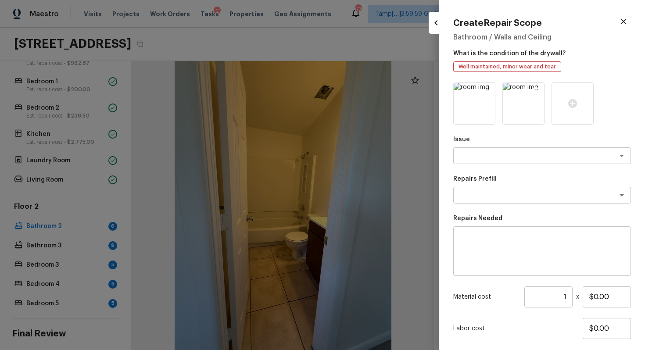
click at [537, 90] on icon at bounding box center [536, 90] width 7 height 7
click at [518, 156] on textarea at bounding box center [529, 155] width 145 height 9
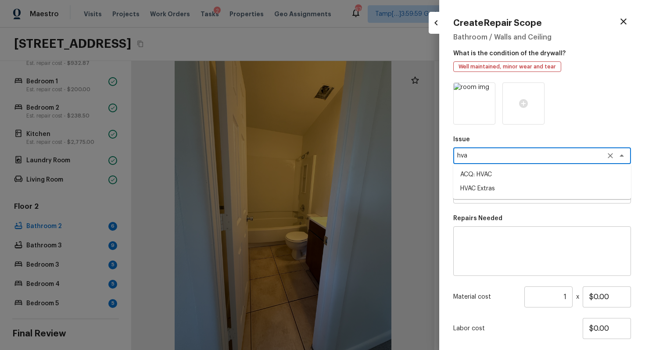
click at [519, 183] on li "HVAC Extras" at bounding box center [542, 189] width 178 height 14
click at [519, 191] on textarea at bounding box center [529, 195] width 145 height 9
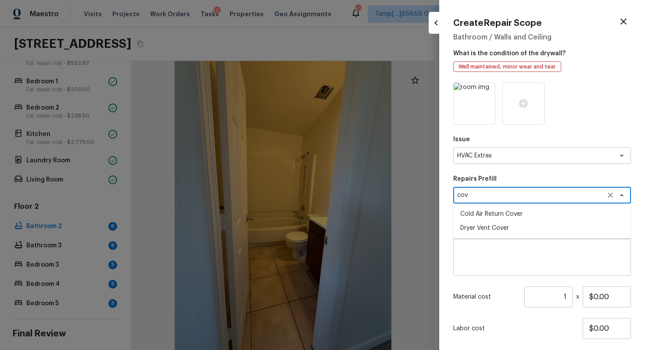
click at [520, 230] on li "Dryer Vent Cover" at bounding box center [542, 228] width 178 height 14
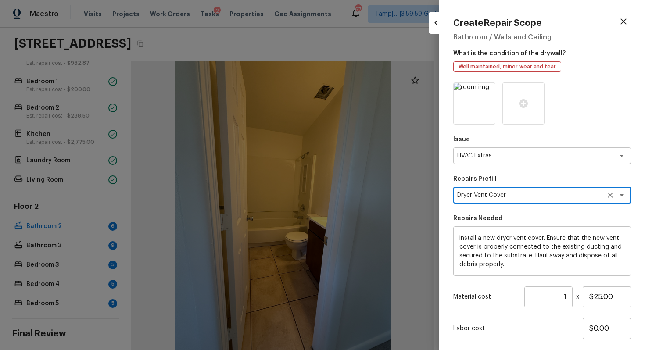
scroll to position [53, 0]
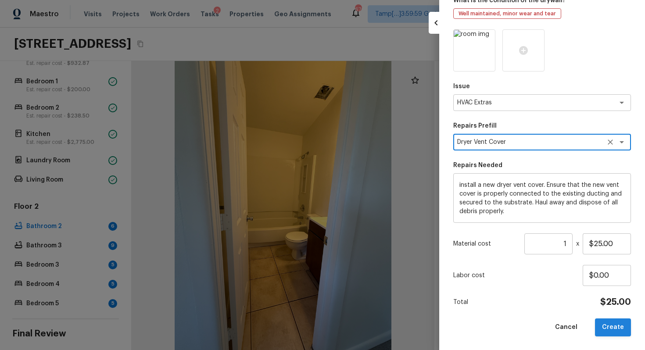
click at [604, 314] on button "Create" at bounding box center [613, 328] width 36 height 18
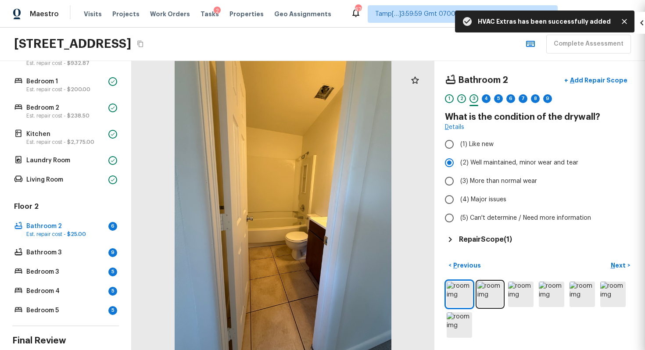
scroll to position [0, 0]
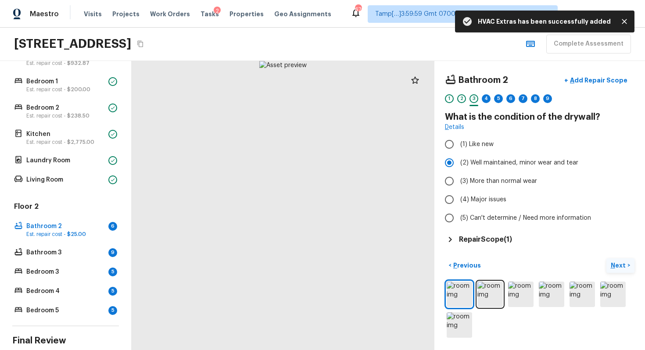
click at [613, 261] on p "Next" at bounding box center [619, 265] width 17 height 9
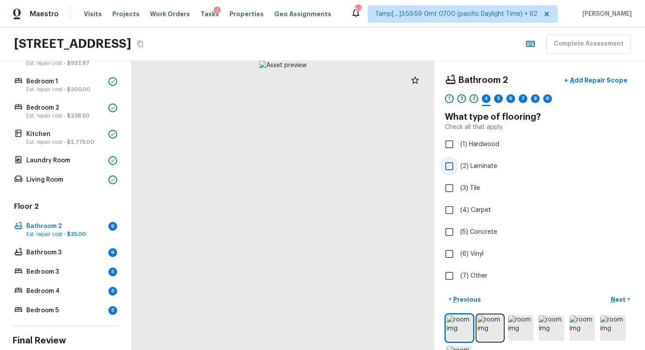
click at [474, 158] on label "(2) Laminate" at bounding box center [533, 166] width 187 height 18
click at [459, 158] on input "(2) Laminate" at bounding box center [449, 166] width 18 height 18
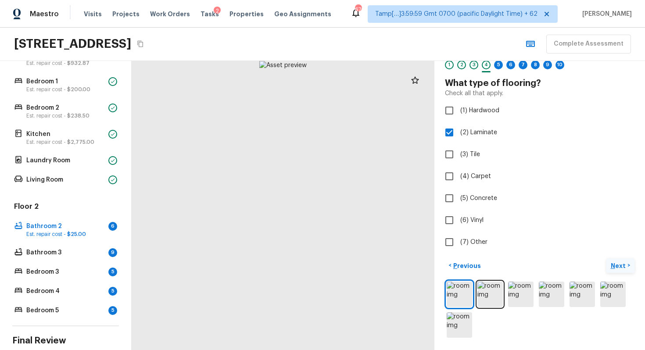
click at [622, 262] on p "Next" at bounding box center [619, 266] width 17 height 9
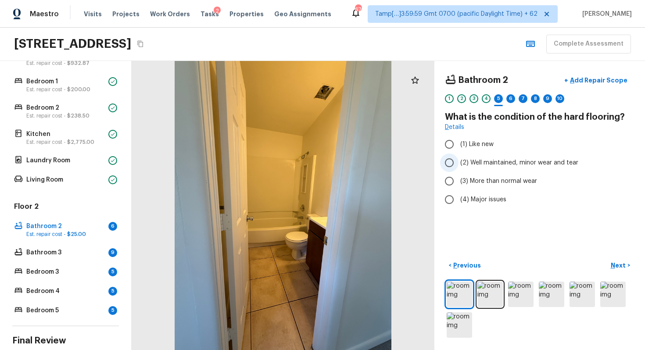
click at [466, 160] on span "(2) Well maintained, minor wear and tear" at bounding box center [519, 162] width 118 height 9
click at [459, 160] on input "(2) Well maintained, minor wear and tear" at bounding box center [449, 163] width 18 height 18
click at [619, 262] on p "Next" at bounding box center [619, 265] width 17 height 9
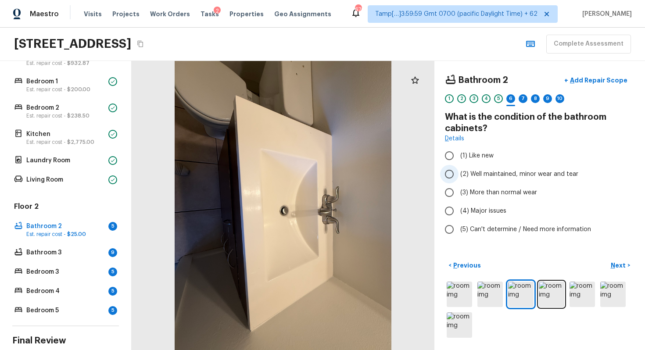
click at [459, 171] on label "(2) Well maintained, minor wear and tear" at bounding box center [533, 174] width 187 height 18
click at [459, 171] on input "(2) Well maintained, minor wear and tear" at bounding box center [449, 174] width 18 height 18
click at [462, 194] on span "(3) More than normal wear" at bounding box center [498, 192] width 77 height 9
click at [459, 194] on input "(3) More than normal wear" at bounding box center [449, 192] width 18 height 18
click at [581, 87] on button "+ Add Repair Scope" at bounding box center [595, 81] width 77 height 18
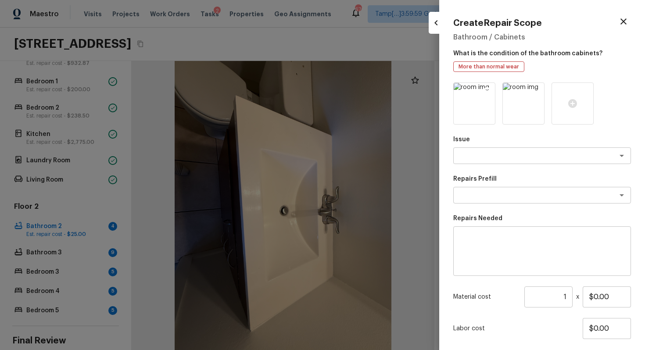
click at [484, 89] on icon at bounding box center [487, 90] width 9 height 9
click at [490, 154] on textarea at bounding box center [529, 155] width 145 height 9
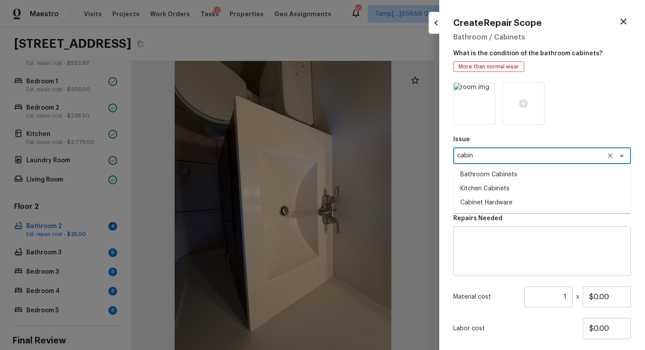
click at [484, 179] on li "Bathroom Cabinets" at bounding box center [542, 175] width 178 height 14
click at [490, 204] on div "Issue Bathroom Cabinets x ​ Repairs Prefill x ​ Repairs Needed x ​ Material cos…" at bounding box center [542, 235] width 178 height 307
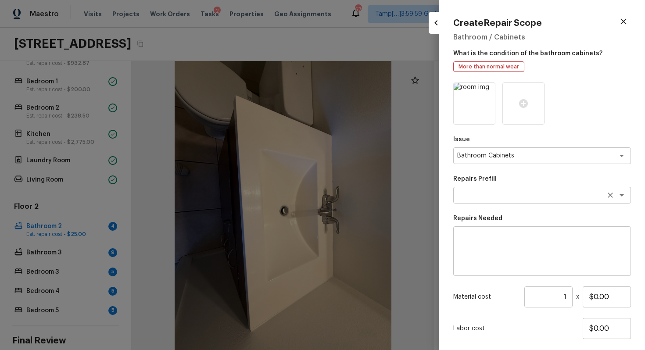
click at [490, 200] on div "x ​" at bounding box center [542, 195] width 178 height 17
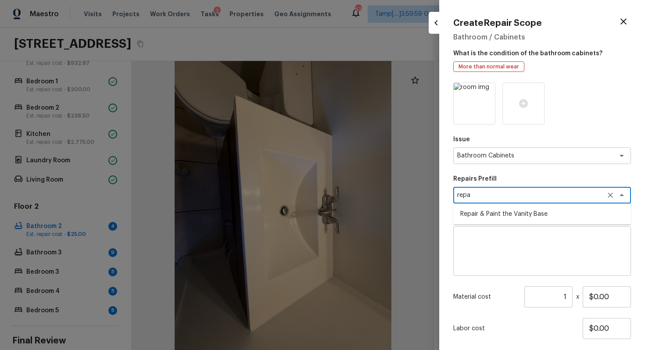
click at [495, 215] on li "Repair & Paint the Vanity Base" at bounding box center [542, 214] width 178 height 14
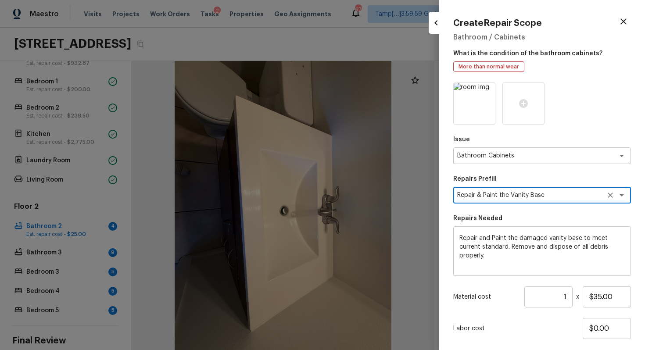
scroll to position [53, 0]
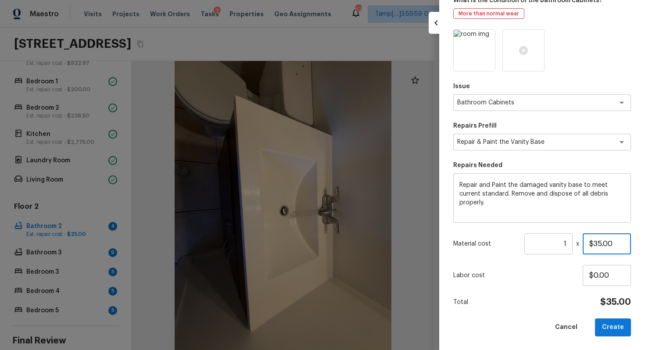
click at [601, 244] on input "$35.00" at bounding box center [607, 243] width 48 height 21
click at [580, 292] on div "Issue Bathroom Cabinets x ​ Repairs Prefill Repair & Paint the Vanity Base x ​ …" at bounding box center [542, 182] width 178 height 307
click at [593, 282] on input "$0.00" at bounding box center [607, 275] width 48 height 21
click at [573, 243] on div "Material cost 1 ​ x $400.00" at bounding box center [542, 243] width 178 height 21
click at [599, 253] on input "$400.00" at bounding box center [607, 243] width 48 height 21
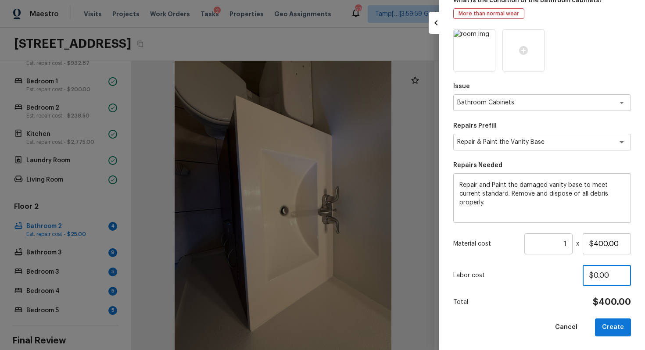
click at [595, 277] on input "$0.00" at bounding box center [607, 275] width 48 height 21
click at [607, 314] on button "Create" at bounding box center [613, 328] width 36 height 18
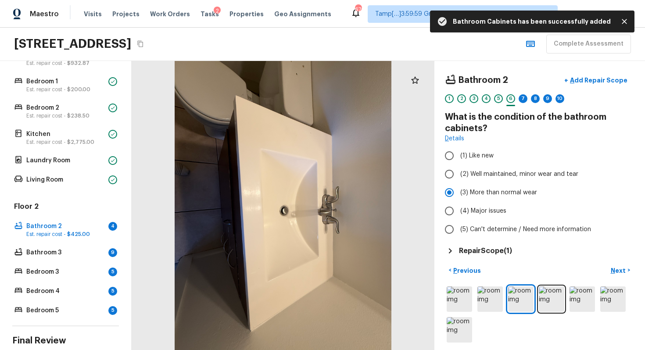
scroll to position [5, 0]
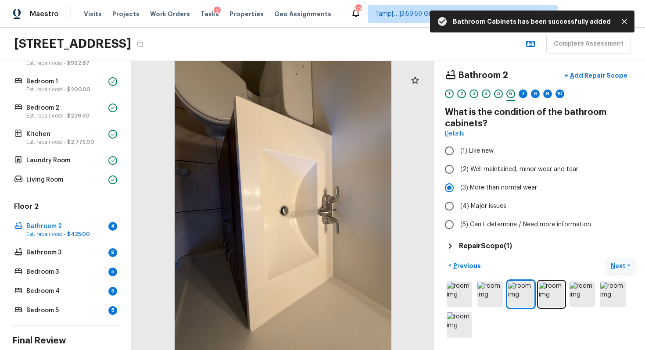
click at [617, 262] on p "Next" at bounding box center [619, 266] width 17 height 9
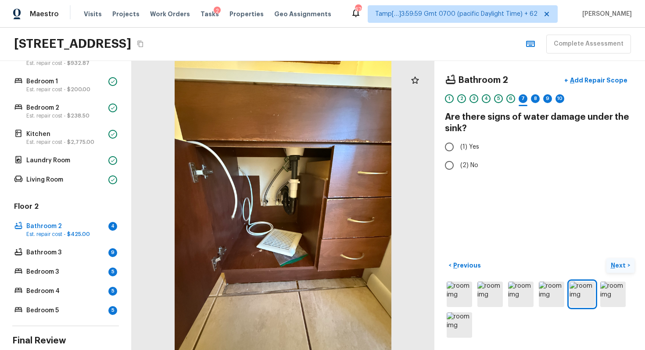
scroll to position [0, 0]
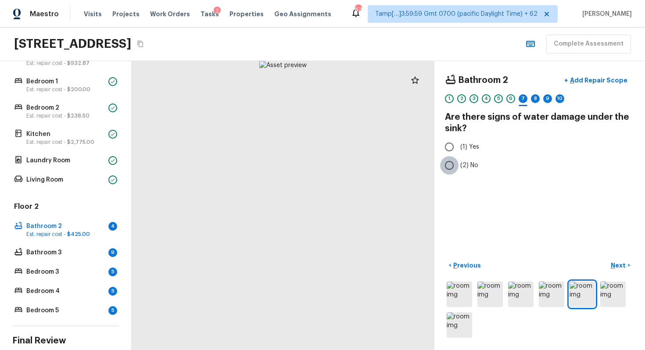
click at [452, 165] on input "(2) No" at bounding box center [449, 165] width 18 height 18
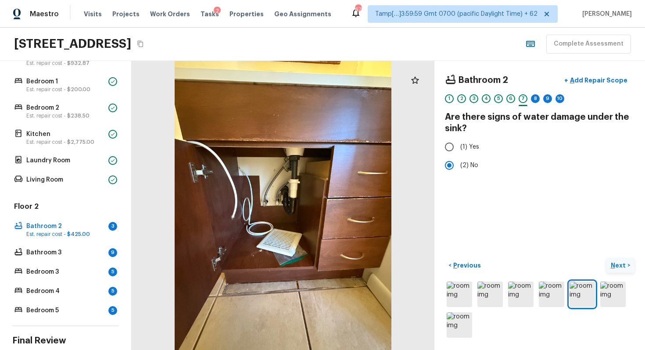
click at [624, 264] on p "Next" at bounding box center [619, 265] width 17 height 9
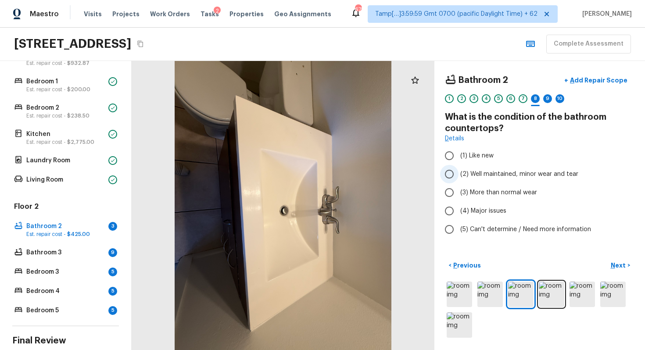
click at [465, 172] on span "(2) Well maintained, minor wear and tear" at bounding box center [519, 174] width 118 height 9
click at [459, 172] on input "(2) Well maintained, minor wear and tear" at bounding box center [449, 174] width 18 height 18
click at [616, 266] on p "Next" at bounding box center [619, 265] width 17 height 9
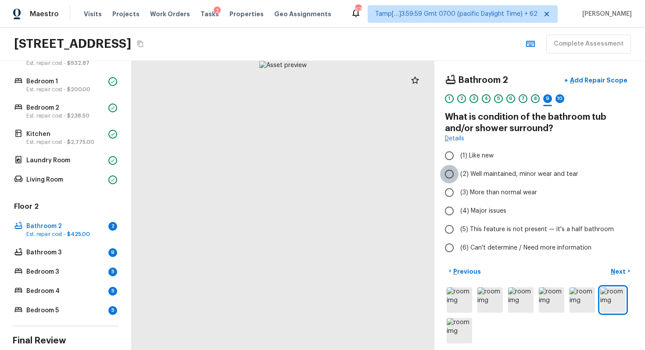
click at [452, 181] on input "(2) Well maintained, minor wear and tear" at bounding box center [449, 174] width 18 height 18
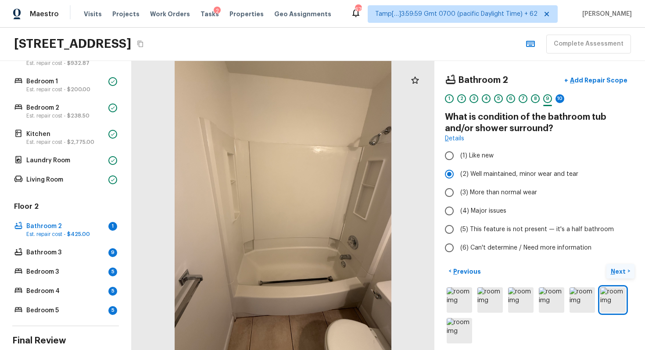
click at [627, 277] on button "Next >" at bounding box center [620, 271] width 28 height 14
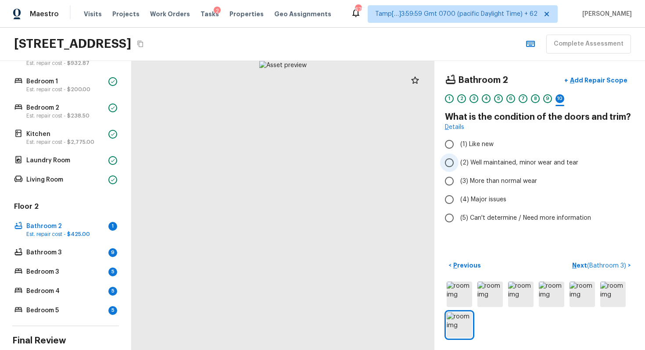
click at [460, 158] on label "(2) Well maintained, minor wear and tear" at bounding box center [533, 163] width 187 height 18
click at [459, 158] on input "(2) Well maintained, minor wear and tear" at bounding box center [449, 163] width 18 height 18
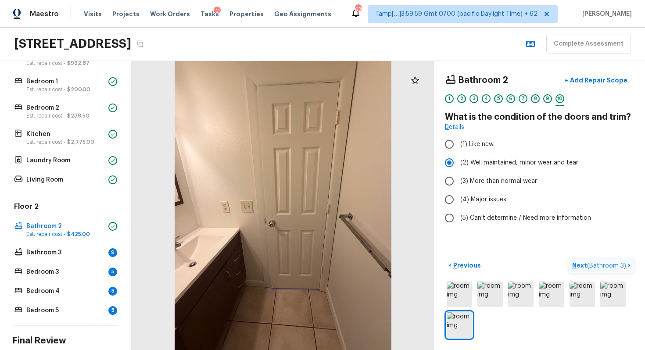
click at [612, 270] on button "Next ( Bathroom 3 ) >" at bounding box center [602, 265] width 66 height 14
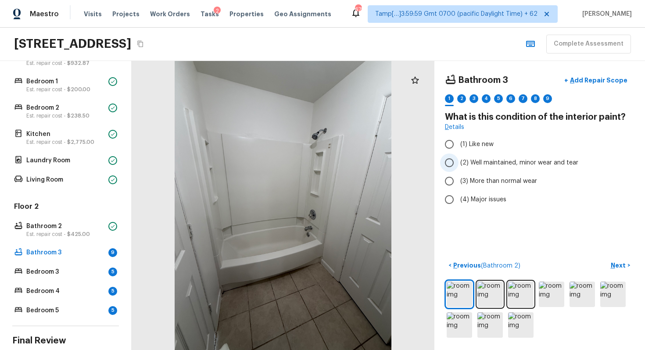
click at [472, 156] on label "(2) Well maintained, minor wear and tear" at bounding box center [533, 163] width 187 height 18
click at [459, 156] on input "(2) Well maintained, minor wear and tear" at bounding box center [449, 163] width 18 height 18
click at [490, 293] on img at bounding box center [489, 294] width 25 height 25
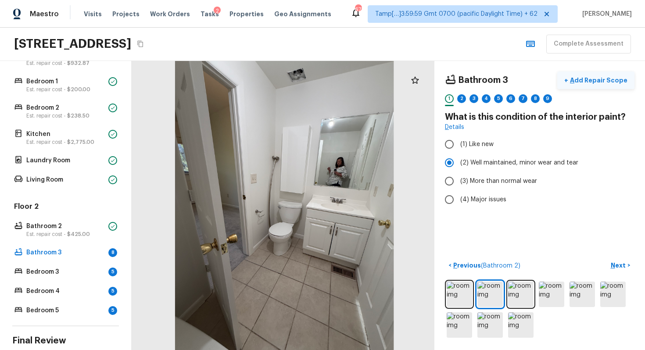
click at [616, 77] on p "Add Repair Scope" at bounding box center [597, 80] width 59 height 9
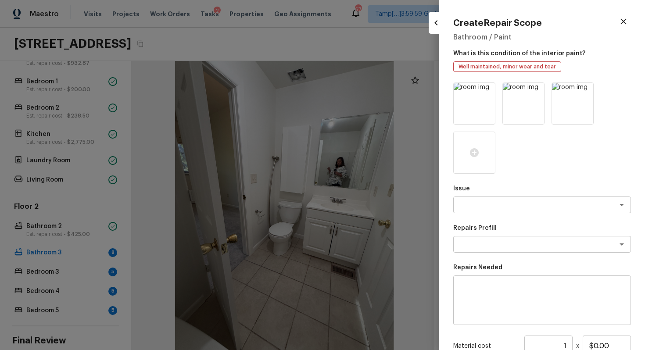
click at [545, 88] on div at bounding box center [542, 127] width 178 height 91
click at [537, 89] on icon at bounding box center [536, 90] width 7 height 7
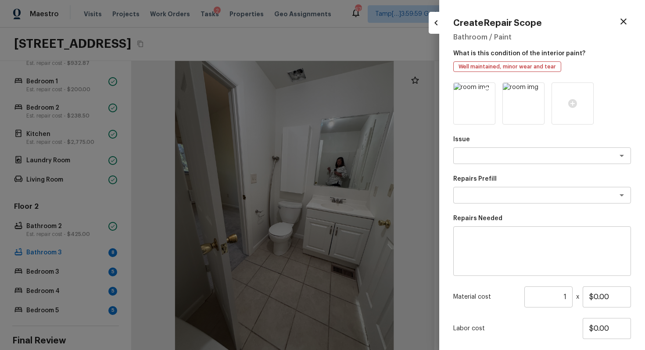
click at [491, 93] on icon at bounding box center [487, 90] width 9 height 9
click at [523, 102] on icon at bounding box center [523, 103] width 11 height 11
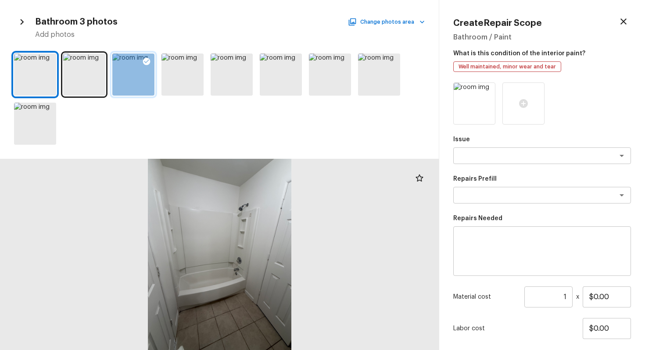
click at [144, 58] on icon at bounding box center [146, 61] width 9 height 9
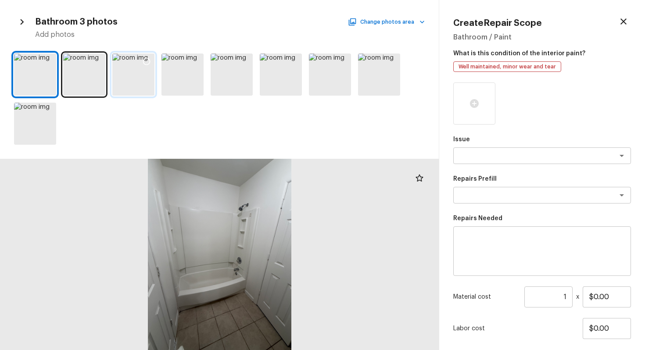
click at [136, 75] on div at bounding box center [133, 75] width 42 height 42
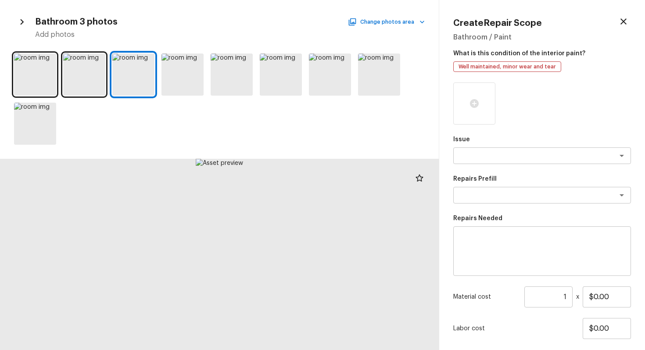
click at [143, 62] on icon at bounding box center [146, 61] width 9 height 9
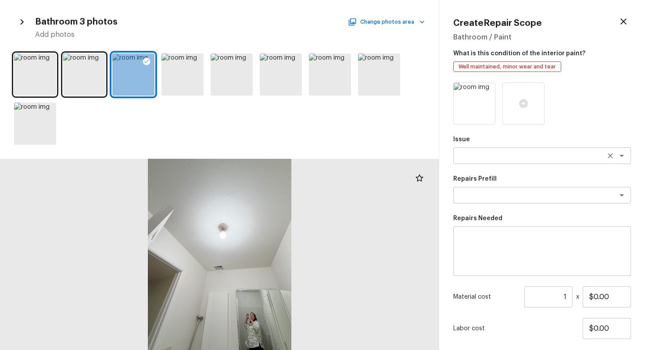
click at [513, 151] on textarea at bounding box center [529, 155] width 145 height 9
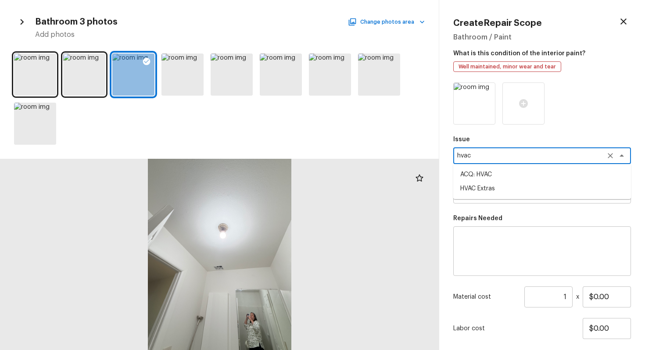
click at [525, 186] on li "HVAC Extras" at bounding box center [542, 189] width 178 height 14
click at [525, 187] on div "x ​" at bounding box center [542, 195] width 178 height 17
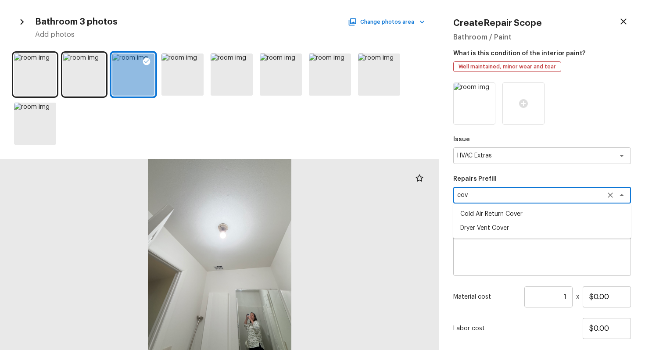
click at [531, 226] on li "Dryer Vent Cover" at bounding box center [542, 228] width 178 height 14
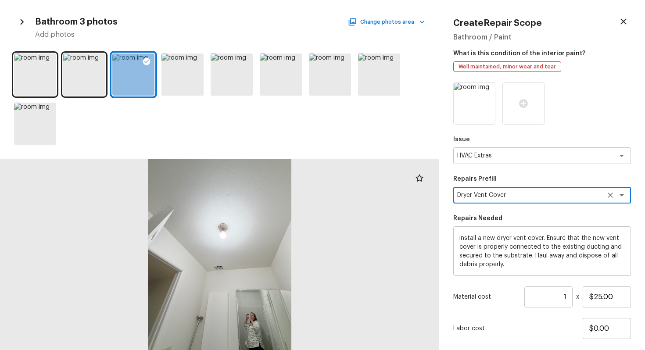
scroll to position [53, 0]
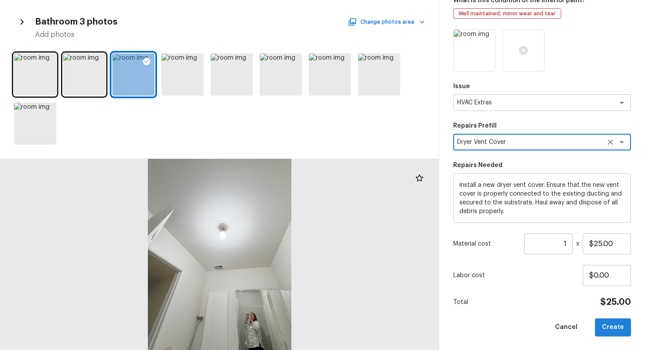
click at [616, 314] on button "Create" at bounding box center [613, 328] width 36 height 18
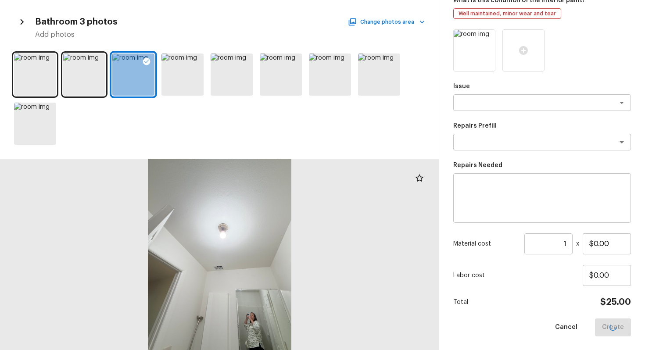
scroll to position [0, 0]
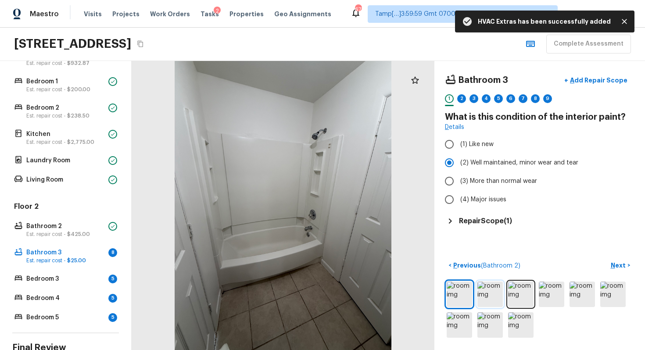
click at [498, 290] on img at bounding box center [489, 294] width 25 height 25
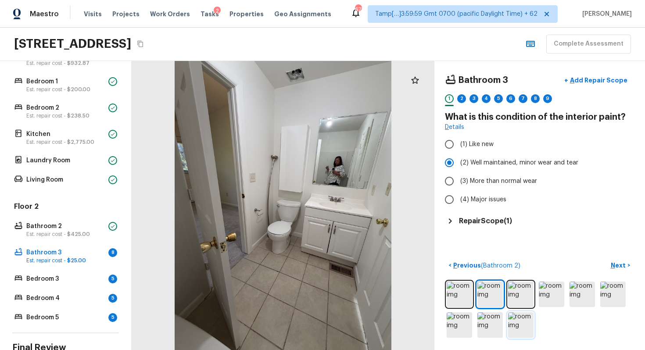
click at [519, 313] on img at bounding box center [520, 324] width 25 height 25
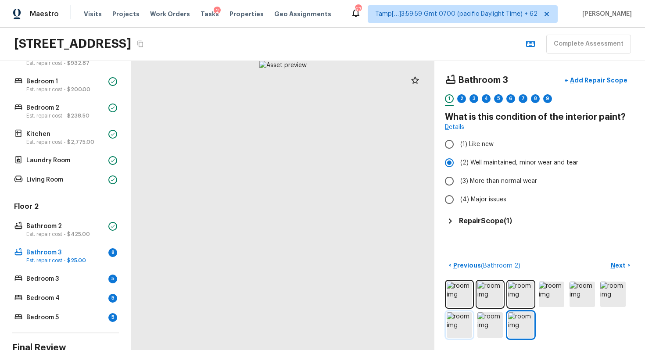
click at [455, 314] on img at bounding box center [459, 324] width 25 height 25
click at [589, 79] on p "Add Repair Scope" at bounding box center [597, 80] width 59 height 9
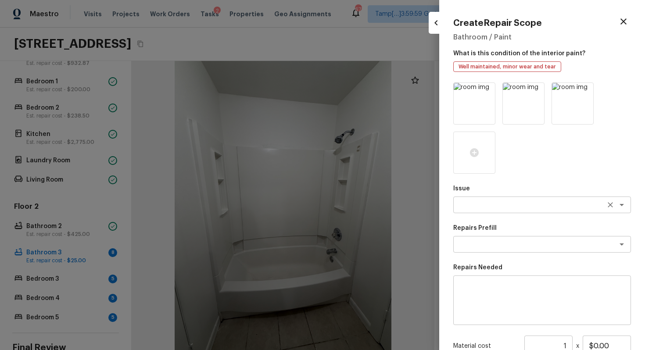
click at [497, 199] on div "x ​" at bounding box center [542, 205] width 178 height 17
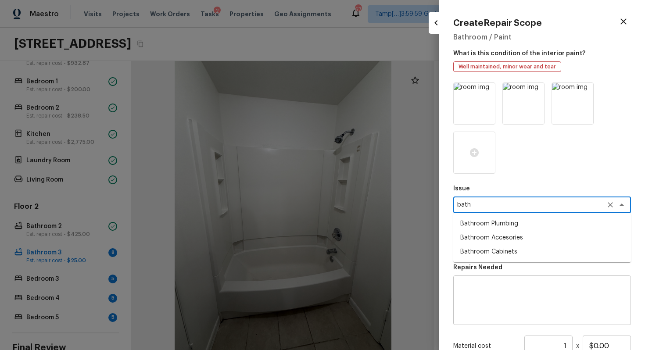
click at [489, 223] on li "Bathroom Plumbing" at bounding box center [542, 224] width 178 height 14
click at [492, 244] on textarea at bounding box center [529, 244] width 145 height 9
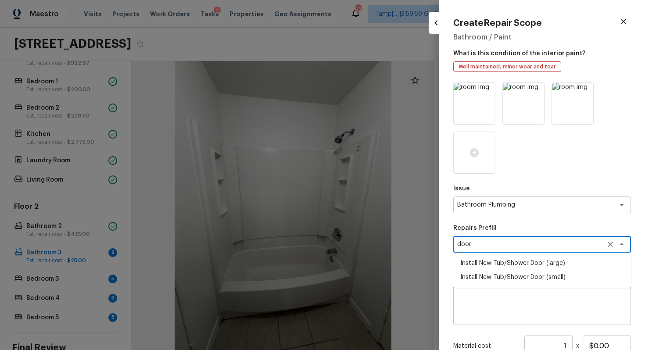
click at [512, 274] on li "Install New Tub/Shower Door (small)" at bounding box center [542, 277] width 178 height 14
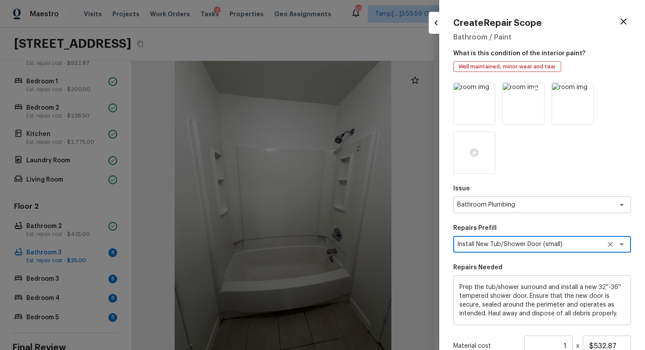
click at [537, 90] on icon at bounding box center [536, 90] width 7 height 7
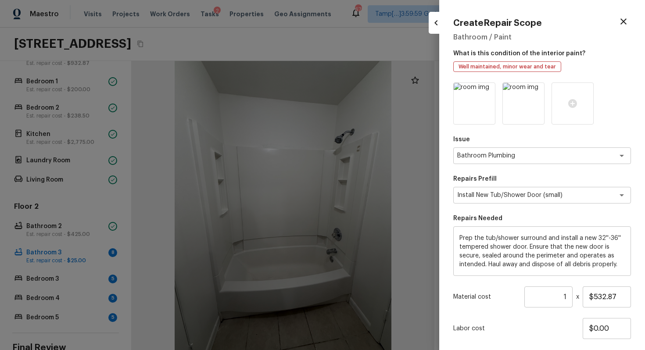
click at [537, 90] on icon at bounding box center [536, 90] width 7 height 7
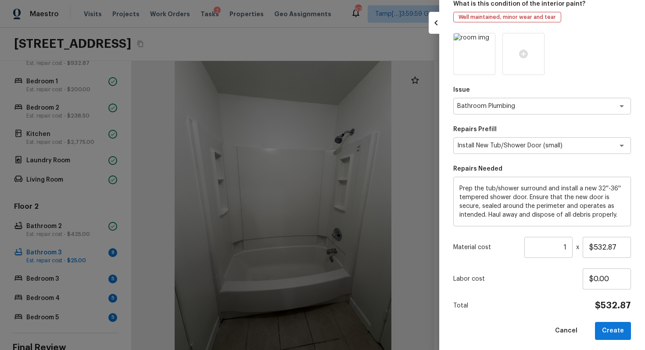
scroll to position [53, 0]
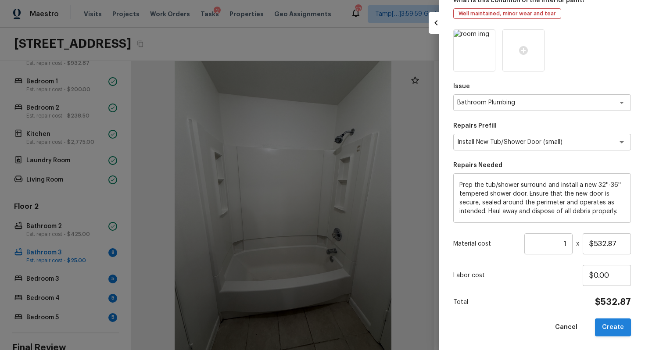
click at [615, 314] on button "Create" at bounding box center [613, 328] width 36 height 18
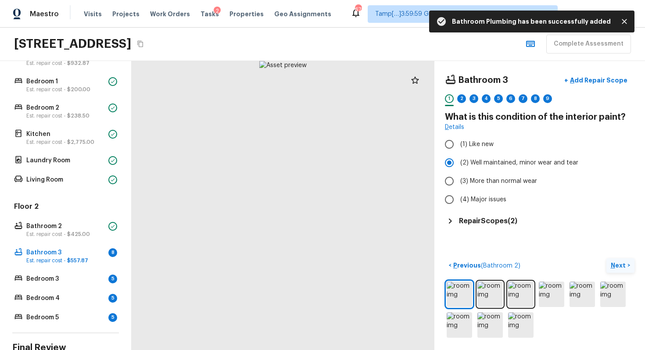
click at [617, 263] on p "Next" at bounding box center [619, 265] width 17 height 9
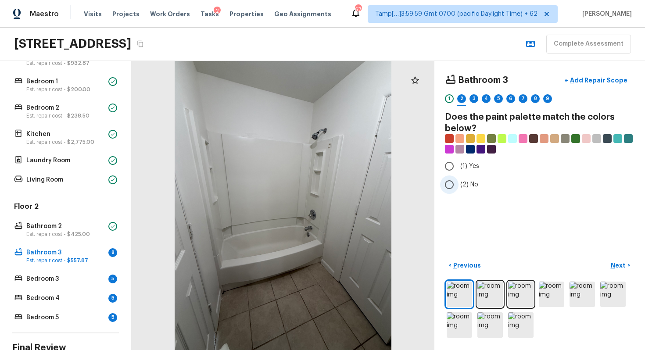
click at [460, 187] on span "(2) No" at bounding box center [469, 184] width 18 height 9
click at [459, 187] on input "(2) No" at bounding box center [449, 185] width 18 height 18
click at [614, 264] on p "Next" at bounding box center [619, 265] width 17 height 9
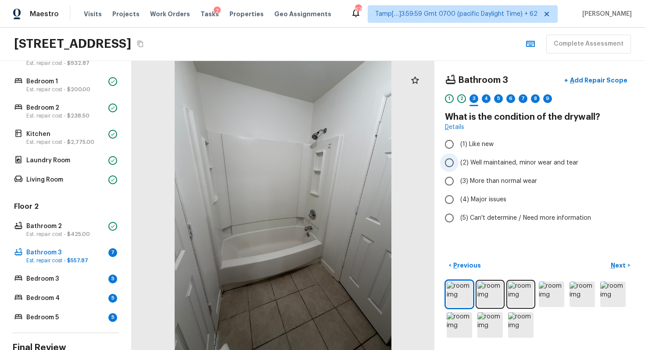
click at [459, 163] on label "(2) Well maintained, minor wear and tear" at bounding box center [533, 163] width 187 height 18
click at [459, 163] on input "(2) Well maintained, minor wear and tear" at bounding box center [449, 163] width 18 height 18
click at [618, 269] on p "Next" at bounding box center [619, 265] width 17 height 9
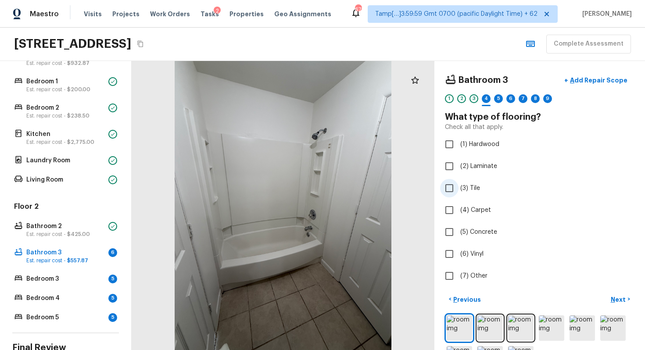
click at [462, 182] on label "(3) Tile" at bounding box center [533, 188] width 187 height 18
click at [459, 182] on input "(3) Tile" at bounding box center [449, 188] width 18 height 18
click at [615, 301] on p "Next" at bounding box center [619, 299] width 17 height 9
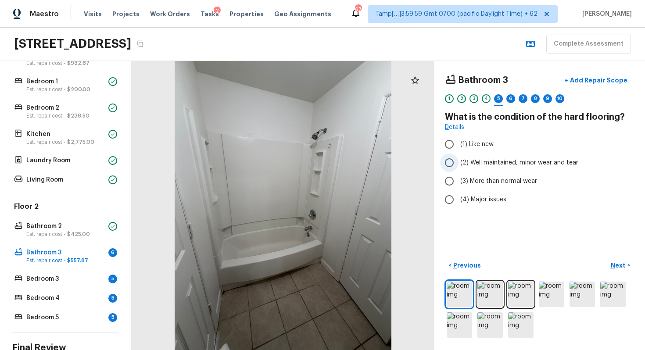
click at [452, 161] on input "(2) Well maintained, minor wear and tear" at bounding box center [449, 163] width 18 height 18
click at [616, 263] on p "Next" at bounding box center [619, 265] width 17 height 9
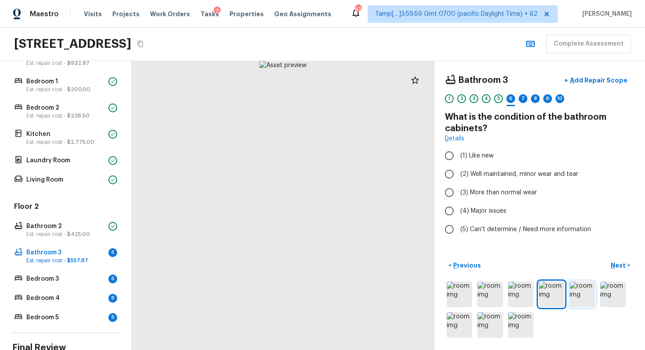
click at [580, 286] on img at bounding box center [582, 294] width 25 height 25
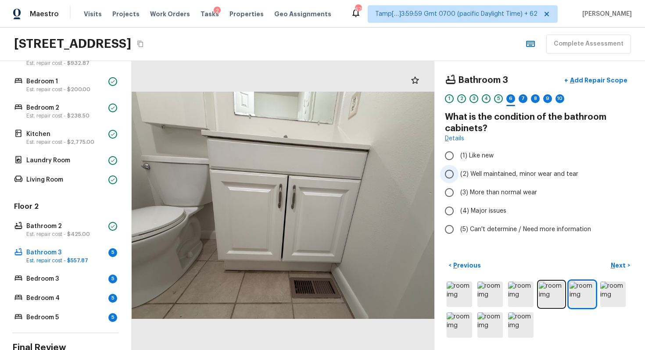
click at [468, 176] on span "(2) Well maintained, minor wear and tear" at bounding box center [519, 174] width 118 height 9
click at [459, 176] on input "(2) Well maintained, minor wear and tear" at bounding box center [449, 174] width 18 height 18
click at [624, 263] on p "Next" at bounding box center [619, 265] width 17 height 9
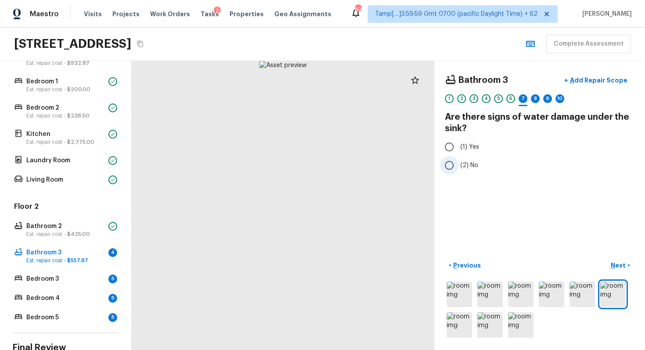
click at [445, 161] on input "(2) No" at bounding box center [449, 165] width 18 height 18
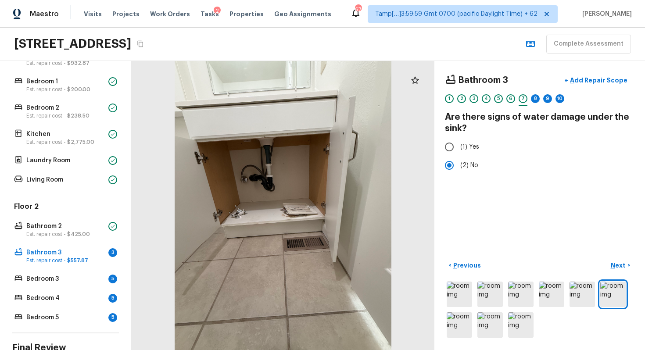
click at [622, 257] on div "Bathroom 3 + Add Repair Scope 1 2 3 4 5 6 7 8 9 10 Are there signs of water dam…" at bounding box center [539, 205] width 211 height 289
click at [621, 267] on p "Next" at bounding box center [619, 265] width 17 height 9
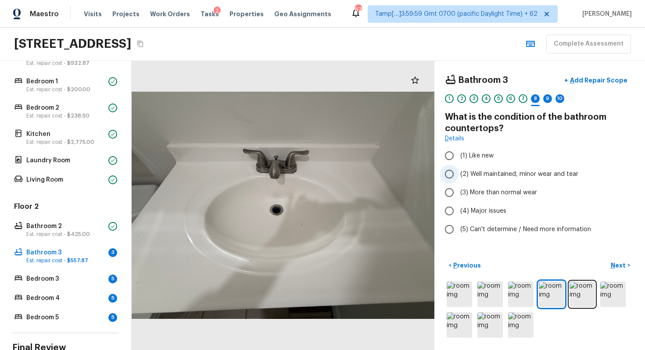
click at [462, 172] on span "(2) Well maintained, minor wear and tear" at bounding box center [519, 174] width 118 height 9
click at [459, 172] on input "(2) Well maintained, minor wear and tear" at bounding box center [449, 174] width 18 height 18
click at [614, 270] on button "Next >" at bounding box center [620, 265] width 28 height 14
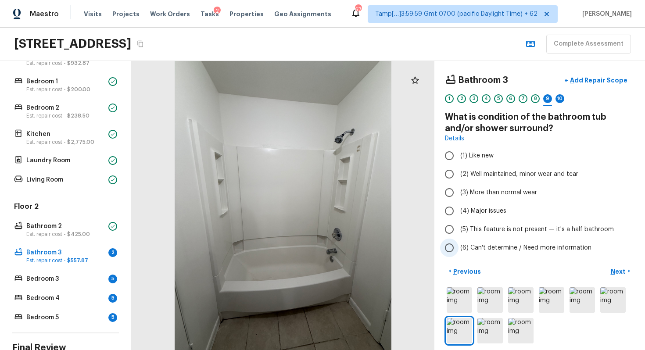
scroll to position [6, 0]
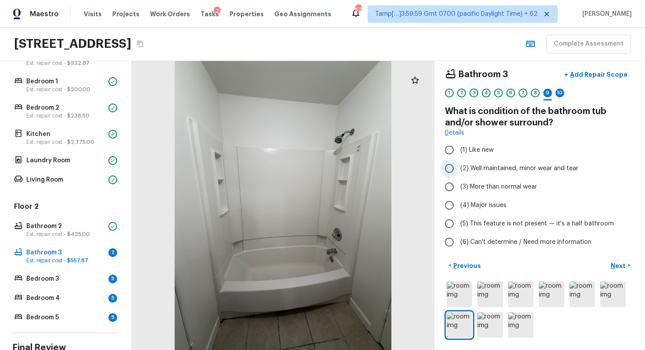
click at [470, 171] on span "(2) Well maintained, minor wear and tear" at bounding box center [519, 168] width 118 height 9
click at [459, 171] on input "(2) Well maintained, minor wear and tear" at bounding box center [449, 168] width 18 height 18
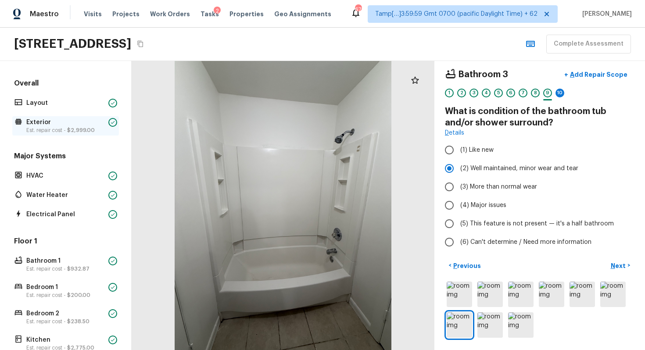
click at [71, 121] on p "Exterior" at bounding box center [65, 122] width 79 height 9
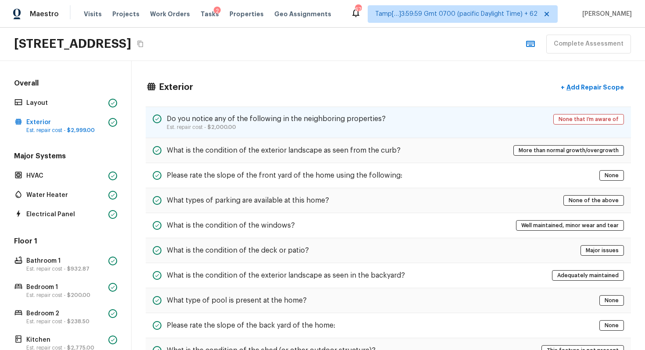
click at [287, 130] on p "Est. repair cost - $2,000.00" at bounding box center [276, 127] width 219 height 7
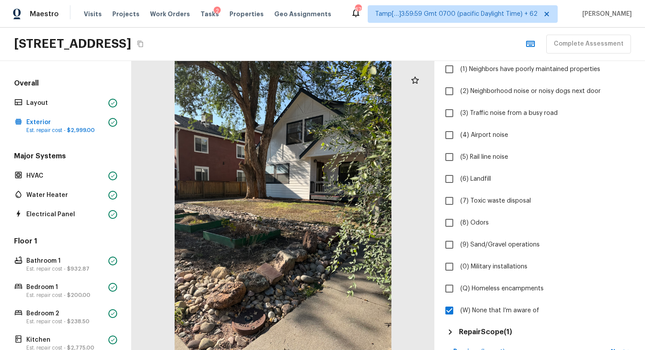
scroll to position [90, 0]
click at [118, 297] on div "Bedroom 1 Est. repair cost - $200.00" at bounding box center [65, 290] width 107 height 19
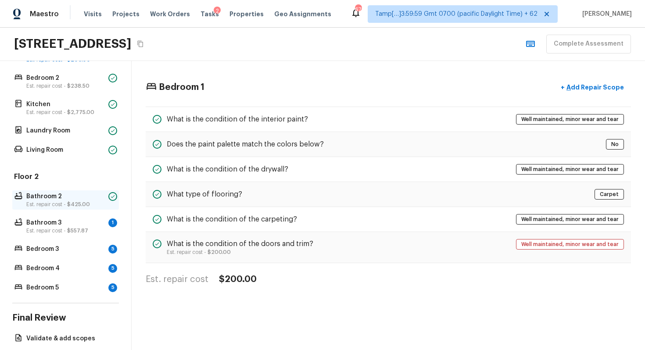
scroll to position [236, 0]
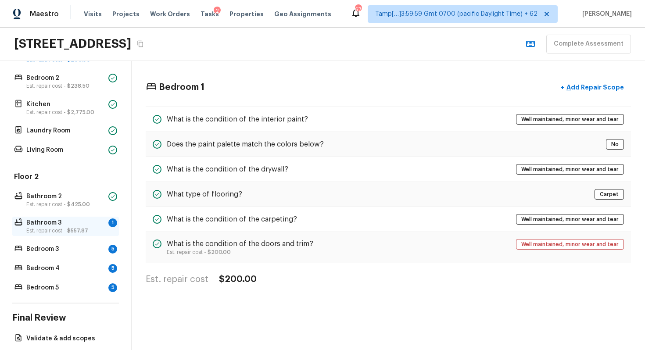
click at [82, 227] on p "Est. repair cost - $557.87" at bounding box center [65, 230] width 79 height 7
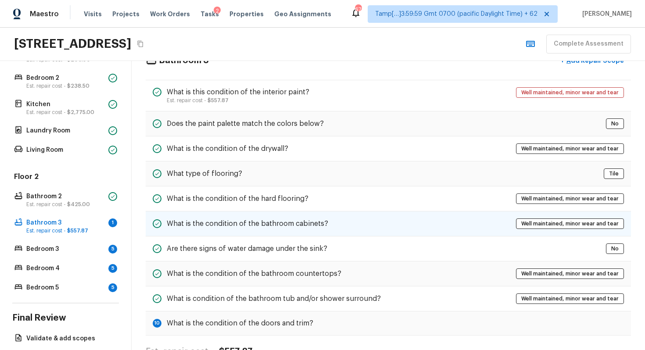
scroll to position [52, 0]
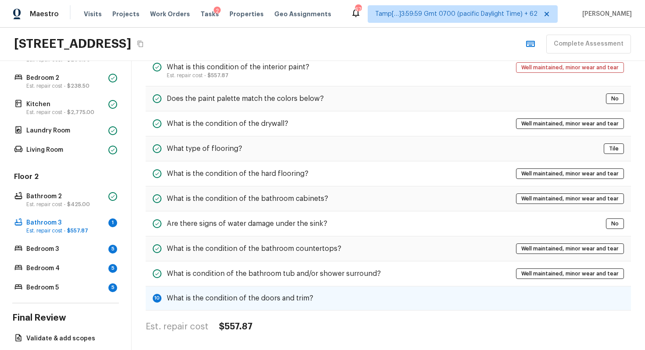
click at [359, 294] on div "10 What is the condition of the doors and trim?" at bounding box center [388, 299] width 485 height 24
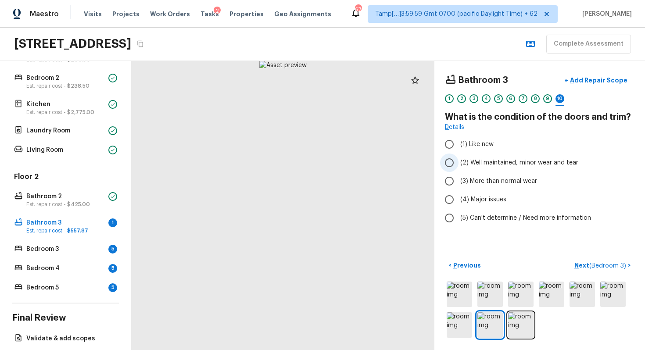
click at [450, 171] on input "(2) Well maintained, minor wear and tear" at bounding box center [449, 163] width 18 height 18
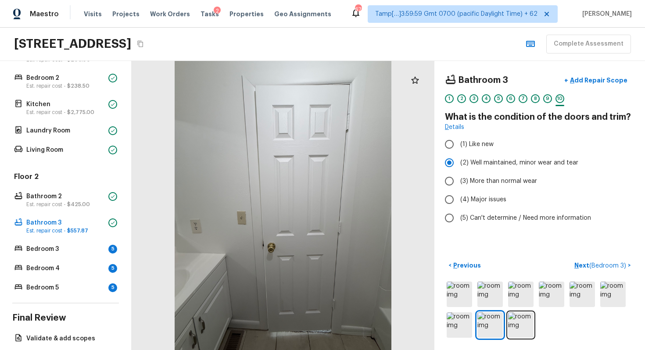
click at [543, 97] on div "1 2 3 4 5 6 7 8 9 10" at bounding box center [540, 101] width 190 height 14
click at [544, 97] on div "9" at bounding box center [547, 98] width 9 height 9
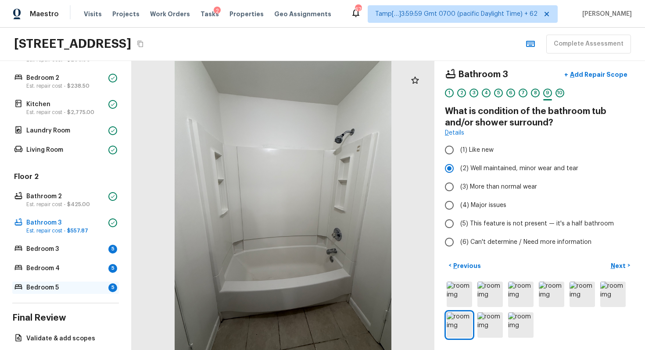
scroll to position [276, 0]
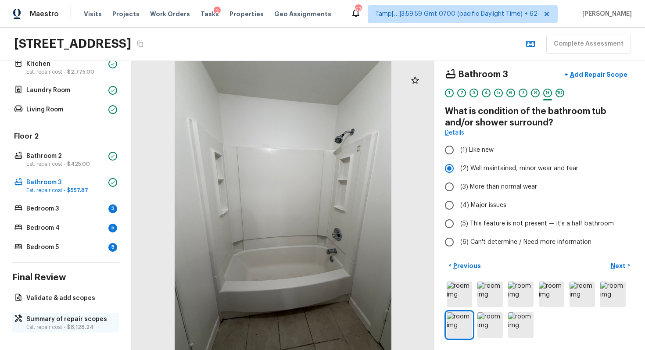
click at [61, 314] on p "Summary of repair scopes" at bounding box center [69, 319] width 87 height 9
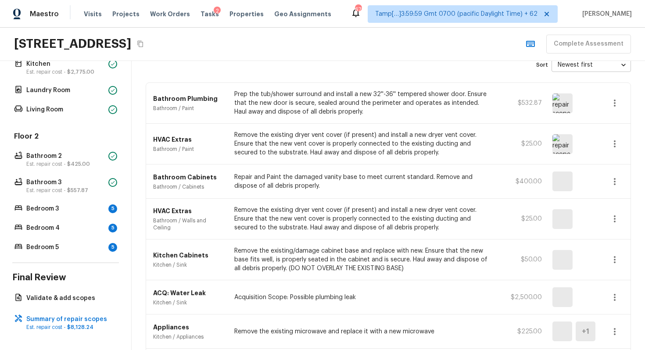
scroll to position [0, 0]
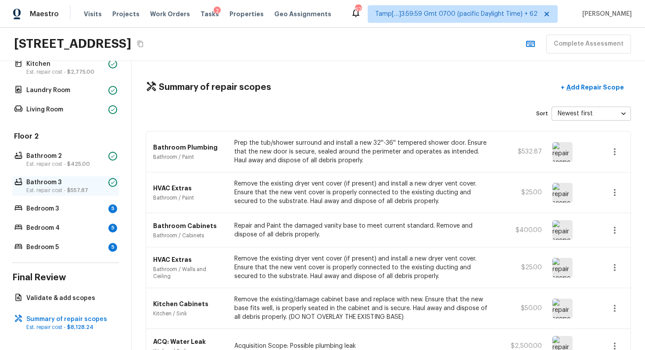
click at [101, 185] on p "Bathroom 3" at bounding box center [65, 182] width 79 height 9
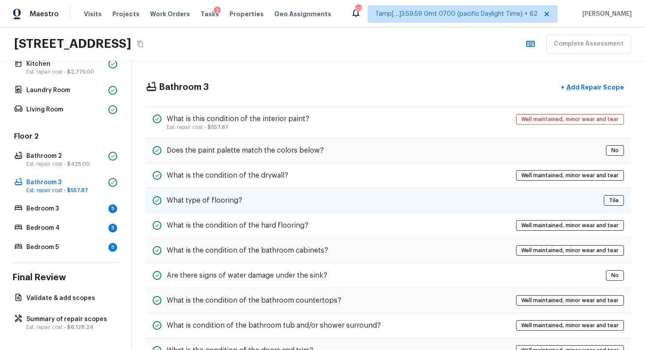
scroll to position [53, 0]
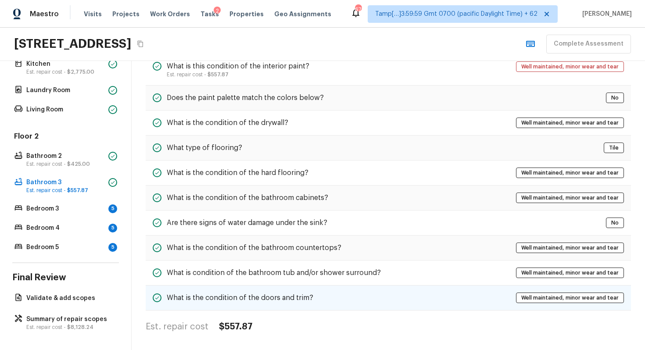
click at [395, 296] on div "What is the condition of the doors and trim? Well maintained, minor wear and te…" at bounding box center [388, 298] width 485 height 25
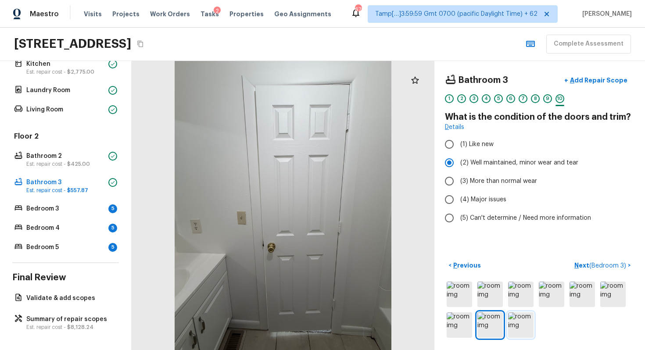
click at [517, 314] on img at bounding box center [520, 324] width 25 height 25
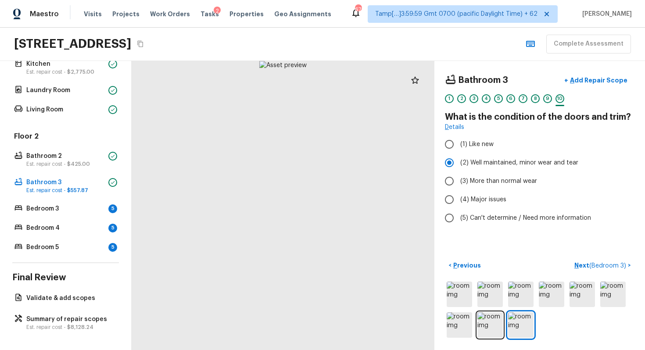
click at [474, 285] on div at bounding box center [540, 310] width 190 height 60
click at [93, 165] on p "Est. repair cost - $425.00" at bounding box center [65, 164] width 79 height 7
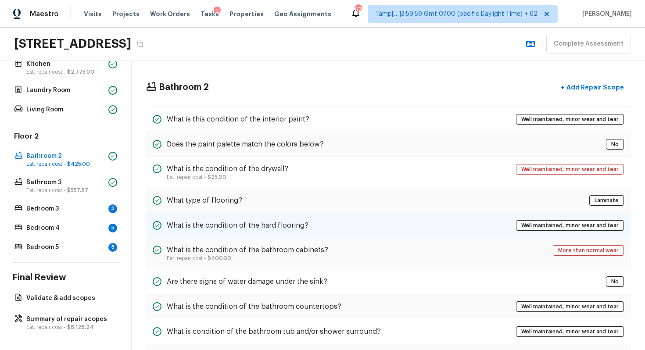
scroll to position [59, 0]
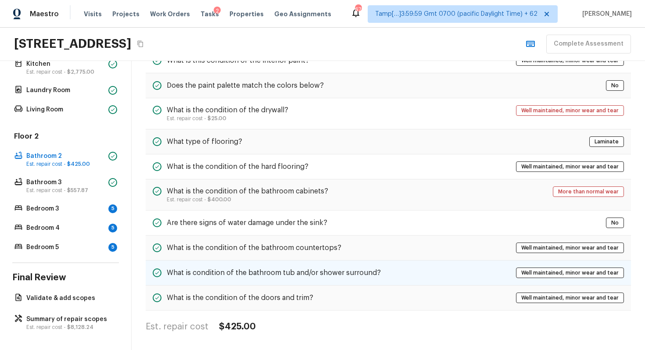
click at [362, 280] on div "What is condition of the bathroom tub and/or shower surround? Well maintained, …" at bounding box center [388, 273] width 485 height 25
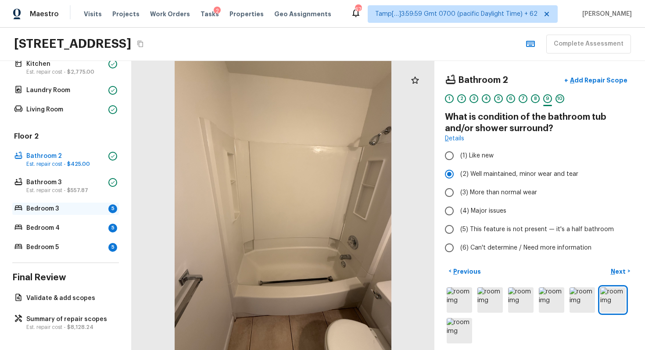
click at [89, 203] on div "Bedroom 3 5" at bounding box center [65, 209] width 107 height 12
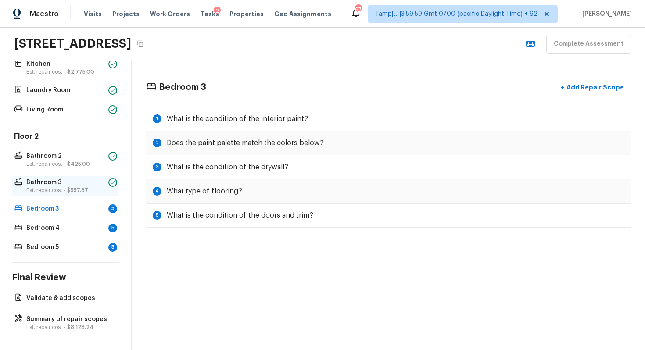
click at [83, 185] on p "Bathroom 3" at bounding box center [65, 182] width 79 height 9
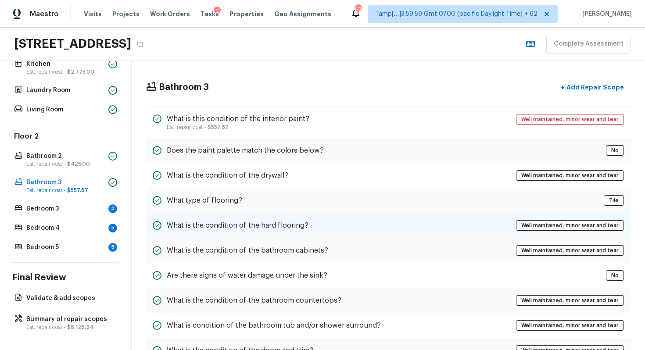
scroll to position [53, 0]
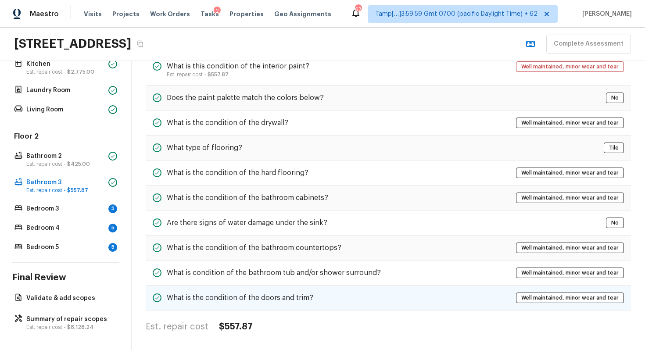
click at [276, 295] on h5 "What is the condition of the doors and trim?" at bounding box center [240, 298] width 147 height 10
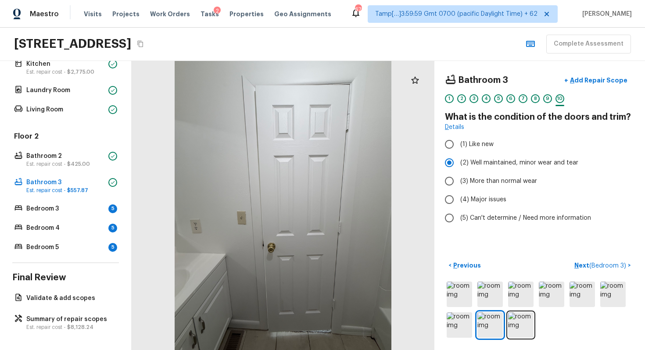
scroll to position [0, 0]
click at [470, 286] on img at bounding box center [459, 294] width 25 height 25
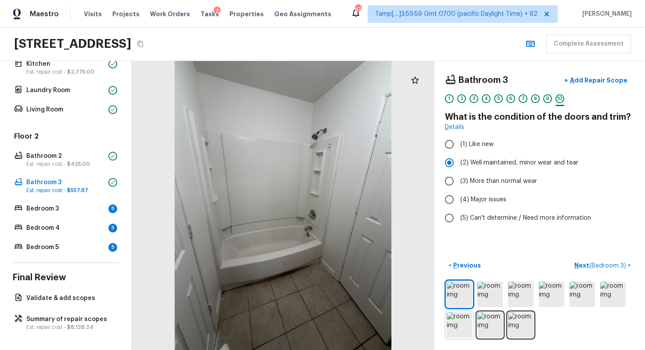
click at [468, 314] on img at bounding box center [459, 324] width 25 height 25
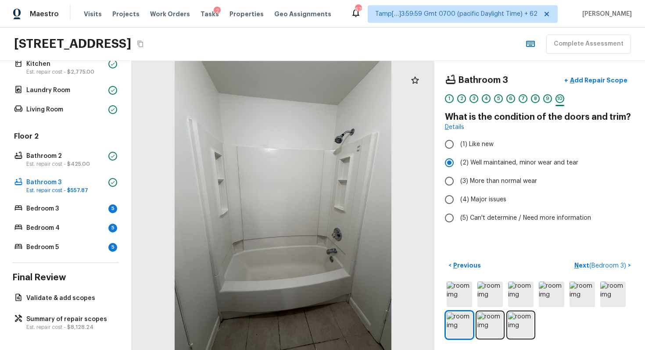
click at [543, 100] on div "9" at bounding box center [547, 101] width 9 height 14
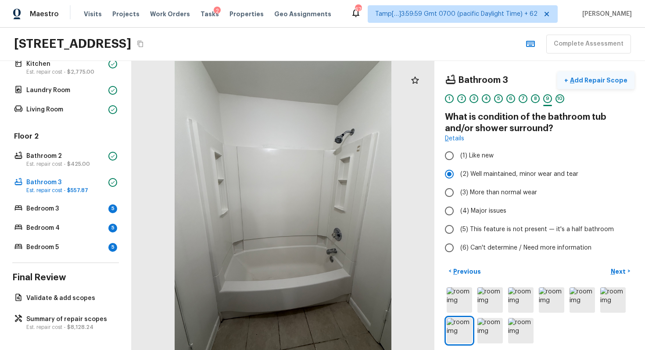
click at [587, 79] on p "Add Repair Scope" at bounding box center [597, 80] width 59 height 9
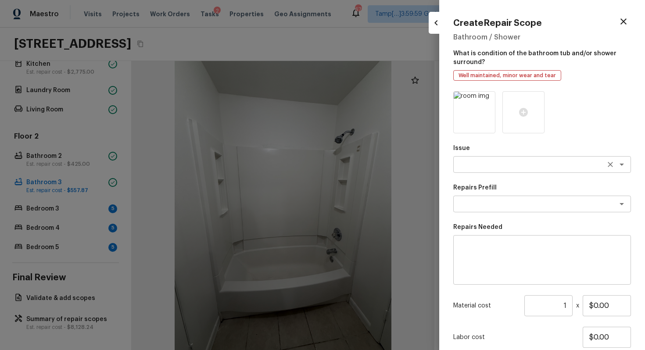
click at [491, 166] on textarea at bounding box center [529, 164] width 145 height 9
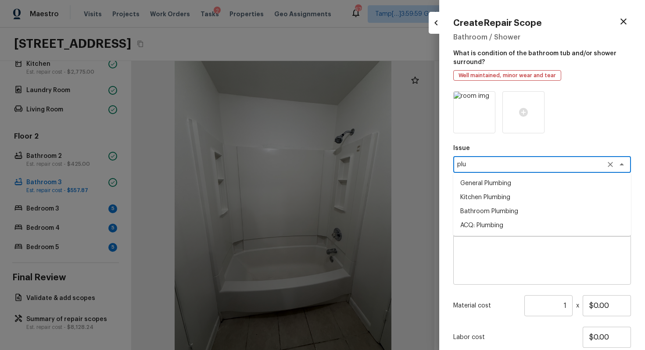
click at [499, 207] on li "Bathroom Plumbing" at bounding box center [542, 211] width 178 height 14
click at [499, 207] on textarea at bounding box center [529, 204] width 145 height 9
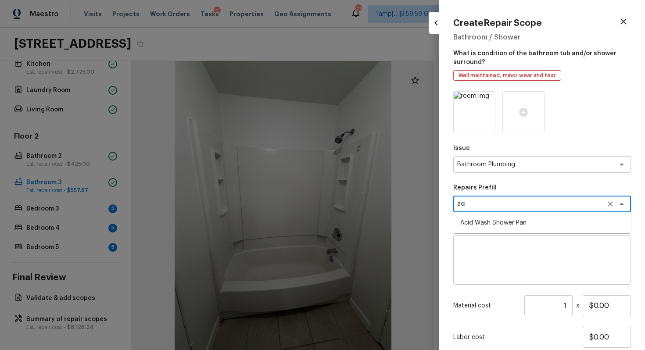
click at [505, 224] on li "Acid Wash Shower Pan" at bounding box center [542, 223] width 178 height 14
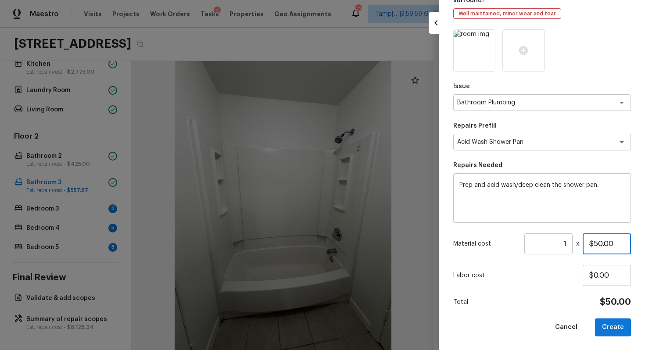
click at [596, 243] on input "$50.00" at bounding box center [607, 243] width 48 height 21
click at [593, 259] on div "Issue Bathroom Plumbing x ​ Repairs Prefill Acid Wash Shower Pan x ​ Repairs Ne…" at bounding box center [542, 182] width 178 height 307
click at [608, 314] on button "Create" at bounding box center [613, 328] width 36 height 18
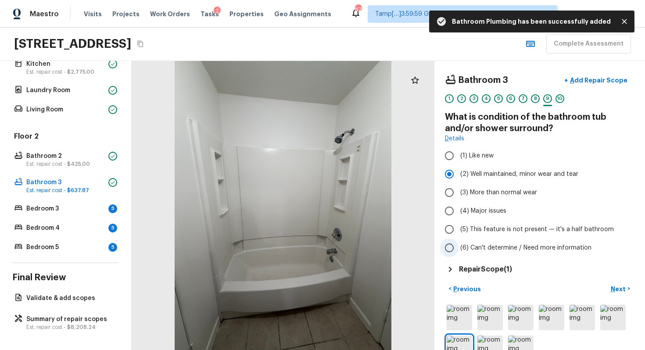
scroll to position [23, 0]
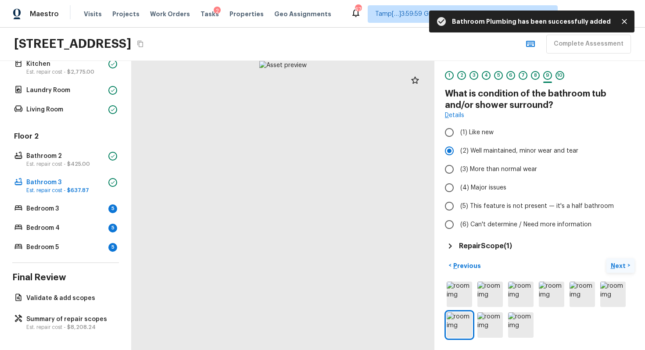
click at [627, 269] on p "Next" at bounding box center [619, 266] width 17 height 9
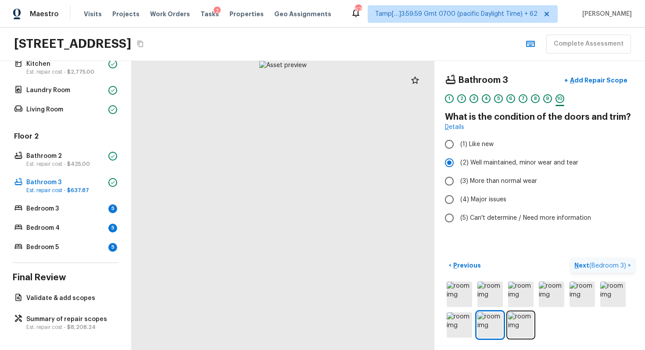
scroll to position [0, 0]
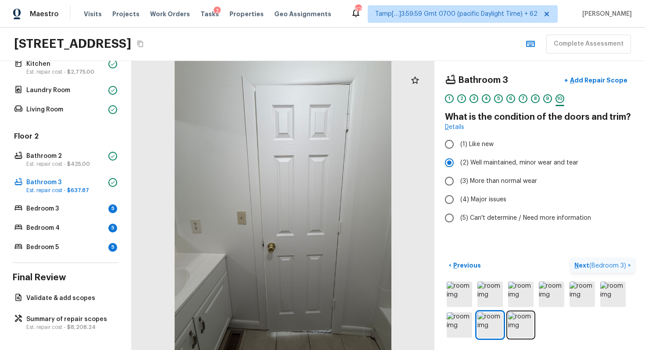
click at [627, 269] on p "Next ( Bedroom 3 )" at bounding box center [601, 265] width 54 height 9
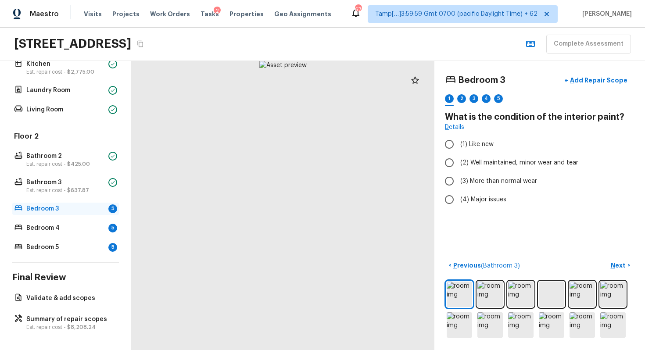
click at [93, 204] on div "Bedroom 3 5" at bounding box center [65, 209] width 107 height 12
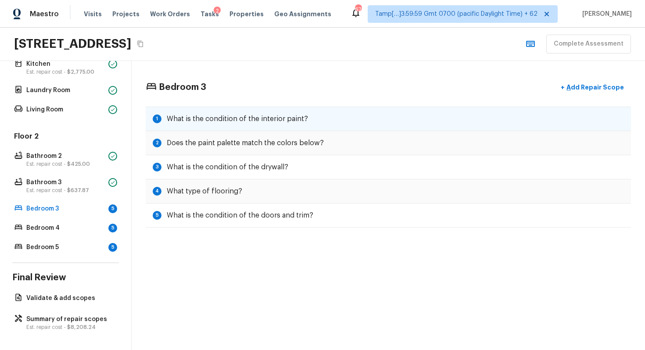
click at [233, 121] on h5 "What is the condition of the interior paint?" at bounding box center [237, 119] width 141 height 10
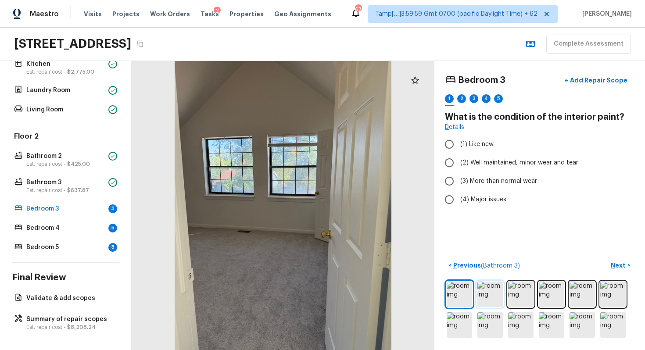
click at [492, 287] on img at bounding box center [489, 294] width 25 height 25
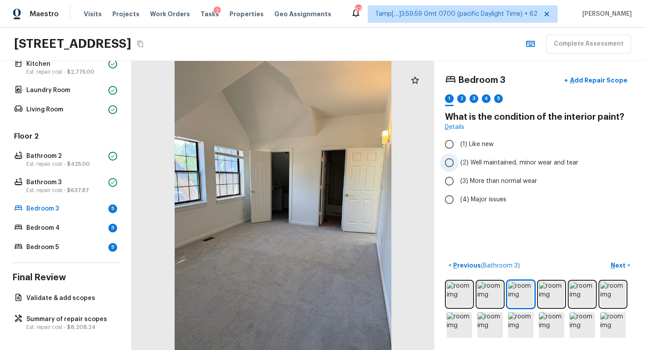
click at [443, 158] on input "(2) Well maintained, minor wear and tear" at bounding box center [449, 163] width 18 height 18
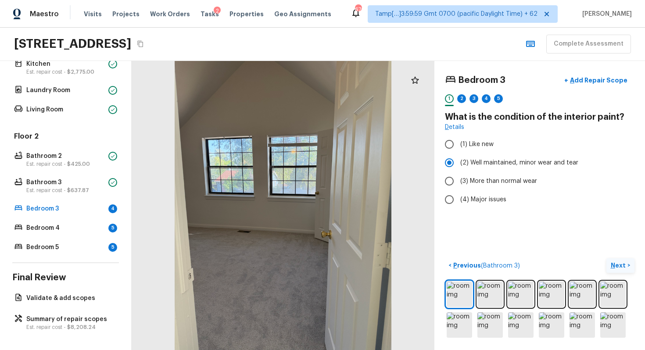
click at [616, 263] on p "Next" at bounding box center [619, 265] width 17 height 9
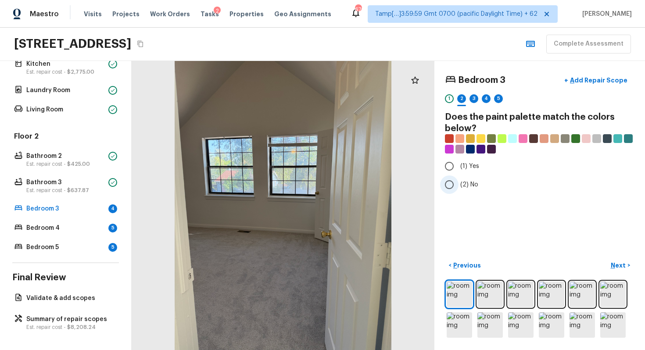
click at [458, 189] on input "(2) No" at bounding box center [449, 185] width 18 height 18
click at [618, 265] on p "Next" at bounding box center [619, 265] width 17 height 9
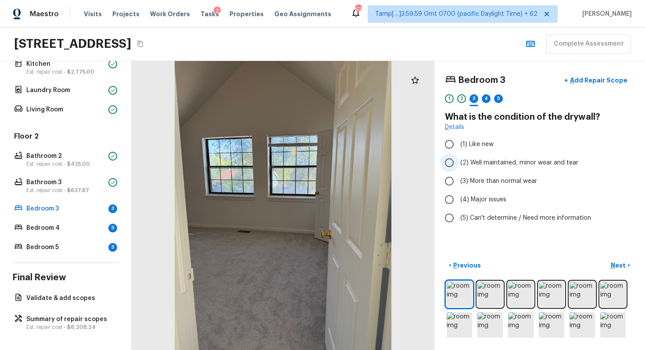
click at [469, 168] on label "(2) Well maintained, minor wear and tear" at bounding box center [533, 163] width 187 height 18
click at [459, 168] on input "(2) Well maintained, minor wear and tear" at bounding box center [449, 163] width 18 height 18
click at [610, 260] on button "Next >" at bounding box center [620, 265] width 28 height 14
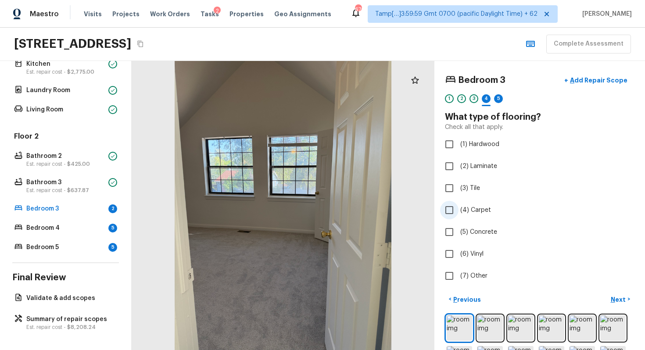
click at [453, 207] on input "(4) Carpet" at bounding box center [449, 210] width 18 height 18
click at [621, 299] on p "Next" at bounding box center [619, 299] width 17 height 9
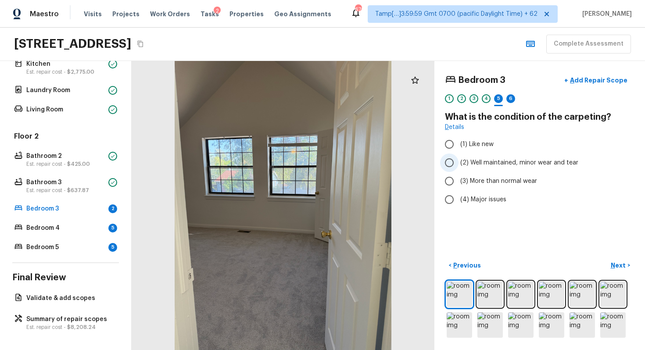
click at [459, 157] on label "(2) Well maintained, minor wear and tear" at bounding box center [533, 163] width 187 height 18
click at [459, 157] on input "(2) Well maintained, minor wear and tear" at bounding box center [449, 163] width 18 height 18
click at [619, 260] on button "Next >" at bounding box center [620, 265] width 28 height 14
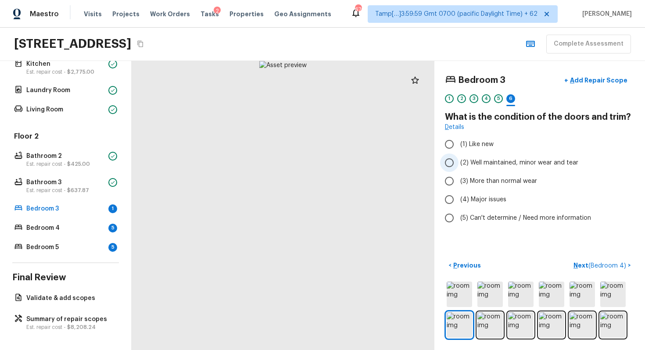
click at [448, 164] on input "(2) Well maintained, minor wear and tear" at bounding box center [449, 163] width 18 height 18
click at [591, 259] on button "Next ( Bedroom 4 ) >" at bounding box center [602, 265] width 65 height 14
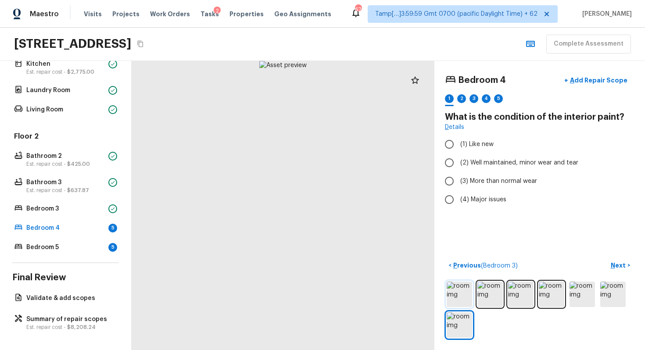
click at [457, 293] on img at bounding box center [459, 294] width 25 height 25
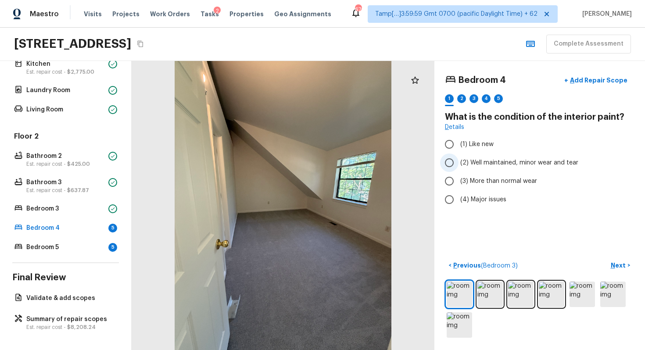
click at [474, 168] on label "(2) Well maintained, minor wear and tear" at bounding box center [533, 163] width 187 height 18
click at [459, 168] on input "(2) Well maintained, minor wear and tear" at bounding box center [449, 163] width 18 height 18
click at [624, 264] on p "Next" at bounding box center [619, 265] width 17 height 9
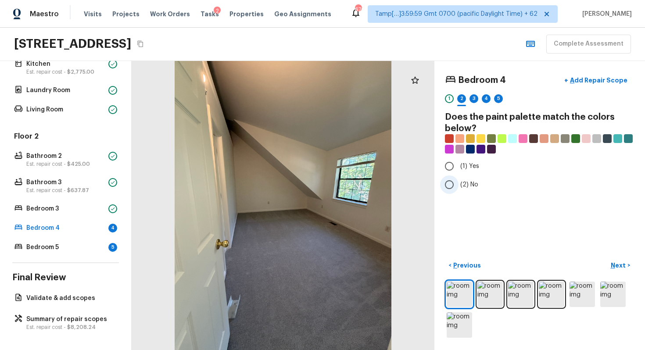
click at [463, 188] on span "(2) No" at bounding box center [469, 184] width 18 height 9
click at [459, 188] on input "(2) No" at bounding box center [449, 185] width 18 height 18
click at [618, 262] on p "Next" at bounding box center [619, 265] width 17 height 9
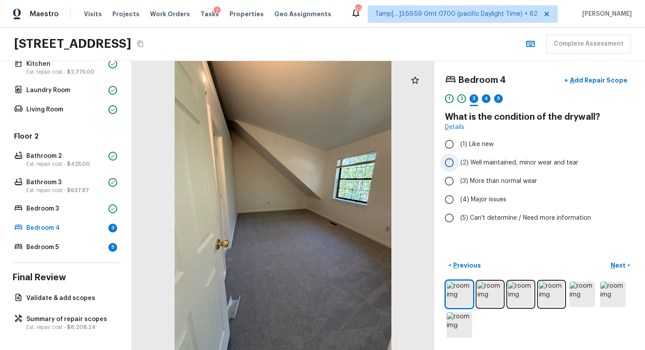
click at [463, 169] on label "(2) Well maintained, minor wear and tear" at bounding box center [533, 163] width 187 height 18
click at [459, 169] on input "(2) Well maintained, minor wear and tear" at bounding box center [449, 163] width 18 height 18
click at [626, 266] on p "Next" at bounding box center [619, 265] width 17 height 9
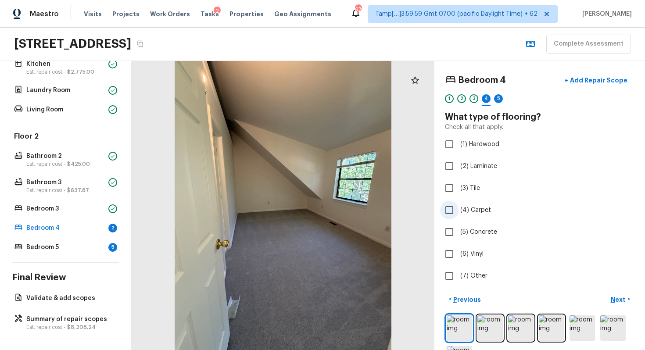
click at [469, 209] on span "(4) Carpet" at bounding box center [475, 210] width 31 height 9
click at [459, 209] on input "(4) Carpet" at bounding box center [449, 210] width 18 height 18
click at [627, 301] on button "Next >" at bounding box center [620, 299] width 28 height 14
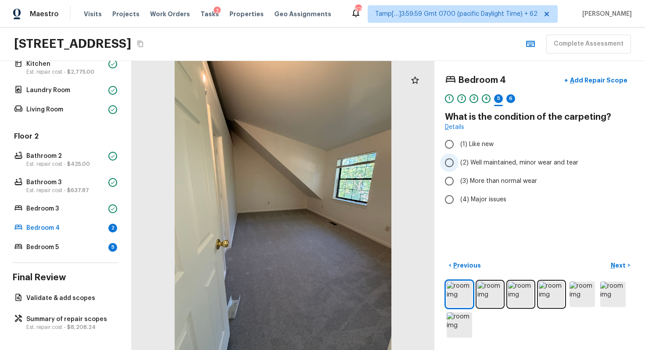
click at [445, 156] on input "(2) Well maintained, minor wear and tear" at bounding box center [449, 163] width 18 height 18
click at [623, 261] on p "Next" at bounding box center [619, 265] width 17 height 9
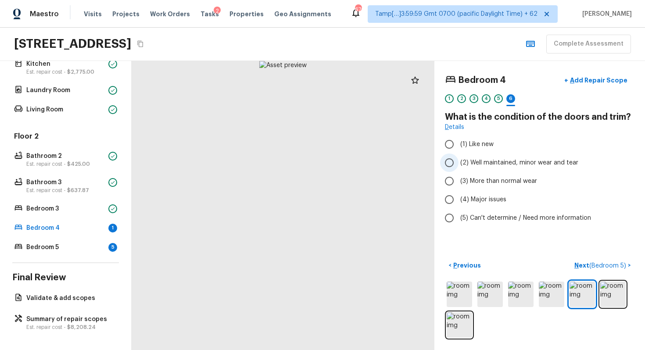
click at [452, 170] on input "(2) Well maintained, minor wear and tear" at bounding box center [449, 163] width 18 height 18
click at [631, 269] on button "Next ( Bedroom 5 ) >" at bounding box center [603, 265] width 64 height 14
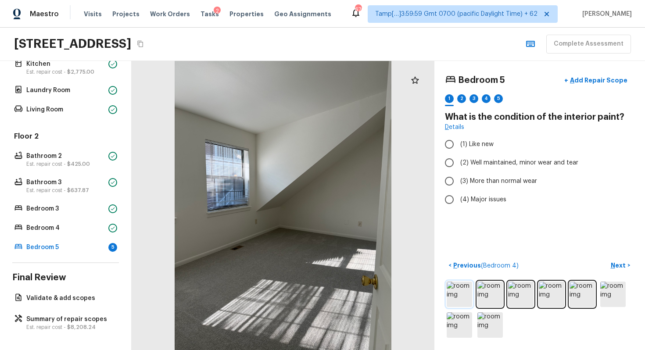
click at [457, 293] on img at bounding box center [459, 294] width 25 height 25
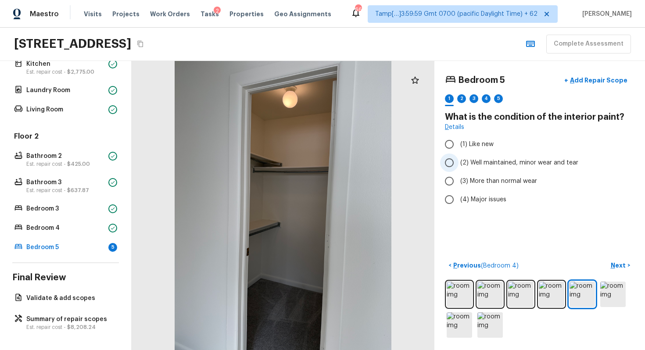
click at [466, 163] on span "(2) Well maintained, minor wear and tear" at bounding box center [519, 162] width 118 height 9
click at [459, 163] on input "(2) Well maintained, minor wear and tear" at bounding box center [449, 163] width 18 height 18
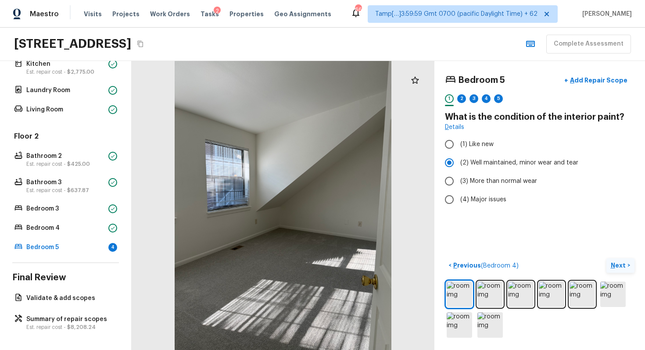
click at [619, 262] on p "Next" at bounding box center [619, 265] width 17 height 9
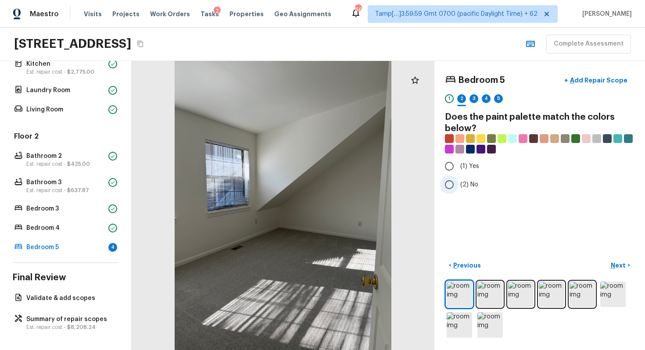
click at [470, 185] on span "(2) No" at bounding box center [469, 184] width 18 height 9
click at [459, 185] on input "(2) No" at bounding box center [449, 185] width 18 height 18
click at [623, 264] on p "Next" at bounding box center [619, 265] width 17 height 9
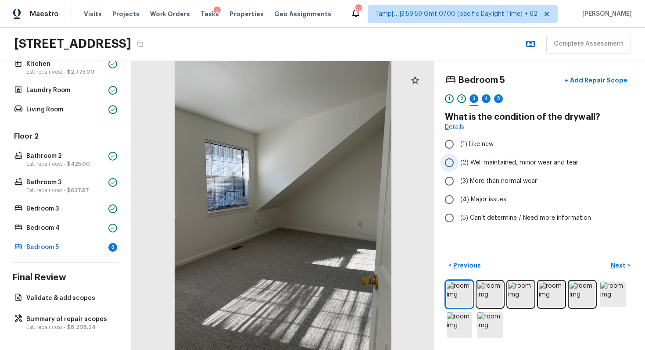
click at [461, 158] on span "(2) Well maintained, minor wear and tear" at bounding box center [519, 162] width 118 height 9
click at [459, 158] on input "(2) Well maintained, minor wear and tear" at bounding box center [449, 163] width 18 height 18
click at [610, 258] on button "Next >" at bounding box center [620, 265] width 28 height 14
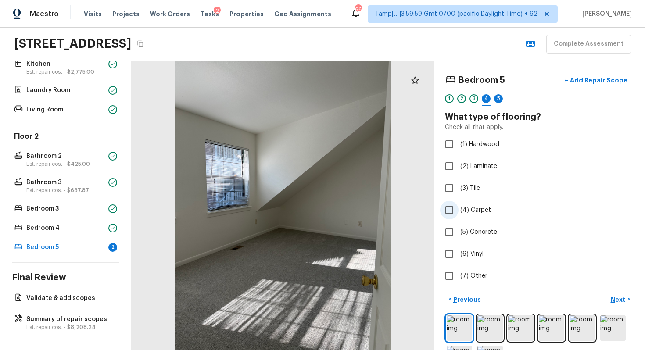
click at [468, 213] on span "(4) Carpet" at bounding box center [475, 210] width 31 height 9
click at [459, 213] on input "(4) Carpet" at bounding box center [449, 210] width 18 height 18
click at [614, 293] on button "Next >" at bounding box center [620, 299] width 28 height 14
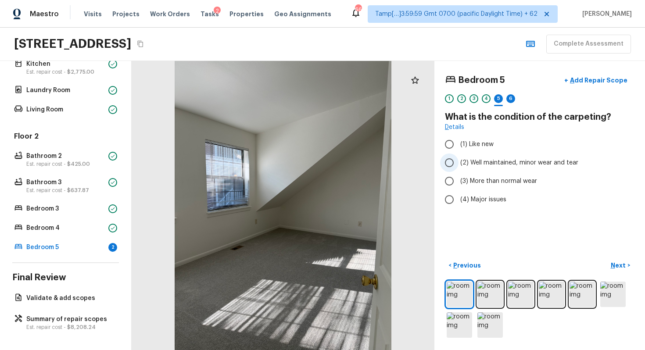
click at [455, 158] on input "(2) Well maintained, minor wear and tear" at bounding box center [449, 163] width 18 height 18
click at [615, 261] on button "Next >" at bounding box center [620, 265] width 28 height 14
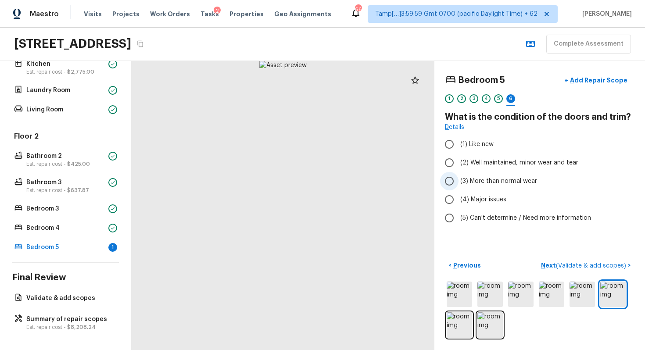
click at [447, 174] on input "(3) More than normal wear" at bounding box center [449, 181] width 18 height 18
click at [446, 163] on input "(2) Well maintained, minor wear and tear" at bounding box center [449, 163] width 18 height 18
click at [559, 263] on span "( Validate & add scopes )" at bounding box center [591, 266] width 70 height 6
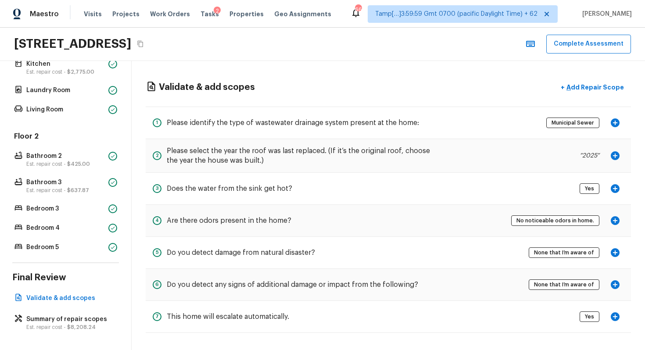
scroll to position [0, 0]
click at [72, 314] on p "Summary of repair scopes" at bounding box center [69, 319] width 87 height 9
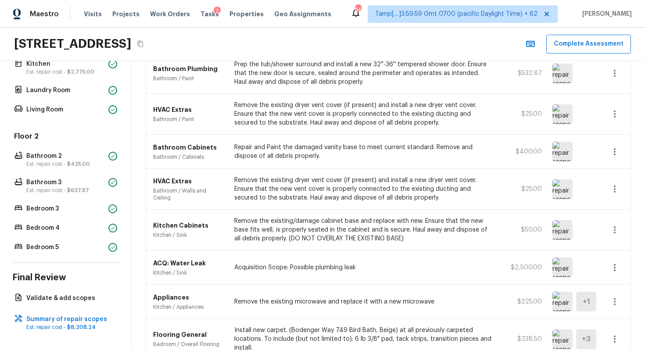
scroll to position [0, 0]
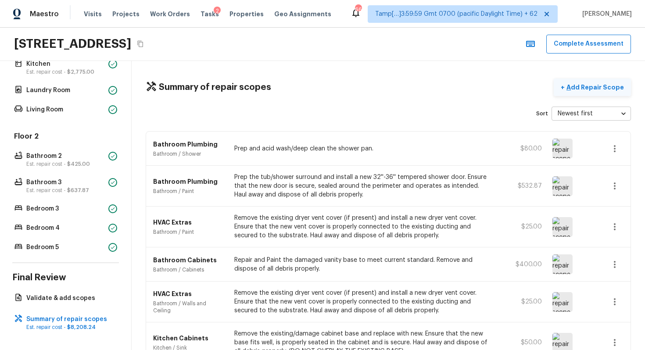
click at [595, 93] on button "+ Add Repair Scope" at bounding box center [592, 88] width 77 height 18
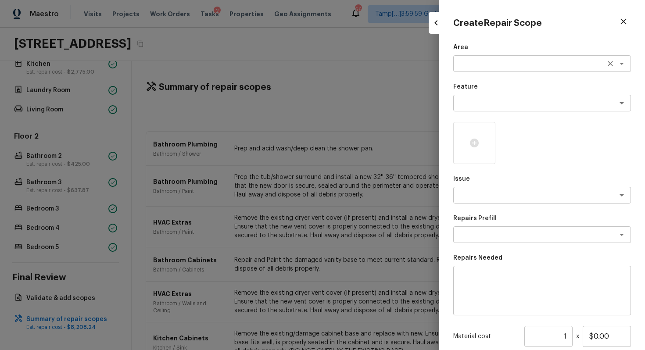
click at [490, 56] on div "x ​" at bounding box center [542, 63] width 178 height 17
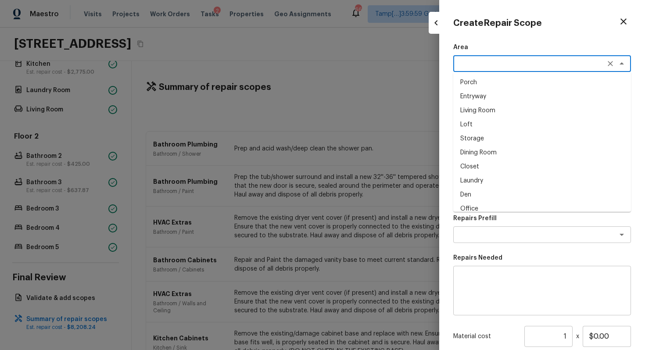
click at [240, 261] on div at bounding box center [322, 175] width 645 height 350
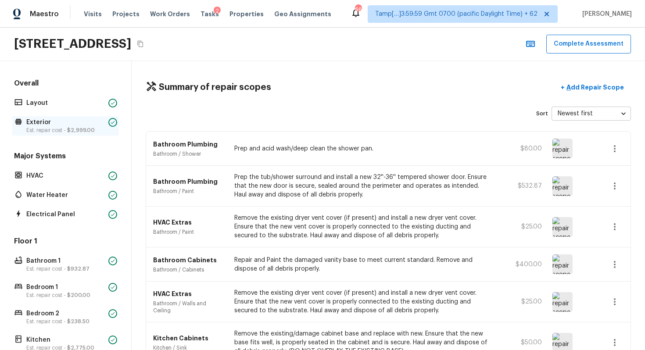
click at [70, 125] on p "Exterior" at bounding box center [65, 122] width 79 height 9
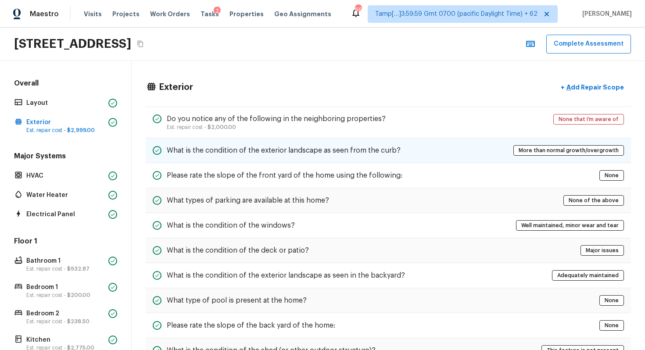
click at [544, 147] on span "More than normal growth/overgrowth" at bounding box center [569, 150] width 106 height 9
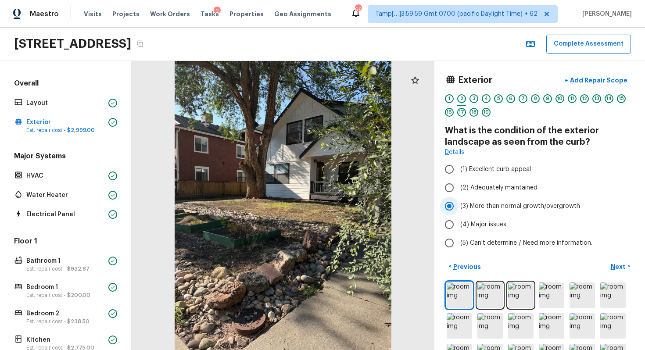
scroll to position [10, 0]
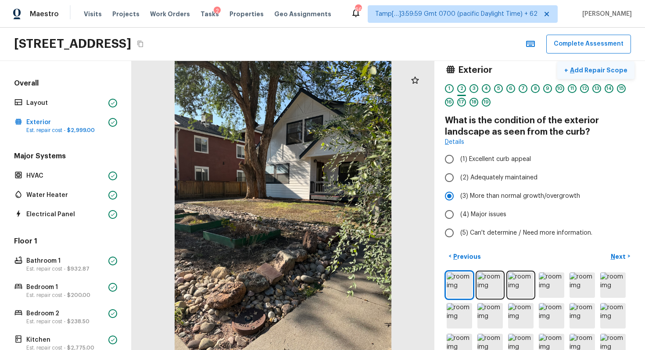
click at [587, 72] on p "Add Repair Scope" at bounding box center [597, 70] width 59 height 9
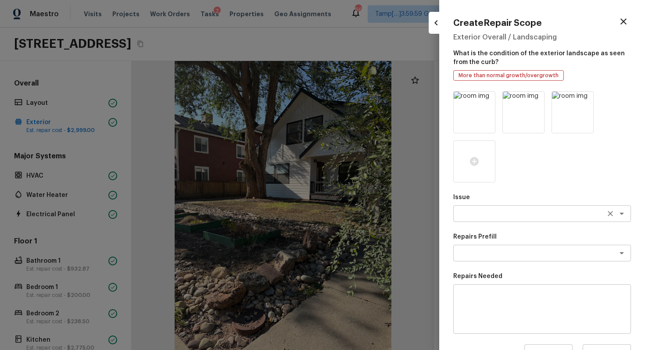
click at [482, 217] on textarea at bounding box center [529, 213] width 145 height 9
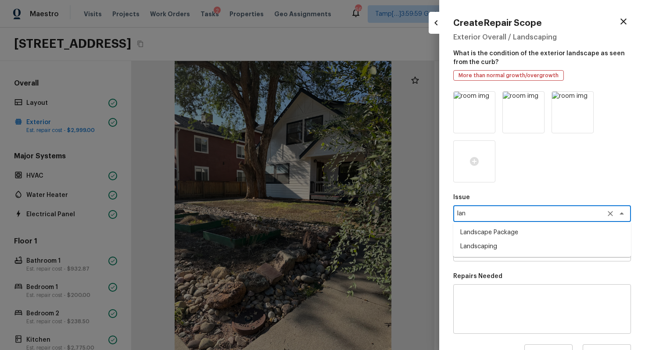
click at [490, 233] on li "Landscape Package" at bounding box center [542, 233] width 178 height 14
click at [488, 251] on textarea at bounding box center [529, 253] width 145 height 9
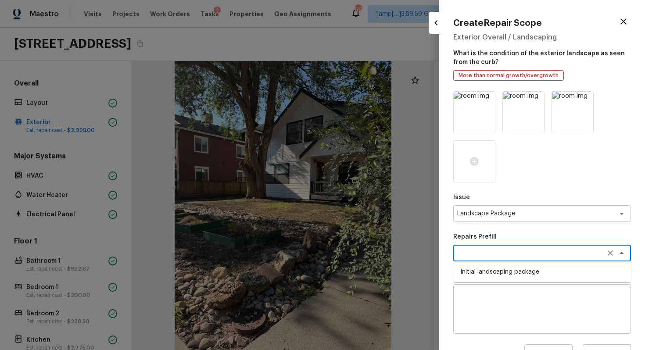
click at [491, 263] on ul "Initial landscaping package" at bounding box center [542, 272] width 178 height 21
click at [491, 266] on li "Initial landscaping package" at bounding box center [542, 272] width 178 height 14
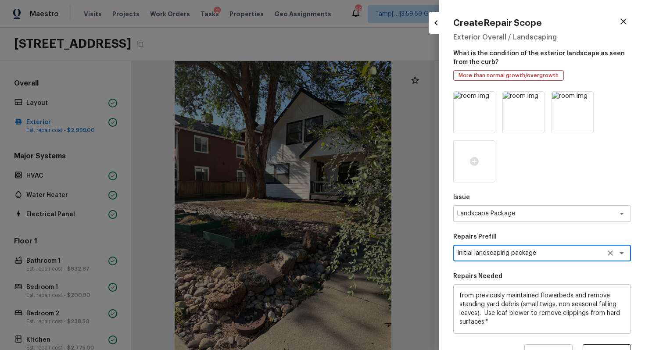
scroll to position [111, 0]
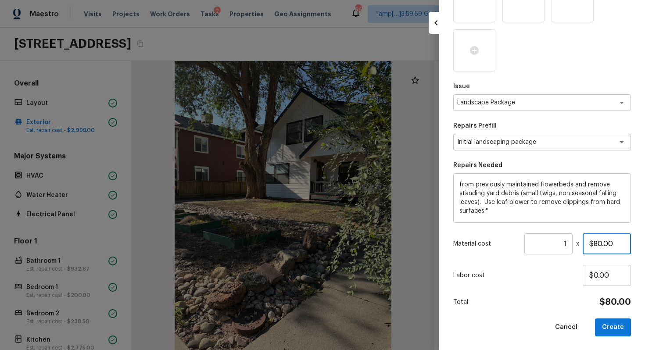
click at [595, 243] on input "$80.00" at bounding box center [607, 243] width 48 height 21
click at [543, 301] on div "Total $1,000.00" at bounding box center [542, 302] width 178 height 11
click at [624, 314] on button "Create" at bounding box center [613, 328] width 36 height 18
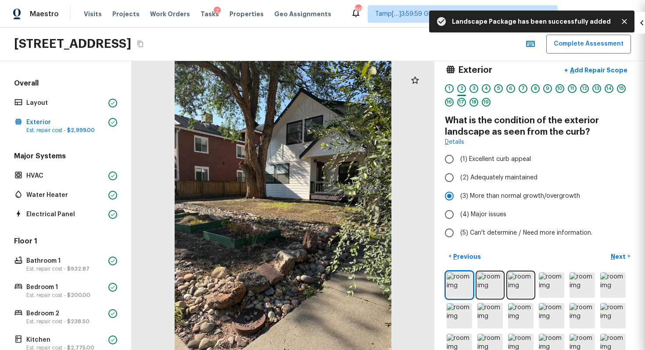
scroll to position [62, 0]
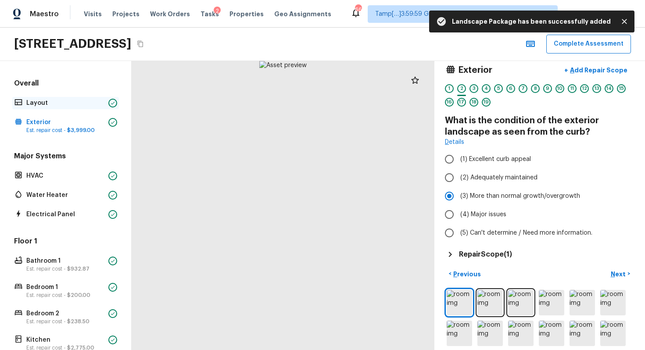
click at [76, 105] on p "Layout" at bounding box center [65, 103] width 79 height 9
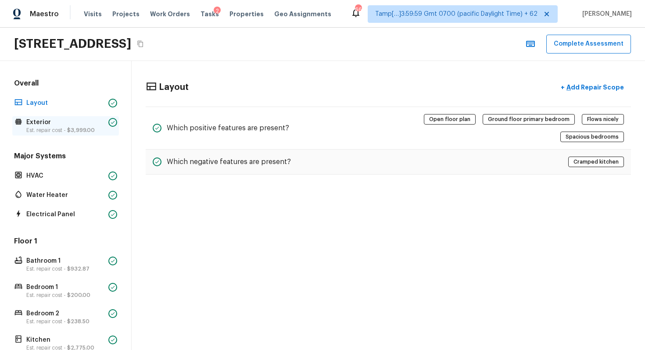
click at [78, 121] on p "Exterior" at bounding box center [65, 122] width 79 height 9
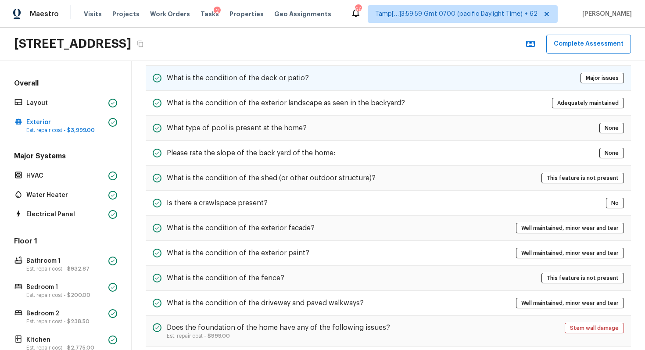
scroll to position [190, 0]
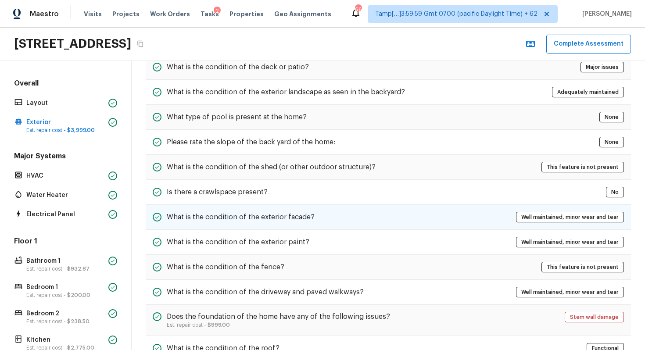
click at [494, 211] on div "What is the condition of the exterior facade? Well maintained, minor wear and t…" at bounding box center [388, 217] width 485 height 25
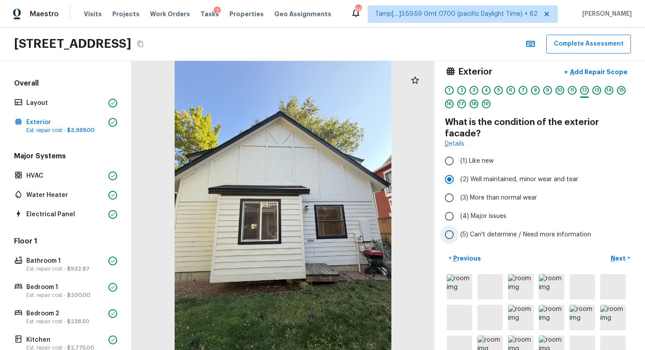
scroll to position [0, 0]
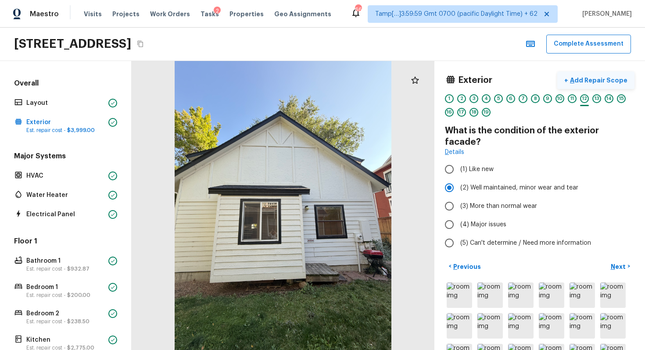
click at [605, 79] on p "Add Repair Scope" at bounding box center [597, 80] width 59 height 9
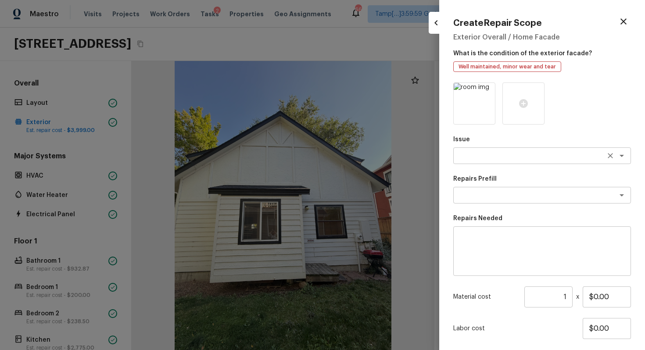
click at [507, 155] on textarea at bounding box center [529, 155] width 145 height 9
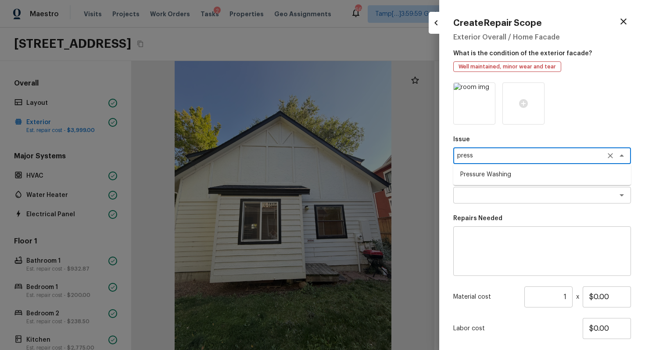
click at [502, 176] on li "Pressure Washing" at bounding box center [542, 175] width 178 height 14
click at [501, 197] on textarea at bounding box center [529, 195] width 145 height 9
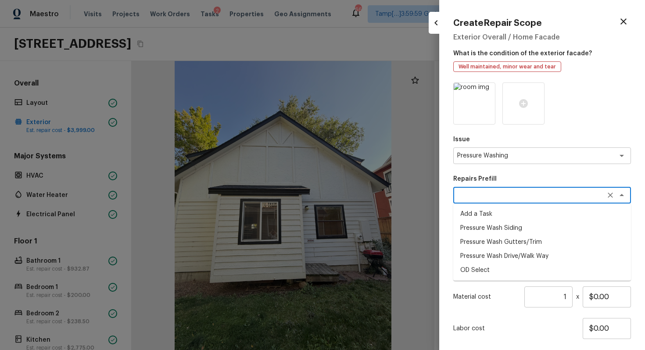
click at [505, 227] on li "Pressure Wash Siding" at bounding box center [542, 228] width 178 height 14
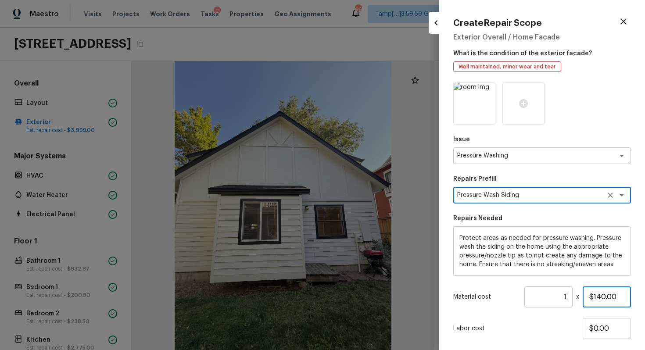
click at [596, 294] on input "$140.00" at bounding box center [607, 297] width 48 height 21
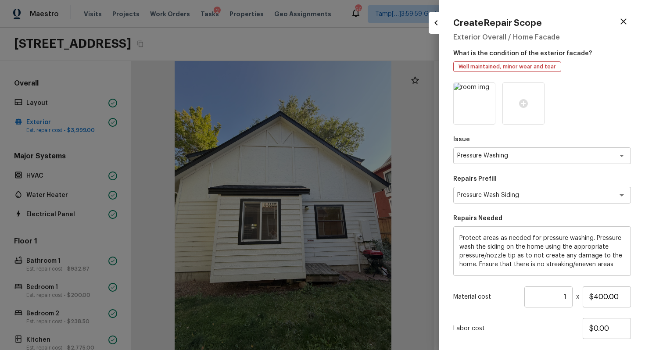
click at [559, 314] on div "Issue Pressure Washing x ​ Repairs Prefill Pressure Wash Siding x ​ Repairs Nee…" at bounding box center [542, 235] width 178 height 307
click at [551, 314] on div "Issue Pressure Washing x ​ Repairs Prefill Pressure Wash Siding x ​ Repairs Nee…" at bounding box center [542, 235] width 178 height 307
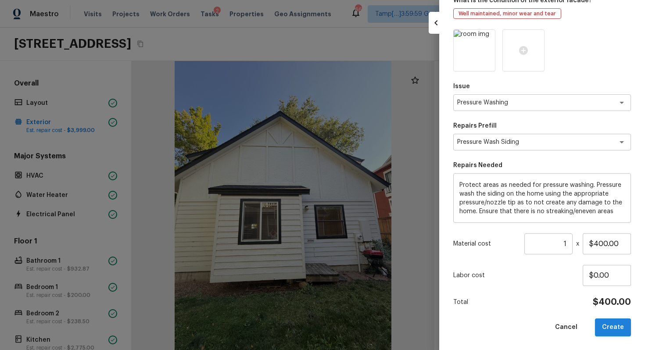
click at [606, 314] on button "Create" at bounding box center [613, 328] width 36 height 18
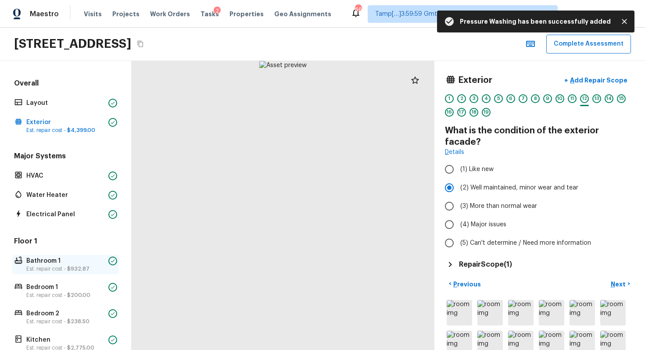
scroll to position [276, 0]
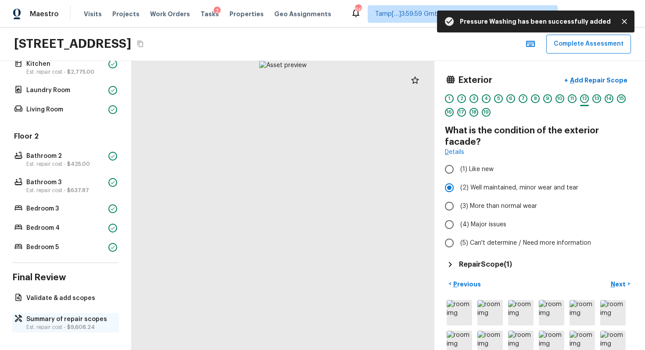
click at [45, 314] on p "Est. repair cost - $9,608.24" at bounding box center [69, 327] width 87 height 7
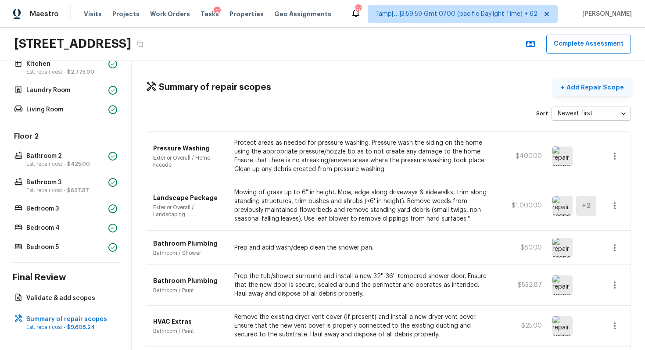
click at [583, 86] on p "Add Repair Scope" at bounding box center [594, 87] width 59 height 9
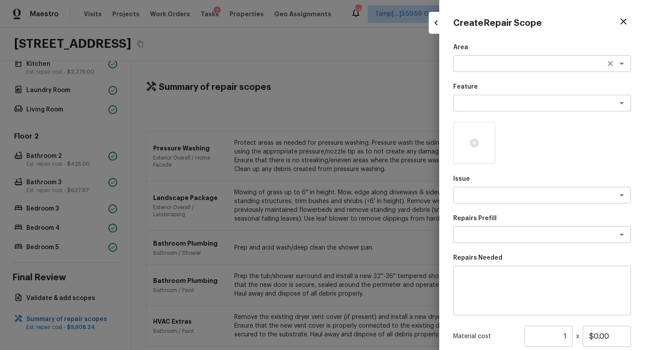
click at [469, 64] on textarea at bounding box center [529, 63] width 145 height 9
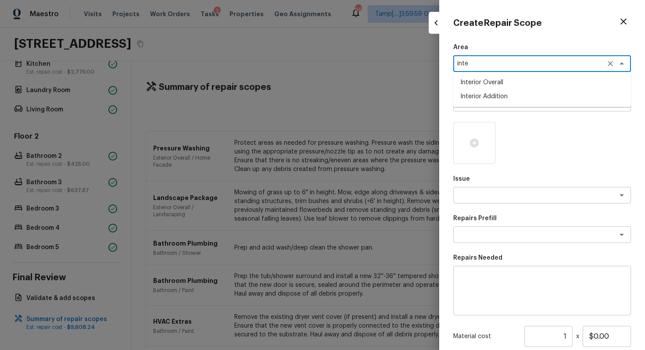
click at [482, 82] on li "Interior Overall" at bounding box center [542, 82] width 178 height 14
click at [486, 98] on div "x ​" at bounding box center [542, 103] width 178 height 17
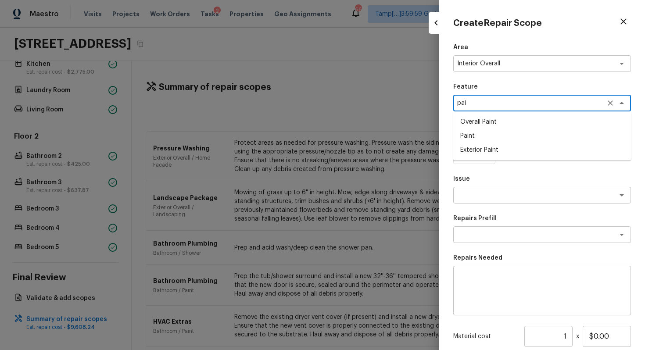
click at [494, 122] on li "Overall Paint" at bounding box center [542, 122] width 178 height 14
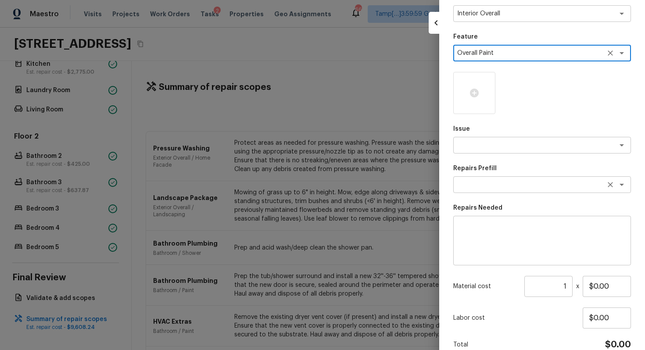
scroll to position [58, 0]
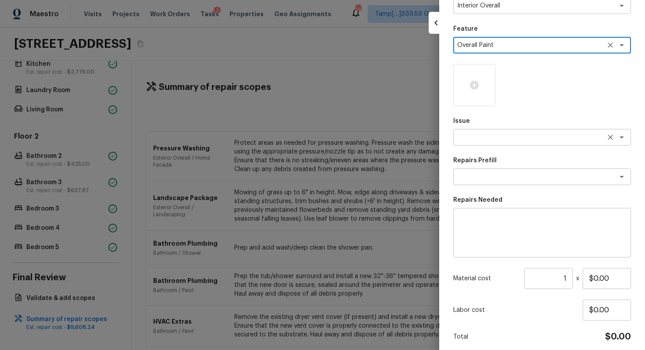
click at [525, 141] on textarea at bounding box center [529, 137] width 145 height 9
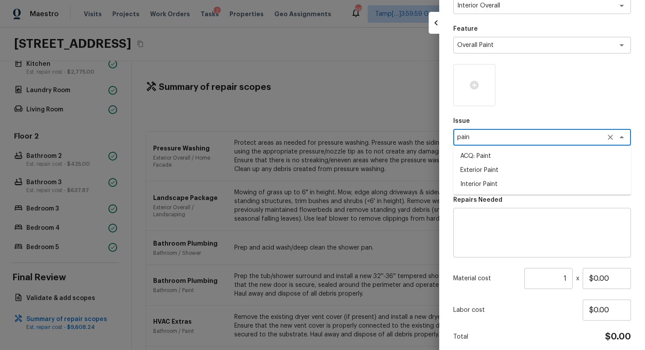
click at [522, 155] on li "ACQ: Paint" at bounding box center [542, 156] width 178 height 14
click at [525, 184] on div "x ​" at bounding box center [542, 176] width 178 height 17
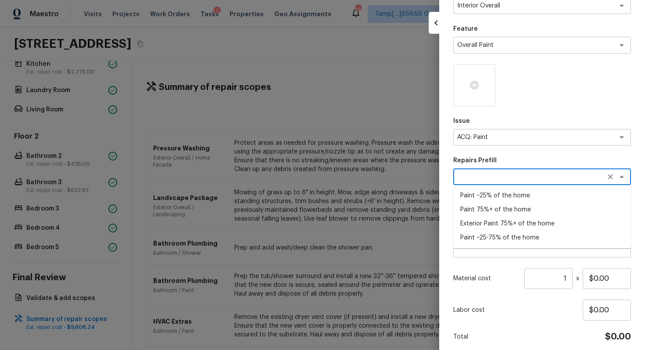
click at [518, 196] on li "Paint ~25% of the home" at bounding box center [542, 196] width 178 height 14
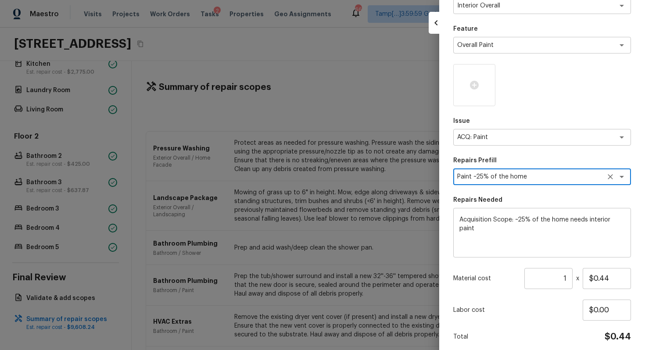
scroll to position [93, 0]
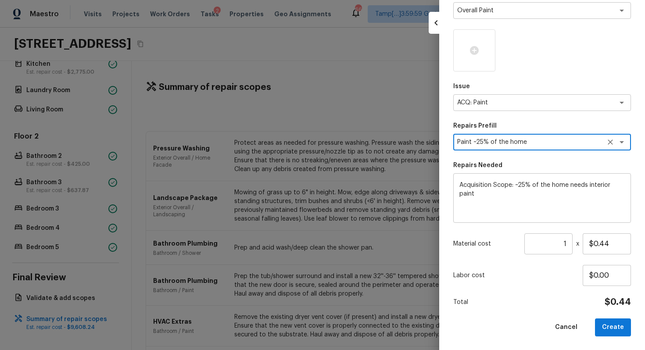
click at [568, 245] on input "1" at bounding box center [548, 243] width 48 height 21
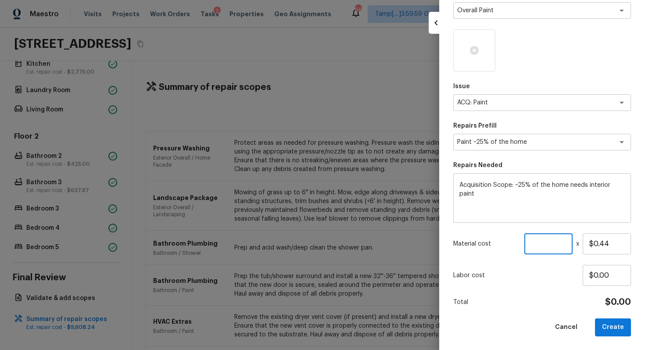
paste input "1674"
click at [581, 289] on div "Area Interior Overall x ​ Feature Overall Paint x ​ Issue ACQ: Paint x ​ Repair…" at bounding box center [542, 143] width 178 height 386
click at [612, 314] on button "Create" at bounding box center [613, 328] width 36 height 18
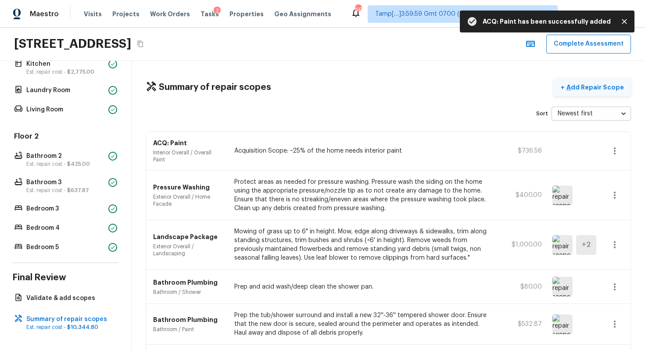
click at [596, 90] on p "Add Repair Scope" at bounding box center [594, 87] width 59 height 9
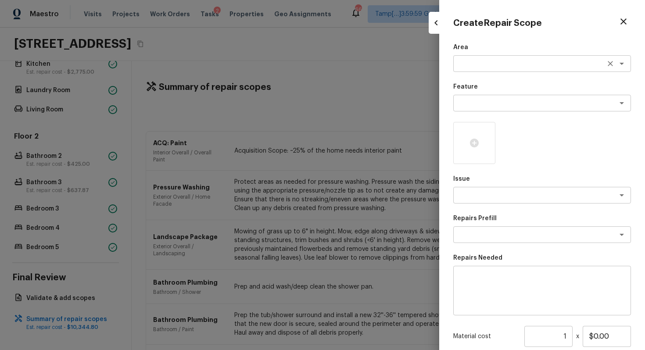
click at [492, 65] on textarea at bounding box center [529, 63] width 145 height 9
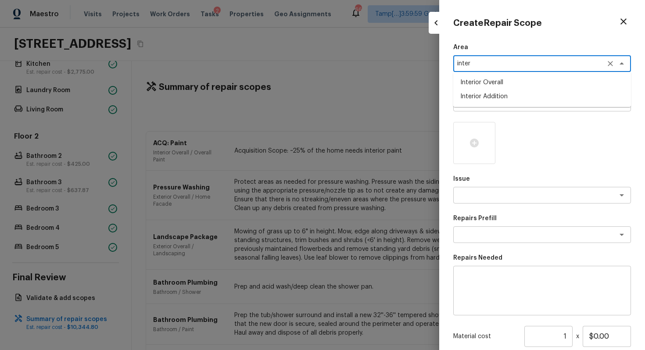
click at [495, 94] on li "Interior Addition" at bounding box center [542, 97] width 178 height 14
click at [495, 94] on div "Feature x ​" at bounding box center [542, 96] width 178 height 29
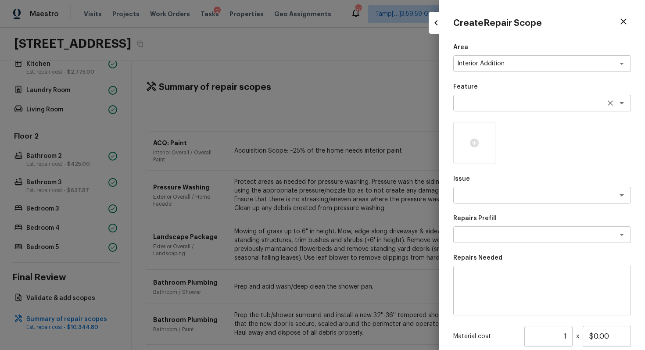
click at [495, 103] on textarea at bounding box center [529, 103] width 145 height 9
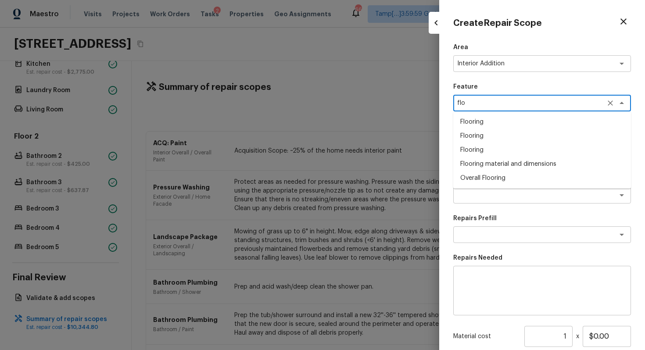
click at [496, 171] on li "Overall Flooring" at bounding box center [542, 178] width 178 height 14
click at [503, 192] on textarea at bounding box center [529, 195] width 145 height 9
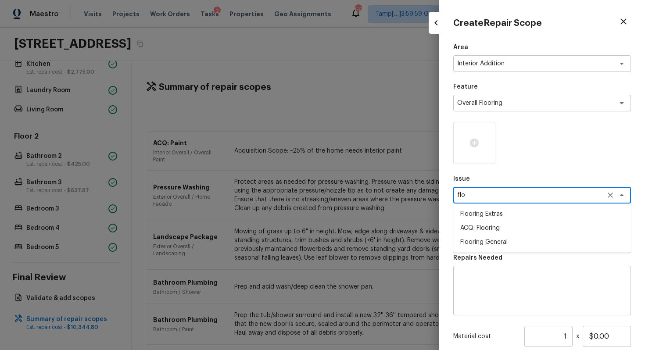
click at [508, 226] on li "ACQ: Flooring" at bounding box center [542, 228] width 178 height 14
click at [509, 233] on textarea at bounding box center [529, 234] width 145 height 9
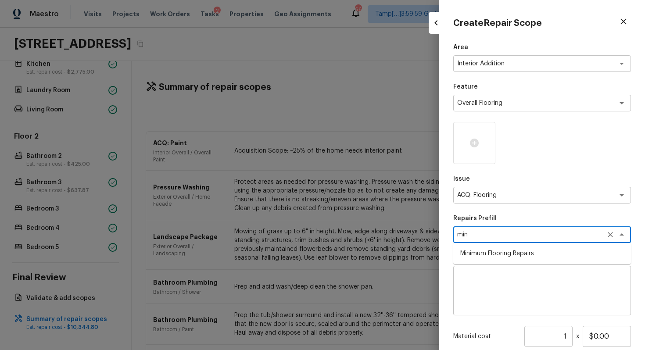
click at [514, 251] on li "Minimum Flooring Repairs" at bounding box center [542, 254] width 178 height 14
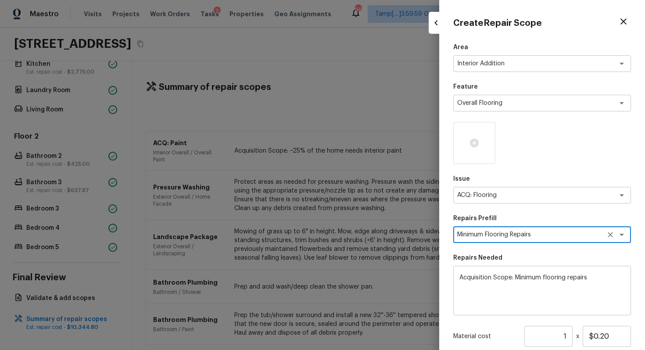
scroll to position [59, 0]
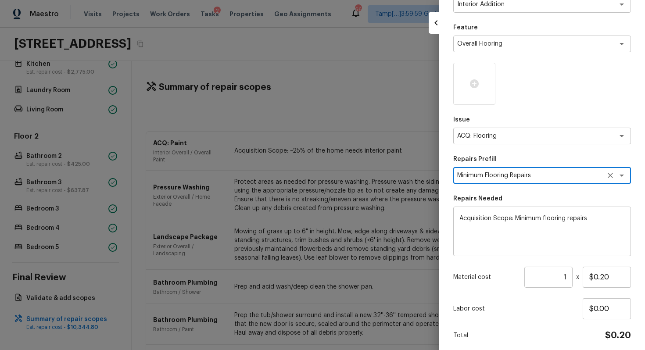
click at [570, 277] on input "1" at bounding box center [548, 277] width 48 height 21
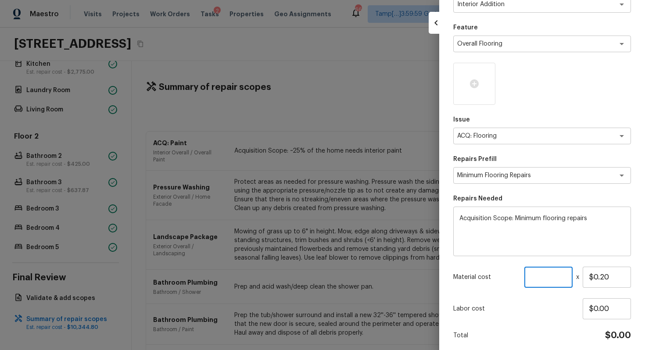
paste input "1674"
click at [561, 276] on input "1674" at bounding box center [548, 277] width 48 height 21
click at [559, 290] on div "Area Interior Addition x ​ Feature Overall Flooring x ​ Issue ACQ: Flooring x ​…" at bounding box center [542, 177] width 178 height 386
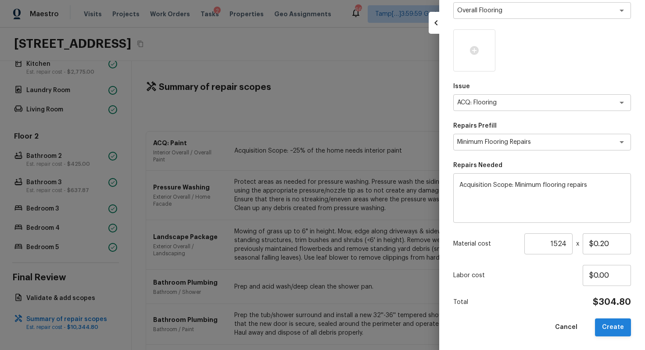
click at [604, 314] on button "Create" at bounding box center [613, 328] width 36 height 18
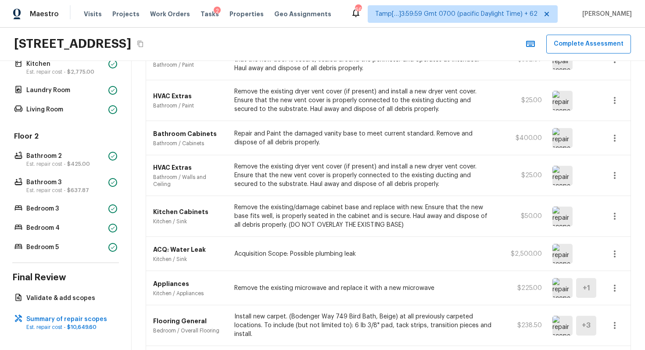
scroll to position [556, 0]
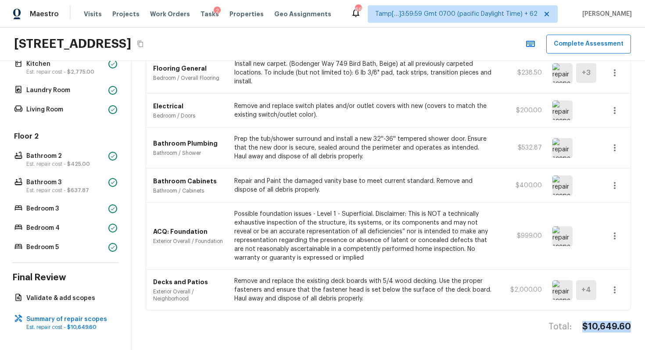
drag, startPoint x: 583, startPoint y: 326, endPoint x: 633, endPoint y: 324, distance: 50.1
click at [633, 314] on div "Summary of repair scopes + Add Repair Scope Sort Newest first newestFirst ​ ACQ…" at bounding box center [388, 205] width 513 height 289
copy h4 "$10,649.60"
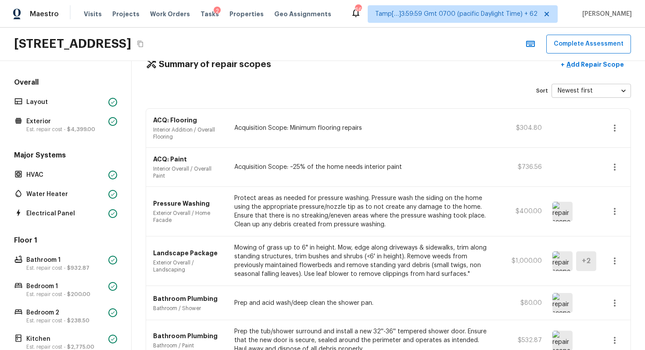
scroll to position [0, 0]
click at [57, 135] on div "Overall Layout Exterior Est. repair cost - $4,399.00 Major Systems HVAC Water H…" at bounding box center [65, 304] width 107 height 451
click at [80, 98] on div "Layout" at bounding box center [65, 103] width 107 height 12
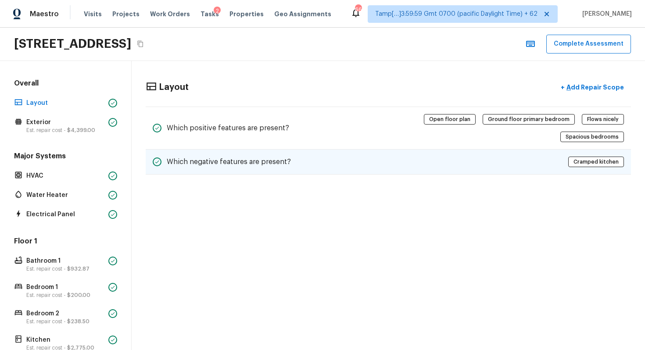
click at [362, 165] on div "Which negative features are present? Cramped kitchen" at bounding box center [388, 162] width 485 height 25
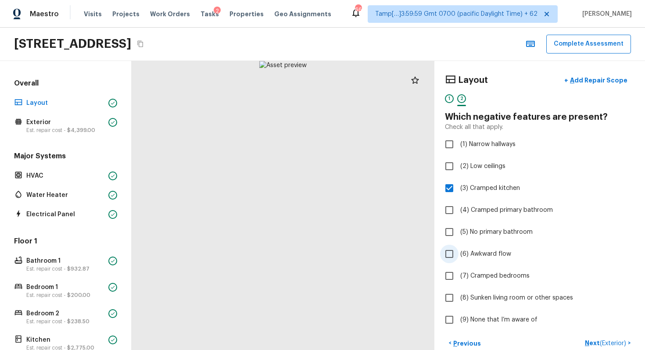
scroll to position [323, 0]
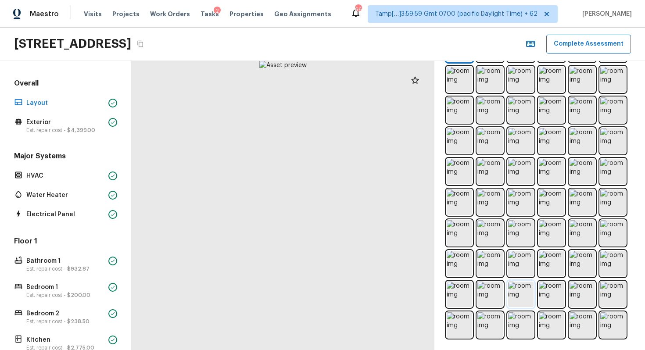
click at [520, 293] on img at bounding box center [520, 294] width 25 height 25
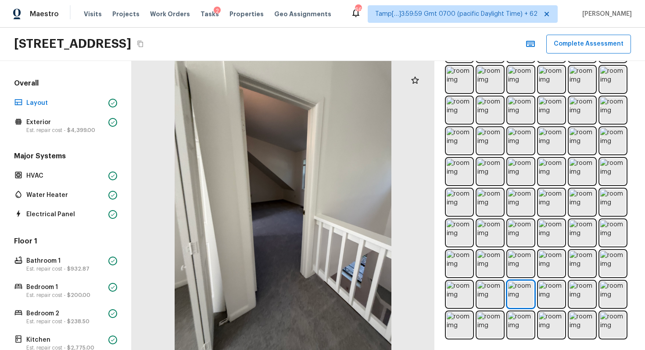
click at [567, 263] on div at bounding box center [540, 186] width 190 height 305
click at [583, 254] on img at bounding box center [582, 263] width 25 height 25
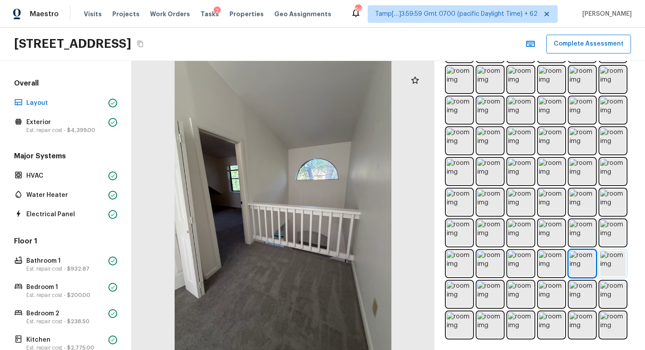
click at [612, 257] on img at bounding box center [612, 263] width 25 height 25
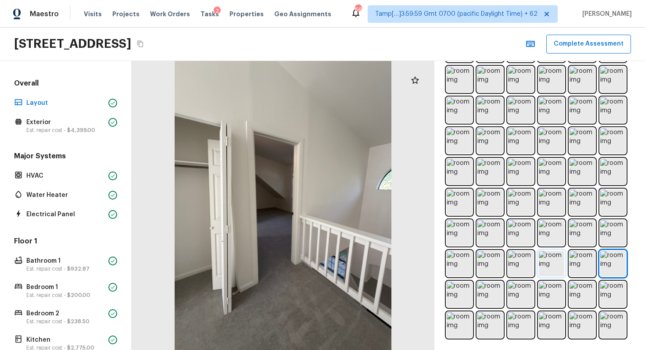
click at [541, 259] on img at bounding box center [551, 263] width 25 height 25
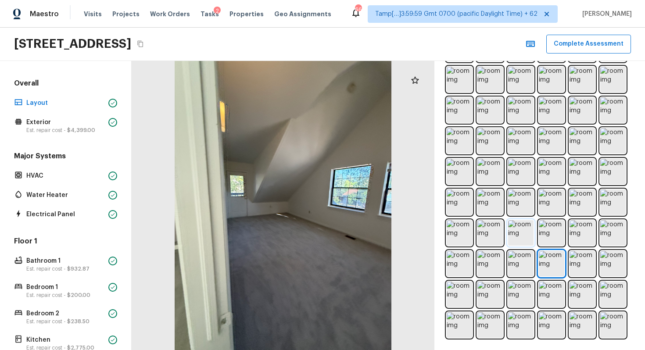
click at [523, 229] on img at bounding box center [520, 232] width 25 height 25
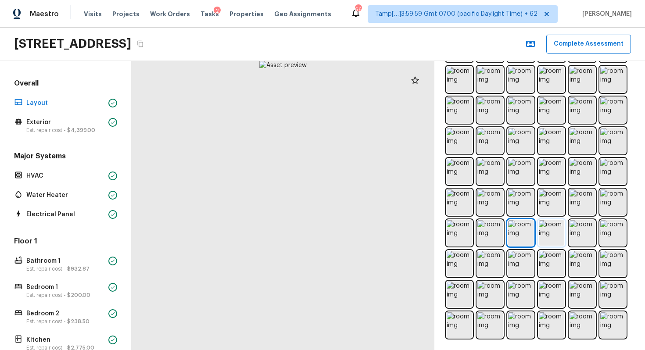
click at [563, 227] on img at bounding box center [551, 232] width 25 height 25
click at [585, 232] on img at bounding box center [582, 232] width 25 height 25
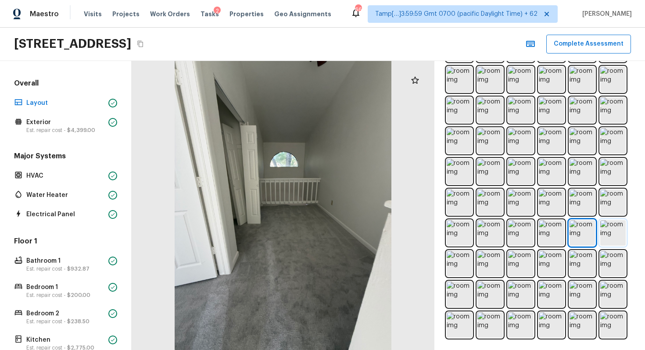
click at [608, 233] on img at bounding box center [612, 232] width 25 height 25
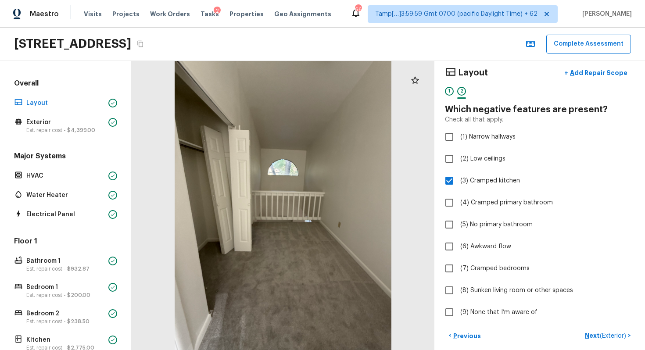
scroll to position [0, 0]
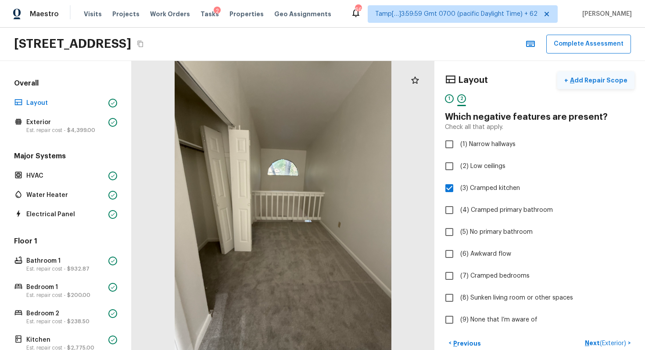
click at [598, 84] on p "Add Repair Scope" at bounding box center [597, 80] width 59 height 9
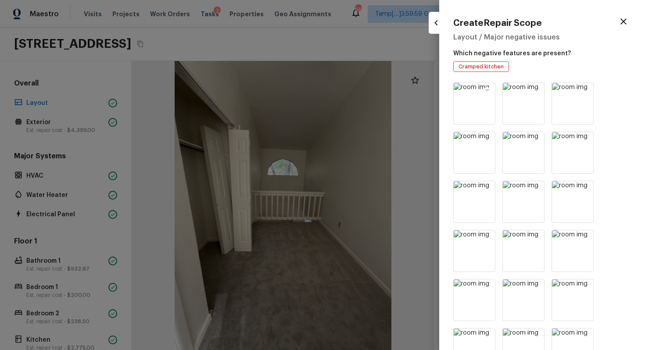
click at [488, 84] on img at bounding box center [474, 103] width 41 height 41
click at [488, 87] on icon at bounding box center [487, 90] width 9 height 9
click at [488, 87] on icon at bounding box center [487, 90] width 7 height 7
click at [489, 91] on icon at bounding box center [487, 90] width 7 height 7
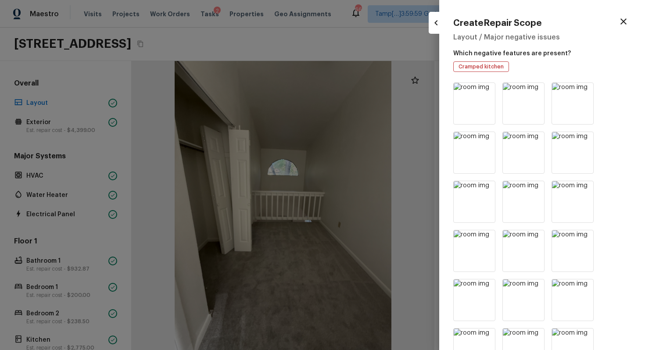
click at [489, 91] on icon at bounding box center [487, 90] width 7 height 7
click at [533, 91] on icon at bounding box center [536, 90] width 7 height 7
click at [489, 91] on icon at bounding box center [487, 90] width 7 height 7
click at [533, 91] on icon at bounding box center [536, 90] width 7 height 7
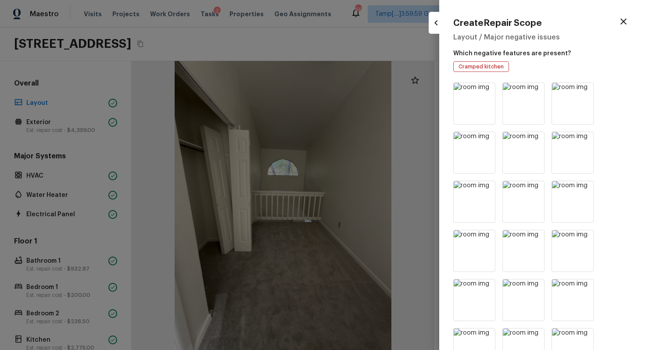
click at [489, 91] on icon at bounding box center [487, 90] width 7 height 7
click at [533, 91] on icon at bounding box center [536, 90] width 7 height 7
click at [489, 91] on icon at bounding box center [487, 90] width 7 height 7
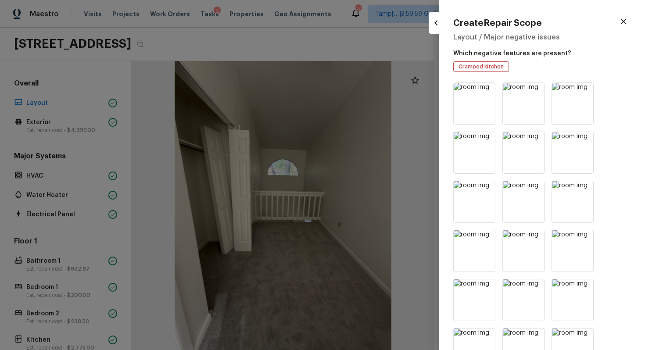
click at [533, 91] on icon at bounding box center [536, 90] width 7 height 7
click at [489, 91] on icon at bounding box center [487, 90] width 7 height 7
click at [533, 91] on icon at bounding box center [536, 90] width 7 height 7
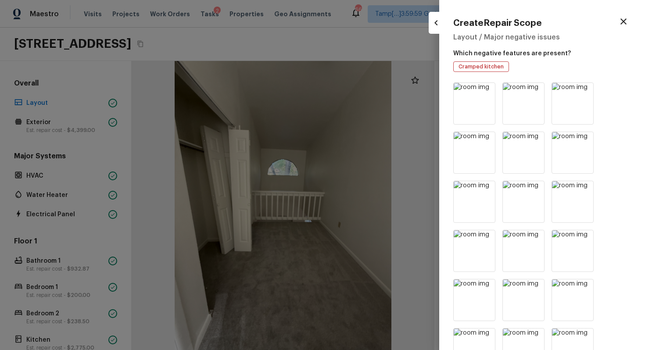
click at [489, 91] on icon at bounding box center [487, 90] width 7 height 7
click at [533, 91] on icon at bounding box center [536, 90] width 7 height 7
click at [489, 91] on icon at bounding box center [487, 90] width 7 height 7
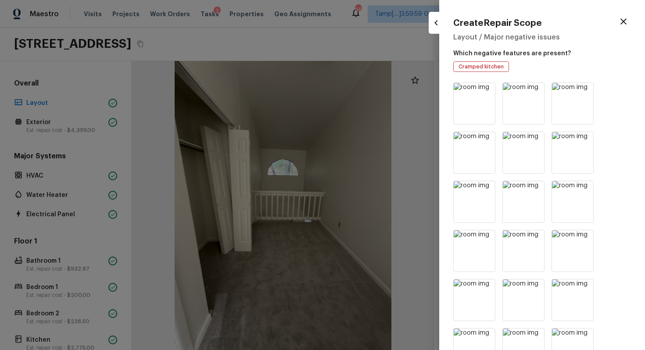
click at [489, 91] on icon at bounding box center [487, 90] width 7 height 7
click at [533, 91] on icon at bounding box center [536, 90] width 7 height 7
click at [489, 91] on icon at bounding box center [487, 90] width 7 height 7
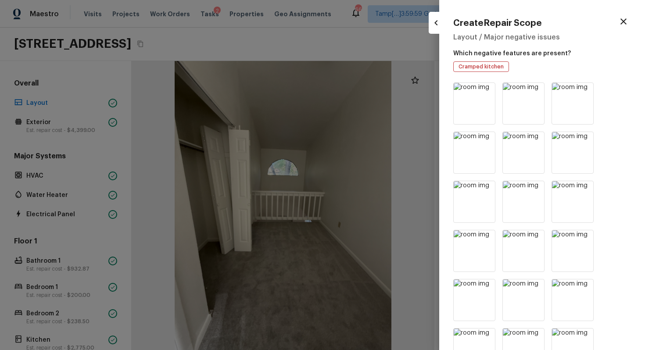
click at [489, 91] on icon at bounding box center [487, 90] width 7 height 7
click at [533, 91] on icon at bounding box center [536, 90] width 7 height 7
click at [489, 91] on icon at bounding box center [487, 90] width 7 height 7
click at [533, 91] on icon at bounding box center [536, 90] width 7 height 7
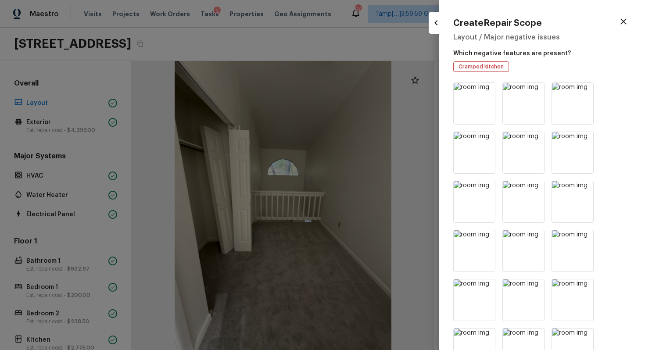
click at [489, 91] on icon at bounding box center [487, 90] width 7 height 7
click at [533, 91] on icon at bounding box center [536, 90] width 7 height 7
click at [489, 91] on icon at bounding box center [487, 90] width 7 height 7
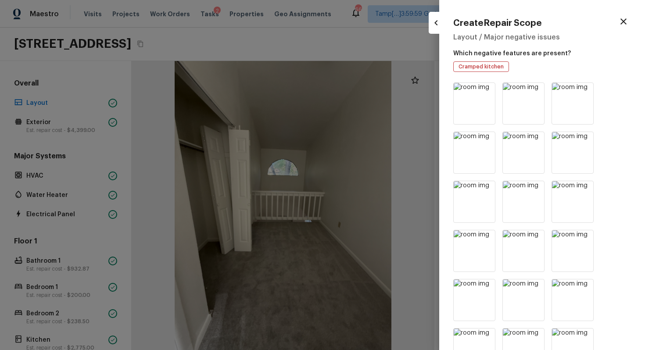
click at [489, 91] on icon at bounding box center [487, 90] width 7 height 7
click at [533, 91] on icon at bounding box center [536, 90] width 7 height 7
click at [489, 91] on icon at bounding box center [487, 90] width 7 height 7
click at [533, 91] on icon at bounding box center [536, 90] width 7 height 7
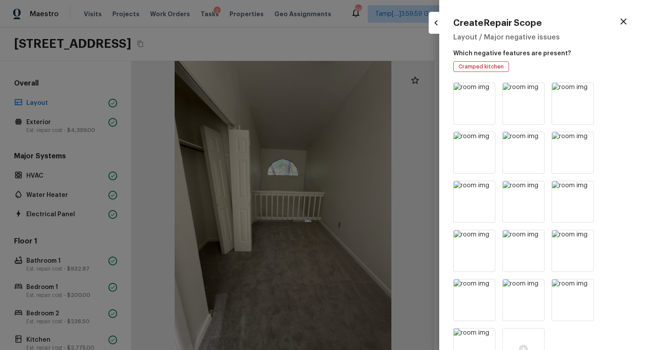
click at [489, 91] on icon at bounding box center [487, 90] width 7 height 7
click at [588, 88] on icon at bounding box center [585, 90] width 7 height 7
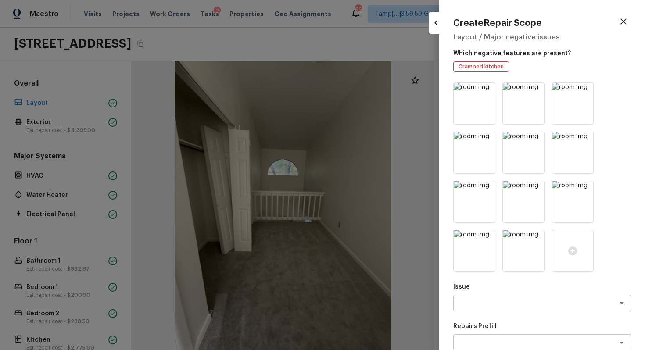
click at [588, 88] on icon at bounding box center [585, 90] width 7 height 7
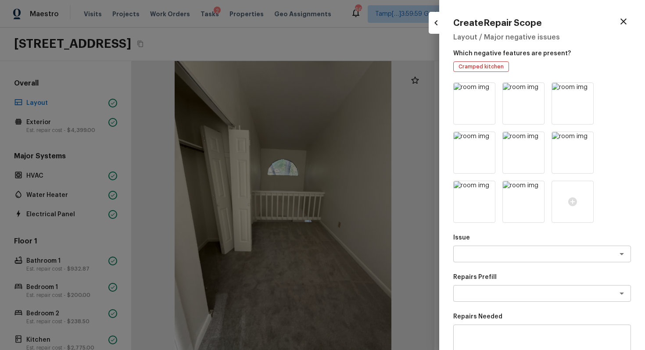
click at [588, 88] on icon at bounding box center [585, 90] width 7 height 7
click at [491, 136] on icon at bounding box center [487, 139] width 7 height 7
click at [588, 88] on icon at bounding box center [585, 90] width 7 height 7
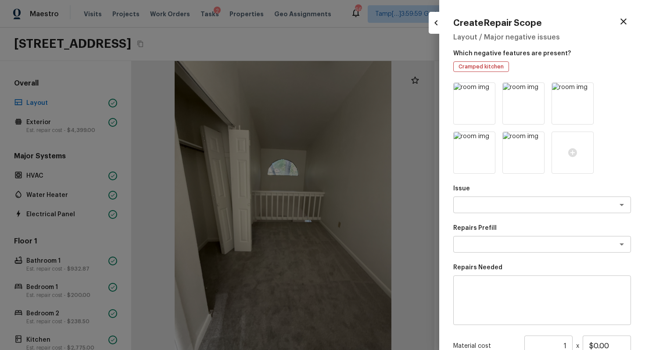
click at [588, 88] on icon at bounding box center [585, 90] width 7 height 7
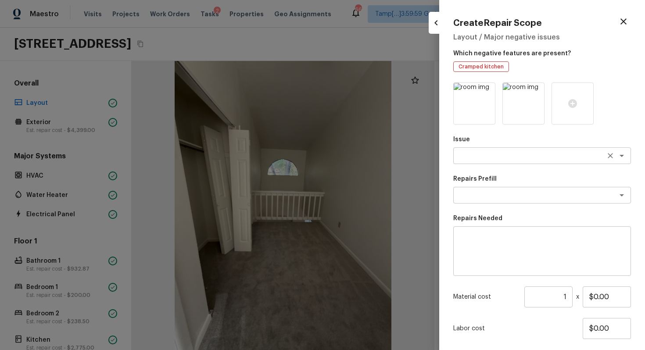
click at [541, 161] on div "x ​" at bounding box center [542, 155] width 178 height 17
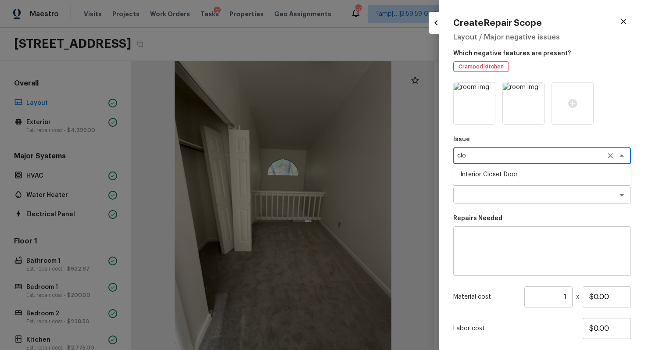
click at [523, 179] on li "Interior Closet Door" at bounding box center [542, 175] width 178 height 14
click at [524, 191] on textarea at bounding box center [529, 195] width 145 height 9
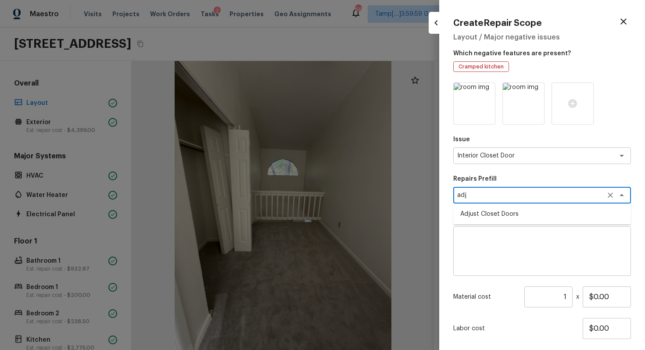
click at [520, 212] on li "Adjust Closet Doors" at bounding box center [542, 214] width 178 height 14
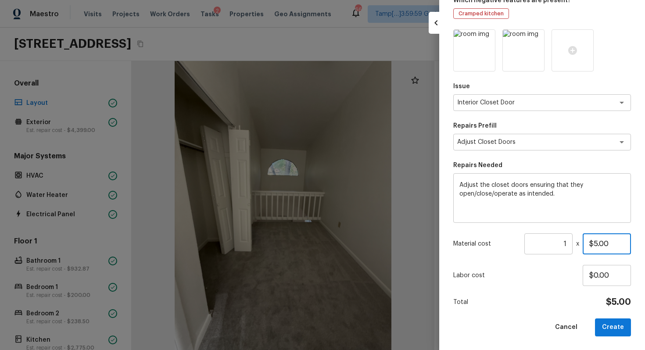
click at [594, 246] on input "$5.00" at bounding box center [607, 243] width 48 height 21
click at [553, 269] on div "Labor cost $0.00" at bounding box center [542, 275] width 178 height 21
click at [607, 314] on div "Issue Interior Closet Door x ​ Repairs Prefill Adjust Closet Doors x ​ Repairs …" at bounding box center [542, 182] width 178 height 307
click at [608, 314] on button "Create" at bounding box center [613, 328] width 36 height 18
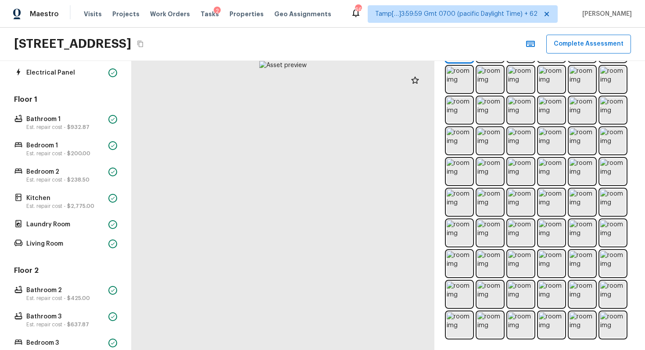
scroll to position [283, 0]
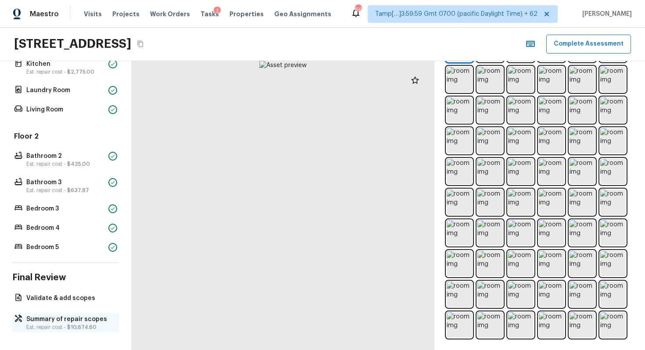
click at [72, 314] on span "$10,674.60" at bounding box center [81, 327] width 29 height 5
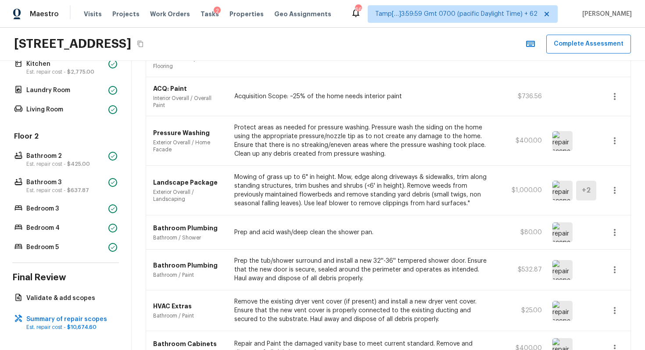
scroll to position [0, 0]
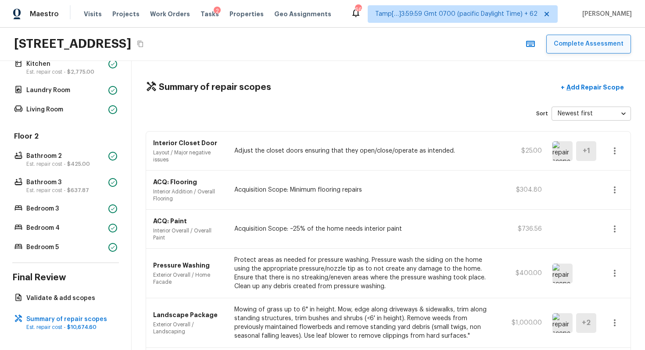
click at [566, 41] on button "Complete Assessment" at bounding box center [588, 44] width 85 height 19
